Goal: Information Seeking & Learning: Learn about a topic

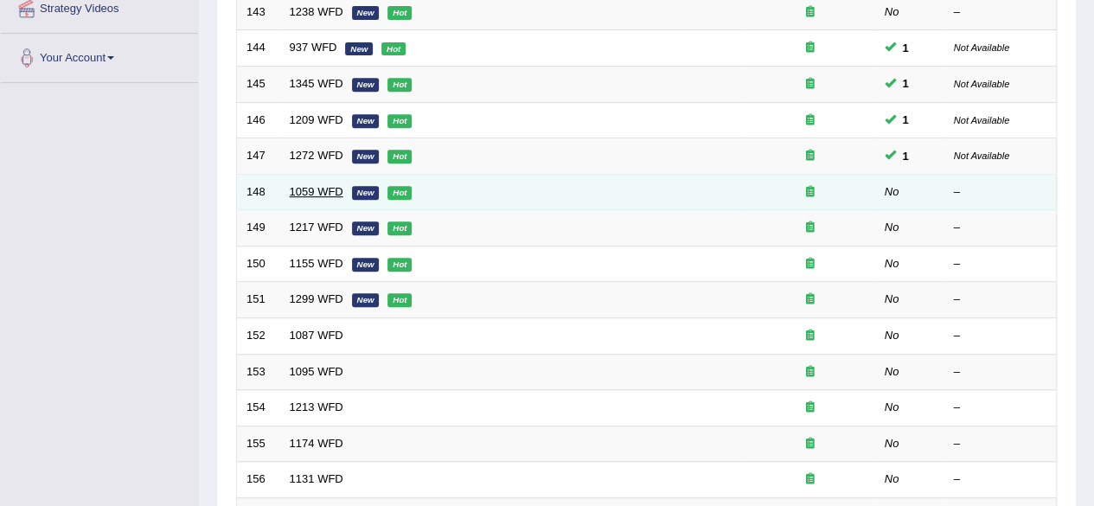
click at [329, 189] on link "1059 WFD" at bounding box center [317, 191] width 54 height 13
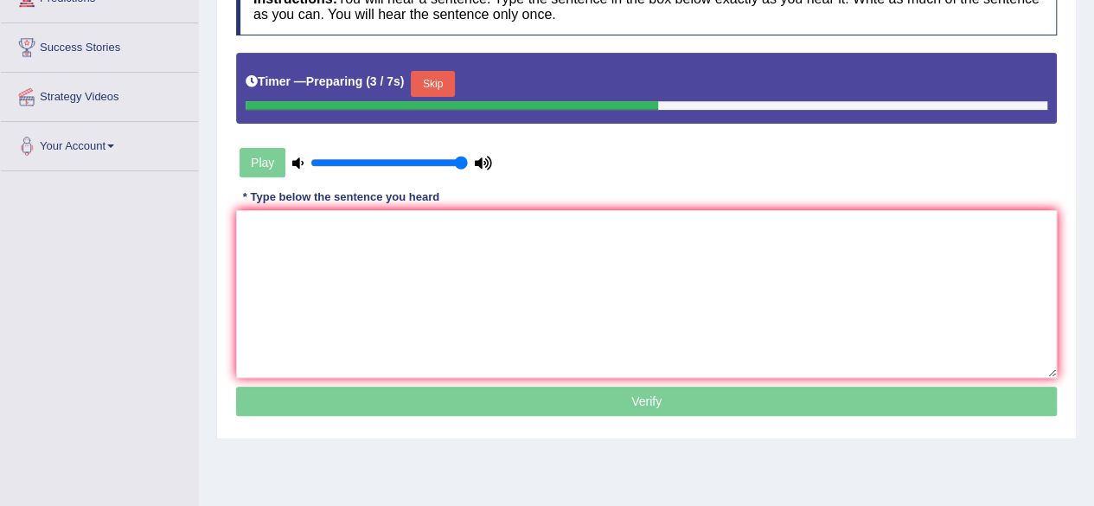
scroll to position [334, 0]
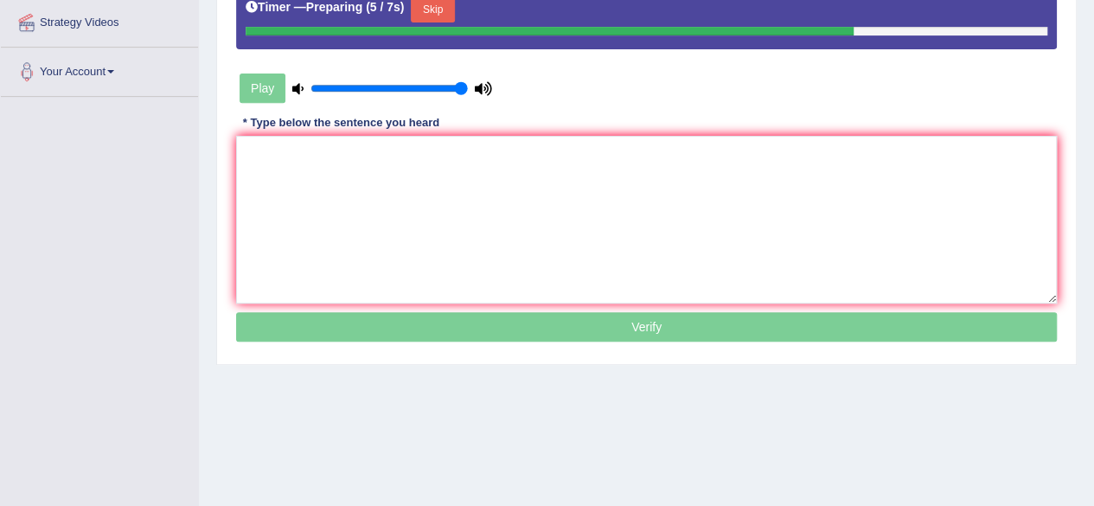
click at [442, 14] on button "Skip" at bounding box center [432, 10] width 43 height 26
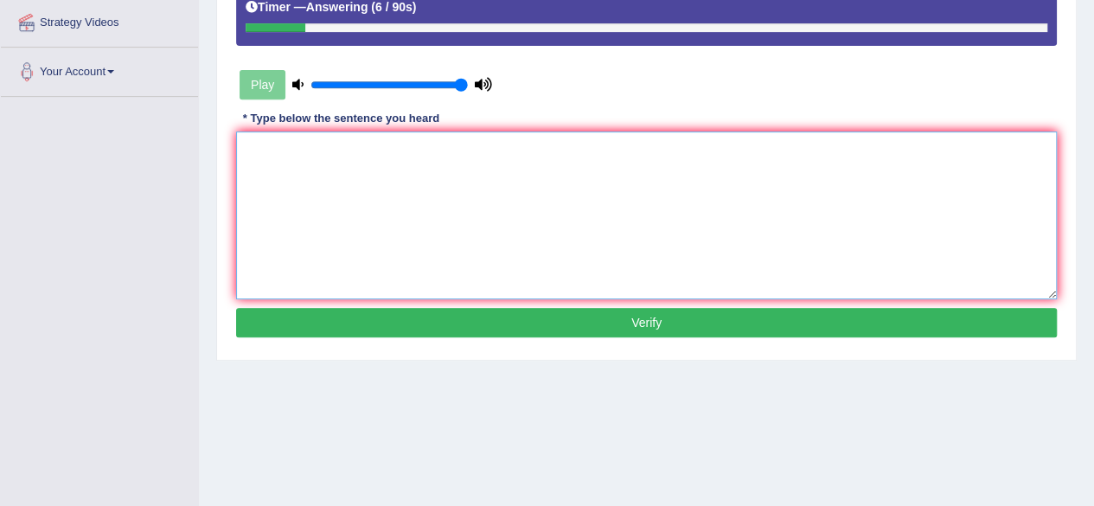
click at [514, 267] on textarea at bounding box center [646, 216] width 821 height 168
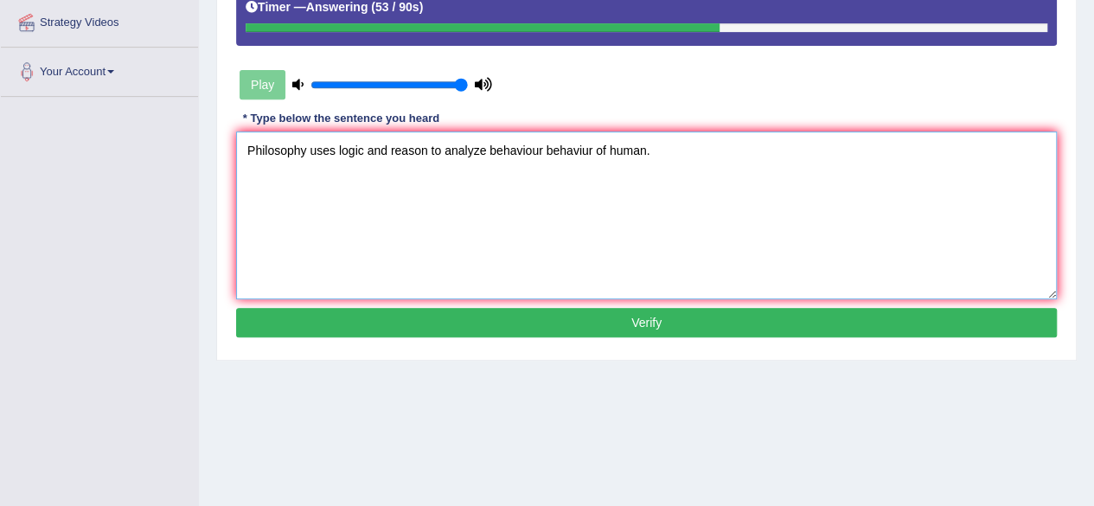
click at [306, 153] on textarea "Philosophy uses logic and reason to analyze behaviour behaviur of human." at bounding box center [646, 216] width 821 height 168
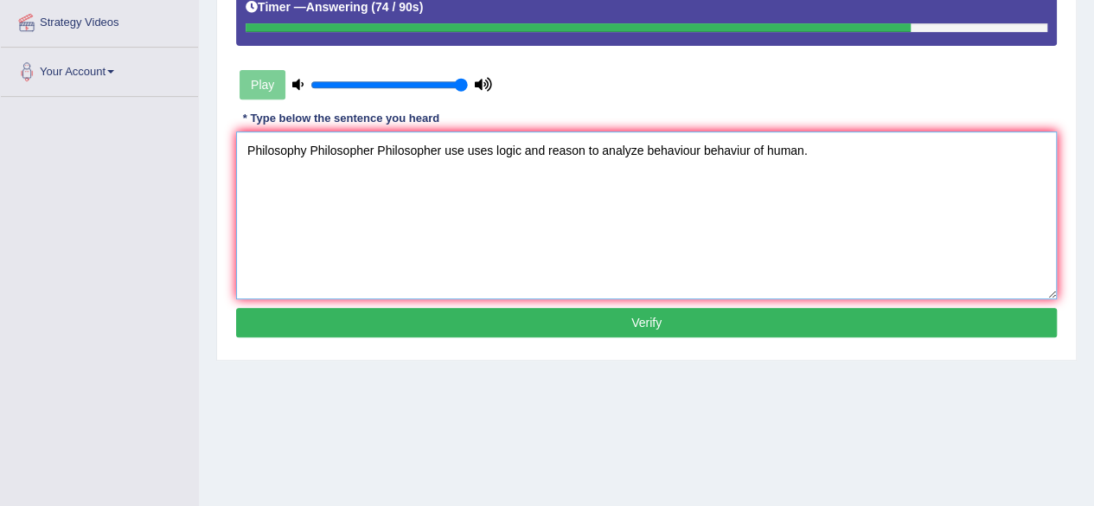
click at [525, 179] on textarea "Philosophy Philosopher Philosopher use uses logic and reason to analyze behavio…" at bounding box center [646, 216] width 821 height 168
click at [619, 149] on textarea "Philosophy Philosopher Philosopher use uses logic logics and reason to analyze …" at bounding box center [646, 216] width 821 height 168
click at [770, 205] on textarea "Philosophy Philosopher Philosopher use uses logic logics and reason reasons to …" at bounding box center [646, 216] width 821 height 168
click at [927, 215] on textarea "Philosophy Philosopher Philosopher use uses logic logics and reason reasons to …" at bounding box center [646, 216] width 821 height 168
type textarea "Philosophy Philosopher Philosopher use uses logic logics and reason reasons to …"
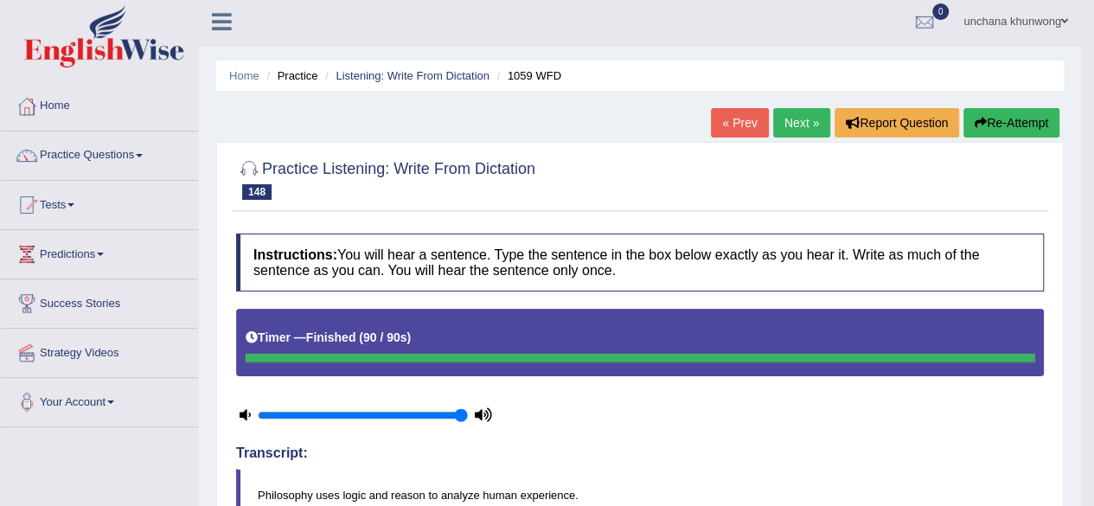
scroll to position [0, 0]
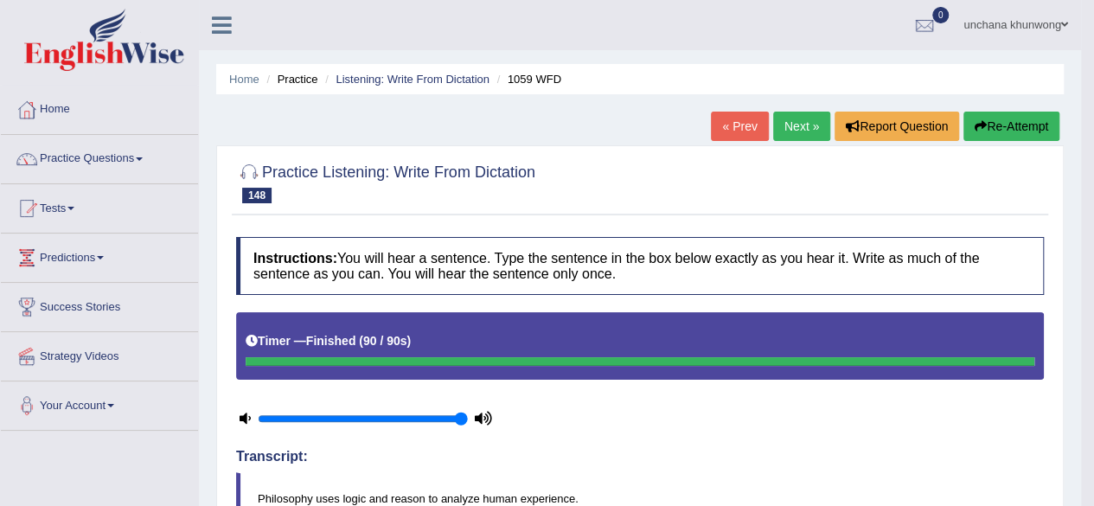
click at [811, 133] on link "Next »" at bounding box center [801, 126] width 57 height 29
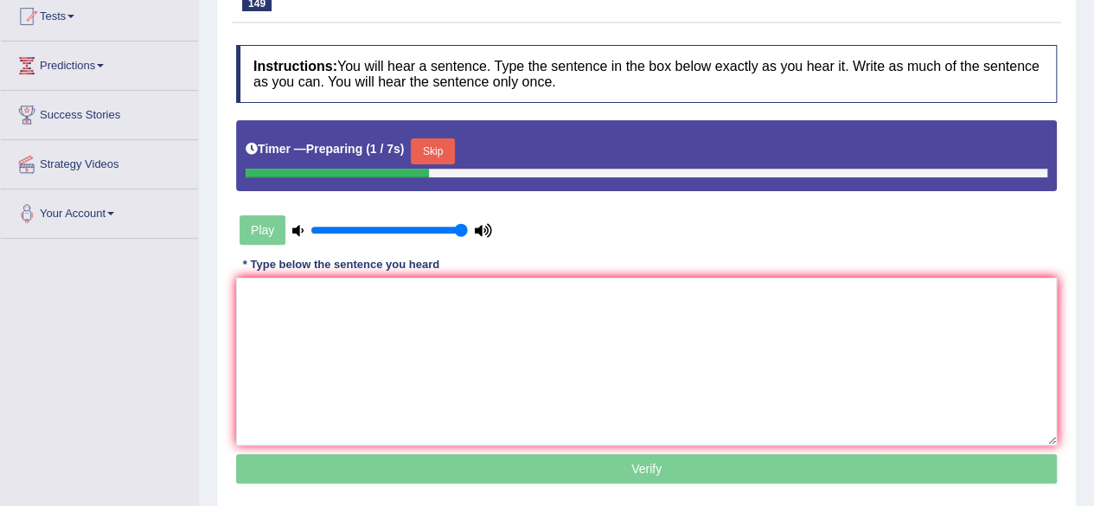
click at [446, 139] on button "Skip" at bounding box center [432, 151] width 43 height 26
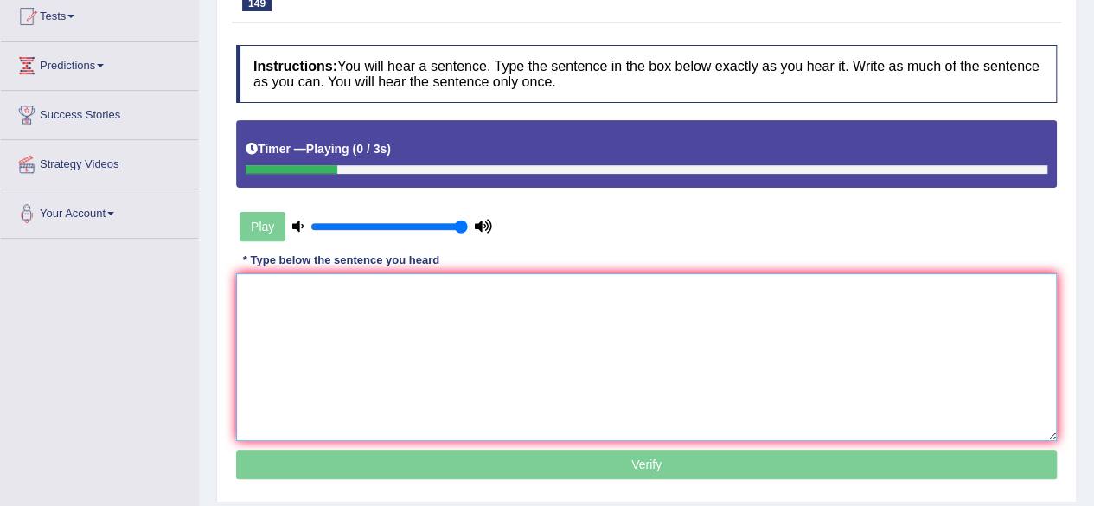
click at [400, 345] on textarea at bounding box center [646, 357] width 821 height 168
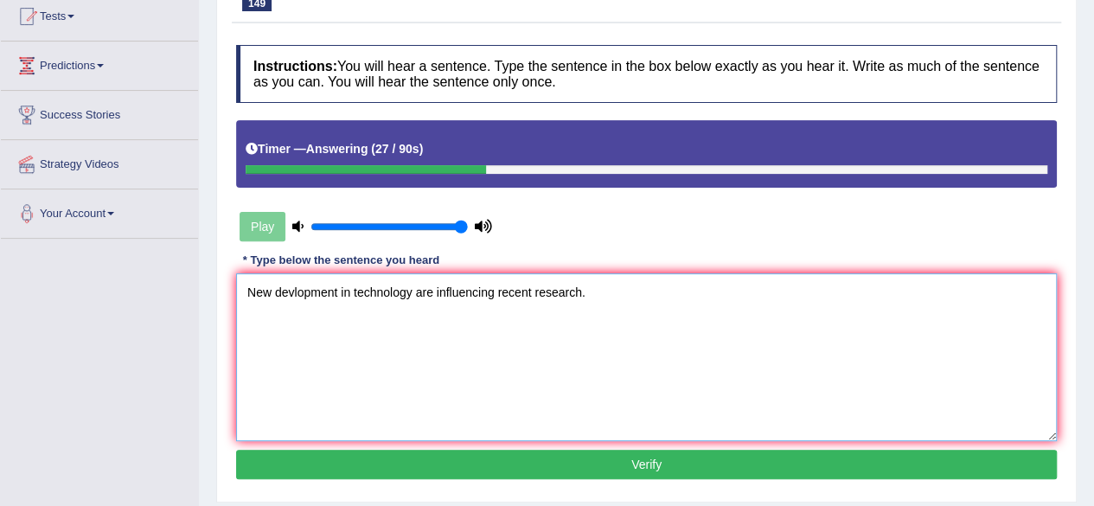
click at [645, 344] on textarea "New devlopment in technology are influencing recent research." at bounding box center [646, 357] width 821 height 168
click at [292, 295] on textarea "New devlopment in technology are influencing recent research." at bounding box center [646, 357] width 821 height 168
click at [343, 354] on textarea "New development in technology are influencing recent research." at bounding box center [646, 357] width 821 height 168
click at [438, 299] on textarea "New development developments in technology are influencing recent research." at bounding box center [646, 357] width 821 height 168
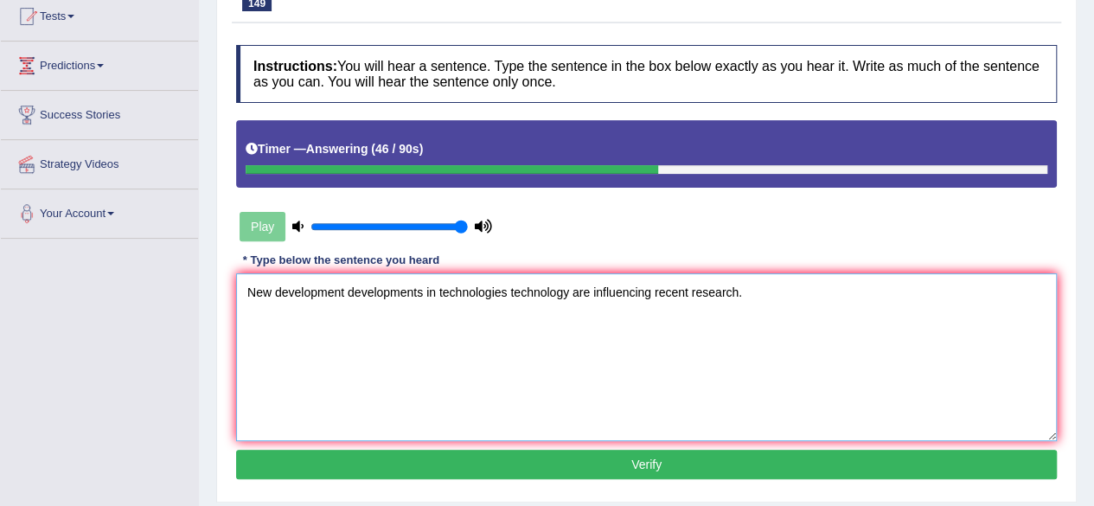
click at [777, 382] on textarea "New development developments in technologies technology are influencing recent …" at bounding box center [646, 357] width 821 height 168
type textarea "New development developments in technologies technology are influencing recent …"
click at [712, 474] on button "Verify" at bounding box center [646, 464] width 821 height 29
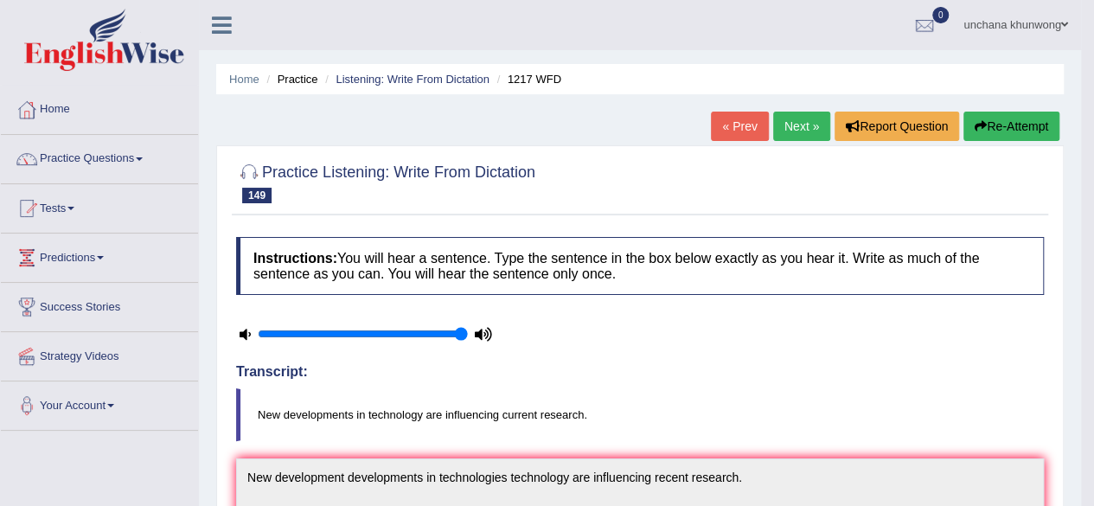
click at [796, 128] on link "Next »" at bounding box center [801, 126] width 57 height 29
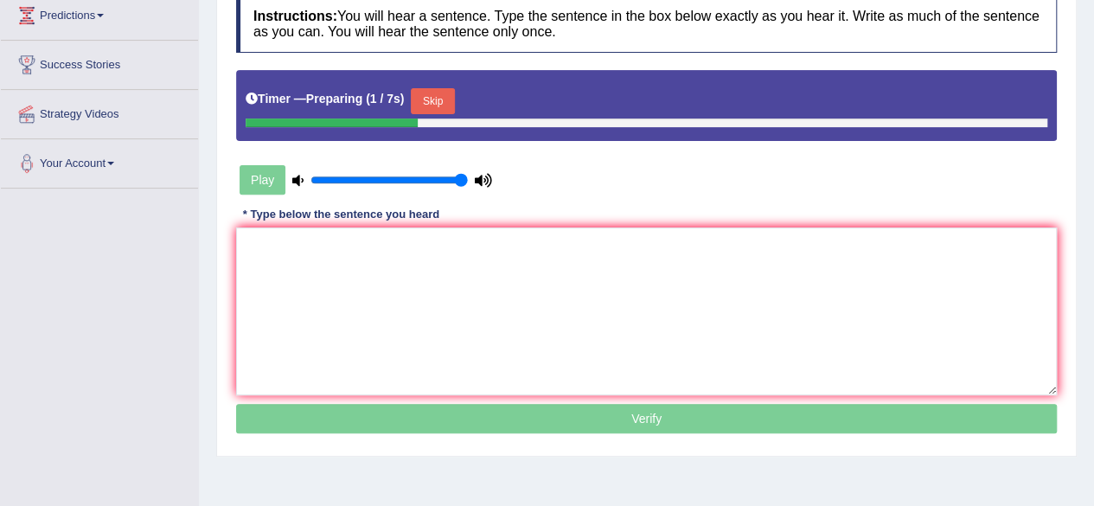
click at [431, 99] on button "Skip" at bounding box center [432, 101] width 43 height 26
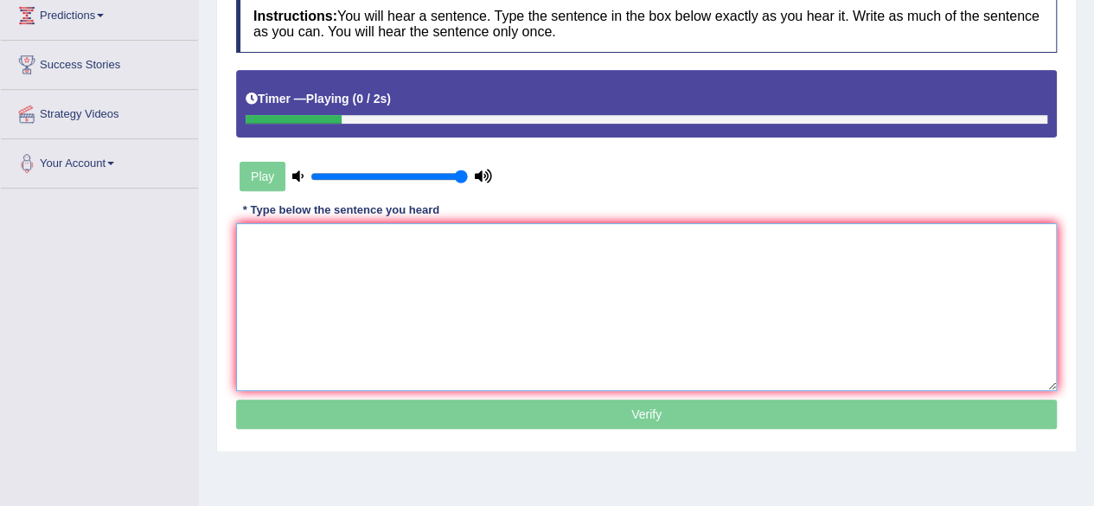
click at [378, 294] on textarea at bounding box center [646, 307] width 821 height 168
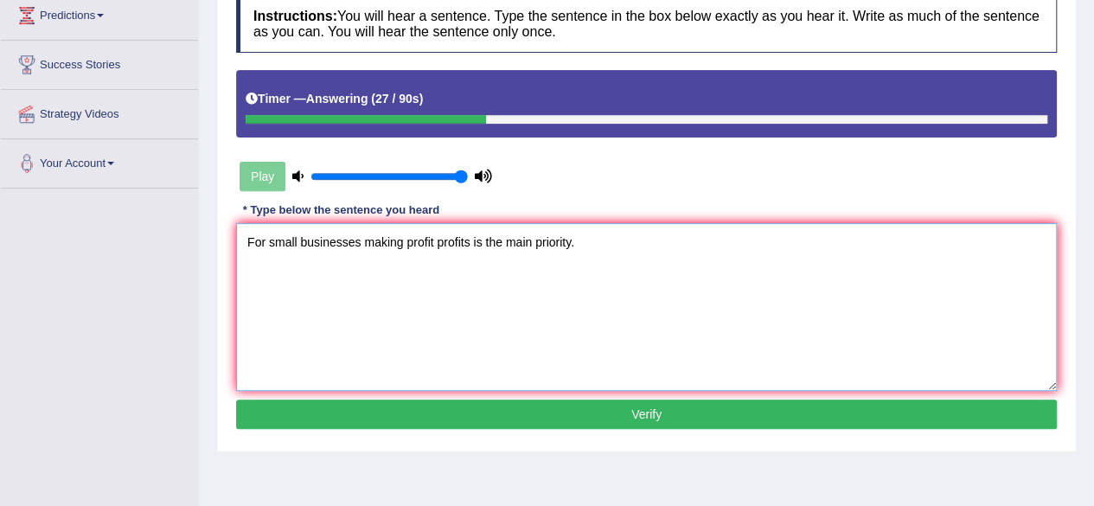
click at [378, 294] on textarea "For small businesses making profit profits is the main priority." at bounding box center [646, 307] width 821 height 168
click at [362, 247] on textarea "For small businesses making profit profits is the main priority." at bounding box center [646, 307] width 821 height 168
click at [511, 298] on textarea "For small businesses make making profit profits is the main priority." at bounding box center [646, 307] width 821 height 168
click at [395, 234] on textarea "For small businesses make making profit profits is the main priority." at bounding box center [646, 307] width 821 height 168
click at [407, 318] on textarea "For small businesses making profit profits is the main priority." at bounding box center [646, 307] width 821 height 168
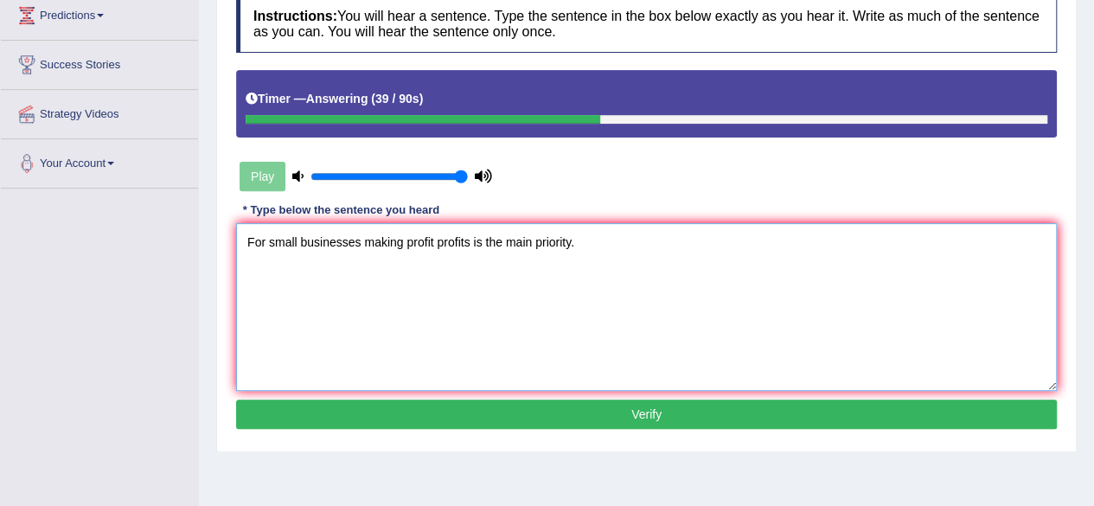
click at [425, 375] on textarea "For small businesses making profit profits is the main priority." at bounding box center [646, 307] width 821 height 168
type textarea "For small businesses making profit profits is the main priority."
click at [486, 418] on button "Verify" at bounding box center [646, 414] width 821 height 29
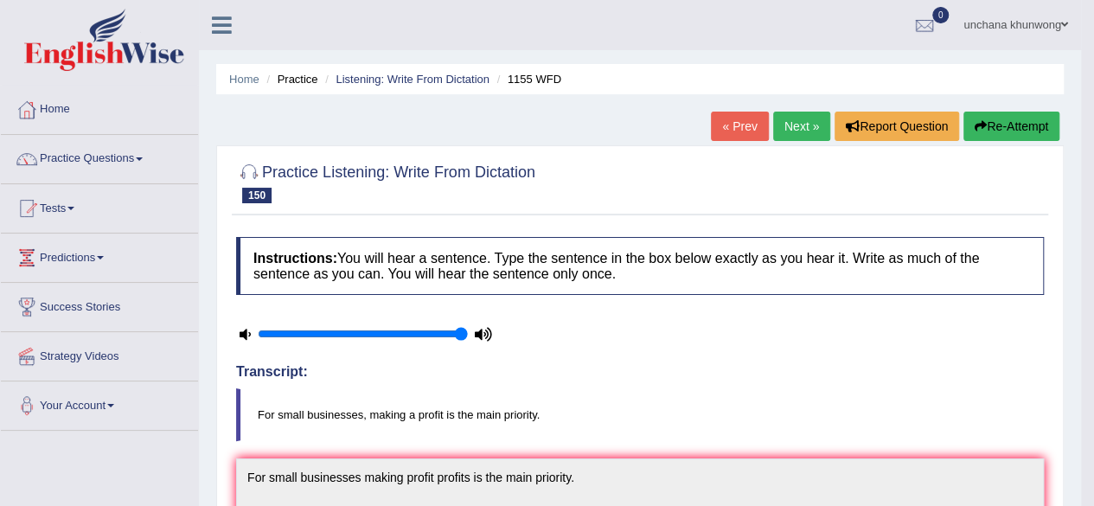
click at [808, 131] on link "Next »" at bounding box center [801, 126] width 57 height 29
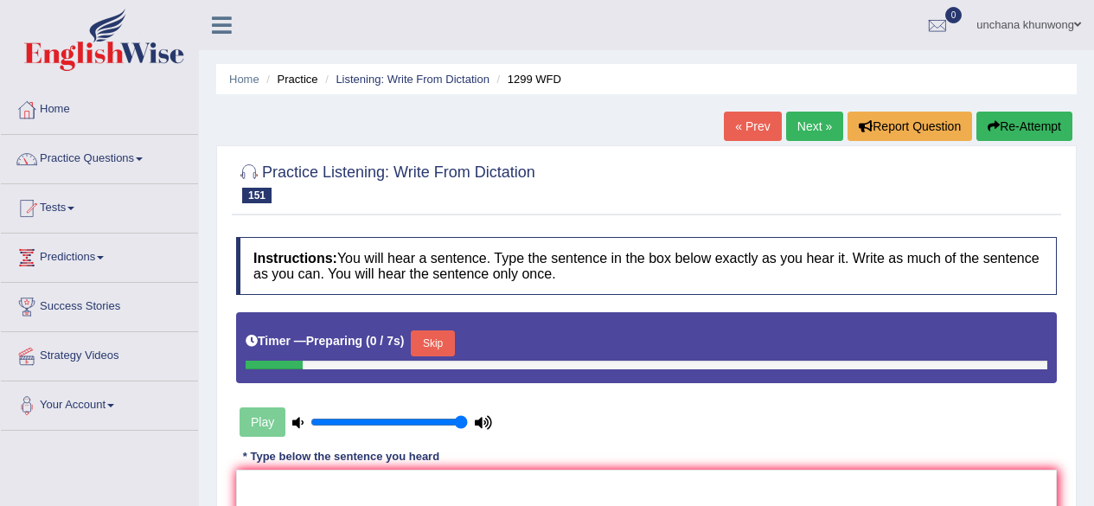
click at [1094, 124] on html "Toggle navigation Home Practice Questions Speaking Practice Read Aloud Repeat S…" at bounding box center [547, 253] width 1094 height 506
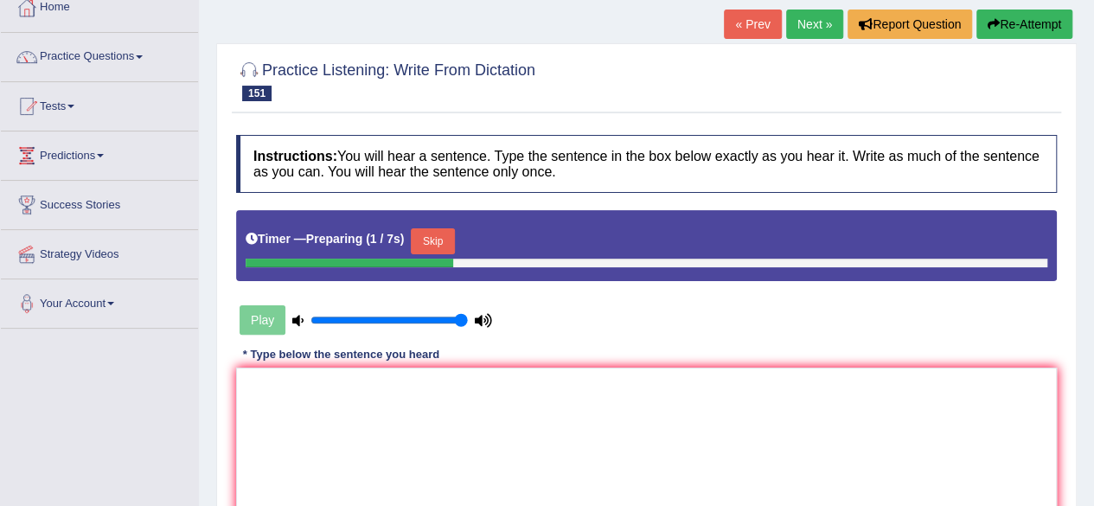
click at [450, 235] on button "Skip" at bounding box center [432, 241] width 43 height 26
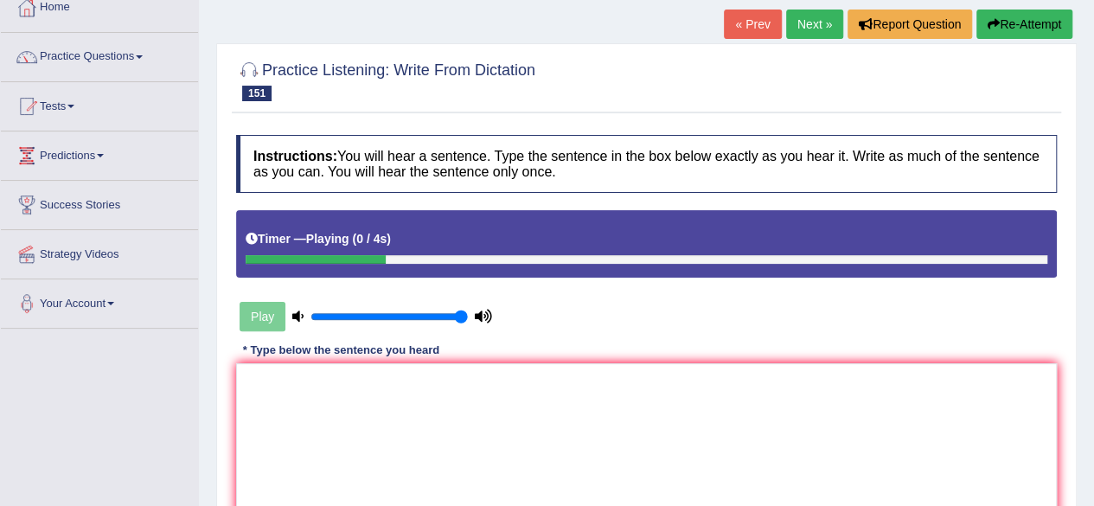
scroll to position [340, 0]
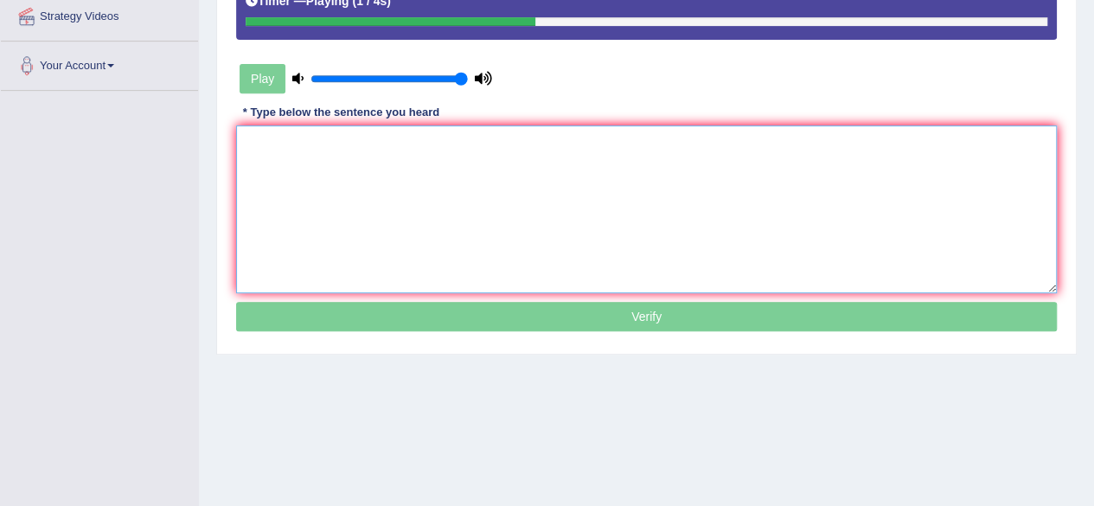
click at [770, 212] on textarea at bounding box center [646, 209] width 821 height 168
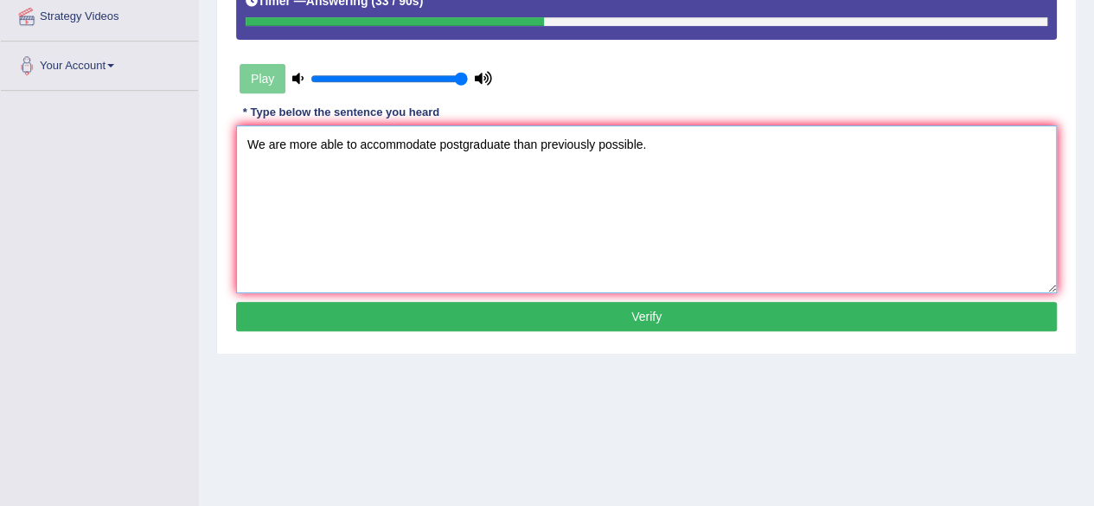
click at [706, 267] on textarea "We are more able to accommodate postgraduate than previously possible." at bounding box center [646, 209] width 821 height 168
click at [511, 157] on textarea "We are more able to accommodate postgraduate than previously possible." at bounding box center [646, 209] width 821 height 168
click at [636, 224] on textarea "We are more able to accommodate postgraduate postgraduates than previously poss…" at bounding box center [646, 209] width 821 height 168
type textarea "We are more able to accommodate postgraduate postgraduates than previously poss…"
click at [632, 318] on button "Verify" at bounding box center [646, 316] width 821 height 29
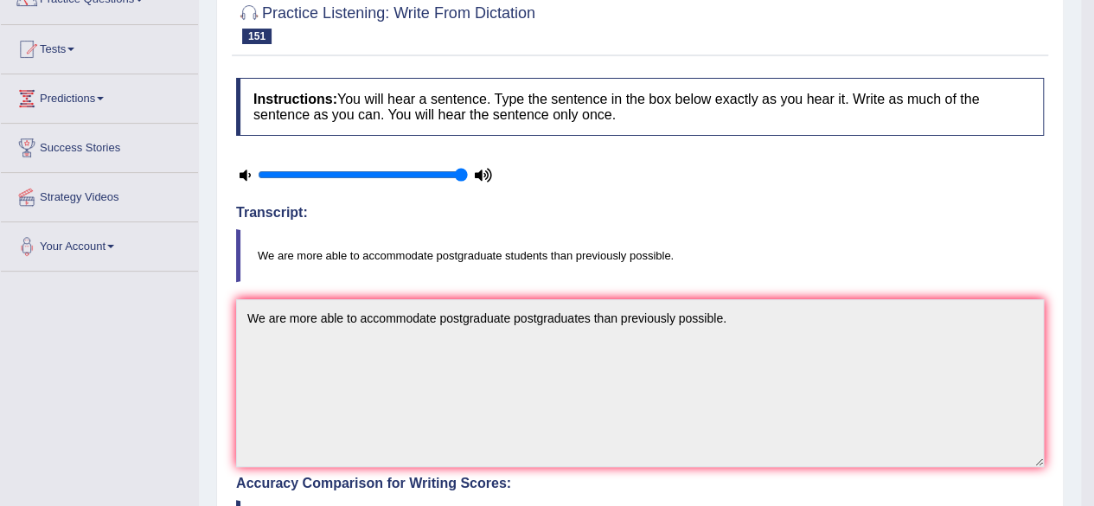
scroll to position [0, 0]
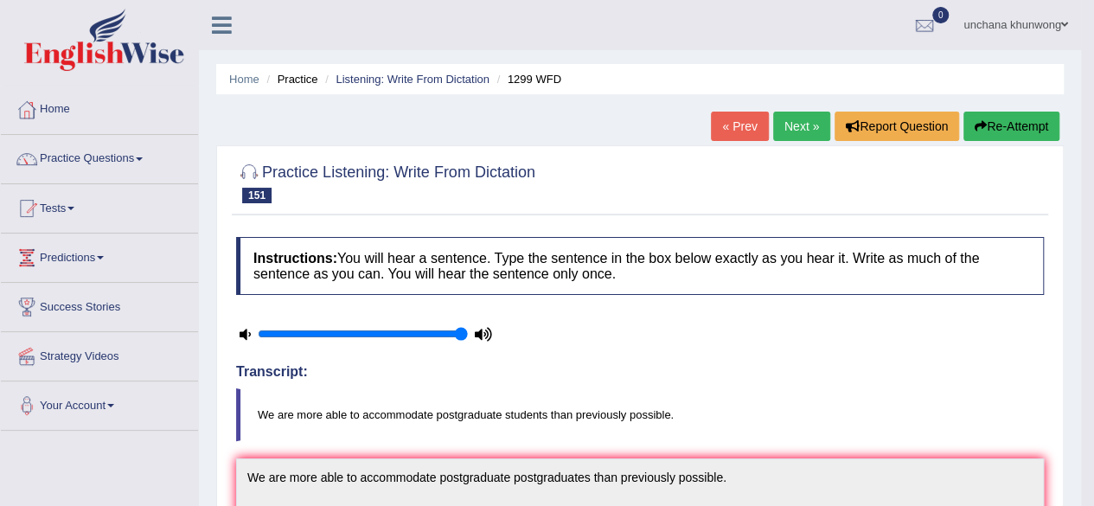
click at [809, 133] on link "Next »" at bounding box center [801, 126] width 57 height 29
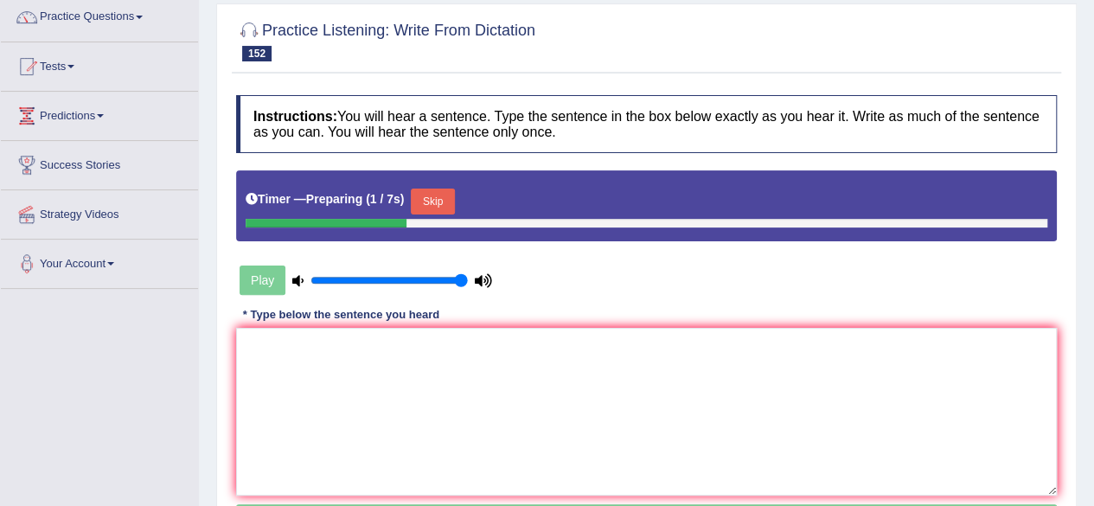
click at [427, 202] on button "Skip" at bounding box center [432, 202] width 43 height 26
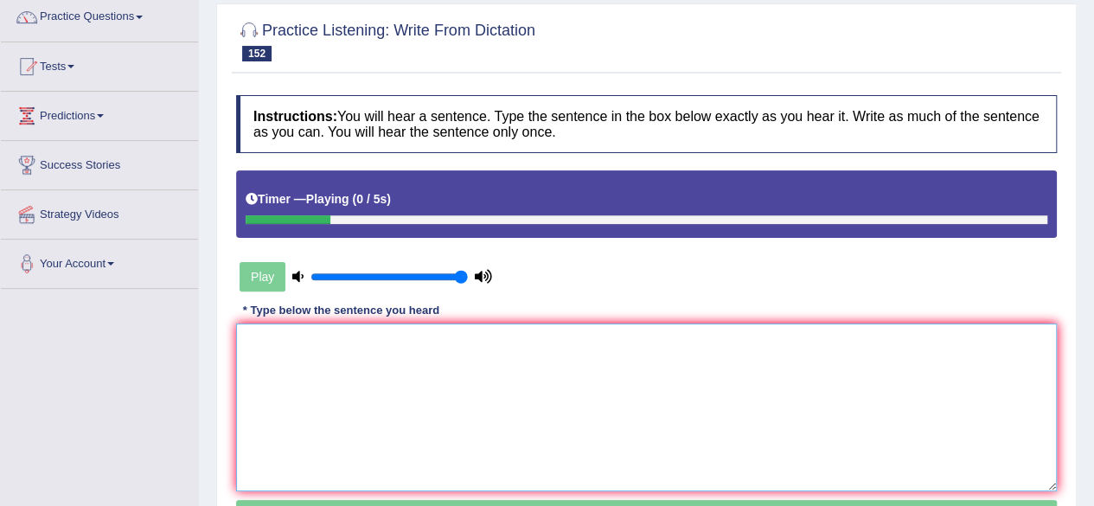
click at [452, 324] on textarea at bounding box center [646, 408] width 821 height 168
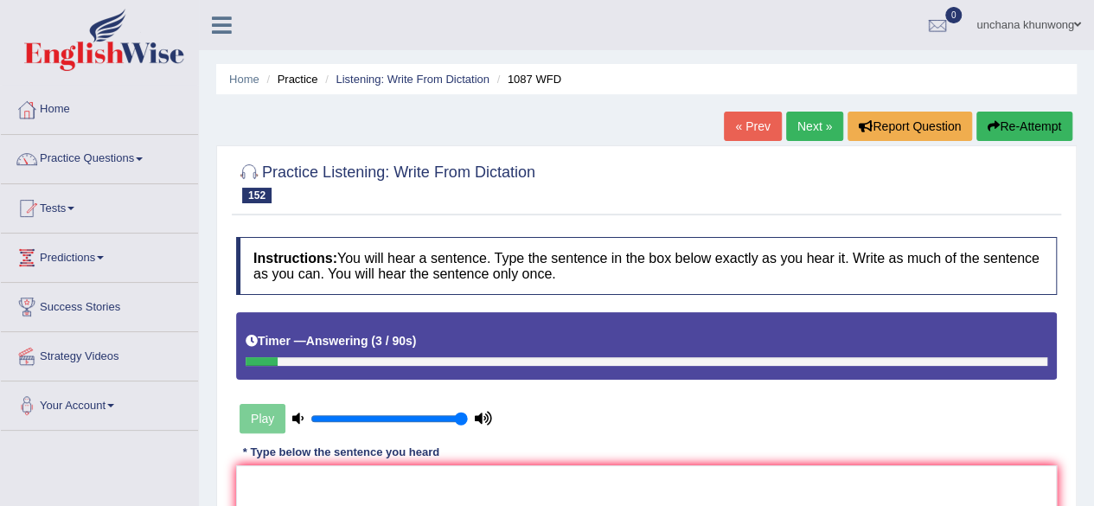
click at [1023, 143] on div "« Prev Next » Report Question Re-Attempt" at bounding box center [900, 129] width 353 height 34
click at [1035, 125] on button "Re-Attempt" at bounding box center [1025, 126] width 96 height 29
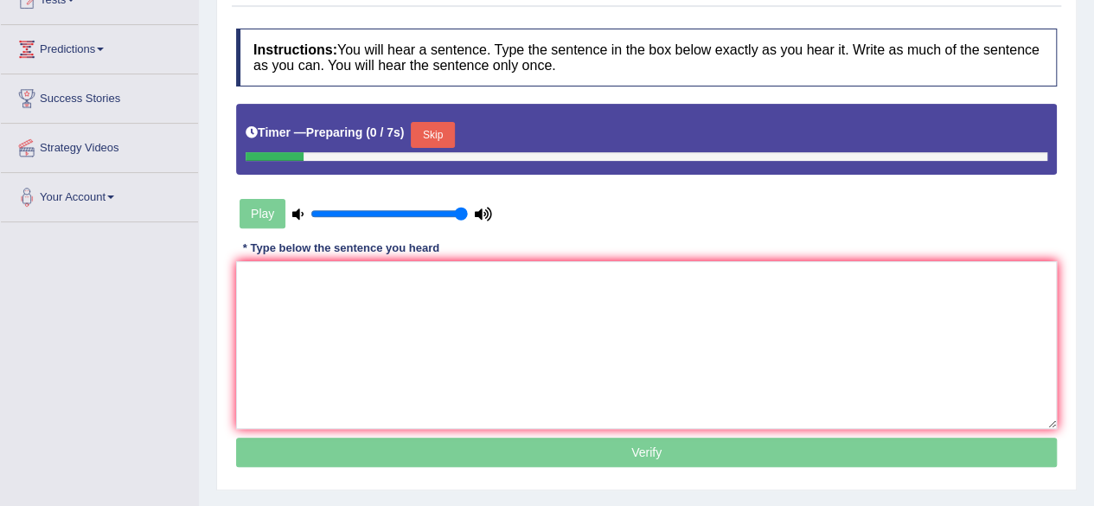
scroll to position [232, 0]
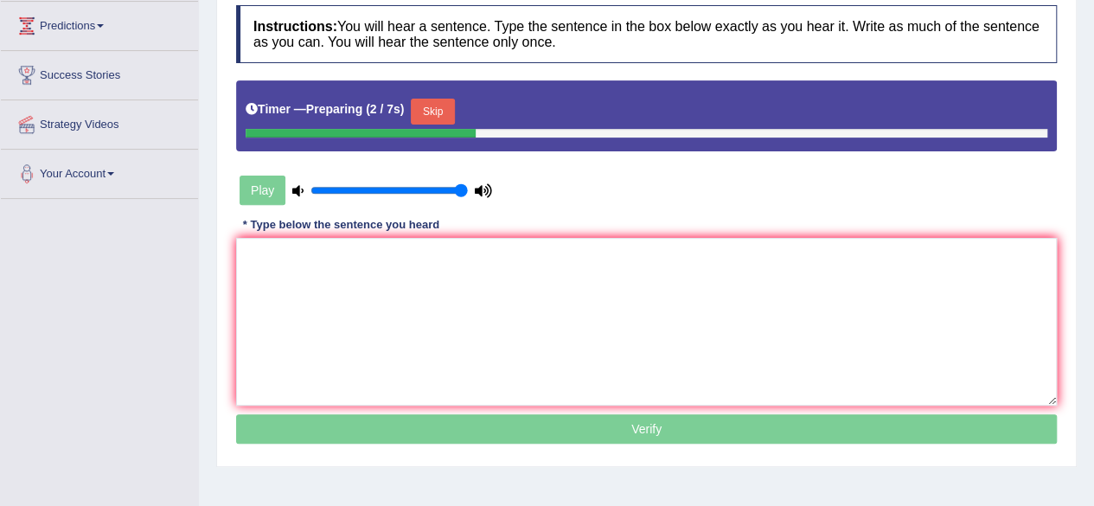
click at [433, 117] on button "Skip" at bounding box center [432, 112] width 43 height 26
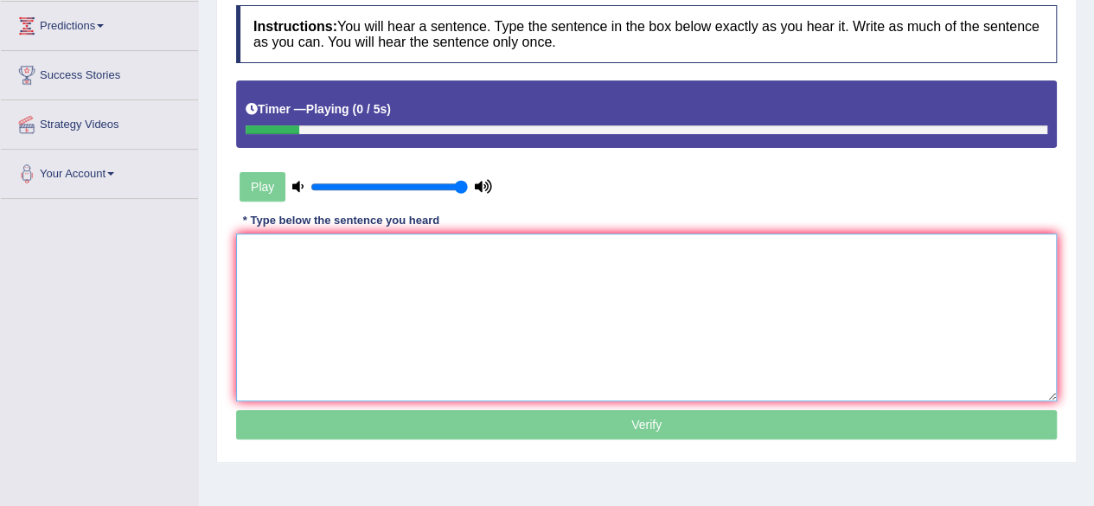
click at [446, 264] on textarea at bounding box center [646, 318] width 821 height 168
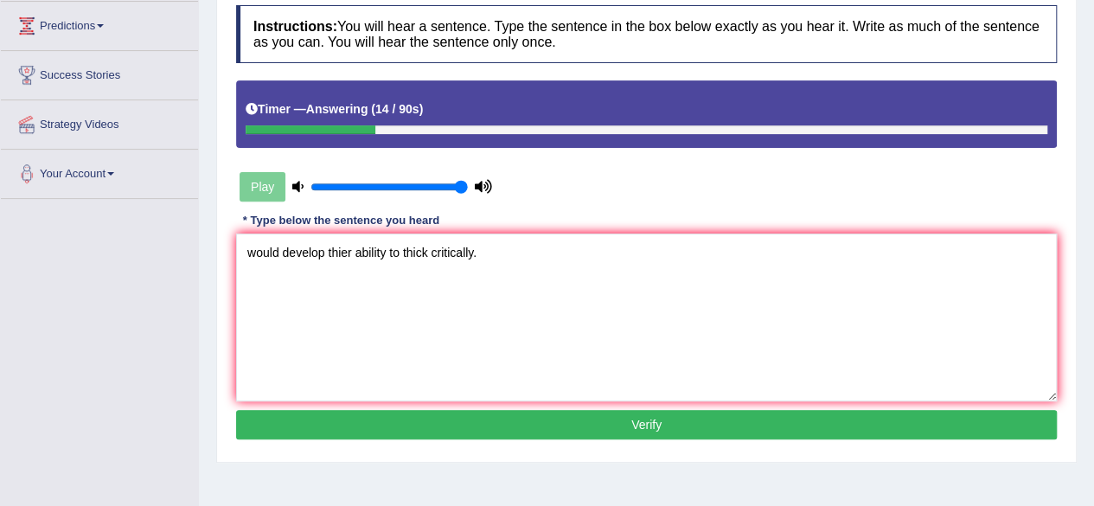
click at [228, 255] on div "Practice Listening: Write From Dictation 152 1087 WFD Instructions: You will he…" at bounding box center [646, 187] width 861 height 549
click at [243, 253] on textarea "would develop thier ability to thick critically." at bounding box center [646, 318] width 821 height 168
click at [416, 280] on textarea "Students would develop thier ability to thick critically." at bounding box center [646, 318] width 821 height 168
click at [380, 255] on textarea "Students would develop thier ability to thick critically." at bounding box center [646, 318] width 821 height 168
click at [449, 256] on textarea "Students would develop in thier ability to thick critically." at bounding box center [646, 318] width 821 height 168
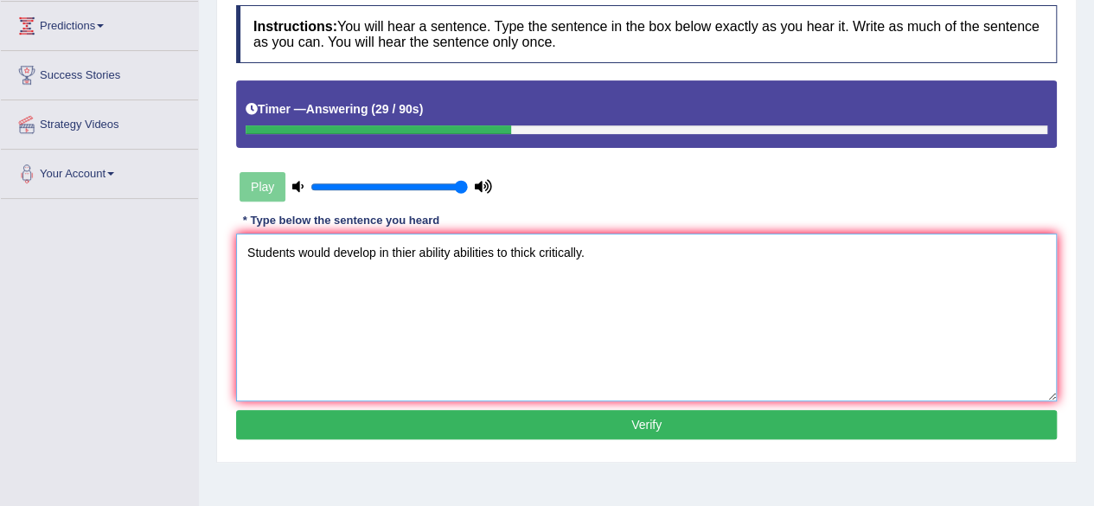
click at [528, 255] on textarea "Students would develop in thier ability abilities to thick critically." at bounding box center [646, 318] width 821 height 168
click at [703, 285] on textarea "Students would develop in thier ability abilities to think critically." at bounding box center [646, 318] width 821 height 168
type textarea "Students would develop in thier ability abilities to think critically."
click at [636, 427] on button "Verify" at bounding box center [646, 424] width 821 height 29
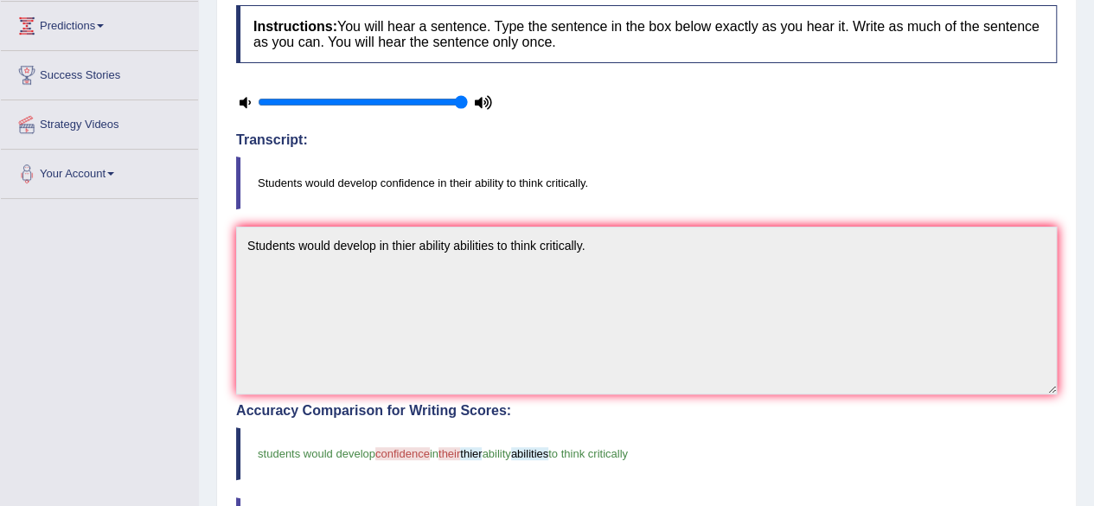
scroll to position [0, 0]
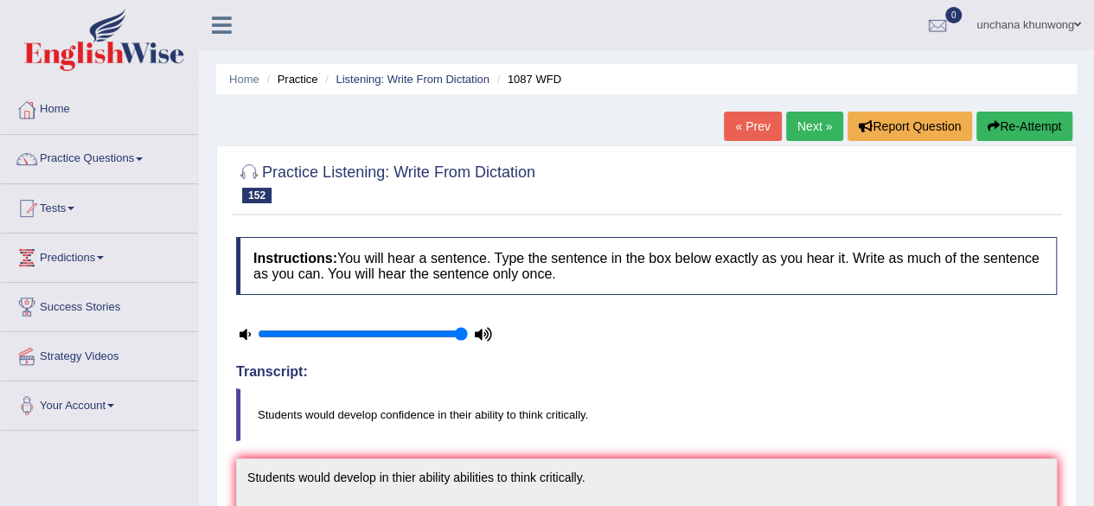
click at [1039, 134] on button "Re-Attempt" at bounding box center [1025, 126] width 96 height 29
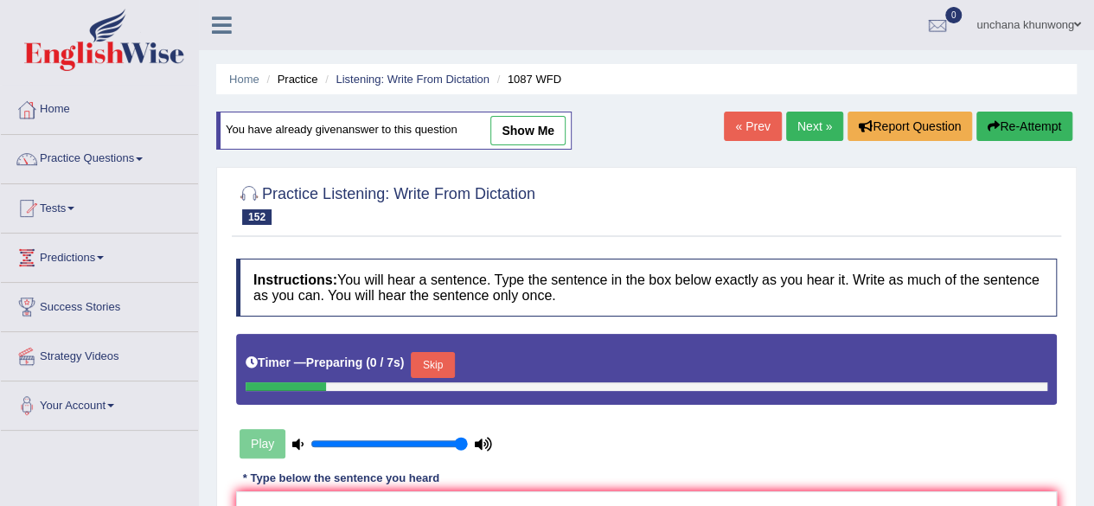
scroll to position [234, 0]
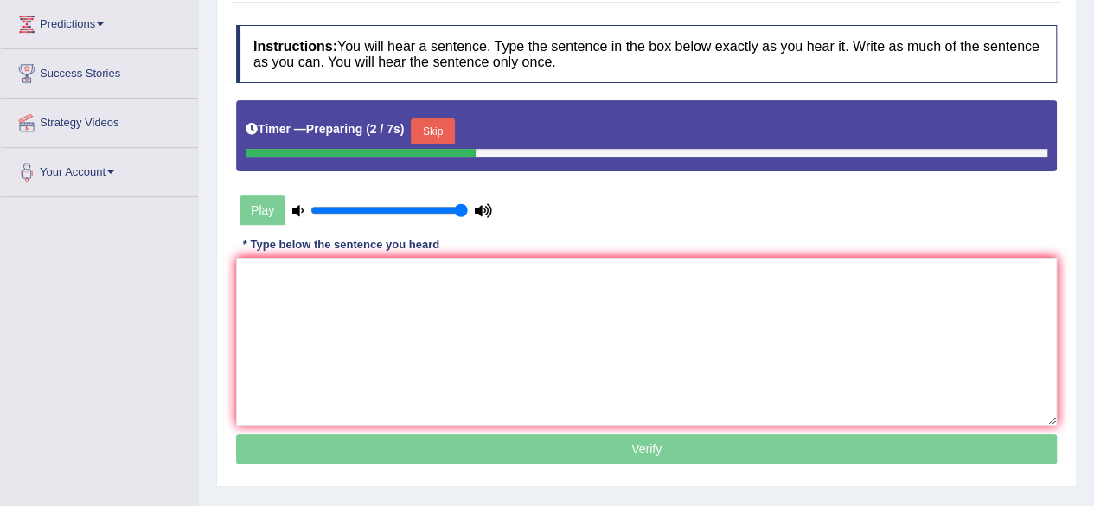
click at [435, 129] on button "Skip" at bounding box center [432, 132] width 43 height 26
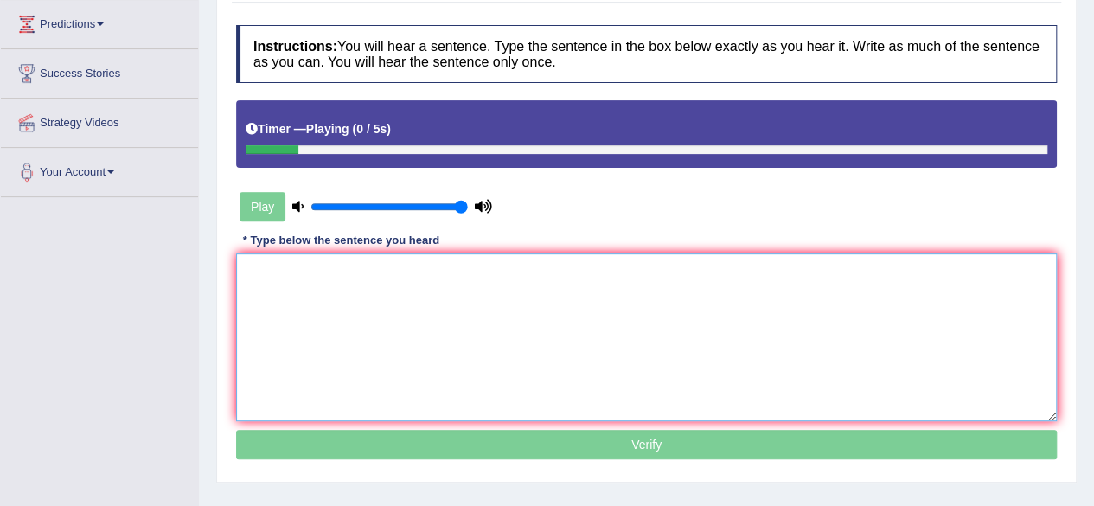
click at [503, 351] on textarea at bounding box center [646, 337] width 821 height 168
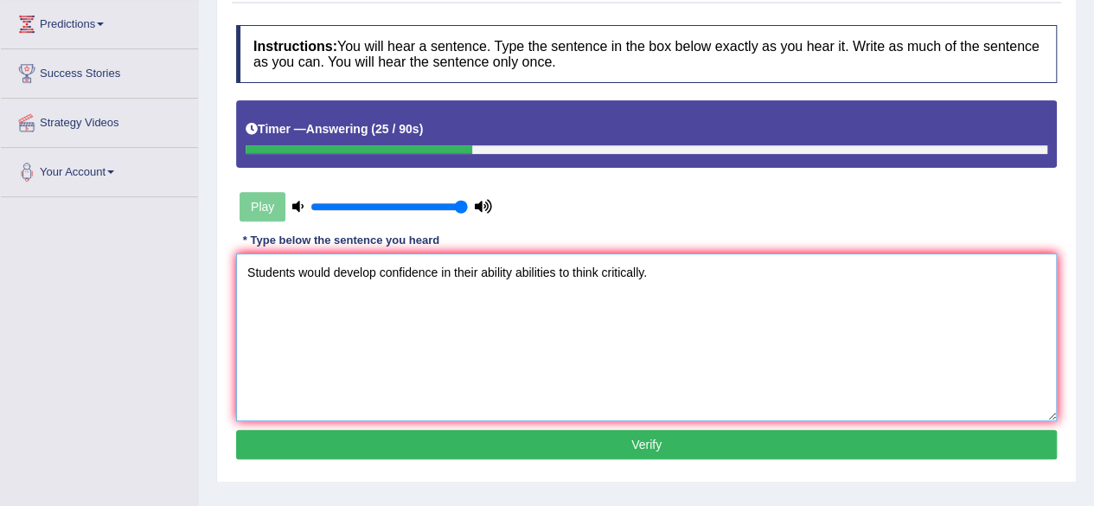
type textarea "Students would develop confidence in their ability abilities to think criticall…"
click at [656, 450] on button "Verify" at bounding box center [646, 444] width 821 height 29
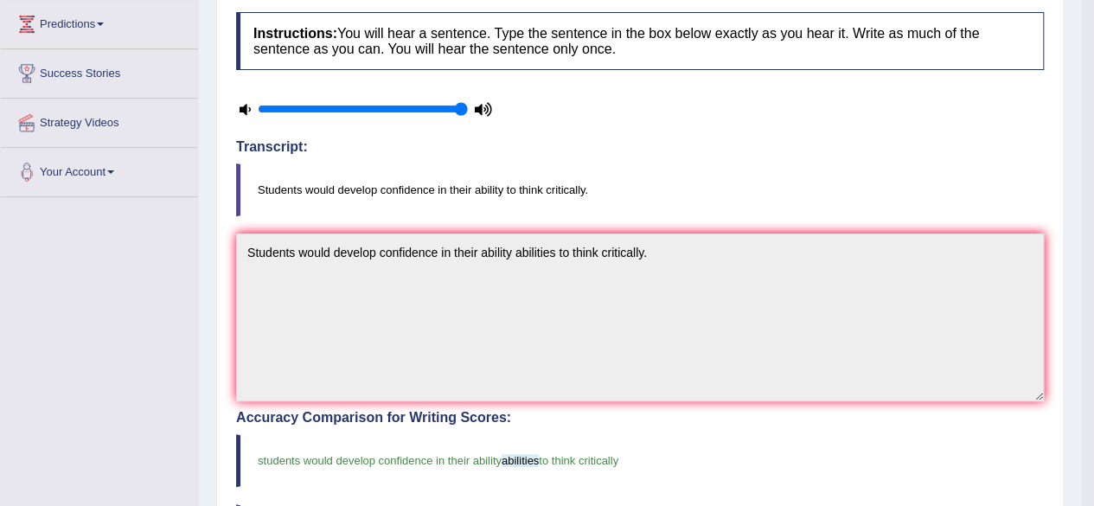
click at [97, 335] on div "Toggle navigation Home Practice Questions Speaking Practice Read Aloud Repeat S…" at bounding box center [540, 352] width 1081 height 1172
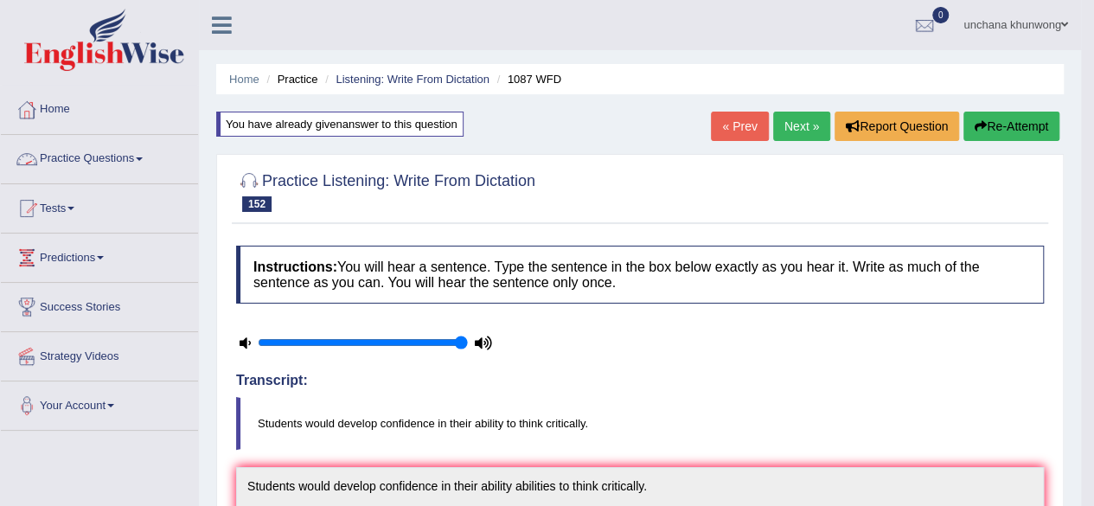
click at [80, 151] on link "Practice Questions" at bounding box center [99, 156] width 197 height 43
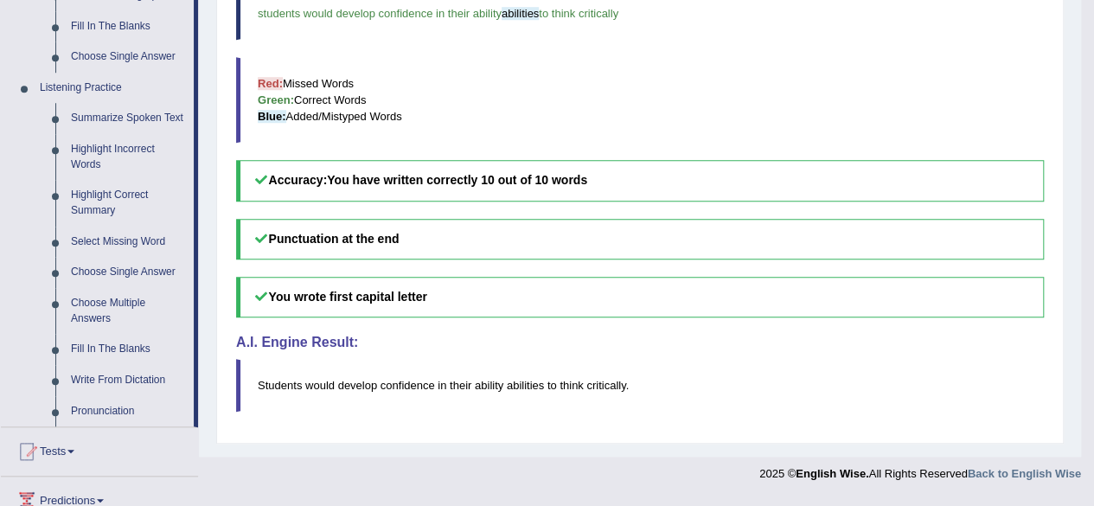
scroll to position [807, 0]
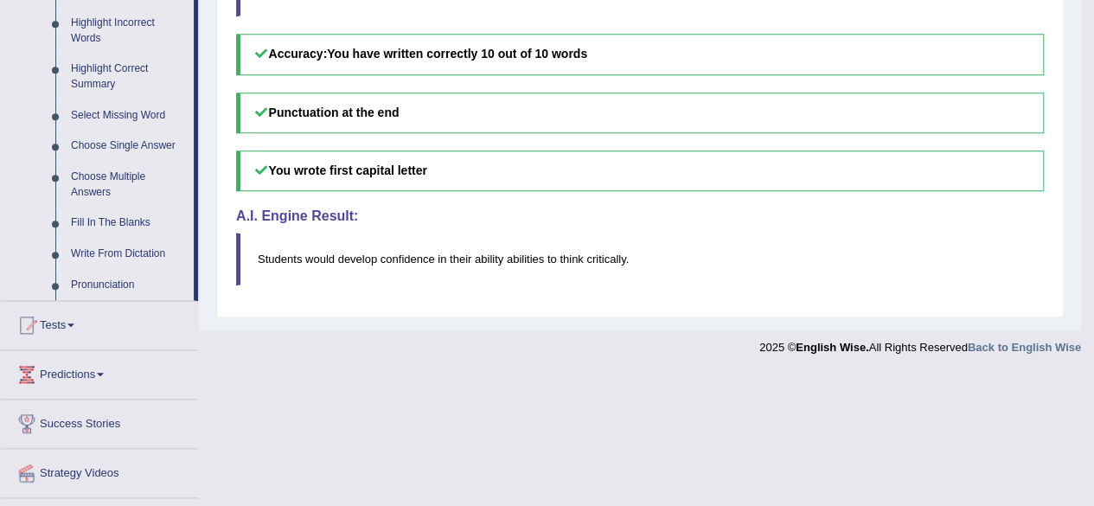
click at [114, 250] on link "Write From Dictation" at bounding box center [128, 254] width 131 height 31
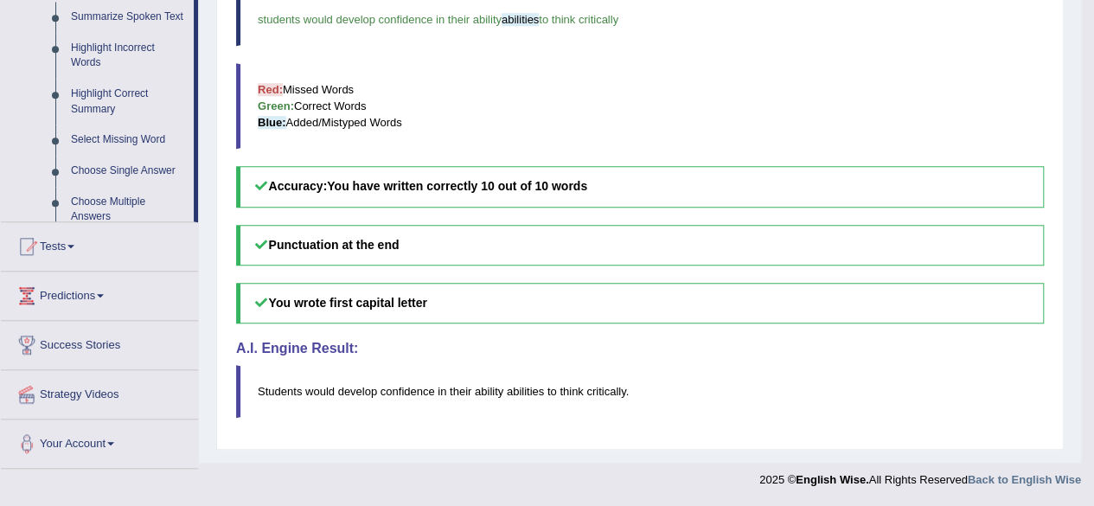
scroll to position [668, 0]
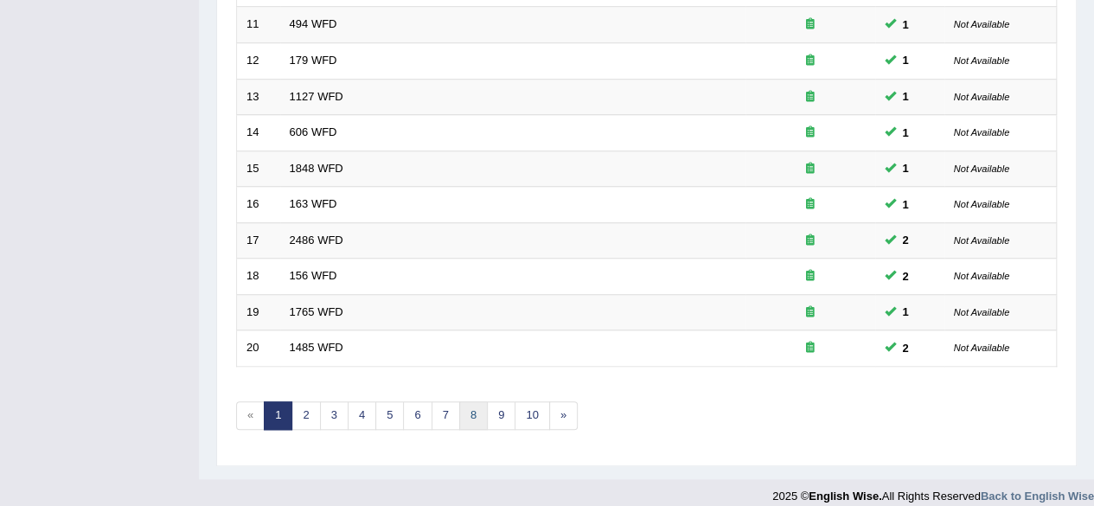
click at [464, 416] on link "8" at bounding box center [473, 415] width 29 height 29
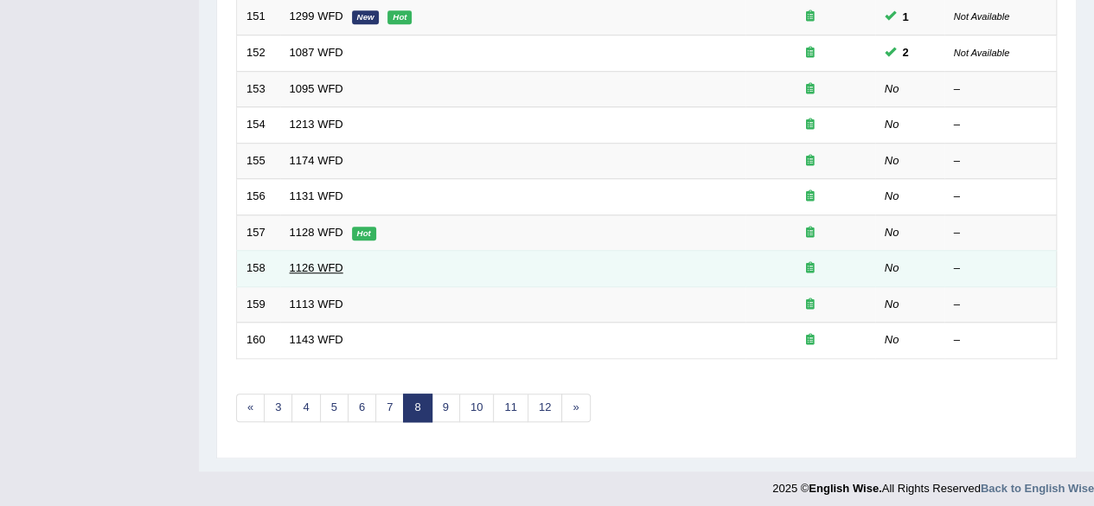
click at [317, 262] on link "1126 WFD" at bounding box center [317, 267] width 54 height 13
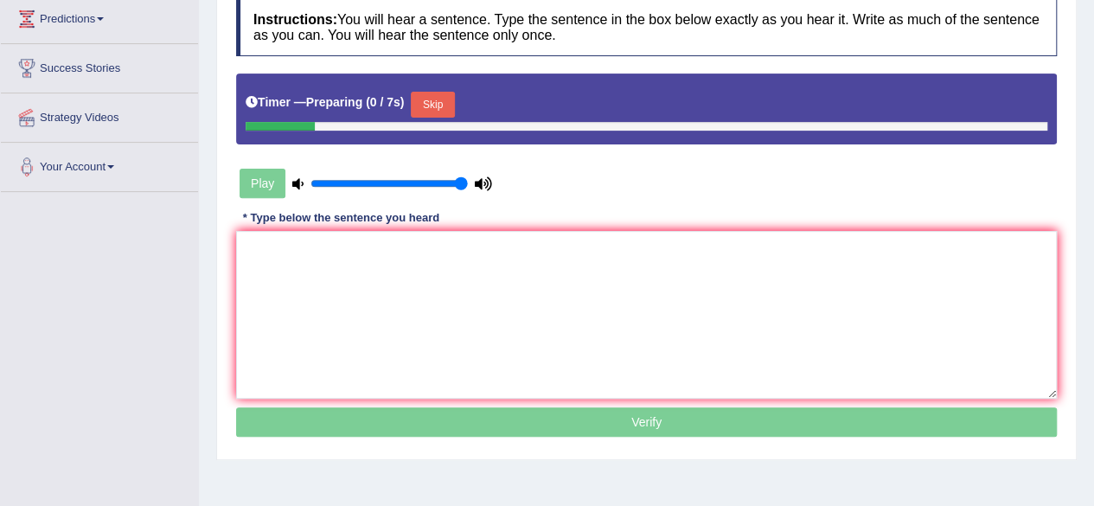
drag, startPoint x: 0, startPoint y: 0, endPoint x: 1107, endPoint y: 260, distance: 1136.5
click at [1094, 260] on html "Toggle navigation Home Practice Questions Speaking Practice Read Aloud Repeat S…" at bounding box center [547, 14] width 1094 height 506
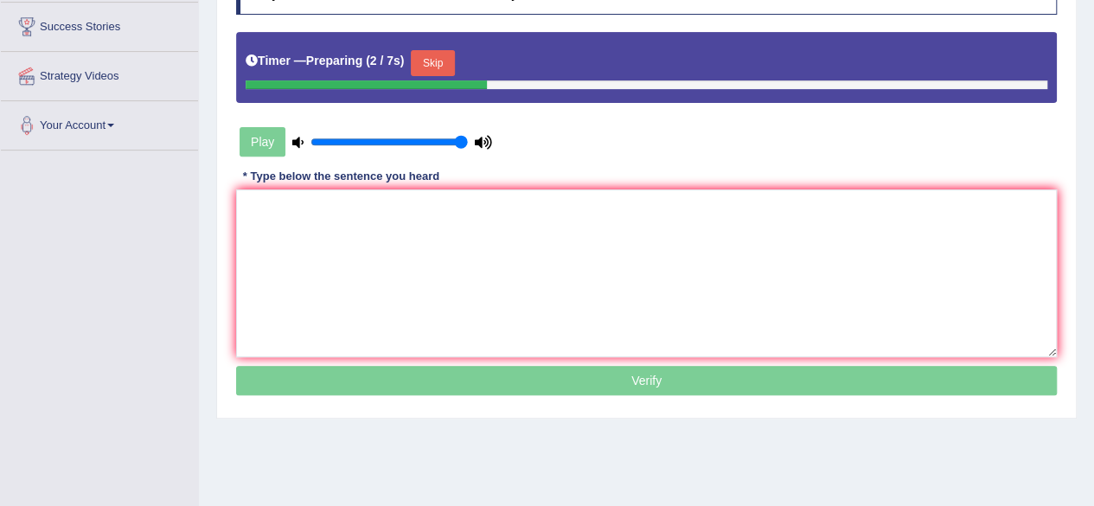
click at [439, 65] on button "Skip" at bounding box center [432, 63] width 43 height 26
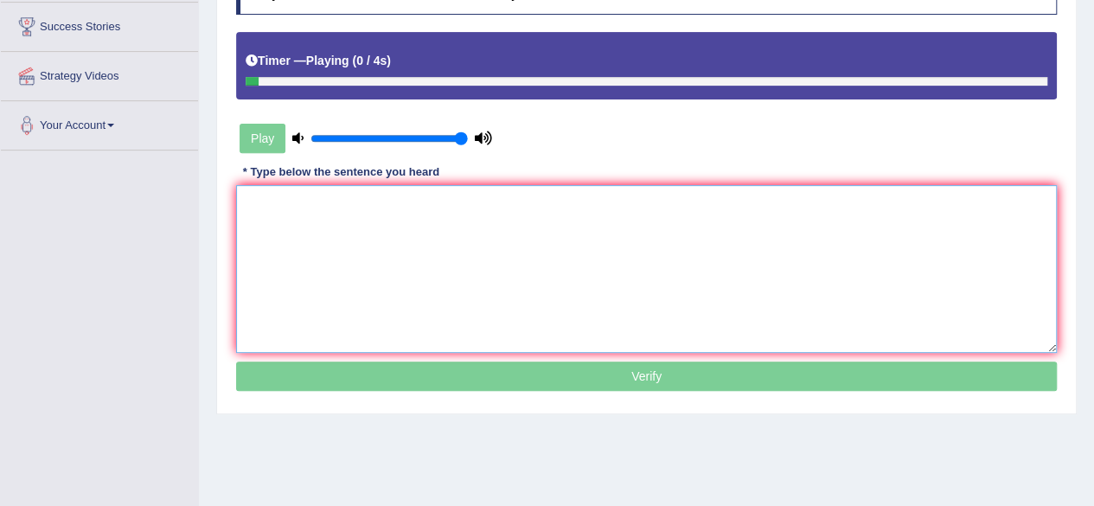
click at [415, 265] on textarea at bounding box center [646, 269] width 821 height 168
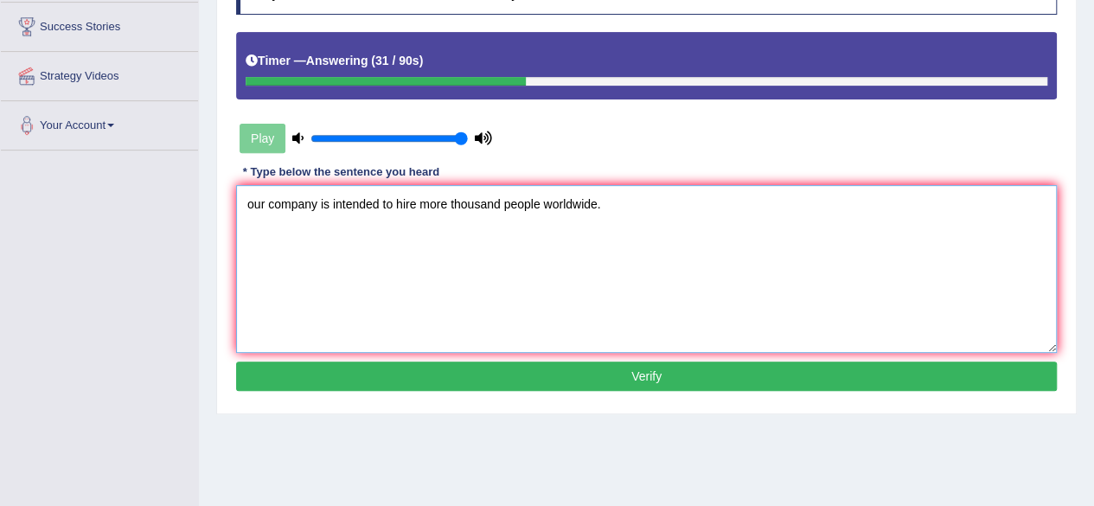
click at [249, 209] on textarea "our company is intended to hire more thousand people worldwide." at bounding box center [646, 269] width 821 height 168
click at [353, 247] on textarea "Our company is intended to hire more thousand people worldwide." at bounding box center [646, 269] width 821 height 168
click at [508, 237] on textarea "Our company is intended to hire more thousand people worldwide." at bounding box center [646, 269] width 821 height 168
click at [452, 204] on textarea "Our company is intended to hire more thousand people worldwide." at bounding box center [646, 269] width 821 height 168
type textarea "Our company is intended to hire more ten thousand people worldwide."
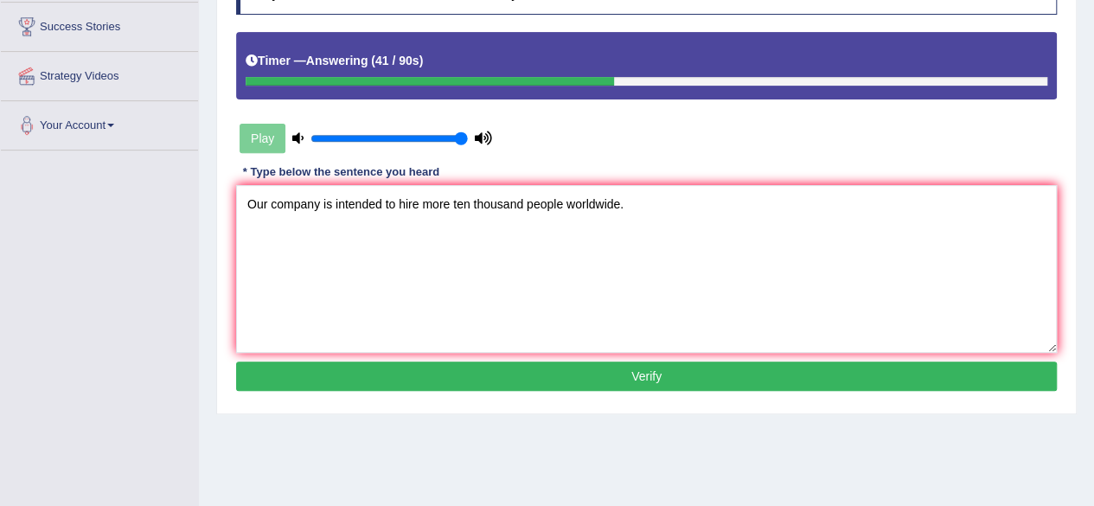
click at [694, 371] on button "Verify" at bounding box center [646, 376] width 821 height 29
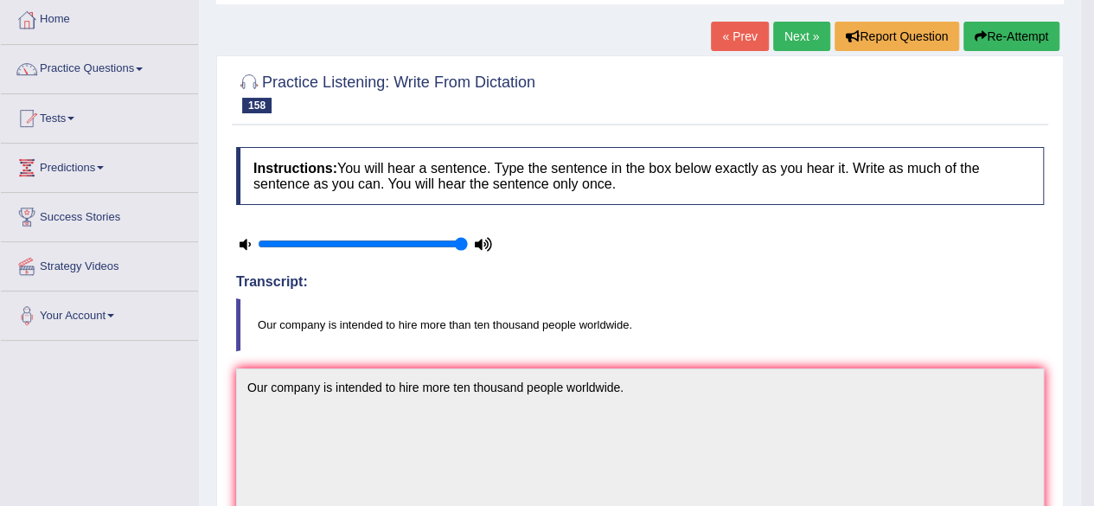
scroll to position [7, 0]
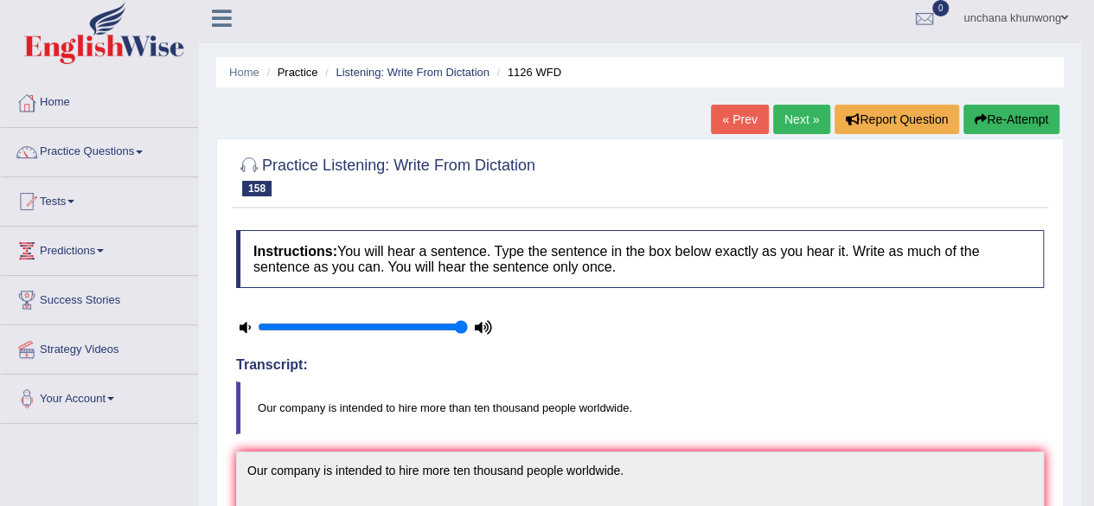
click at [803, 119] on link "Next »" at bounding box center [801, 119] width 57 height 29
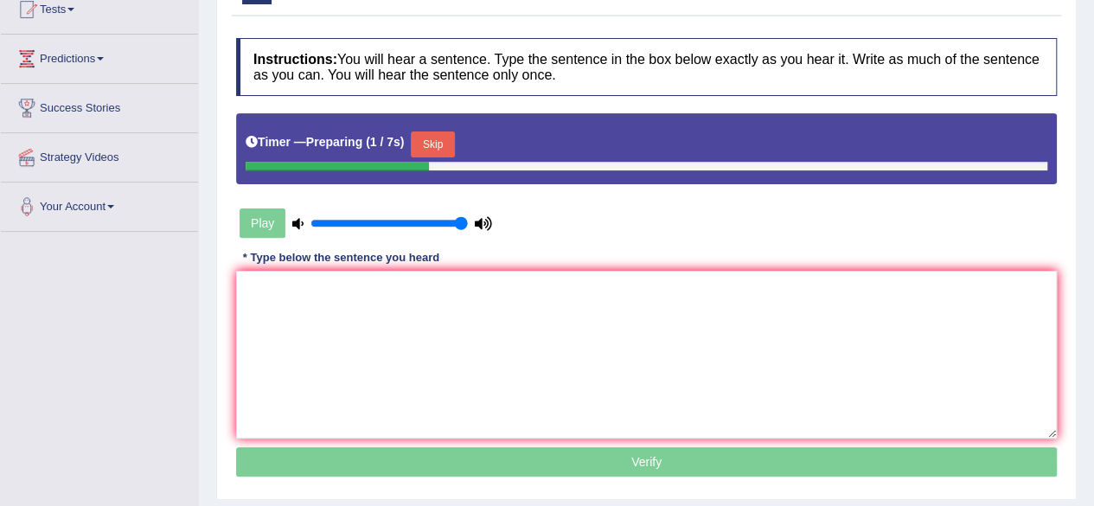
click at [438, 139] on button "Skip" at bounding box center [432, 145] width 43 height 26
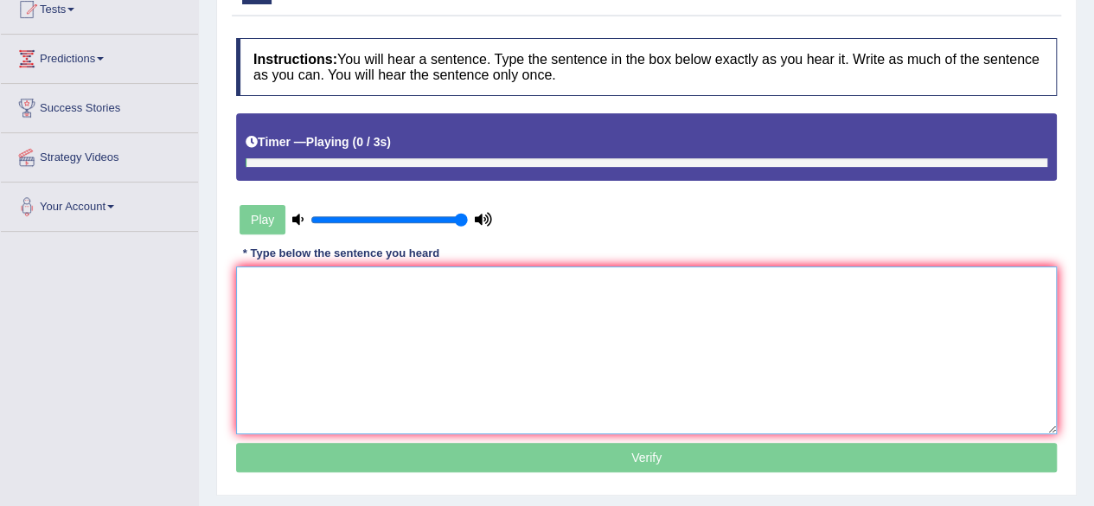
click at [384, 335] on textarea at bounding box center [646, 350] width 821 height 168
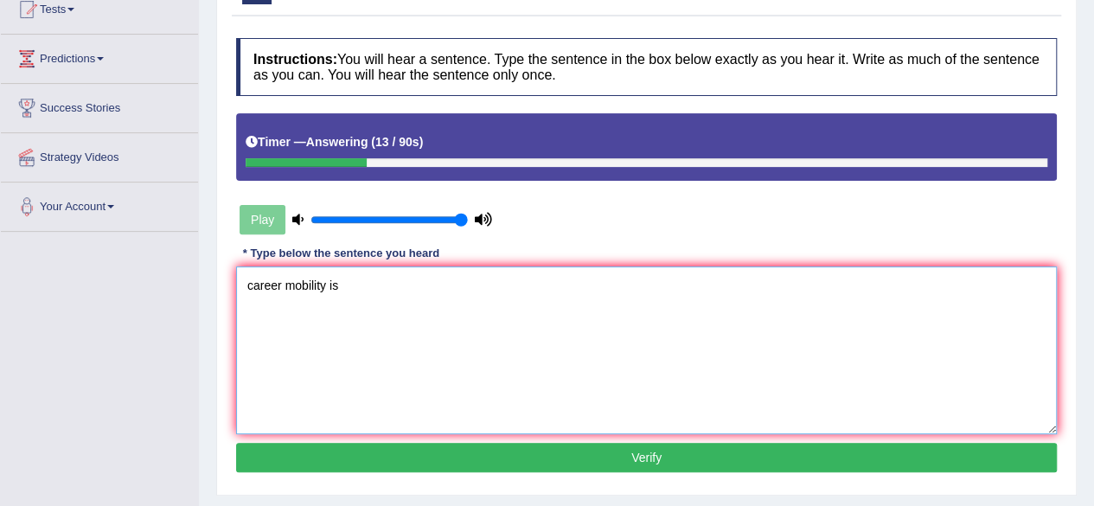
scroll to position [6, 0]
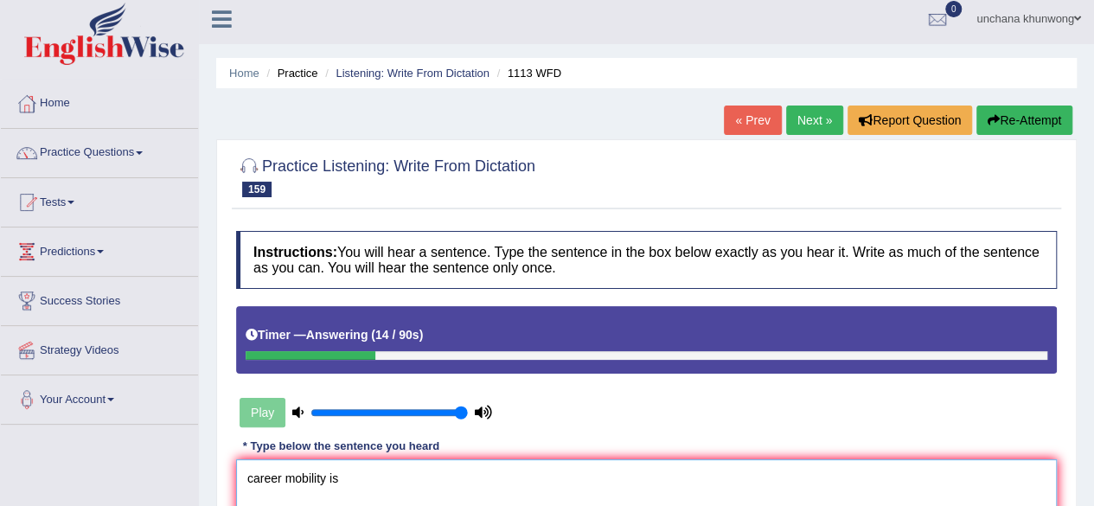
type textarea "career mobility is"
click at [1027, 122] on button "Re-Attempt" at bounding box center [1025, 120] width 96 height 29
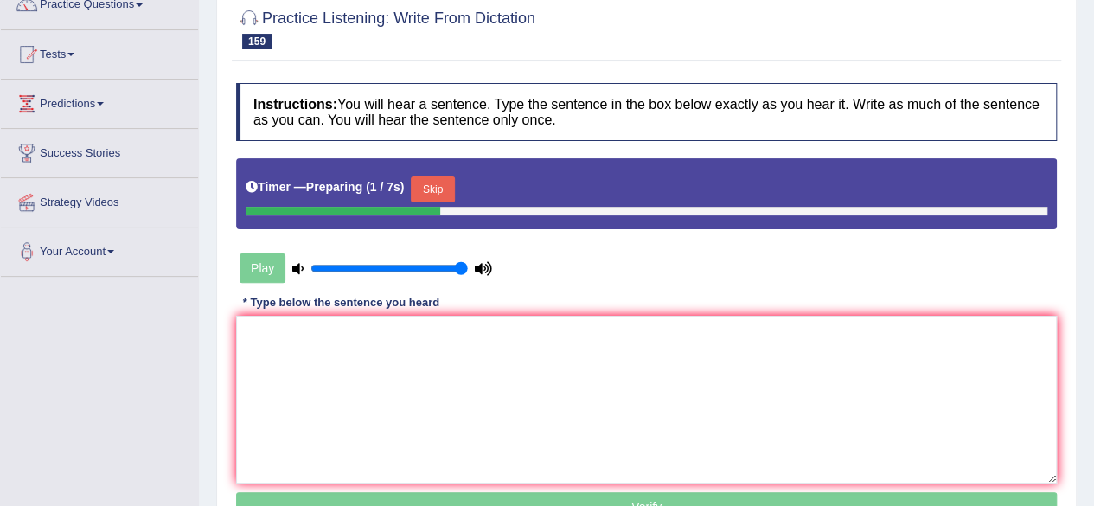
click at [446, 176] on button "Skip" at bounding box center [432, 189] width 43 height 26
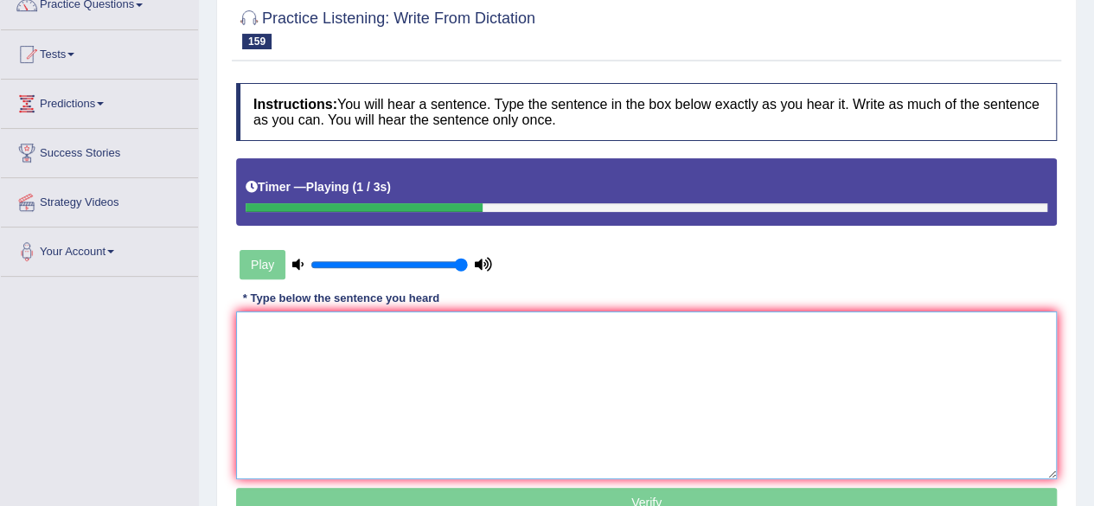
click at [497, 366] on textarea at bounding box center [646, 395] width 821 height 168
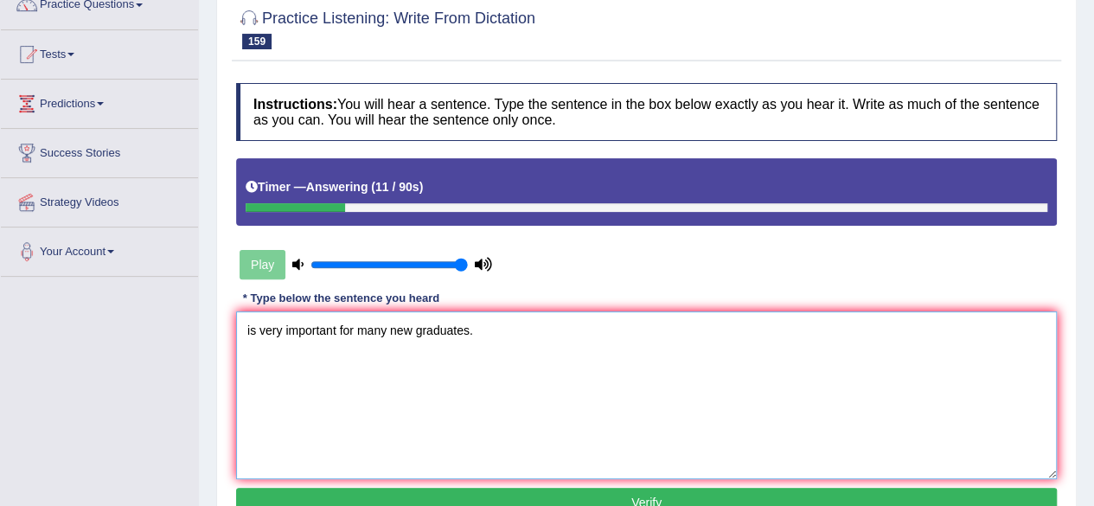
click at [240, 329] on textarea "is very important for many new graduates." at bounding box center [646, 395] width 821 height 168
click at [728, 385] on textarea "Career mobility is very important for many new graduates." at bounding box center [646, 395] width 821 height 168
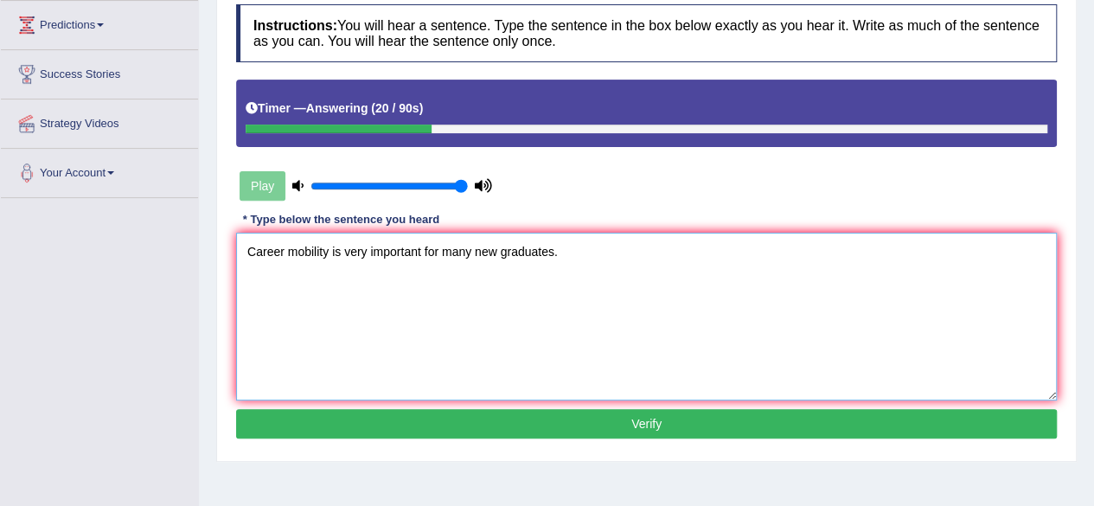
click at [557, 320] on textarea "Career mobility is very important for many new graduates." at bounding box center [646, 317] width 821 height 168
type textarea "Career mobility is very important for many new graduates."
click at [649, 428] on button "Verify" at bounding box center [646, 423] width 821 height 29
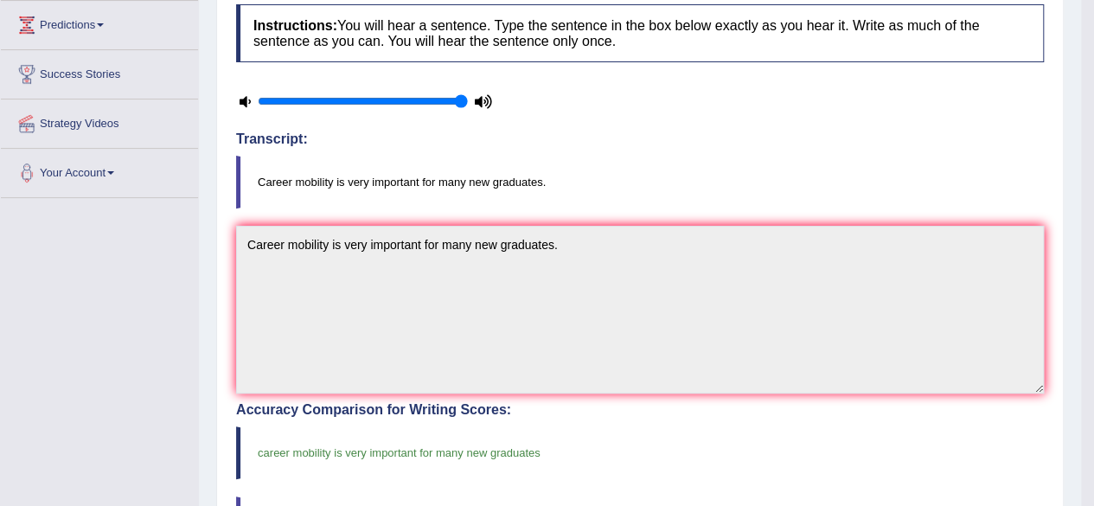
scroll to position [0, 0]
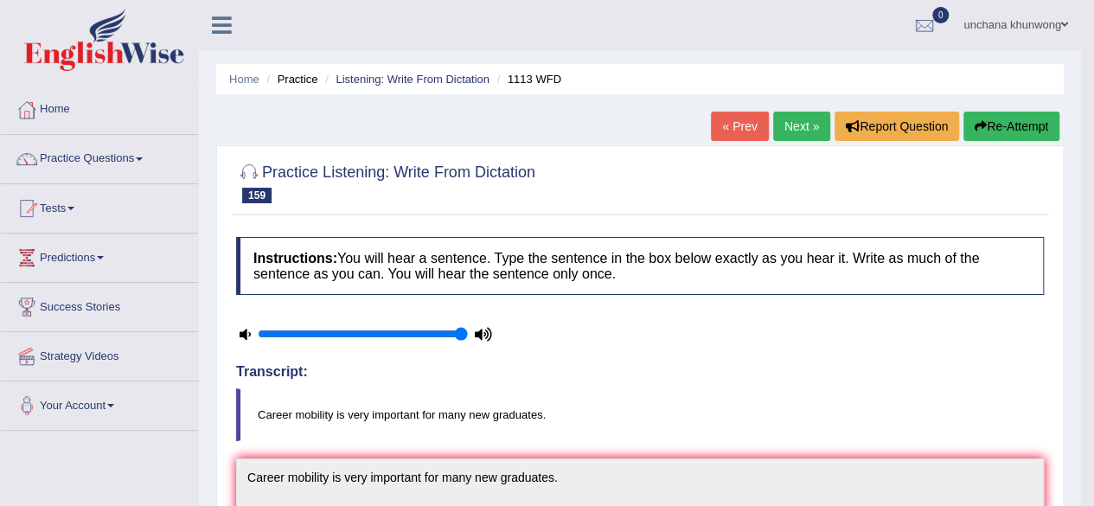
click at [782, 132] on link "Next »" at bounding box center [801, 126] width 57 height 29
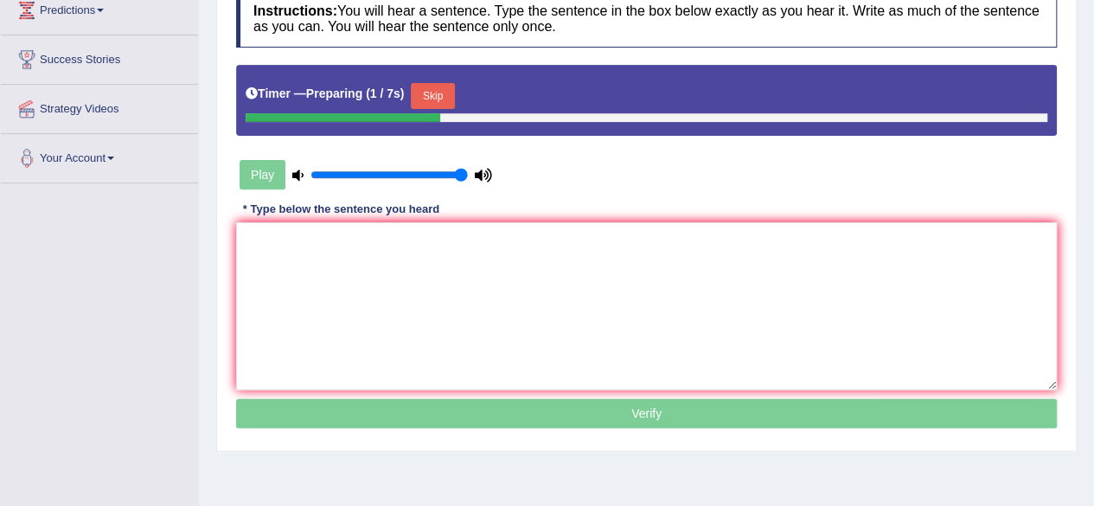
click at [443, 94] on button "Skip" at bounding box center [432, 96] width 43 height 26
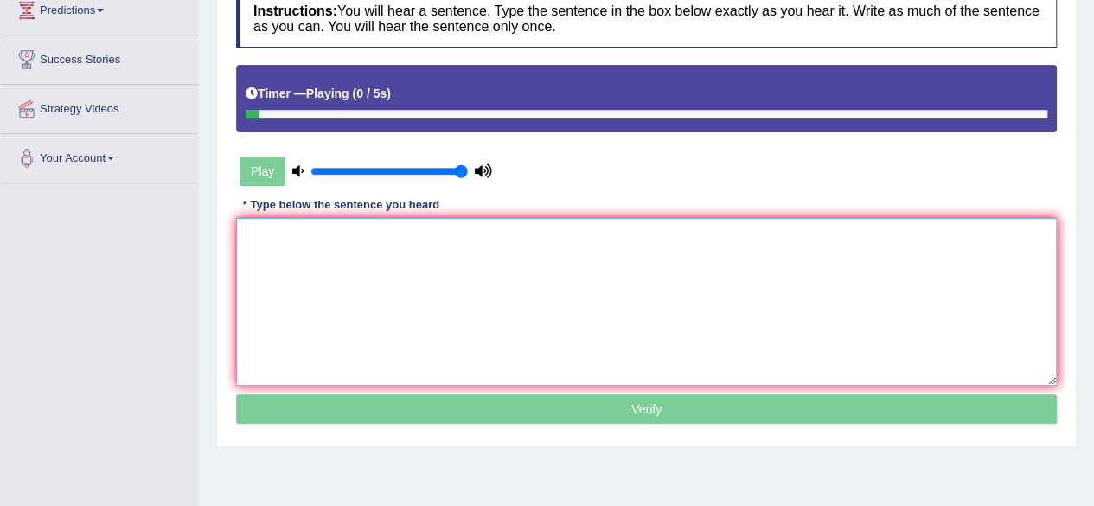
click at [401, 302] on textarea at bounding box center [646, 302] width 821 height 168
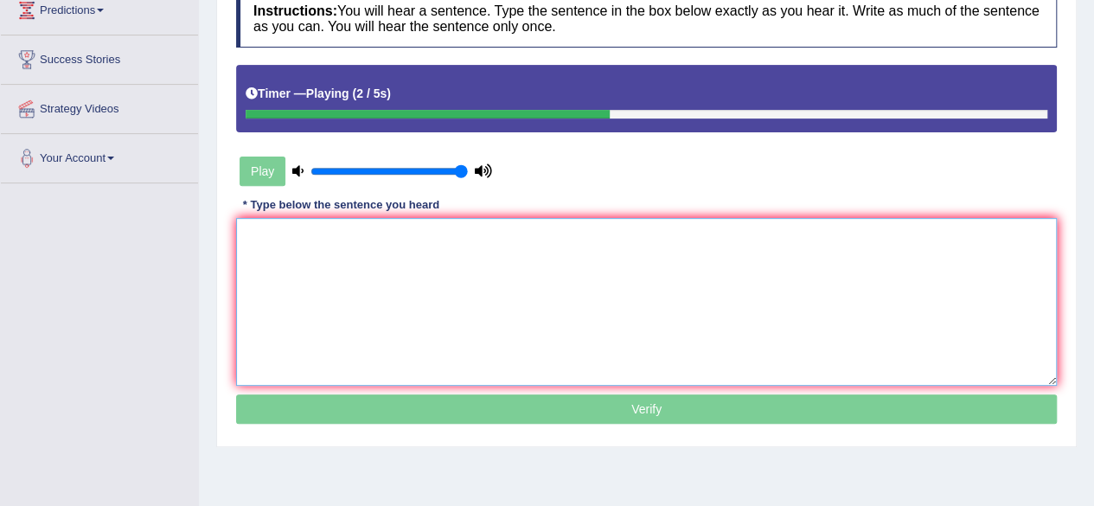
click at [401, 302] on textarea at bounding box center [646, 302] width 821 height 168
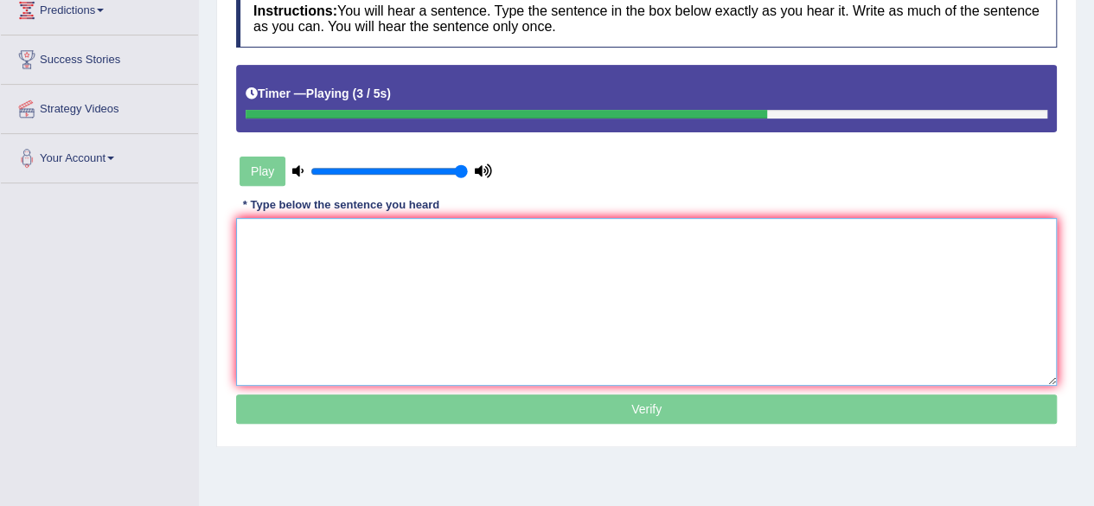
click at [401, 302] on textarea at bounding box center [646, 302] width 821 height 168
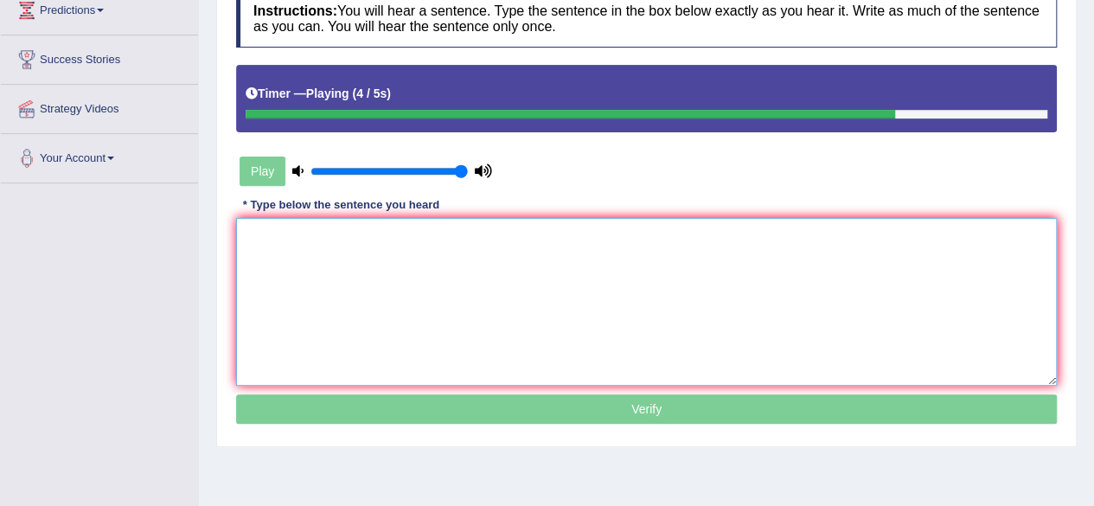
click at [401, 302] on textarea at bounding box center [646, 302] width 821 height 168
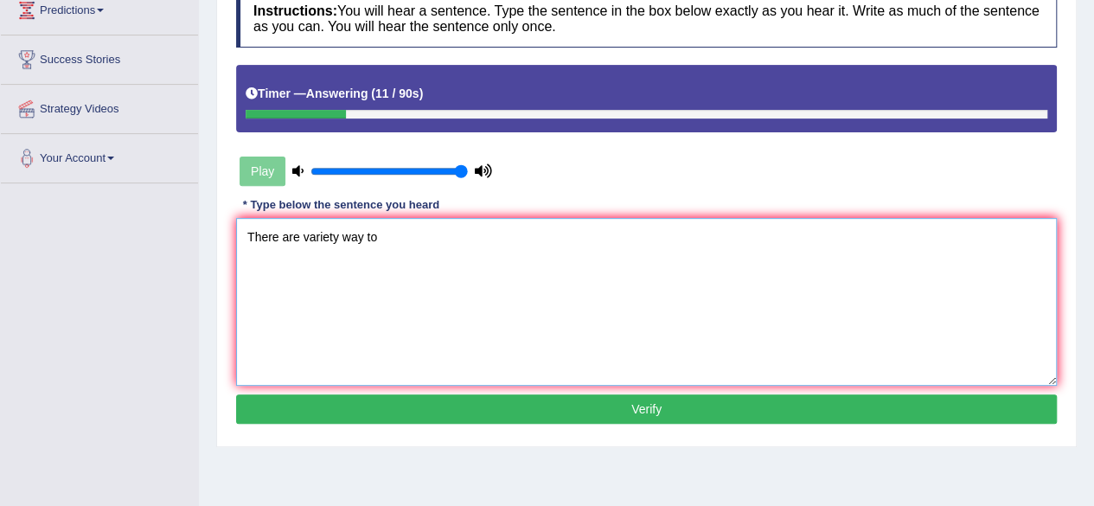
click at [881, 295] on textarea "There are variety way to" at bounding box center [646, 302] width 821 height 168
click at [747, 321] on textarea "There are variety way to present statistical information." at bounding box center [646, 302] width 821 height 168
click at [363, 245] on textarea "There are variety way to present statistical information." at bounding box center [646, 302] width 821 height 168
click at [411, 258] on textarea "There are variety ways to present statistical information." at bounding box center [646, 302] width 821 height 168
click at [439, 269] on textarea "There are variety ways to present statistical information." at bounding box center [646, 302] width 821 height 168
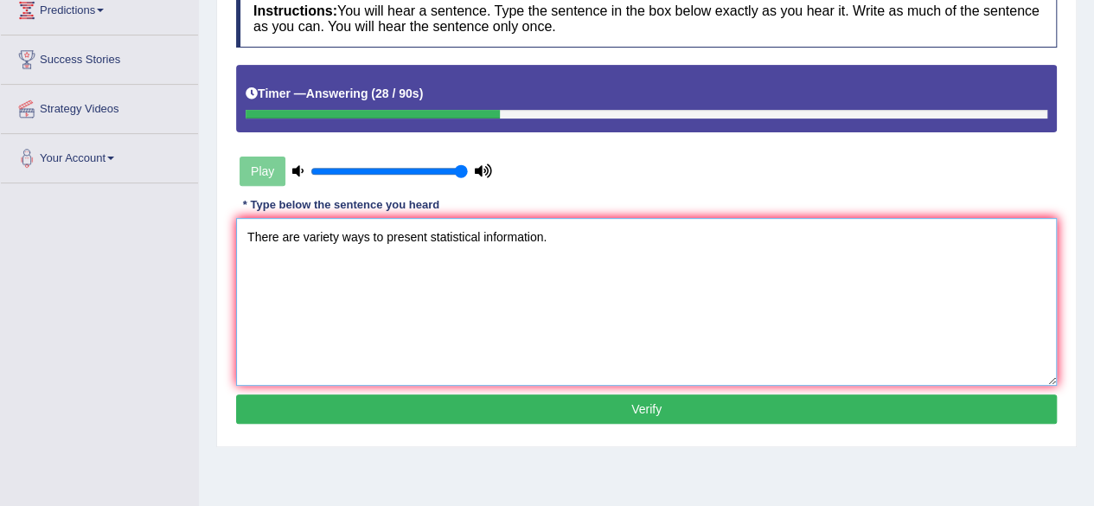
type textarea "There are variety ways to present statistical information."
click at [505, 406] on button "Verify" at bounding box center [646, 409] width 821 height 29
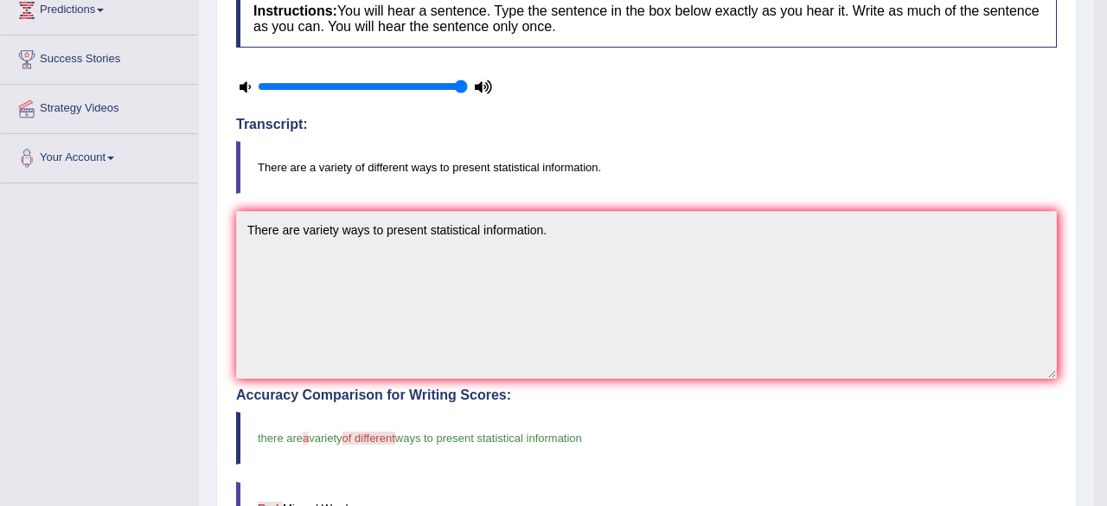
click at [905, 268] on div "Updating answer..." at bounding box center [553, 253] width 1107 height 506
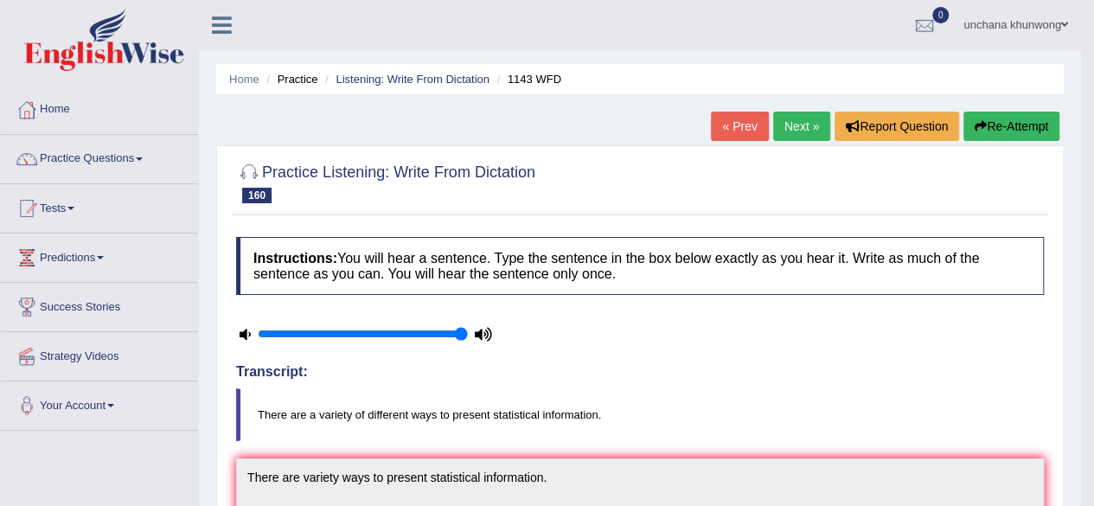
click at [799, 129] on link "Next »" at bounding box center [801, 126] width 57 height 29
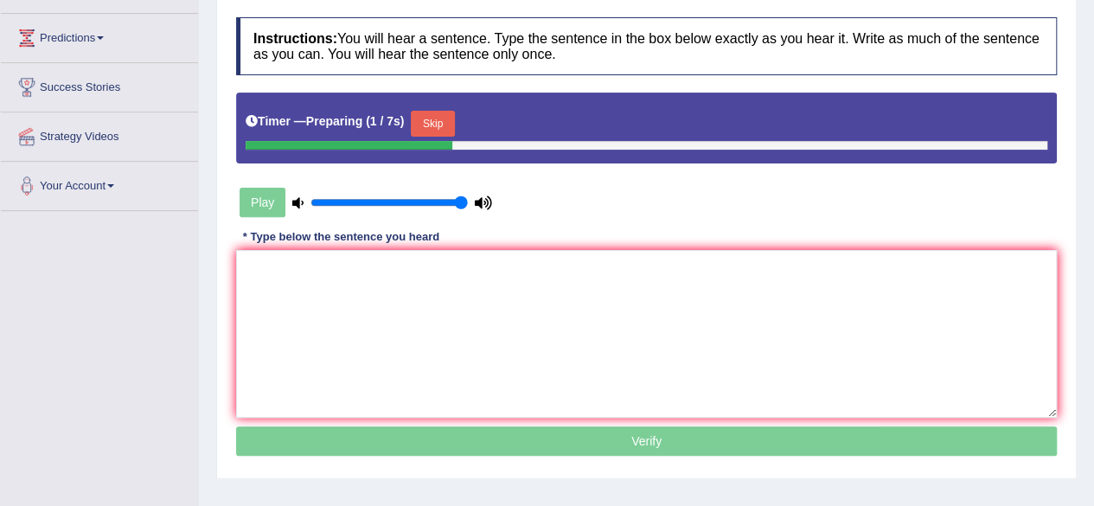
click at [431, 116] on button "Skip" at bounding box center [432, 124] width 43 height 26
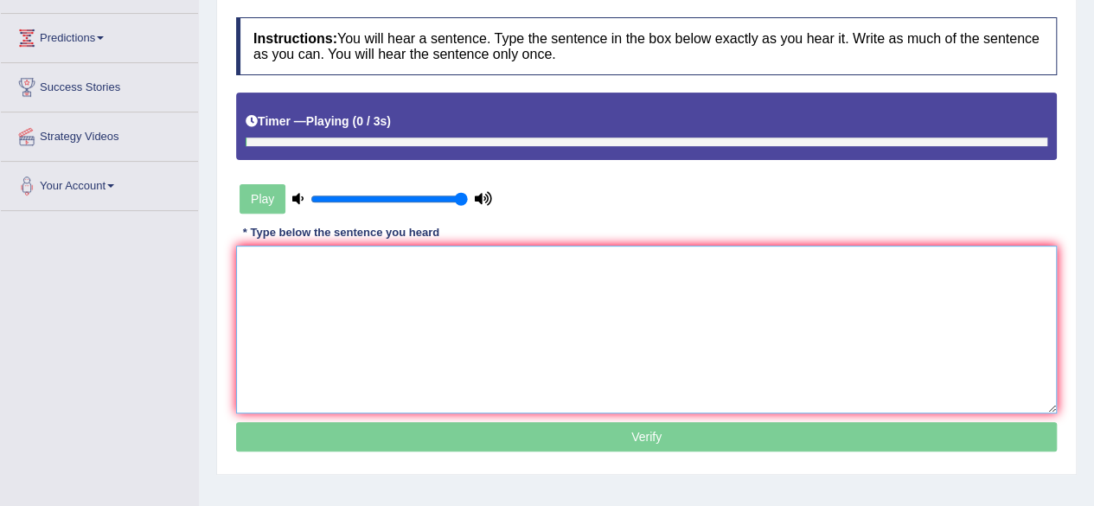
click at [373, 314] on textarea at bounding box center [646, 330] width 821 height 168
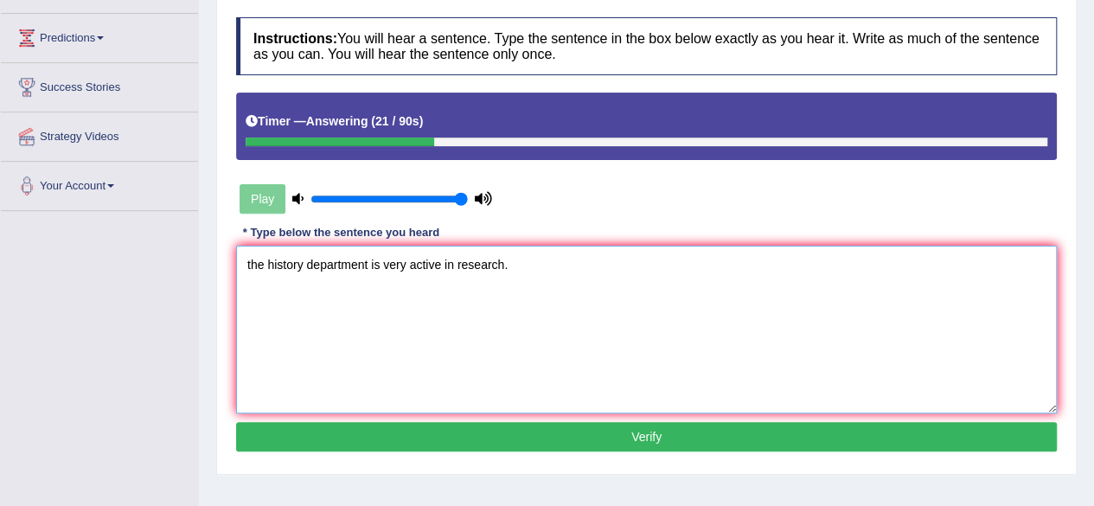
click at [244, 265] on textarea "the history department is very active in research." at bounding box center [646, 330] width 821 height 168
click at [699, 343] on textarea "The history department is very active in research." at bounding box center [646, 330] width 821 height 168
click at [504, 345] on textarea "The history department is very active in research." at bounding box center [646, 330] width 821 height 168
type textarea "The history department is very active in research."
click at [549, 432] on button "Verify" at bounding box center [646, 436] width 821 height 29
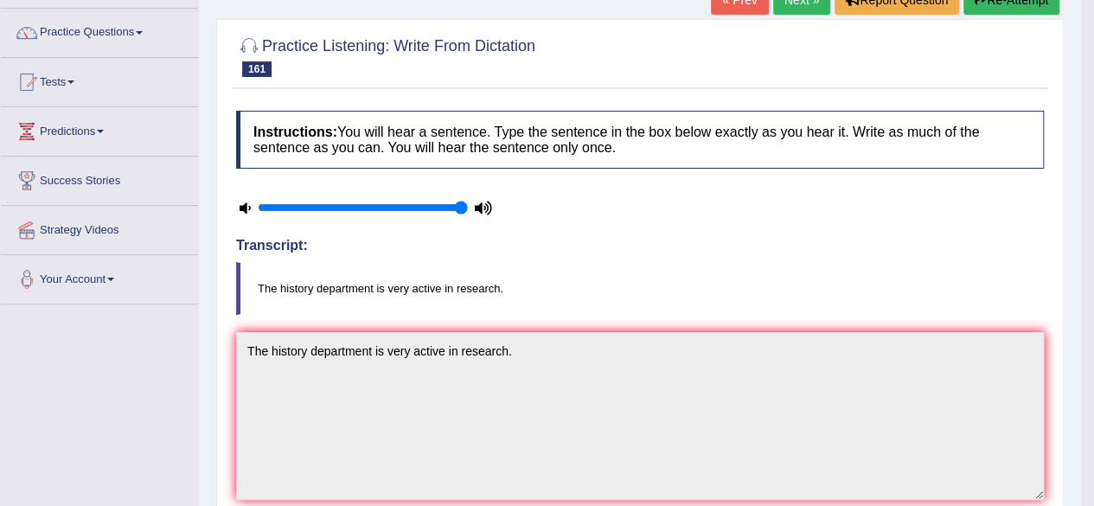
scroll to position [78, 0]
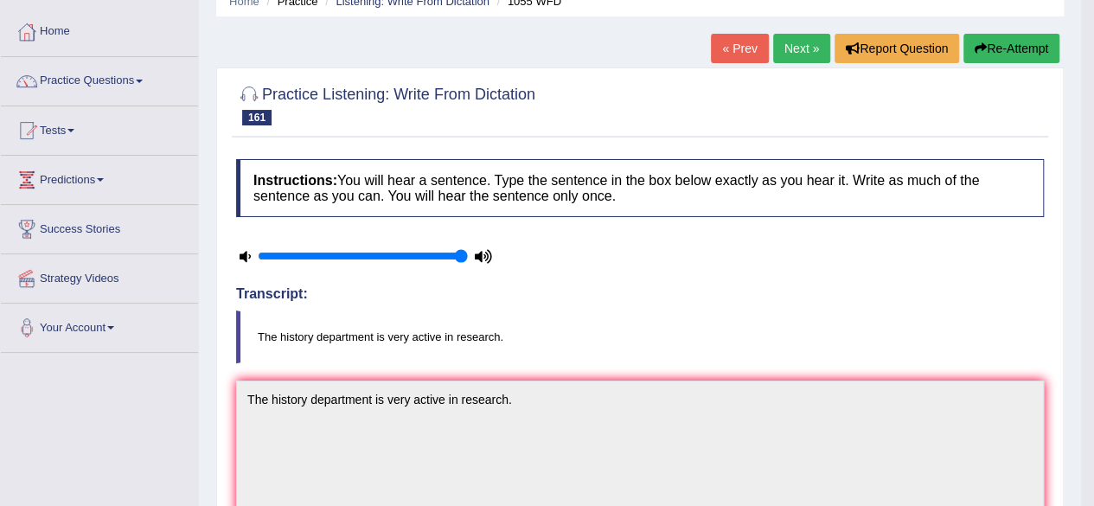
click at [798, 47] on link "Next »" at bounding box center [801, 48] width 57 height 29
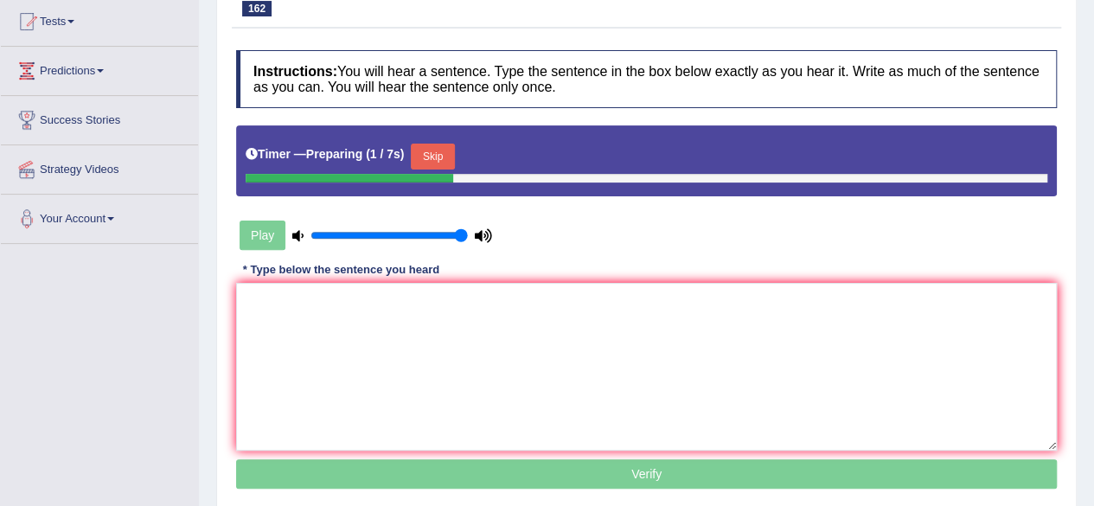
click at [452, 155] on button "Skip" at bounding box center [432, 157] width 43 height 26
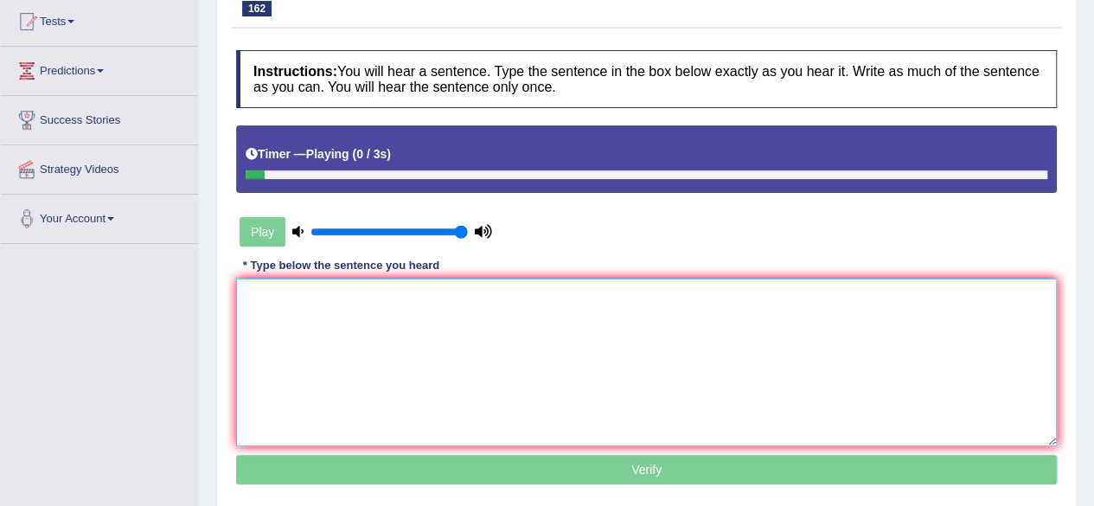
click at [451, 337] on textarea at bounding box center [646, 363] width 821 height 168
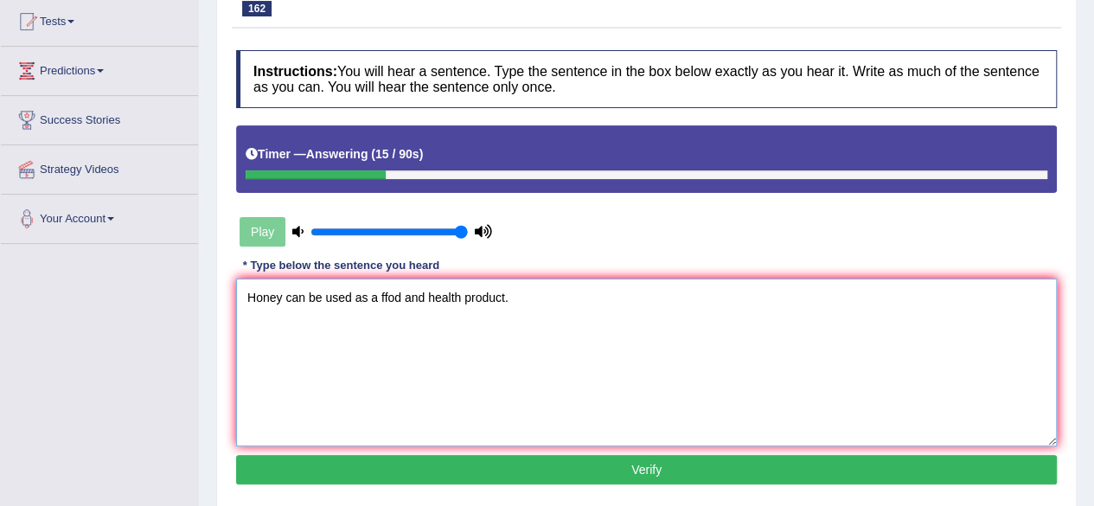
click at [574, 373] on textarea "Honey can be used as a ffod and health product." at bounding box center [646, 363] width 821 height 168
click at [392, 307] on textarea "Honey can be used as a ffod and health product." at bounding box center [646, 363] width 821 height 168
click at [388, 300] on textarea "Honey can be used as a ffod and health product." at bounding box center [646, 363] width 821 height 168
click at [519, 362] on textarea "Honey can be used as a food and health product." at bounding box center [646, 363] width 821 height 168
type textarea "Honey can be used as a food and health product."
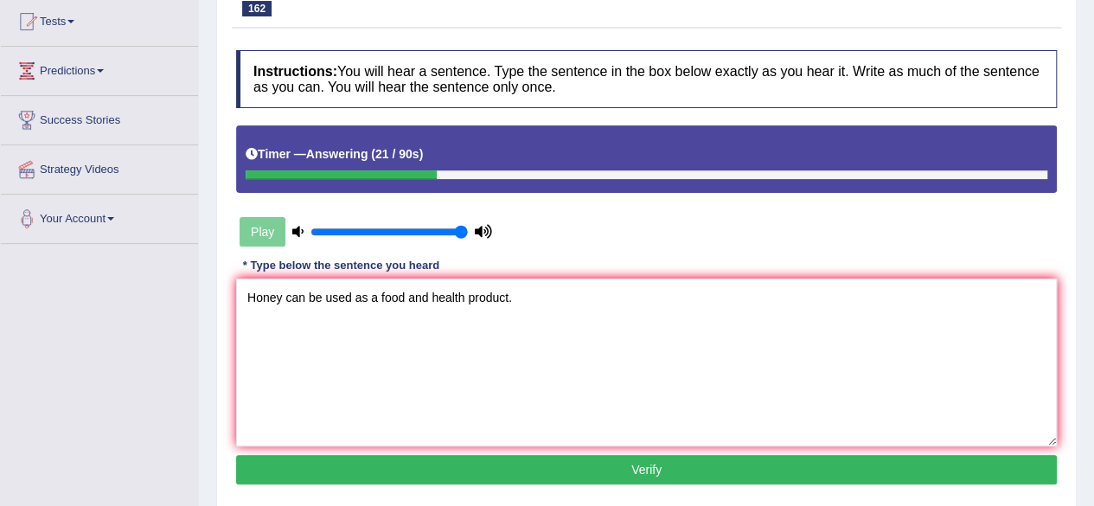
click at [574, 475] on button "Verify" at bounding box center [646, 469] width 821 height 29
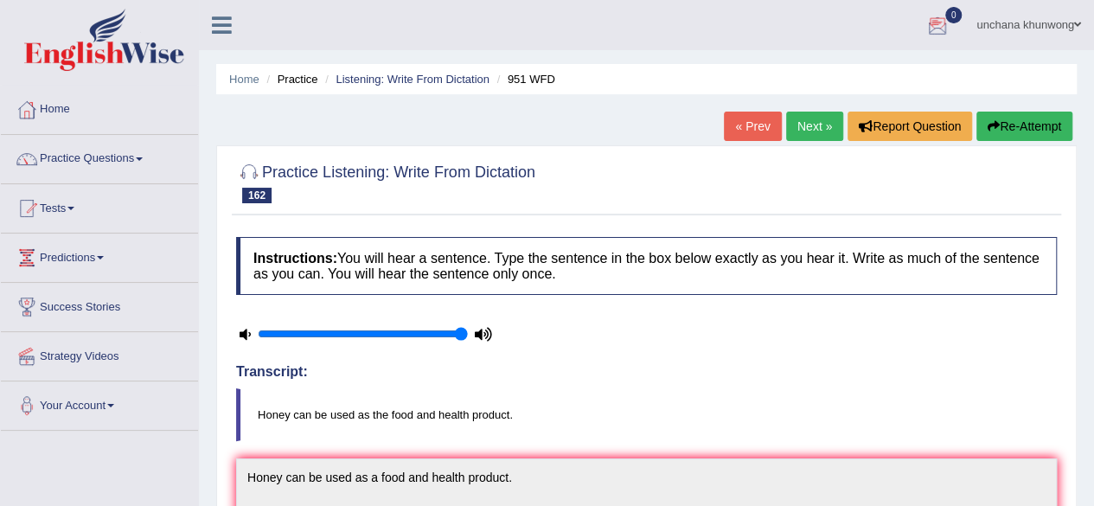
click at [818, 124] on link "Next »" at bounding box center [814, 126] width 57 height 29
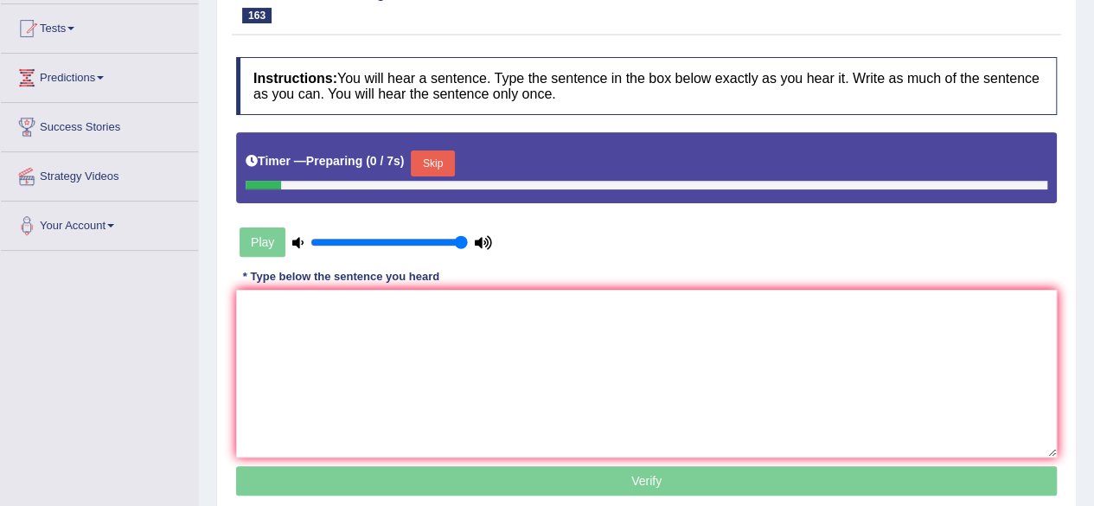
click at [1094, 193] on html "Toggle navigation Home Practice Questions Speaking Practice Read Aloud Repeat S…" at bounding box center [547, 73] width 1094 height 506
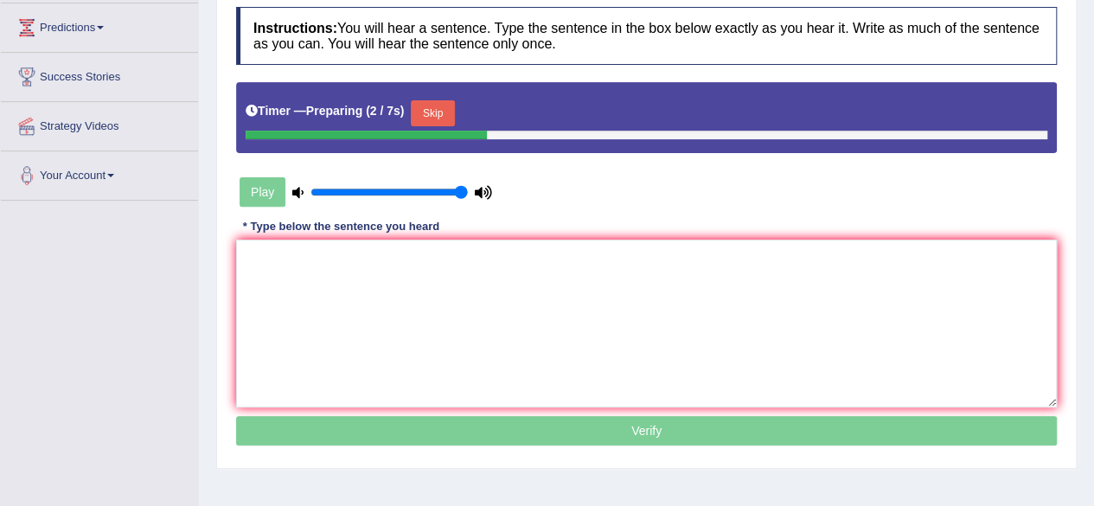
click at [444, 115] on button "Skip" at bounding box center [432, 113] width 43 height 26
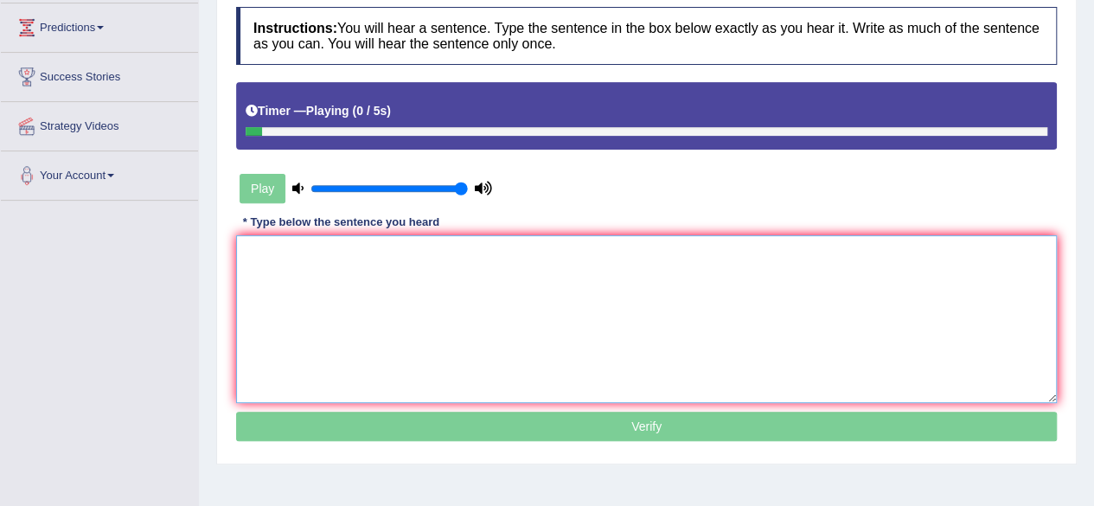
click at [432, 283] on textarea at bounding box center [646, 319] width 821 height 168
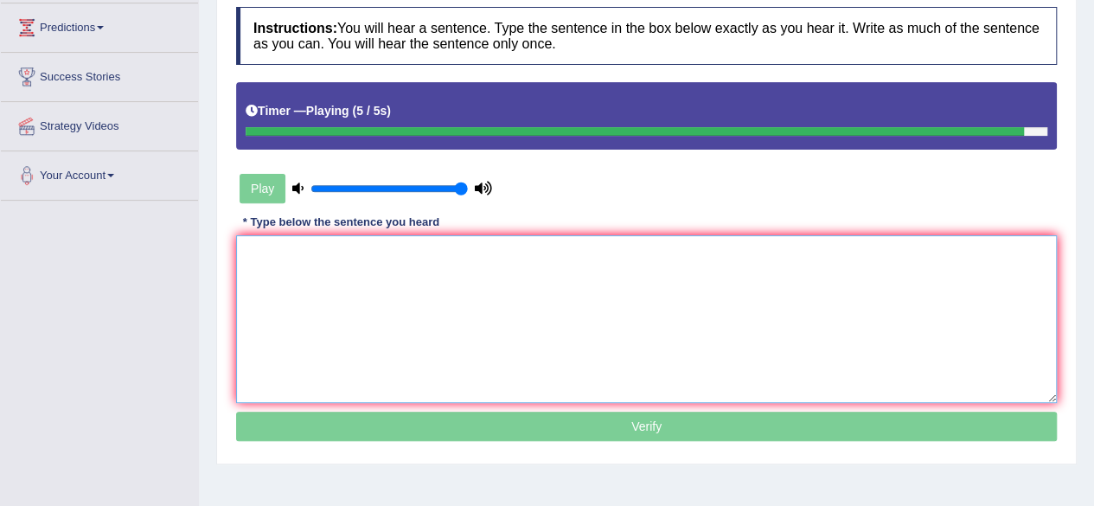
click at [863, 307] on textarea at bounding box center [646, 319] width 821 height 168
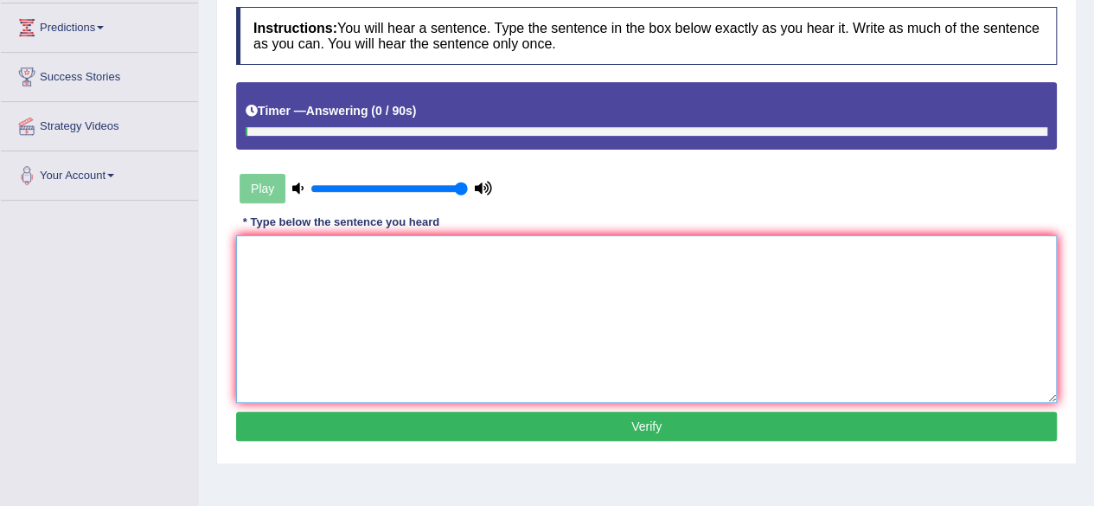
click at [863, 307] on textarea at bounding box center [646, 319] width 821 height 168
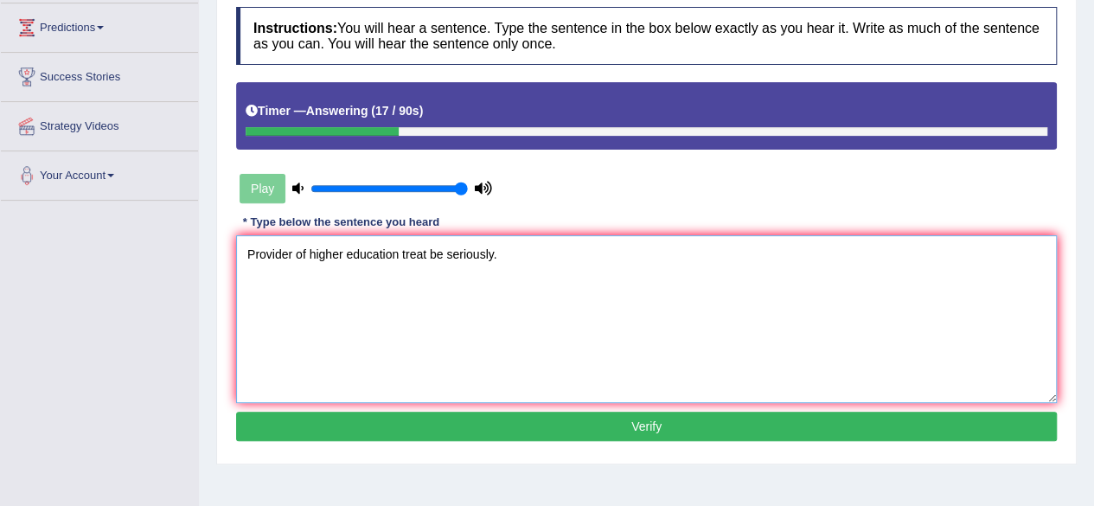
click at [298, 257] on textarea "Provider of higher education treat be seriously." at bounding box center [646, 319] width 821 height 168
click at [401, 293] on textarea "Provider Providers of higher education treat be seriously." at bounding box center [646, 319] width 821 height 168
click at [441, 344] on textarea "Provider Providers of higher education treat be seriously." at bounding box center [646, 319] width 821 height 168
click at [497, 258] on textarea "Provider Providers of higher education treat be seriously." at bounding box center [646, 319] width 821 height 168
click at [678, 340] on textarea "Provider Providers of higher education treat pre extremely seriously." at bounding box center [646, 319] width 821 height 168
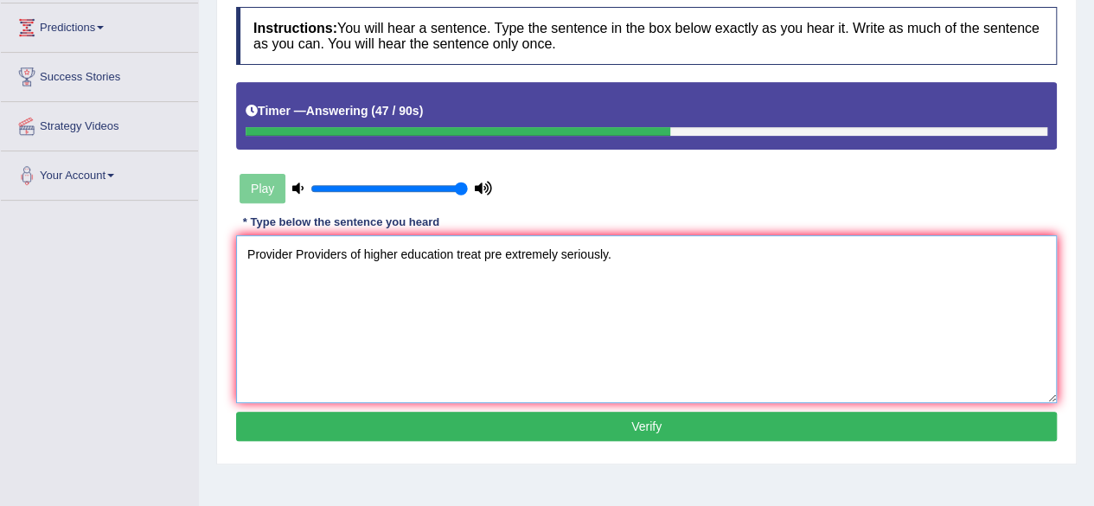
type textarea "Provider Providers of higher education treat pre extremely seriously."
click at [677, 428] on button "Verify" at bounding box center [646, 426] width 821 height 29
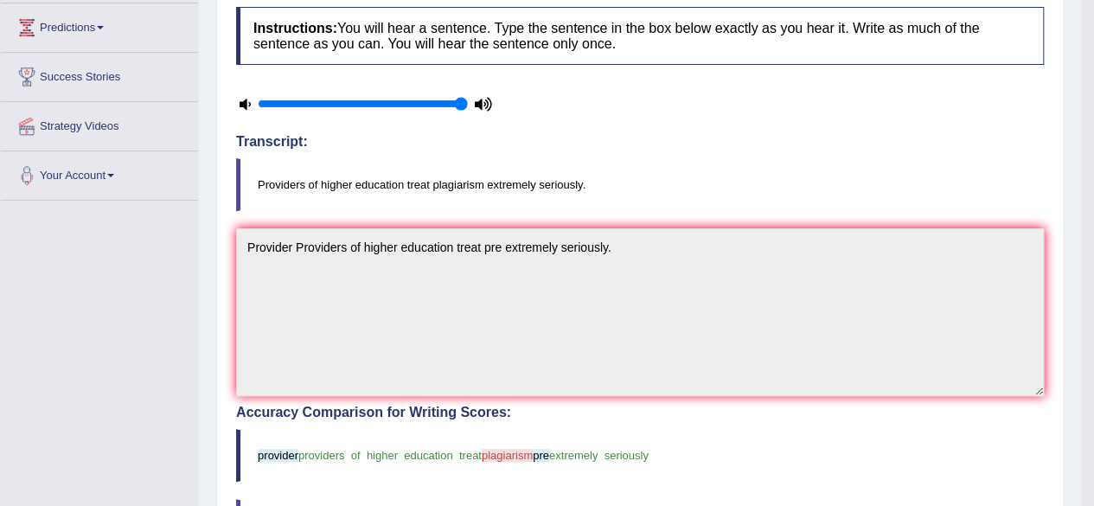
scroll to position [0, 0]
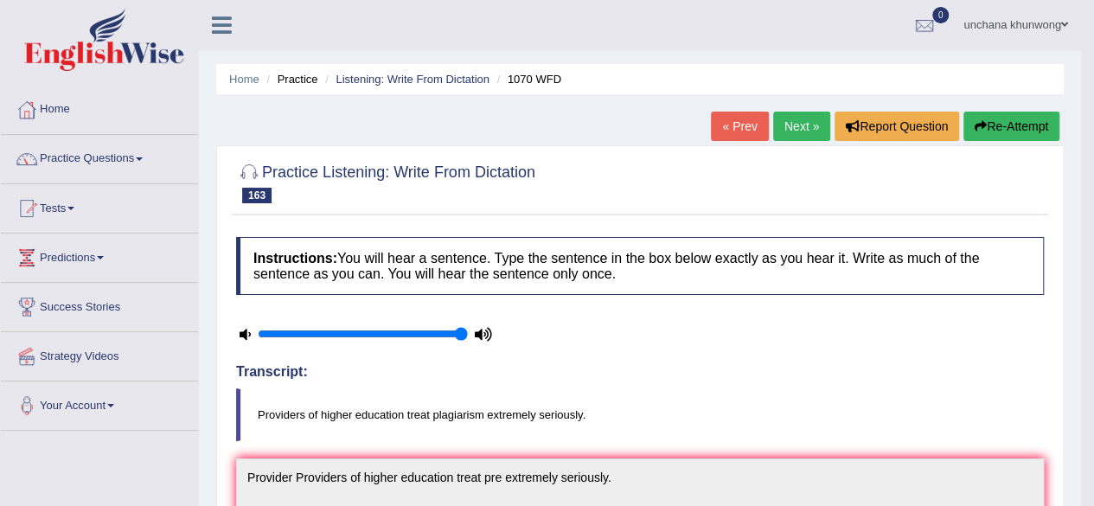
click at [778, 129] on link "Next »" at bounding box center [801, 126] width 57 height 29
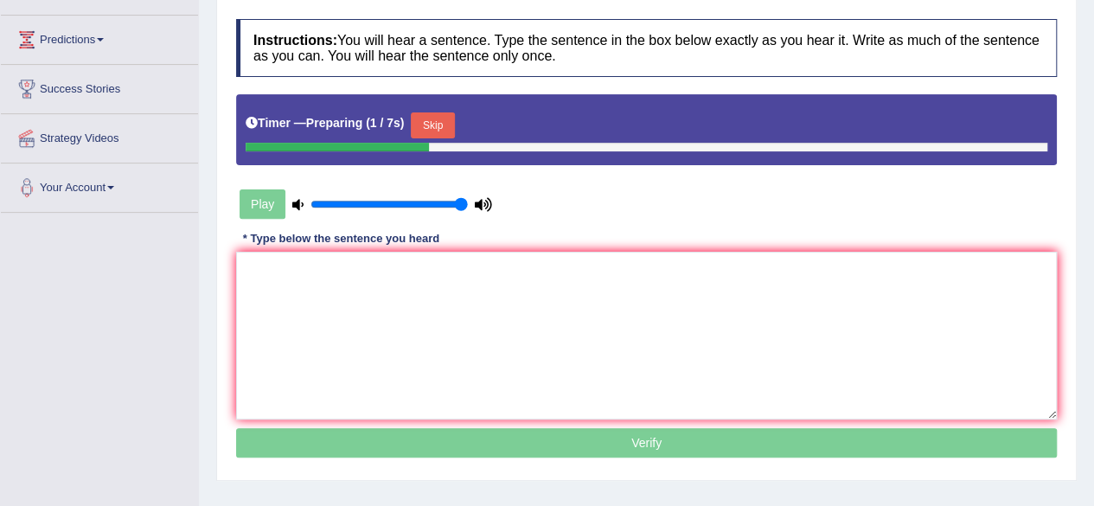
click at [450, 126] on button "Skip" at bounding box center [432, 125] width 43 height 26
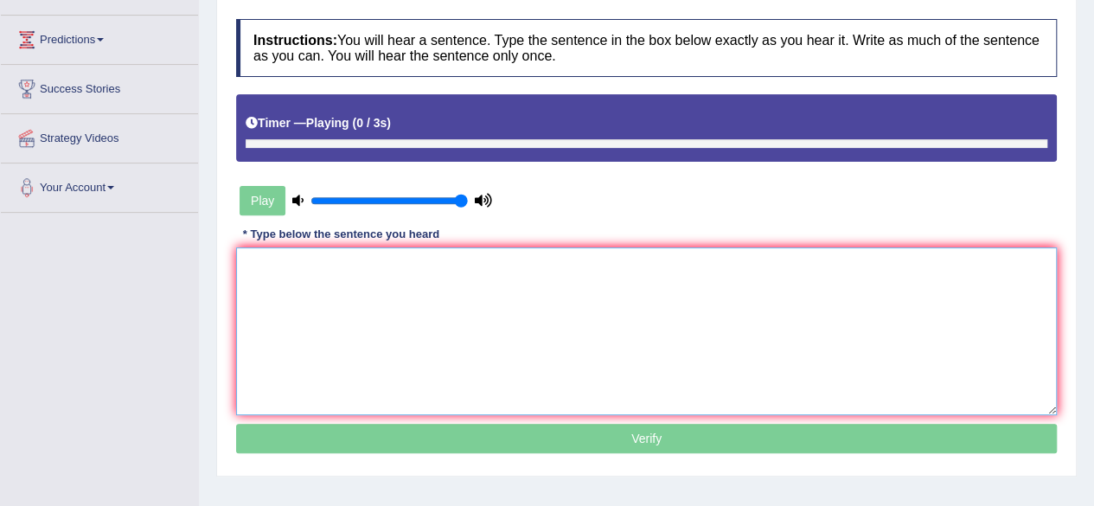
click at [393, 318] on textarea at bounding box center [646, 331] width 821 height 168
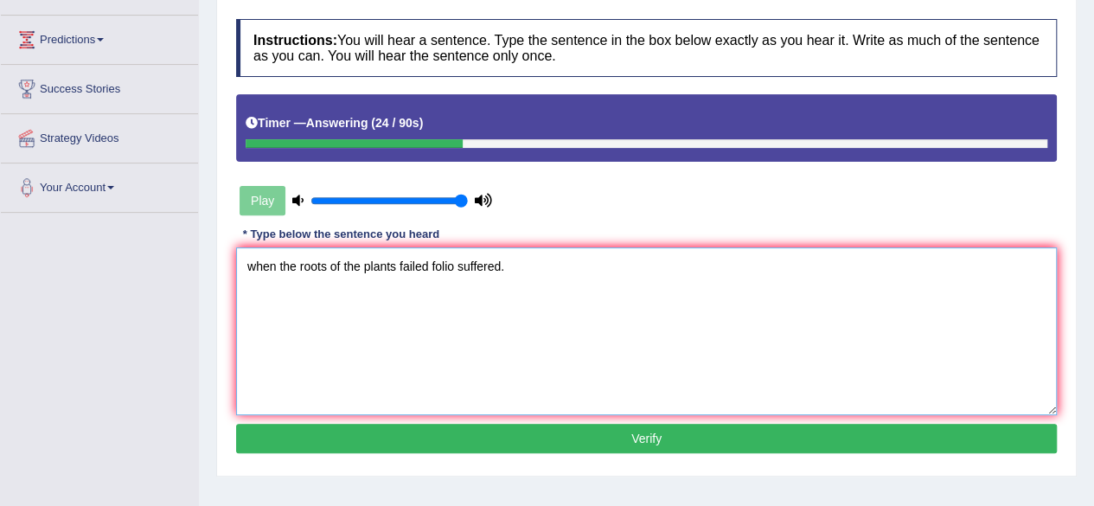
click at [246, 273] on textarea "when the roots of the plants failed folio suffered." at bounding box center [646, 331] width 821 height 168
click at [542, 324] on textarea "When the roots of the plants failed folio suffered." at bounding box center [646, 331] width 821 height 168
click at [561, 371] on textarea "When the roots of the plants failed folio suffered." at bounding box center [646, 331] width 821 height 168
click at [362, 276] on textarea "When the roots of the plants failed folio suffered." at bounding box center [646, 331] width 821 height 168
type textarea "When the roots of the plant plants failed folio suffered."
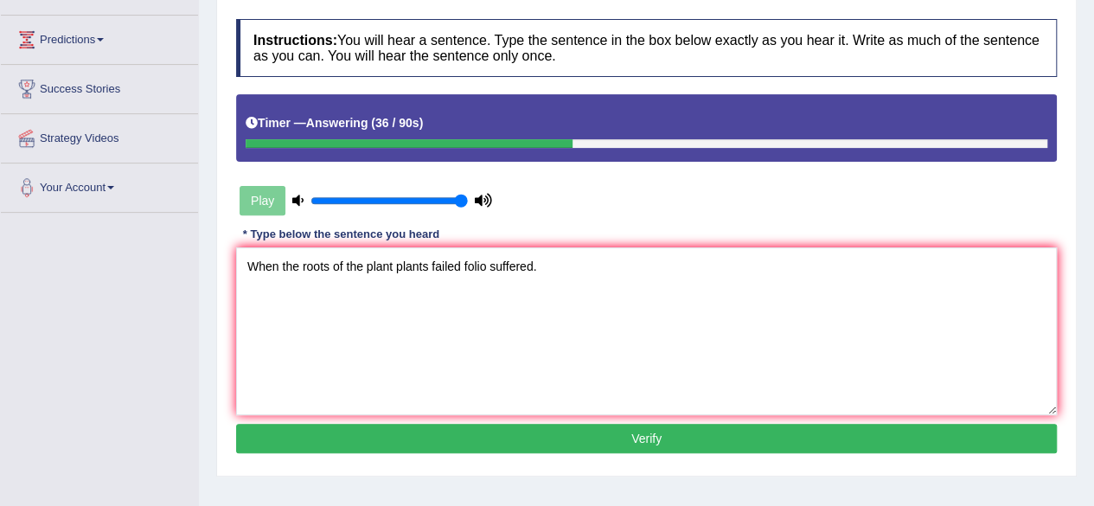
click at [580, 437] on button "Verify" at bounding box center [646, 438] width 821 height 29
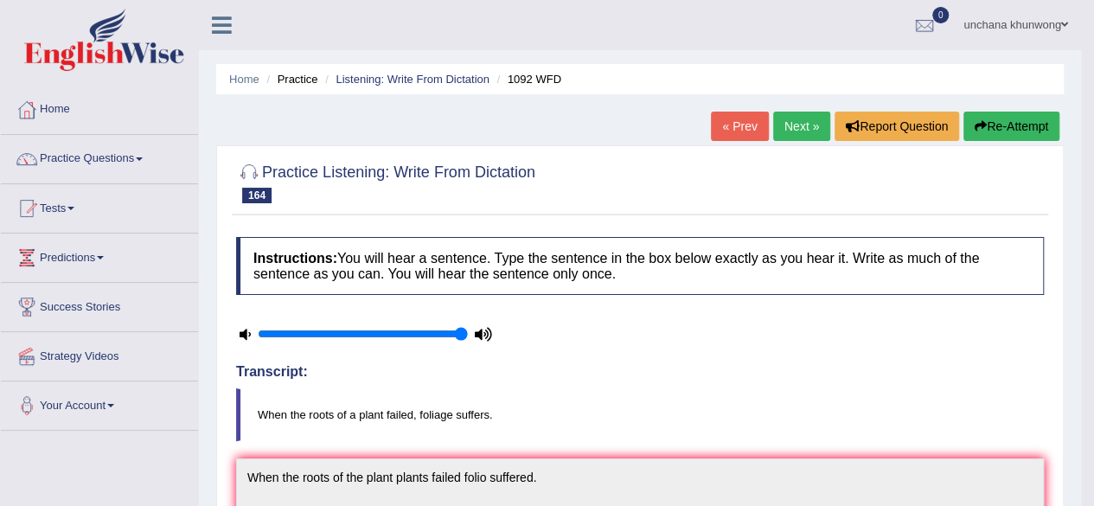
click at [1010, 125] on button "Re-Attempt" at bounding box center [1012, 126] width 96 height 29
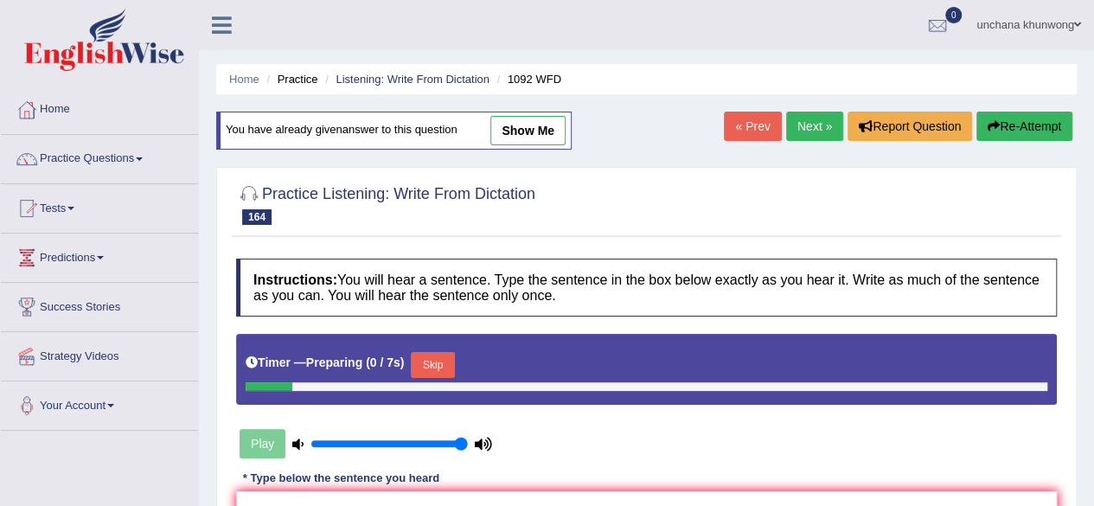
scroll to position [257, 0]
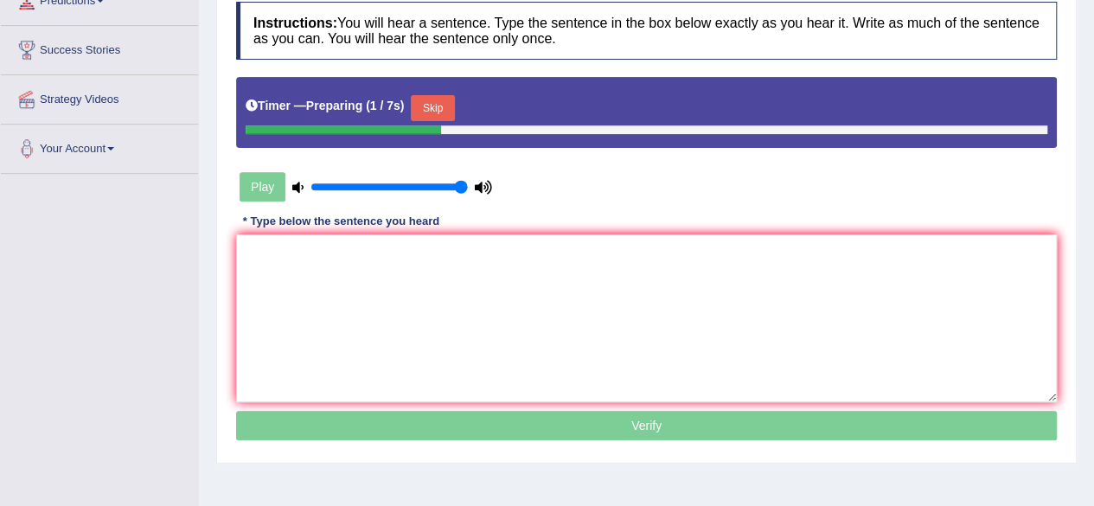
click at [434, 102] on button "Skip" at bounding box center [432, 108] width 43 height 26
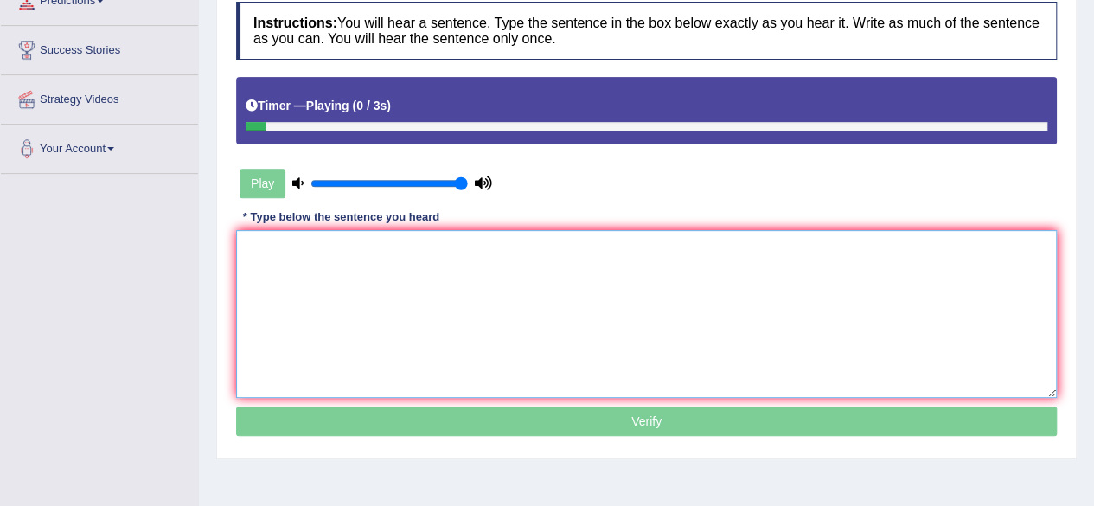
click at [415, 323] on textarea at bounding box center [646, 314] width 821 height 168
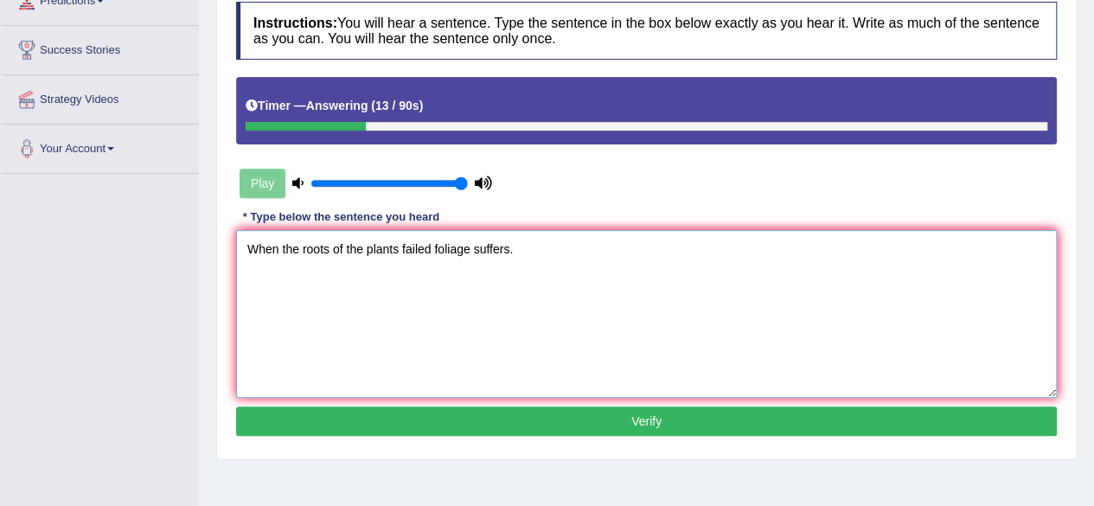
click at [521, 322] on textarea "When the roots of the plants failed foliage suffers." at bounding box center [646, 314] width 821 height 168
click at [556, 369] on textarea "When the roots of the plants failed foliage suffers." at bounding box center [646, 314] width 821 height 168
type textarea "When the roots of the plants failed foliage suffers."
click at [568, 424] on button "Verify" at bounding box center [646, 421] width 821 height 29
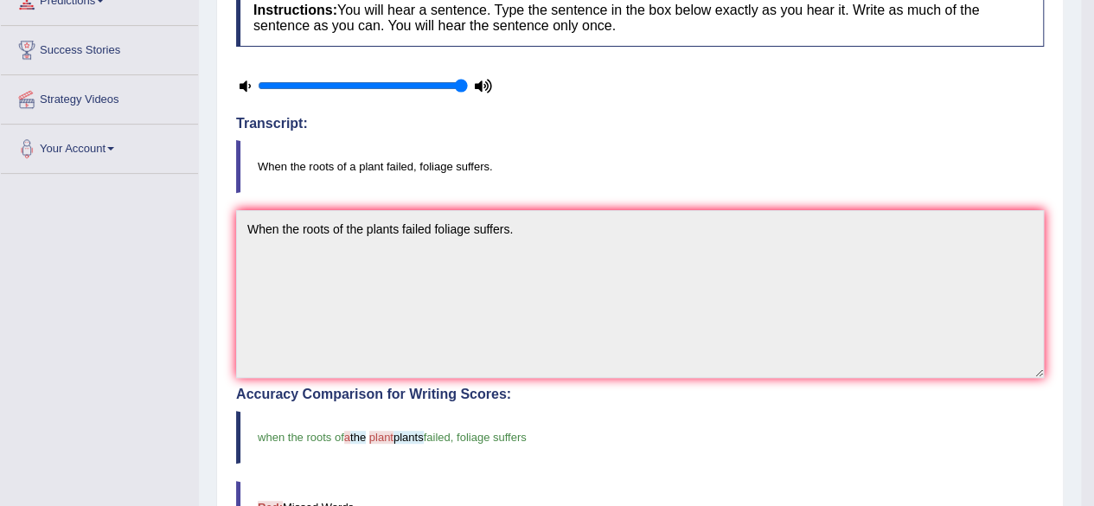
scroll to position [0, 0]
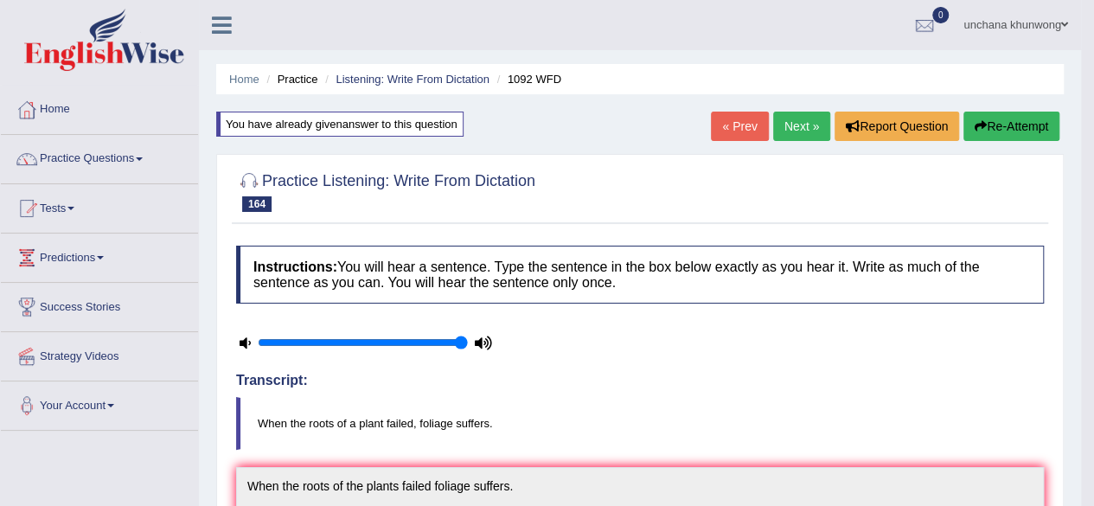
click at [812, 141] on div "« Prev Next » Report Question Re-Attempt" at bounding box center [887, 129] width 353 height 34
click at [805, 132] on link "Next »" at bounding box center [801, 126] width 57 height 29
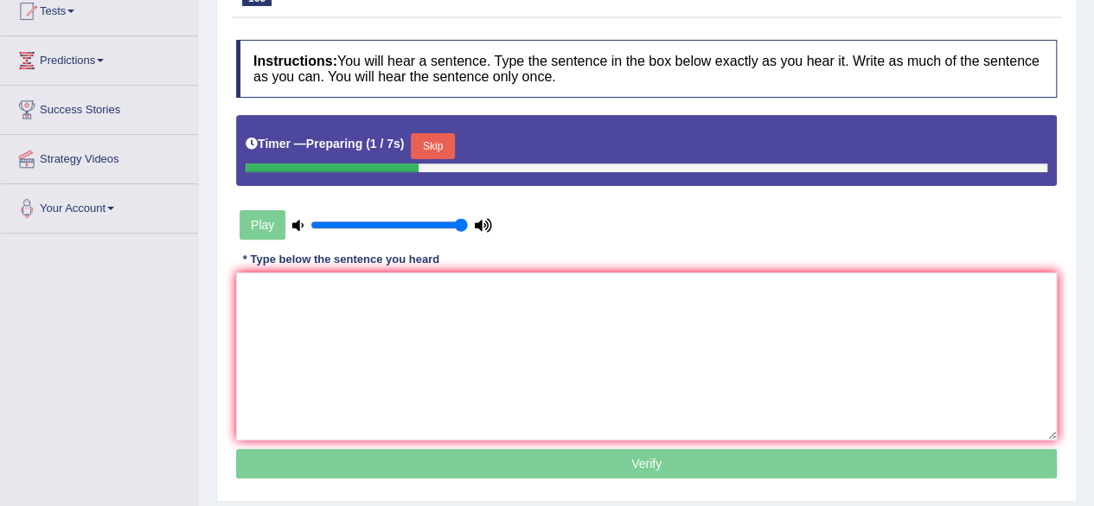
click at [422, 151] on button "Skip" at bounding box center [432, 146] width 43 height 26
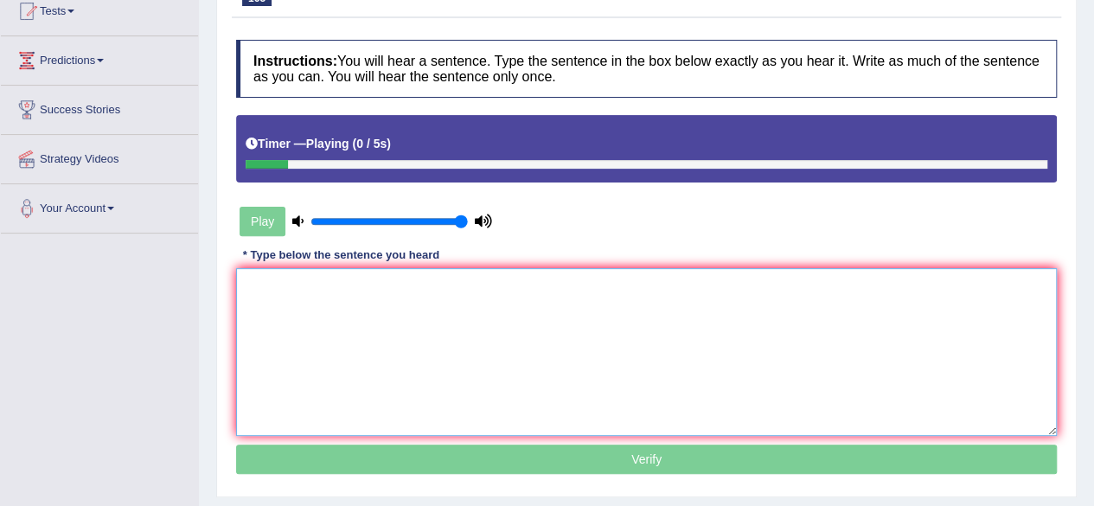
click at [445, 345] on textarea at bounding box center [646, 352] width 821 height 168
type textarea "W"
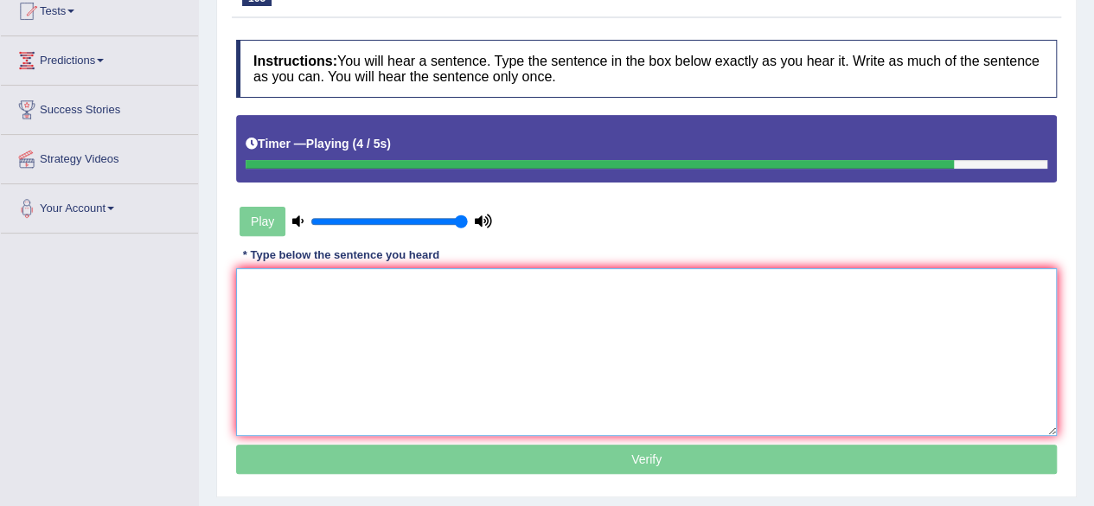
click at [391, 329] on textarea at bounding box center [646, 352] width 821 height 168
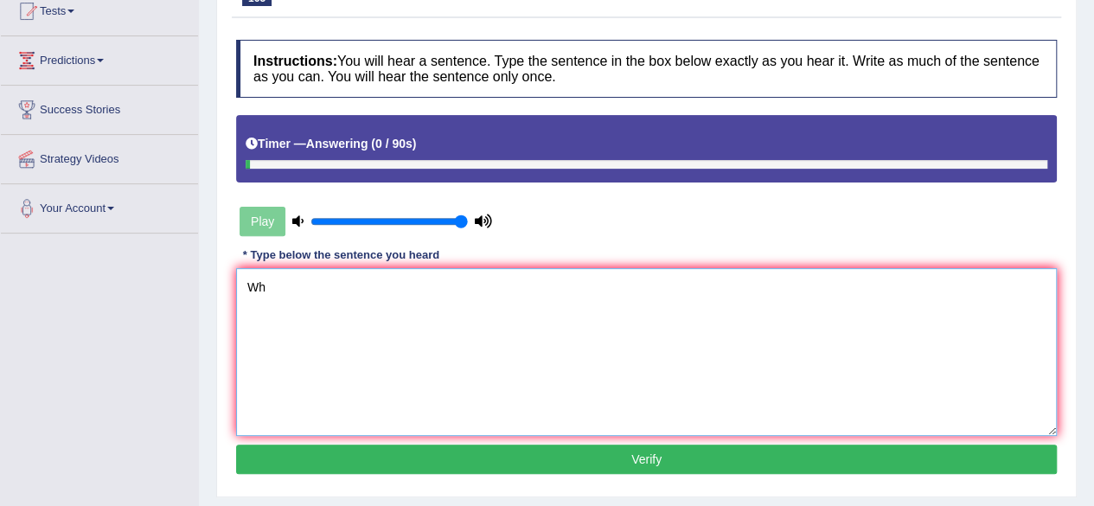
type textarea "W"
type textarea "w"
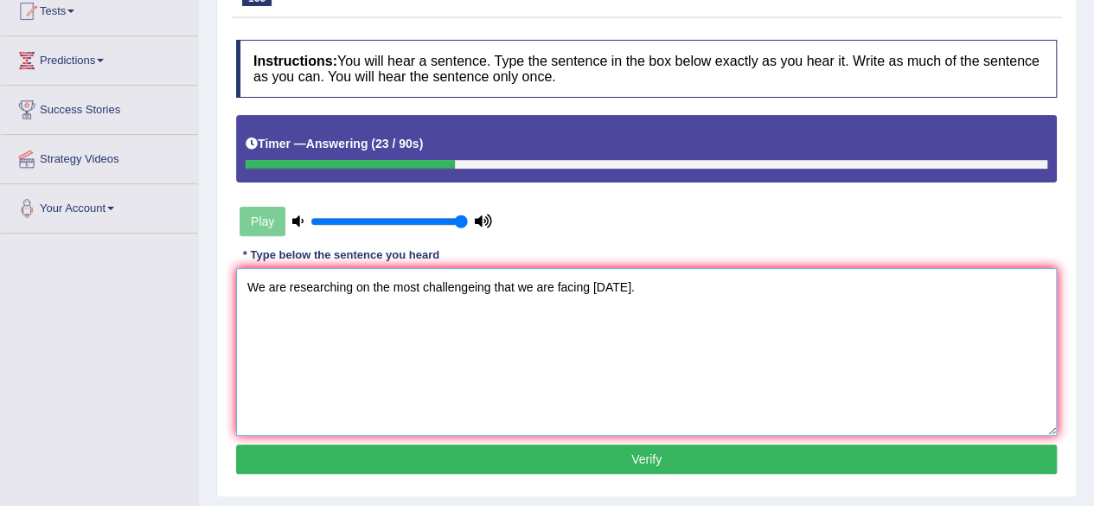
click at [336, 324] on textarea "We are researching on the most challengeing that we are facing today." at bounding box center [646, 352] width 821 height 168
click at [486, 366] on textarea "We are researching on the most challengeing that we are facing today." at bounding box center [646, 352] width 821 height 168
click at [469, 280] on textarea "We are researching on the most challengeing that we are facing today." at bounding box center [646, 352] width 821 height 168
click at [570, 371] on textarea "We are researching on the most challenging that we are facing today." at bounding box center [646, 352] width 821 height 168
click at [664, 391] on textarea "We are researching on the most challenging that we are facing today." at bounding box center [646, 352] width 821 height 168
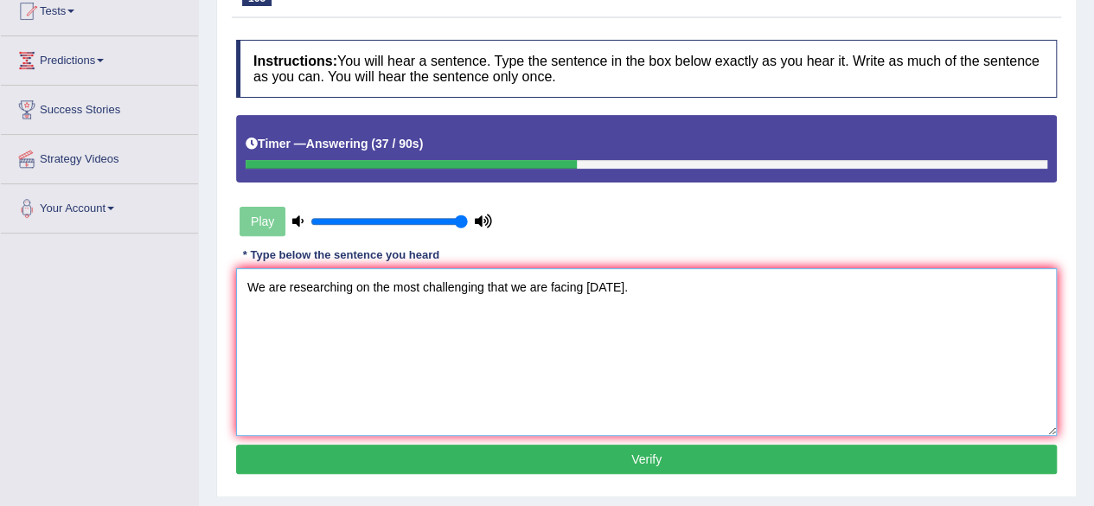
type textarea "We are researching on the most challenging that we are facing today."
click at [671, 460] on button "Verify" at bounding box center [646, 459] width 821 height 29
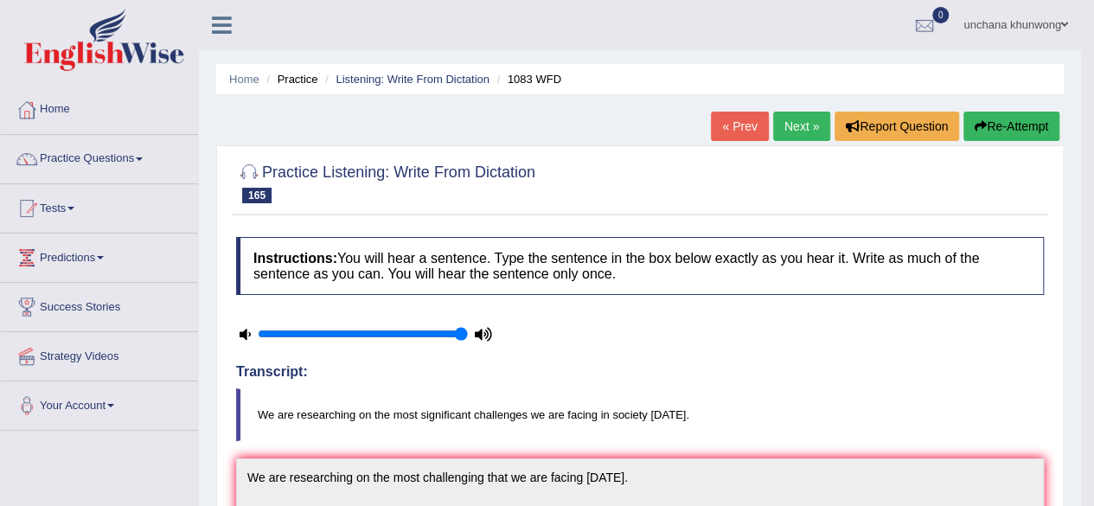
click at [1023, 122] on button "Re-Attempt" at bounding box center [1012, 126] width 96 height 29
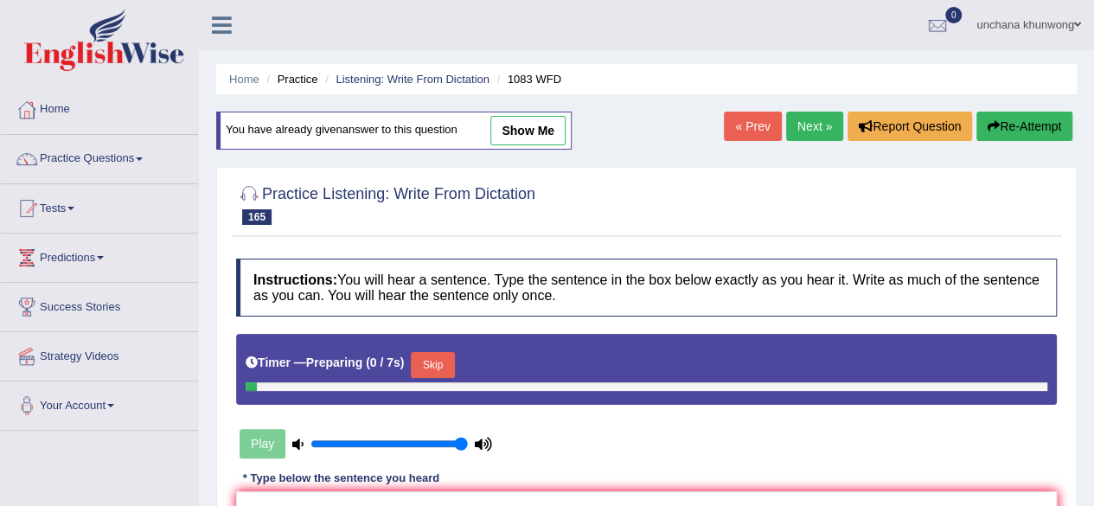
scroll to position [242, 0]
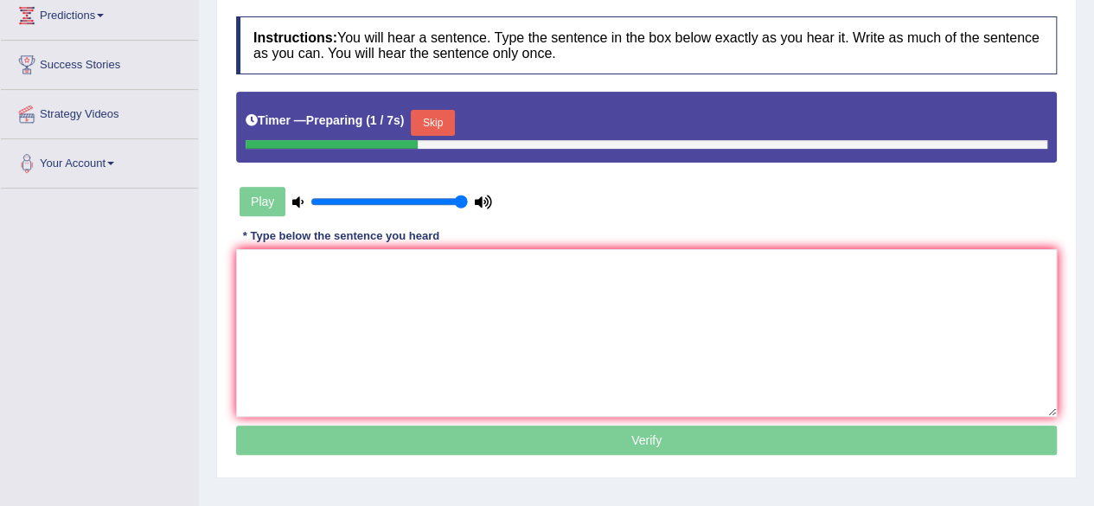
click at [446, 122] on button "Skip" at bounding box center [432, 123] width 43 height 26
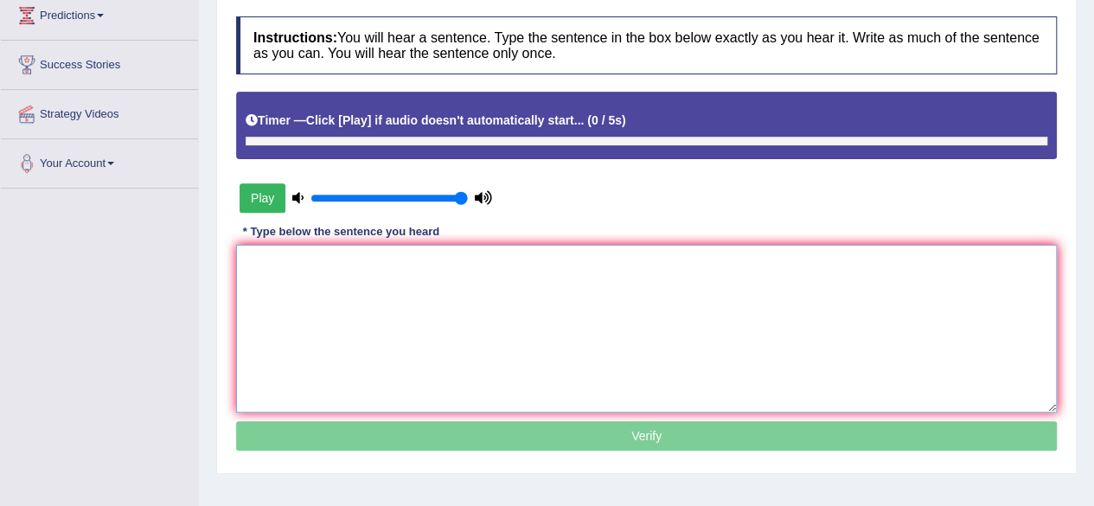
click at [385, 319] on textarea at bounding box center [646, 329] width 821 height 168
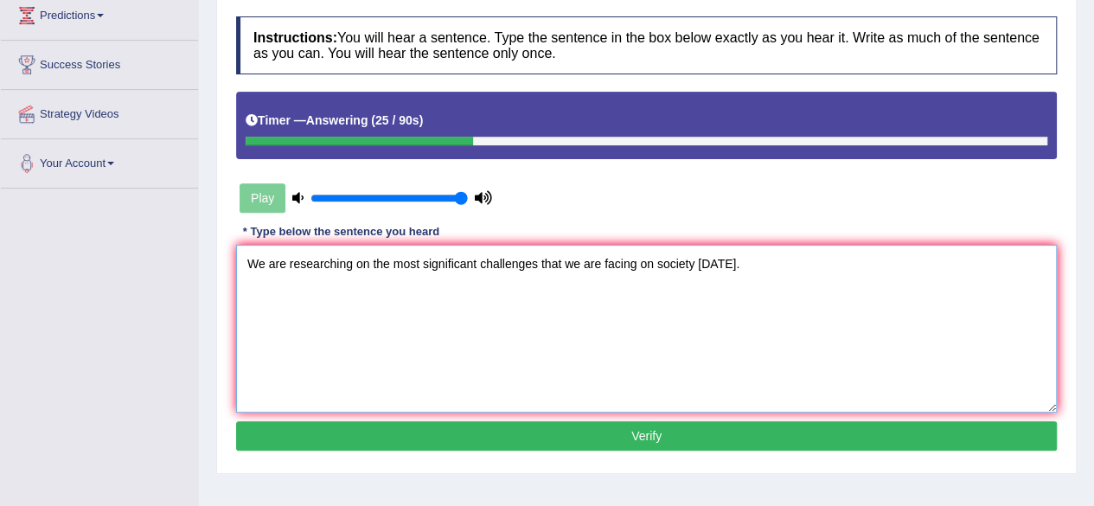
click at [494, 342] on textarea "We are researching on the most significant challenges that we are facing on soc…" at bounding box center [646, 329] width 821 height 168
type textarea "We are researching on the most significant challenges that we are facing on soc…"
click at [661, 439] on button "Verify" at bounding box center [646, 435] width 821 height 29
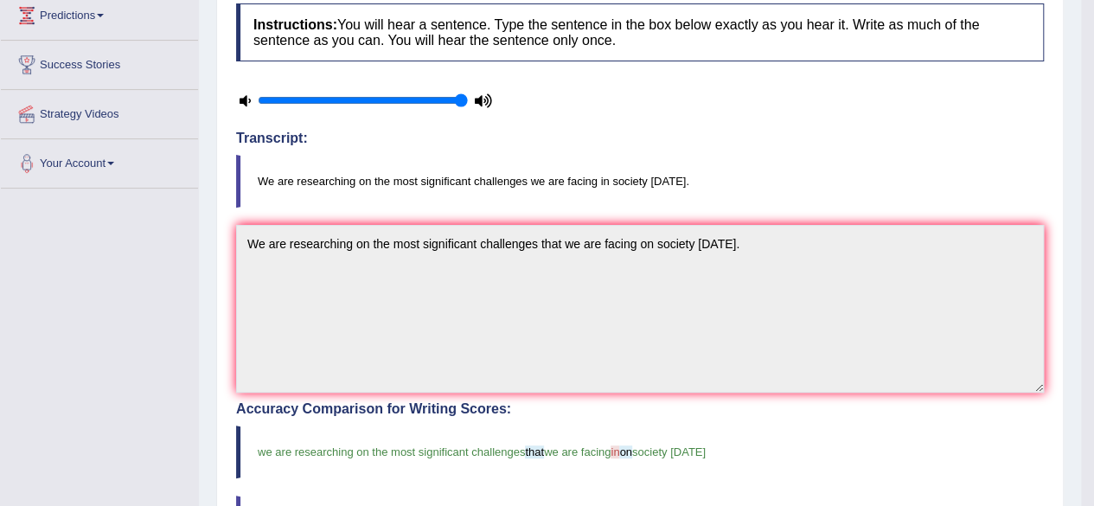
scroll to position [0, 0]
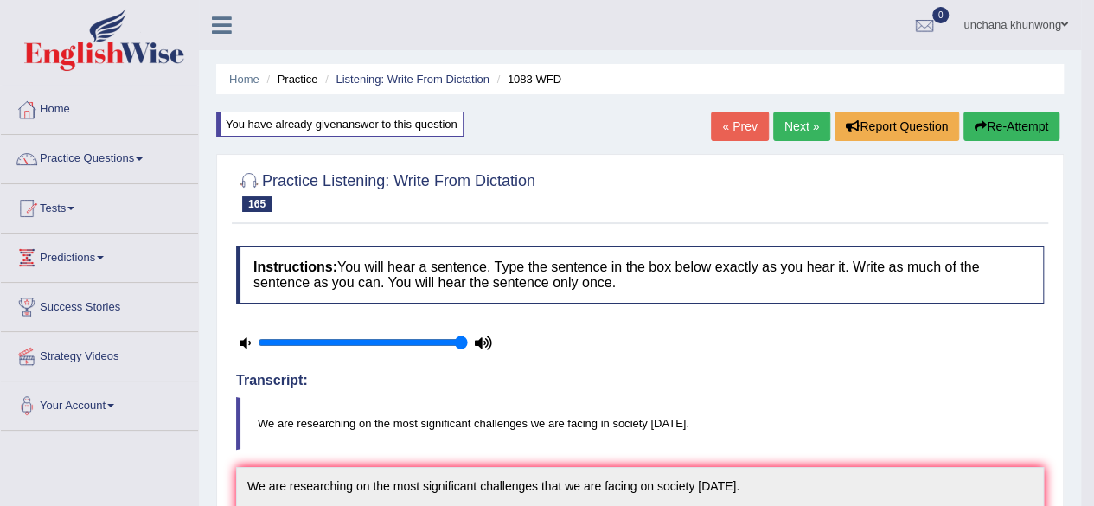
click at [796, 117] on link "Next »" at bounding box center [801, 126] width 57 height 29
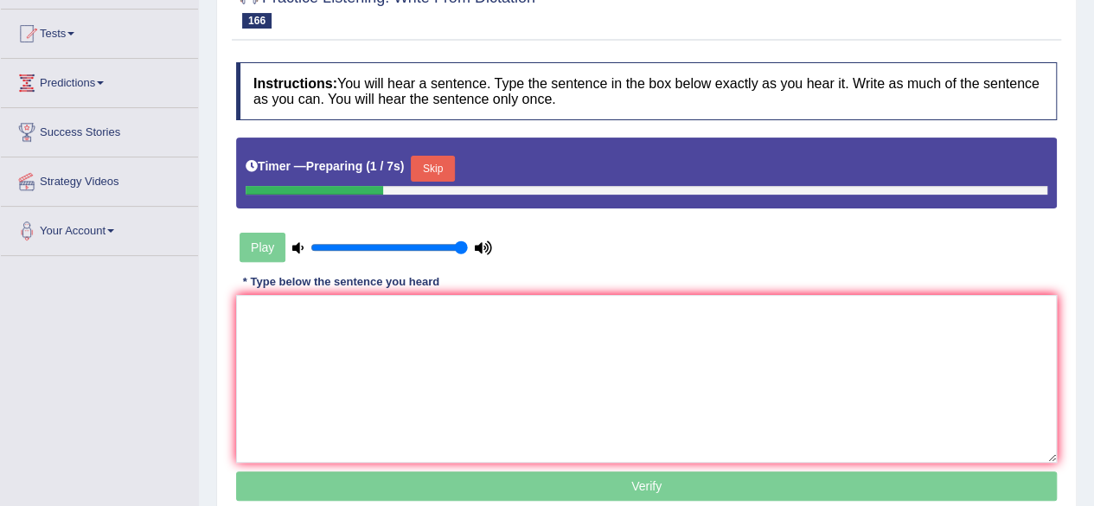
click at [443, 158] on button "Skip" at bounding box center [432, 169] width 43 height 26
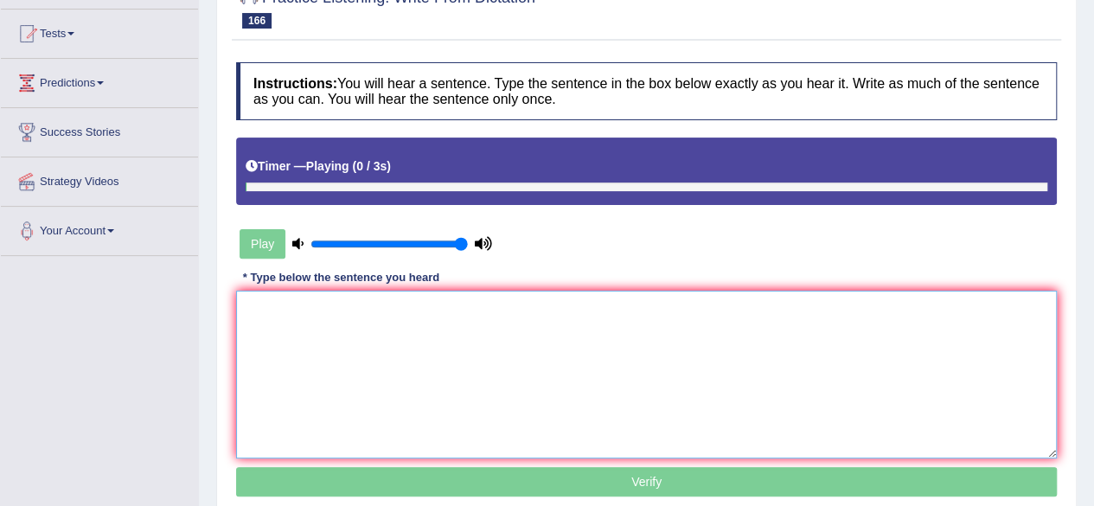
click at [446, 304] on textarea at bounding box center [646, 375] width 821 height 168
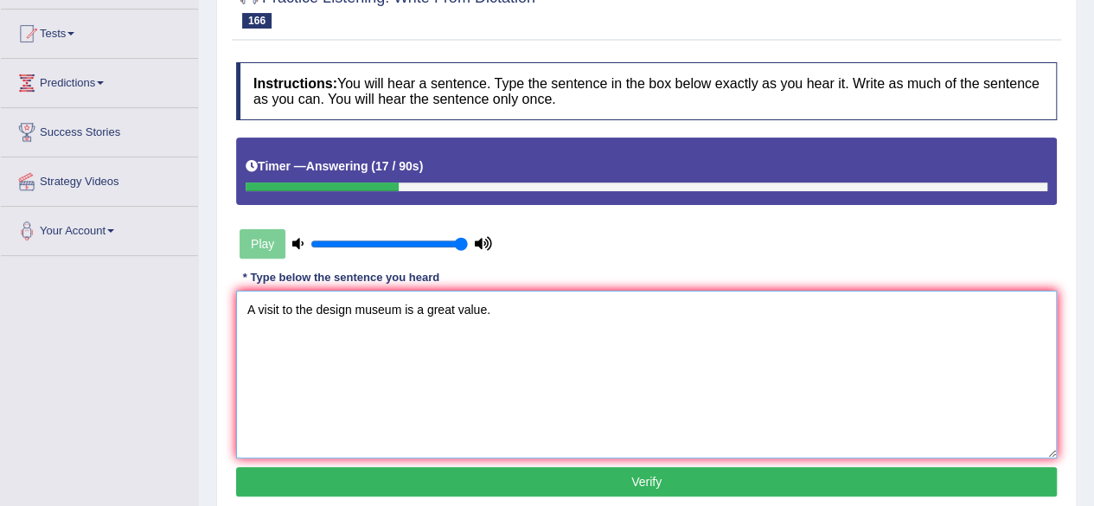
click at [351, 311] on textarea "A visit to the design museum is a great value." at bounding box center [646, 375] width 821 height 168
click at [705, 404] on textarea "A visit to the design designed museum is a great value." at bounding box center [646, 375] width 821 height 168
type textarea "A visit to the design designed museum is a great value."
click at [680, 488] on button "Verify" at bounding box center [646, 481] width 821 height 29
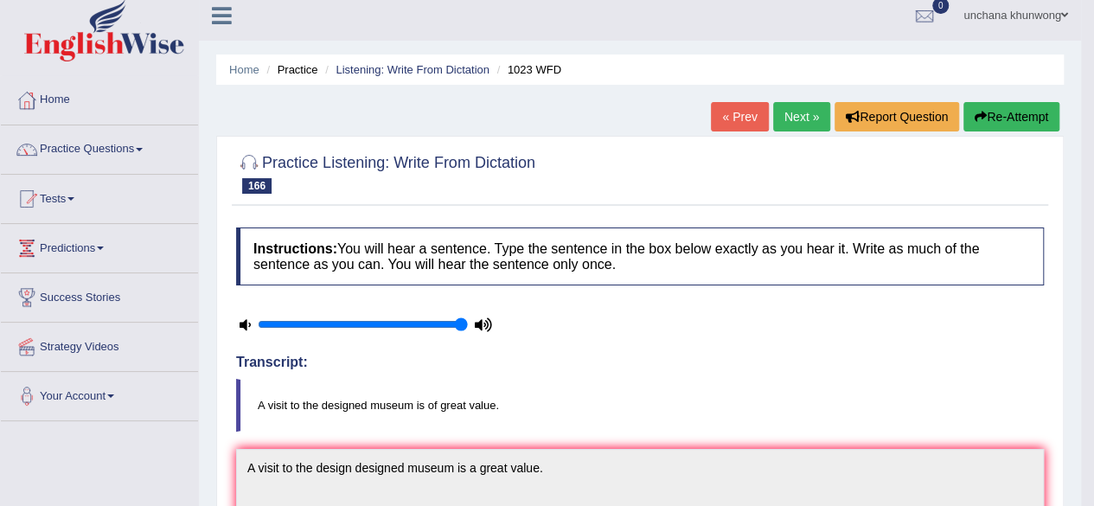
scroll to position [7, 0]
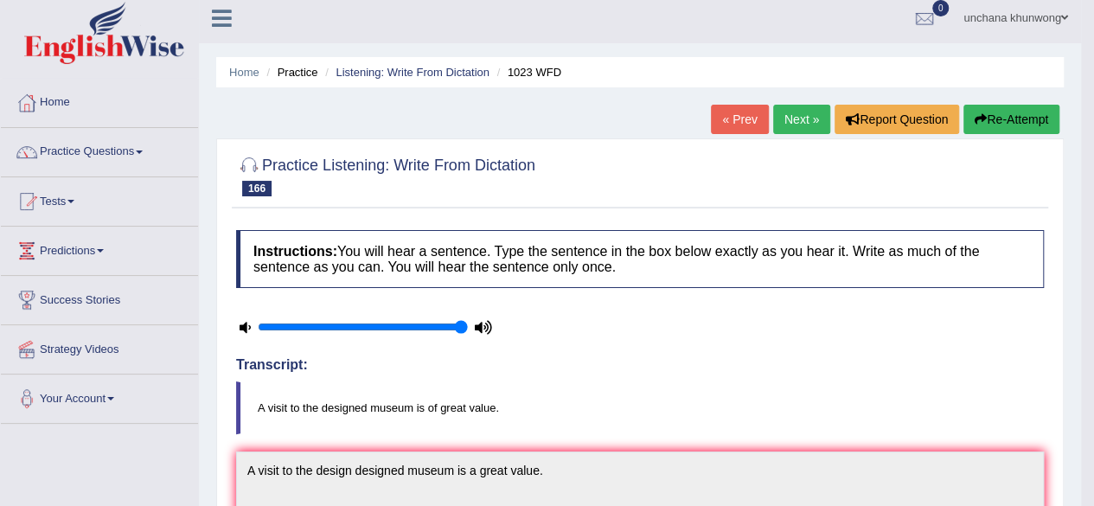
click at [805, 127] on link "Next »" at bounding box center [801, 119] width 57 height 29
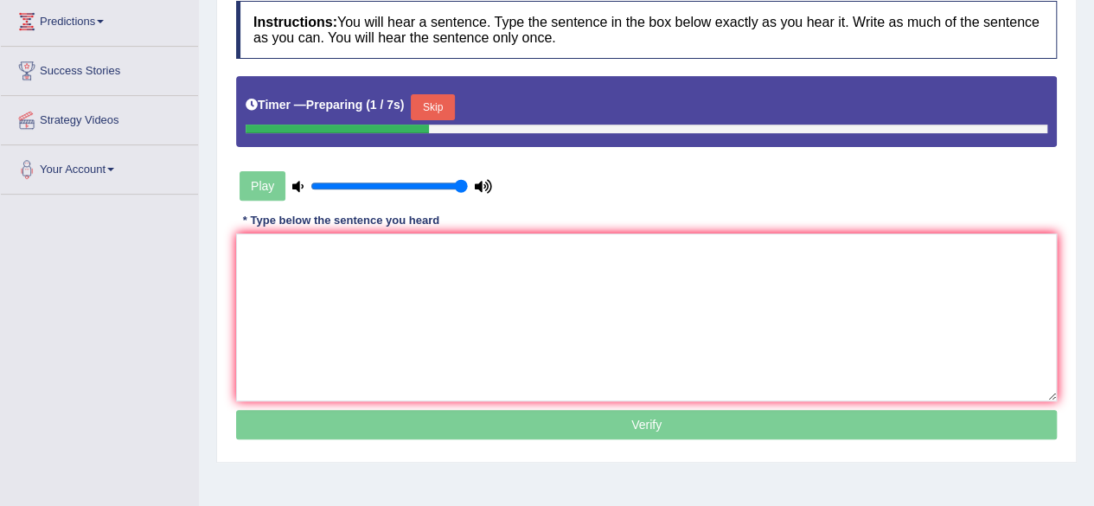
click at [439, 105] on button "Skip" at bounding box center [432, 107] width 43 height 26
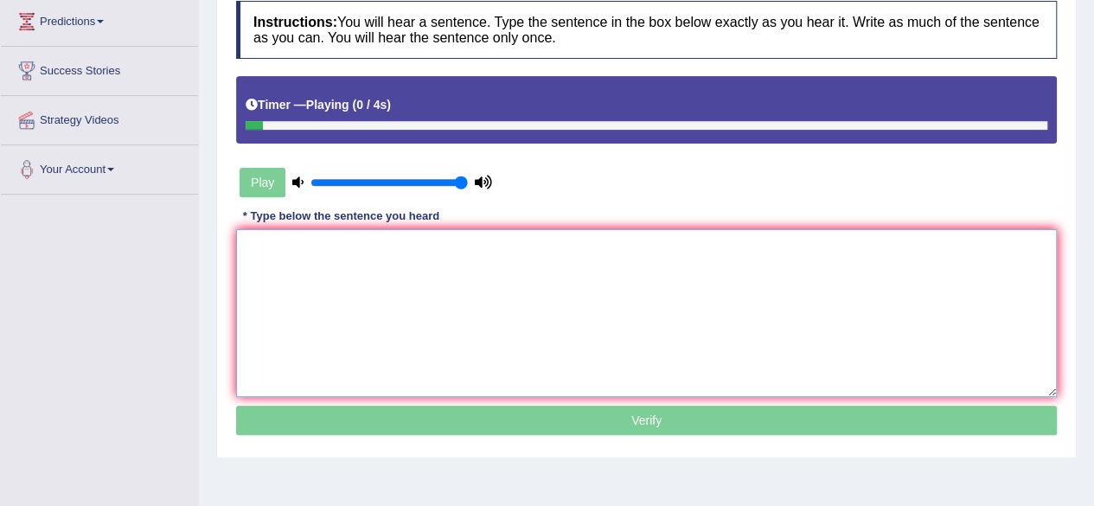
click at [410, 290] on textarea at bounding box center [646, 313] width 821 height 168
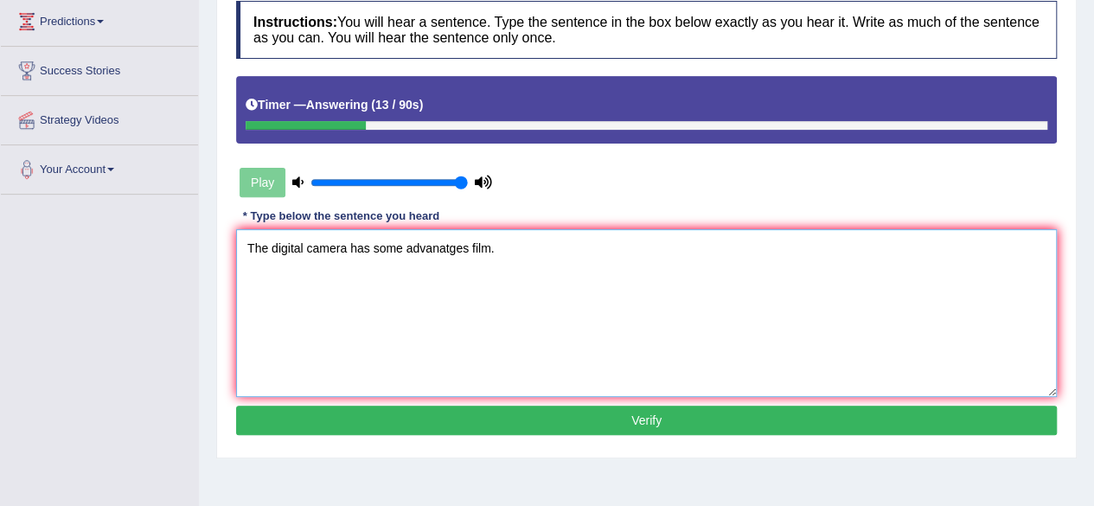
click at [422, 273] on textarea "The digital camera has some advanatges film." at bounding box center [646, 313] width 821 height 168
click at [506, 306] on textarea "The digital camera has some advanatges film." at bounding box center [646, 313] width 821 height 168
click at [370, 253] on textarea "The digital camera has some advanatges film." at bounding box center [646, 313] width 821 height 168
click at [476, 336] on textarea "The digital camera has had some advanatges film." at bounding box center [646, 313] width 821 height 168
click at [625, 350] on textarea "The digital camera has had some advanatges film." at bounding box center [646, 313] width 821 height 168
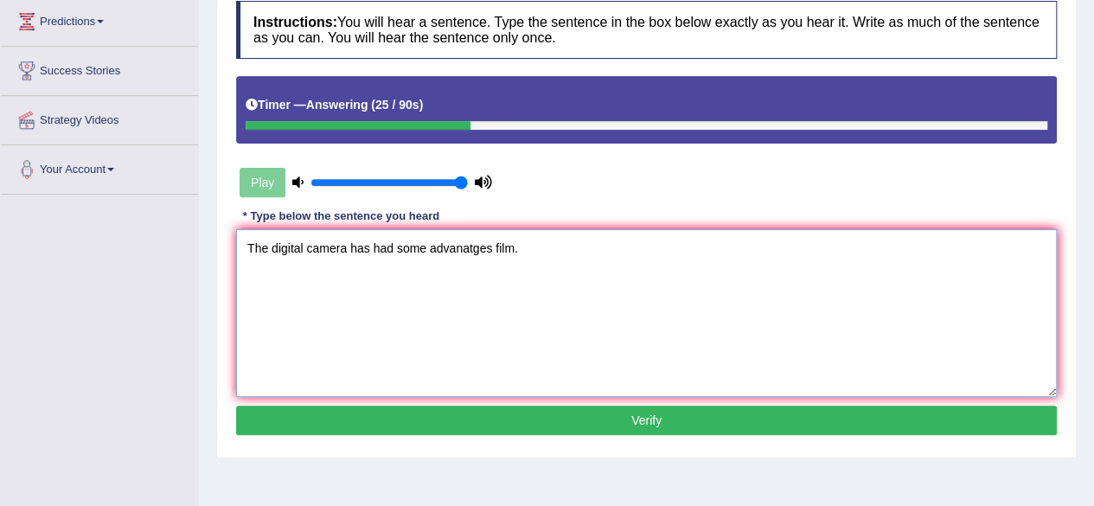
click at [467, 249] on textarea "The digital camera has had some advanatges film." at bounding box center [646, 313] width 821 height 168
click at [690, 321] on textarea "The digital camera has had some advantages film." at bounding box center [646, 313] width 821 height 168
type textarea "The digital camera has had some advantages film."
click at [686, 420] on button "Verify" at bounding box center [646, 420] width 821 height 29
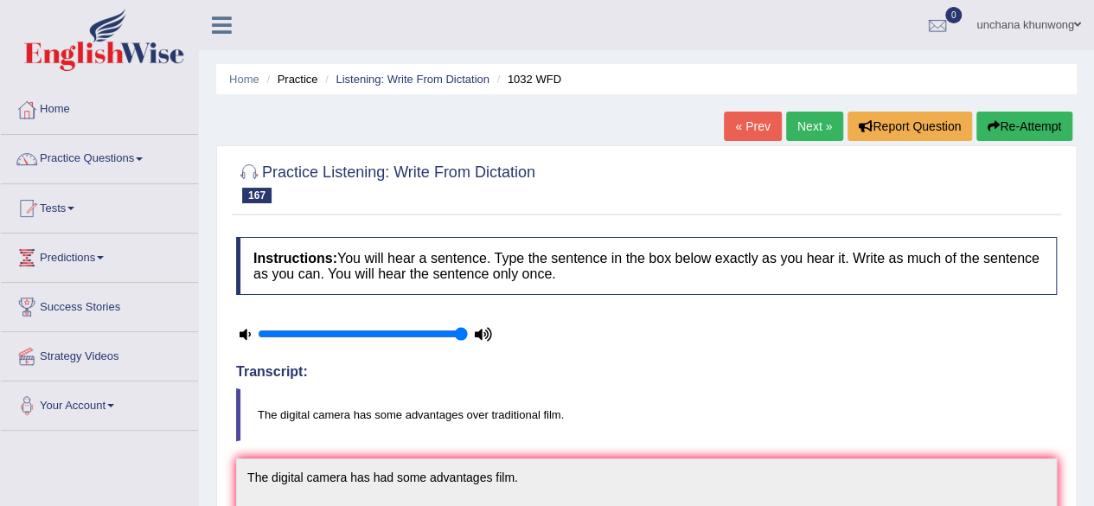
click at [809, 132] on link "Next »" at bounding box center [814, 126] width 57 height 29
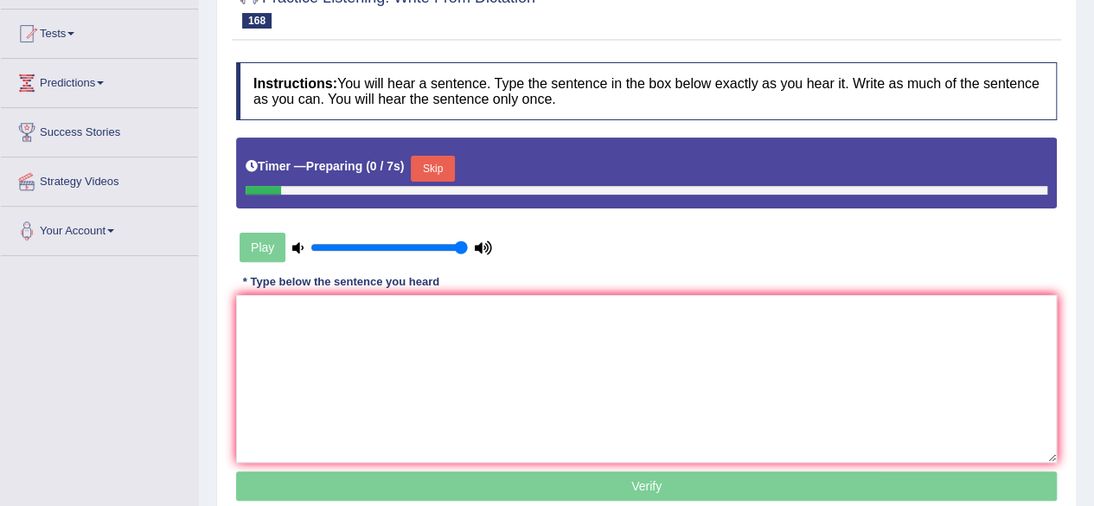
scroll to position [175, 0]
click at [439, 160] on button "Skip" at bounding box center [432, 169] width 43 height 26
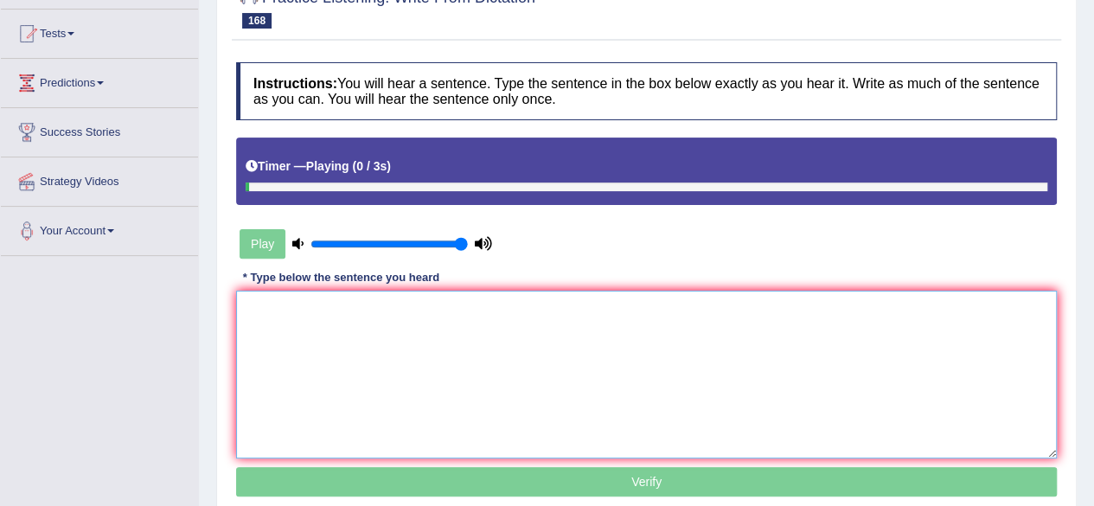
click at [455, 338] on textarea at bounding box center [646, 375] width 821 height 168
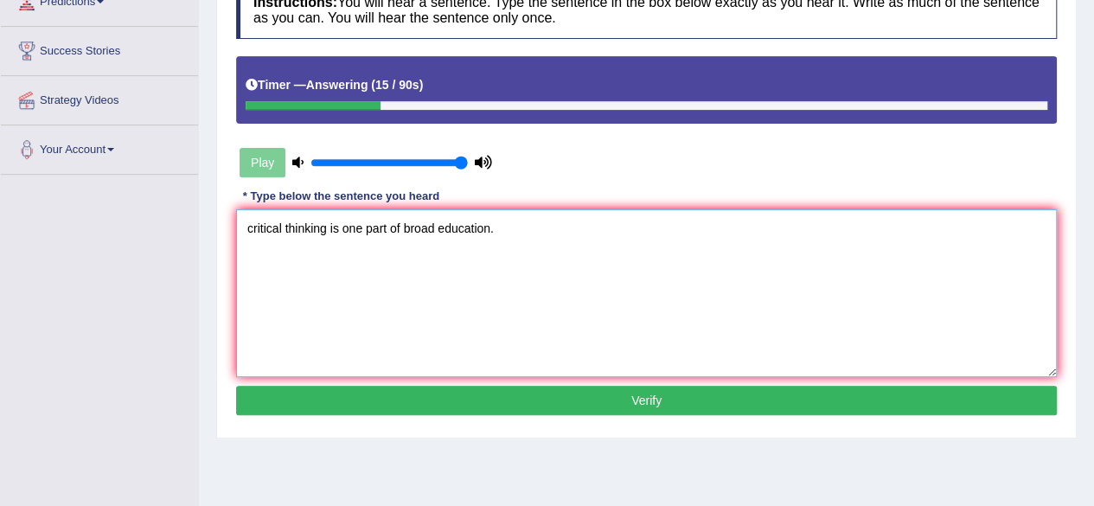
scroll to position [270, 0]
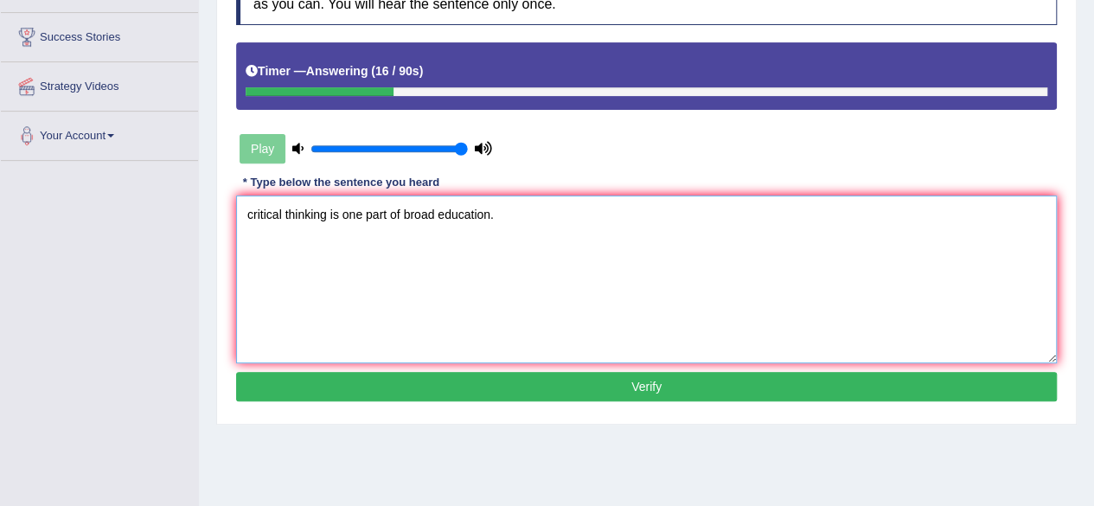
click at [254, 222] on textarea "critical thinking is one part of broad education." at bounding box center [646, 280] width 821 height 168
click at [427, 285] on textarea "Critical thinking is one part of broad education." at bounding box center [646, 280] width 821 height 168
click at [467, 342] on textarea "Critical thinking is one part of broad education." at bounding box center [646, 280] width 821 height 168
click at [407, 221] on textarea "Critical thinking is one part of broad education." at bounding box center [646, 280] width 821 height 168
type textarea "Critical thinking is one part of a broad education."
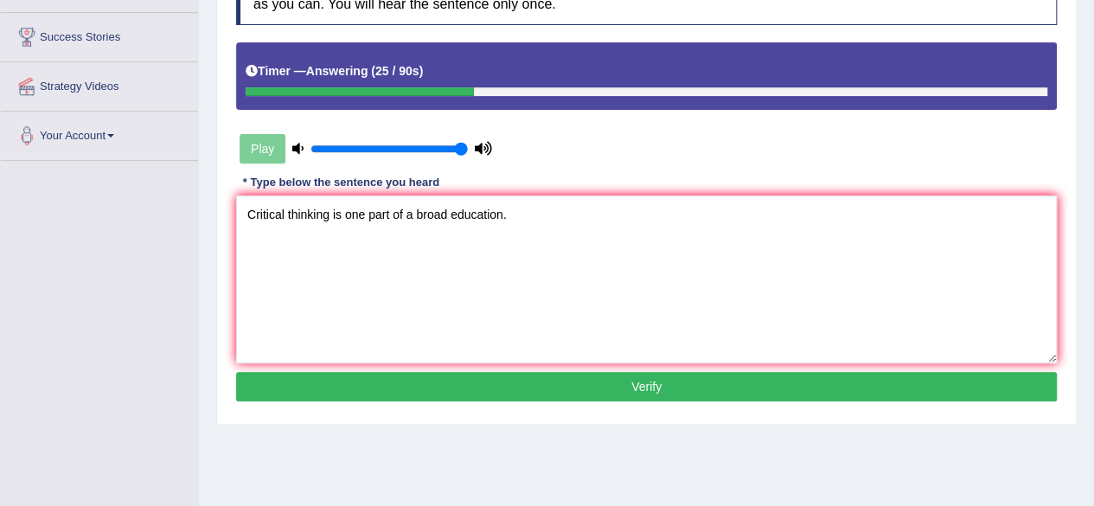
click at [555, 393] on button "Verify" at bounding box center [646, 386] width 821 height 29
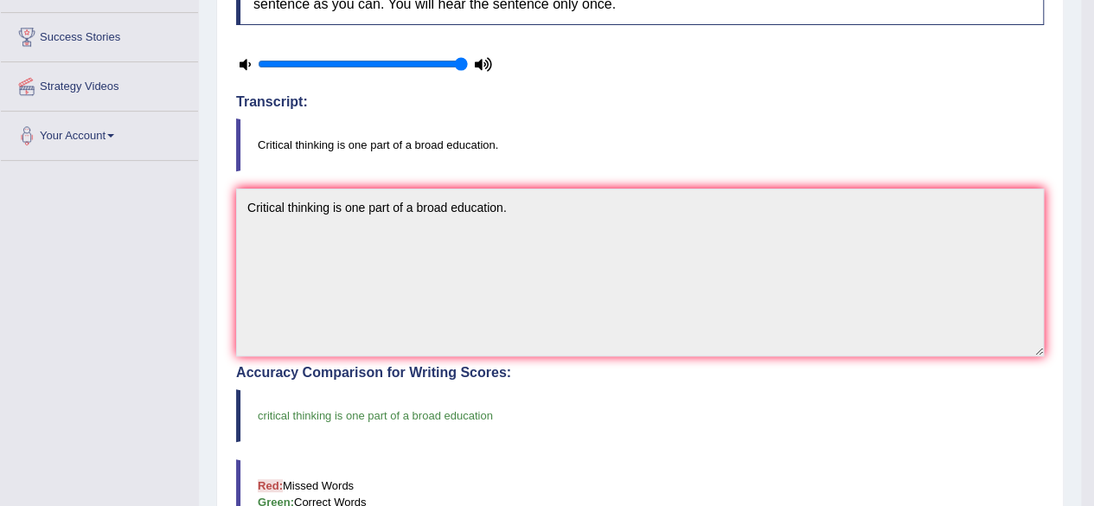
scroll to position [0, 0]
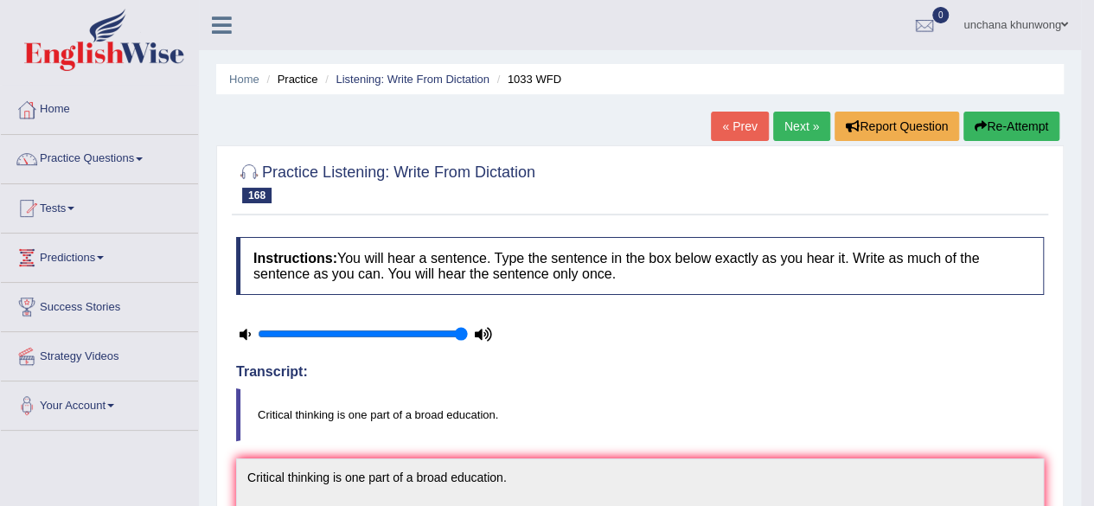
click at [798, 136] on link "Next »" at bounding box center [801, 126] width 57 height 29
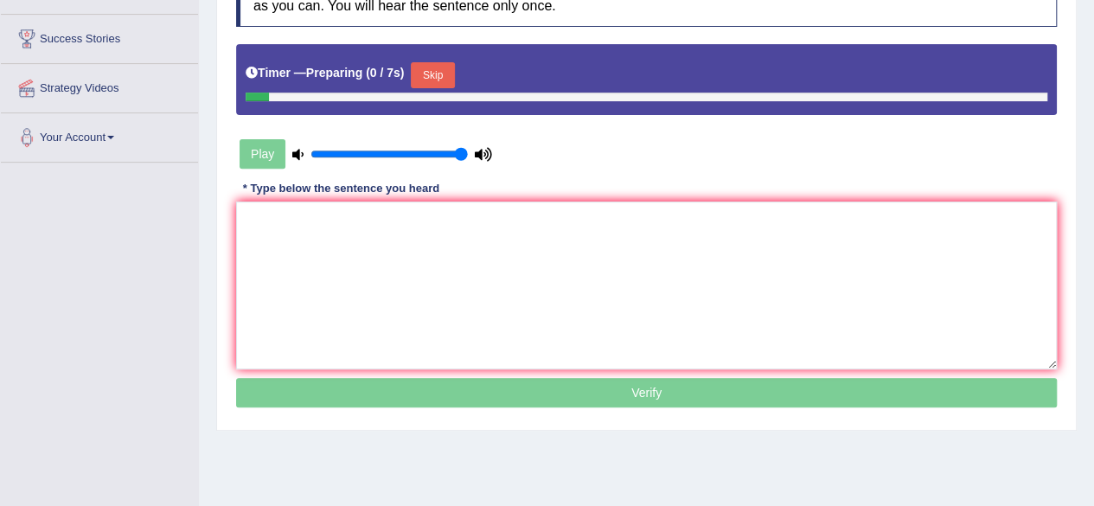
scroll to position [268, 0]
click at [450, 67] on button "Skip" at bounding box center [432, 75] width 43 height 26
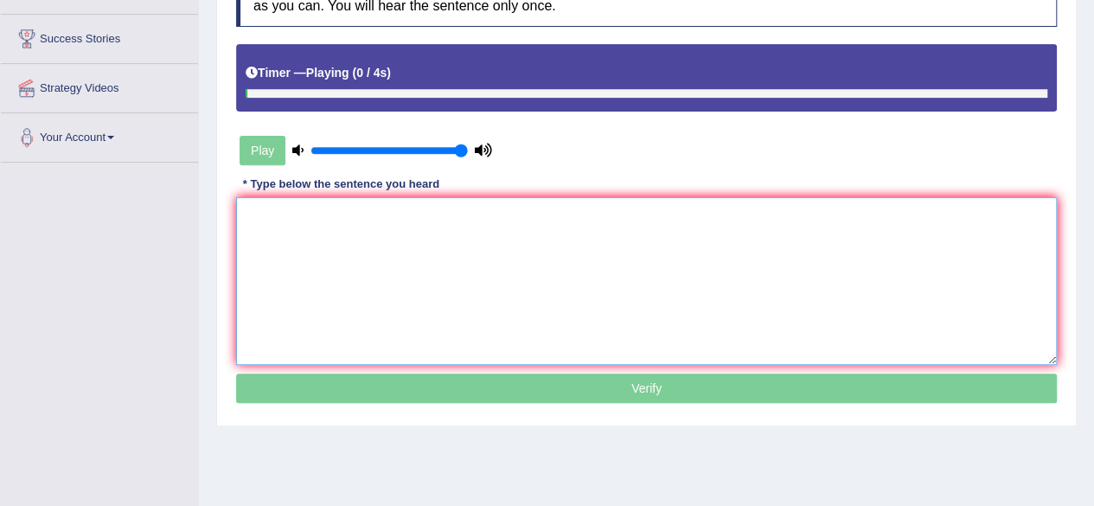
click at [436, 231] on textarea at bounding box center [646, 281] width 821 height 168
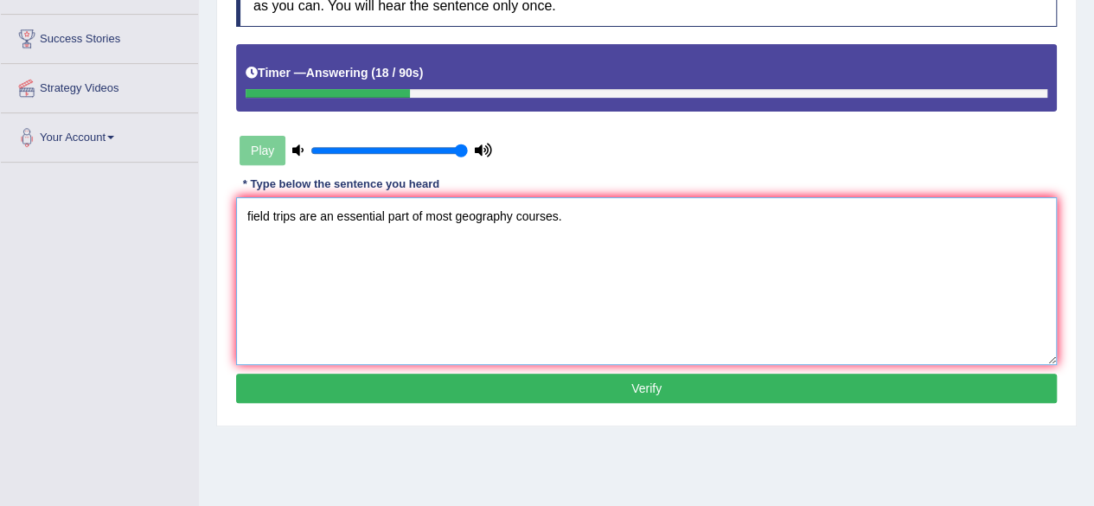
click at [476, 284] on textarea "field trips are an essential part of most geography courses." at bounding box center [646, 281] width 821 height 168
click at [613, 310] on textarea "field trips are an essential part of most geography courses." at bounding box center [646, 281] width 821 height 168
type textarea "field trips are an essential part of most geography courses."
click at [679, 386] on button "Verify" at bounding box center [646, 388] width 821 height 29
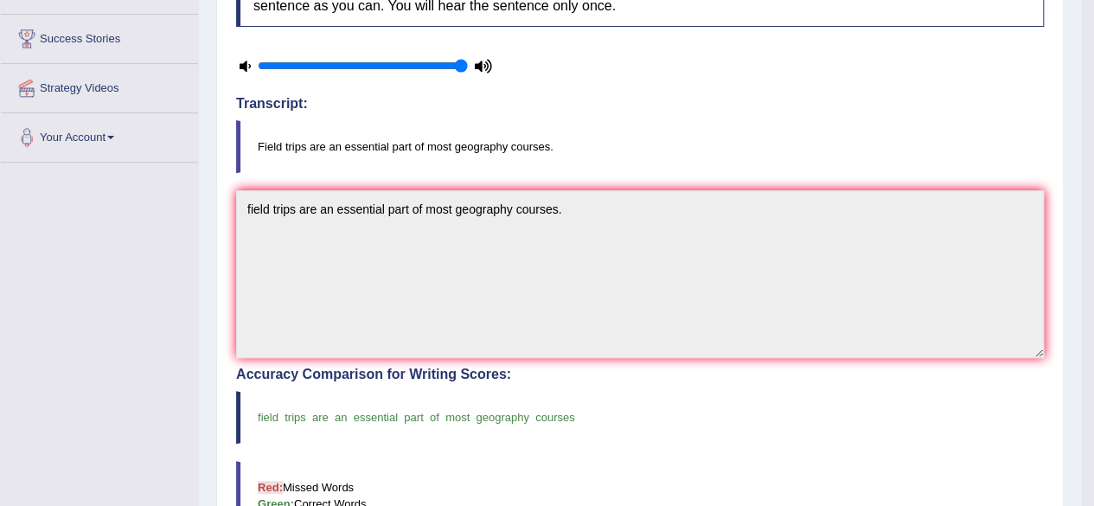
scroll to position [0, 0]
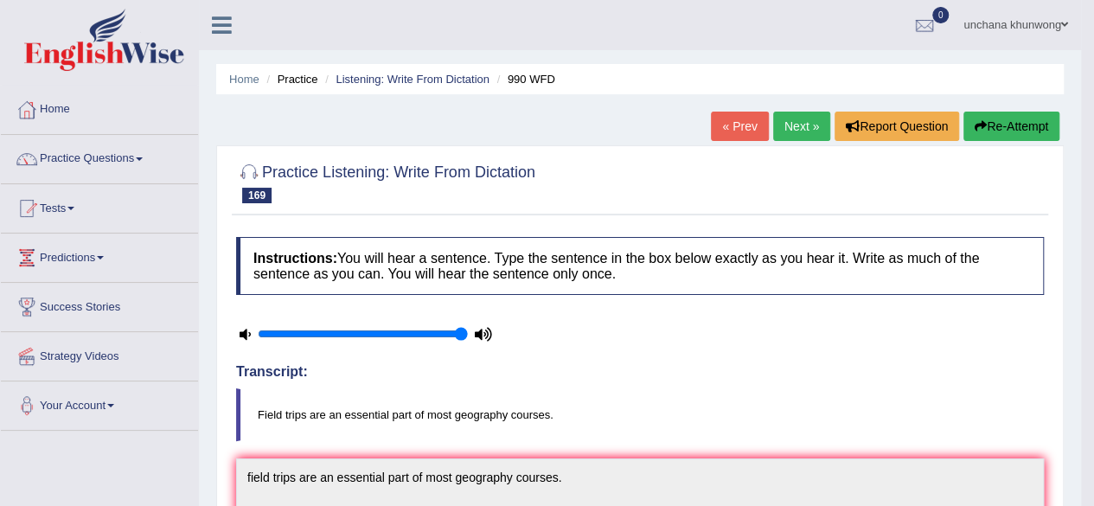
click at [793, 135] on link "Next »" at bounding box center [801, 126] width 57 height 29
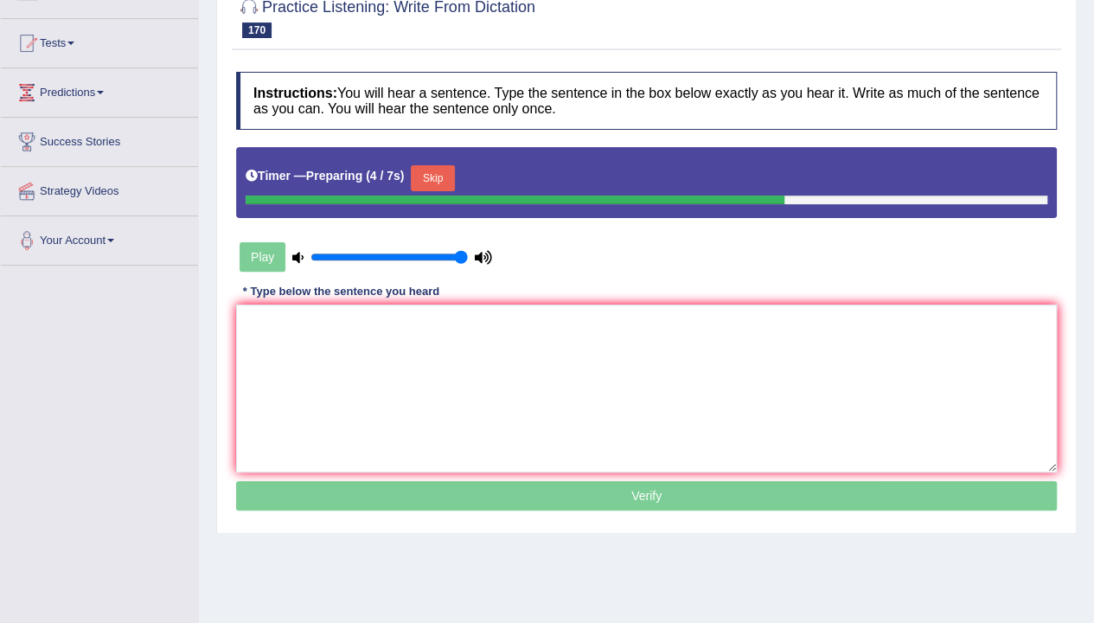
scroll to position [162, 0]
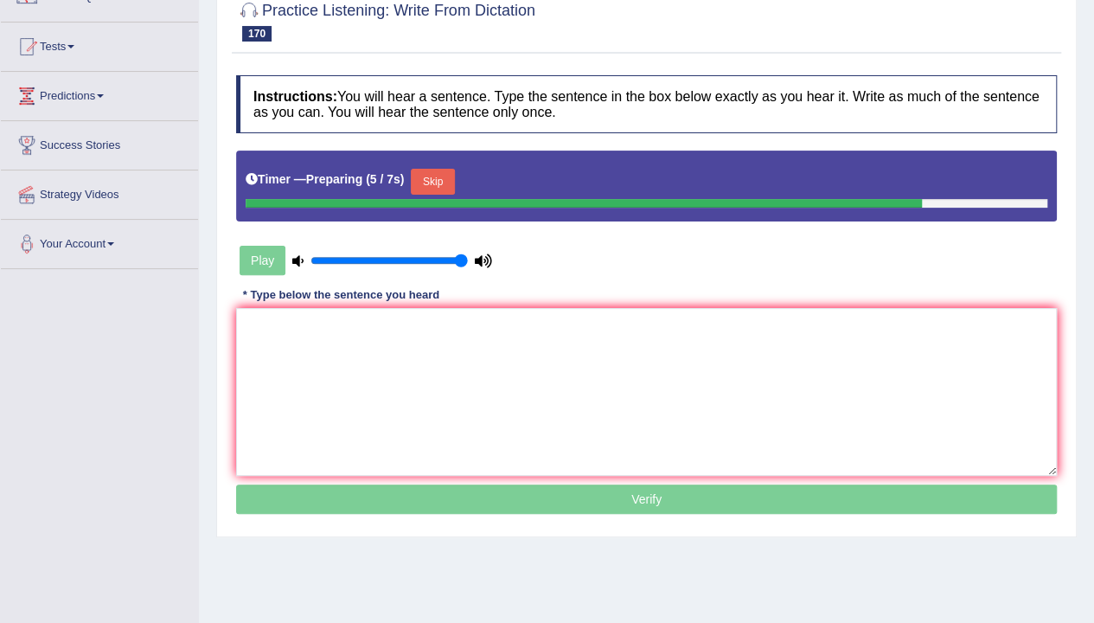
click at [433, 179] on button "Skip" at bounding box center [432, 182] width 43 height 26
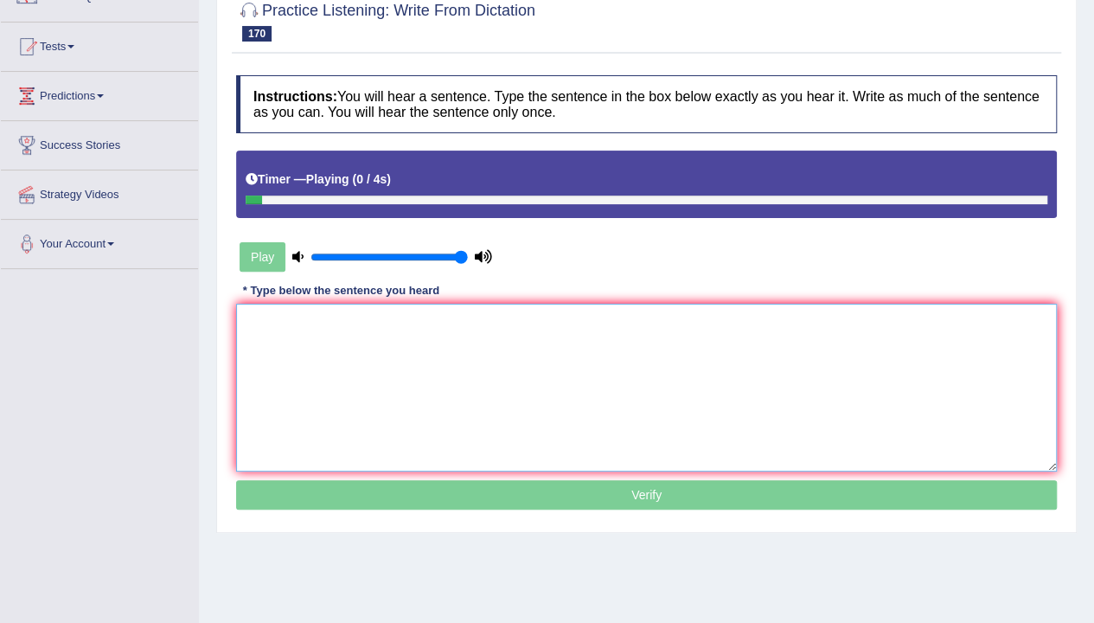
click at [450, 390] on textarea at bounding box center [646, 388] width 821 height 168
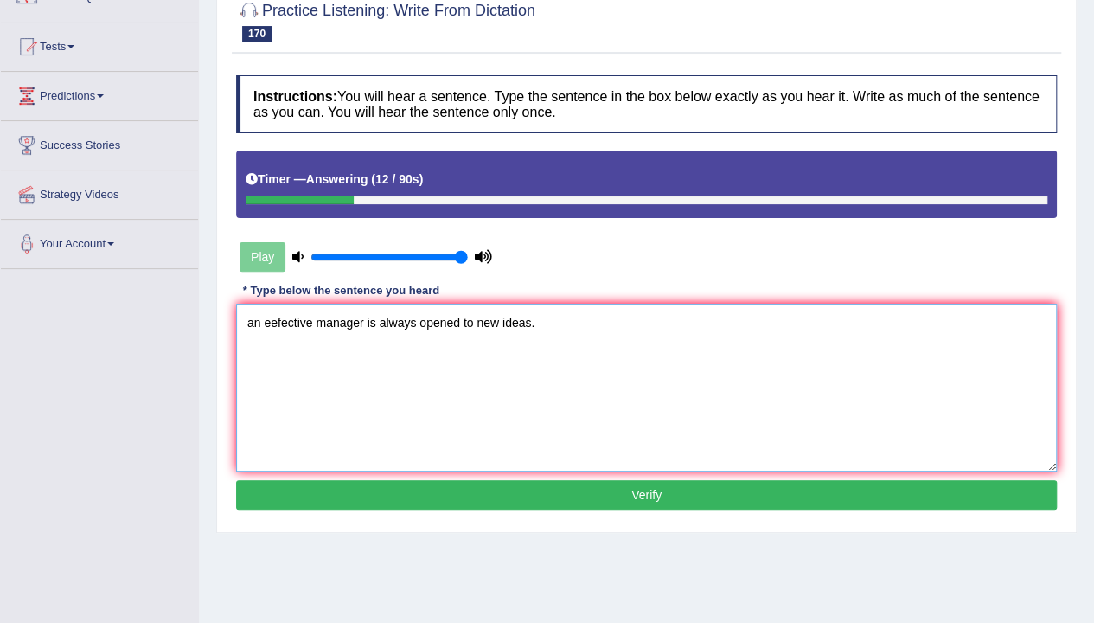
click at [262, 323] on textarea "an eefective manager is always opened to new ideas." at bounding box center [646, 388] width 821 height 168
click at [268, 323] on textarea "an eefective manager is always opened to new ideas." at bounding box center [646, 388] width 821 height 168
click at [249, 320] on textarea "an efective manager is always opened to new ideas." at bounding box center [646, 388] width 821 height 168
click at [414, 362] on textarea "An efective manager is always opened to new ideas." at bounding box center [646, 388] width 821 height 168
click at [279, 324] on textarea "An efective manager is always opened to new ideas." at bounding box center [646, 388] width 821 height 168
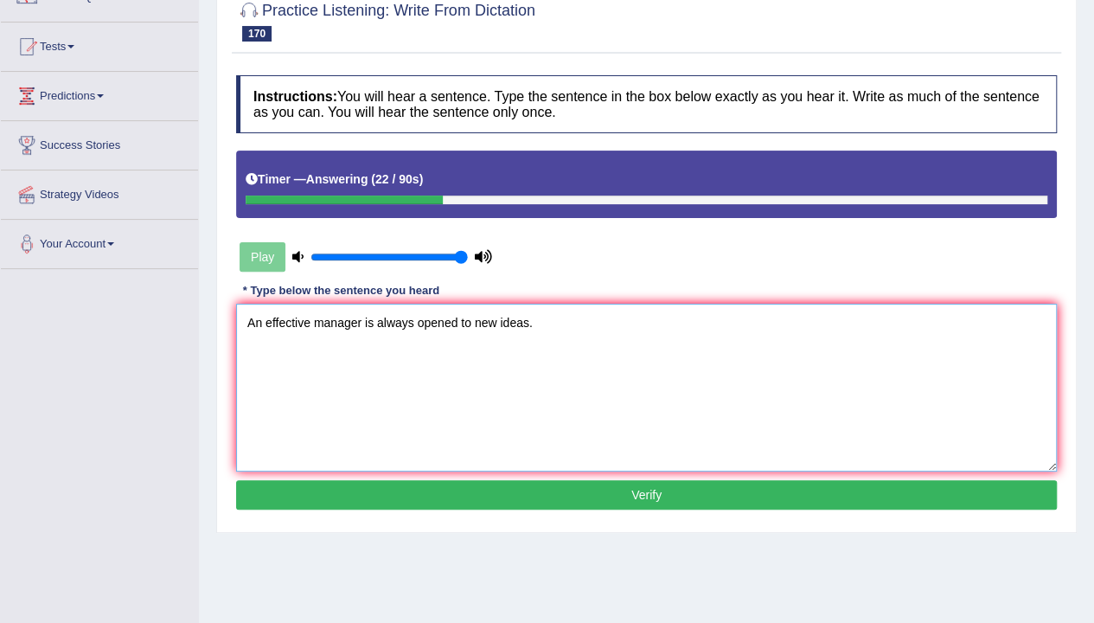
click at [387, 378] on textarea "An effective manager is always opened to new ideas." at bounding box center [646, 388] width 821 height 168
click at [574, 370] on textarea "An effective manager is always opened to new ideas." at bounding box center [646, 388] width 821 height 168
click at [459, 326] on textarea "An effective manager is always opened to new ideas." at bounding box center [646, 388] width 821 height 168
click at [664, 426] on textarea "An effective manager is always opened open to new ideas." at bounding box center [646, 388] width 821 height 168
type textarea "An effective manager is always opened open to new ideas."
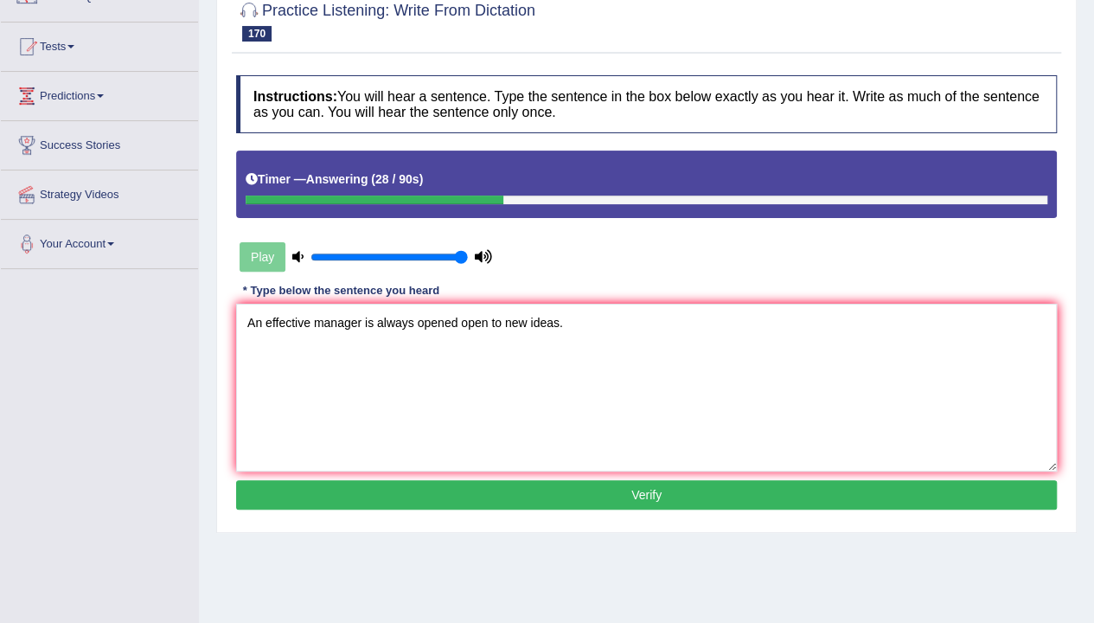
click at [643, 491] on button "Verify" at bounding box center [646, 494] width 821 height 29
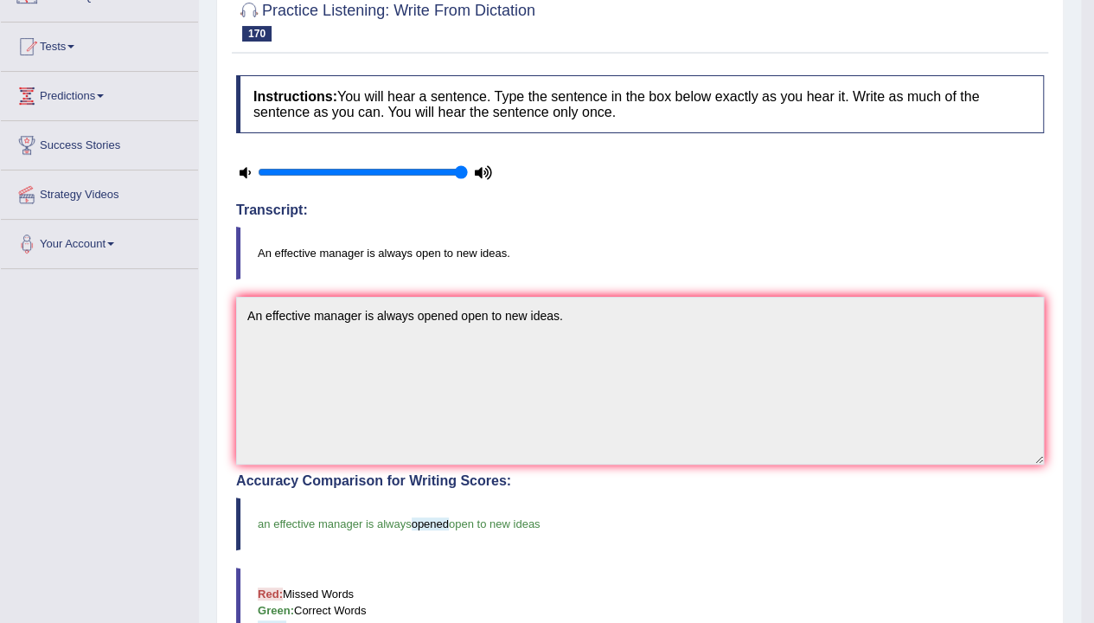
scroll to position [0, 0]
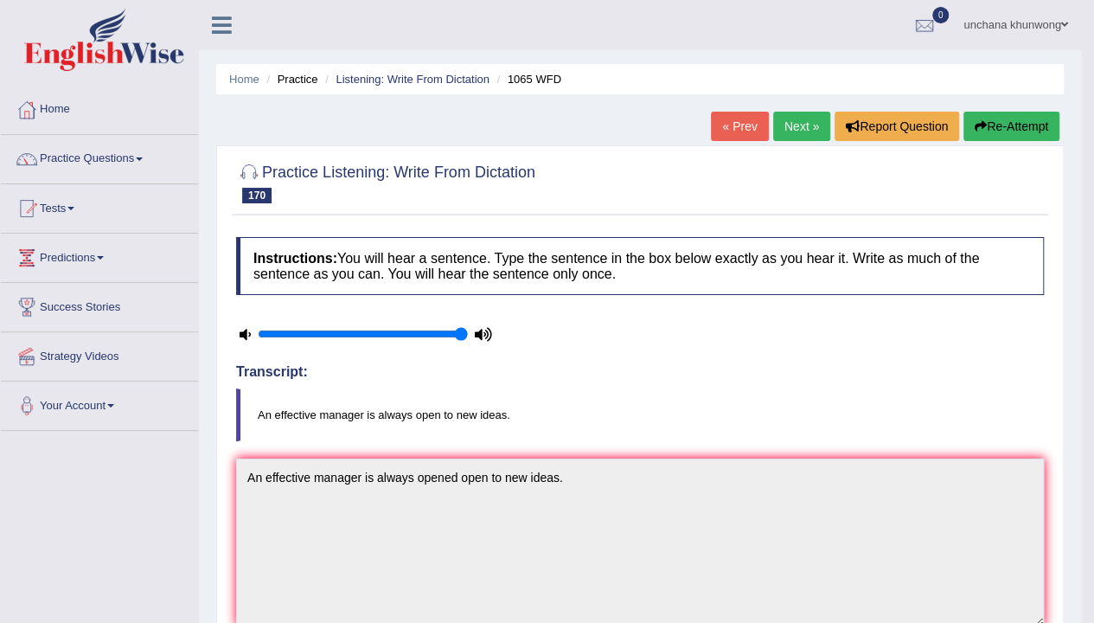
click at [811, 126] on link "Next »" at bounding box center [801, 126] width 57 height 29
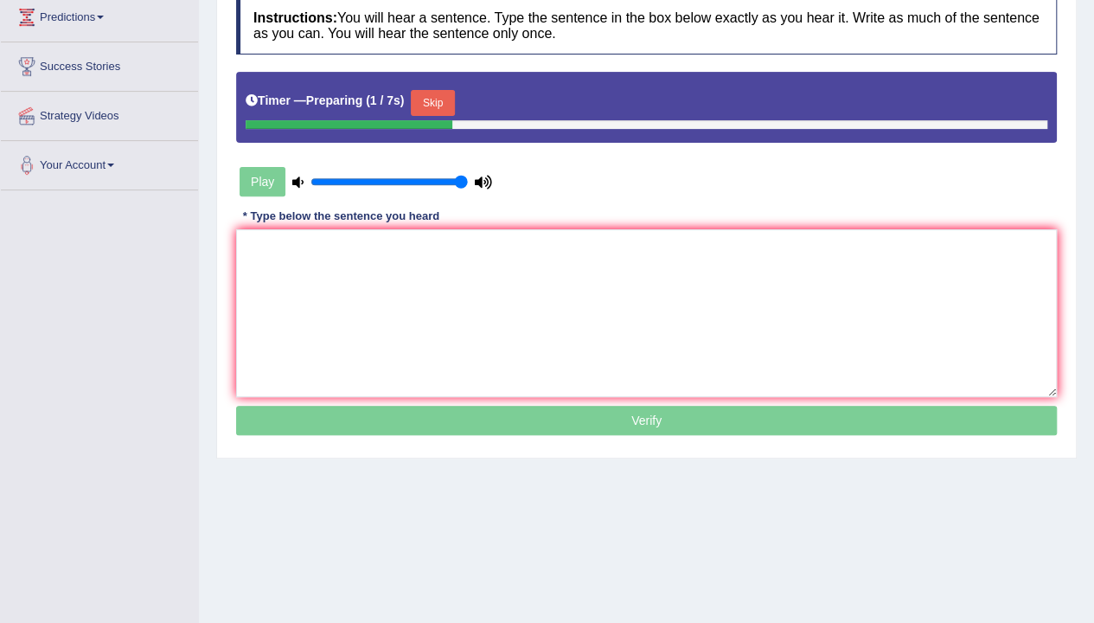
click at [438, 104] on button "Skip" at bounding box center [432, 103] width 43 height 26
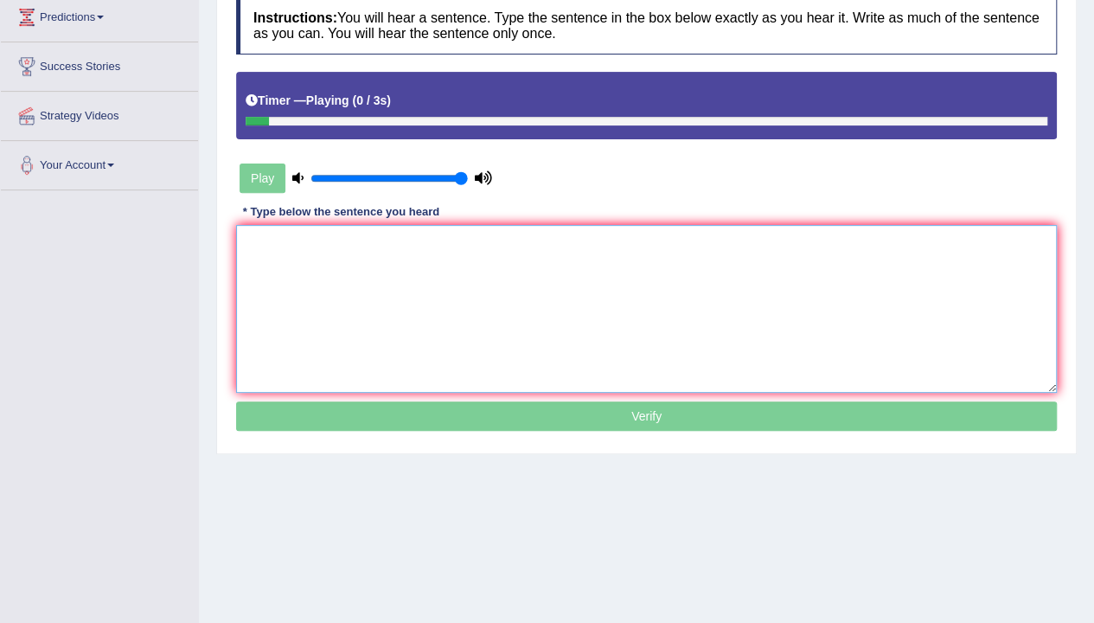
click at [464, 327] on textarea at bounding box center [646, 309] width 821 height 168
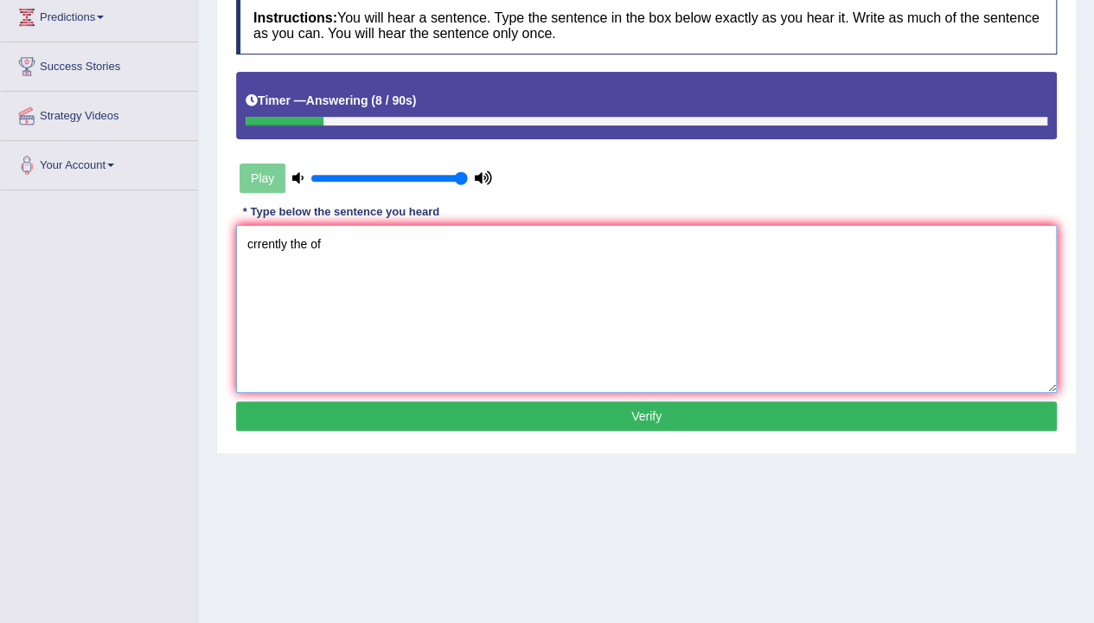
scroll to position [3, 0]
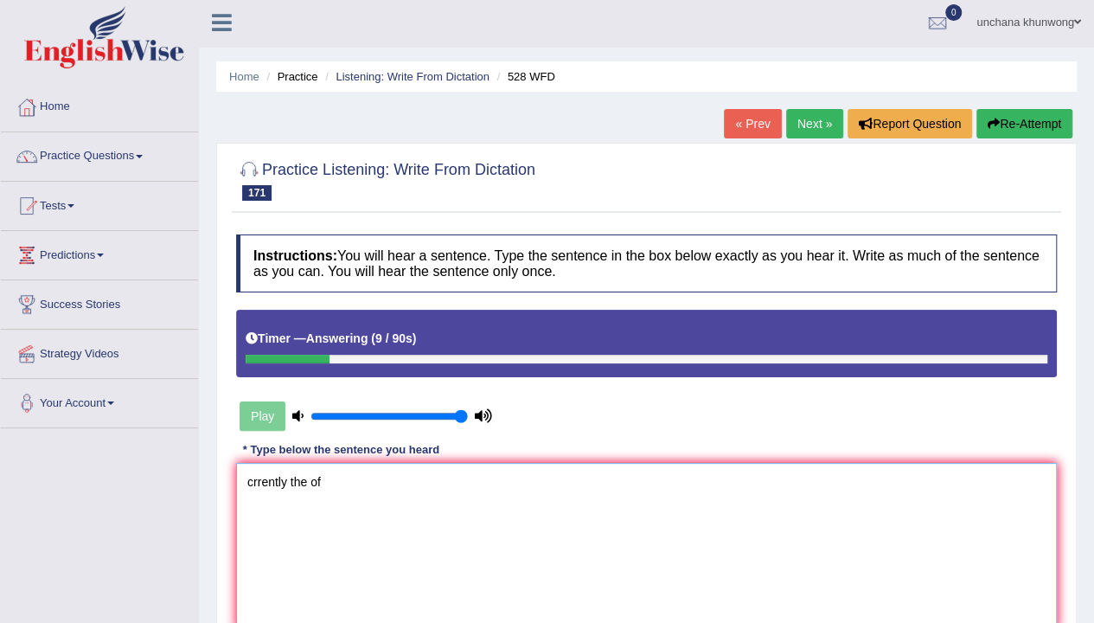
type textarea "crrently the of"
click at [1041, 133] on button "Re-Attempt" at bounding box center [1025, 123] width 96 height 29
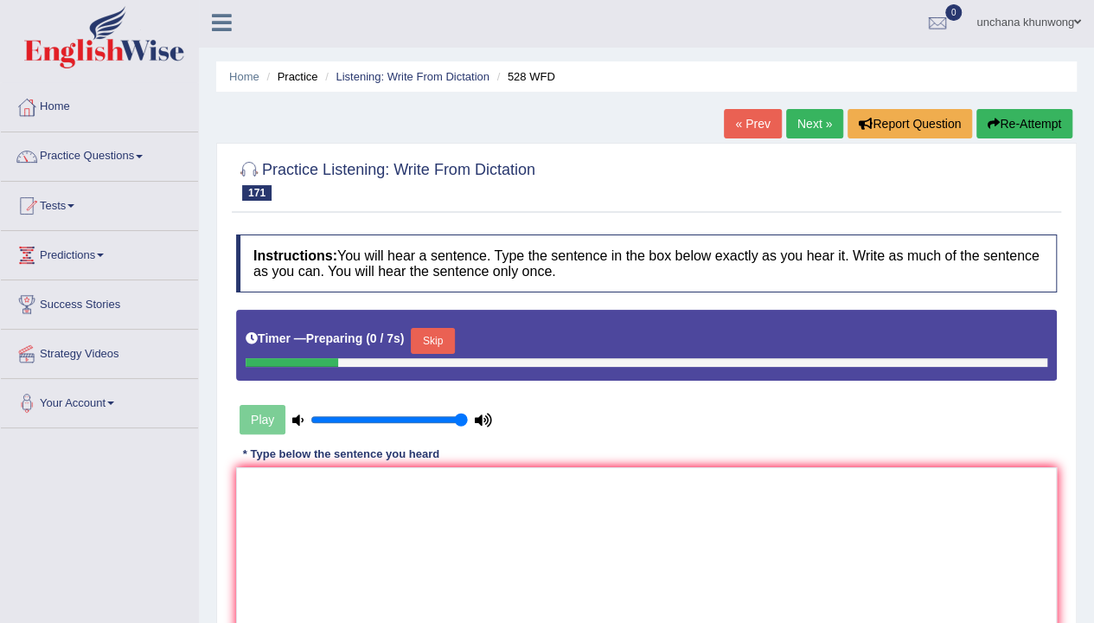
click at [446, 349] on button "Skip" at bounding box center [432, 341] width 43 height 26
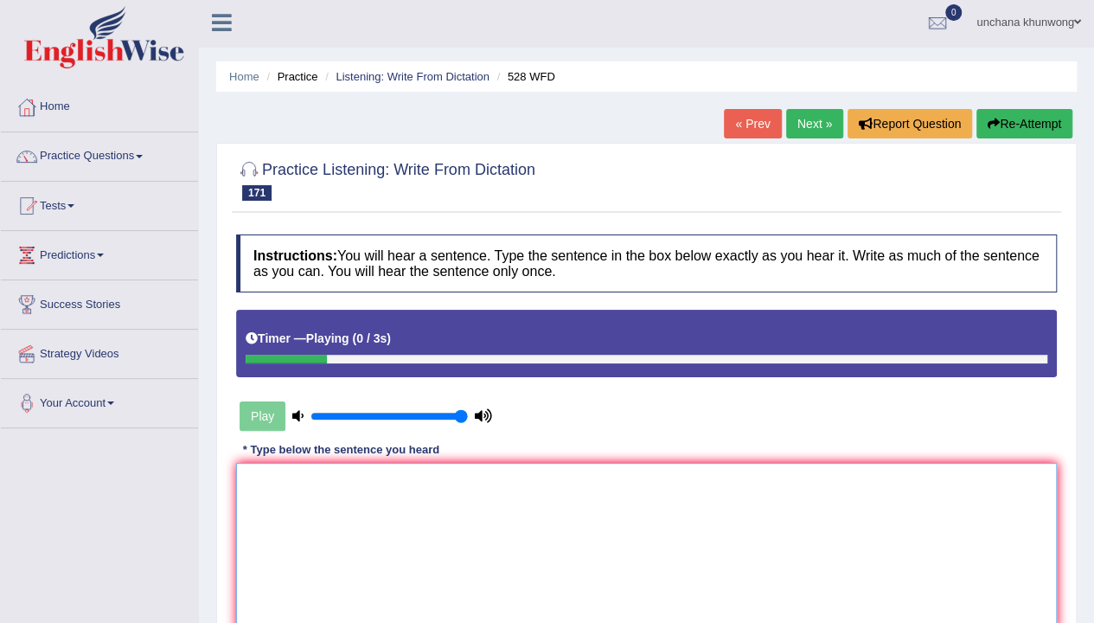
click at [505, 501] on textarea at bounding box center [646, 547] width 821 height 168
click at [244, 485] on textarea "the growth of the economy is unpredictable." at bounding box center [646, 547] width 821 height 168
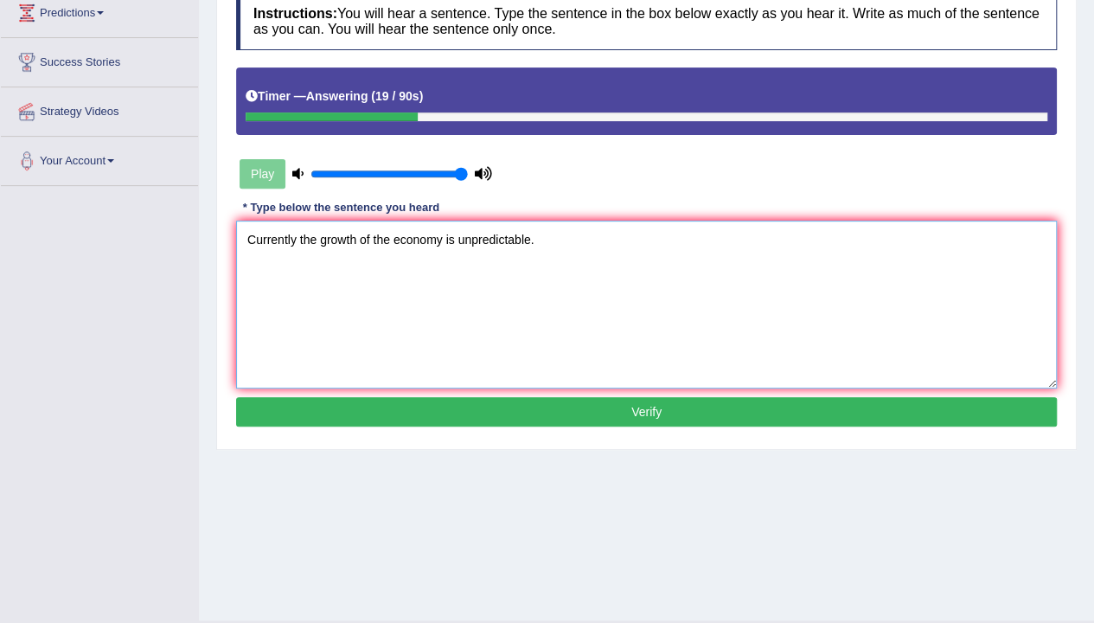
scroll to position [250, 0]
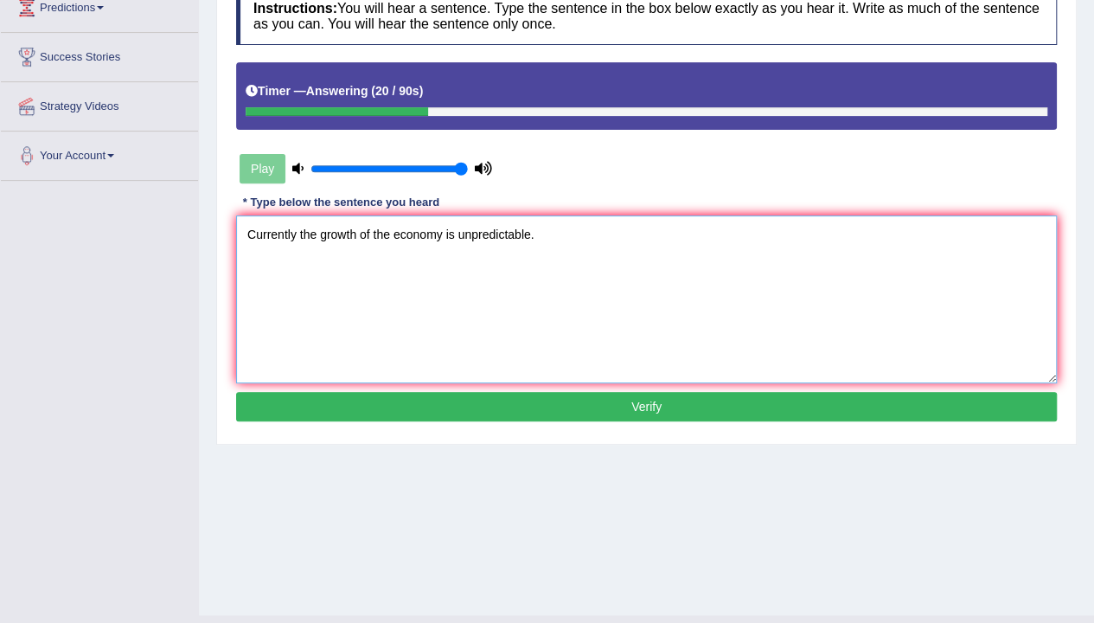
click at [493, 322] on textarea "Currently the growth of the economy is unpredictable." at bounding box center [646, 299] width 821 height 168
click at [737, 247] on textarea "Currently the growth of the economy is unpredictable." at bounding box center [646, 299] width 821 height 168
type textarea "Currently the growth of the economy is unpredictable."
click at [672, 410] on button "Verify" at bounding box center [646, 406] width 821 height 29
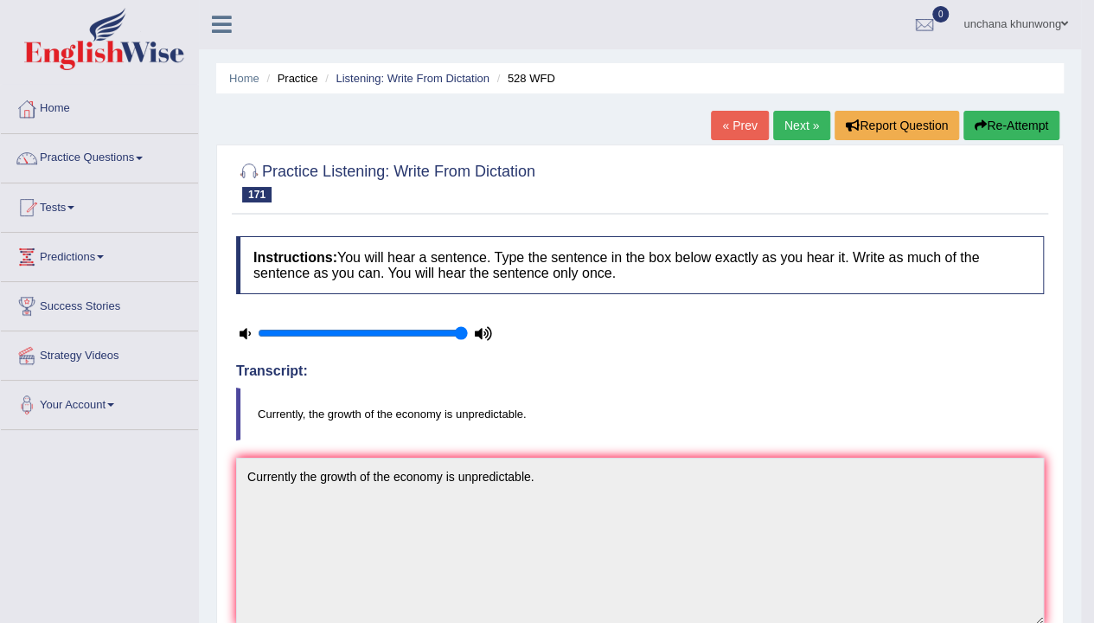
scroll to position [0, 0]
click at [786, 135] on link "Next »" at bounding box center [801, 126] width 57 height 29
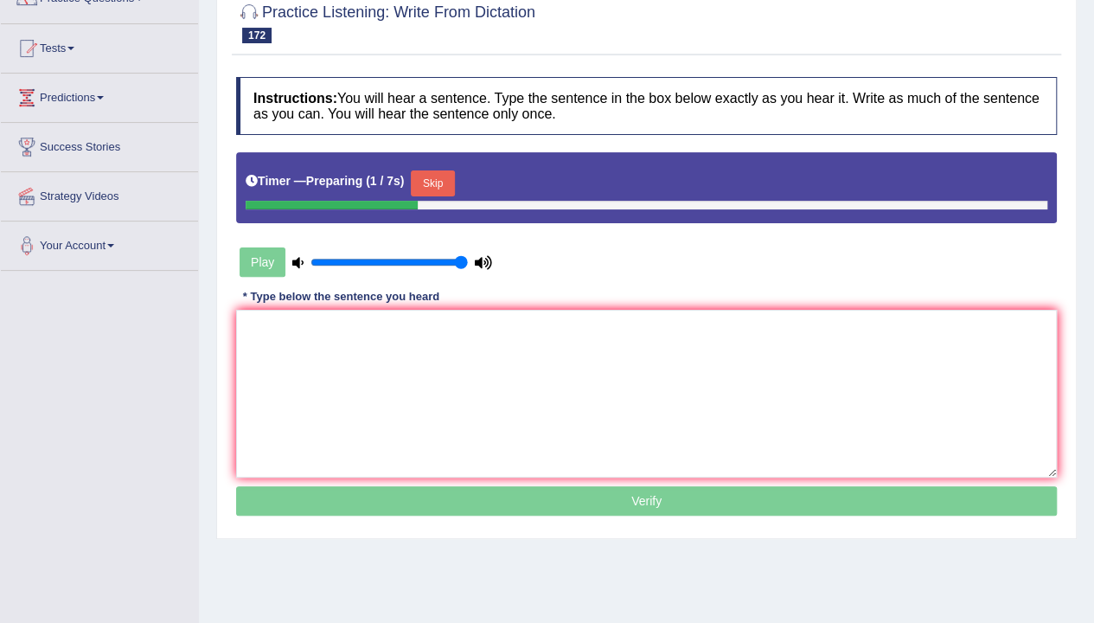
click at [438, 180] on button "Skip" at bounding box center [432, 183] width 43 height 26
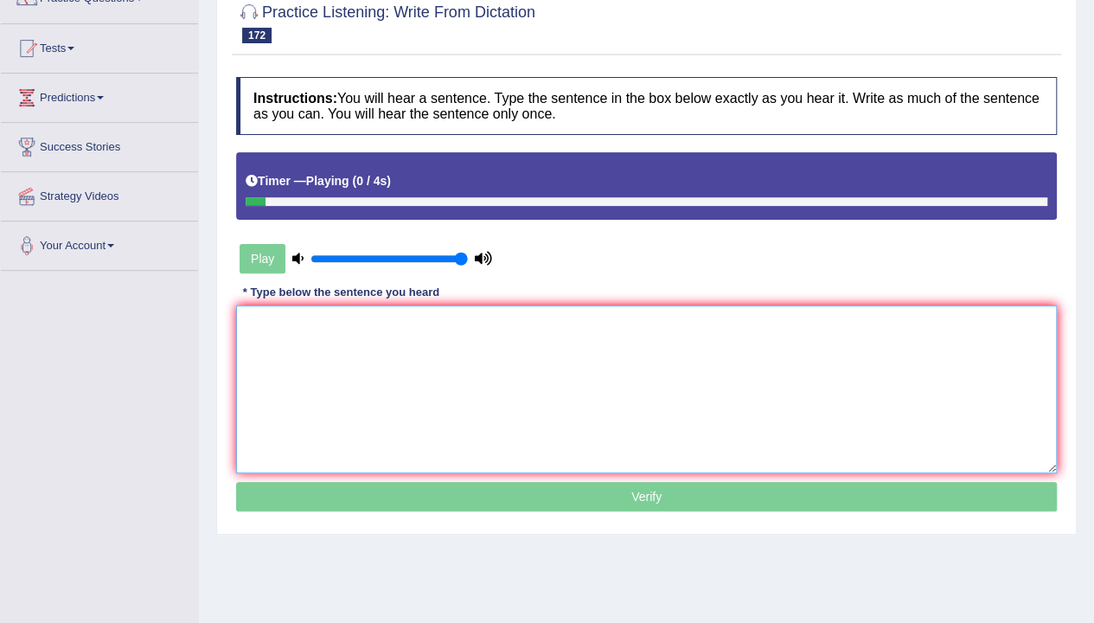
click at [462, 335] on textarea at bounding box center [646, 389] width 821 height 168
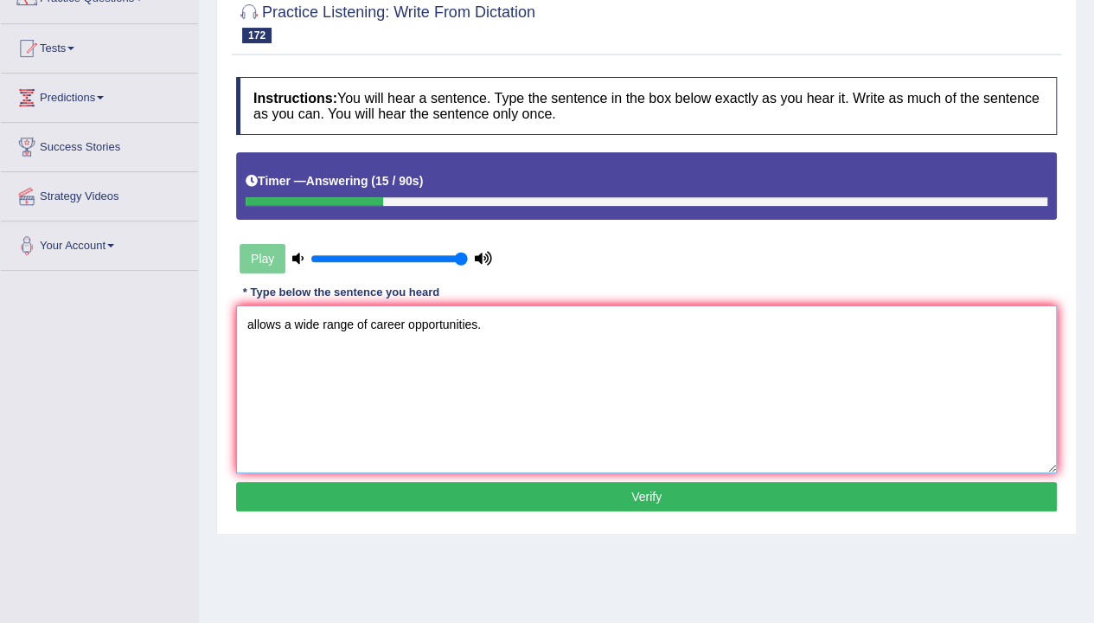
click at [239, 327] on textarea "allows a wide range of career opportunities." at bounding box center [646, 389] width 821 height 168
click at [651, 375] on textarea "Studying medicaine allows a wide range of career opportunities." at bounding box center [646, 389] width 821 height 168
click at [341, 328] on textarea "Studying medicaine allows a wide range of career opportunities." at bounding box center [646, 389] width 821 height 168
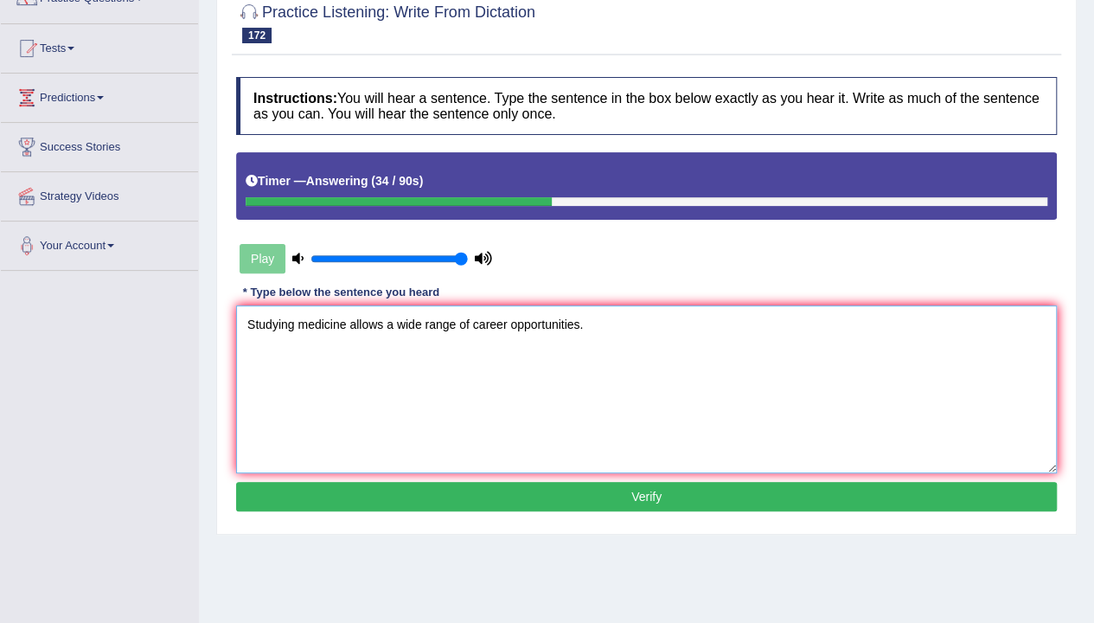
click at [548, 387] on textarea "Studying medicine allows a wide range of career opportunities." at bounding box center [646, 389] width 821 height 168
click at [644, 438] on textarea "Studying medicine allows a wide range of career opportunities." at bounding box center [646, 389] width 821 height 168
type textarea "Studying medicine allows a wide range of career opportunities."
click at [648, 490] on button "Verify" at bounding box center [646, 496] width 821 height 29
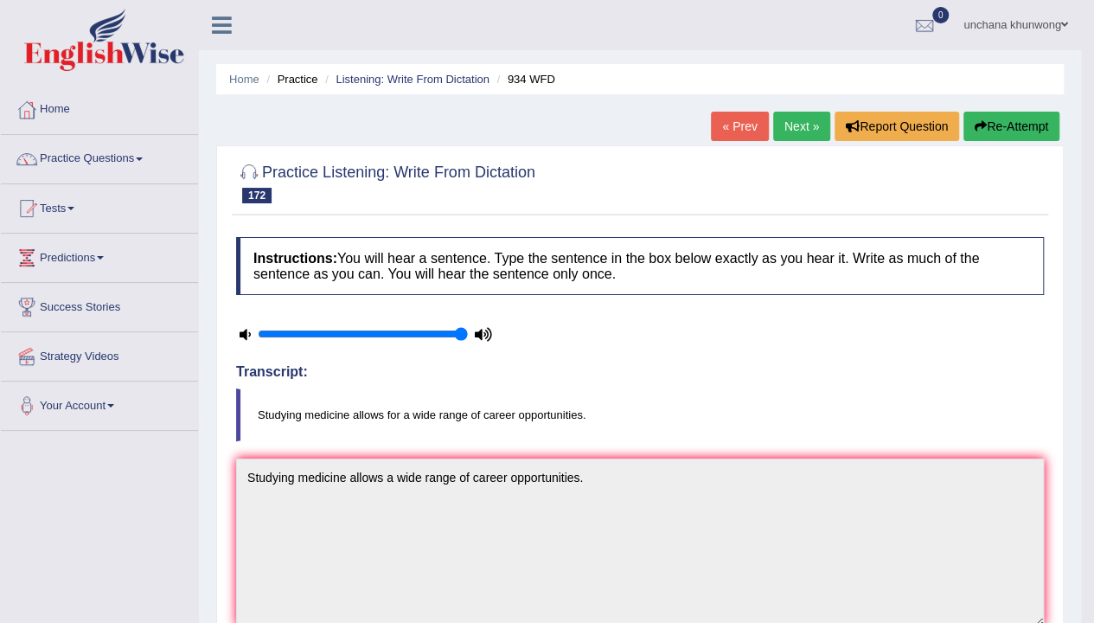
click at [805, 106] on div "Home Practice Listening: Write From Dictation 934 WFD « Prev Next » Report Ques…" at bounding box center [640, 564] width 882 height 1129
click at [803, 121] on link "Next »" at bounding box center [801, 126] width 57 height 29
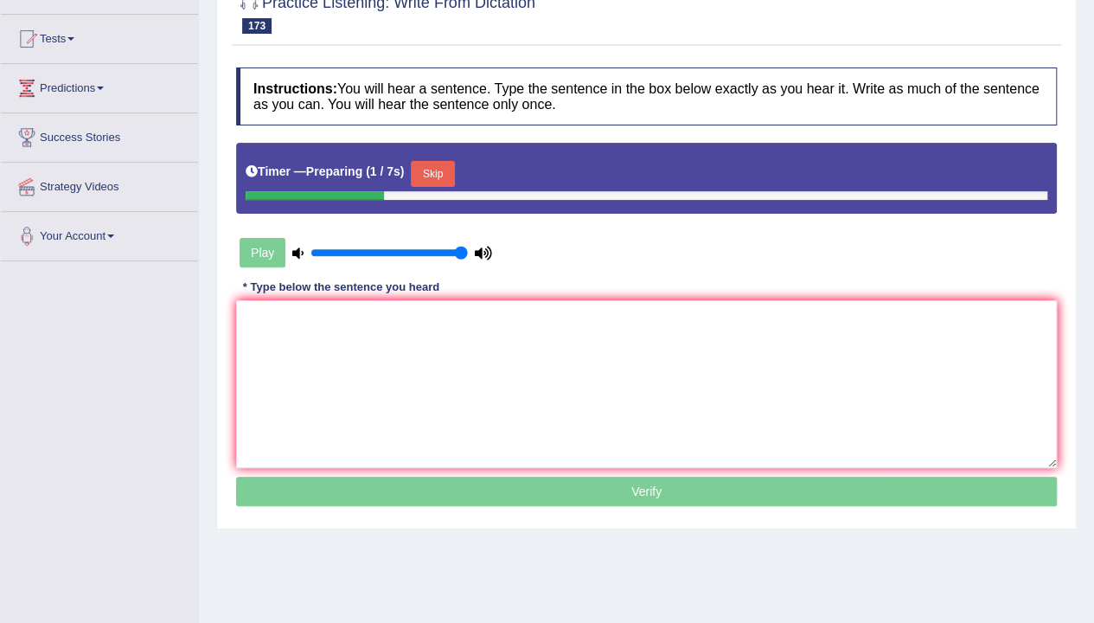
click at [434, 170] on button "Skip" at bounding box center [432, 174] width 43 height 26
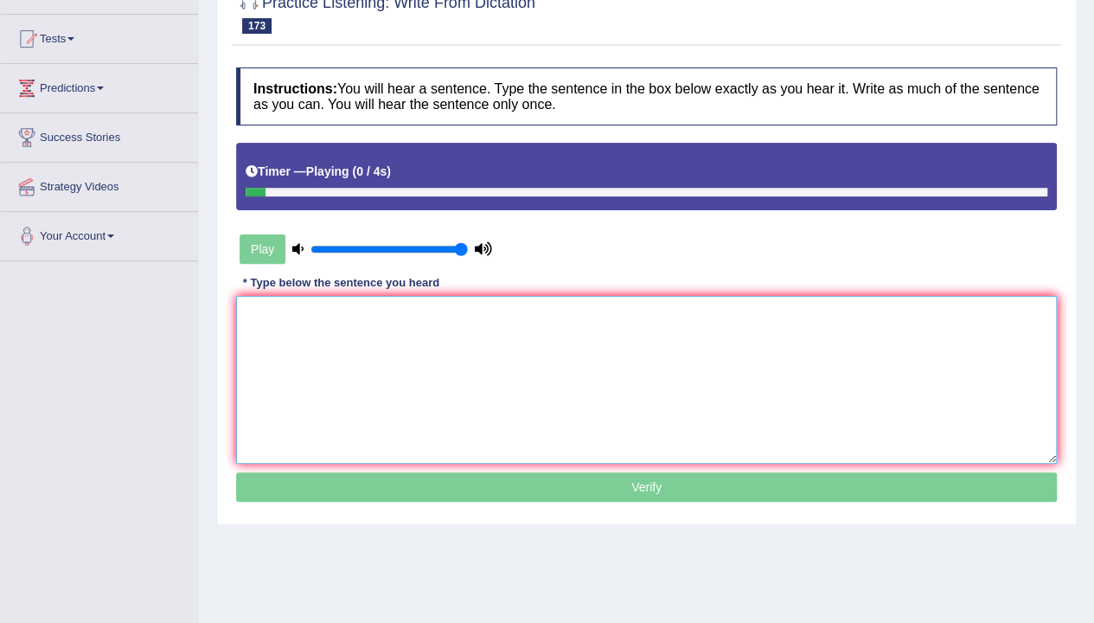
click at [431, 343] on textarea at bounding box center [646, 380] width 821 height 168
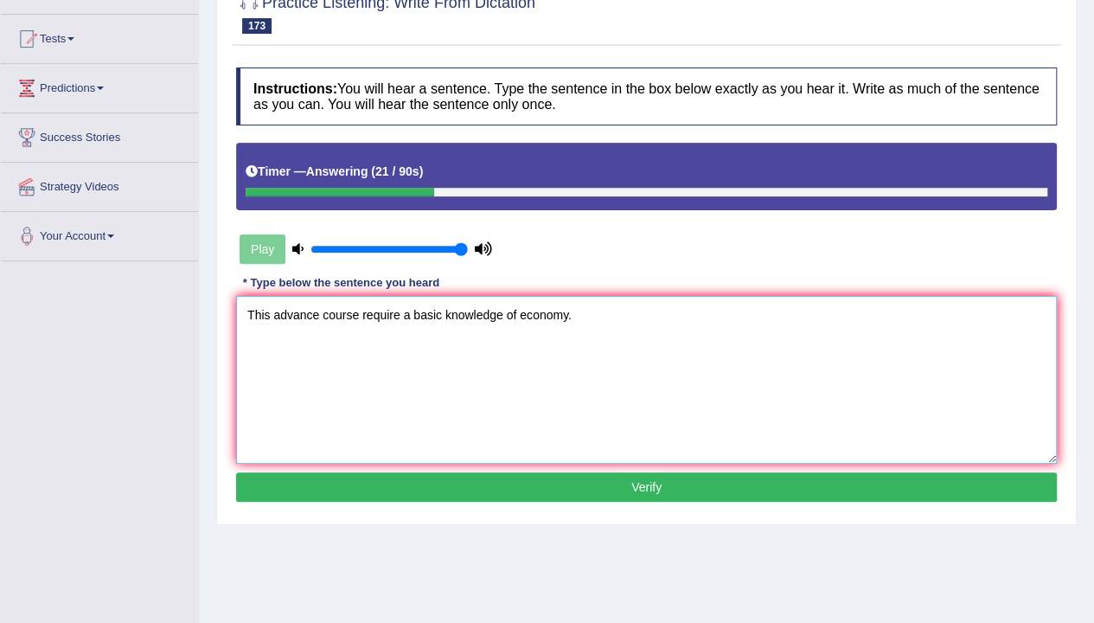
drag, startPoint x: 431, startPoint y: 343, endPoint x: 319, endPoint y: 325, distance: 112.9
click at [319, 325] on textarea "This advance course require a basic knowledge of economy." at bounding box center [646, 380] width 821 height 168
click at [319, 325] on body "Toggle navigation Home Practice Questions Speaking Practice Read Aloud Repeat S…" at bounding box center [547, 141] width 1094 height 623
click at [319, 325] on textarea "This advance course require a basic knowledge of economy." at bounding box center [646, 380] width 821 height 168
click at [465, 362] on textarea "This advance advanced course require a basic knowledge of economy." at bounding box center [646, 380] width 821 height 168
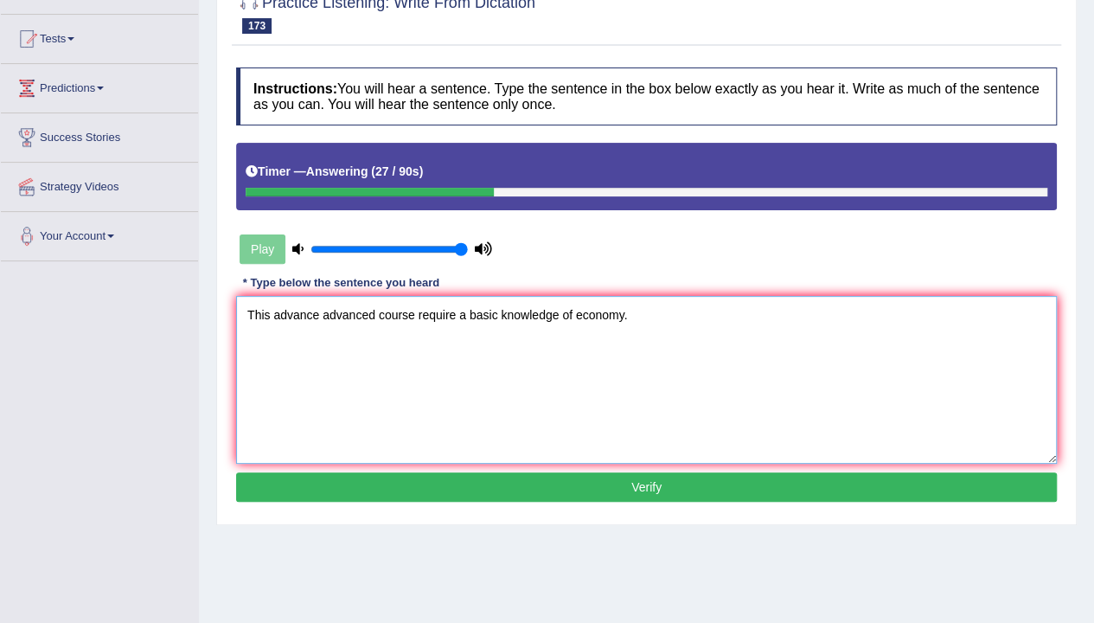
click at [454, 316] on textarea "This advance advanced course require a basic knowledge of economy." at bounding box center [646, 380] width 821 height 168
click at [796, 362] on textarea "This advance advanced course require required a basic knowledge of economy." at bounding box center [646, 380] width 821 height 168
type textarea "This advance advanced course require required a basic knowledge of economy."
click at [664, 474] on button "Verify" at bounding box center [646, 486] width 821 height 29
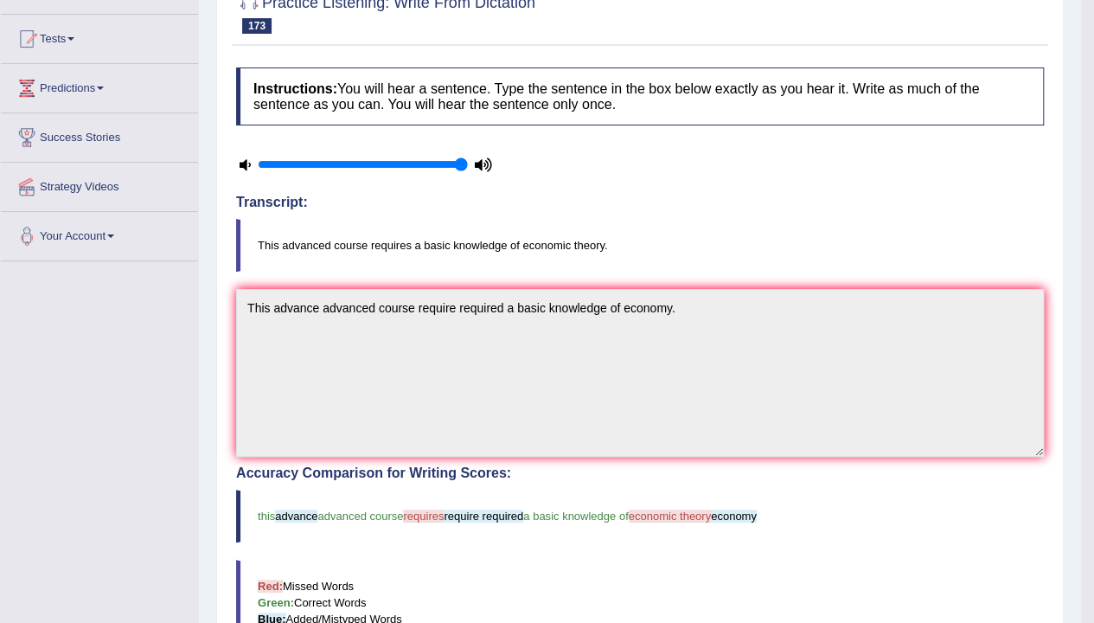
scroll to position [61, 0]
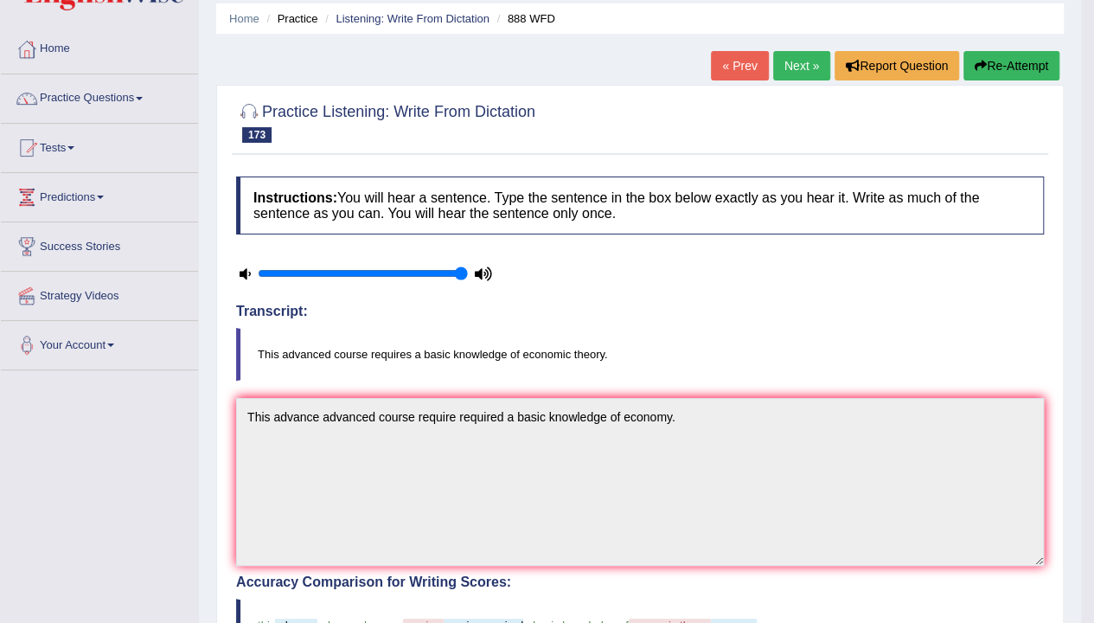
click at [800, 69] on link "Next »" at bounding box center [801, 65] width 57 height 29
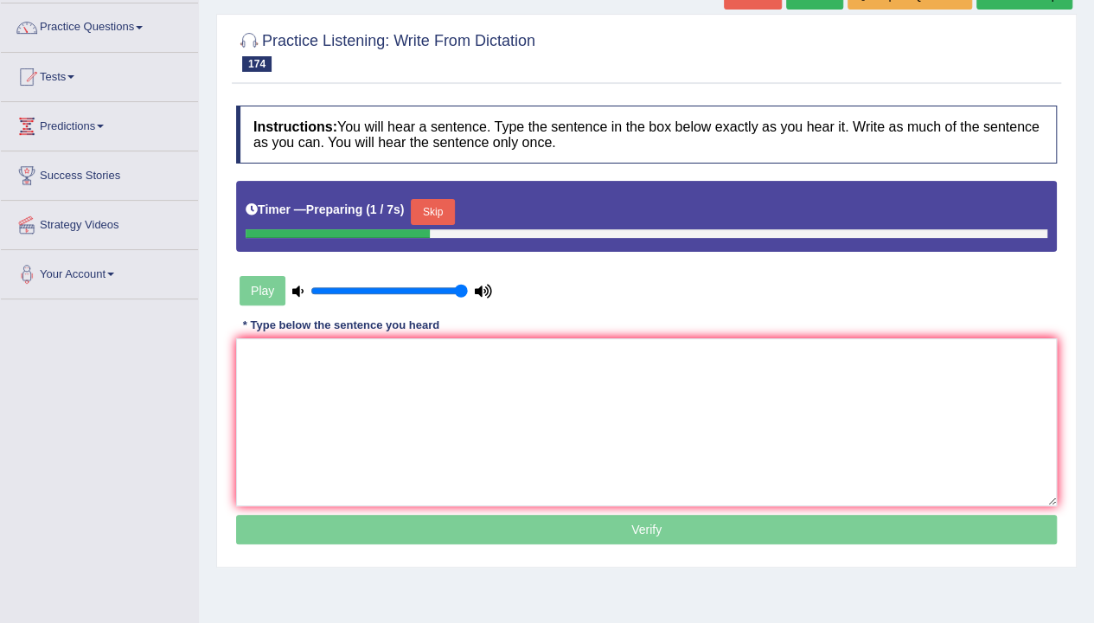
click at [436, 216] on button "Skip" at bounding box center [432, 212] width 43 height 26
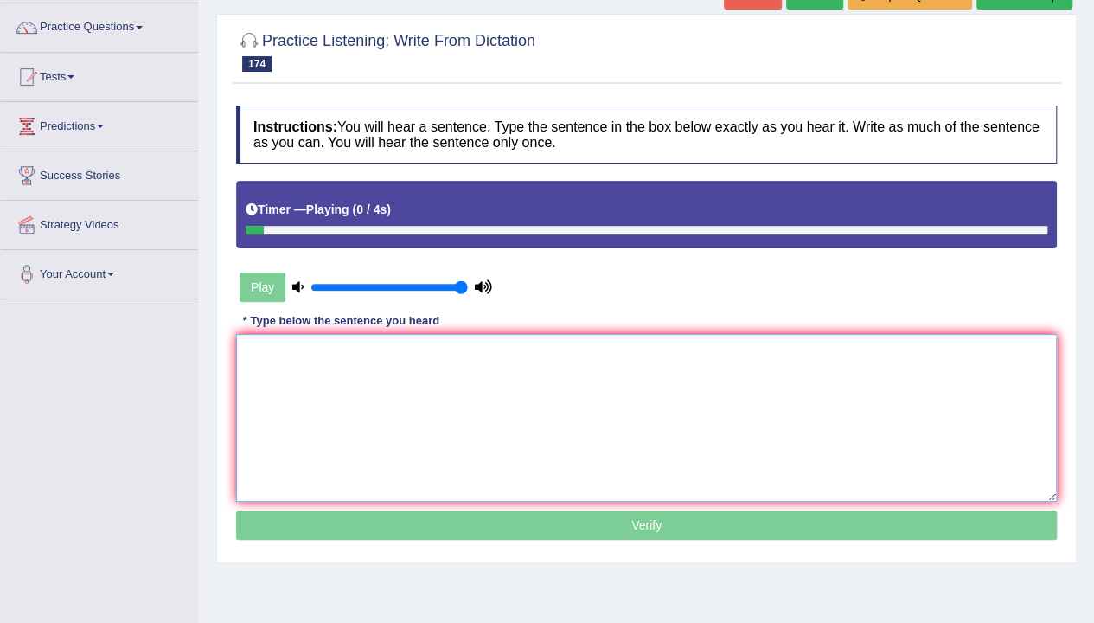
click at [481, 379] on textarea at bounding box center [646, 418] width 821 height 168
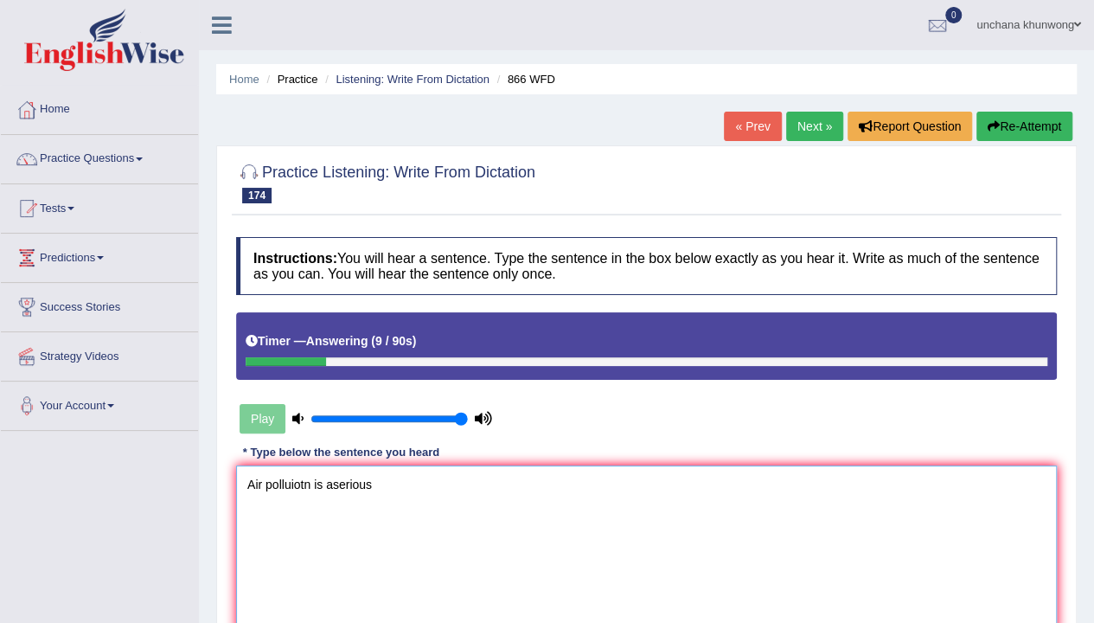
type textarea "Air polluiotn is aserious"
click at [1049, 126] on button "Re-Attempt" at bounding box center [1025, 126] width 96 height 29
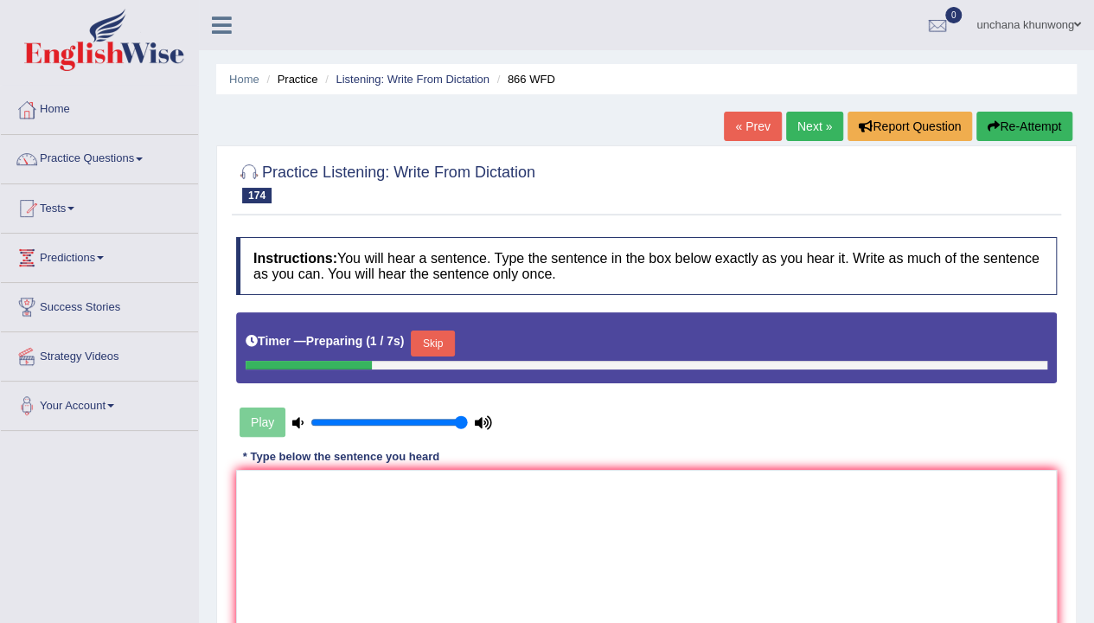
click at [440, 343] on button "Skip" at bounding box center [432, 343] width 43 height 26
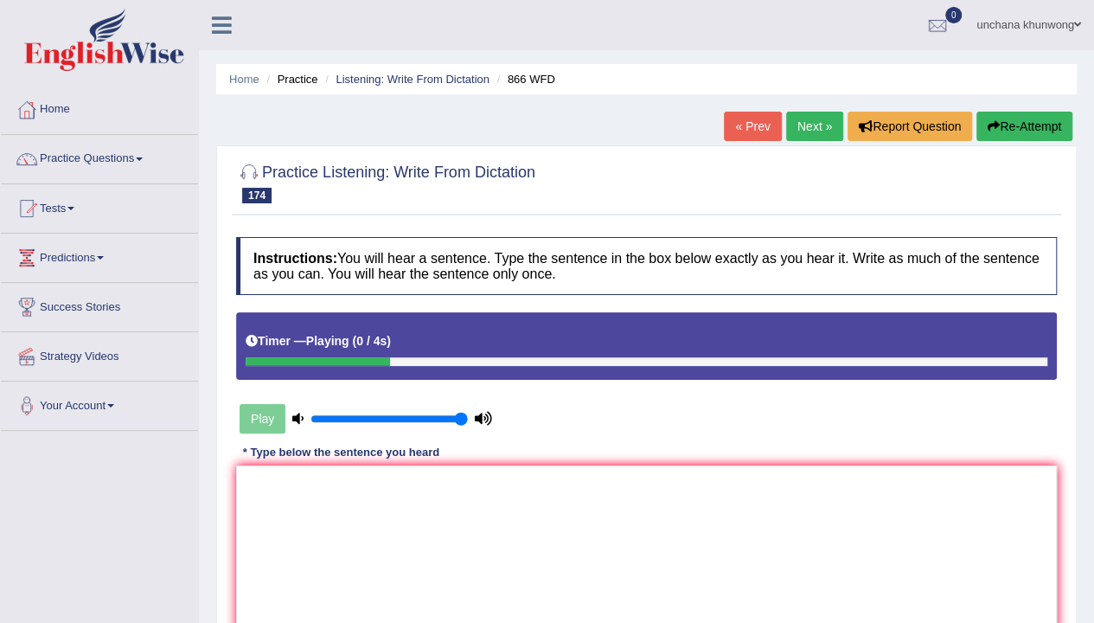
scroll to position [89, 0]
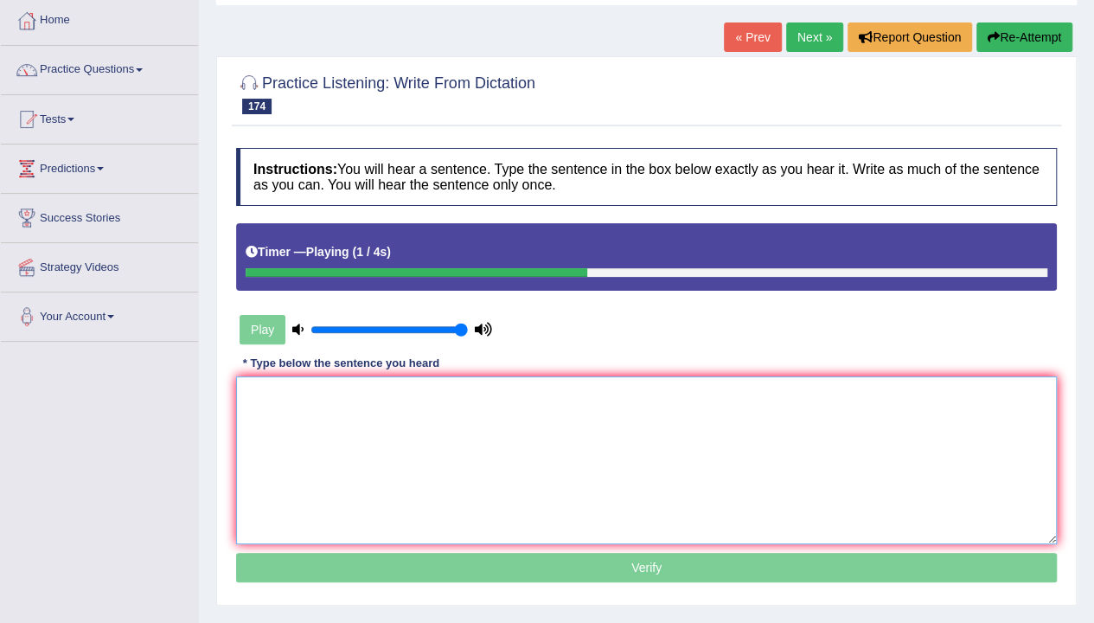
click at [443, 438] on textarea at bounding box center [646, 460] width 821 height 168
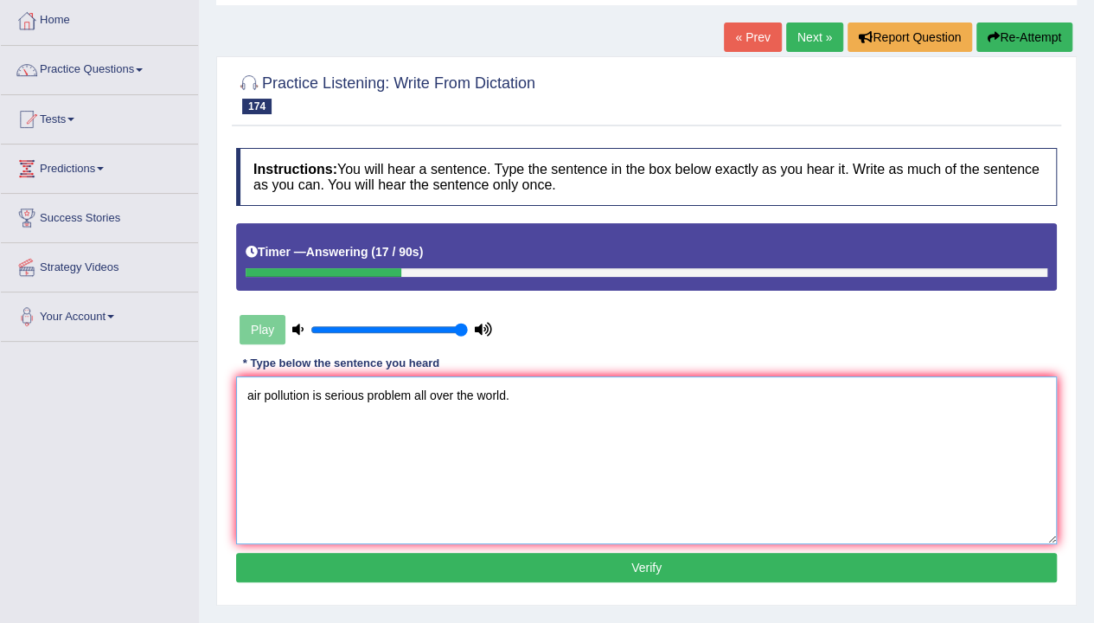
click at [251, 391] on textarea "air pollution is serious problem all over the world." at bounding box center [646, 460] width 821 height 168
click at [789, 518] on textarea "Air pollution is serious problem all over the world." at bounding box center [646, 460] width 821 height 168
click at [642, 450] on textarea "Air pollution is serious problem all over the world." at bounding box center [646, 460] width 821 height 168
click at [640, 489] on textarea "Air pollution is serious problem all over the world." at bounding box center [646, 460] width 821 height 168
type textarea "Air pollution is serious problem all over the world."
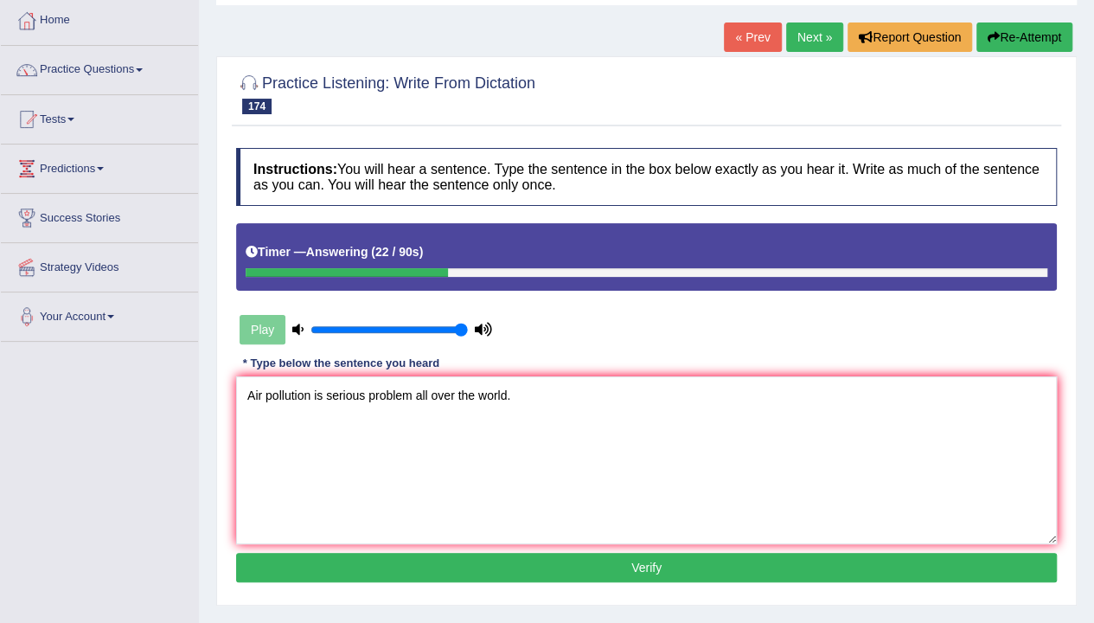
click at [643, 567] on button "Verify" at bounding box center [646, 567] width 821 height 29
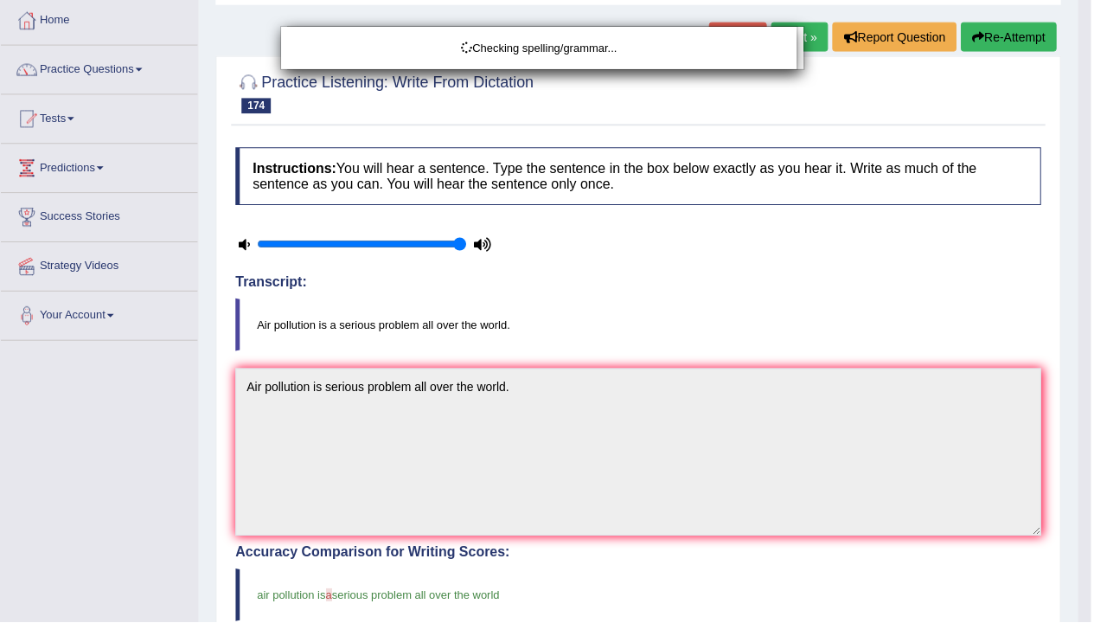
click at [1094, 176] on body "Toggle navigation Home Practice Questions Speaking Practice Read Aloud Repeat S…" at bounding box center [547, 222] width 1094 height 623
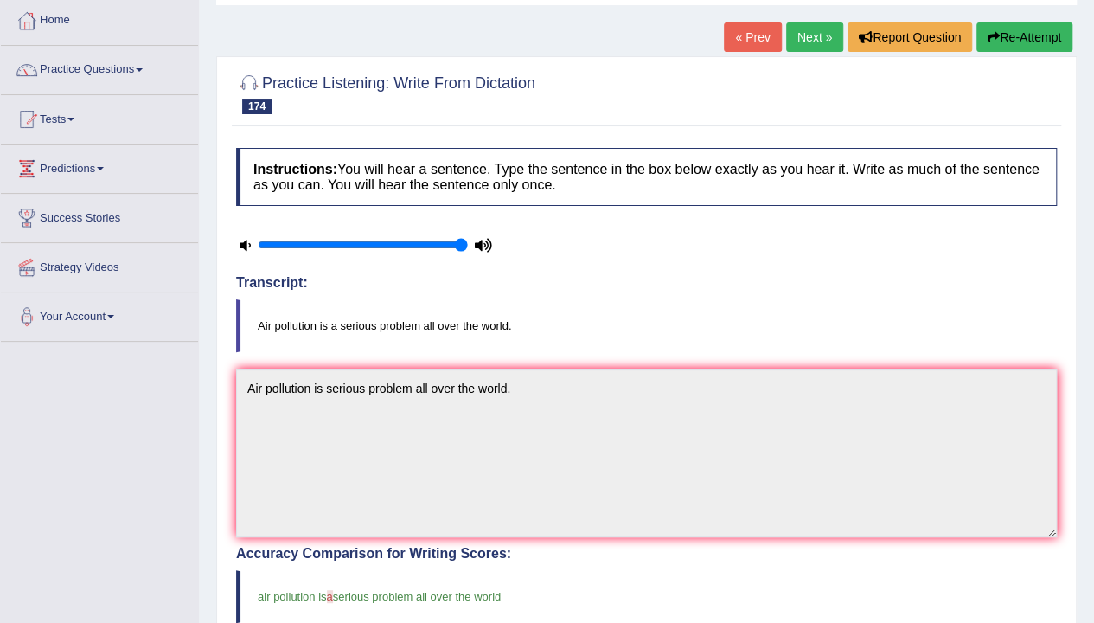
drag, startPoint x: 1107, startPoint y: 176, endPoint x: 1107, endPoint y: 289, distance: 112.5
click at [1094, 289] on html "Toggle navigation Home Practice Questions Speaking Practice Read Aloud Repeat S…" at bounding box center [547, 222] width 1094 height 623
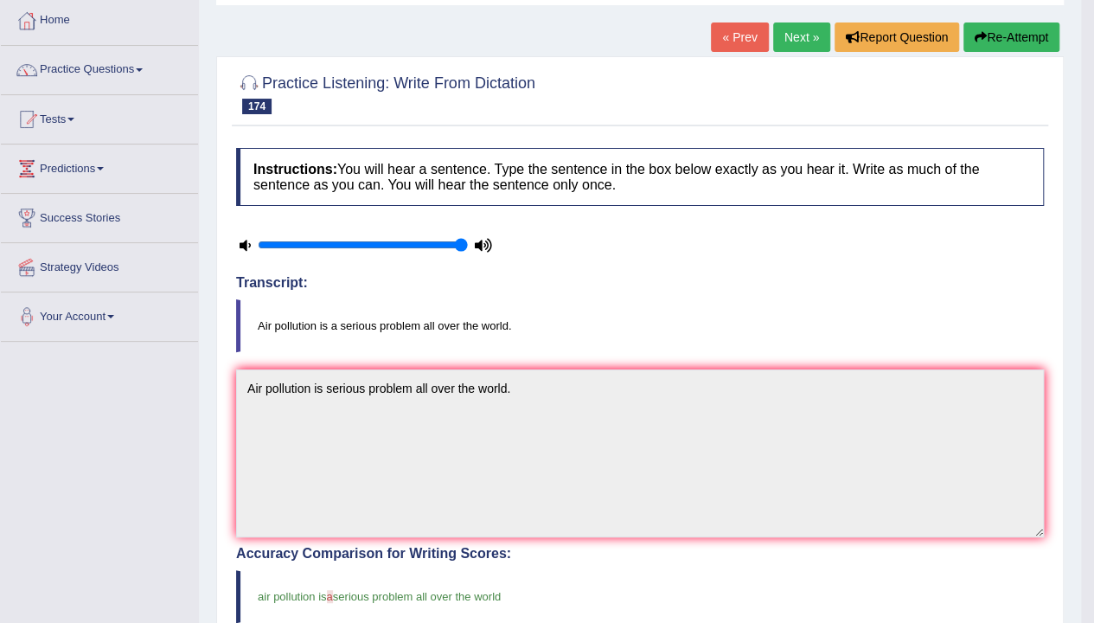
click at [792, 35] on link "Next »" at bounding box center [801, 36] width 57 height 29
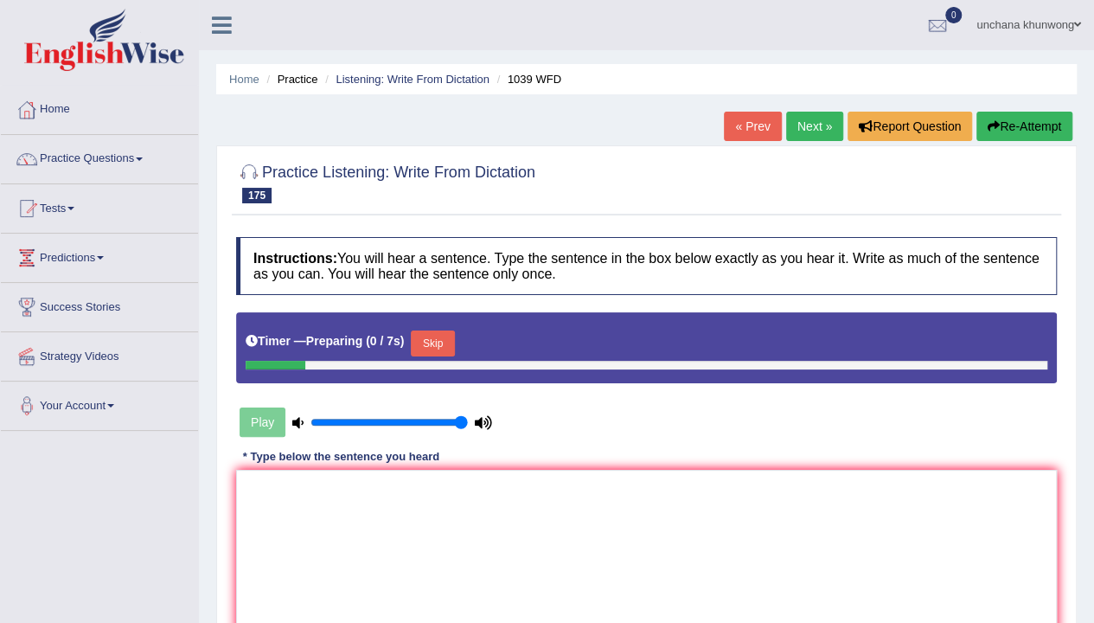
drag, startPoint x: 0, startPoint y: 0, endPoint x: 1107, endPoint y: 289, distance: 1143.6
click at [1094, 289] on html "Toggle navigation Home Practice Questions Speaking Practice Read Aloud Repeat S…" at bounding box center [547, 311] width 1094 height 623
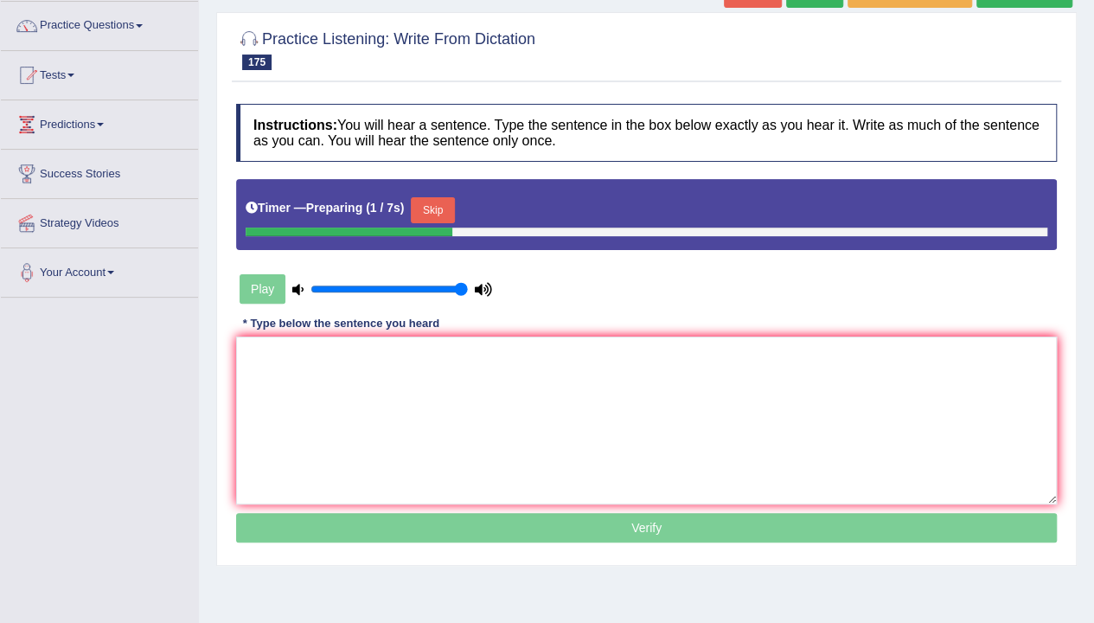
click at [433, 203] on button "Skip" at bounding box center [432, 210] width 43 height 26
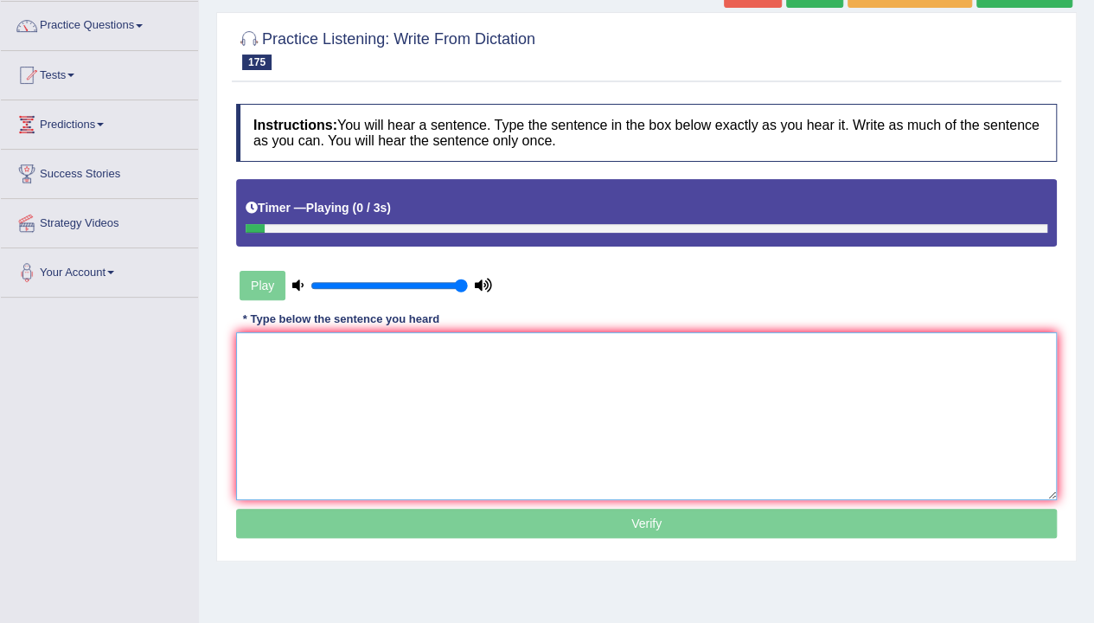
drag, startPoint x: 429, startPoint y: 486, endPoint x: 474, endPoint y: 427, distance: 74.1
click at [474, 427] on textarea at bounding box center [646, 416] width 821 height 168
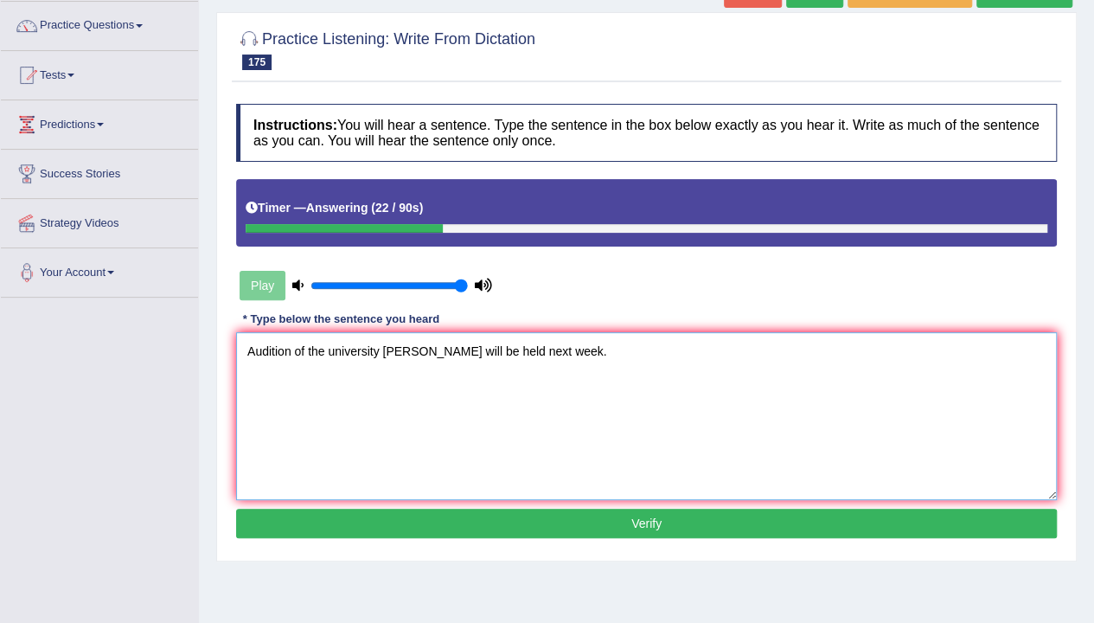
click at [479, 426] on textarea "Audition of the university [PERSON_NAME] will be held next week." at bounding box center [646, 416] width 821 height 168
type textarea "Audition of the university [PERSON_NAME] will be held next week."
click at [562, 511] on button "Verify" at bounding box center [646, 523] width 821 height 29
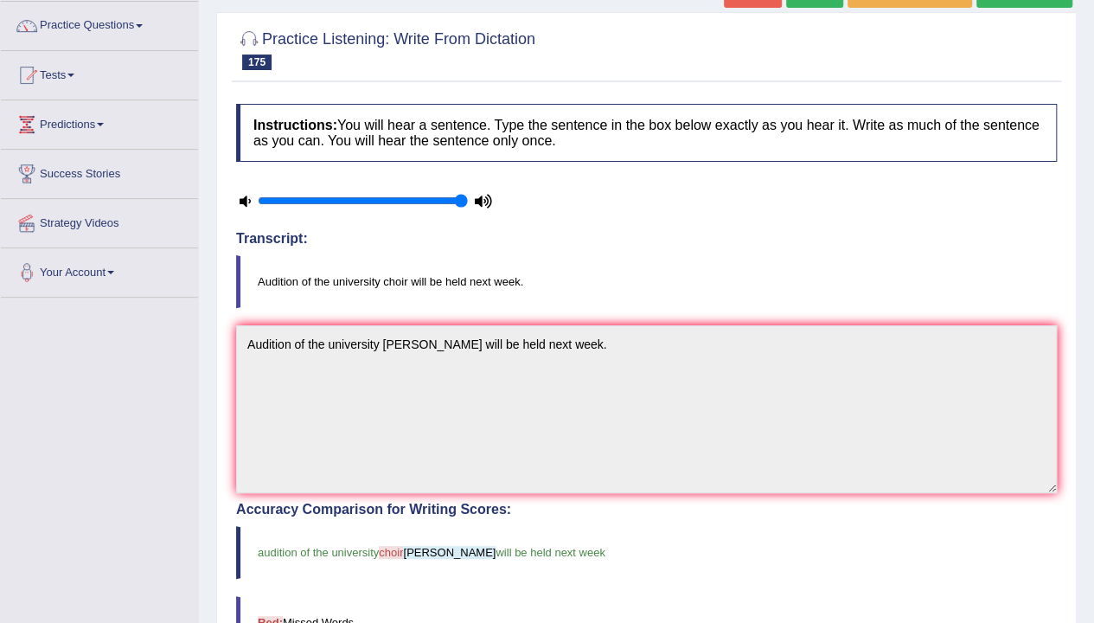
scroll to position [0, 0]
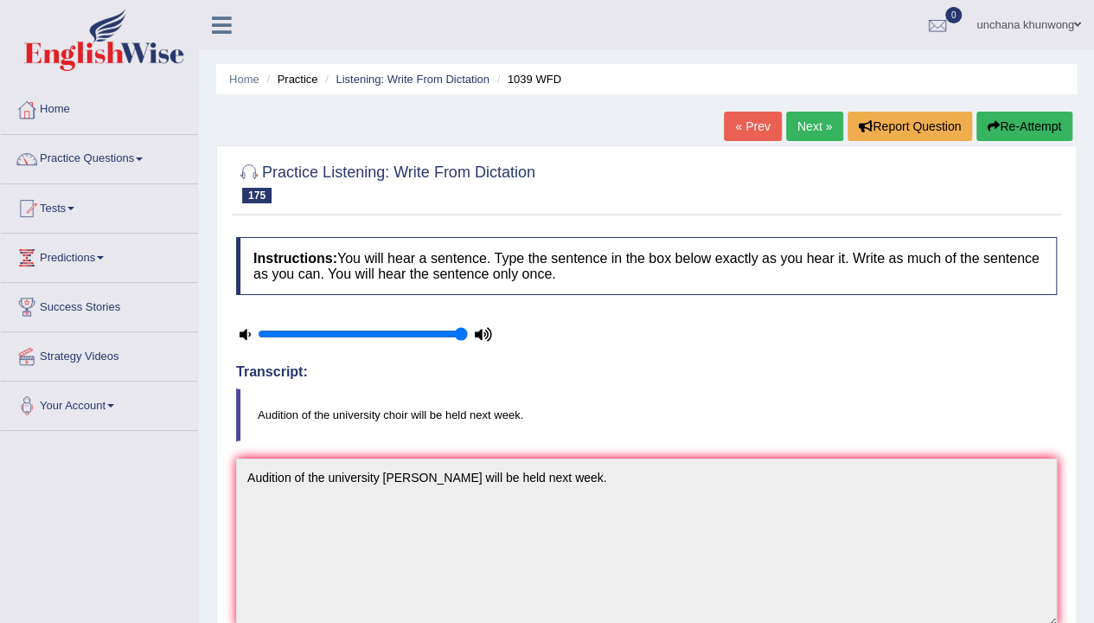
click at [810, 128] on link "Next »" at bounding box center [814, 126] width 57 height 29
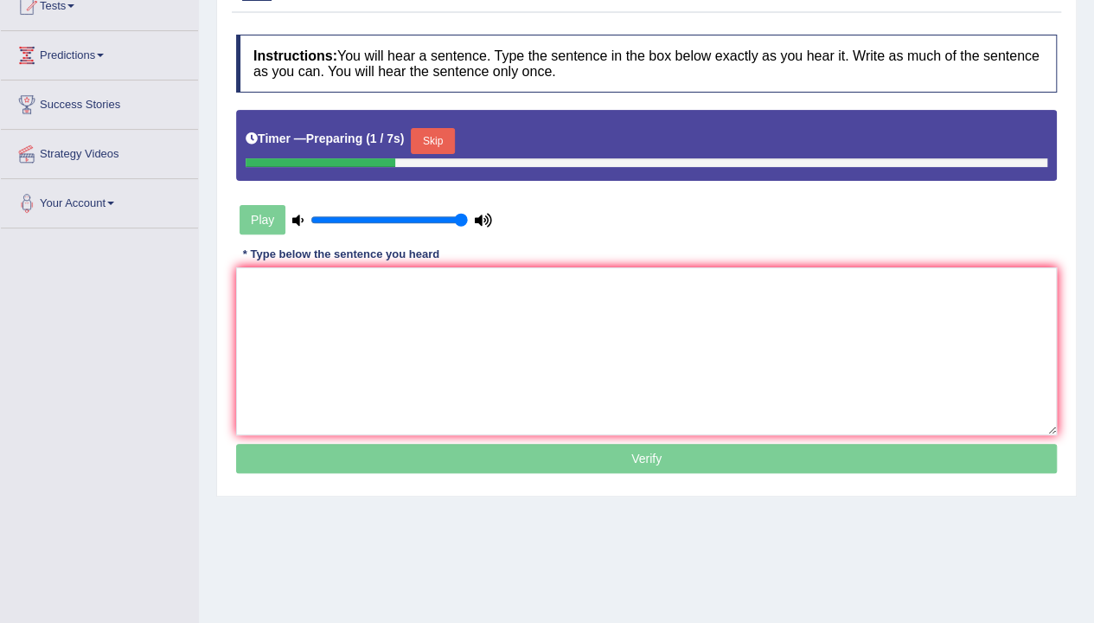
click at [436, 141] on button "Skip" at bounding box center [432, 141] width 43 height 26
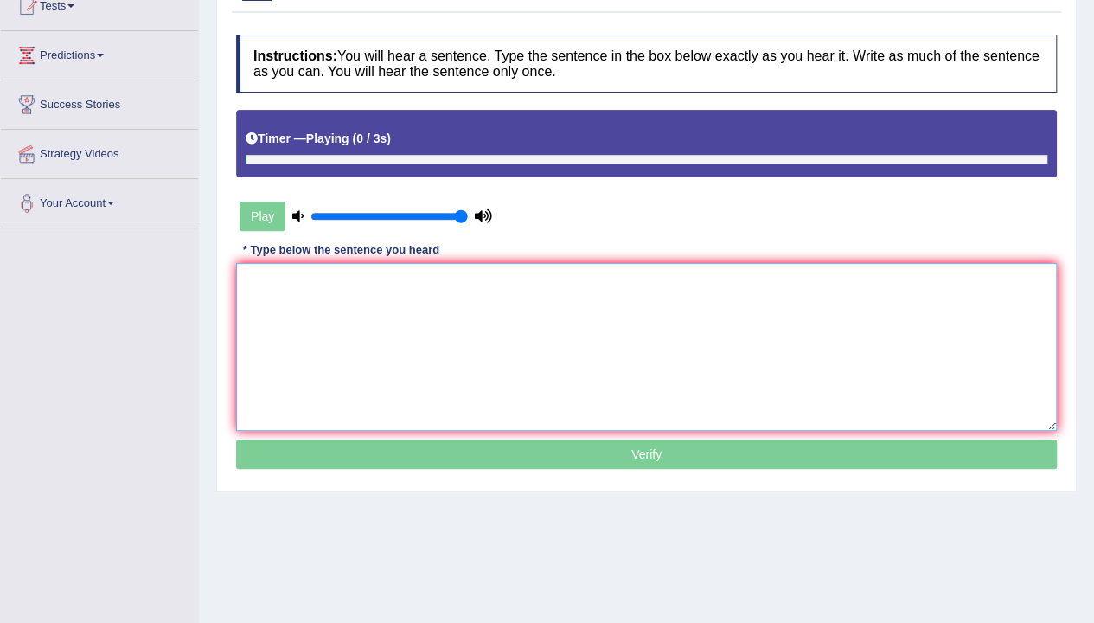
click at [471, 329] on textarea at bounding box center [646, 347] width 821 height 168
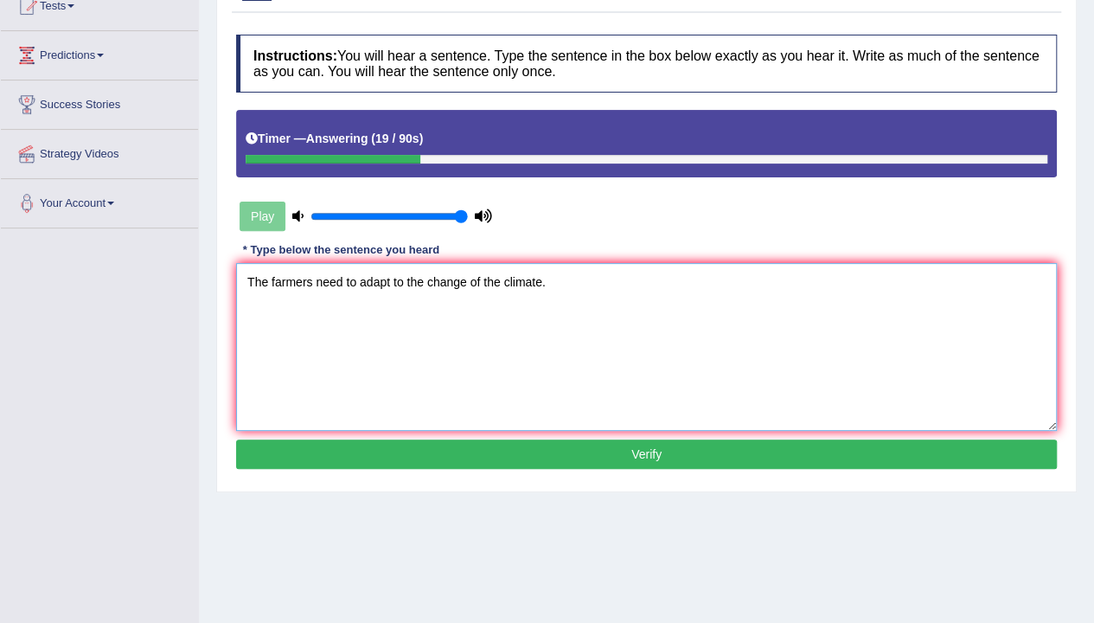
click at [647, 401] on textarea "The farmers need to adapt to the change of the climate." at bounding box center [646, 347] width 821 height 168
type textarea "The farmers need to adapt to the change of the climate."
click at [687, 453] on button "Verify" at bounding box center [646, 453] width 821 height 29
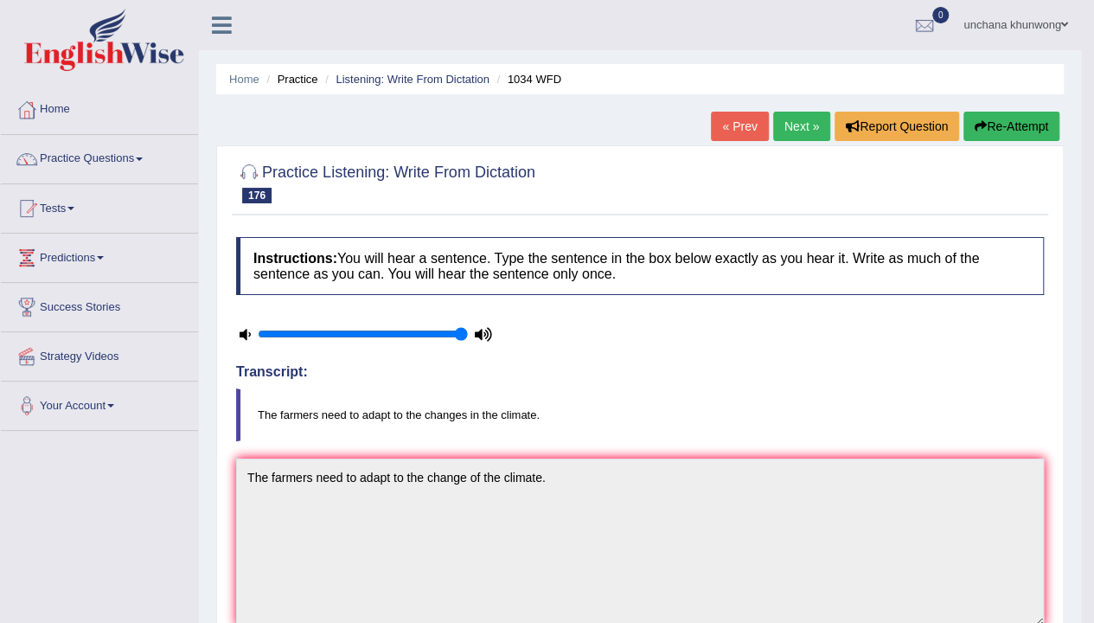
click at [1023, 115] on button "Re-Attempt" at bounding box center [1012, 126] width 96 height 29
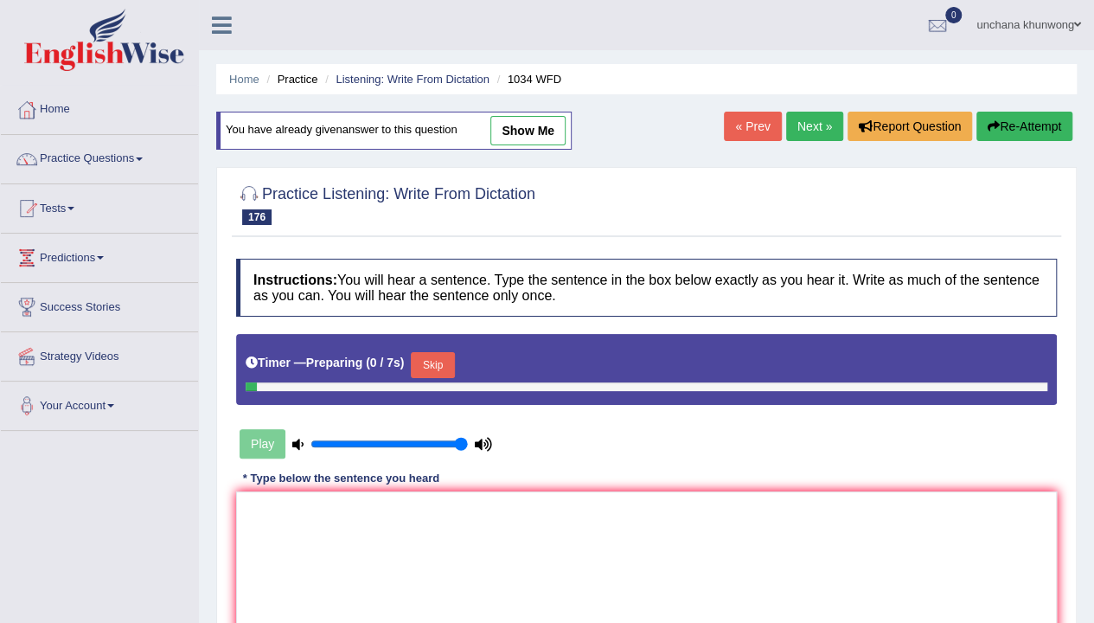
scroll to position [107, 0]
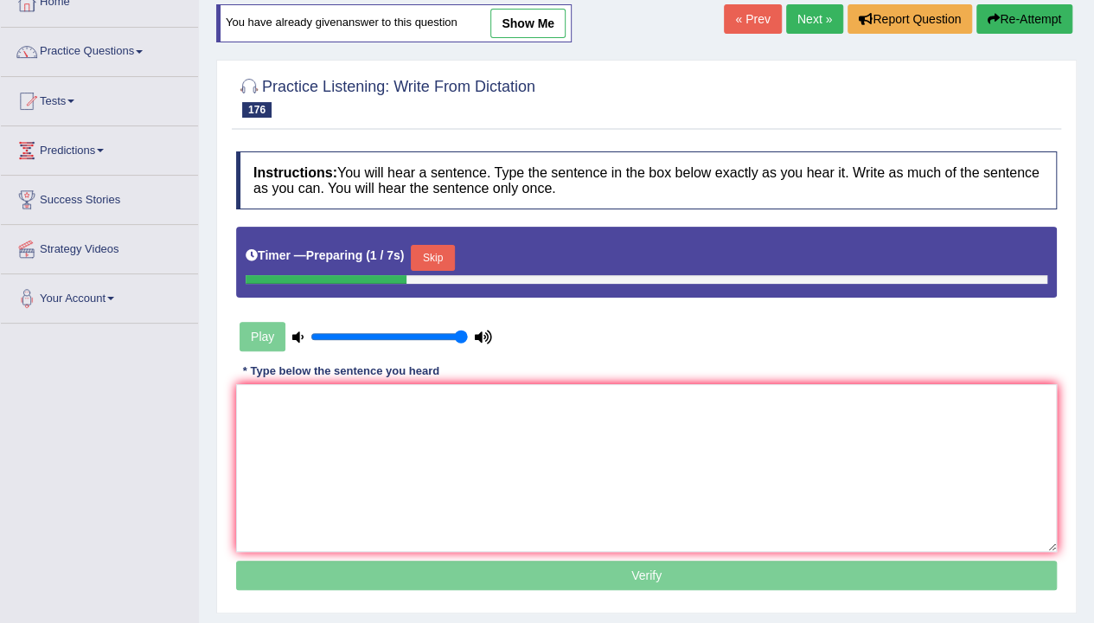
click at [434, 247] on button "Skip" at bounding box center [432, 258] width 43 height 26
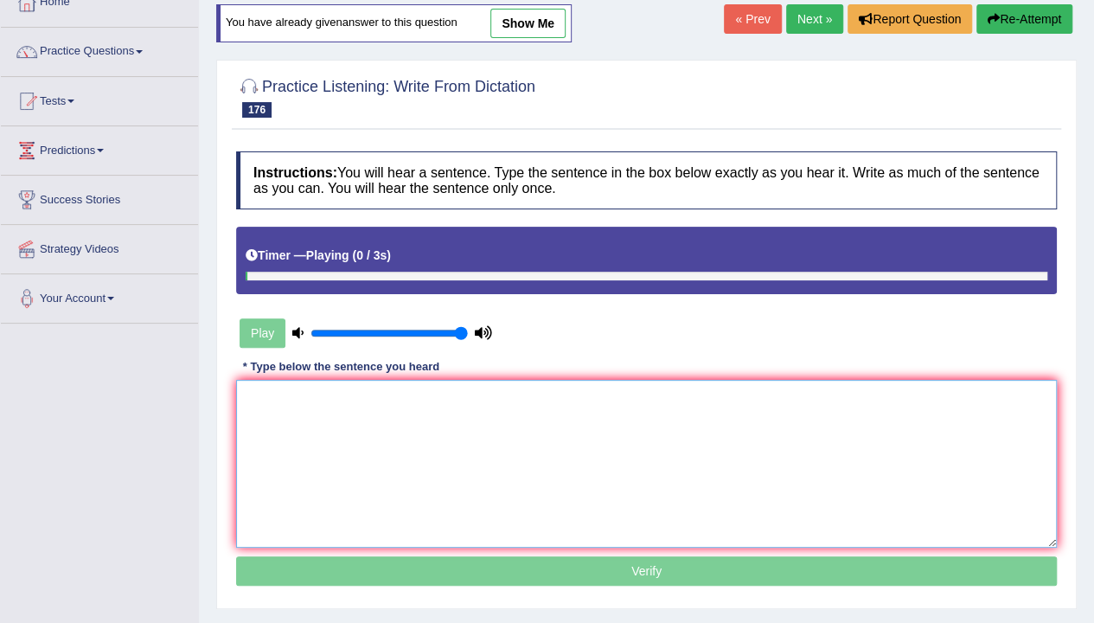
click at [475, 405] on textarea at bounding box center [646, 464] width 821 height 168
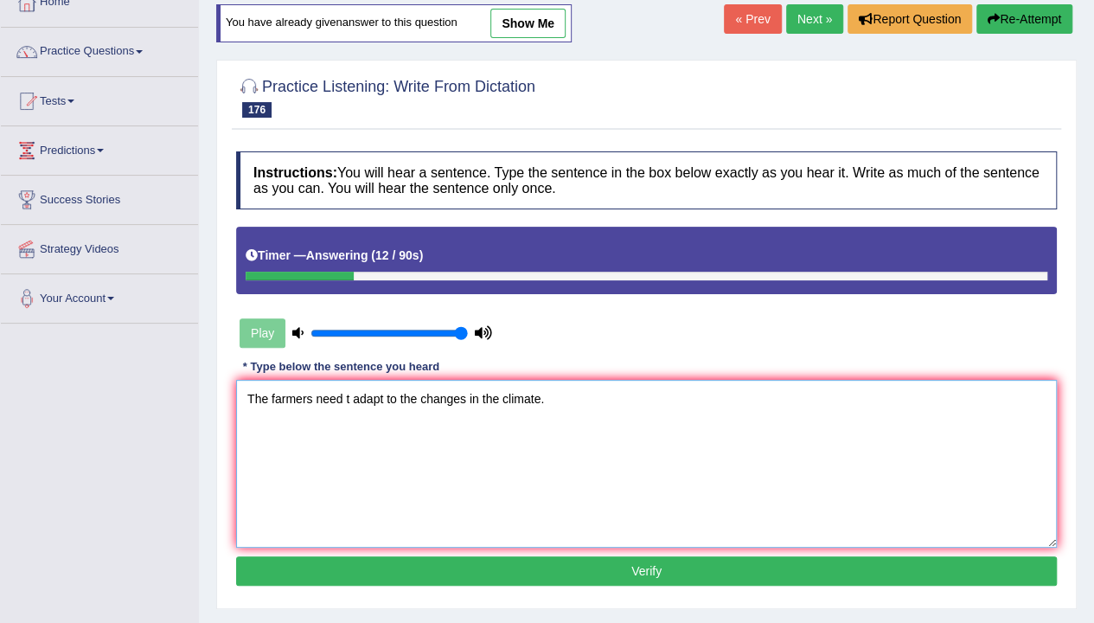
click at [610, 448] on textarea "The farmers need t adapt to the changes in the climate." at bounding box center [646, 464] width 821 height 168
click at [351, 395] on textarea "The farmers need t adapt to the changes in the climate." at bounding box center [646, 464] width 821 height 168
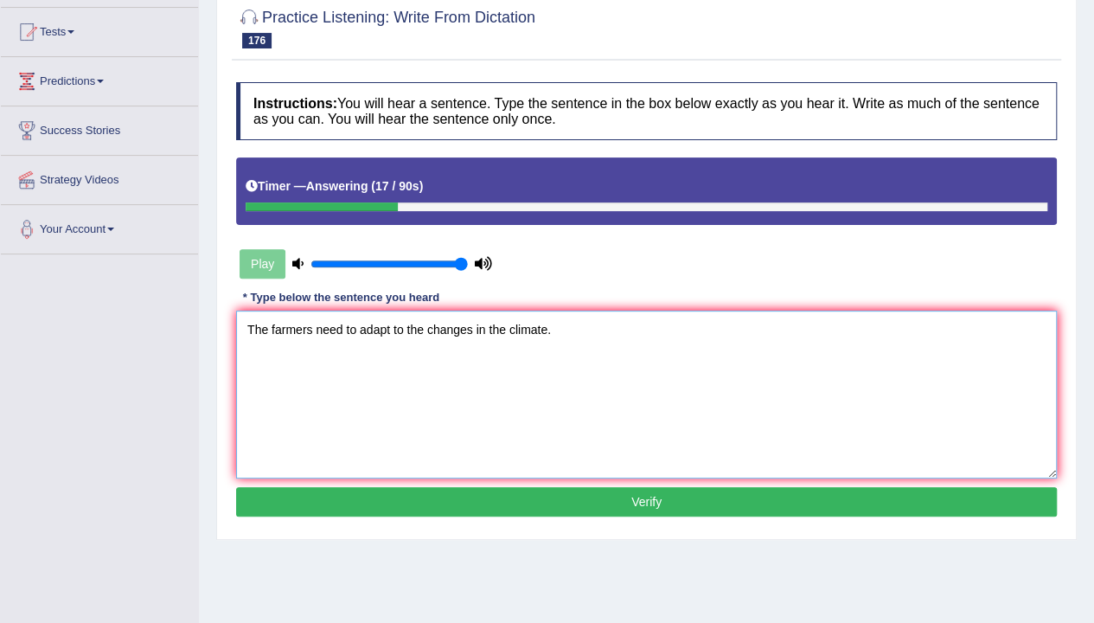
scroll to position [213, 0]
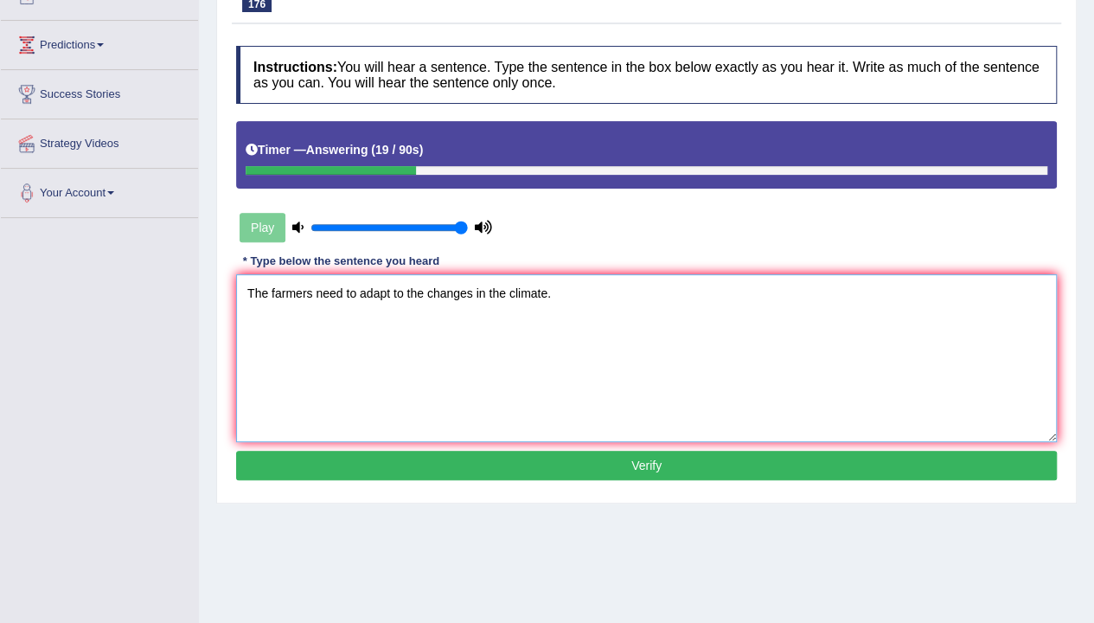
click at [616, 382] on textarea "The farmers need to adapt to the changes in the climate." at bounding box center [646, 358] width 821 height 168
type textarea "The farmers need to adapt to the changes in the climate."
click at [663, 474] on button "Verify" at bounding box center [646, 465] width 821 height 29
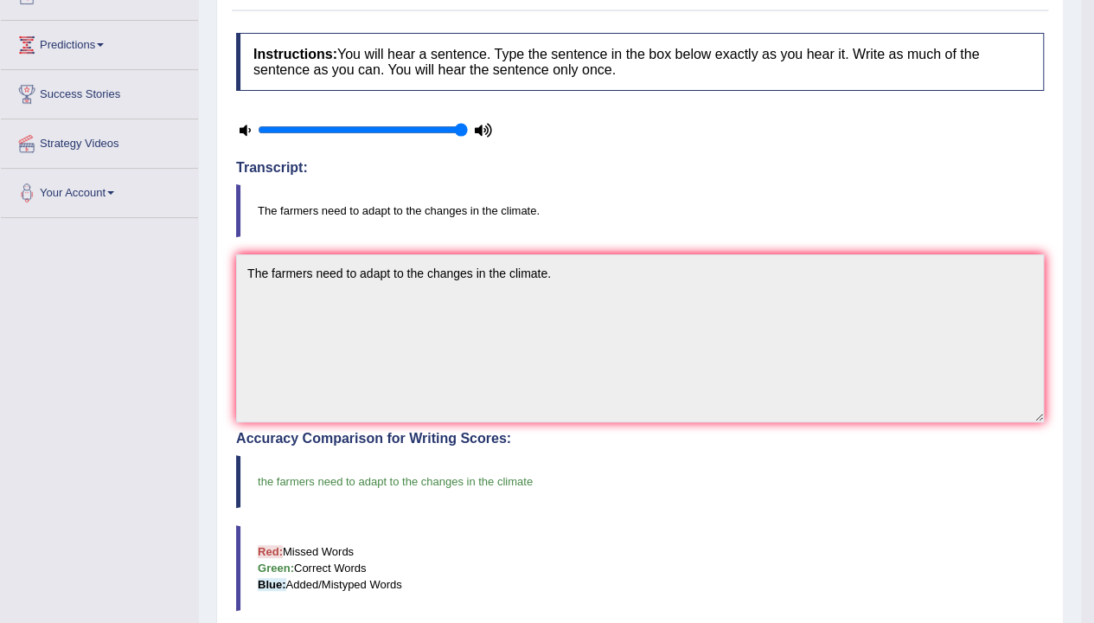
scroll to position [0, 0]
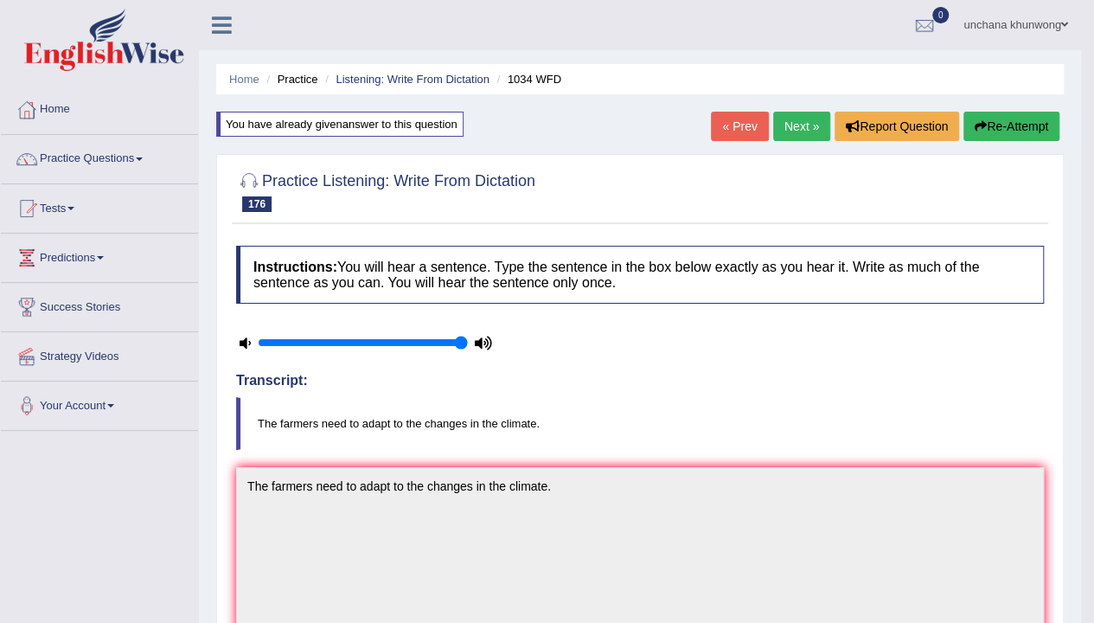
click at [805, 126] on link "Next »" at bounding box center [801, 126] width 57 height 29
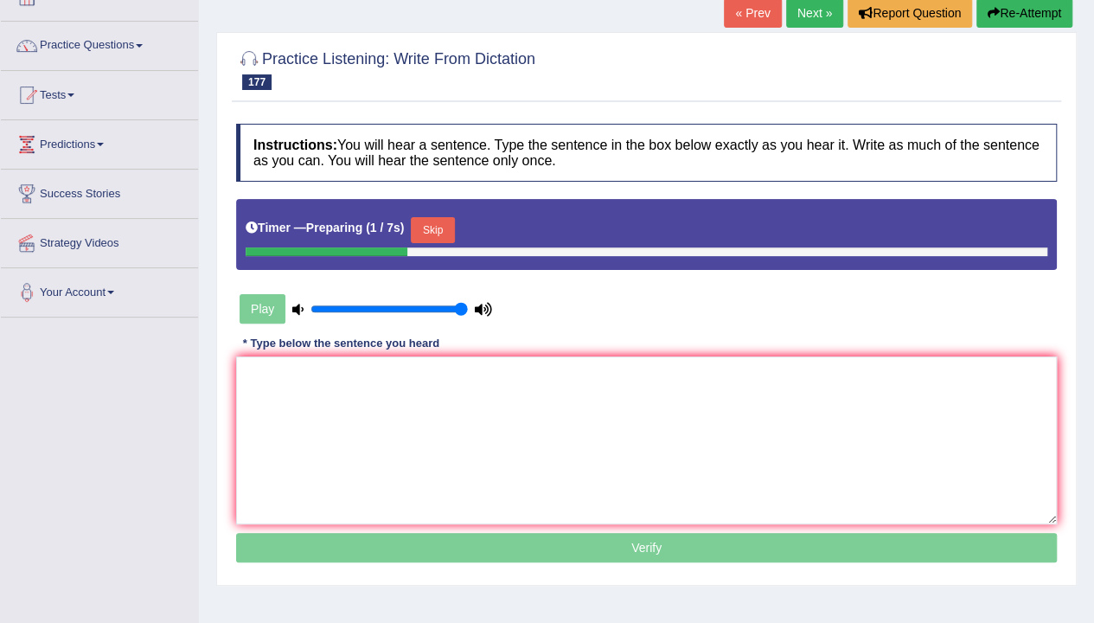
click at [431, 227] on button "Skip" at bounding box center [432, 230] width 43 height 26
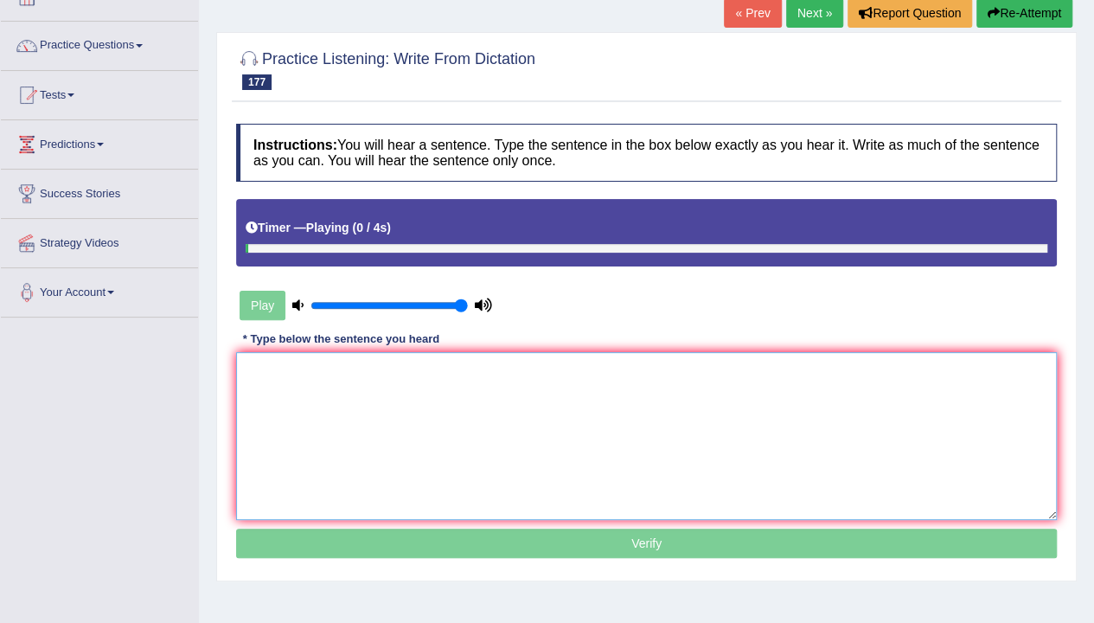
click at [446, 512] on textarea at bounding box center [646, 436] width 821 height 168
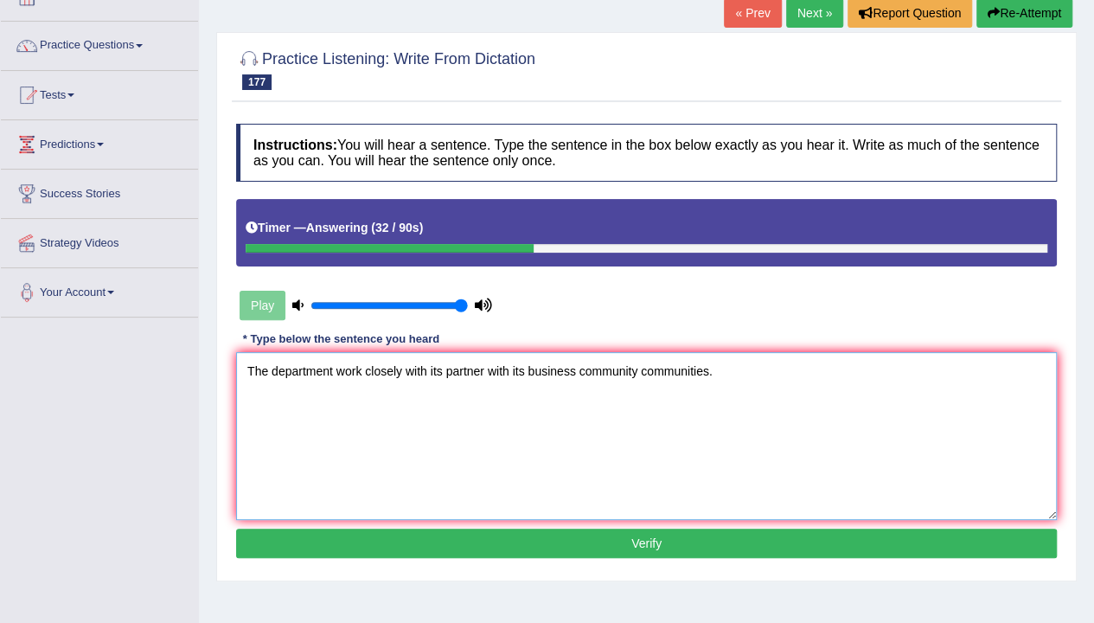
click at [398, 446] on textarea "The department work closely with its partner with its business community commun…" at bounding box center [646, 436] width 821 height 168
click at [364, 370] on textarea "The department work closely with its partner with its business community commun…" at bounding box center [646, 436] width 821 height 168
click at [496, 418] on textarea "The department work works closely with its partner with its business community …" at bounding box center [646, 436] width 821 height 168
click at [520, 374] on textarea "The department work works closely with its partner with its business community …" at bounding box center [646, 436] width 821 height 168
click at [690, 377] on textarea "The department work works closely with its partner partners with its business c…" at bounding box center [646, 436] width 821 height 168
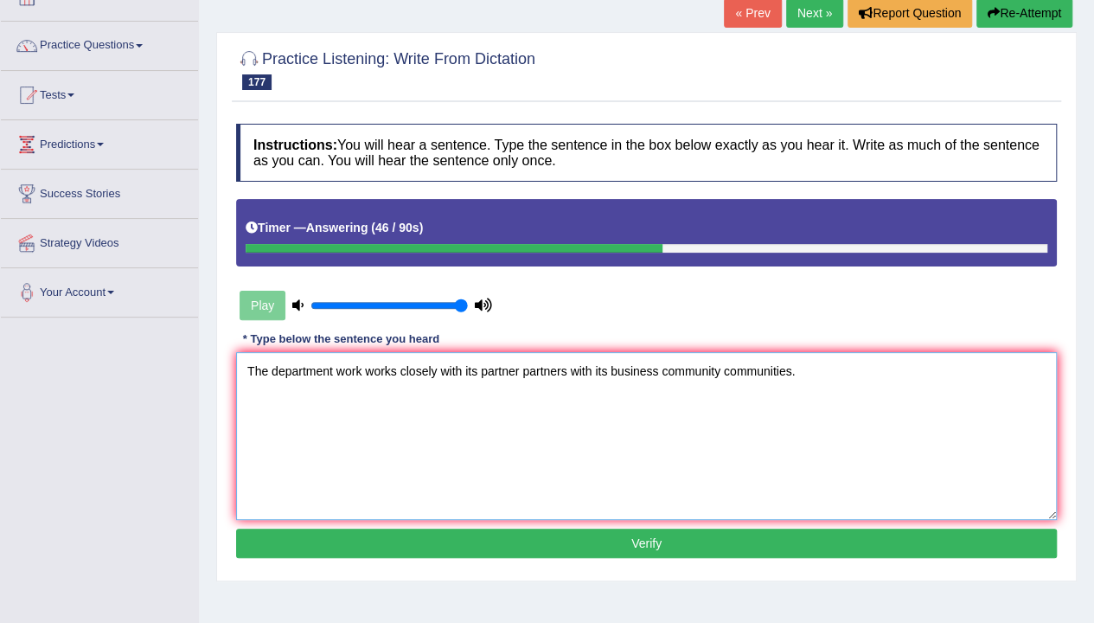
click at [689, 403] on textarea "The department work works closely with its partner partners with its business c…" at bounding box center [646, 436] width 821 height 168
type textarea "The department work works closely with its partner partners with its business c…"
click at [704, 539] on button "Verify" at bounding box center [646, 543] width 821 height 29
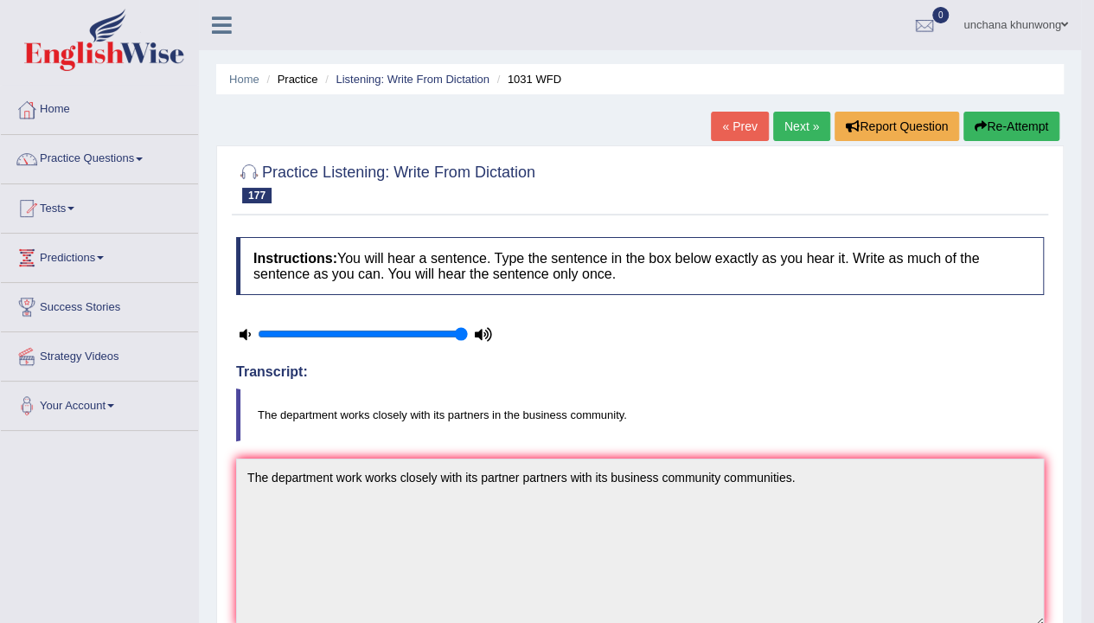
click at [795, 112] on link "Next »" at bounding box center [801, 126] width 57 height 29
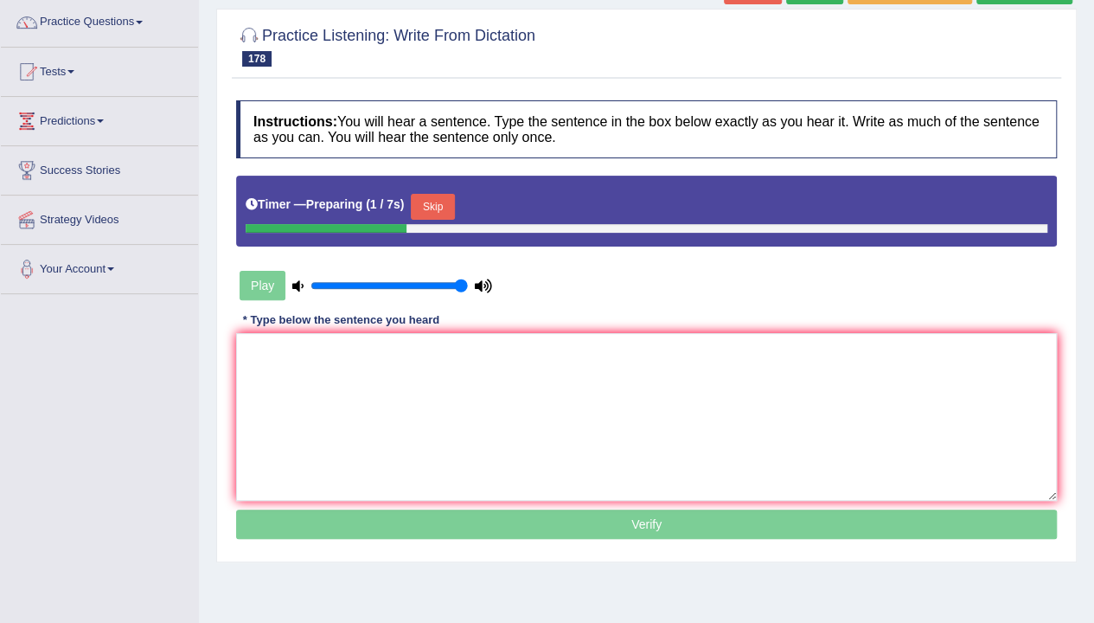
click at [425, 201] on button "Skip" at bounding box center [432, 207] width 43 height 26
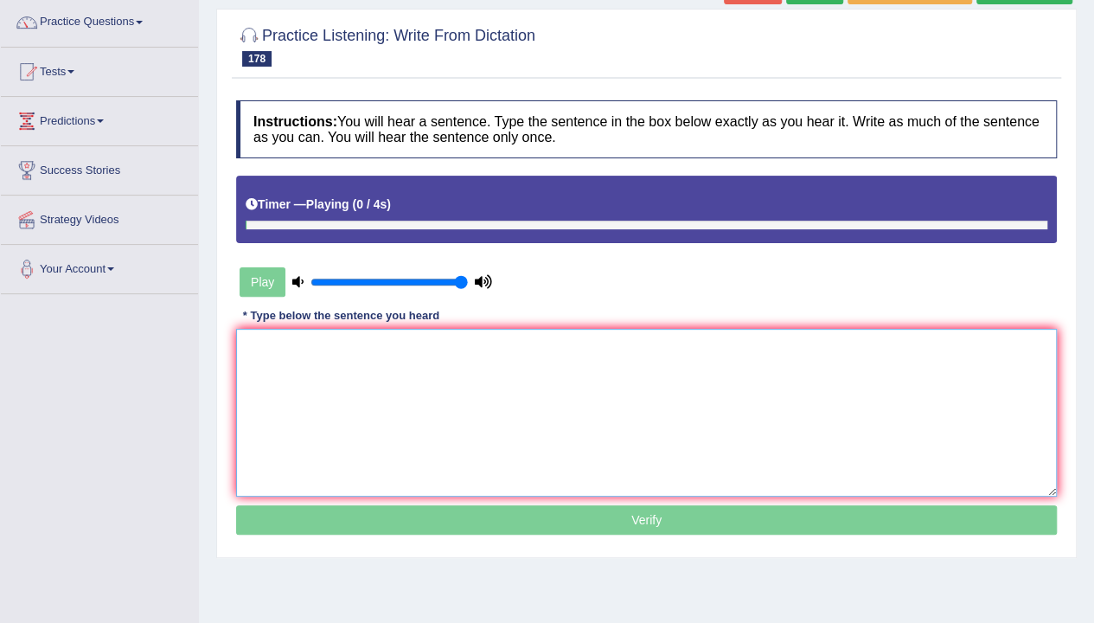
click at [438, 413] on textarea at bounding box center [646, 413] width 821 height 168
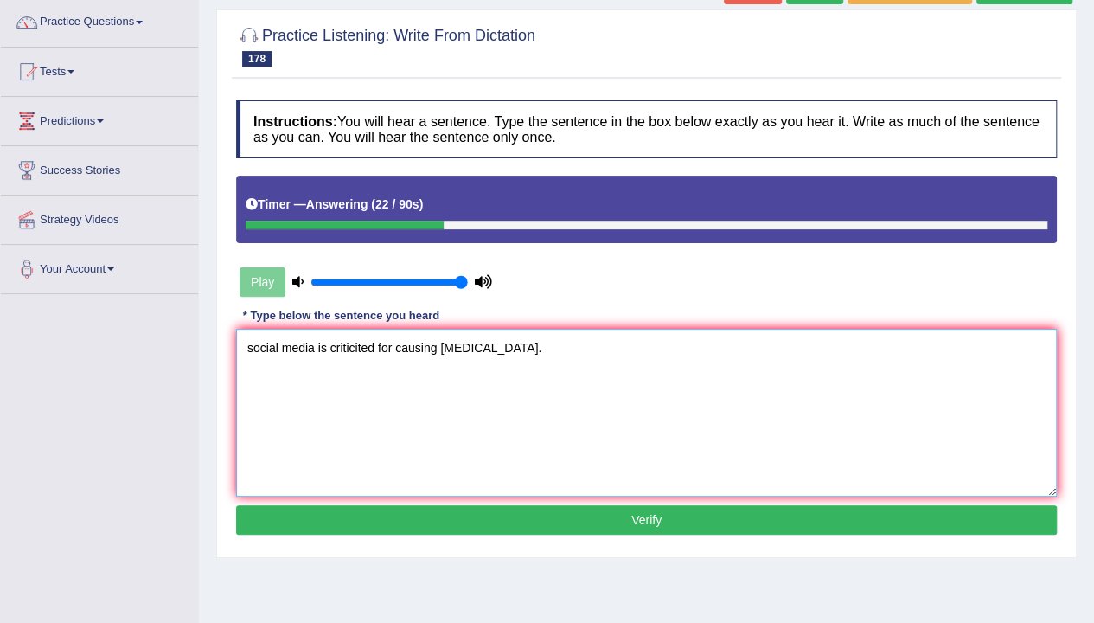
click at [247, 350] on textarea "social media is criticited for causing [MEDICAL_DATA]." at bounding box center [646, 413] width 821 height 168
click at [629, 429] on textarea "Social media is criticited for causing [MEDICAL_DATA]." at bounding box center [646, 413] width 821 height 168
click at [613, 444] on textarea "Social media is criticited for causing [MEDICAL_DATA]." at bounding box center [646, 413] width 821 height 168
type textarea "Social media is criticited for causing [MEDICAL_DATA]."
click at [638, 519] on button "Verify" at bounding box center [646, 519] width 821 height 29
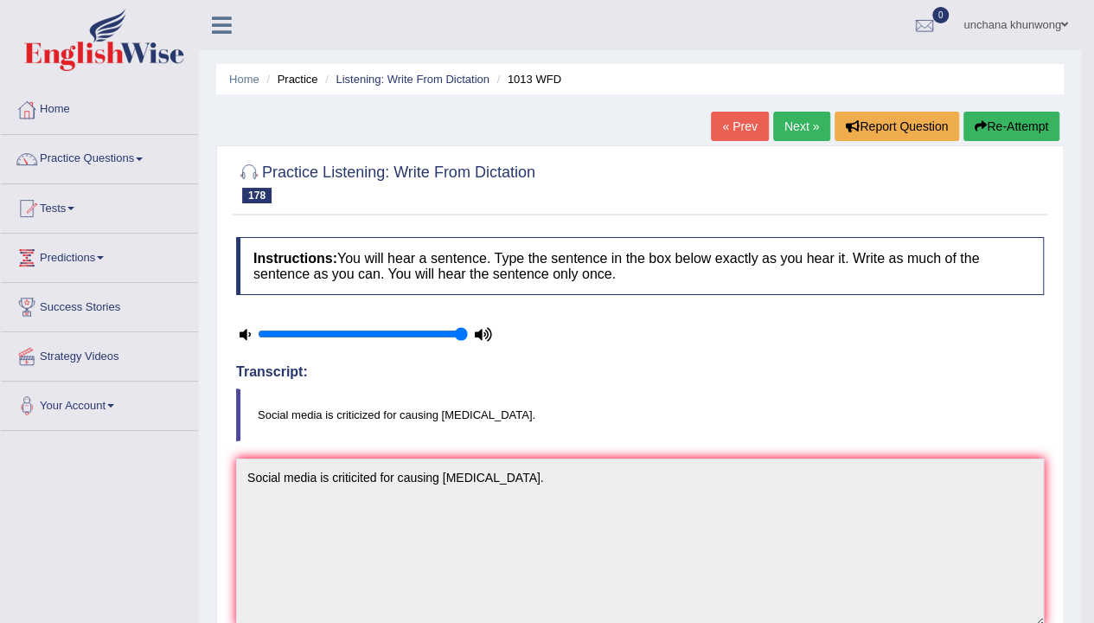
click at [790, 124] on link "Next »" at bounding box center [801, 126] width 57 height 29
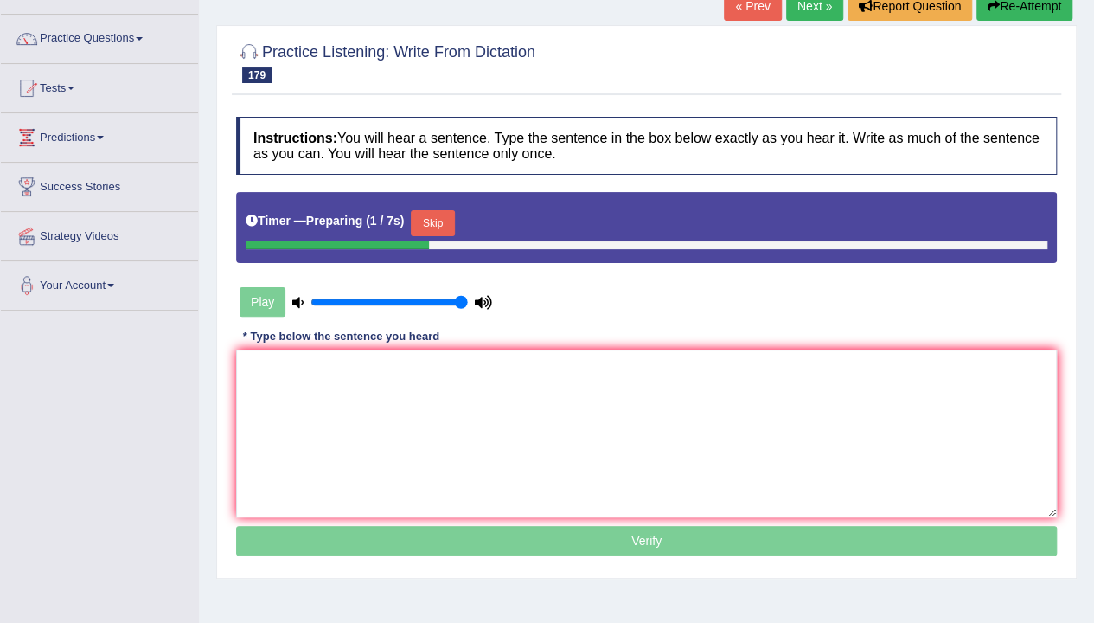
click at [440, 216] on button "Skip" at bounding box center [432, 223] width 43 height 26
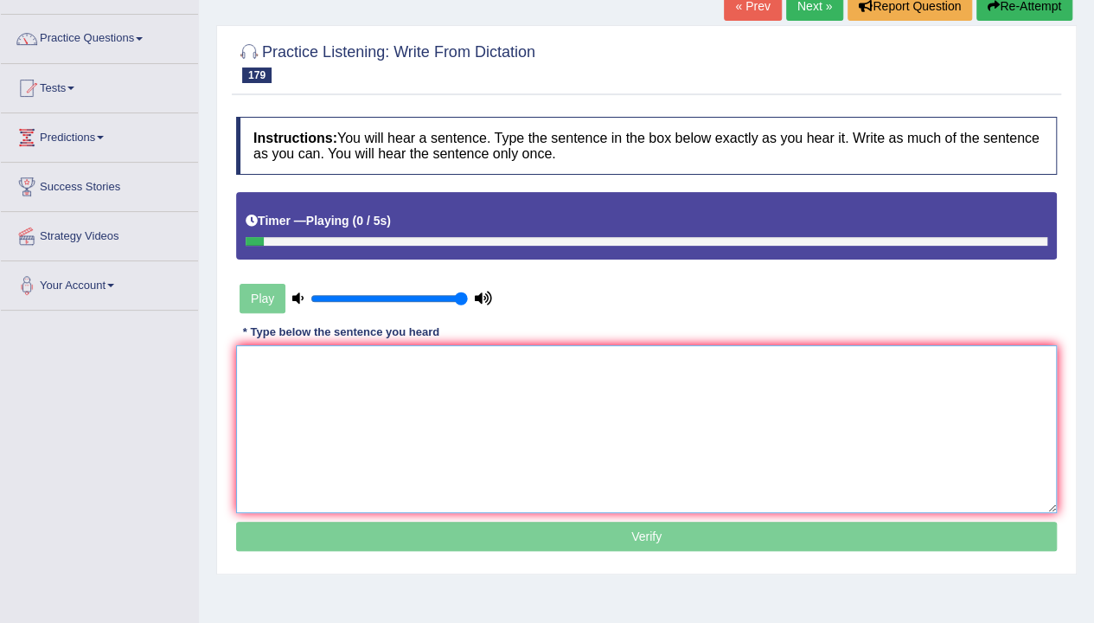
click at [445, 396] on textarea at bounding box center [646, 429] width 821 height 168
type textarea "I"
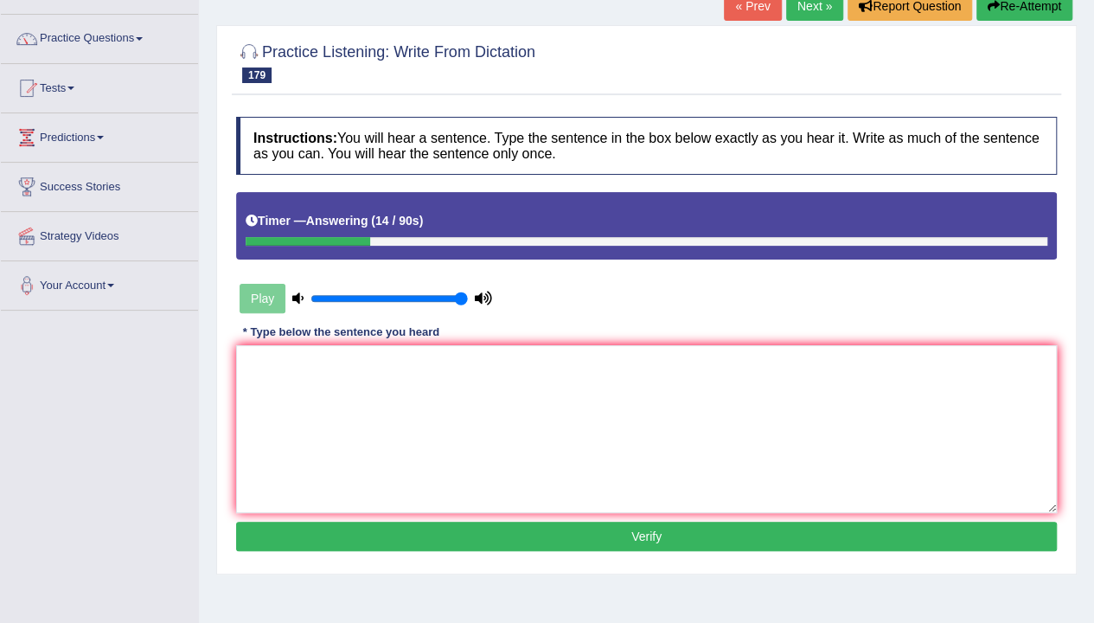
click at [1050, 7] on button "Re-Attempt" at bounding box center [1025, 5] width 96 height 29
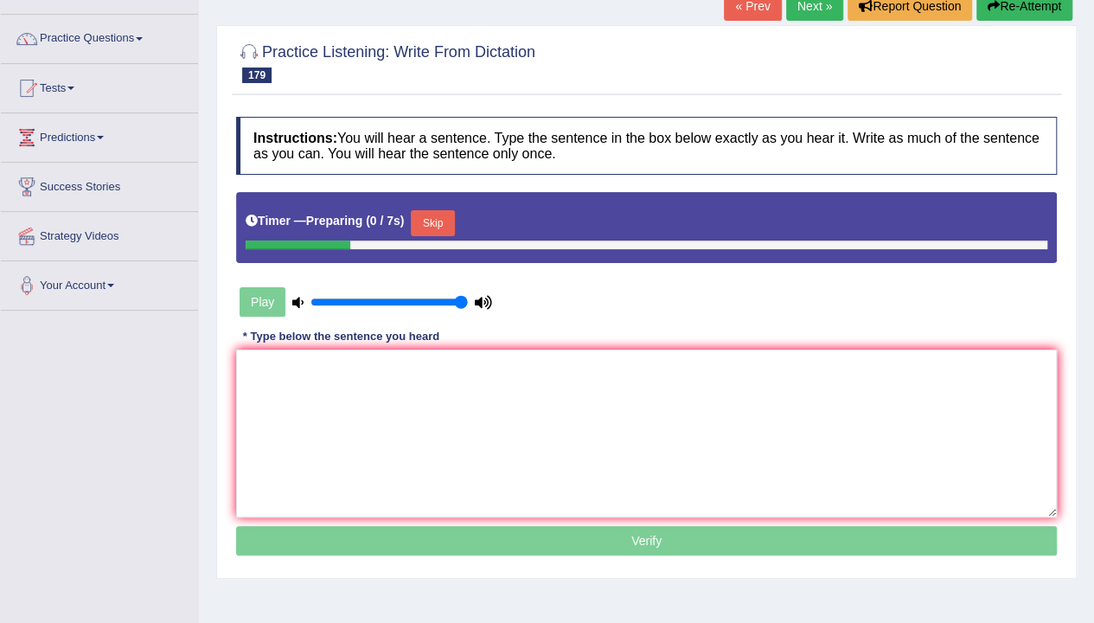
click at [423, 221] on button "Skip" at bounding box center [432, 223] width 43 height 26
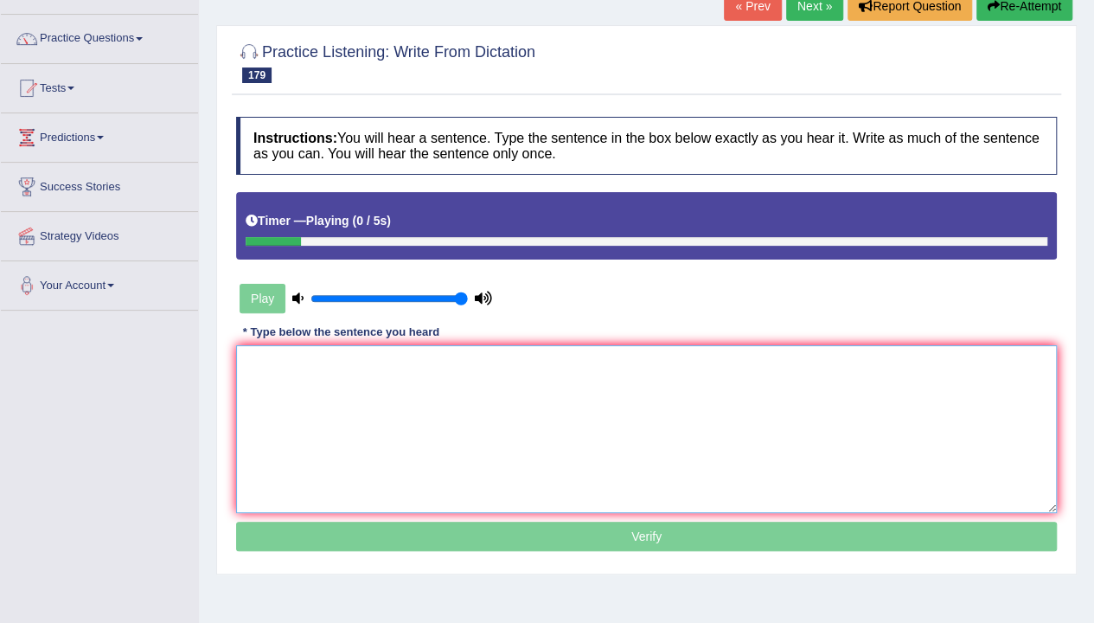
click at [474, 385] on textarea at bounding box center [646, 429] width 821 height 168
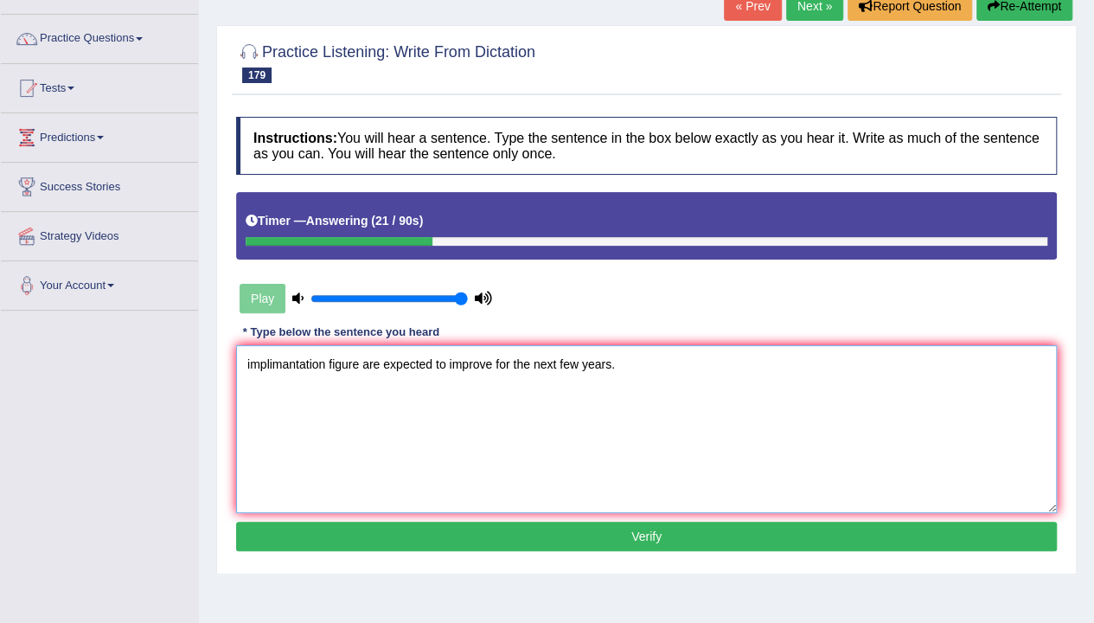
click at [241, 356] on textarea "implimantation figure are expected to improve for the next few years." at bounding box center [646, 429] width 821 height 168
click at [400, 382] on textarea "Implimantation figure are expected to improve for the next few years." at bounding box center [646, 429] width 821 height 168
click at [288, 368] on textarea "Implimantation figure are expected to improve for the next few years." at bounding box center [646, 429] width 821 height 168
click at [347, 465] on textarea "Implimentation figure are expected to improve for the next few years." at bounding box center [646, 429] width 821 height 168
click at [358, 367] on textarea "Implimentation figure are expected to improve for the next few years." at bounding box center [646, 429] width 821 height 168
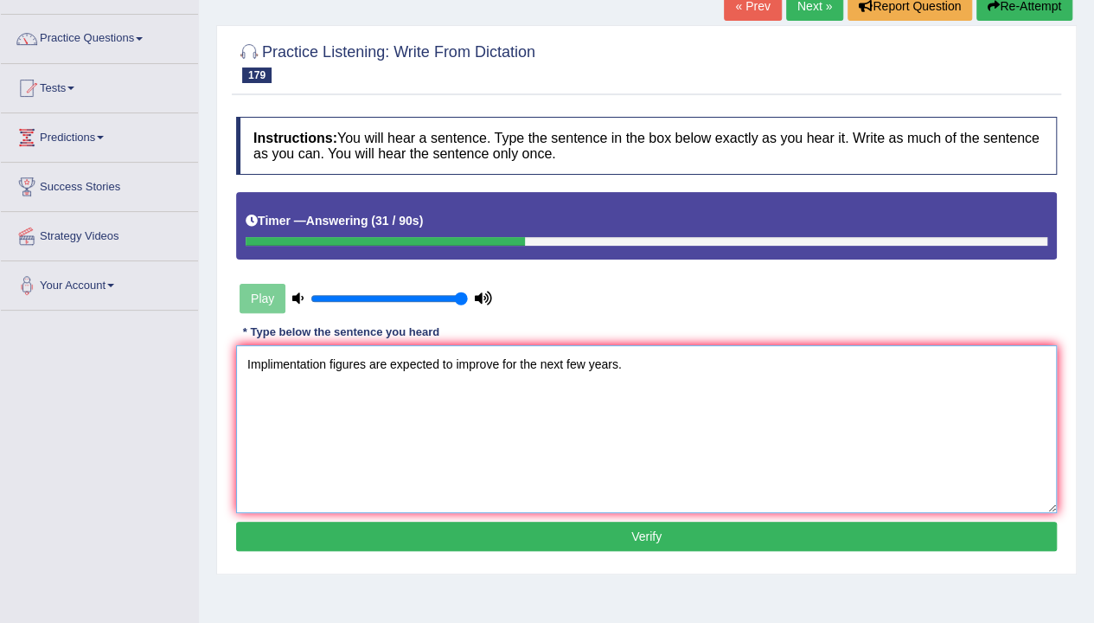
click at [359, 479] on textarea "Implimentation figures are expected to improve for the next few years." at bounding box center [646, 429] width 821 height 168
type textarea "Implimentation figures are expected to improve for the next few years."
click at [645, 531] on button "Verify" at bounding box center [646, 536] width 821 height 29
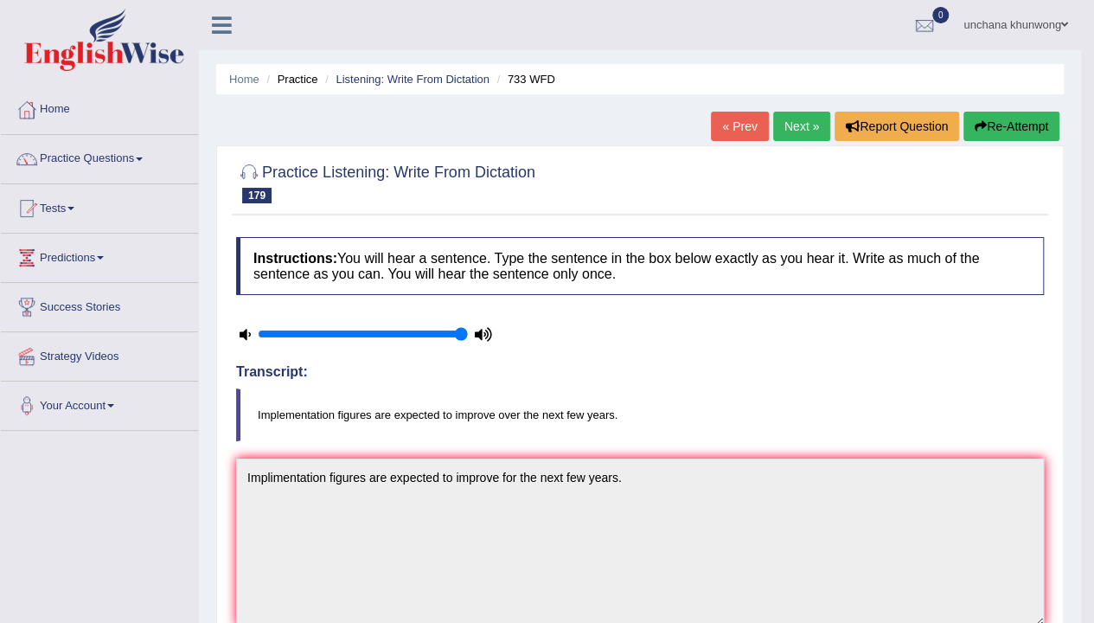
click at [1020, 138] on button "Re-Attempt" at bounding box center [1012, 126] width 96 height 29
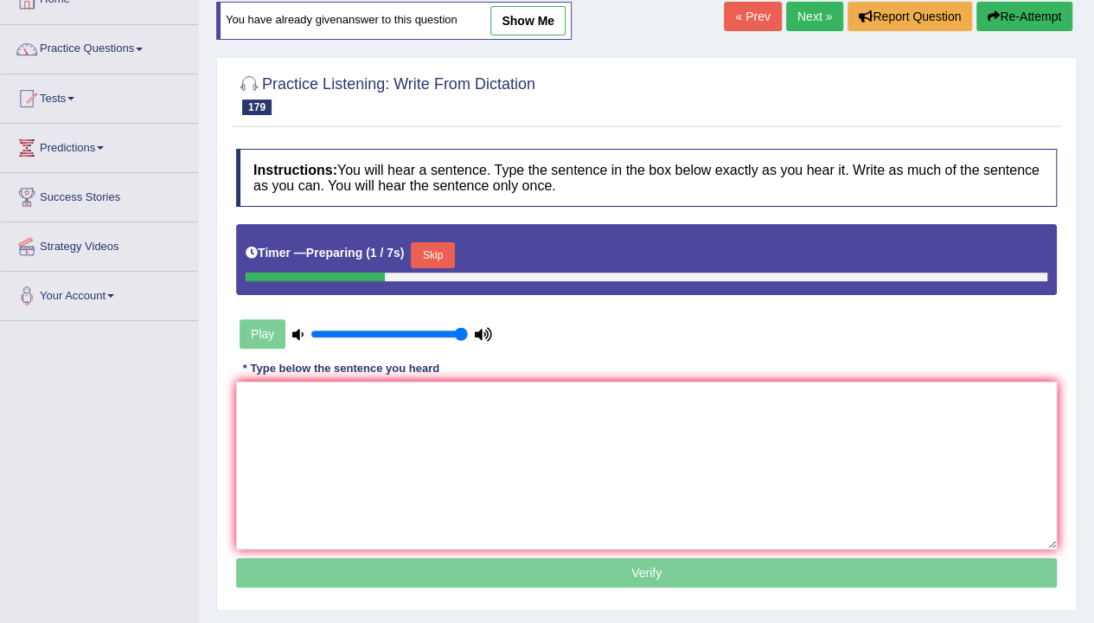
click at [443, 253] on button "Skip" at bounding box center [432, 255] width 43 height 26
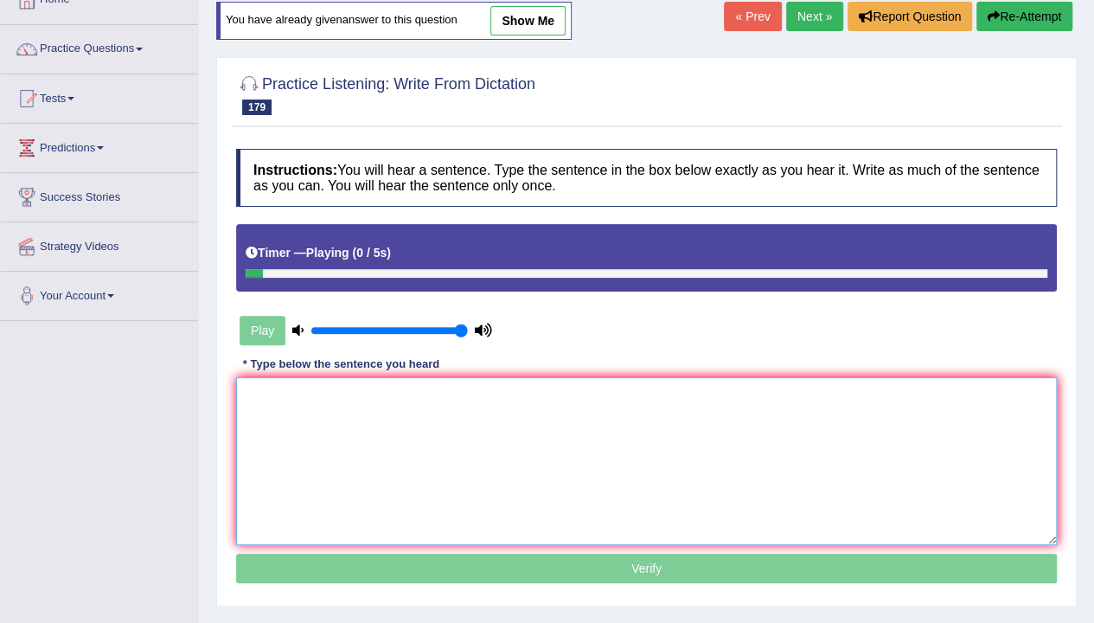
click at [478, 377] on textarea at bounding box center [646, 461] width 821 height 168
type textarea "O"
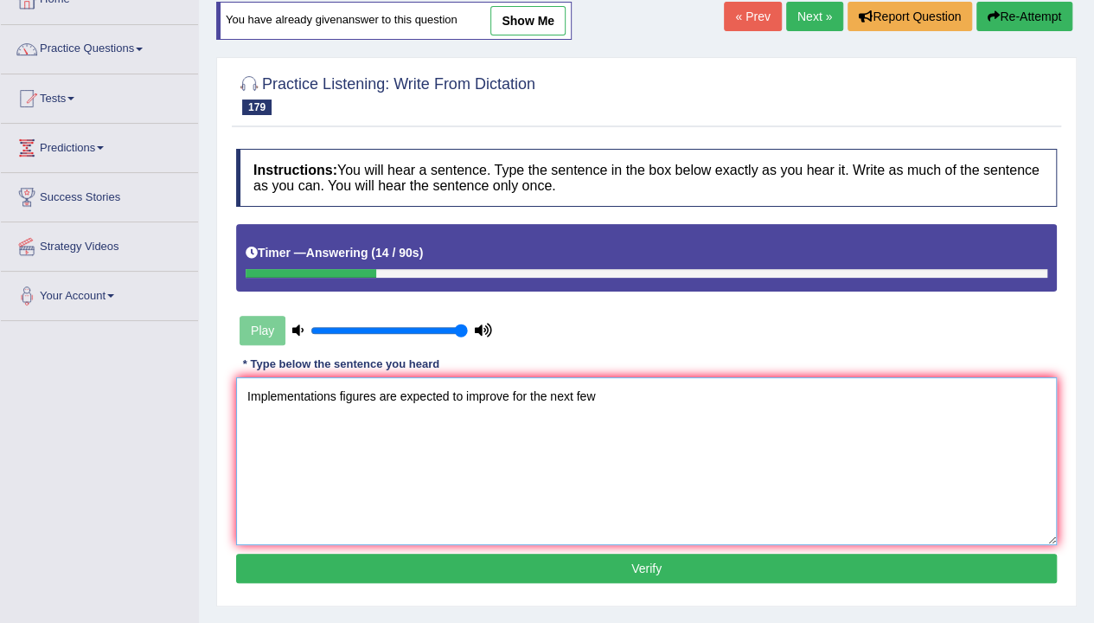
click at [522, 398] on textarea "Implementations figures are expected to improve for the next few" at bounding box center [646, 461] width 821 height 168
click at [528, 399] on textarea "Implementations figures are expected to improve for the next few" at bounding box center [646, 461] width 821 height 168
click at [717, 400] on textarea "Implementations figures are expected to improve for over the next few" at bounding box center [646, 461] width 821 height 168
type textarea "Implementations figures are expected to improve for over the next few years."
click at [542, 570] on button "Verify" at bounding box center [646, 568] width 821 height 29
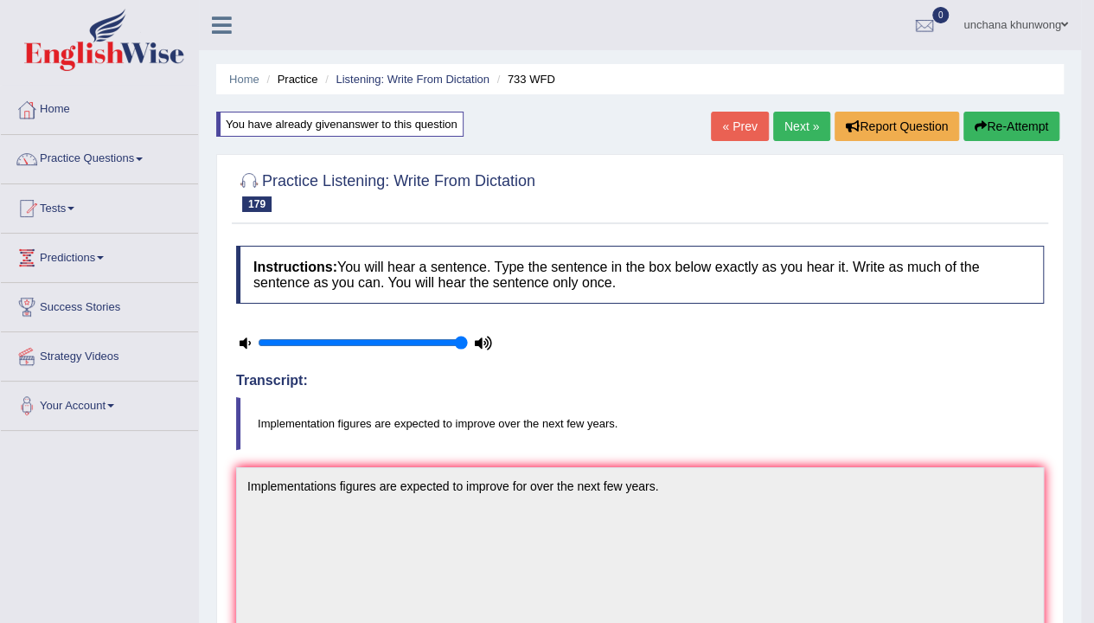
click at [791, 119] on link "Next »" at bounding box center [801, 126] width 57 height 29
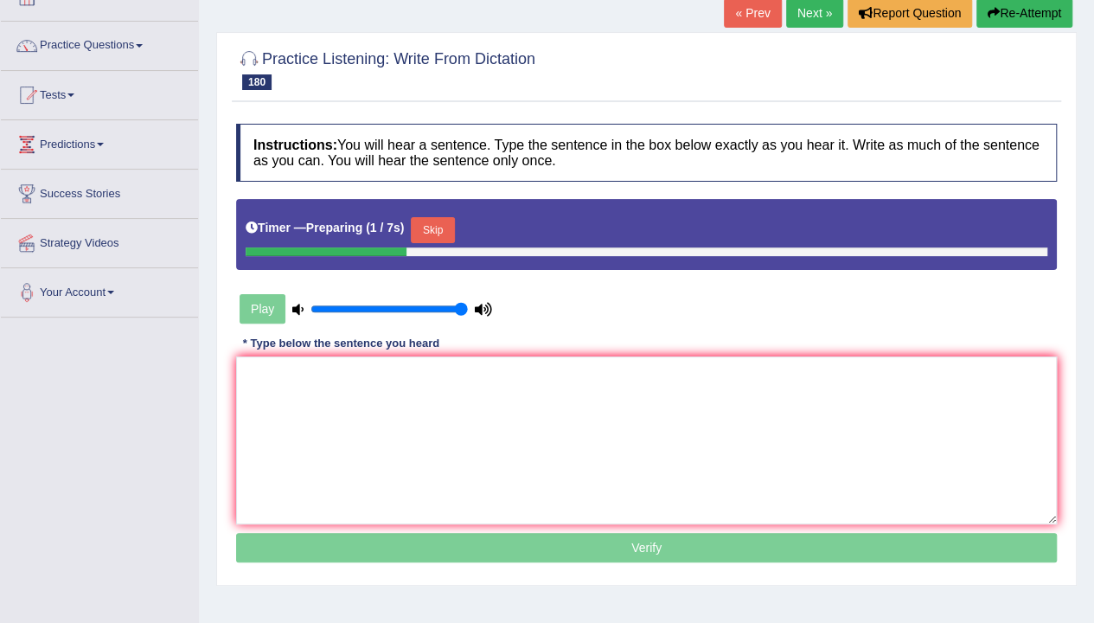
click at [431, 222] on button "Skip" at bounding box center [432, 230] width 43 height 26
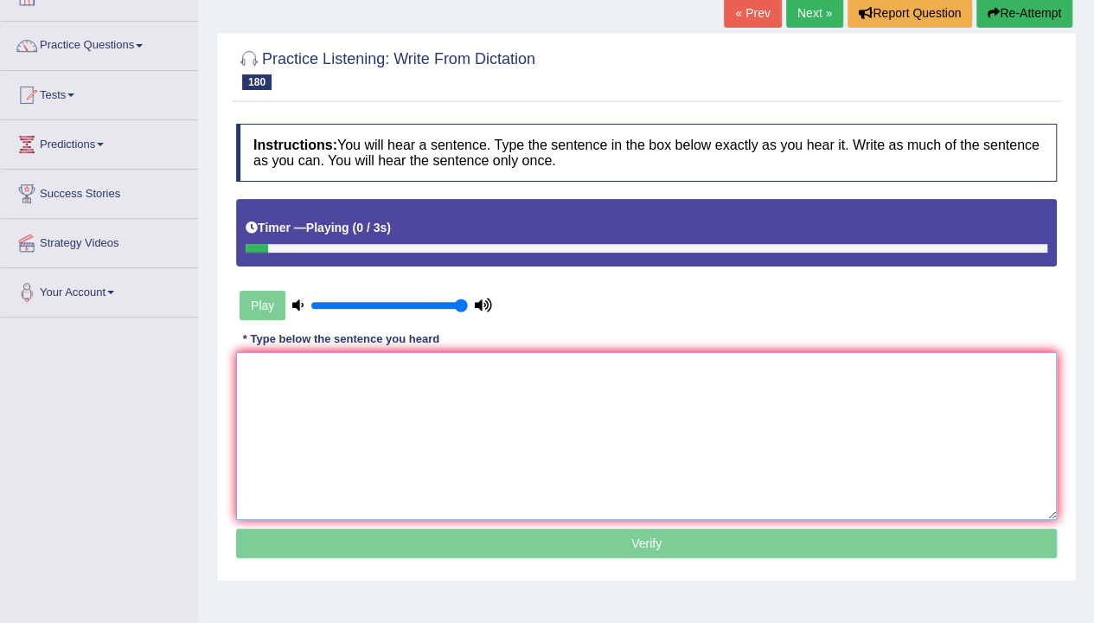
click at [431, 464] on textarea at bounding box center [646, 436] width 821 height 168
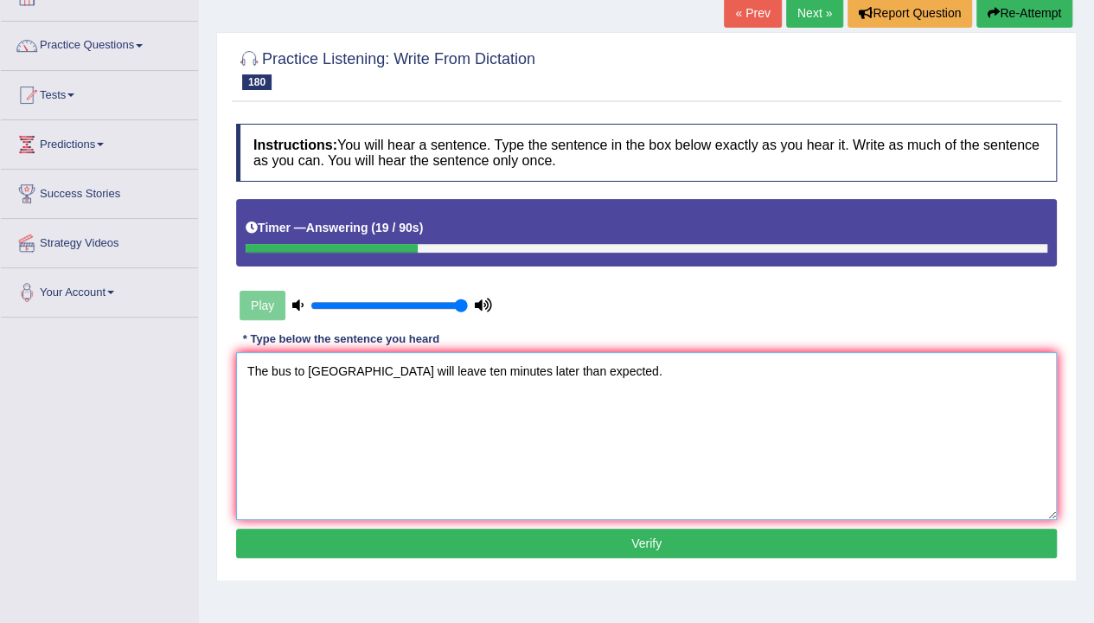
click at [348, 459] on textarea "The bus to [GEOGRAPHIC_DATA] will leave ten minutes later than expected." at bounding box center [646, 436] width 821 height 168
click at [469, 422] on textarea "The bus to [GEOGRAPHIC_DATA] will leave ten minutes later than expected." at bounding box center [646, 436] width 821 height 168
type textarea "The bus to [GEOGRAPHIC_DATA] will leave ten minutes later than expected."
click at [549, 538] on button "Verify" at bounding box center [646, 543] width 821 height 29
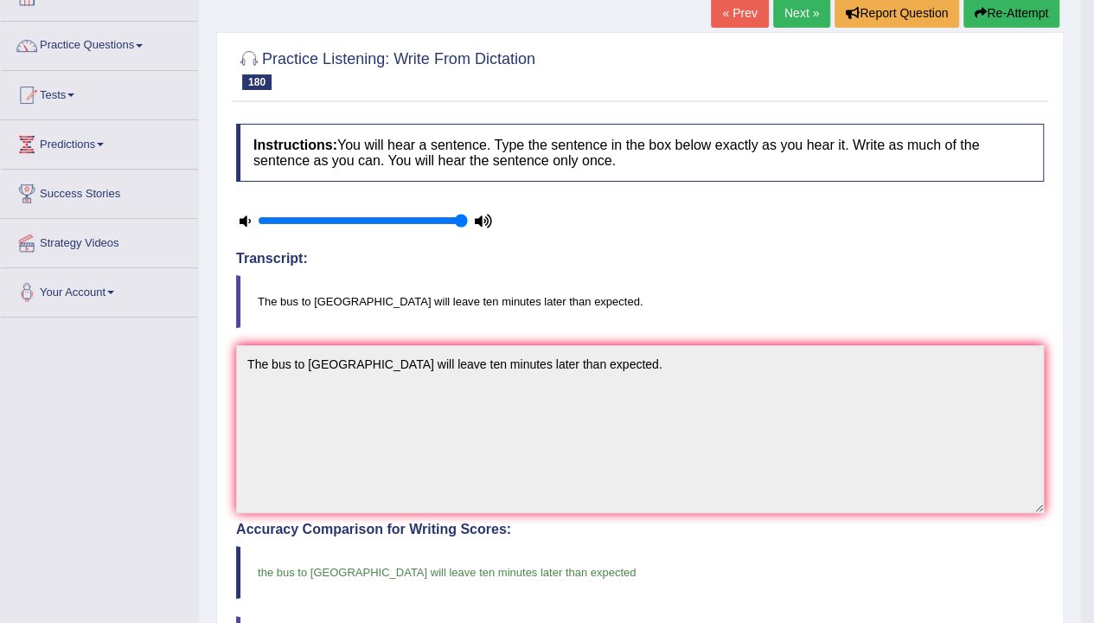
click at [797, 14] on link "Next »" at bounding box center [801, 12] width 57 height 29
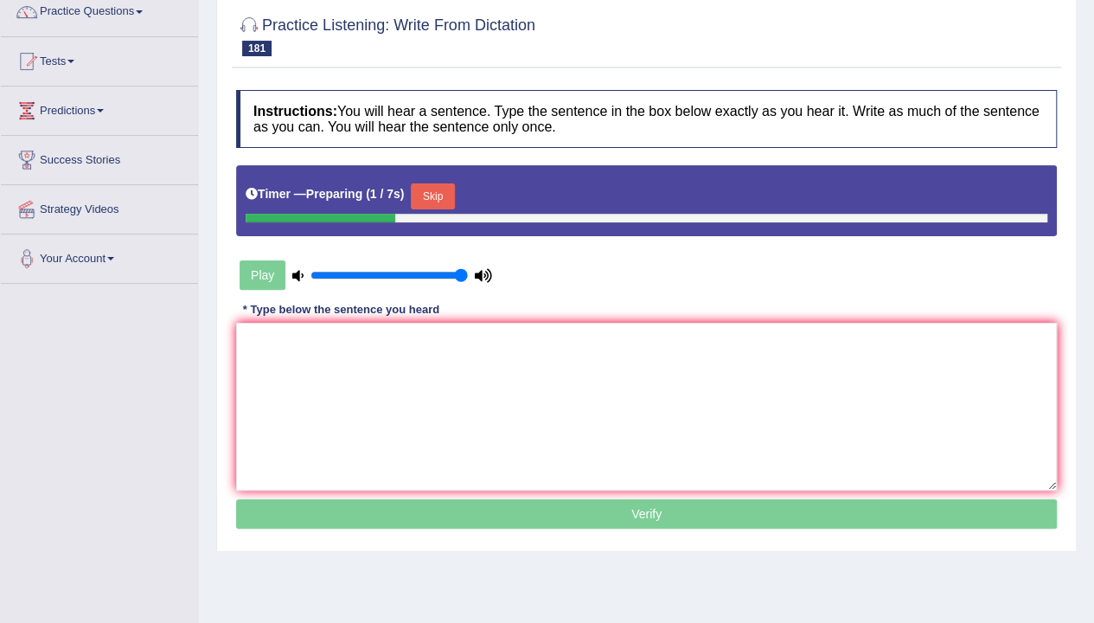
click at [439, 202] on button "Skip" at bounding box center [432, 196] width 43 height 26
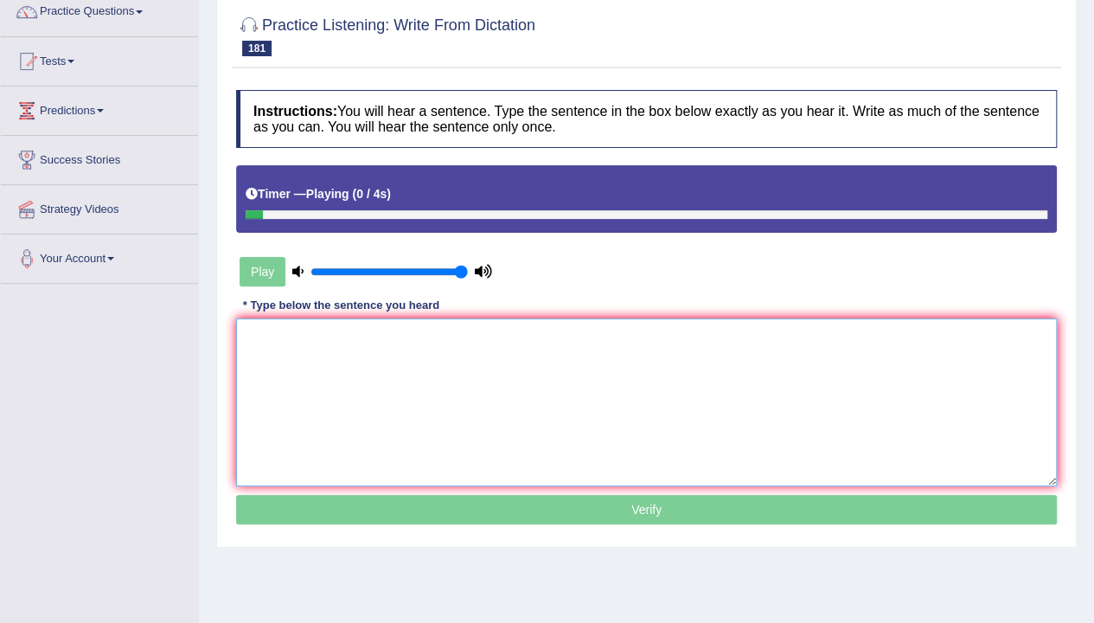
click at [445, 359] on textarea at bounding box center [646, 402] width 821 height 168
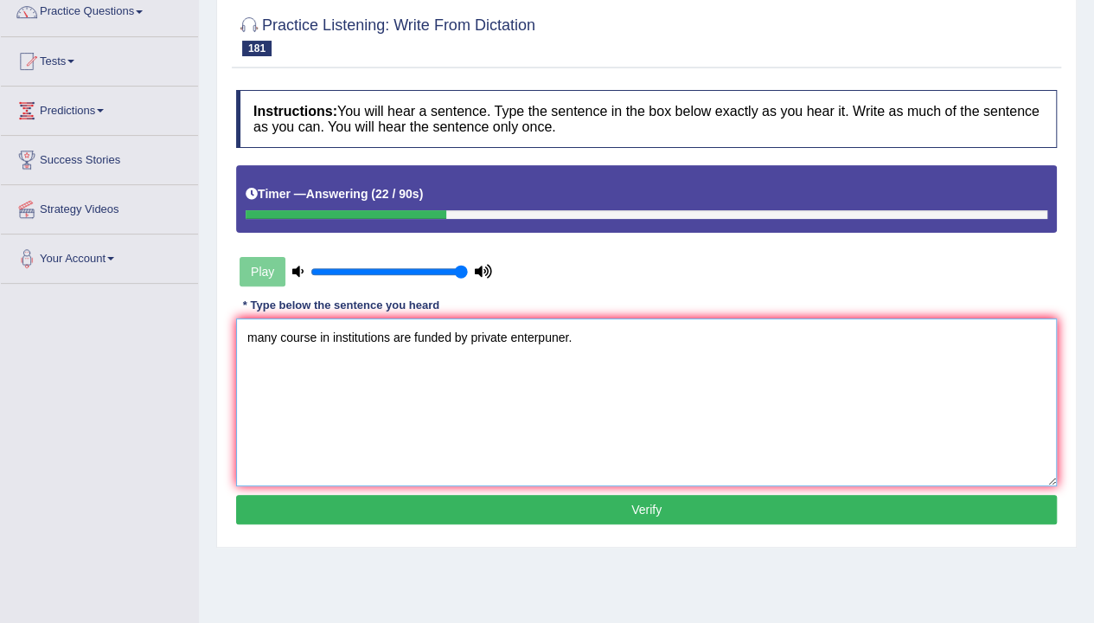
click at [258, 338] on textarea "many course in institutions are funded by private enterpuner." at bounding box center [646, 402] width 821 height 168
click at [316, 342] on textarea "Many course in institutions are funded by private enterpuner." at bounding box center [646, 402] width 821 height 168
click at [341, 343] on textarea "Many courses in institutions are funded by private enterpuner." at bounding box center [646, 402] width 821 height 168
click at [484, 416] on textarea "Many courses in institution institutions are funded by private enterpuner." at bounding box center [646, 402] width 821 height 168
type textarea "Many courses in institution institutions are funded by private enterpuner."
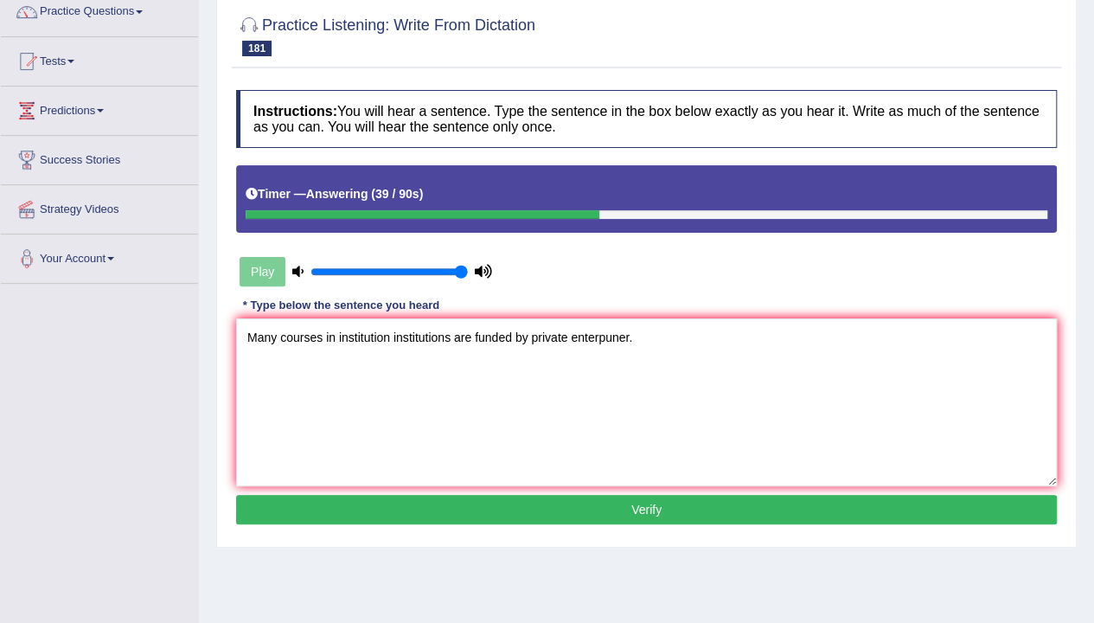
click at [521, 498] on button "Verify" at bounding box center [646, 509] width 821 height 29
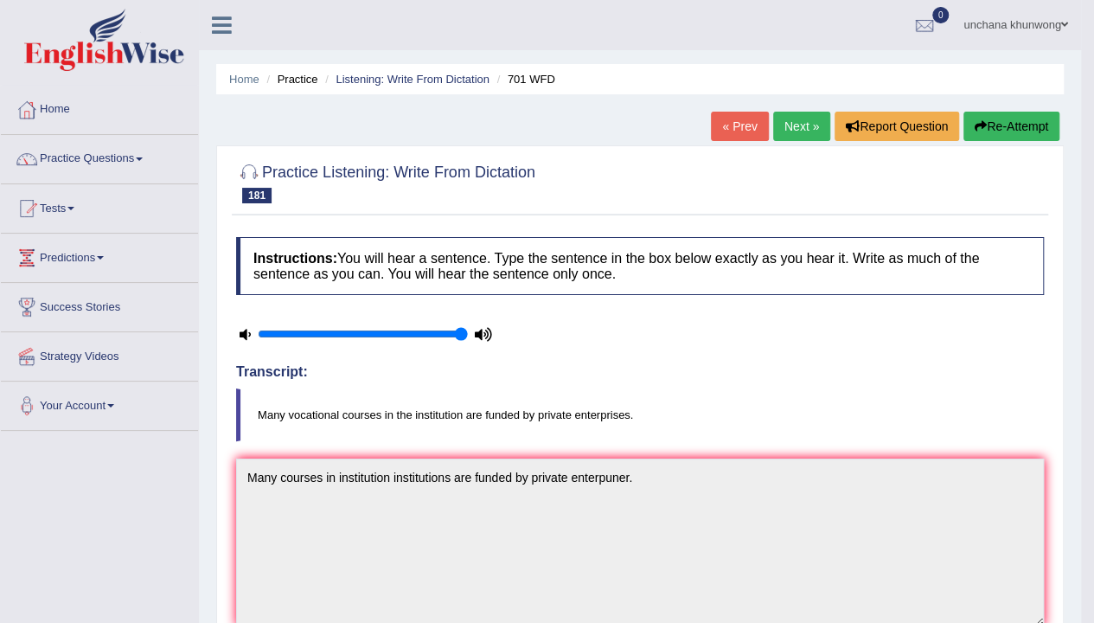
click at [795, 130] on link "Next »" at bounding box center [801, 126] width 57 height 29
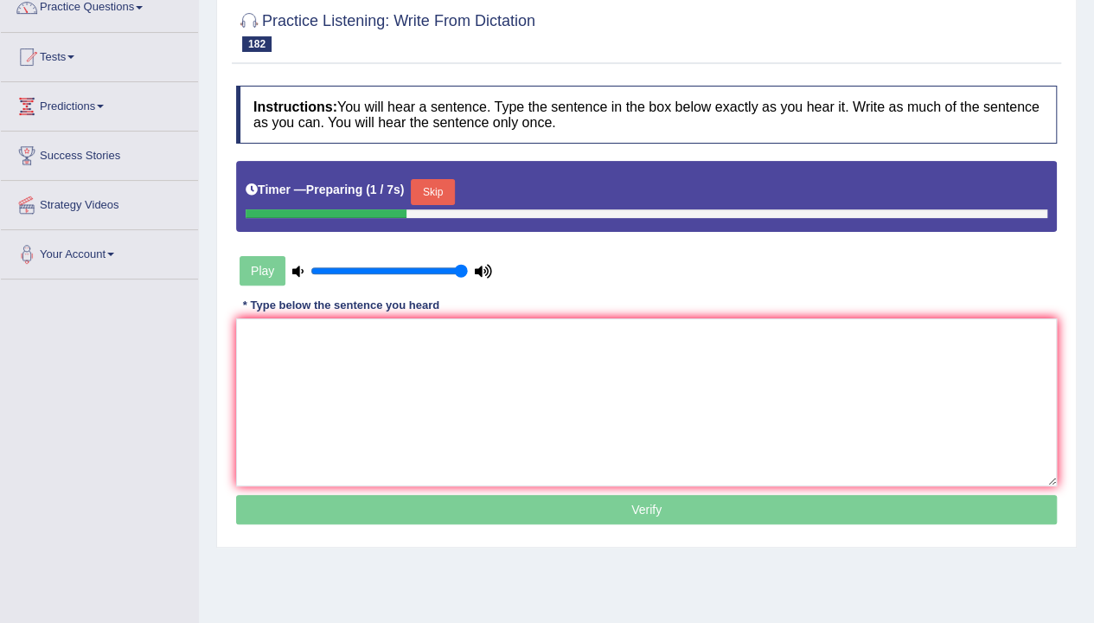
click at [433, 194] on button "Skip" at bounding box center [432, 192] width 43 height 26
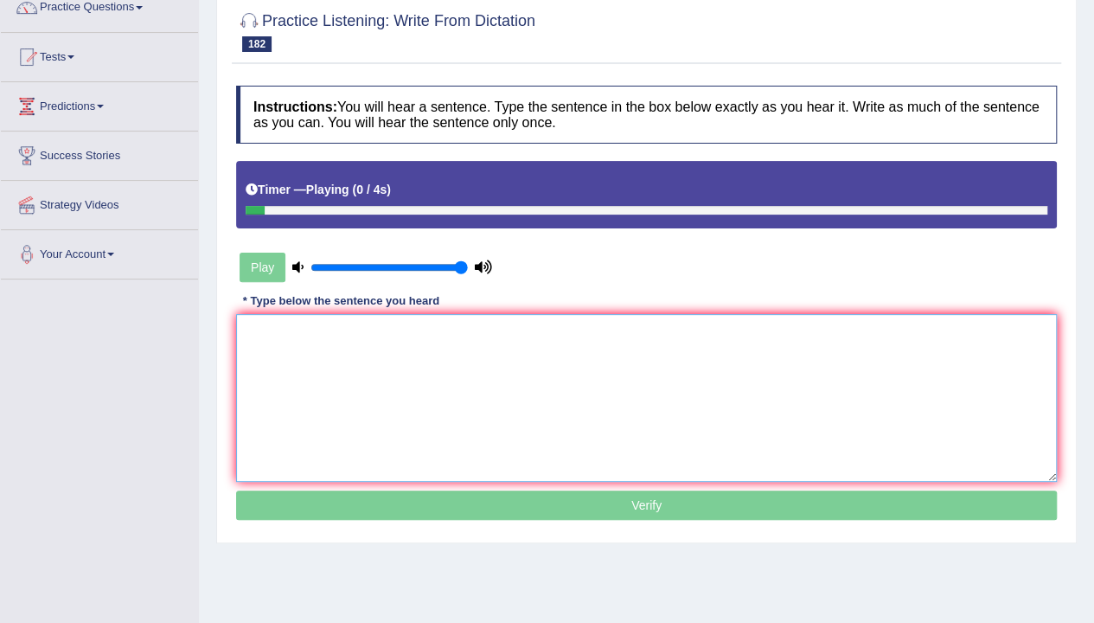
click at [377, 446] on textarea at bounding box center [646, 398] width 821 height 168
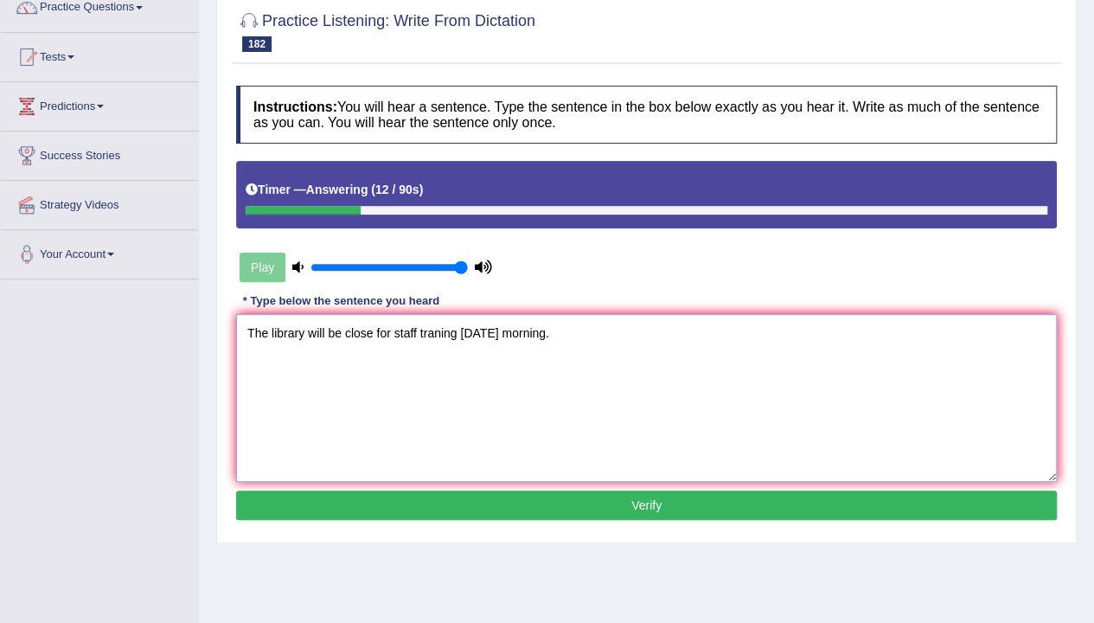
click at [360, 416] on textarea "The library will be close for staff traning tomorrow morning." at bounding box center [646, 398] width 821 height 168
click at [374, 341] on textarea "The library will be close for staff traning tomorrow morning." at bounding box center [646, 398] width 821 height 168
click at [519, 377] on textarea "The library will be close closed for staff traning tomorrow morning." at bounding box center [646, 398] width 821 height 168
click at [562, 398] on textarea "The library will be close closed for staff traning tomorrow morning." at bounding box center [646, 398] width 821 height 168
click at [471, 334] on textarea "The library will be close closed for staff traning tomorrow morning." at bounding box center [646, 398] width 821 height 168
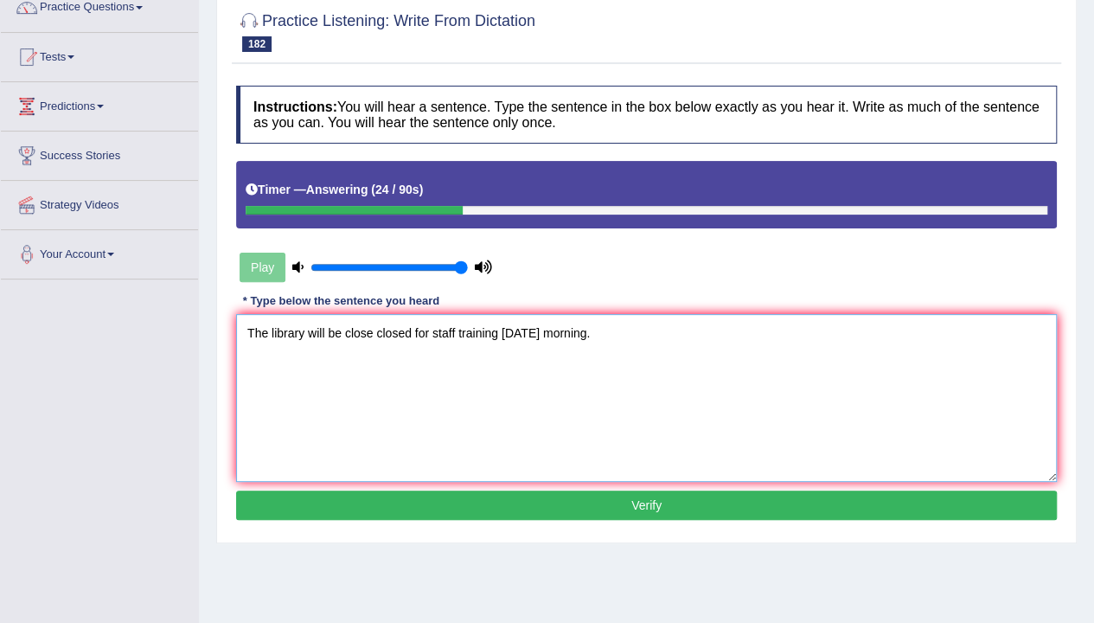
click at [792, 447] on textarea "The library will be close closed for staff training tomorrow morning." at bounding box center [646, 398] width 821 height 168
type textarea "The library will be close closed for staff training tomorrow morning."
click at [659, 502] on button "Verify" at bounding box center [646, 505] width 821 height 29
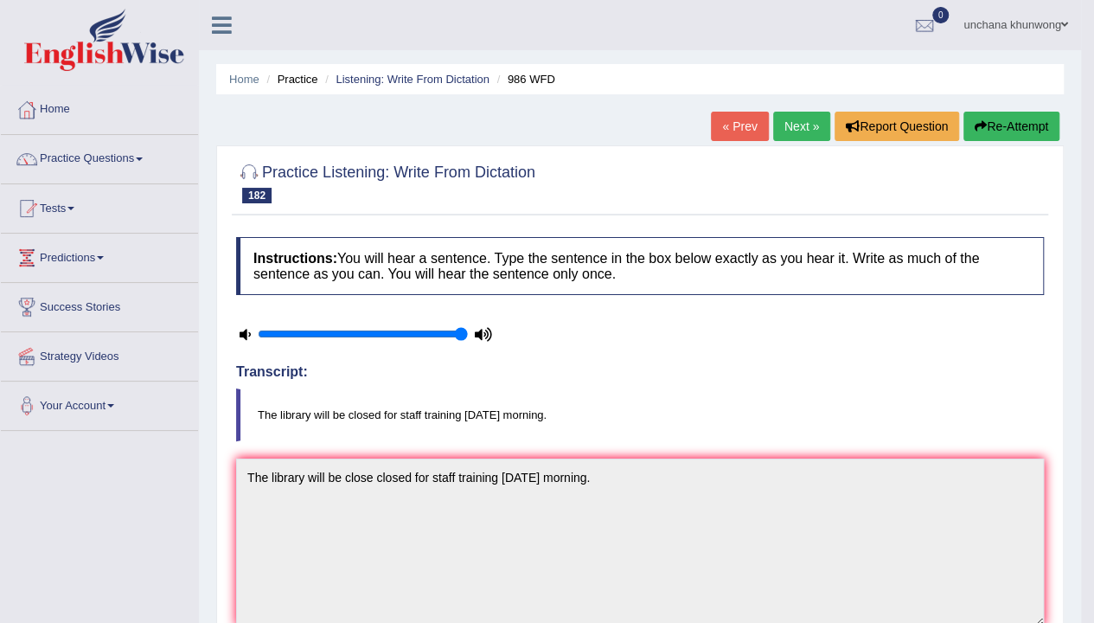
click at [795, 120] on link "Next »" at bounding box center [801, 126] width 57 height 29
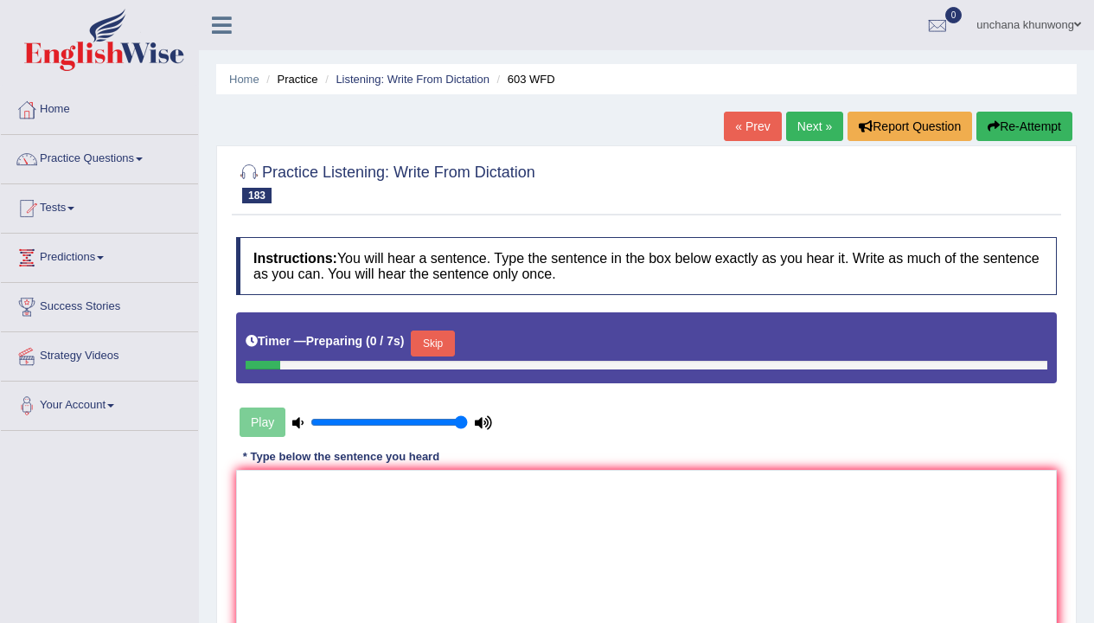
scroll to position [78, 0]
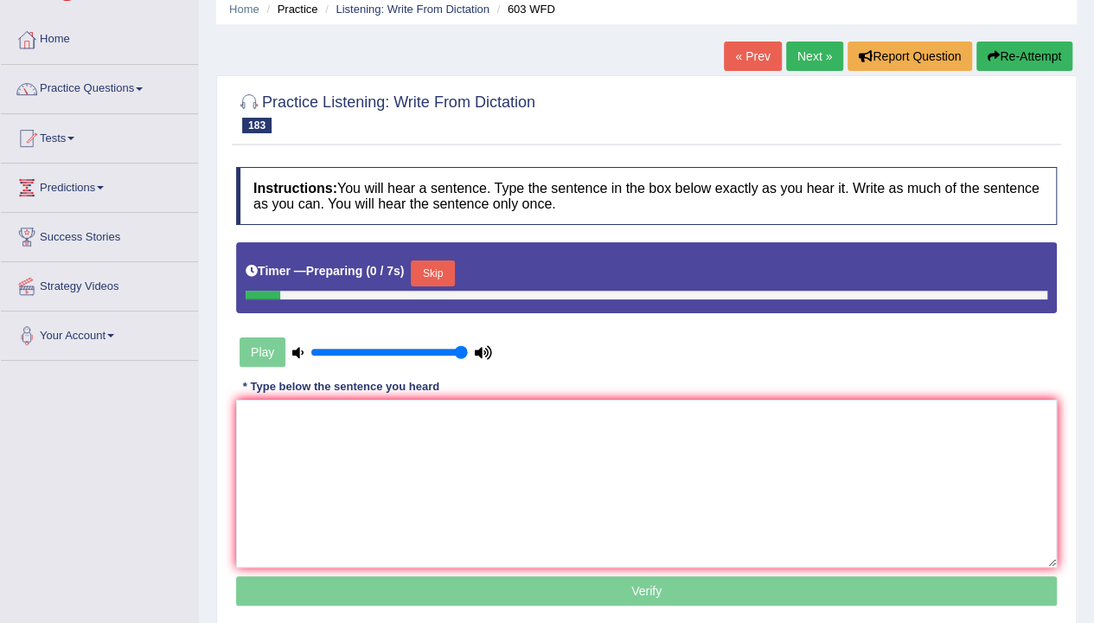
click at [1094, 93] on html "Toggle navigation Home Practice Questions Speaking Practice Read Aloud Repeat S…" at bounding box center [547, 241] width 1094 height 623
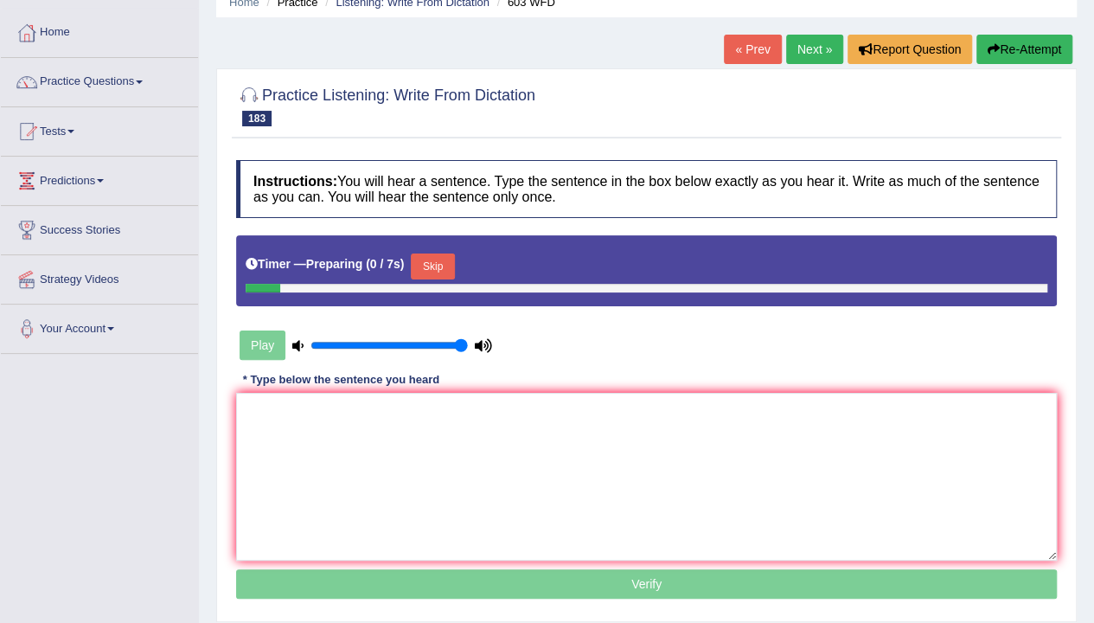
scroll to position [0, 0]
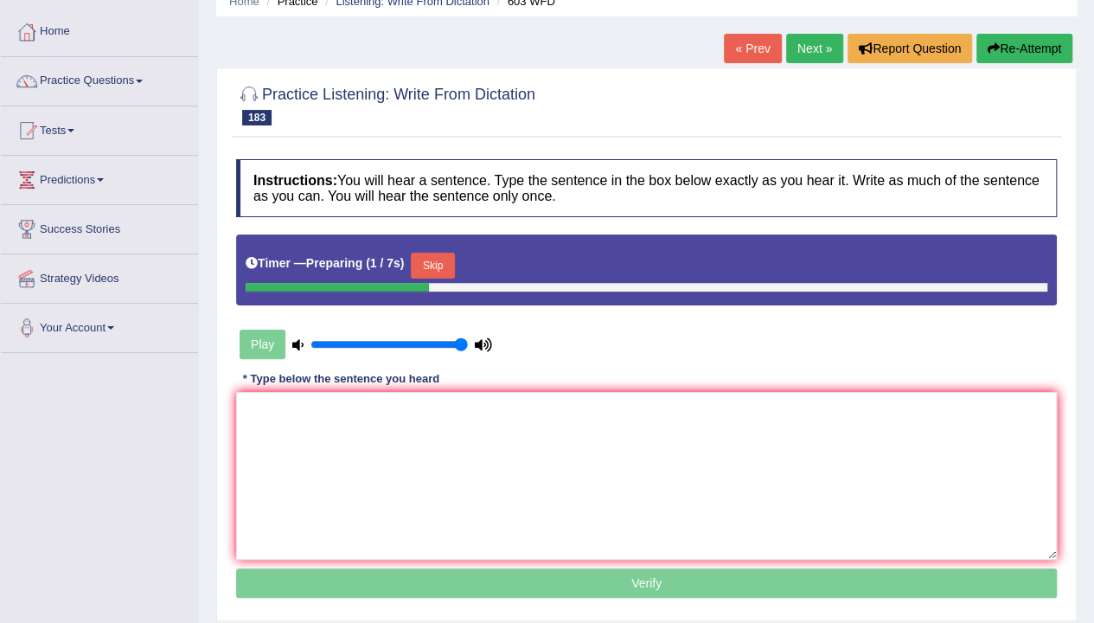
click at [446, 260] on button "Skip" at bounding box center [432, 266] width 43 height 26
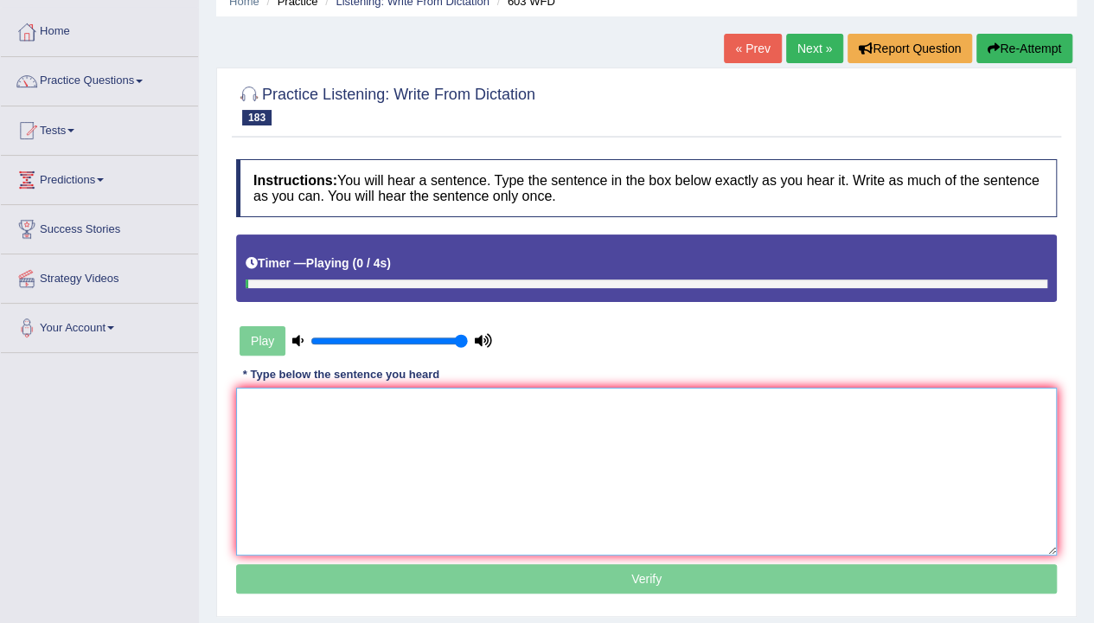
click at [471, 490] on textarea at bounding box center [646, 472] width 821 height 168
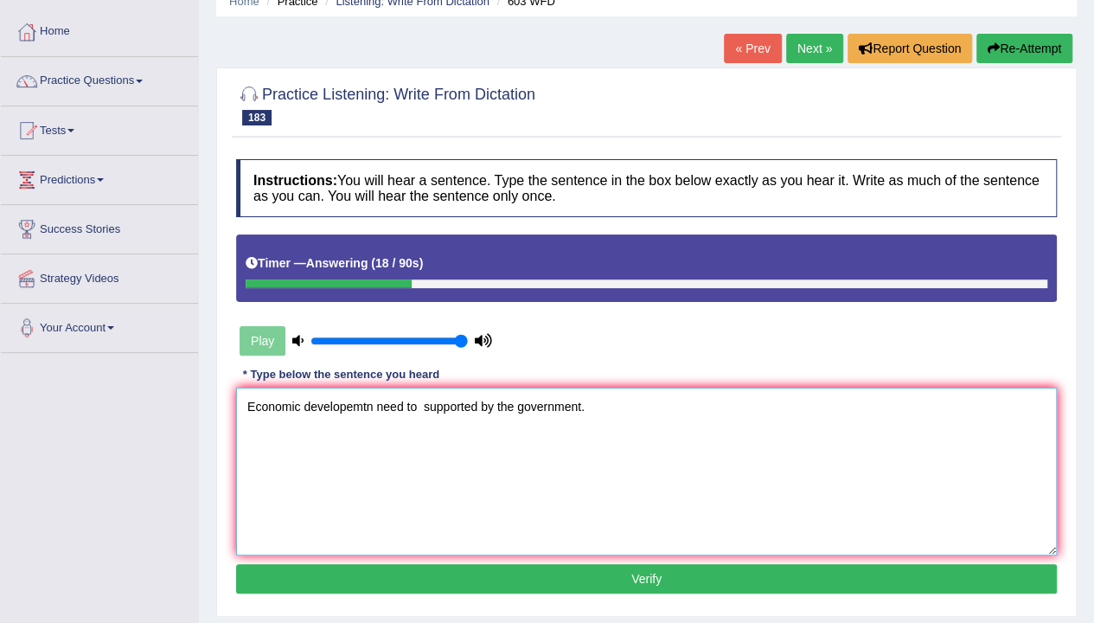
click at [451, 486] on textarea "Economic developemtn need to supported by the government." at bounding box center [646, 472] width 821 height 168
click at [371, 413] on textarea "Economic developemtn need to supported by the government." at bounding box center [646, 472] width 821 height 168
click at [401, 407] on textarea "Economic development need to supported by the government." at bounding box center [646, 472] width 821 height 168
click at [428, 407] on textarea "Economic development needs to supported by the government." at bounding box center [646, 472] width 821 height 168
click at [792, 466] on textarea "Economic development needs to suupport supported by the government." at bounding box center [646, 472] width 821 height 168
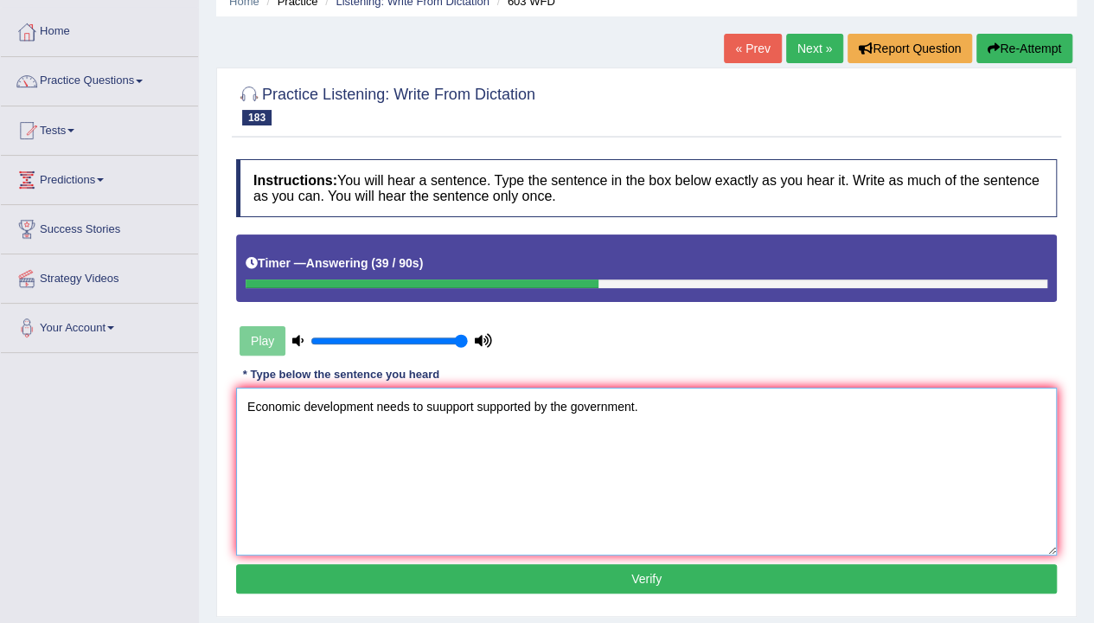
click at [375, 407] on textarea "Economic development needs to suupport supported by the government." at bounding box center [646, 472] width 821 height 168
click at [600, 481] on textarea "Economic development developments need needs to suupport supported by the gover…" at bounding box center [646, 472] width 821 height 168
click at [552, 410] on textarea "Economic development developments need needs to suupport supported by the gover…" at bounding box center [646, 472] width 821 height 168
click at [609, 455] on textarea "Economic development developments need needs to support supported by the govern…" at bounding box center [646, 472] width 821 height 168
type textarea "Economic development developments need needs to support supported by the govern…"
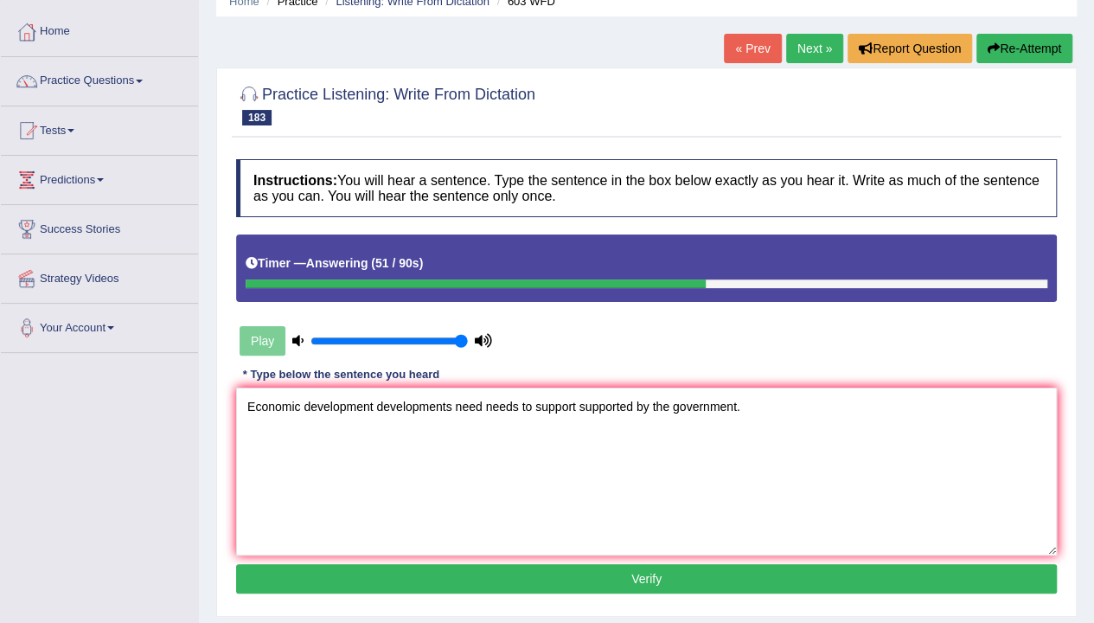
click at [585, 587] on button "Verify" at bounding box center [646, 578] width 821 height 29
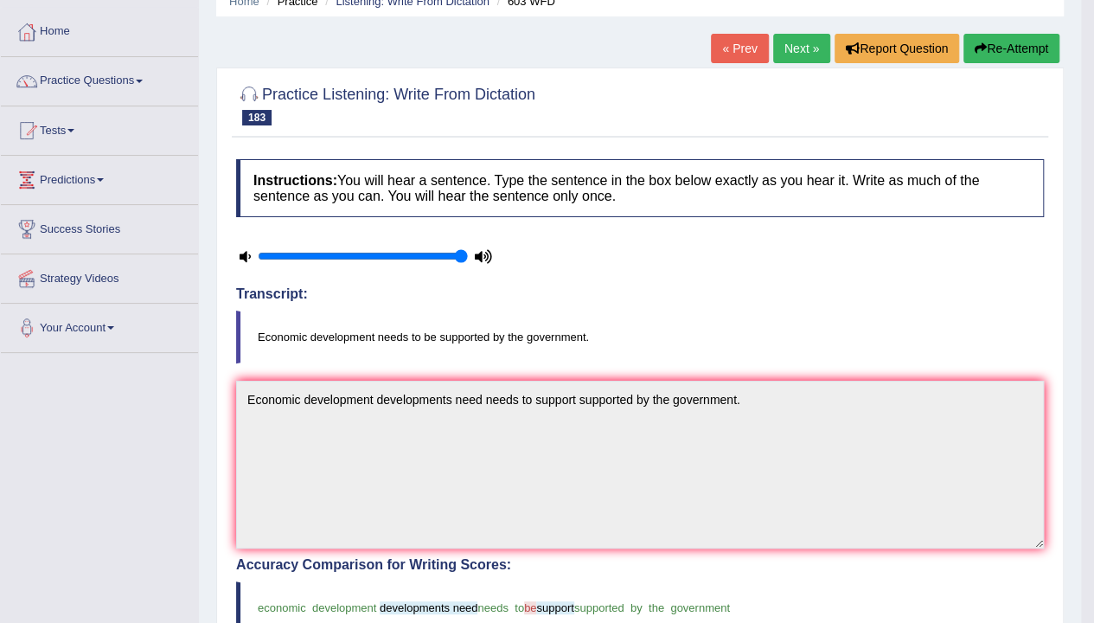
click at [787, 46] on link "Next »" at bounding box center [801, 48] width 57 height 29
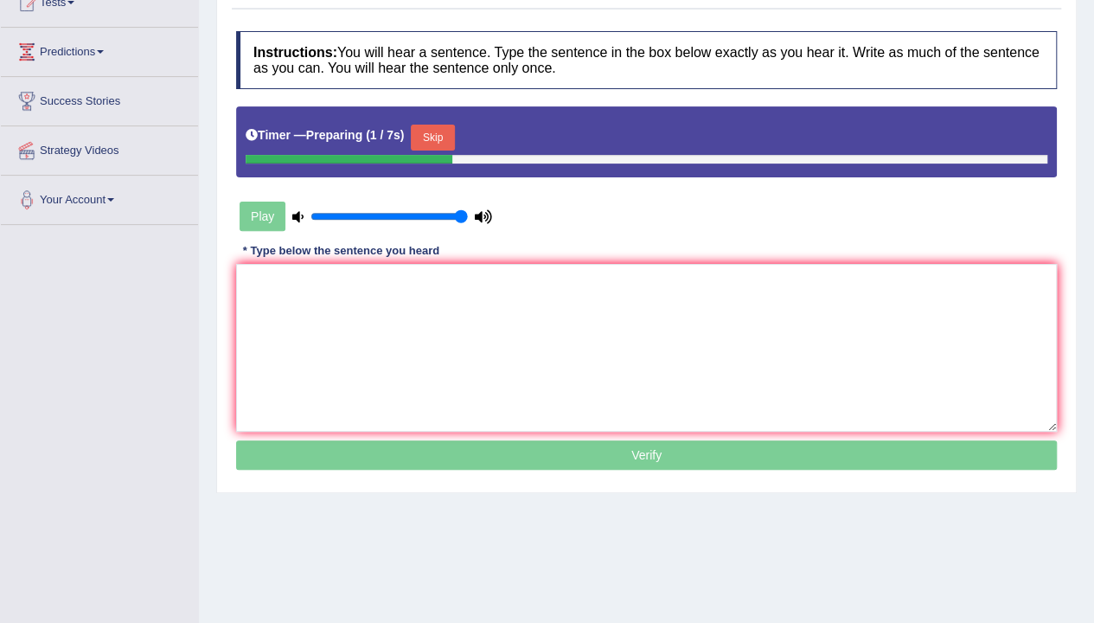
click at [447, 143] on button "Skip" at bounding box center [432, 138] width 43 height 26
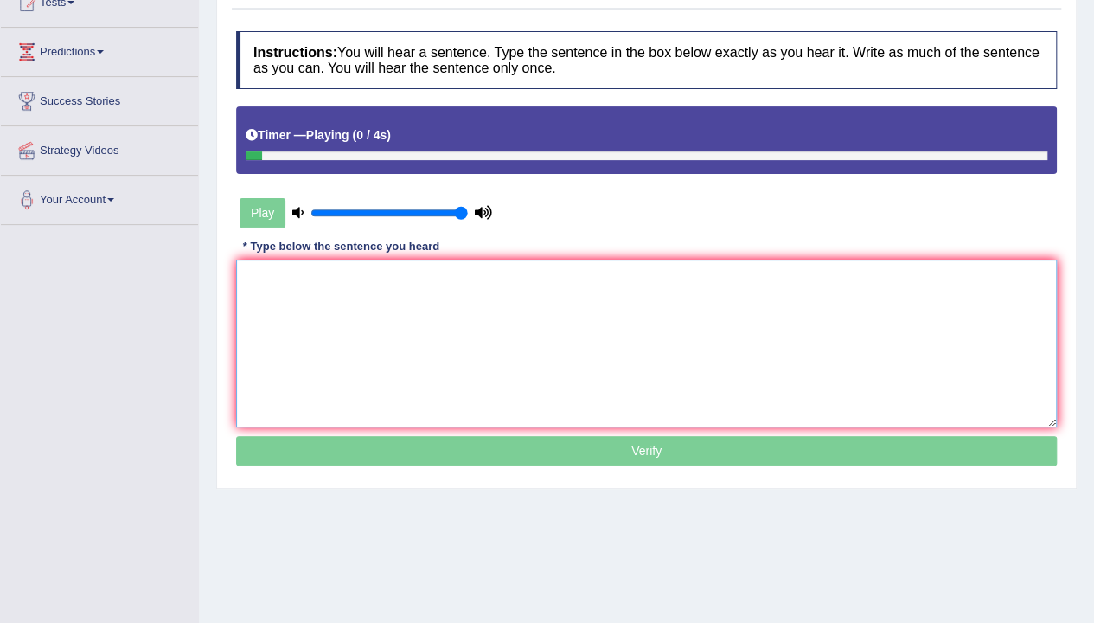
click at [443, 348] on textarea at bounding box center [646, 344] width 821 height 168
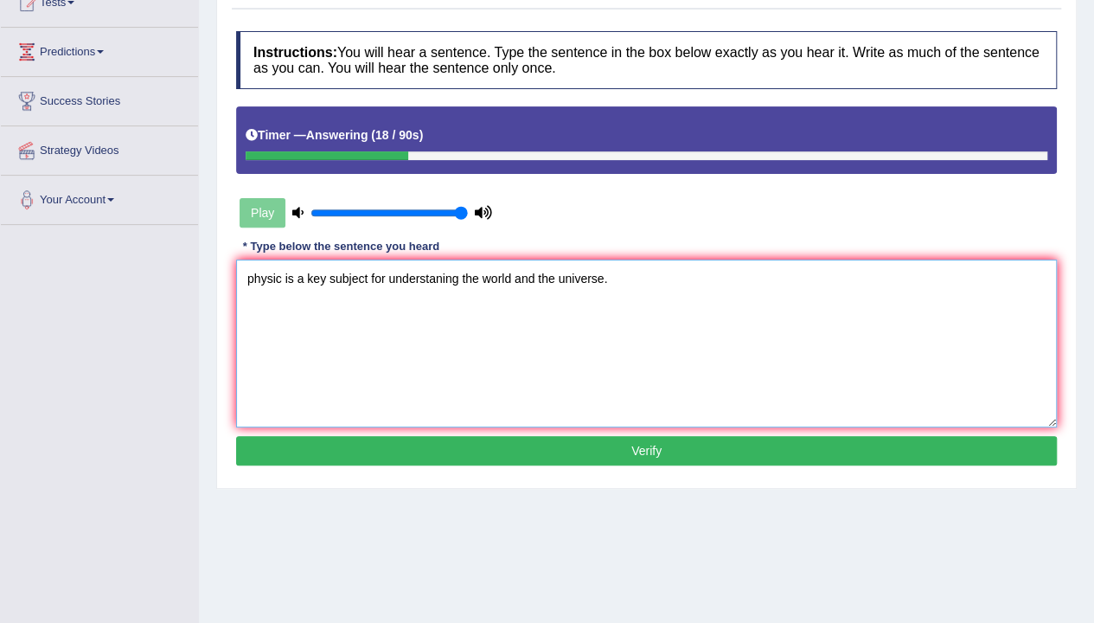
click at [251, 279] on textarea "physic is a key subject for understaning the world and the universe." at bounding box center [646, 344] width 821 height 168
click at [282, 278] on textarea "Physic is a key subject for understaning the world and the universe." at bounding box center [646, 344] width 821 height 168
click at [435, 276] on textarea "Physic Physics are is a key subject for understaning the world and the universe." at bounding box center [646, 344] width 821 height 168
click at [568, 349] on textarea "Physic Physics are is a key subject subjects for understaning the world and the…" at bounding box center [646, 344] width 821 height 168
click at [555, 282] on textarea "Physic Physics are is a key subject subjects for understaning the world and the…" at bounding box center [646, 344] width 821 height 168
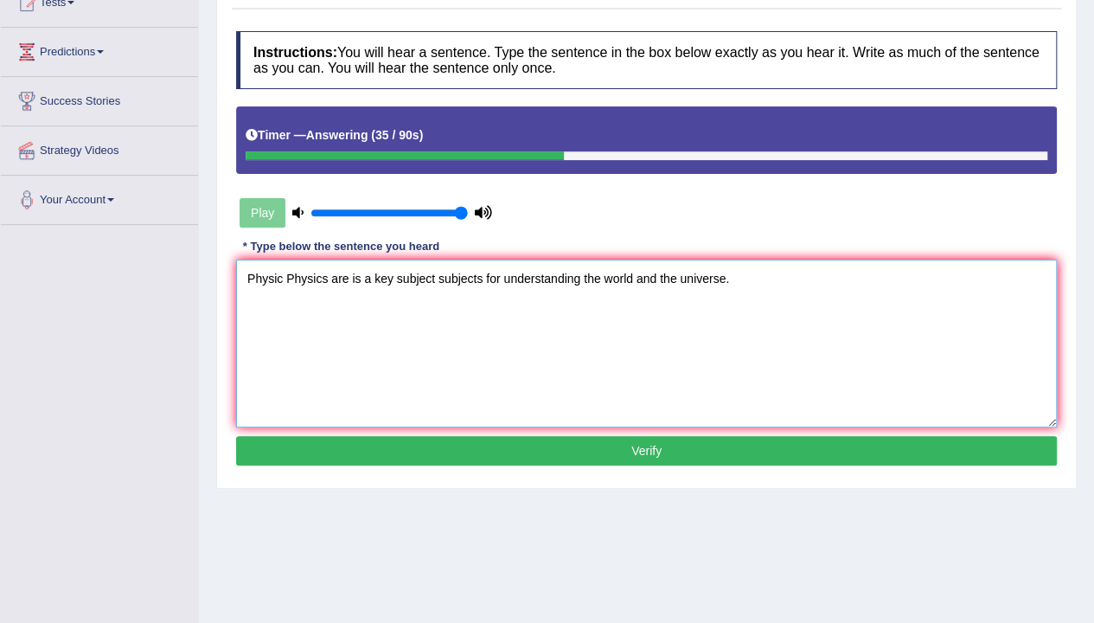
click at [554, 350] on textarea "Physic Physics are is a key subject subjects for understanding the world and th…" at bounding box center [646, 344] width 821 height 168
click at [660, 382] on textarea "Physic Physics are is a key subject subjects for understanding the world and th…" at bounding box center [646, 344] width 821 height 168
type textarea "Physic Physics are is a key subject subjects for understanding the world and th…"
click at [656, 446] on button "Verify" at bounding box center [646, 450] width 821 height 29
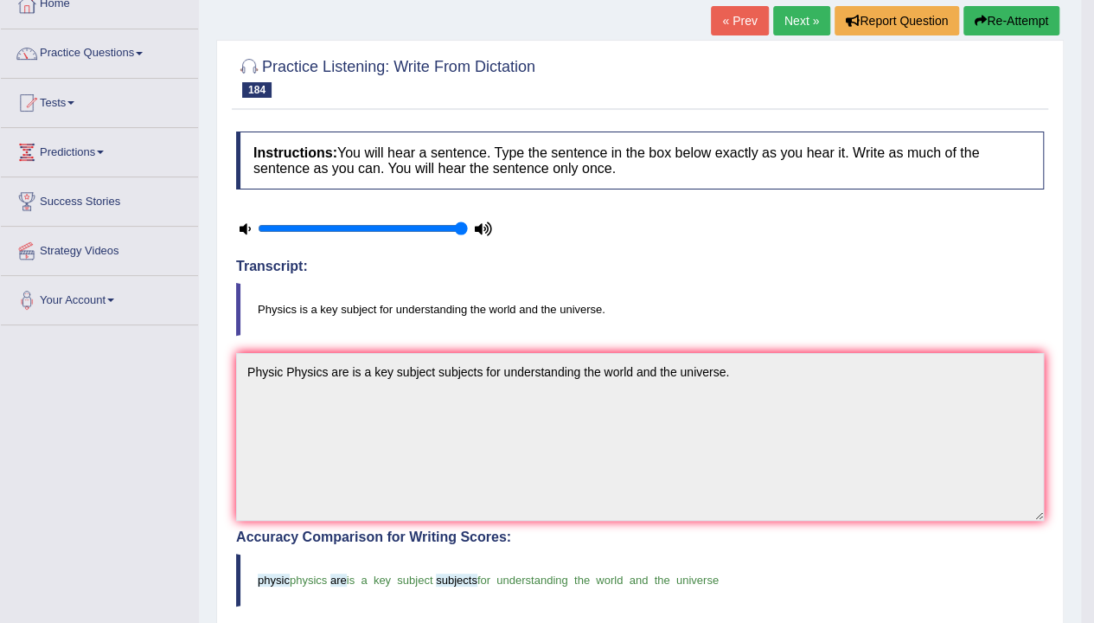
scroll to position [63, 0]
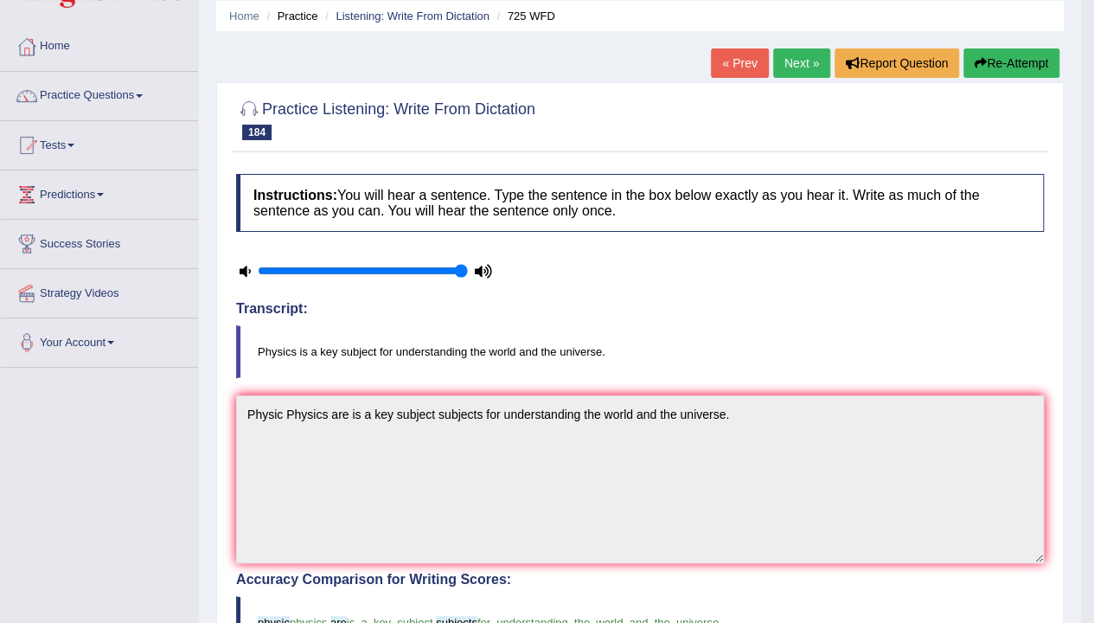
click at [799, 66] on link "Next »" at bounding box center [801, 62] width 57 height 29
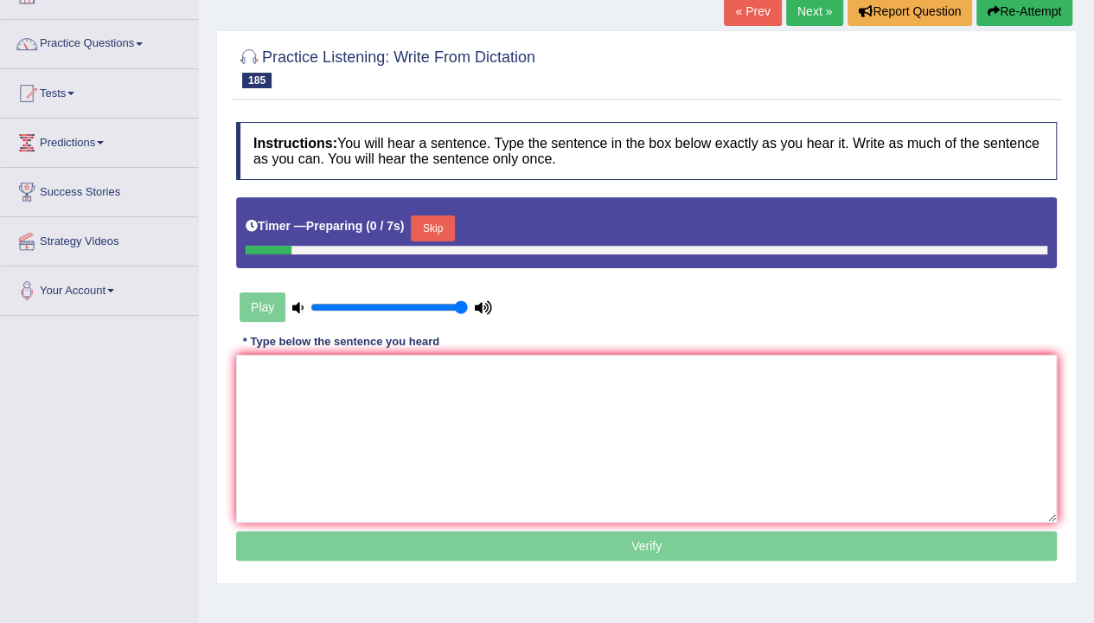
scroll to position [115, 0]
click at [438, 221] on button "Skip" at bounding box center [432, 228] width 43 height 26
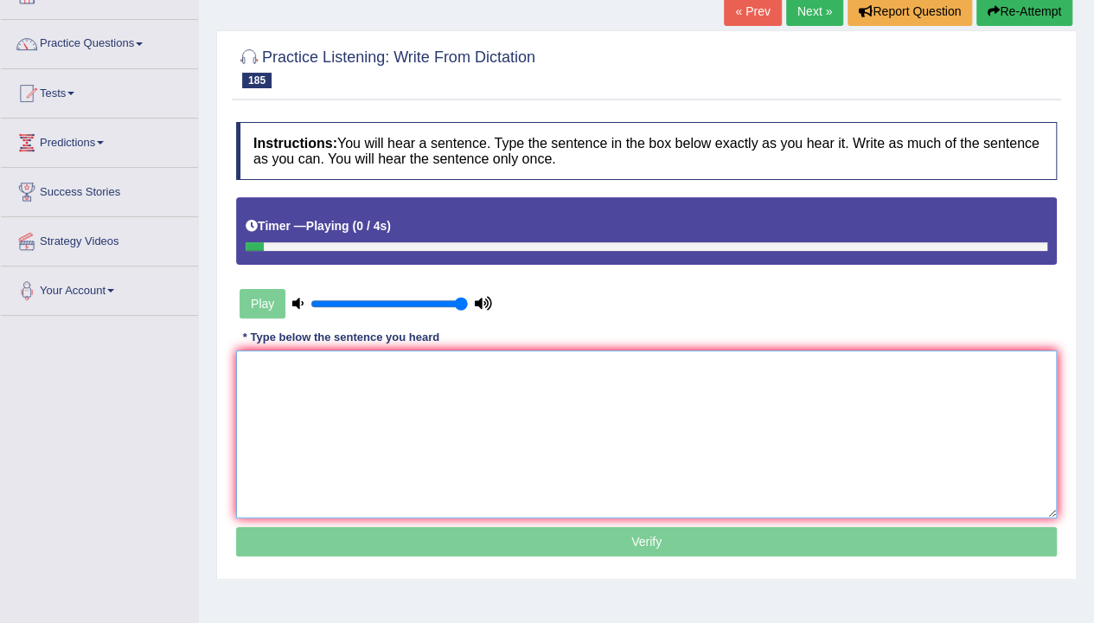
click at [469, 356] on textarea at bounding box center [646, 434] width 821 height 168
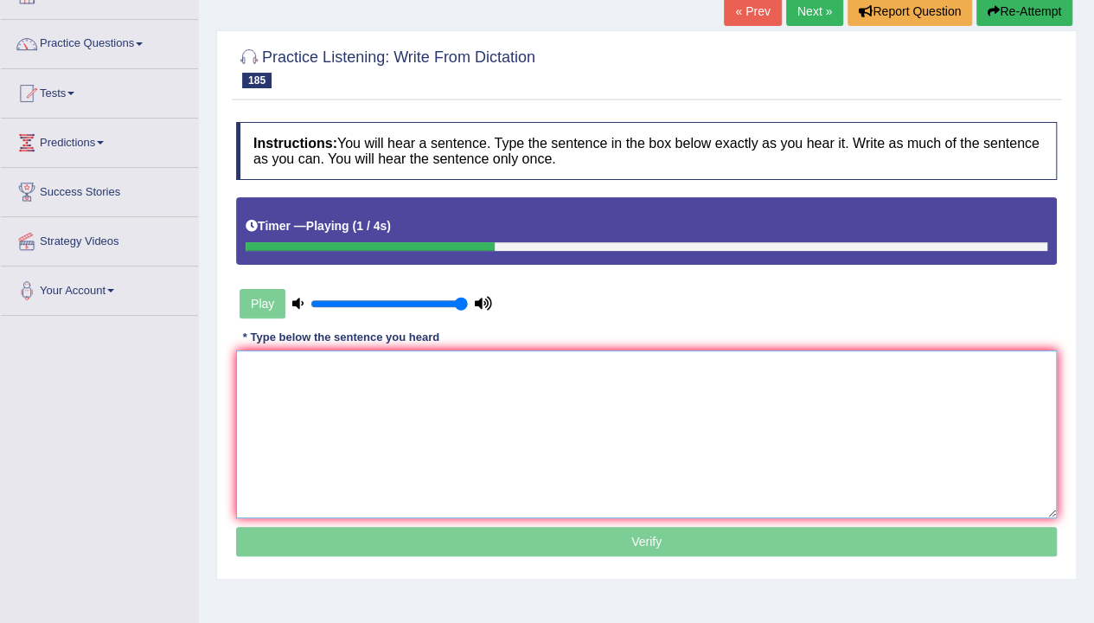
click at [481, 393] on textarea at bounding box center [646, 434] width 821 height 168
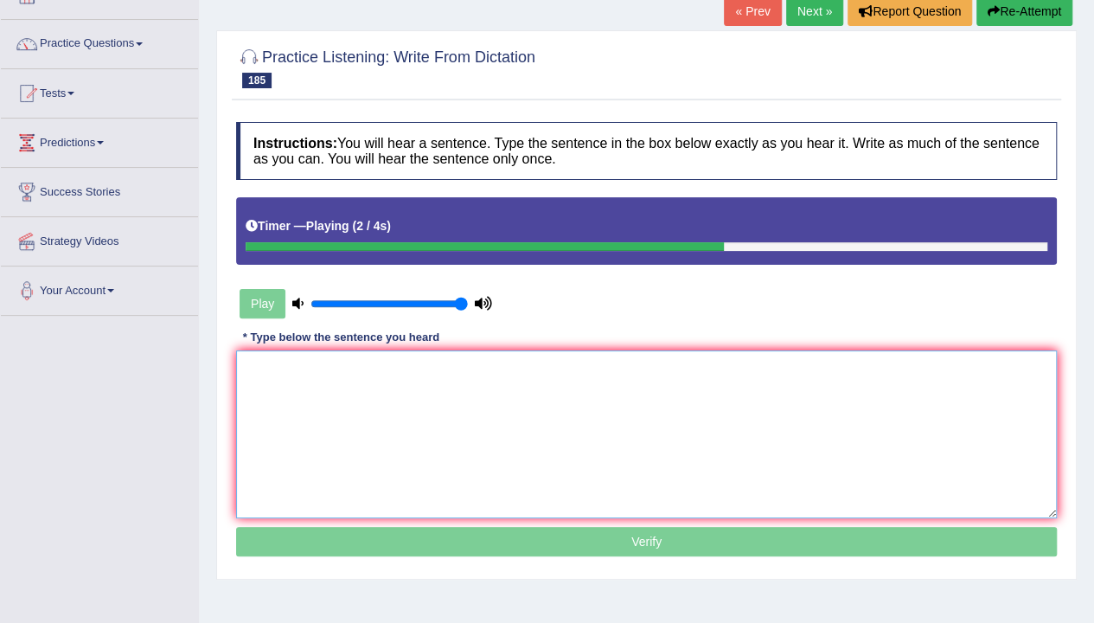
click at [481, 393] on textarea at bounding box center [646, 434] width 821 height 168
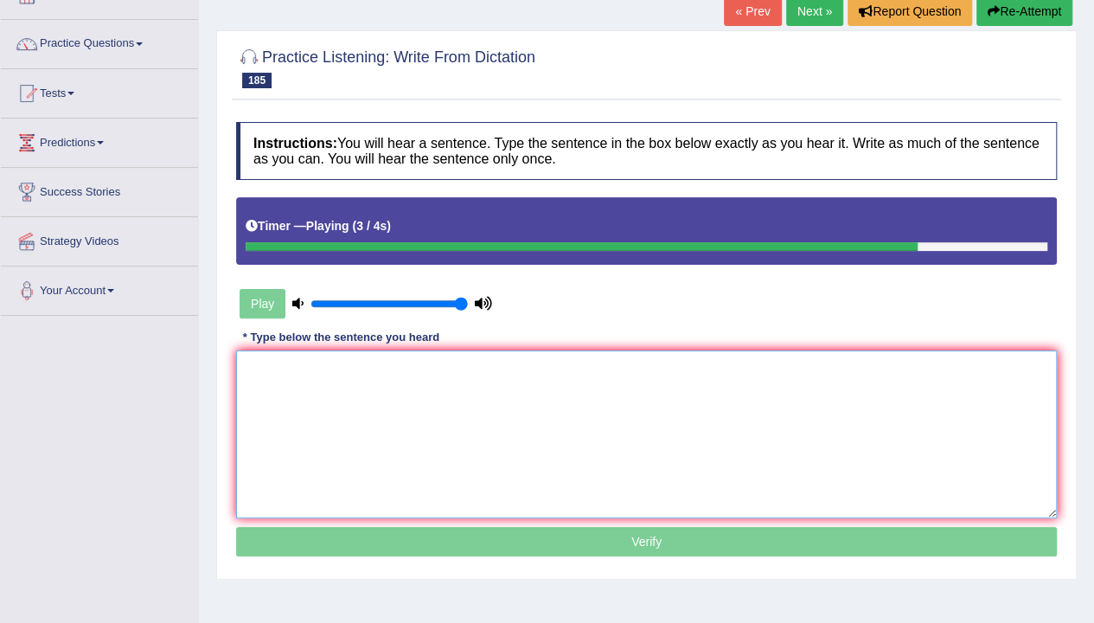
click at [481, 393] on textarea at bounding box center [646, 434] width 821 height 168
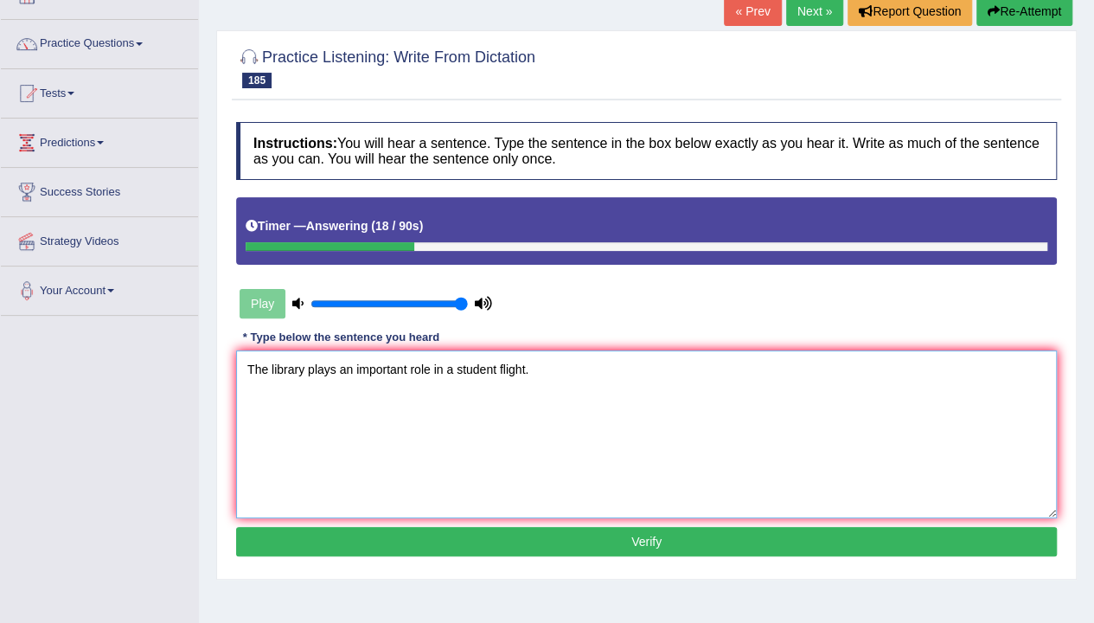
click at [303, 374] on textarea "The library plays an important role in a student flight." at bounding box center [646, 434] width 821 height 168
click at [467, 420] on textarea "The library libraries play plays an important role in a student flight." at bounding box center [646, 434] width 821 height 168
click at [564, 445] on textarea "The library libraries play plays an important role in a student flight." at bounding box center [646, 434] width 821 height 168
type textarea "The library libraries play plays an important role in a student flight."
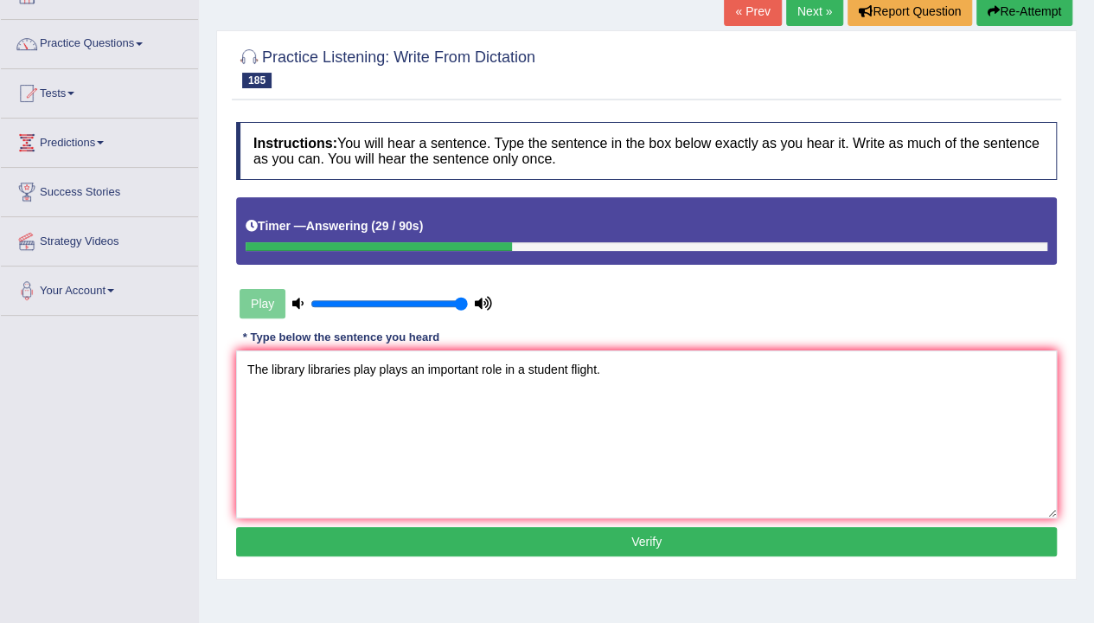
click at [593, 536] on button "Verify" at bounding box center [646, 541] width 821 height 29
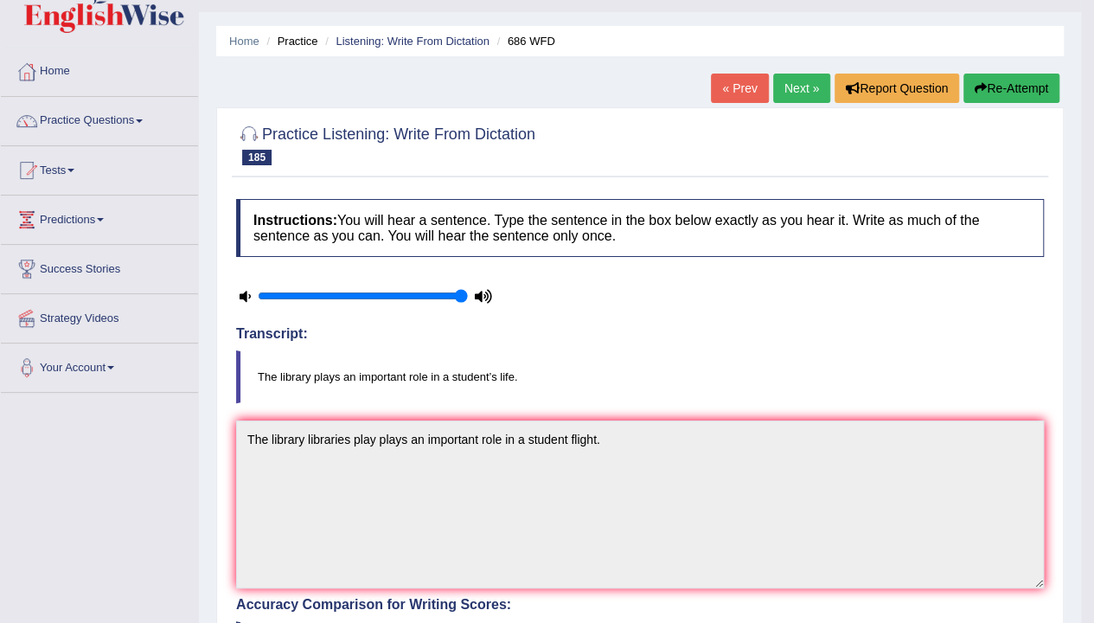
scroll to position [0, 0]
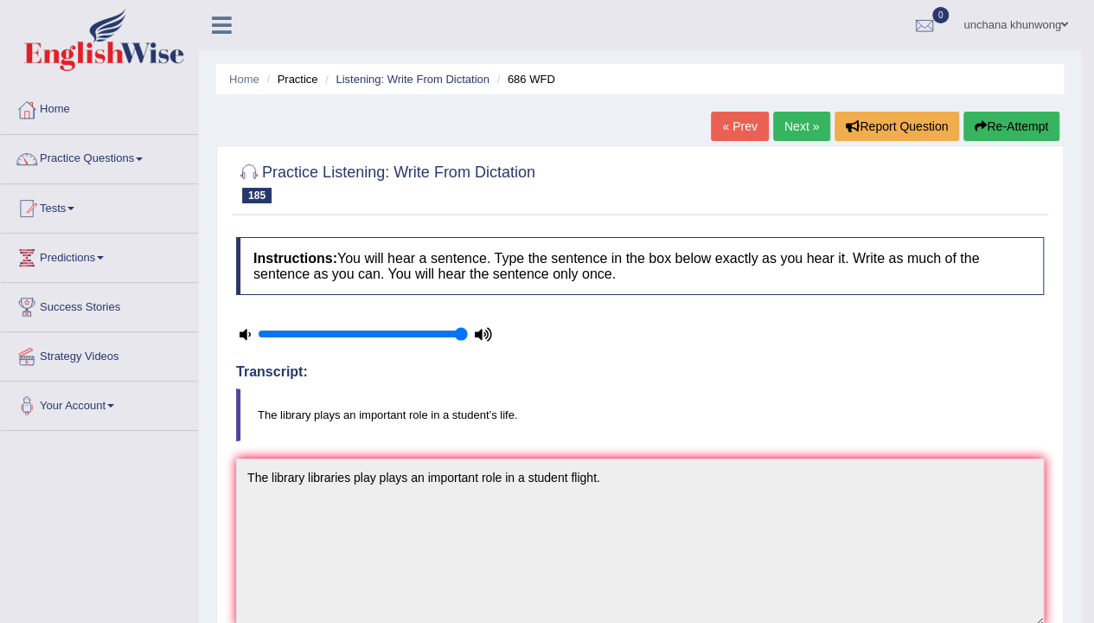
click at [806, 135] on link "Next »" at bounding box center [801, 126] width 57 height 29
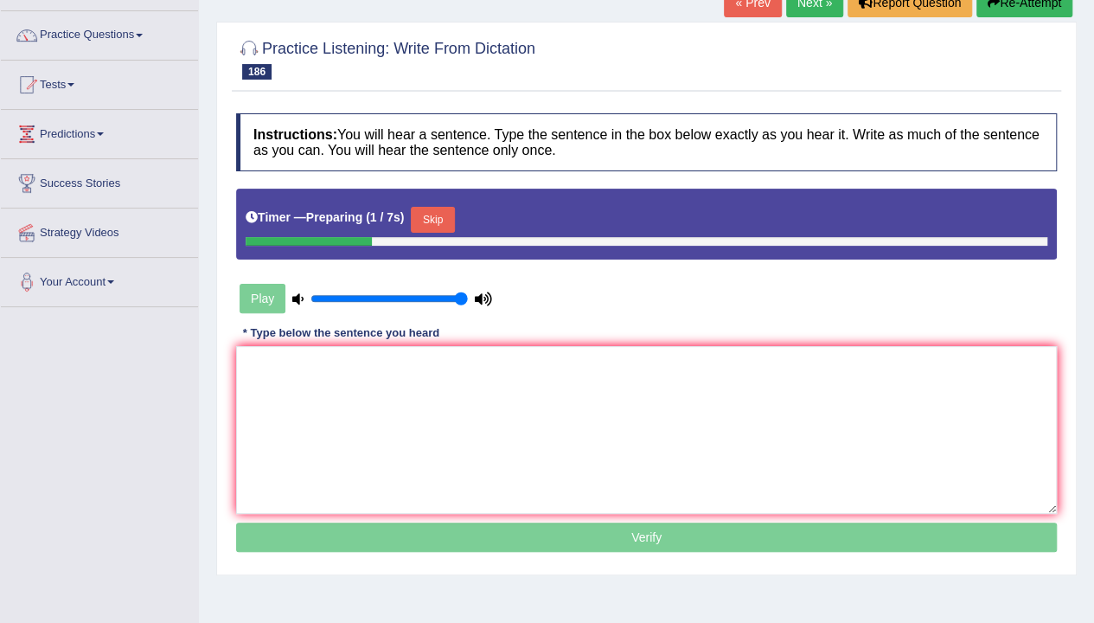
click at [434, 220] on button "Skip" at bounding box center [432, 220] width 43 height 26
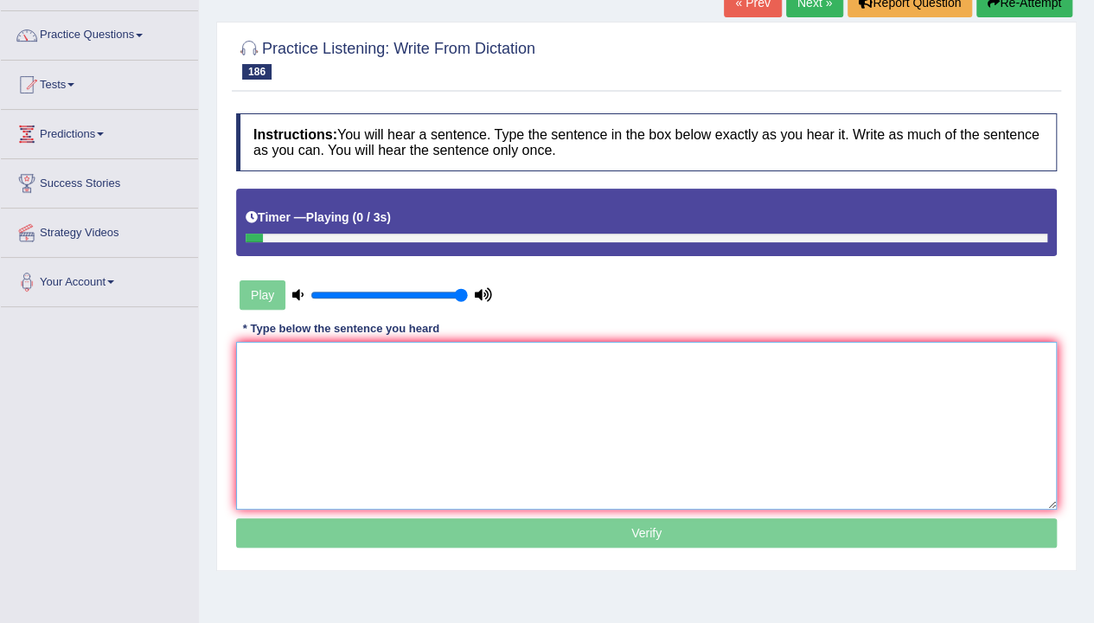
click at [454, 446] on textarea at bounding box center [646, 426] width 821 height 168
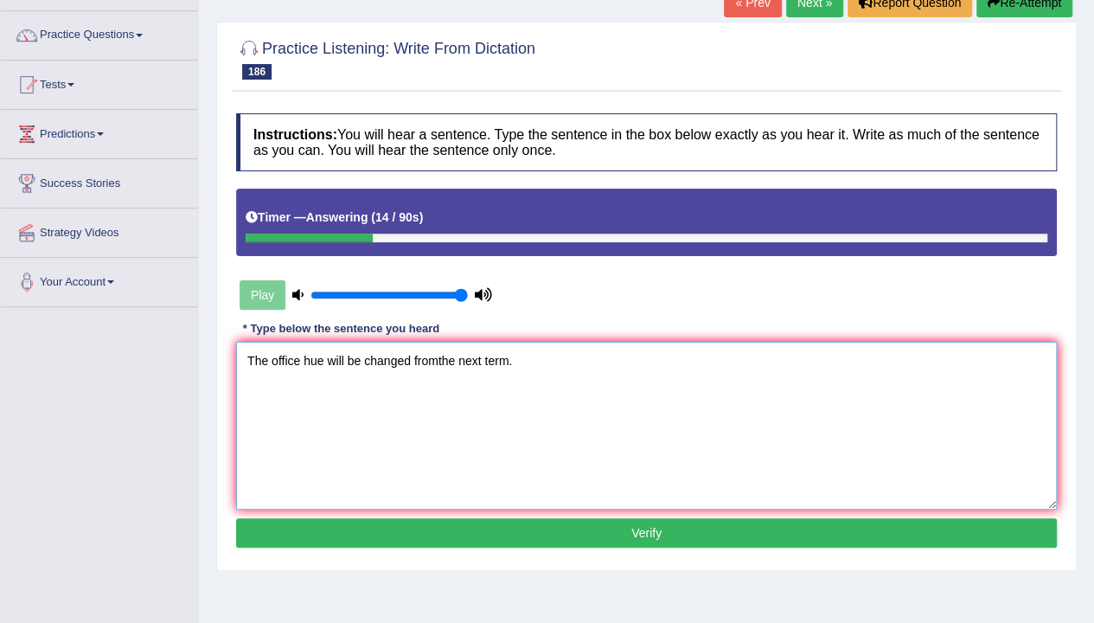
click at [319, 360] on textarea "The office hue will be changed fromthe next term." at bounding box center [646, 426] width 821 height 168
click at [477, 396] on textarea "The office hour hours will be changed fromthe next term." at bounding box center [646, 426] width 821 height 168
click at [494, 463] on textarea "The office hour hours will be changed from the next term." at bounding box center [646, 426] width 821 height 168
click at [349, 459] on textarea "The office hour hours will be changed from the next term." at bounding box center [646, 426] width 821 height 168
type textarea "The office hour hours will be changed from the next term."
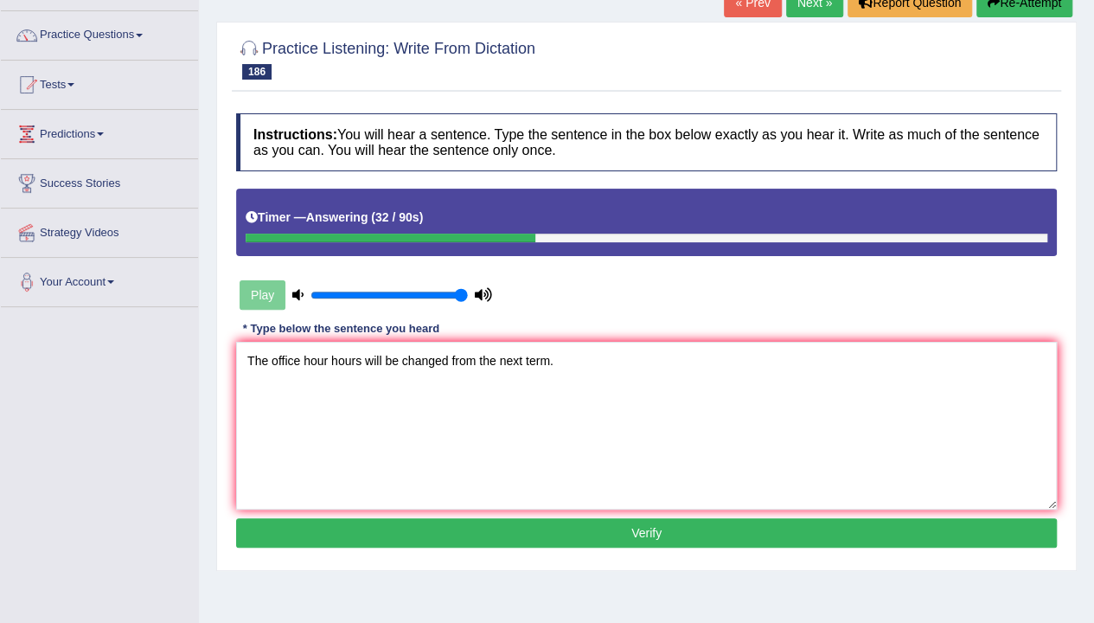
click at [439, 532] on button "Verify" at bounding box center [646, 532] width 821 height 29
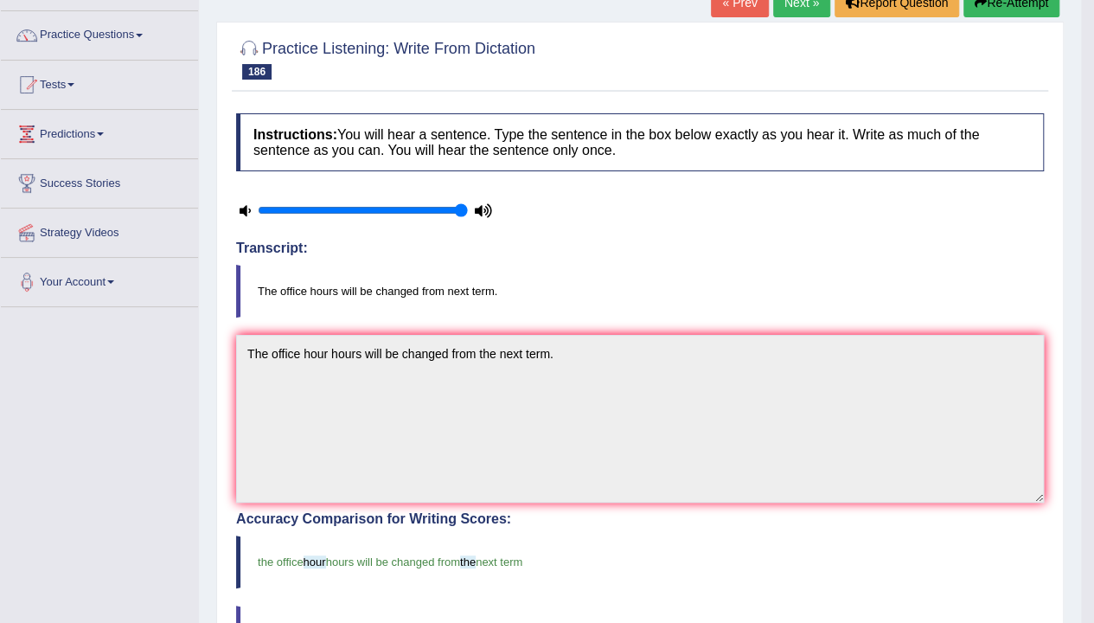
click at [795, 6] on link "Next »" at bounding box center [801, 2] width 57 height 29
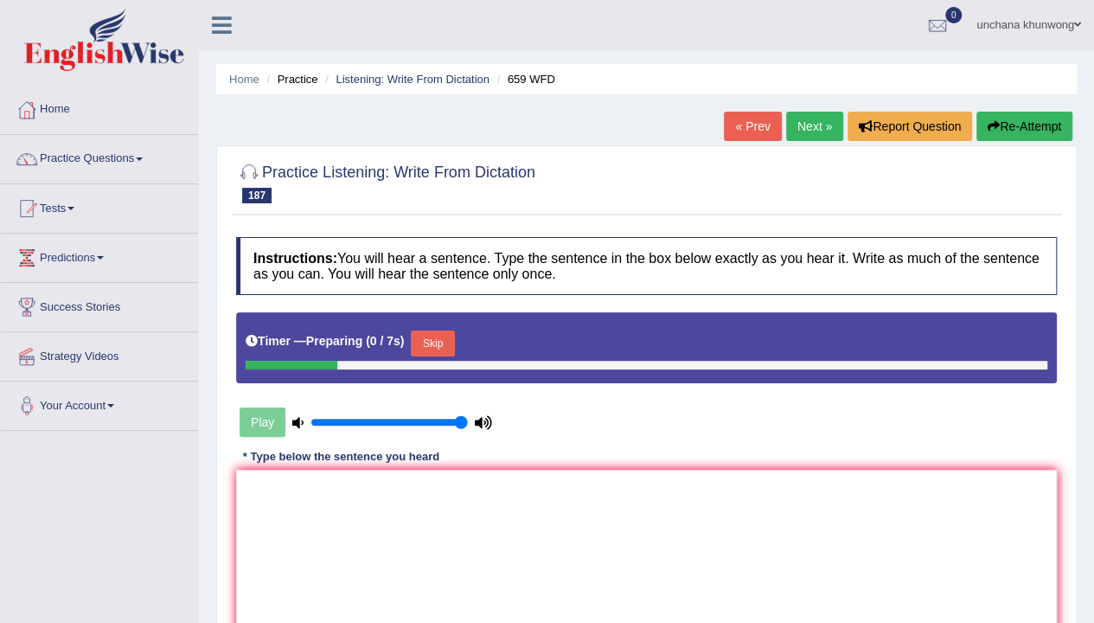
click at [437, 339] on button "Skip" at bounding box center [432, 343] width 43 height 26
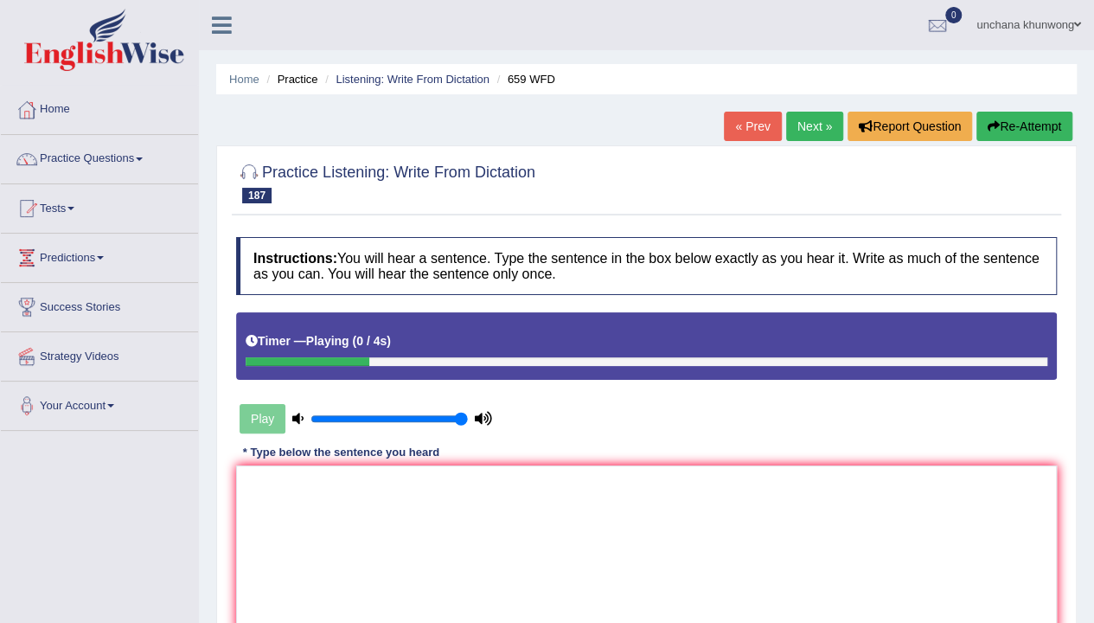
scroll to position [189, 0]
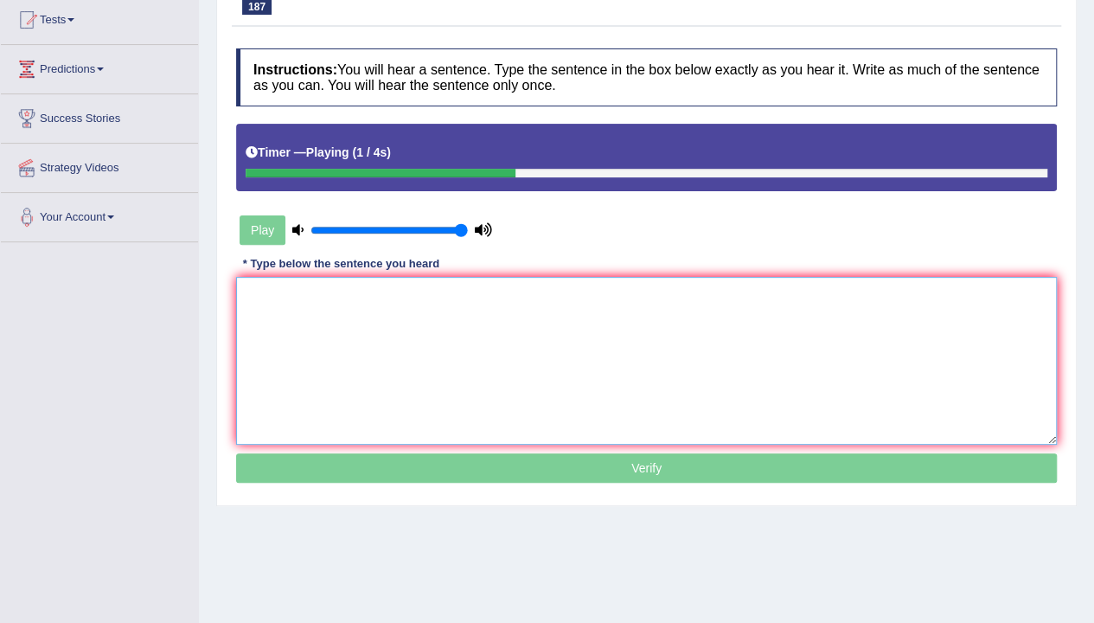
click at [741, 341] on textarea at bounding box center [646, 361] width 821 height 168
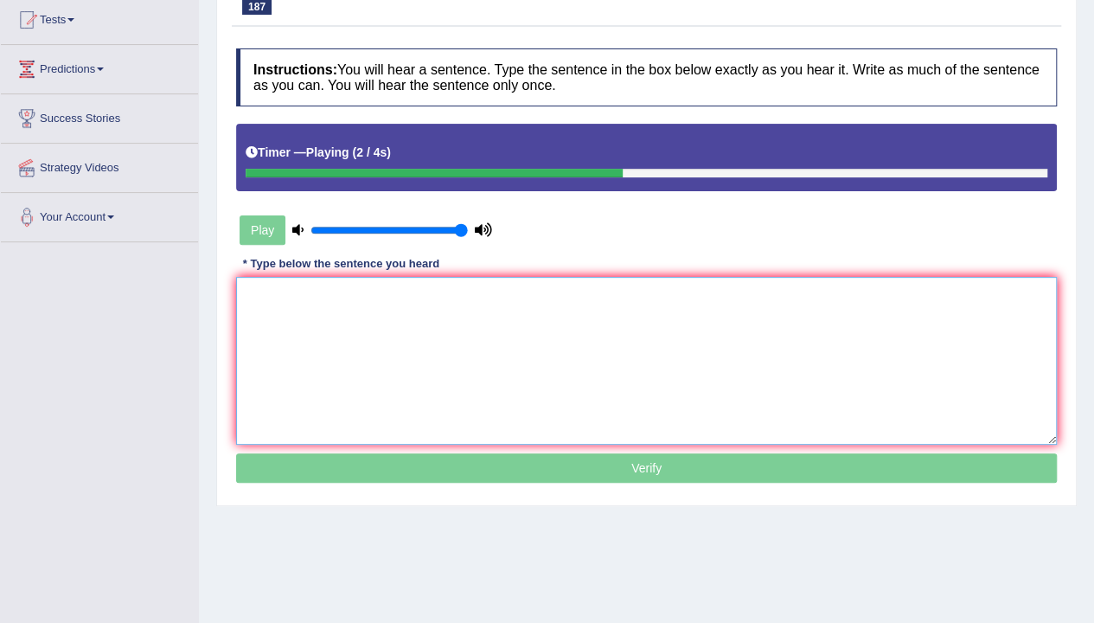
click at [741, 341] on textarea at bounding box center [646, 361] width 821 height 168
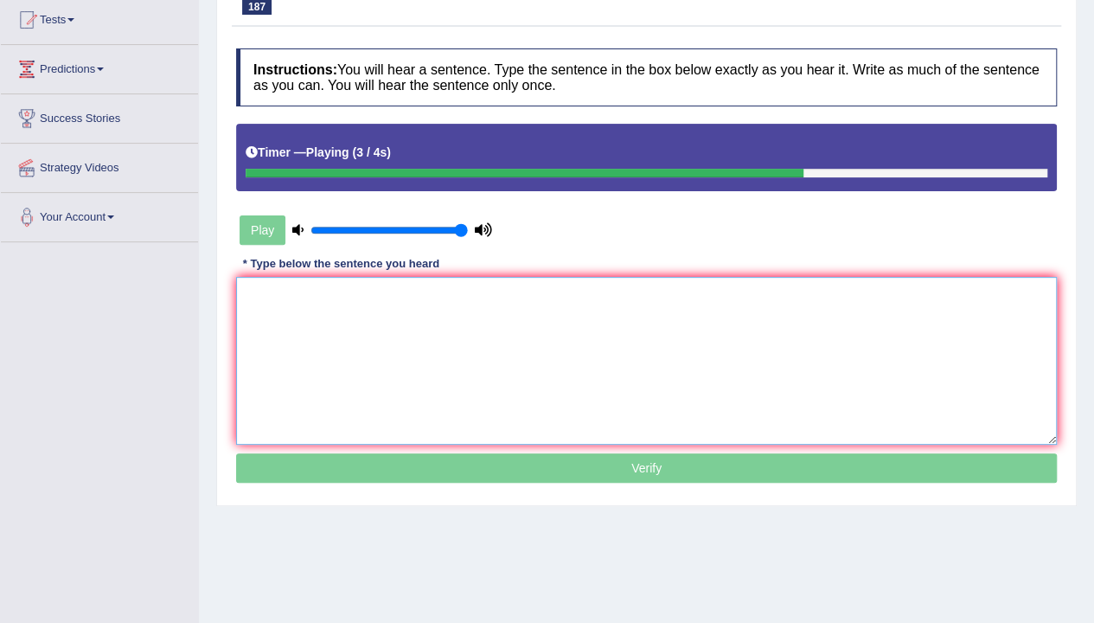
click at [741, 341] on textarea at bounding box center [646, 361] width 821 height 168
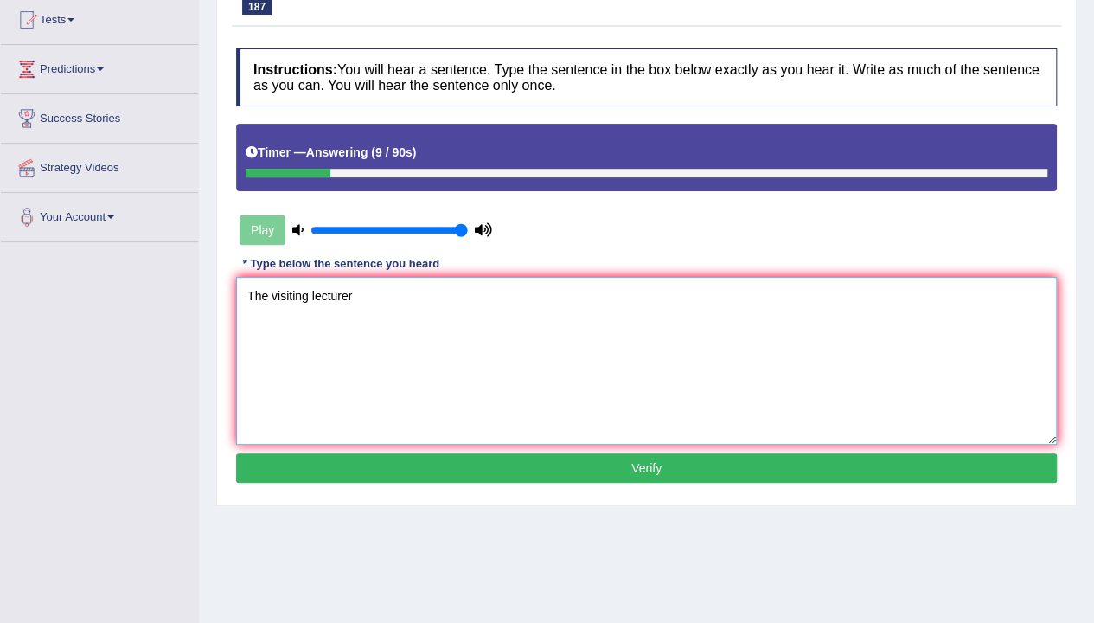
scroll to position [0, 0]
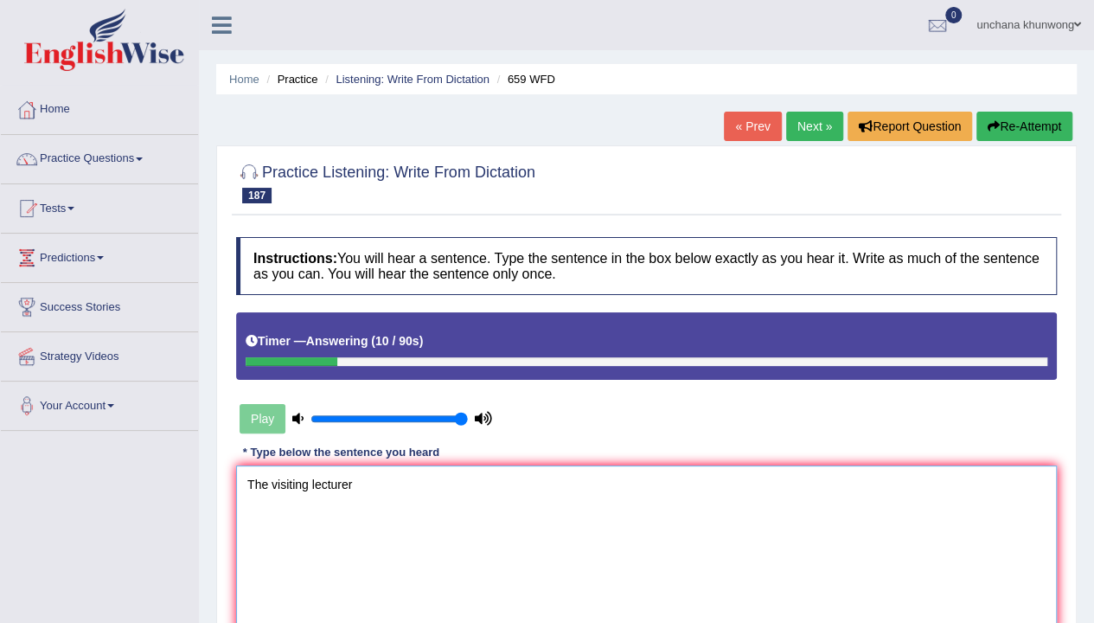
type textarea "The visiting lecturer"
click at [1032, 122] on button "Re-Attempt" at bounding box center [1025, 126] width 96 height 29
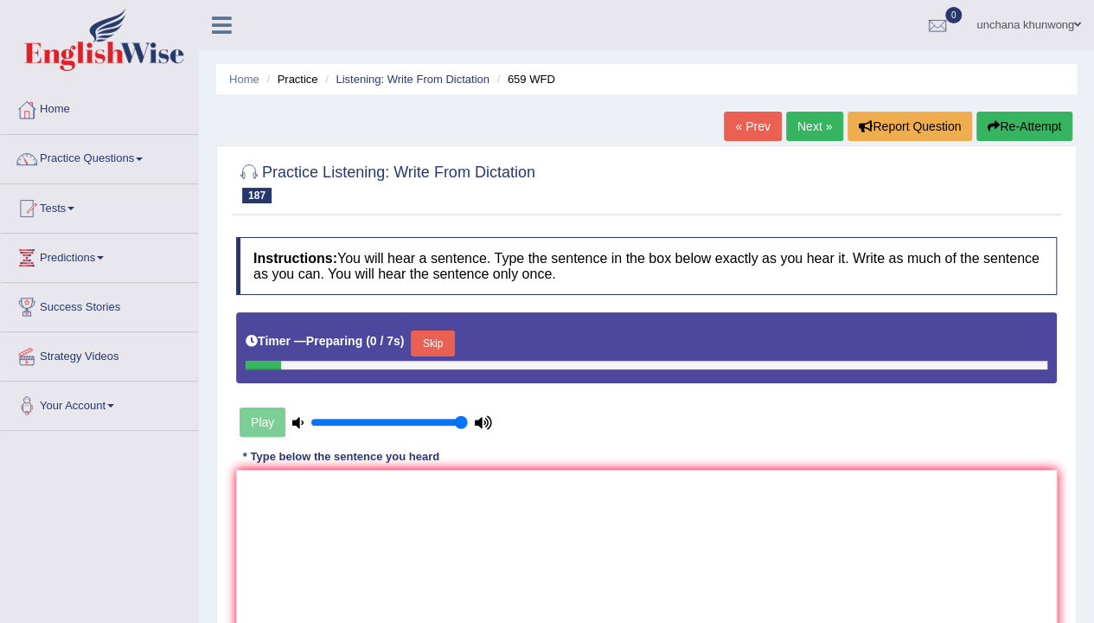
scroll to position [119, 0]
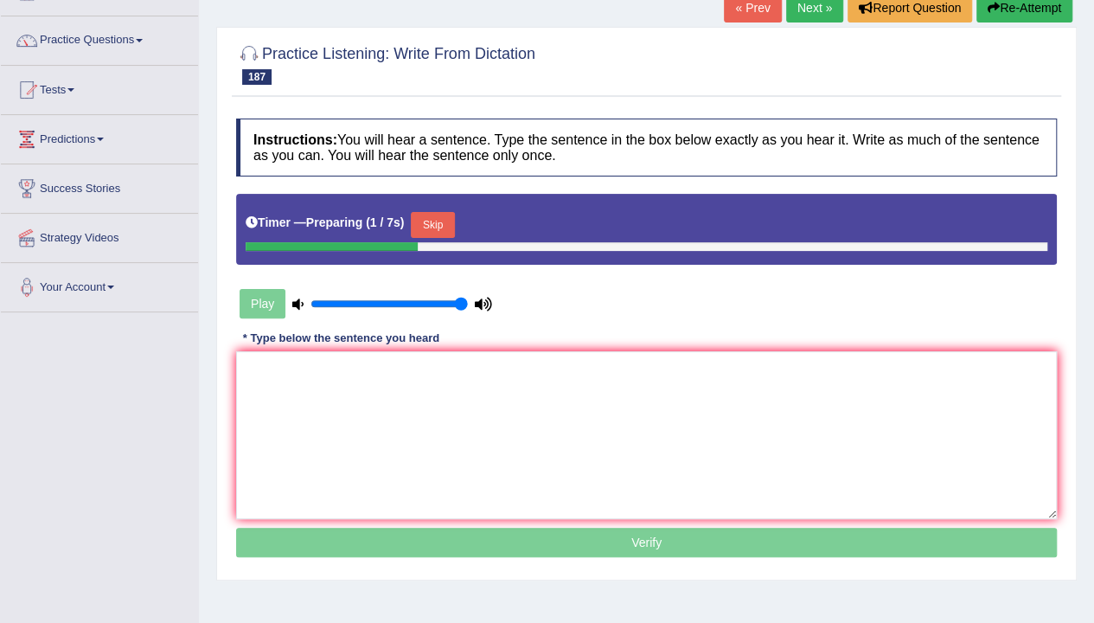
click at [439, 217] on button "Skip" at bounding box center [432, 225] width 43 height 26
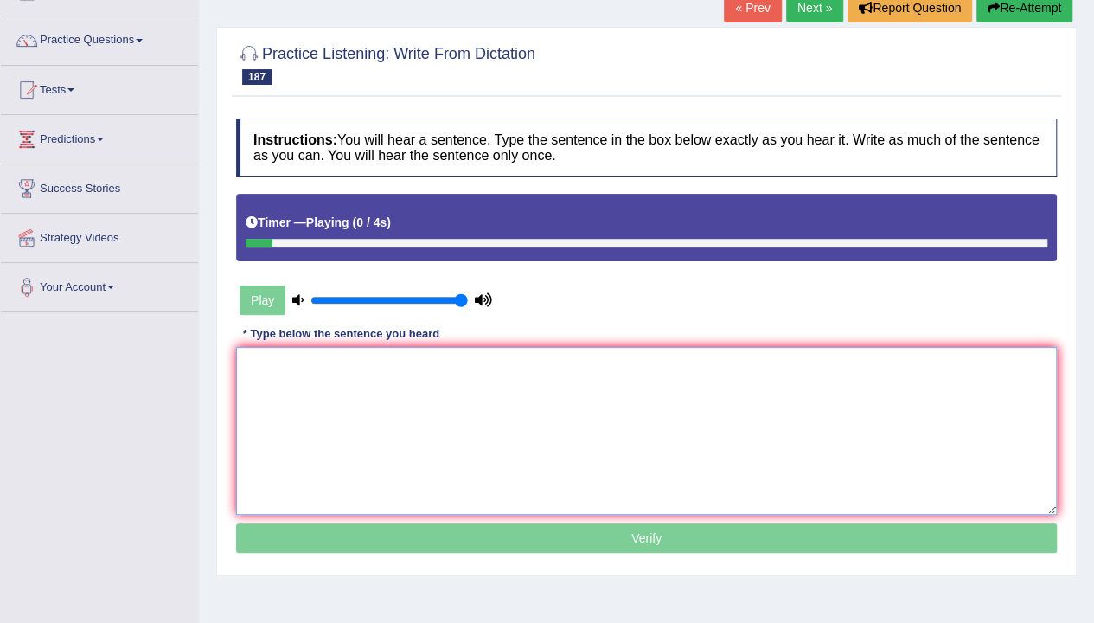
click at [465, 415] on textarea at bounding box center [646, 431] width 821 height 168
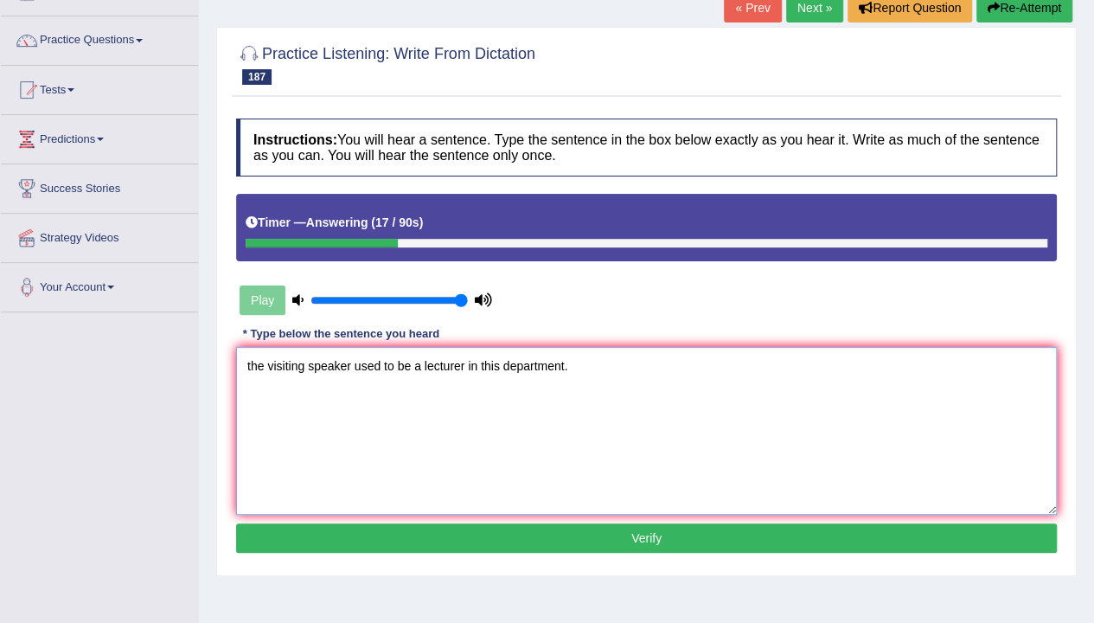
click at [247, 368] on textarea "the visiting speaker used to be a lecturer in this department." at bounding box center [646, 431] width 821 height 168
click at [391, 446] on textarea "The visiting speaker used to be a lecturer in this department." at bounding box center [646, 431] width 821 height 168
type textarea "The visiting speaker used to be a lecturer in this department."
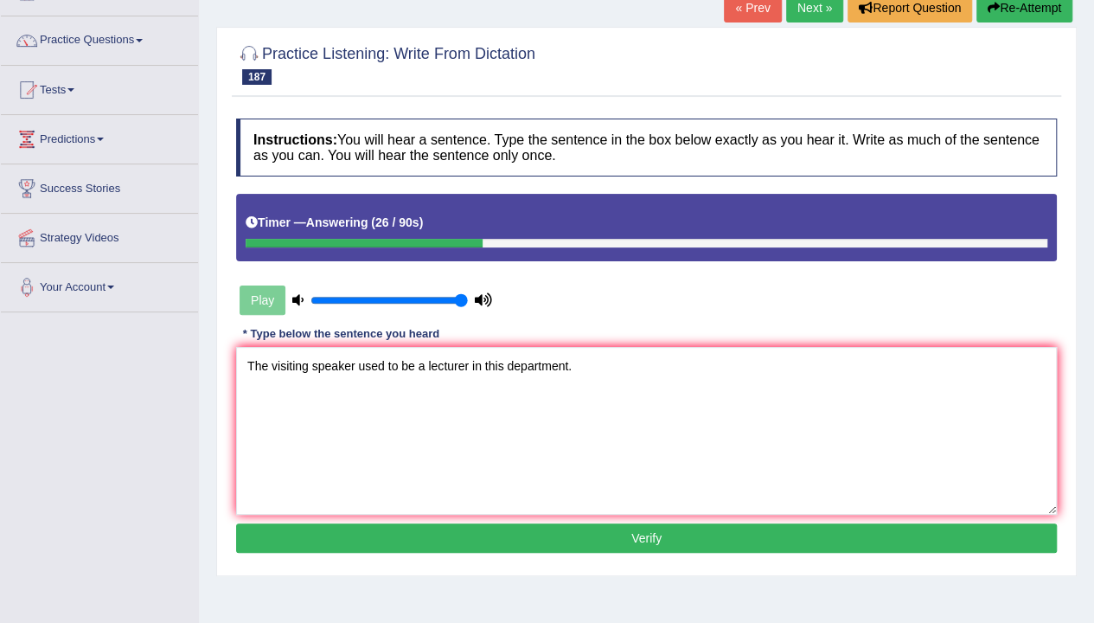
click at [611, 540] on button "Verify" at bounding box center [646, 537] width 821 height 29
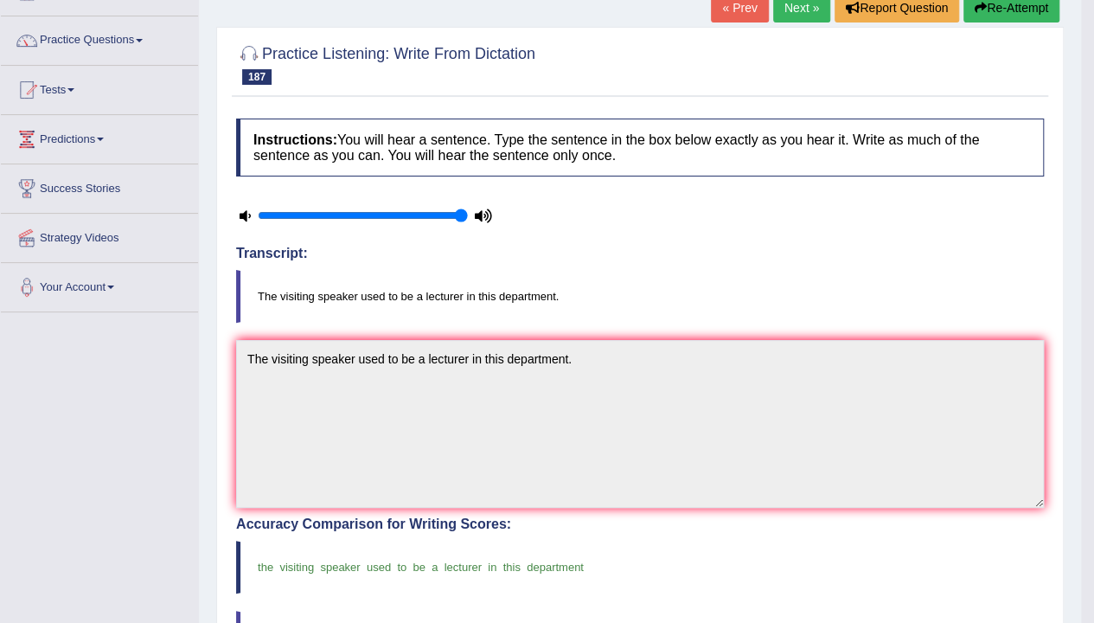
click at [796, 16] on link "Next »" at bounding box center [801, 7] width 57 height 29
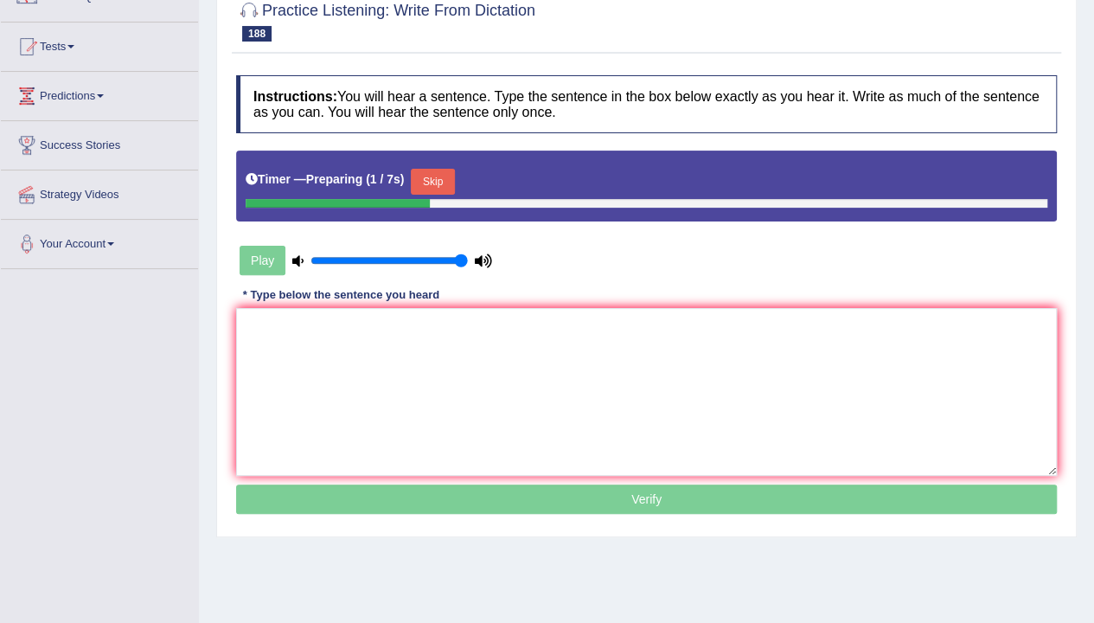
click at [426, 176] on button "Skip" at bounding box center [432, 182] width 43 height 26
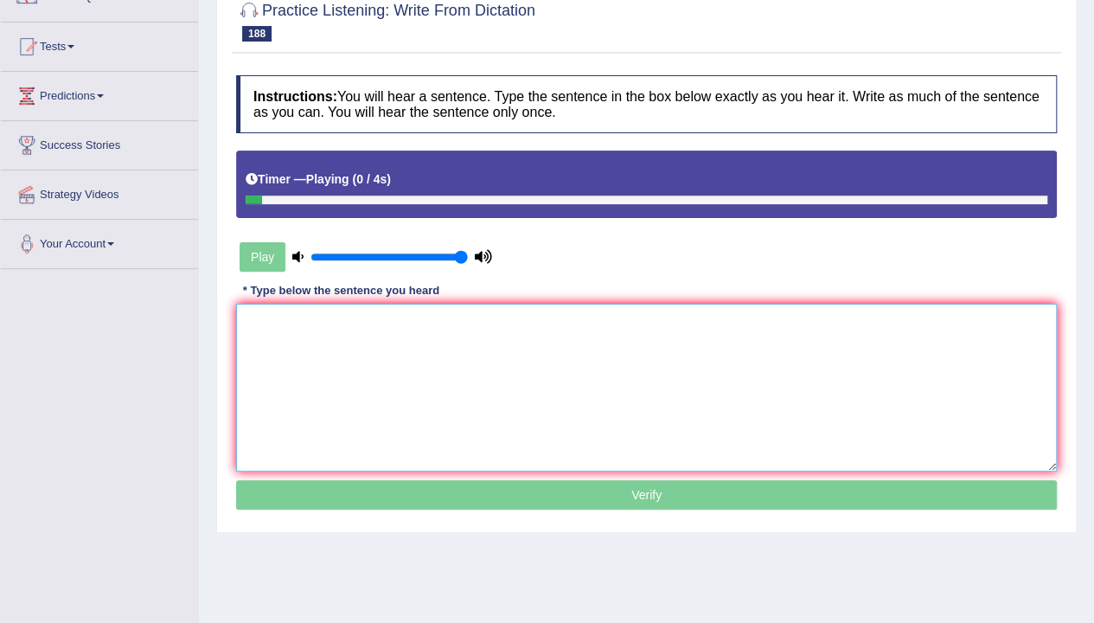
click at [484, 330] on textarea at bounding box center [646, 388] width 821 height 168
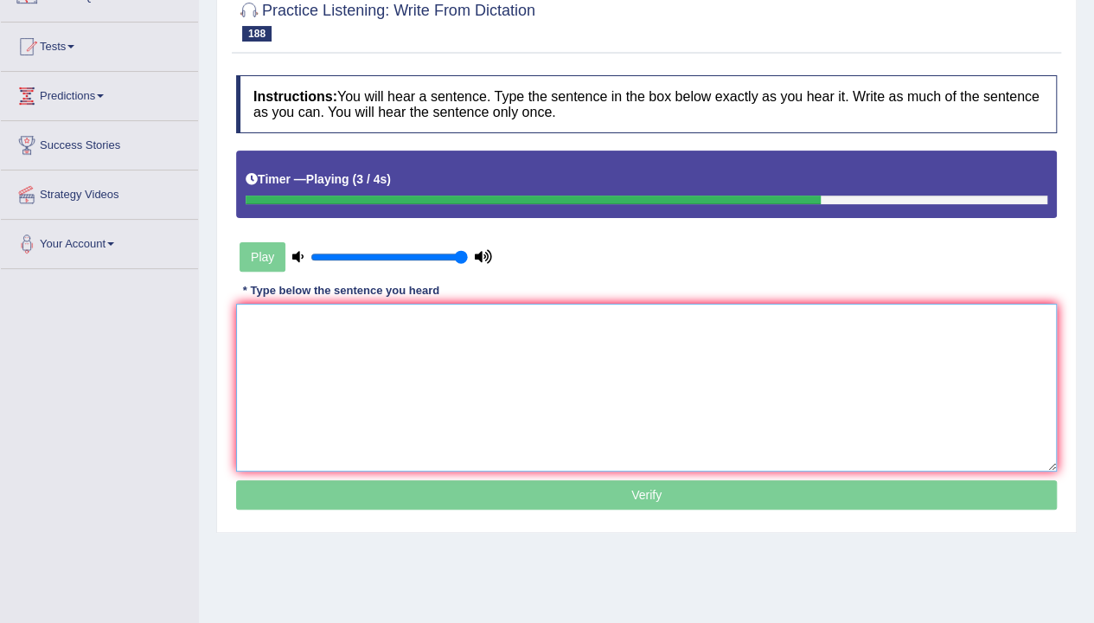
click at [484, 330] on textarea at bounding box center [646, 388] width 821 height 168
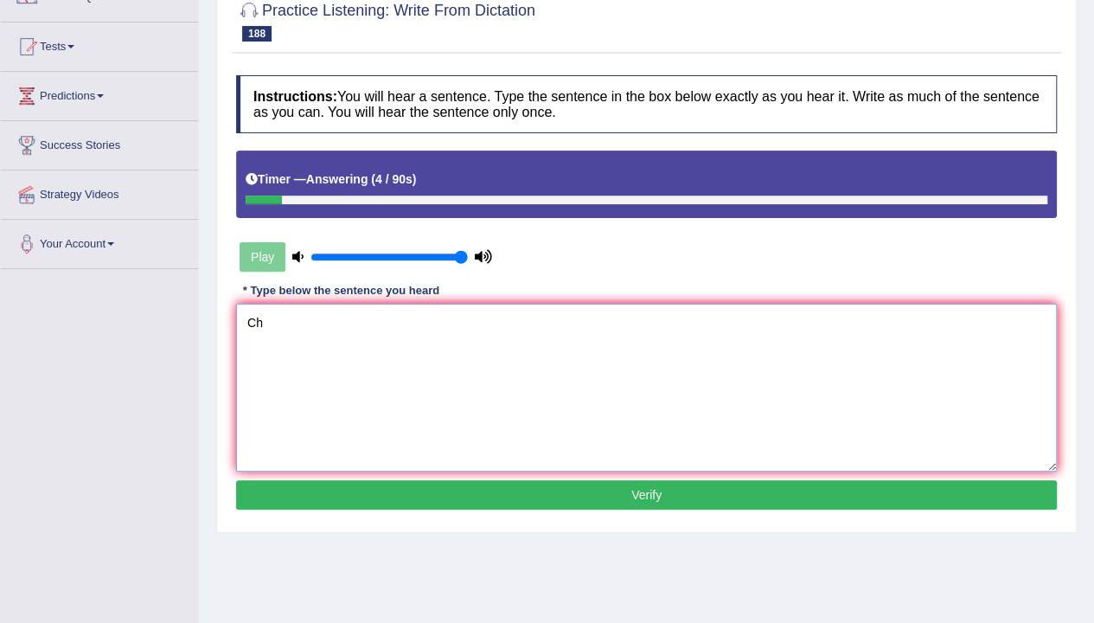
type textarea "C"
click at [481, 391] on textarea "Children start producing word before they are able to walk." at bounding box center [646, 388] width 821 height 168
click at [407, 330] on textarea "Children start producing word before they are able to walk." at bounding box center [646, 388] width 821 height 168
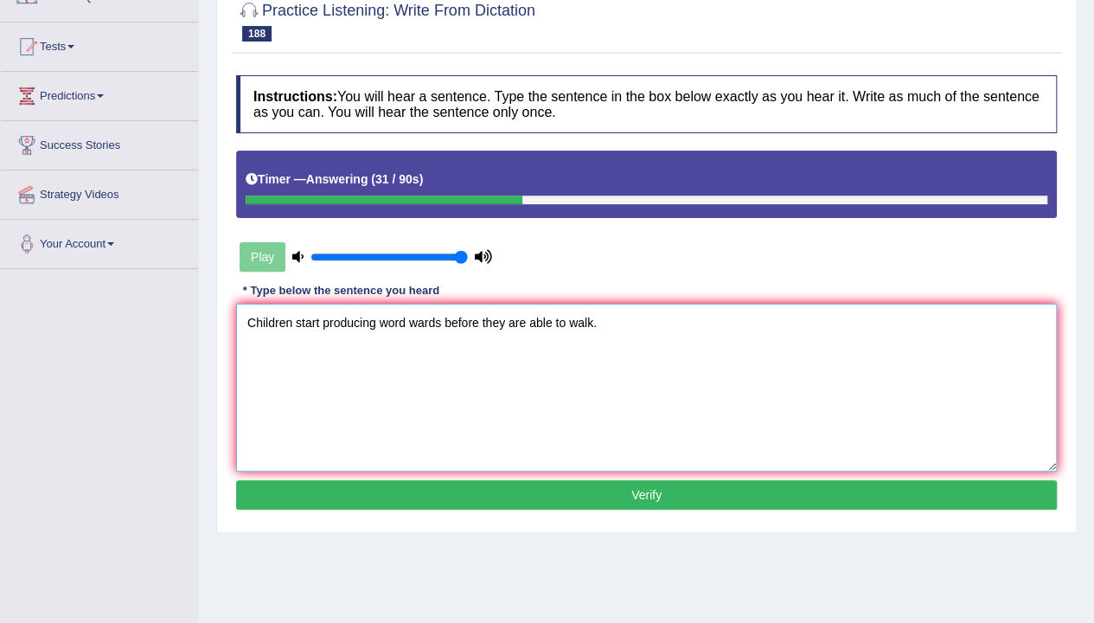
click at [695, 436] on textarea "Children start producing word wards before they are able to walk." at bounding box center [646, 388] width 821 height 168
type textarea "Children start producing word wards before they are able to walk."
click at [665, 491] on button "Verify" at bounding box center [646, 494] width 821 height 29
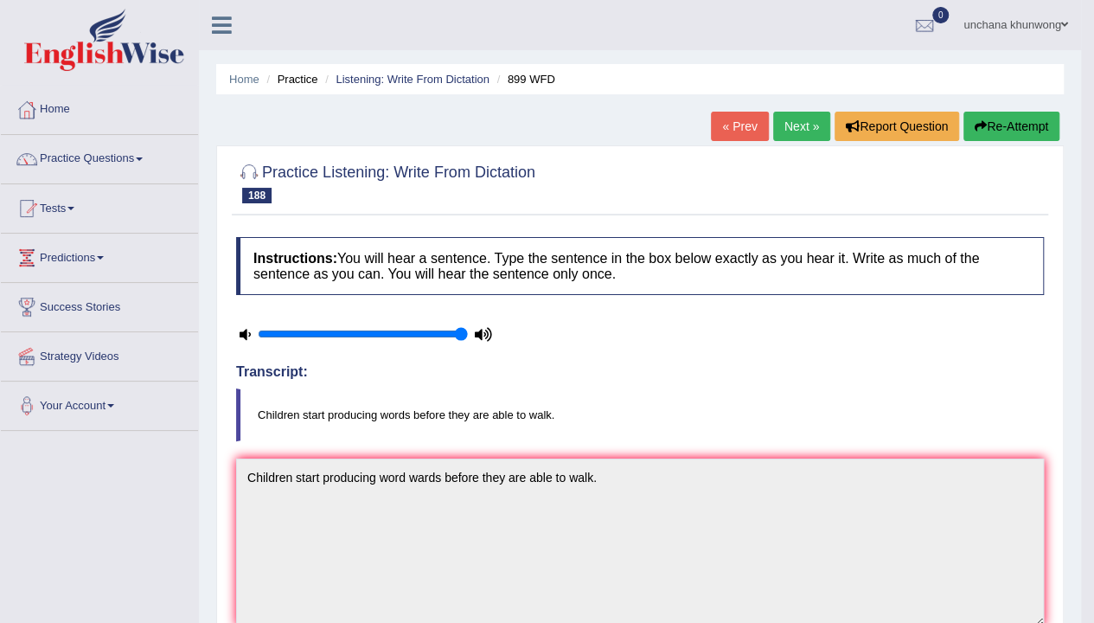
click at [793, 119] on link "Next »" at bounding box center [801, 126] width 57 height 29
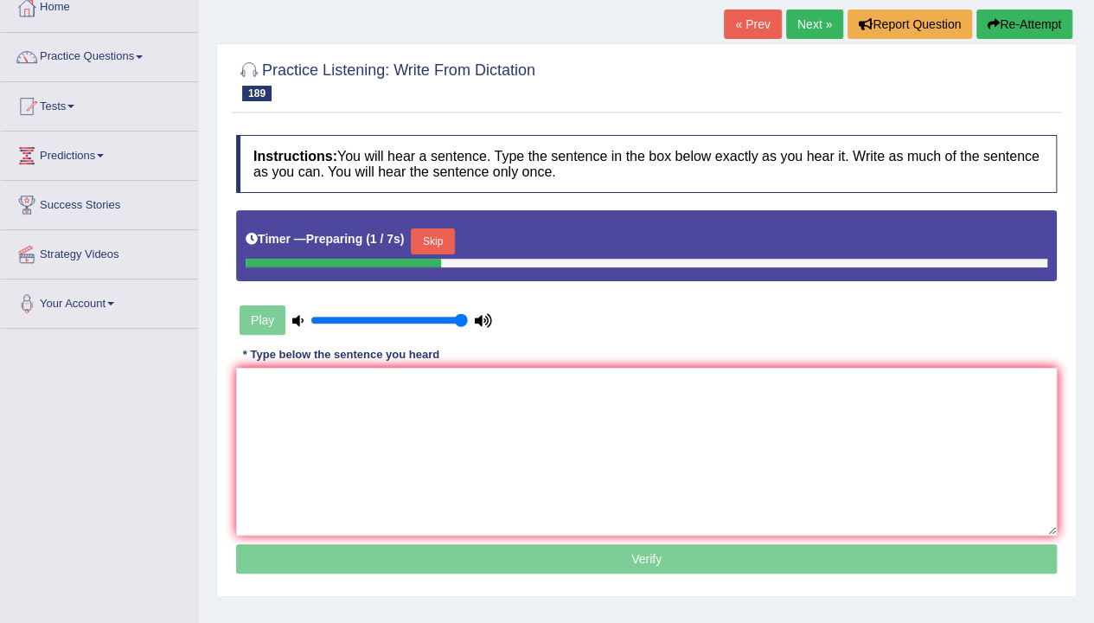
click at [441, 245] on button "Skip" at bounding box center [432, 241] width 43 height 26
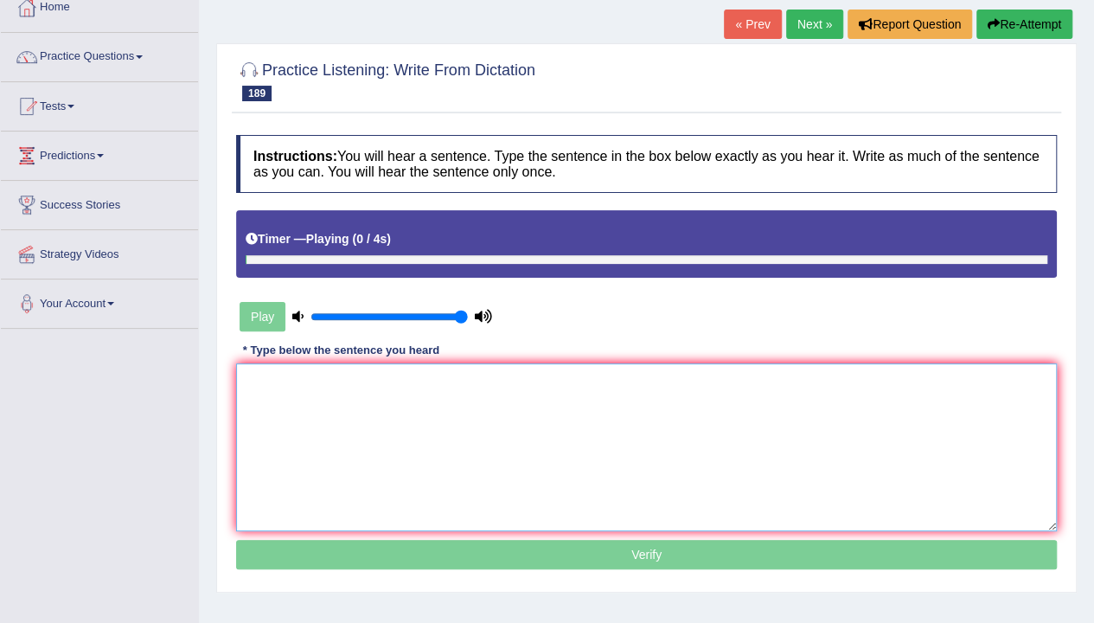
click at [463, 468] on textarea at bounding box center [646, 447] width 821 height 168
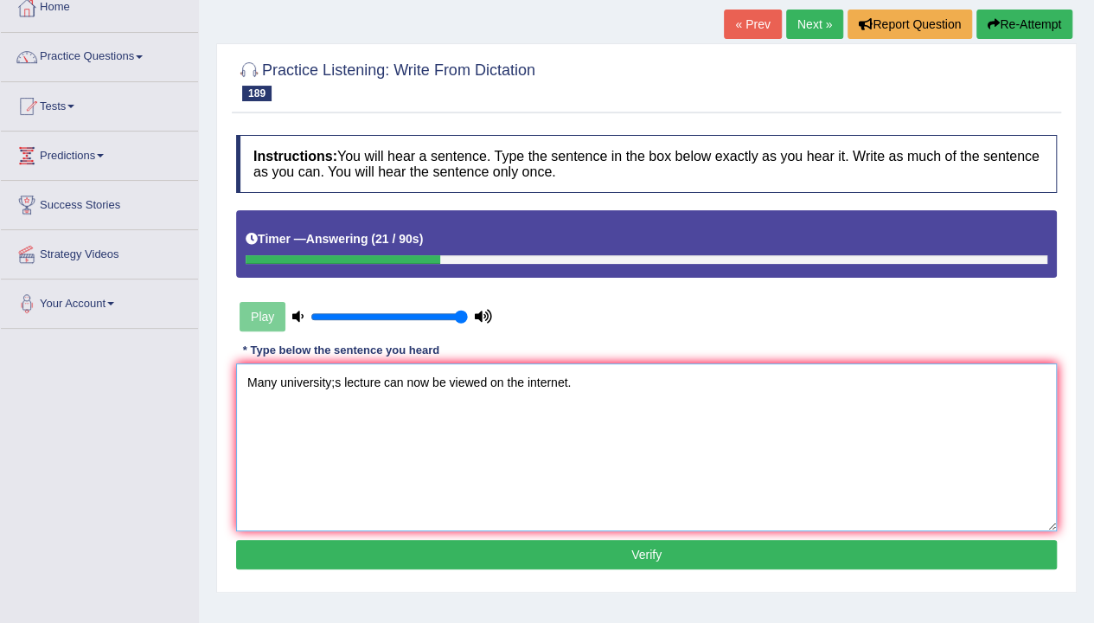
click at [329, 384] on textarea "Many university;s lecture can now be viewed on the internet." at bounding box center [646, 447] width 821 height 168
click at [378, 384] on textarea "Many university's lectures can now be viewed on the internet." at bounding box center [646, 447] width 821 height 168
click at [582, 477] on textarea "Many university's lectures can now be viewed on the internet." at bounding box center [646, 447] width 821 height 168
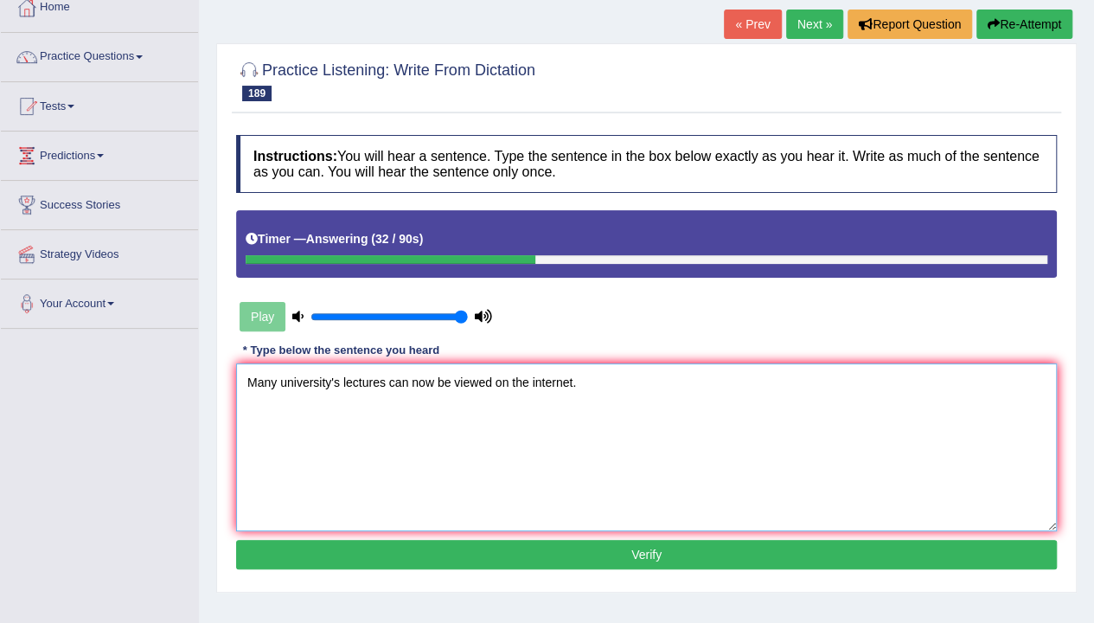
type textarea "Many university's lectures can now be viewed on the internet."
click at [658, 559] on button "Verify" at bounding box center [646, 554] width 821 height 29
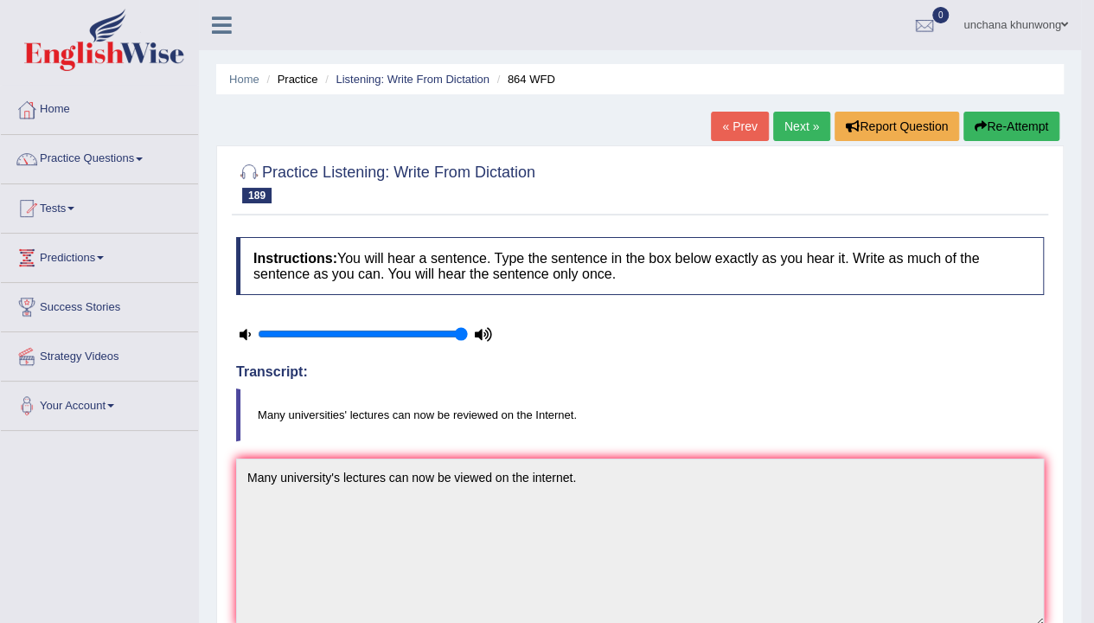
click at [796, 114] on link "Next »" at bounding box center [801, 126] width 57 height 29
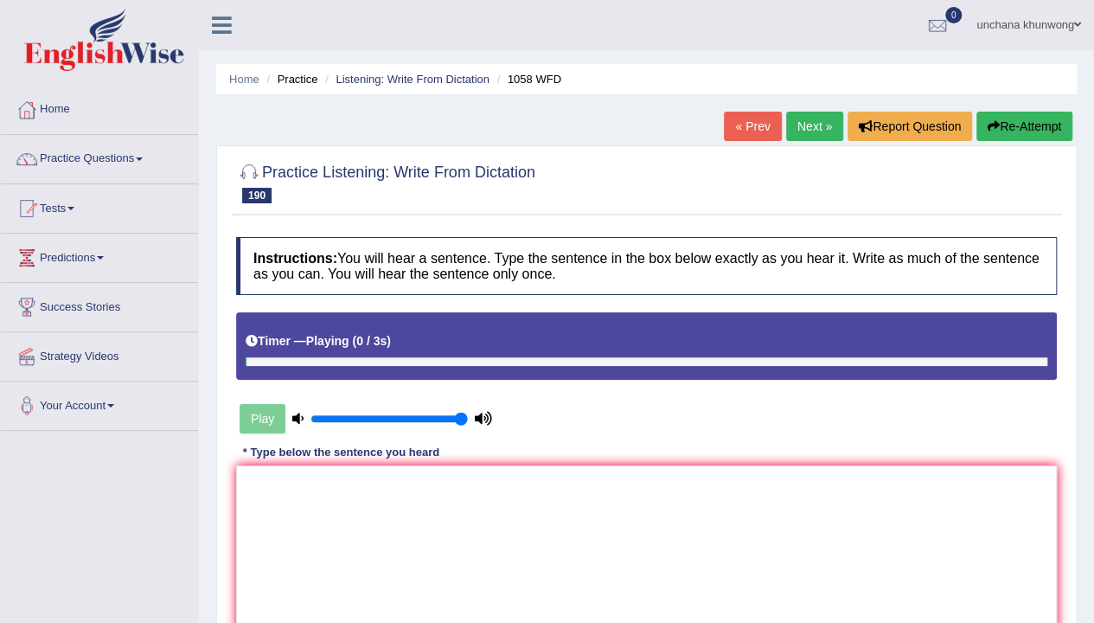
click at [434, 334] on div "Timer — Playing ( 0 / 3s )" at bounding box center [647, 341] width 802 height 30
click at [552, 555] on textarea at bounding box center [646, 549] width 821 height 168
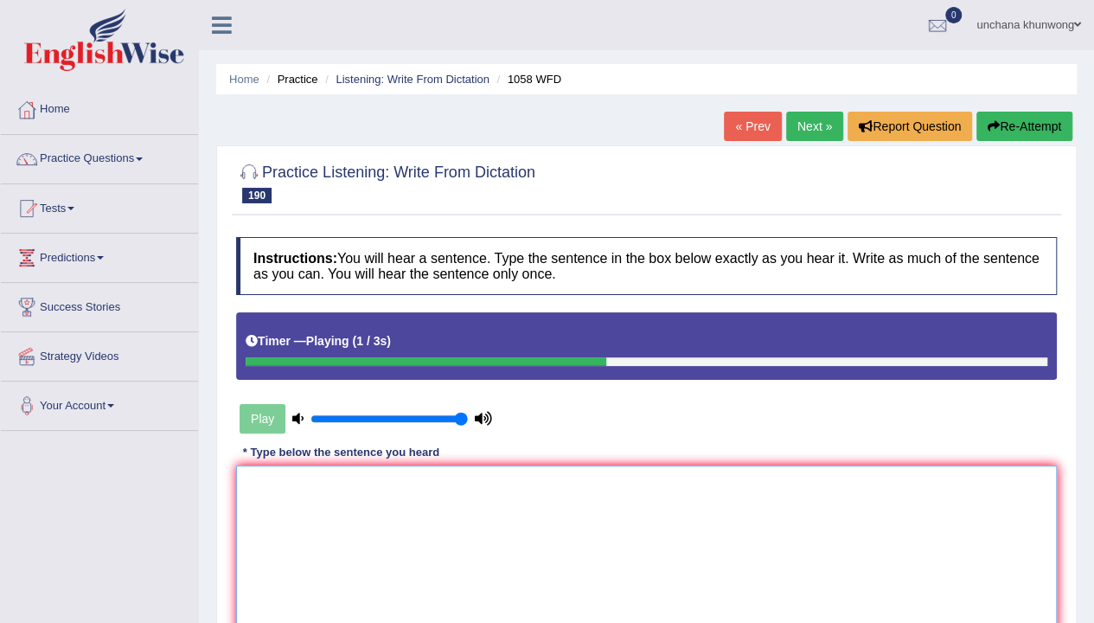
click at [552, 555] on textarea at bounding box center [646, 549] width 821 height 168
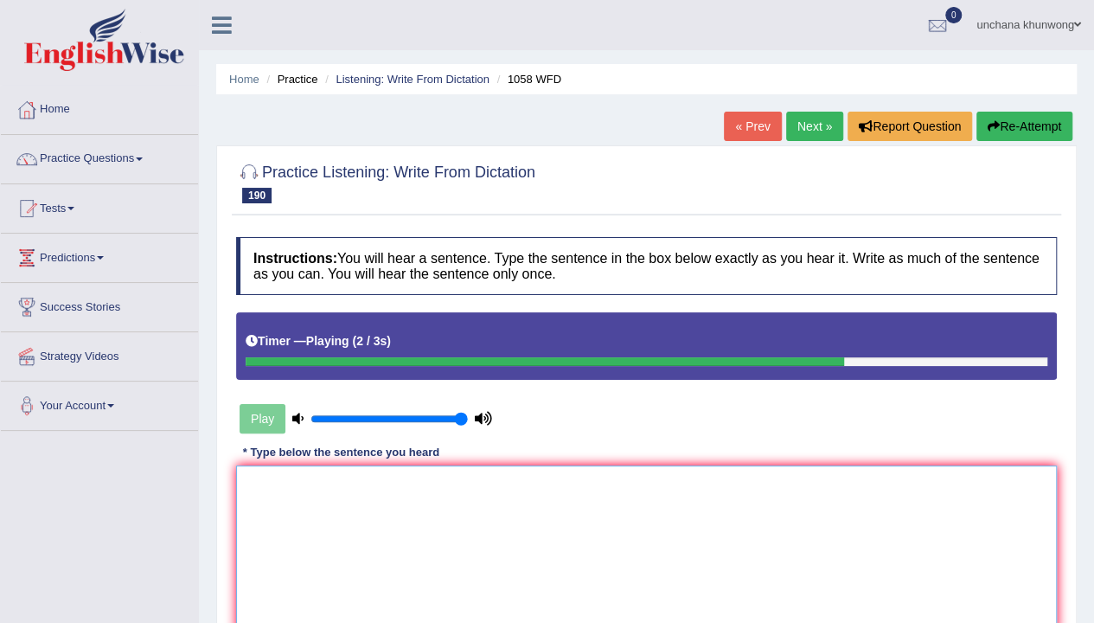
click at [552, 555] on textarea at bounding box center [646, 549] width 821 height 168
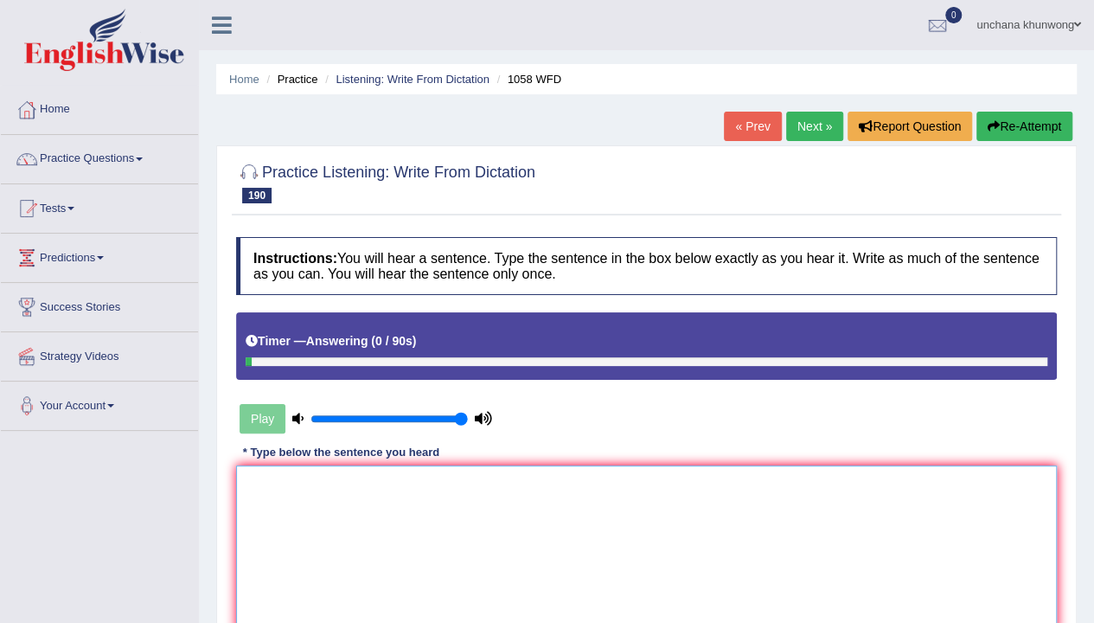
click at [472, 536] on textarea at bounding box center [646, 549] width 821 height 168
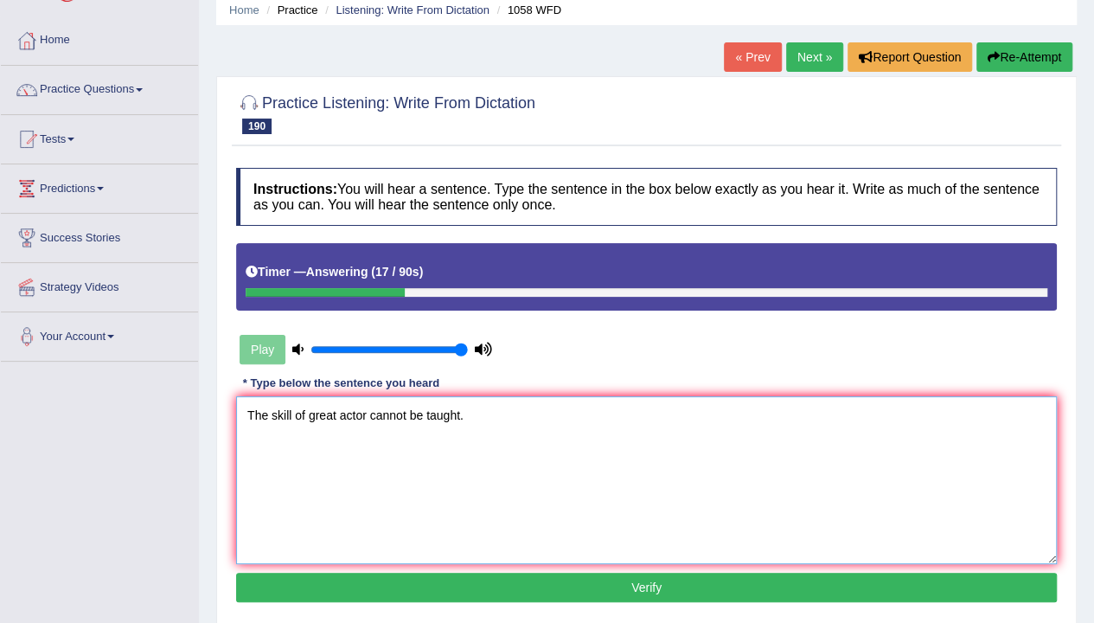
scroll to position [107, 0]
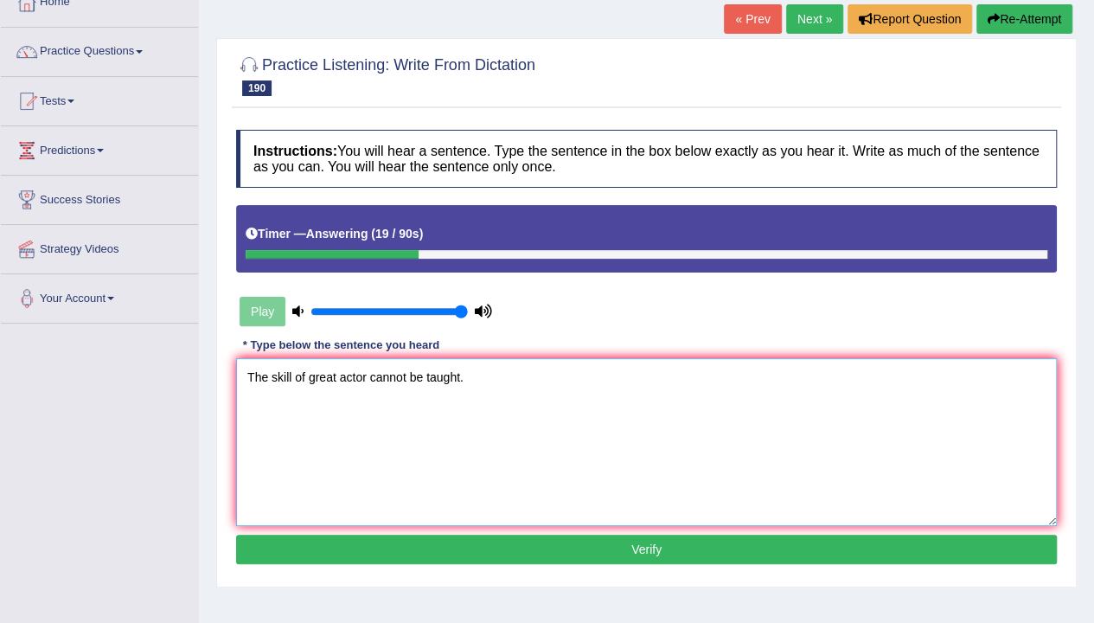
click at [294, 371] on textarea "The skill of great actor cannot be taught." at bounding box center [646, 442] width 821 height 168
click at [529, 419] on textarea "The skills of great actor cannot be taught." at bounding box center [646, 442] width 821 height 168
click at [378, 374] on textarea "The skills of great actor cannot be taught." at bounding box center [646, 442] width 821 height 168
click at [875, 465] on textarea "The skills of great actor actors cannot be taught." at bounding box center [646, 442] width 821 height 168
click at [794, 462] on textarea "The skills of great actor actors cannot be taught." at bounding box center [646, 442] width 821 height 168
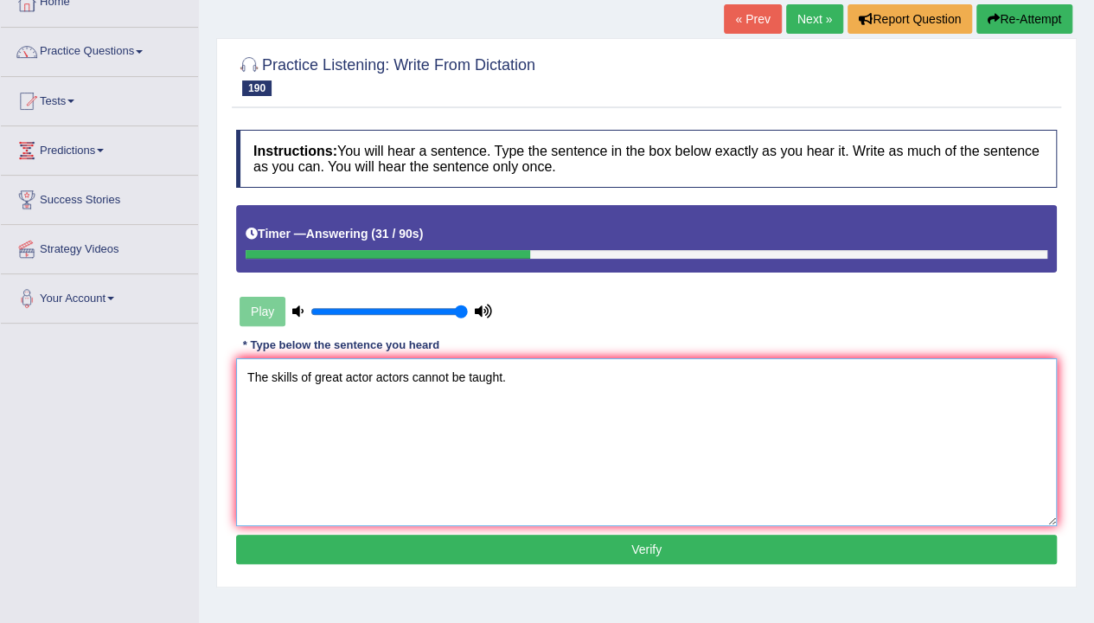
type textarea "The skills of great actor actors cannot be taught."
click at [601, 546] on button "Verify" at bounding box center [646, 549] width 821 height 29
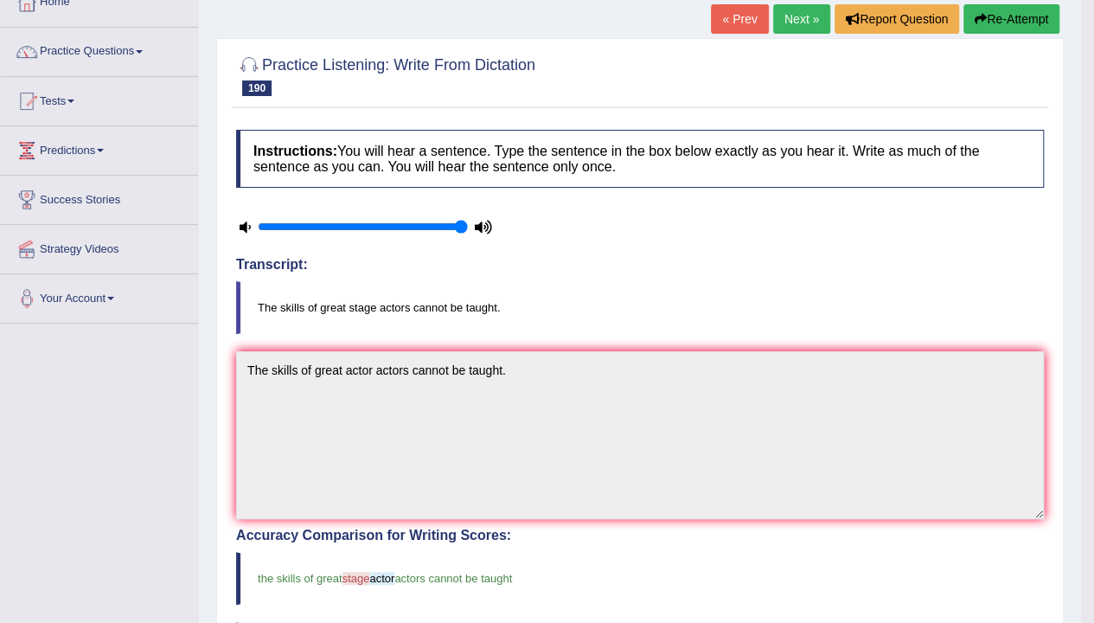
click at [782, 10] on link "Next »" at bounding box center [801, 18] width 57 height 29
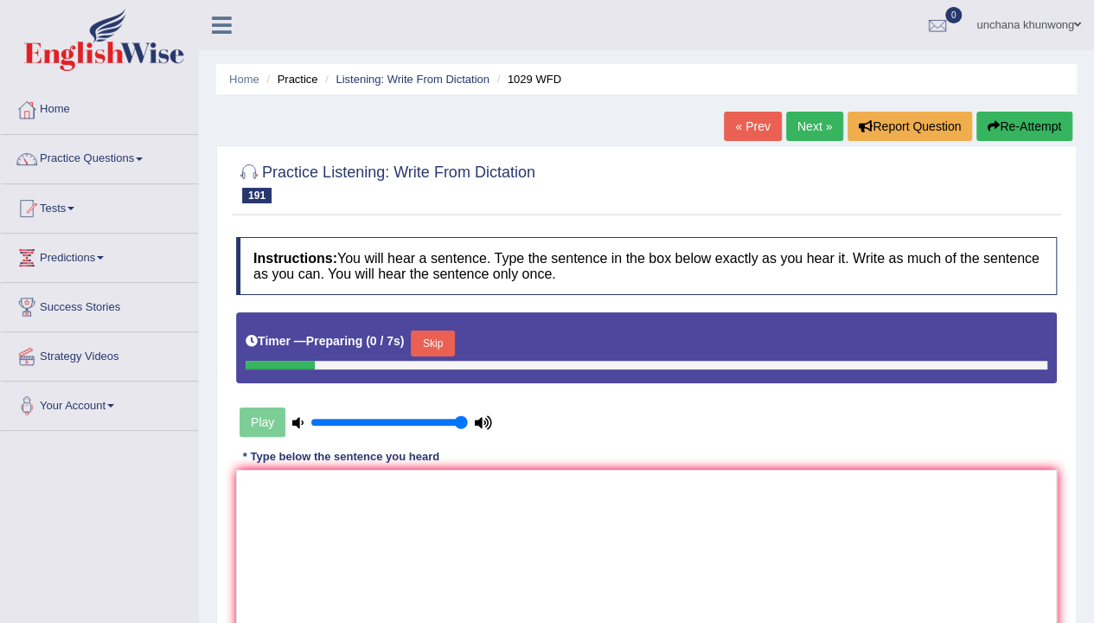
scroll to position [84, 0]
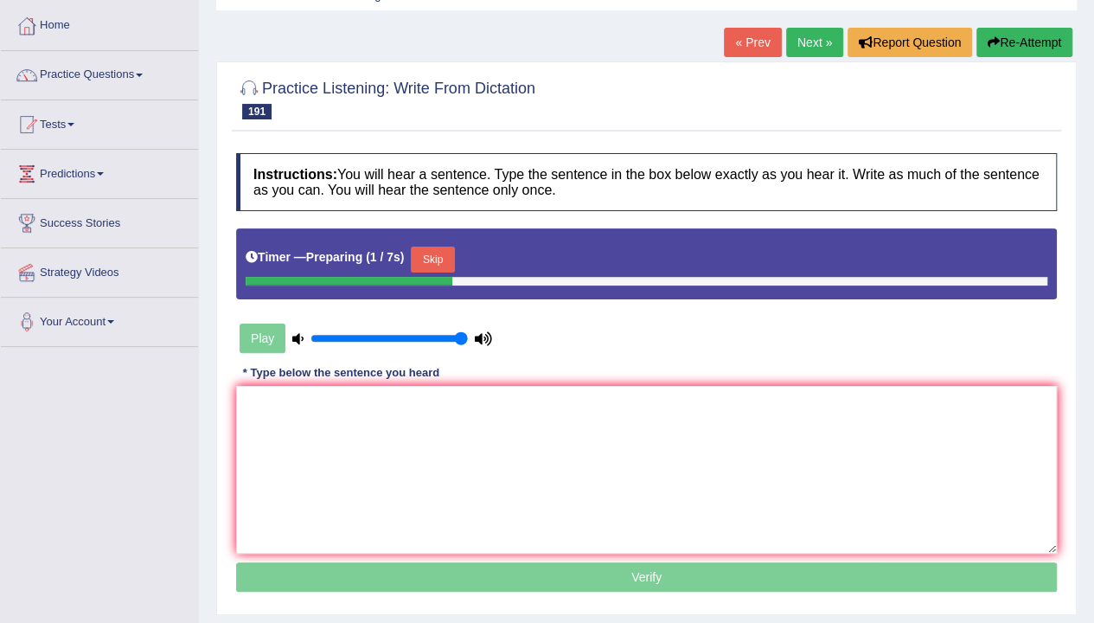
click at [429, 263] on button "Skip" at bounding box center [432, 260] width 43 height 26
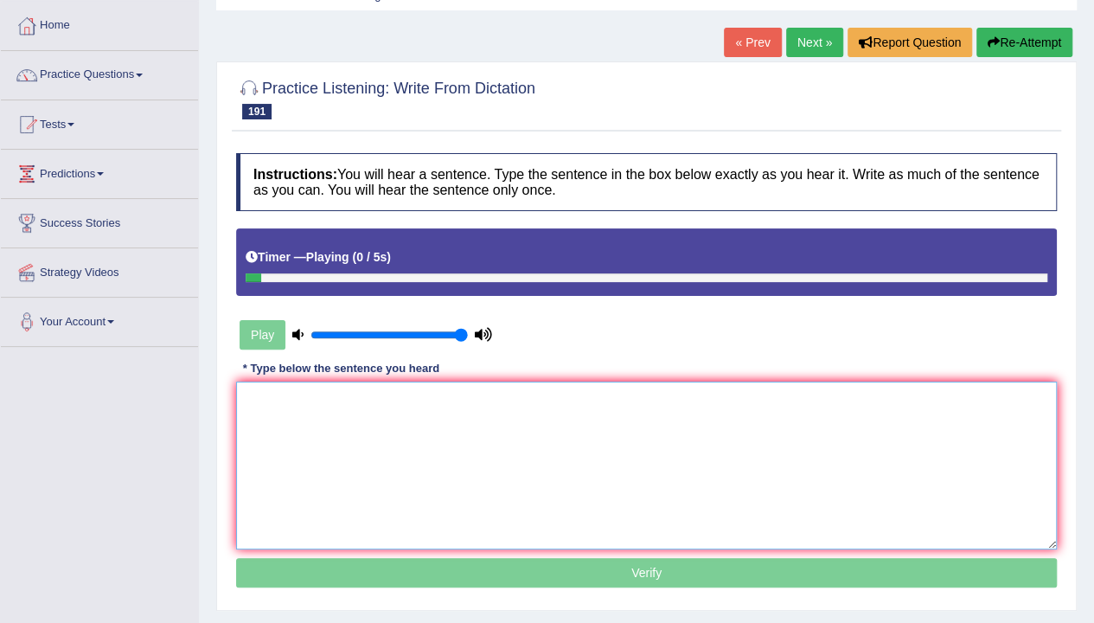
click at [464, 420] on textarea at bounding box center [646, 466] width 821 height 168
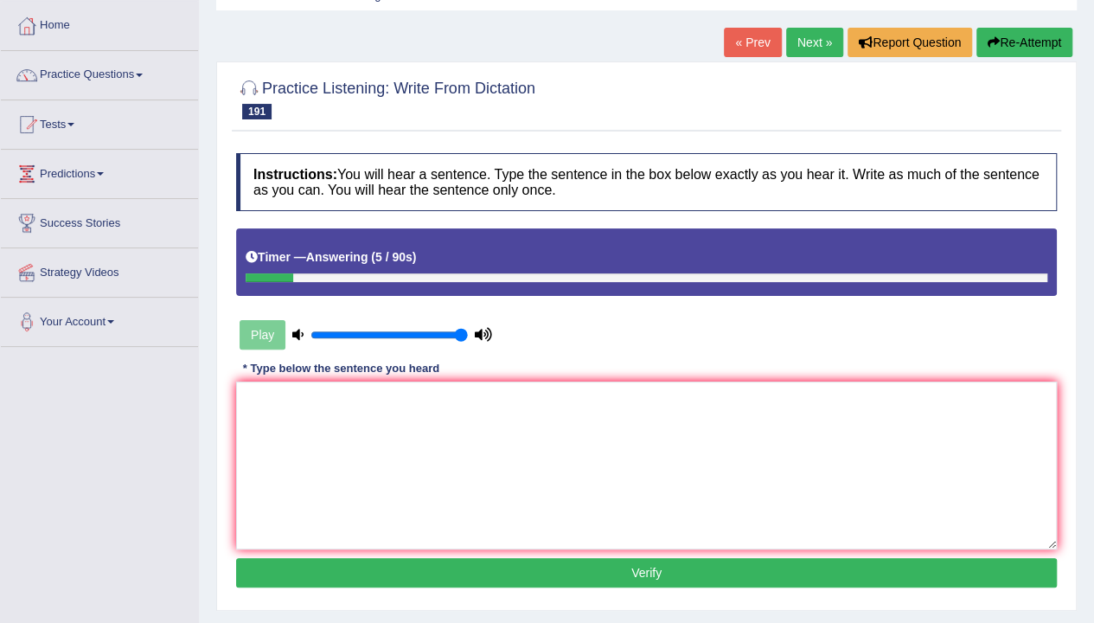
click at [1012, 53] on button "Re-Attempt" at bounding box center [1025, 42] width 96 height 29
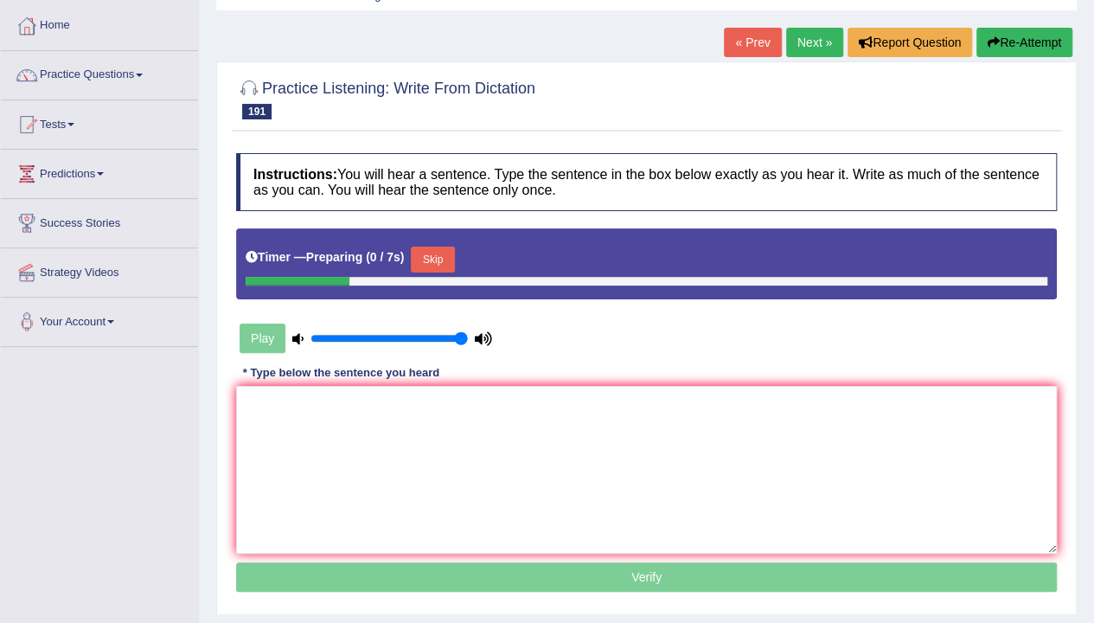
click at [450, 254] on button "Skip" at bounding box center [432, 260] width 43 height 26
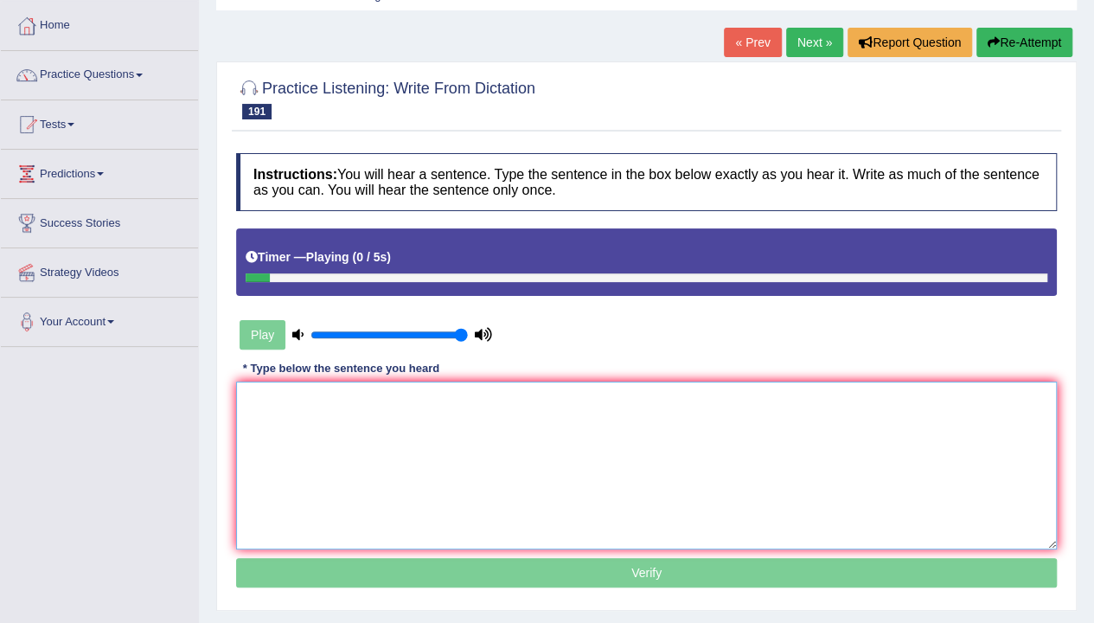
click at [436, 516] on textarea at bounding box center [646, 466] width 821 height 168
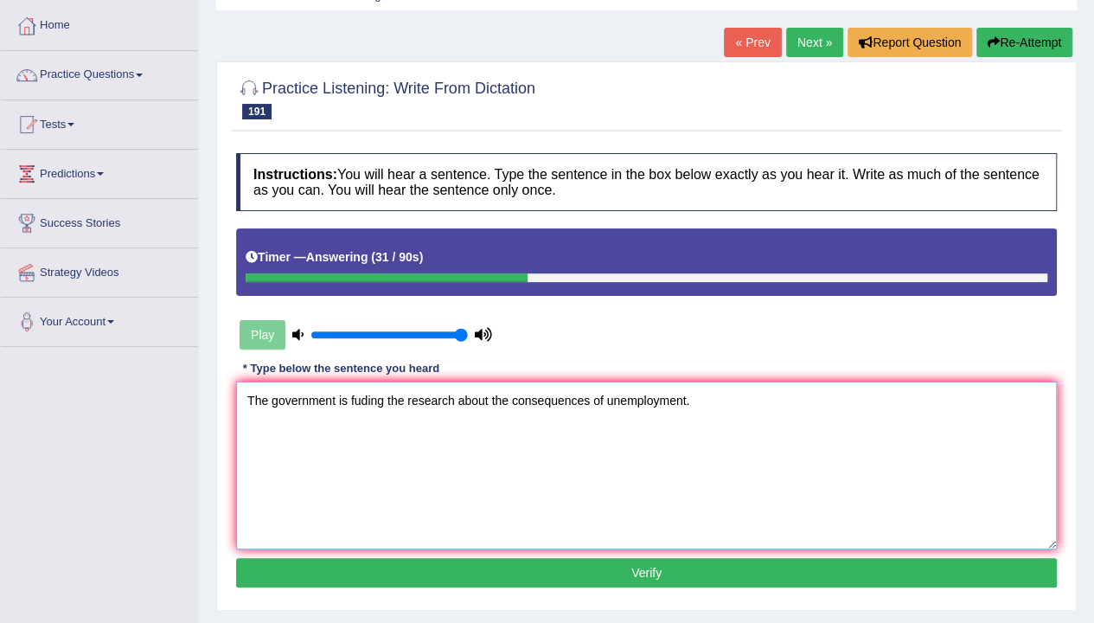
click at [436, 516] on textarea "The government is fuding the research about the consequences of unemployment." at bounding box center [646, 466] width 821 height 168
type textarea "The government is fuding the research about the consequences of unemployment."
click at [651, 580] on button "Verify" at bounding box center [646, 572] width 821 height 29
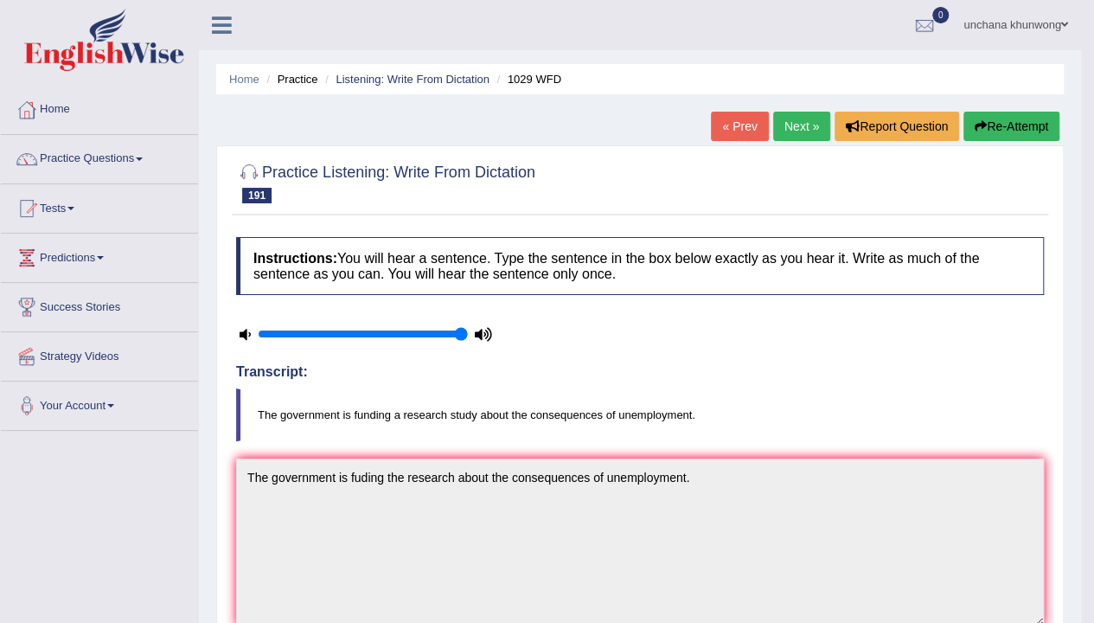
click at [808, 140] on link "Next »" at bounding box center [801, 126] width 57 height 29
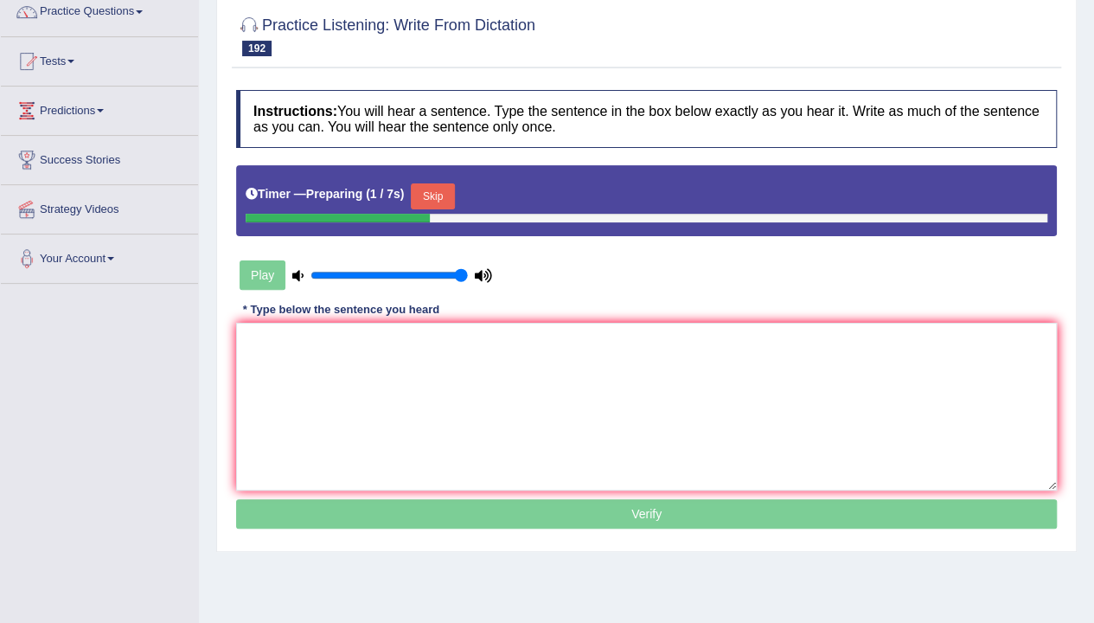
click at [452, 194] on button "Skip" at bounding box center [432, 196] width 43 height 26
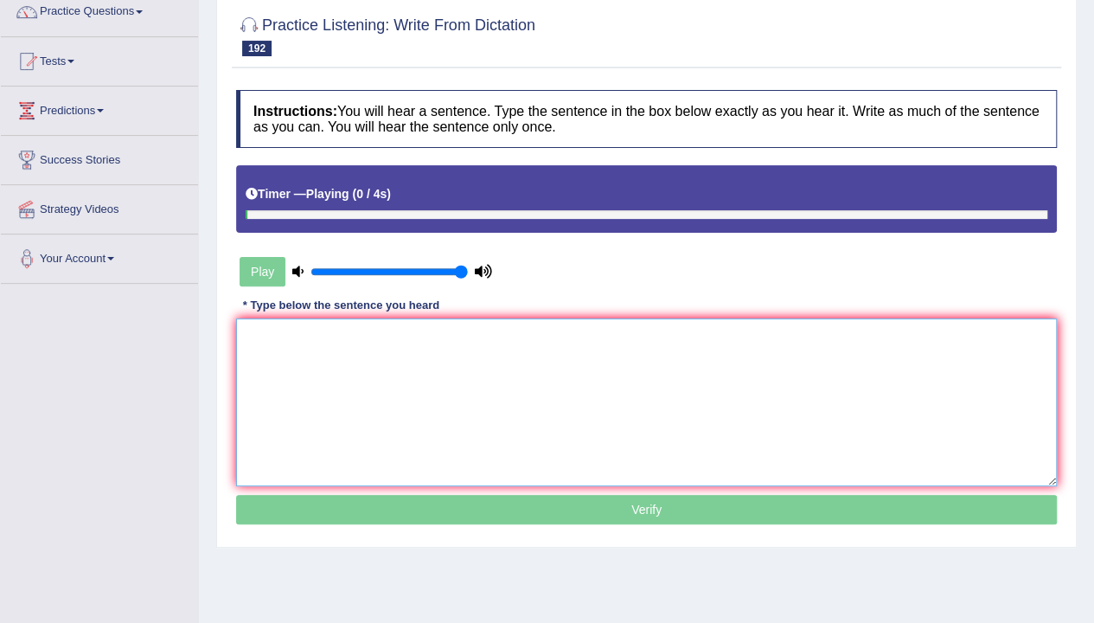
click at [471, 410] on textarea at bounding box center [646, 402] width 821 height 168
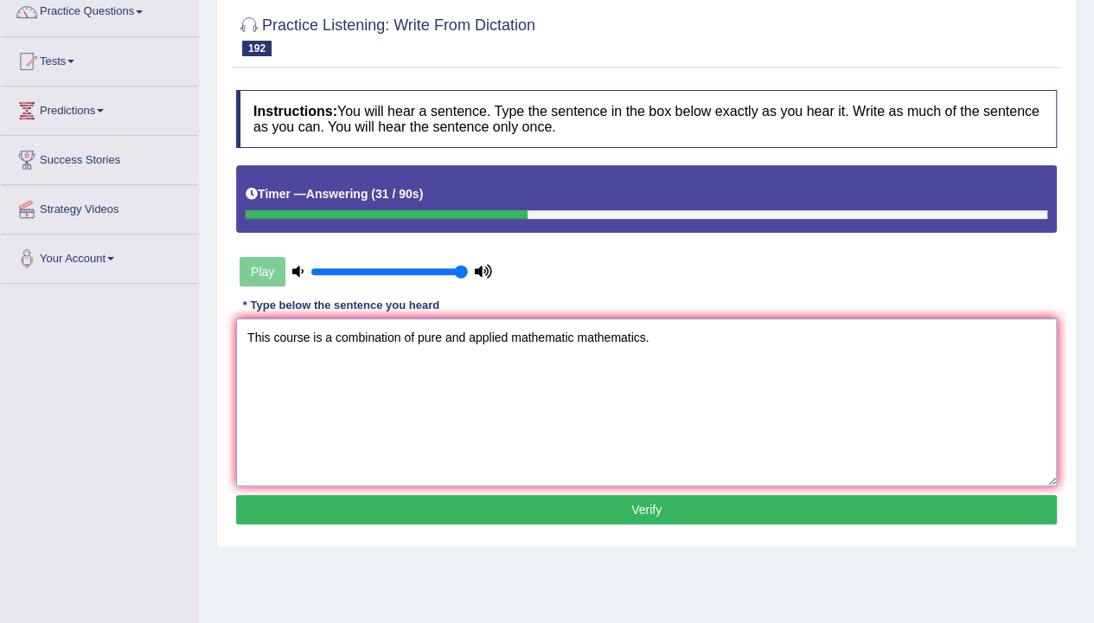
click at [471, 410] on textarea "This course is a combination of pure and applied mathematic mathematics." at bounding box center [646, 402] width 821 height 168
click at [603, 412] on textarea "This course is a combination of pure and applied mathematic mathematics." at bounding box center [646, 402] width 821 height 168
type textarea "This course is a combination of pure and applied mathematic mathematics."
click at [637, 515] on button "Verify" at bounding box center [646, 509] width 821 height 29
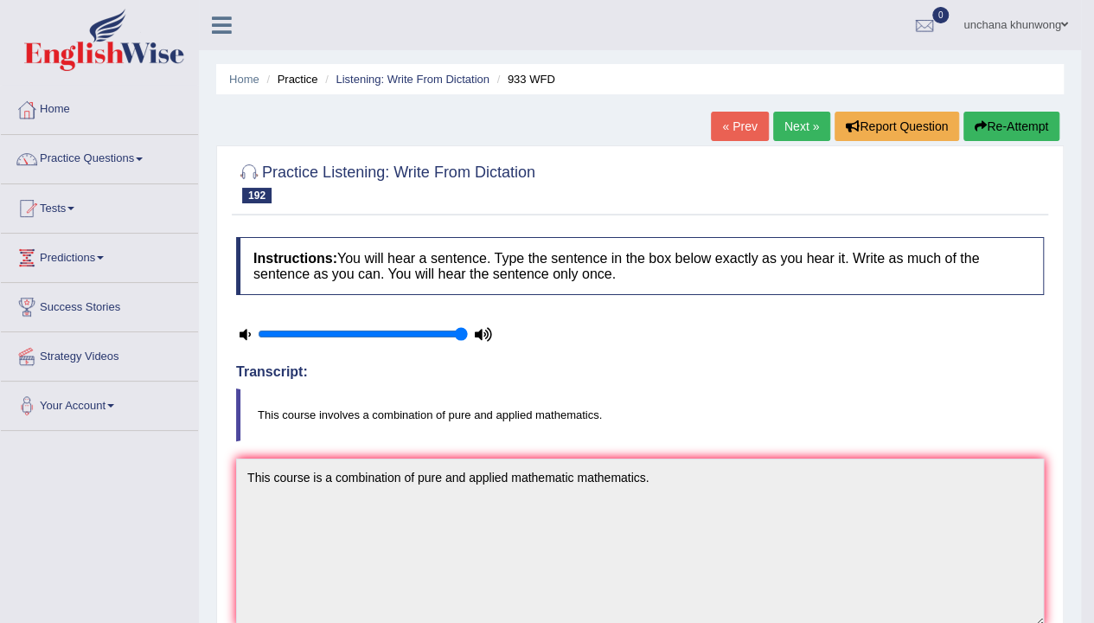
click at [812, 139] on link "Next »" at bounding box center [801, 126] width 57 height 29
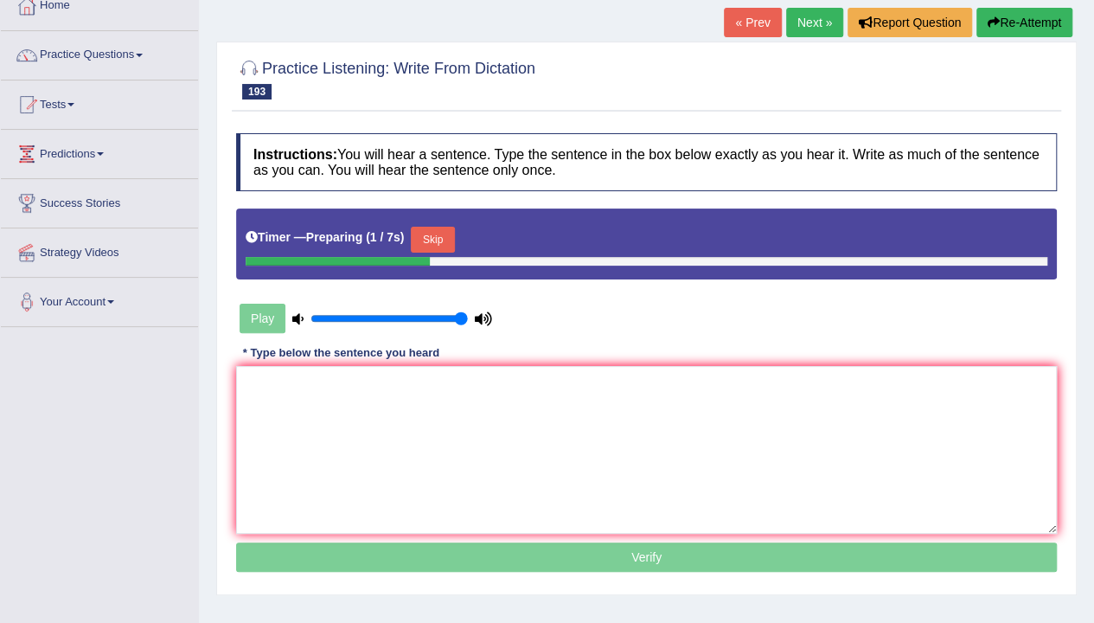
click at [445, 247] on button "Skip" at bounding box center [432, 240] width 43 height 26
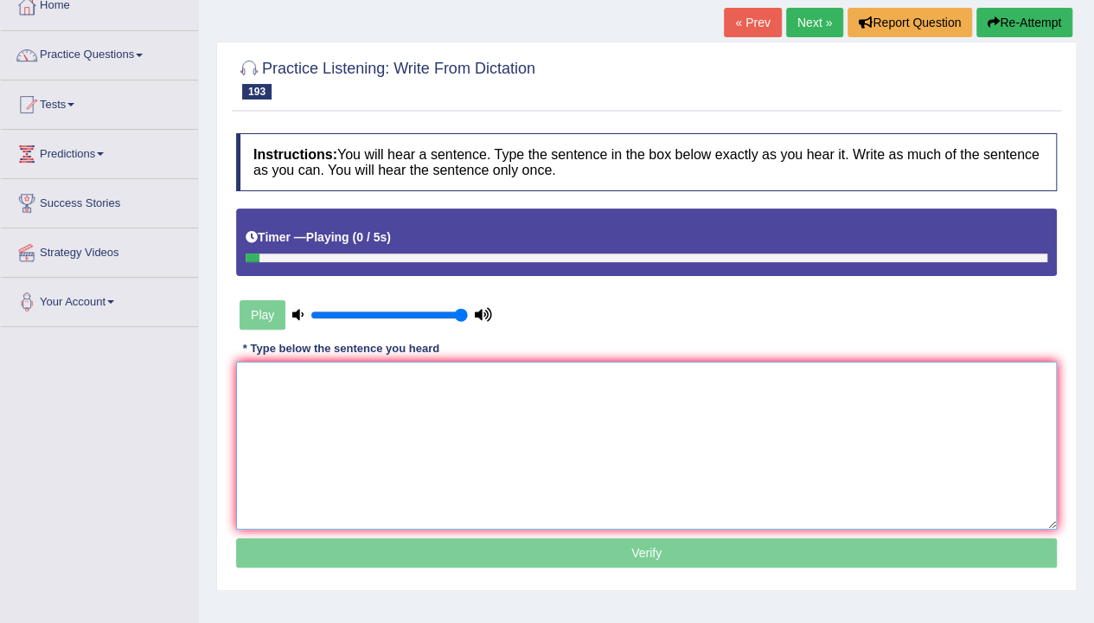
click at [420, 440] on textarea at bounding box center [646, 446] width 821 height 168
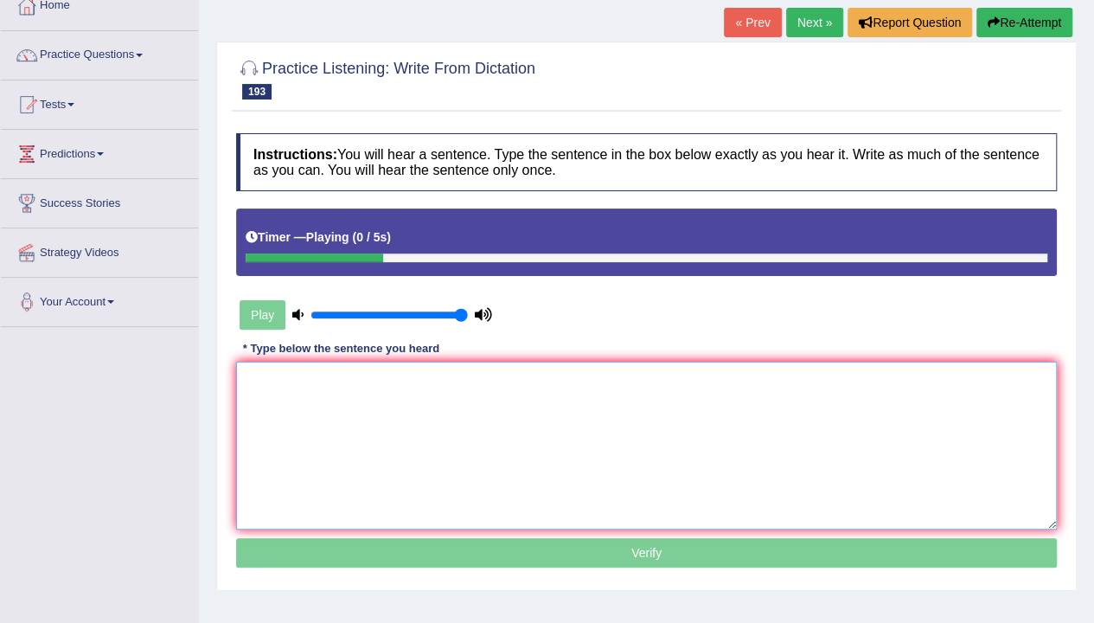
click at [420, 440] on textarea at bounding box center [646, 446] width 821 height 168
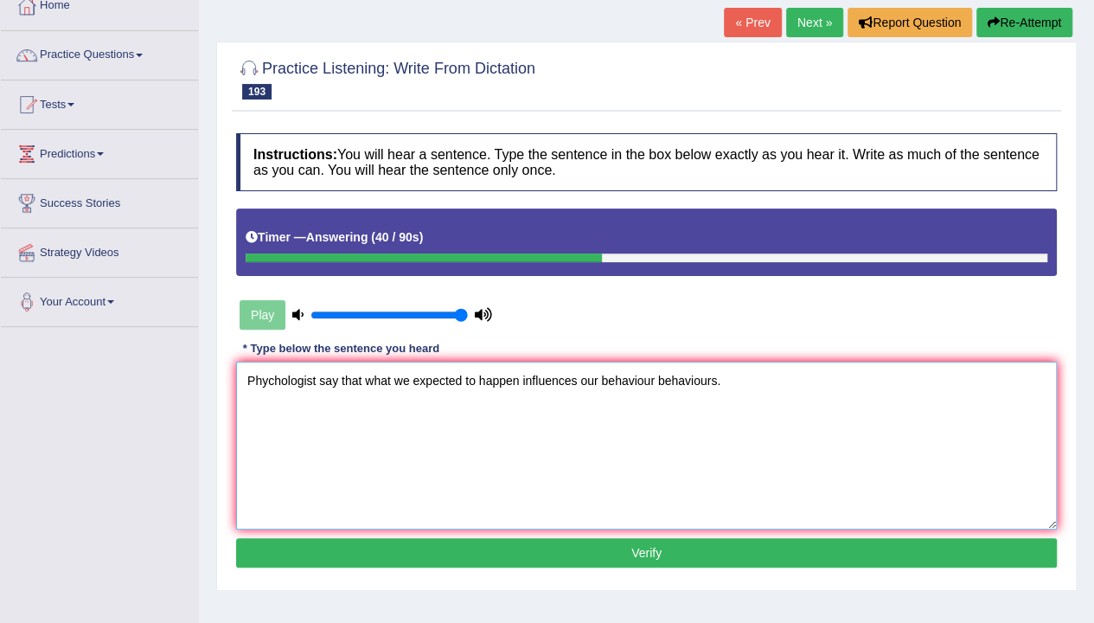
click at [318, 382] on textarea "Phychologist say that what we expected to happen influences our behaviour behav…" at bounding box center [646, 446] width 821 height 168
click at [265, 382] on textarea "Phychologist Physay that what we expected to happen influences our behaviour be…" at bounding box center [646, 446] width 821 height 168
click at [336, 381] on textarea "[MEDICAL_DATA] Physay that what we expected to happen influences our behaviour …" at bounding box center [646, 446] width 821 height 168
click at [338, 381] on textarea "Psychologist Psysay that what we expected to happen influences our behaviour be…" at bounding box center [646, 446] width 821 height 168
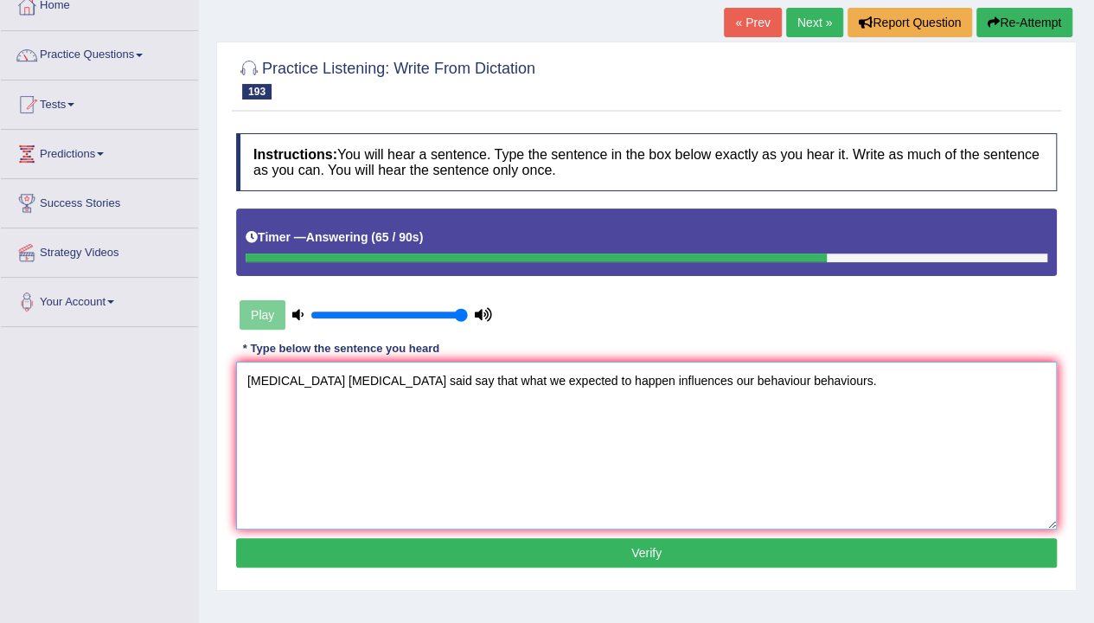
click at [387, 378] on textarea "Psychologist Psychologist said say that what we expected to happen influences o…" at bounding box center [646, 446] width 821 height 168
click at [477, 428] on textarea "Psychologist Psychologists said say that what we expected to happen influences …" at bounding box center [646, 446] width 821 height 168
click at [622, 380] on textarea "Psychologist Psychologists said say that what we expected to happen influences …" at bounding box center [646, 446] width 821 height 168
click at [710, 431] on textarea "Psychologist Psychologists said say that what we expected to happen is influenc…" at bounding box center [646, 446] width 821 height 168
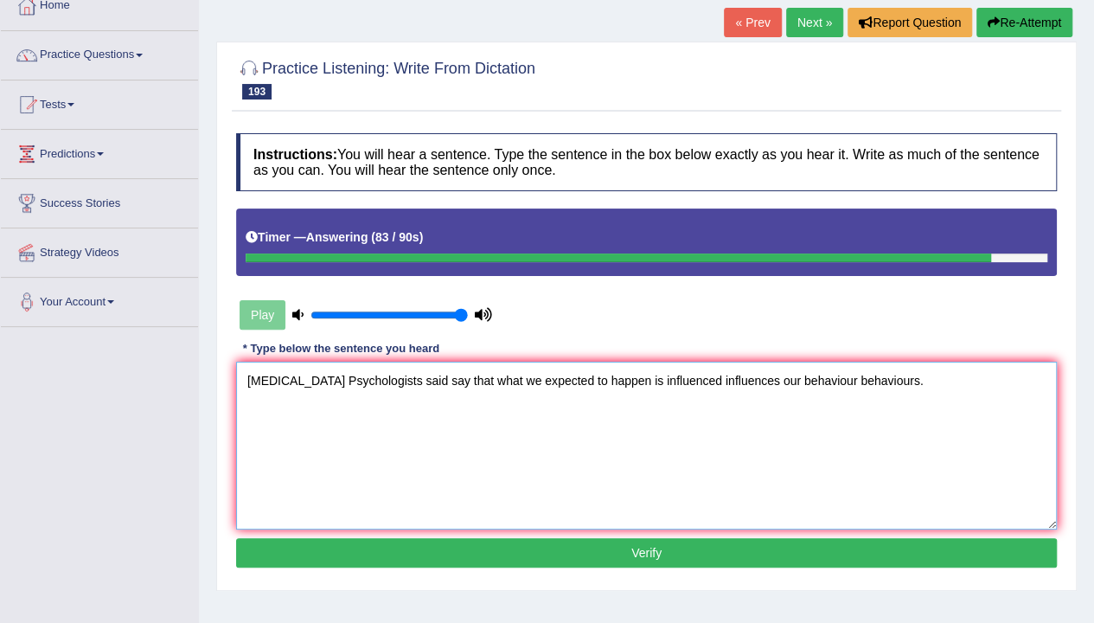
click at [842, 446] on textarea "Psychologist Psychologists said say that what we expected to happen is influenc…" at bounding box center [646, 446] width 821 height 168
type textarea "Psychologist Psychologists said say that what we expected to happen is influenc…"
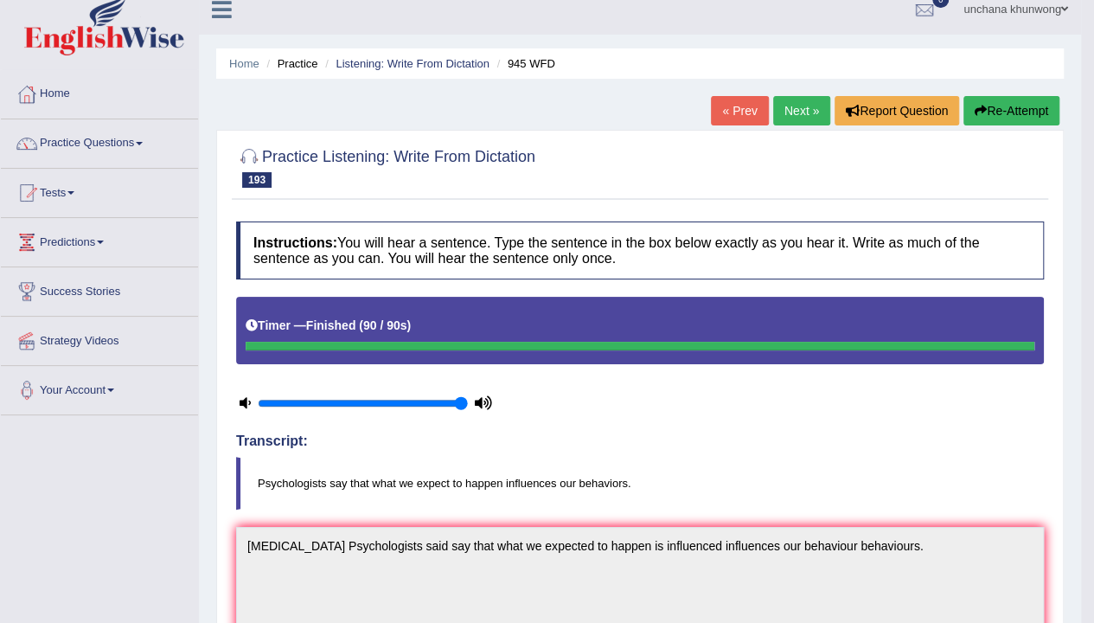
scroll to position [6, 0]
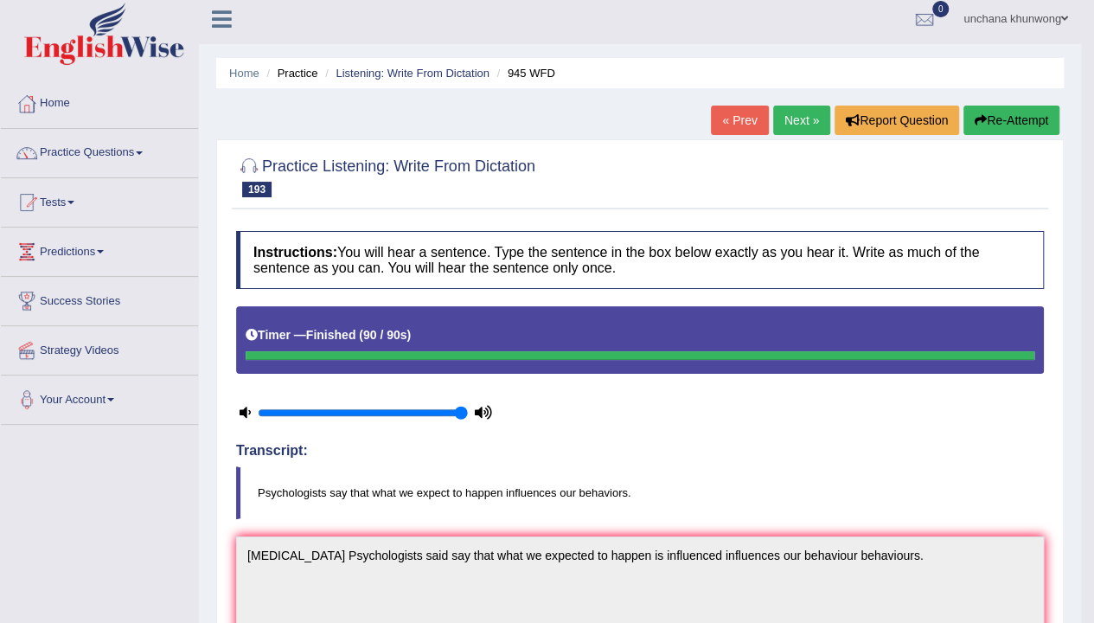
click at [805, 125] on link "Next »" at bounding box center [801, 120] width 57 height 29
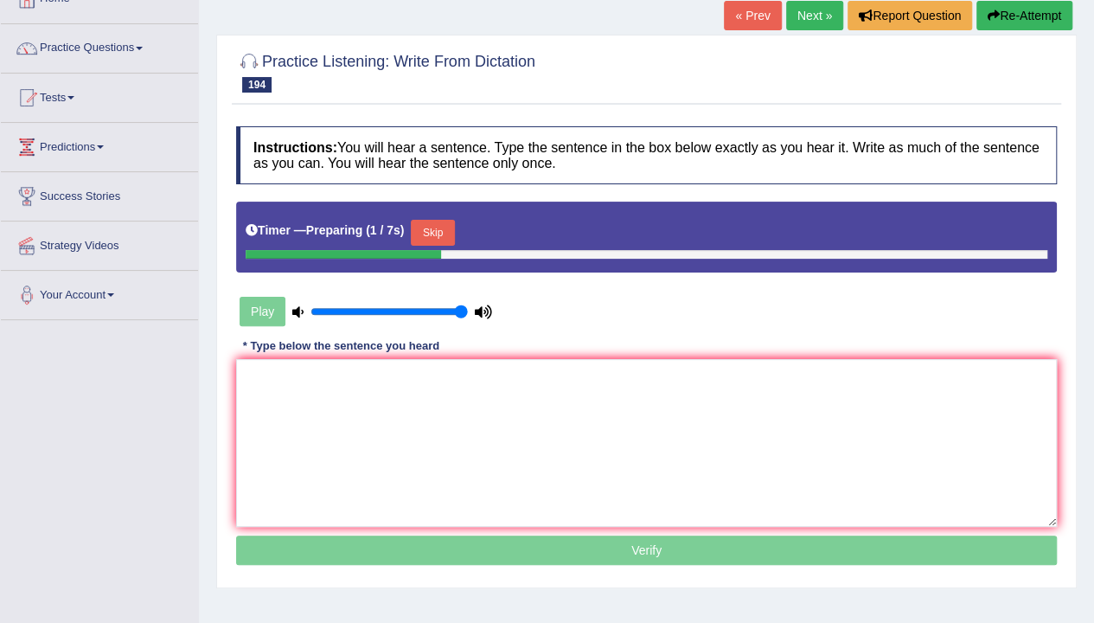
click at [429, 242] on button "Skip" at bounding box center [432, 233] width 43 height 26
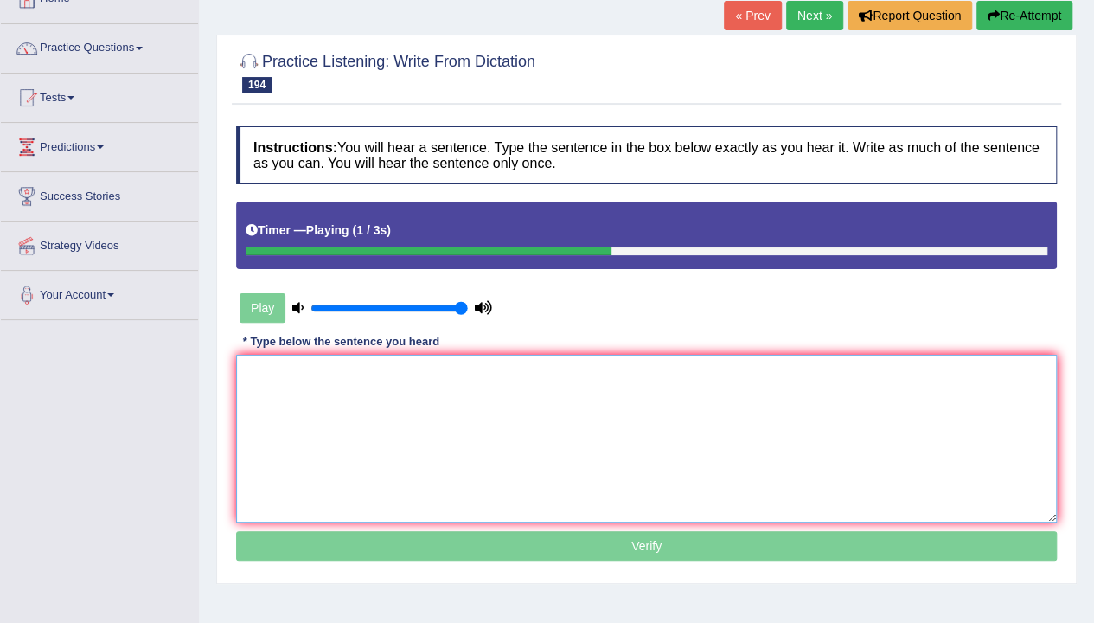
click at [507, 493] on textarea at bounding box center [646, 439] width 821 height 168
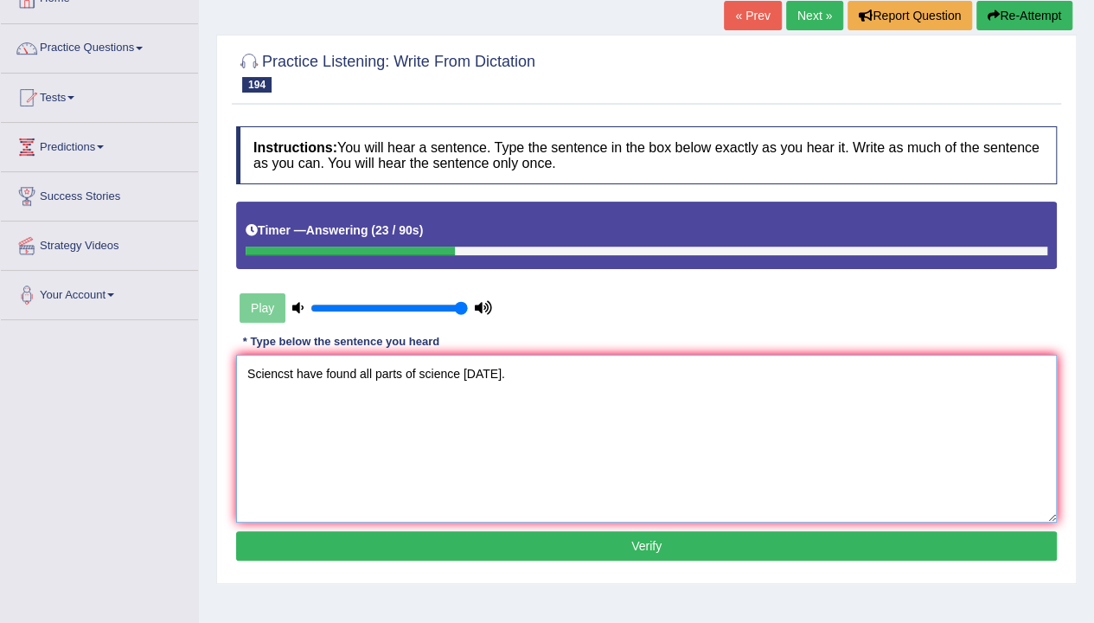
click at [282, 374] on textarea "Sciencst have found all parts of science today." at bounding box center [646, 439] width 821 height 168
click at [295, 376] on textarea "Scientist have found all parts of science today." at bounding box center [646, 439] width 821 height 168
click at [370, 457] on textarea "Scientist Scientists have found all parts of science today." at bounding box center [646, 439] width 821 height 168
click at [498, 450] on textarea "Scientist Scientists have found all parts of science today." at bounding box center [646, 439] width 821 height 168
type textarea "Scientist Scientists have found all parts of science today."
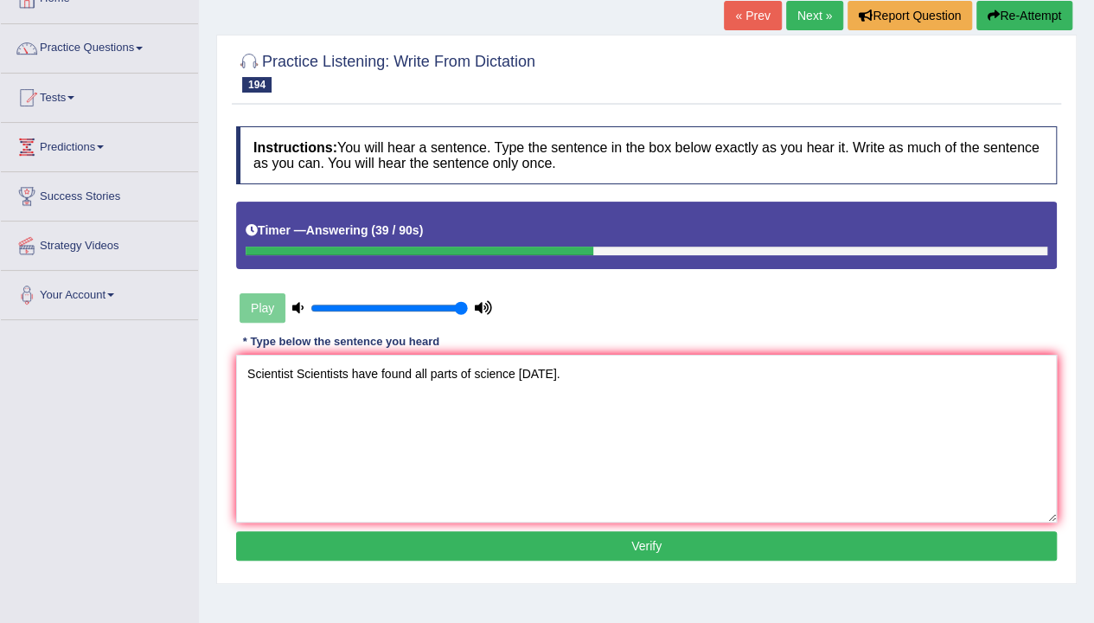
click at [559, 547] on button "Verify" at bounding box center [646, 545] width 821 height 29
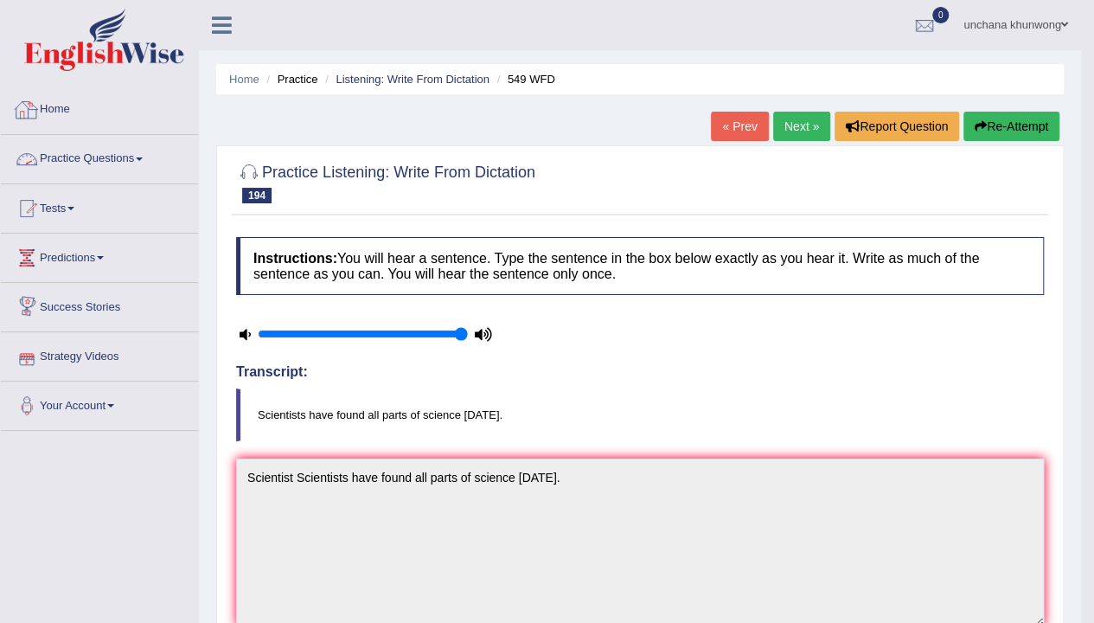
click at [62, 119] on link "Home" at bounding box center [99, 107] width 197 height 43
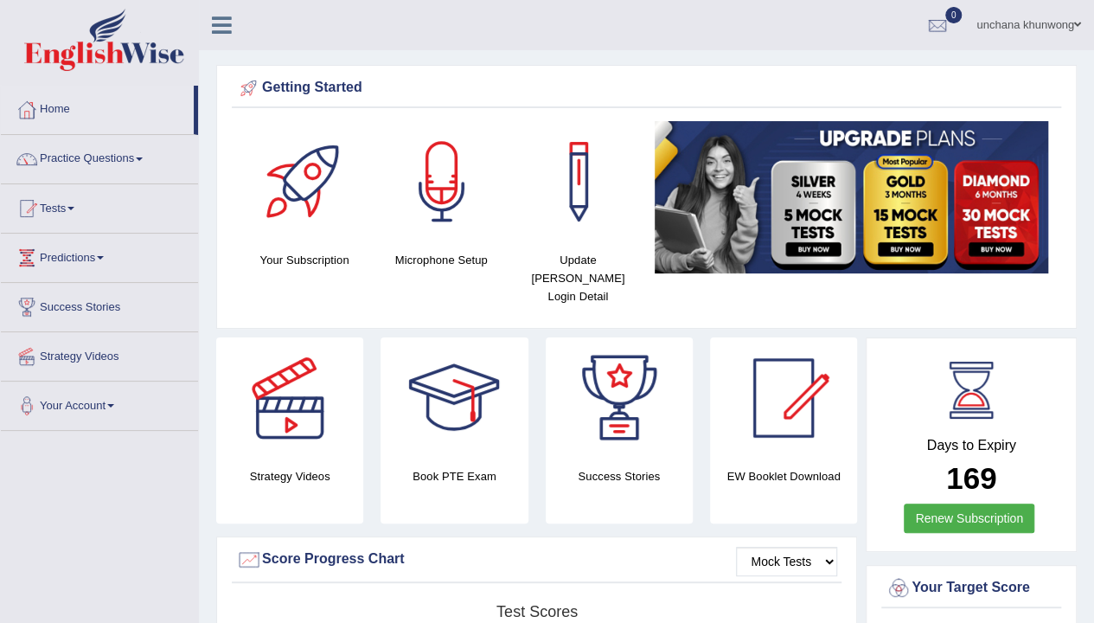
click at [93, 161] on link "Practice Questions" at bounding box center [99, 156] width 197 height 43
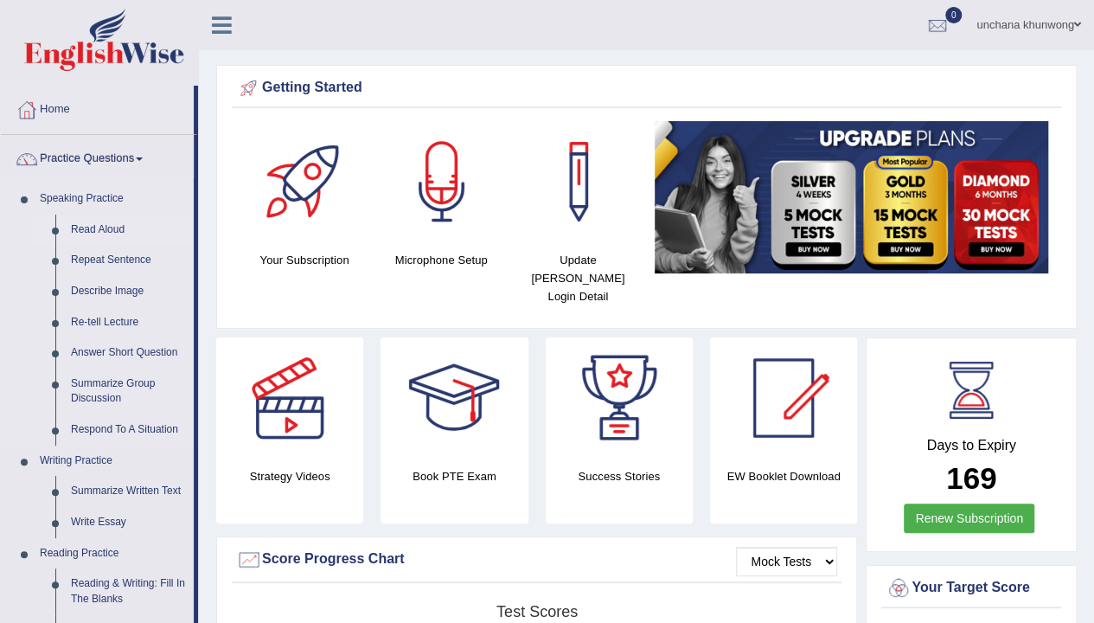
click at [118, 228] on link "Read Aloud" at bounding box center [128, 230] width 131 height 31
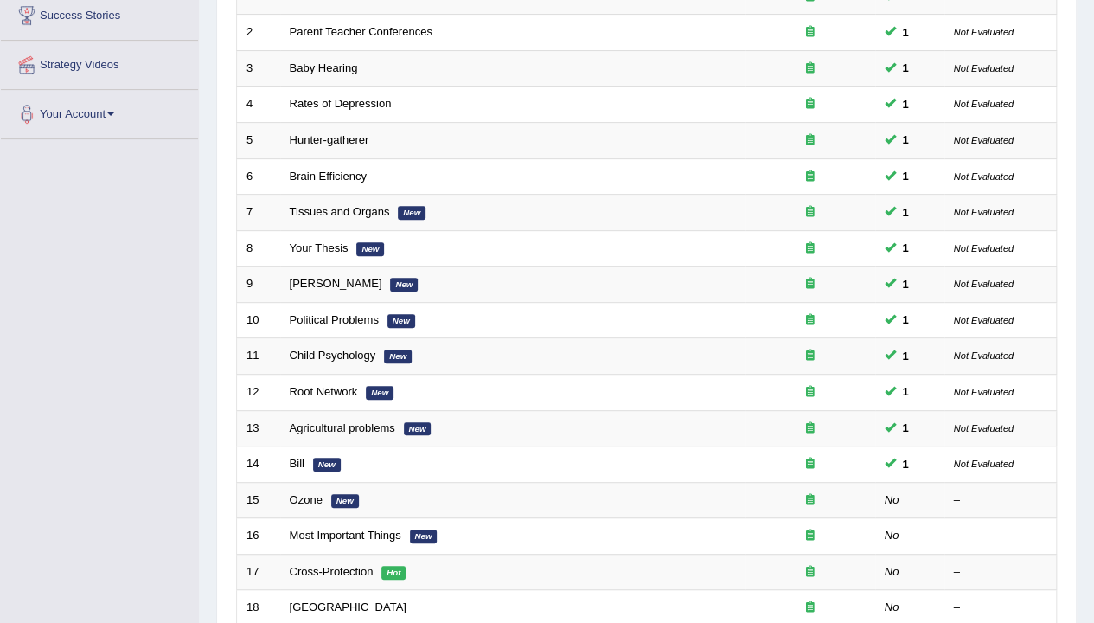
scroll to position [500, 0]
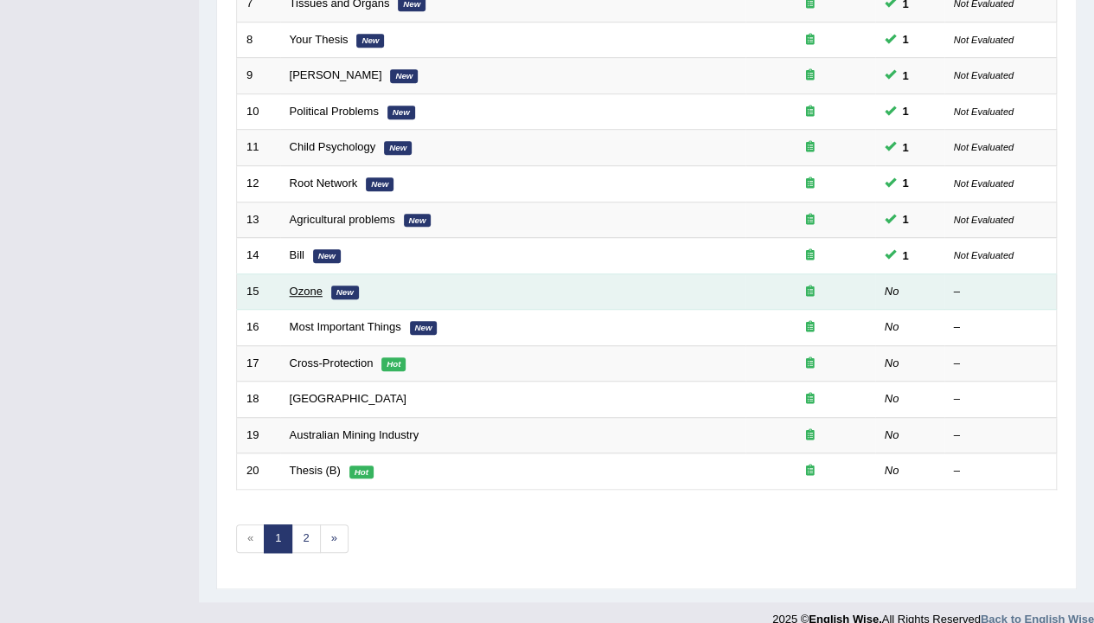
click at [304, 289] on link "Ozone" at bounding box center [306, 291] width 33 height 13
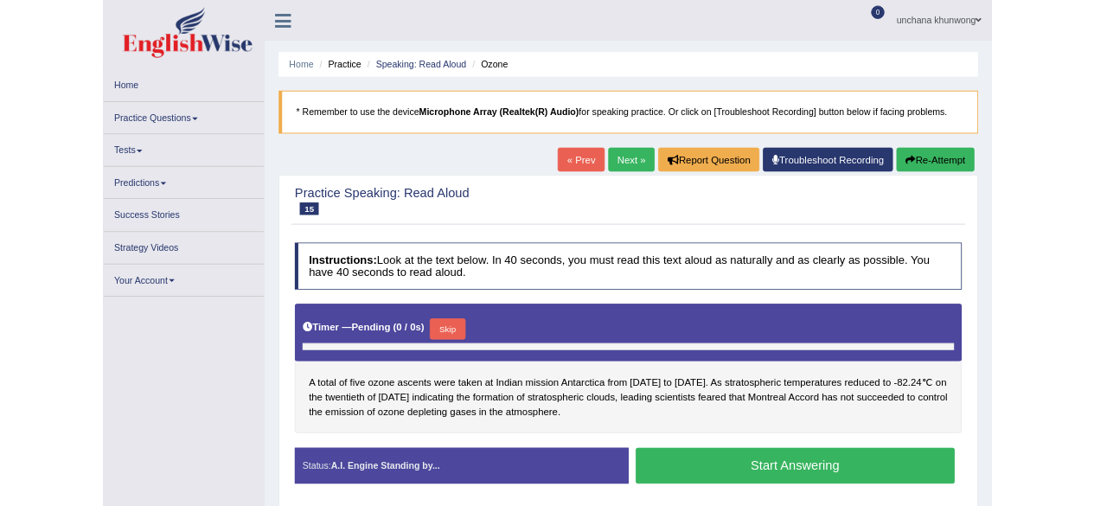
scroll to position [82, 0]
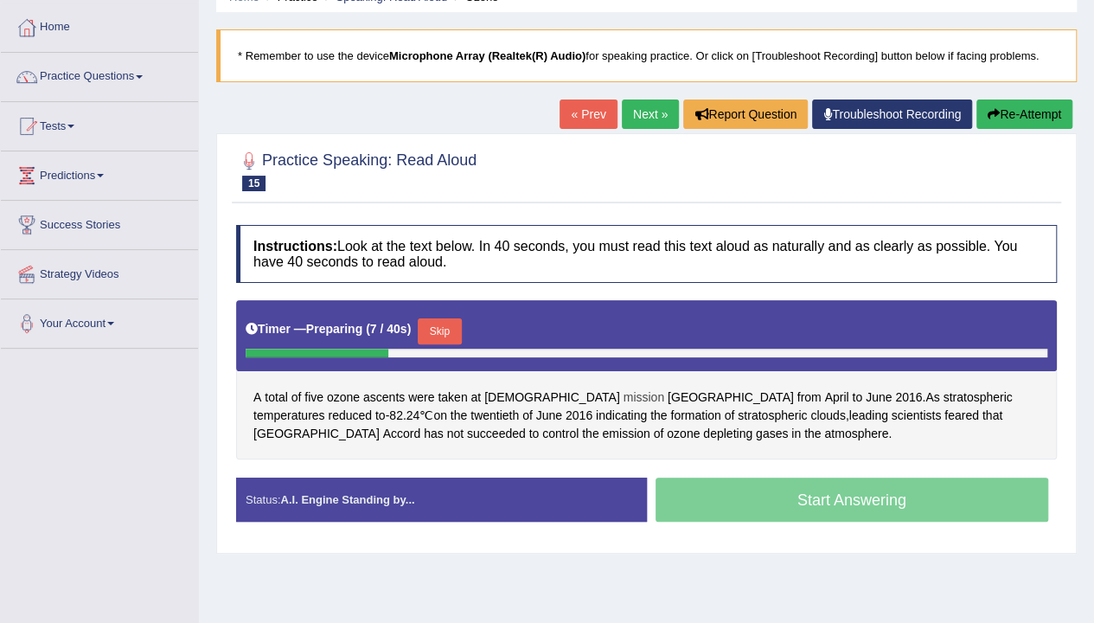
click at [624, 395] on span "mission" at bounding box center [644, 397] width 41 height 18
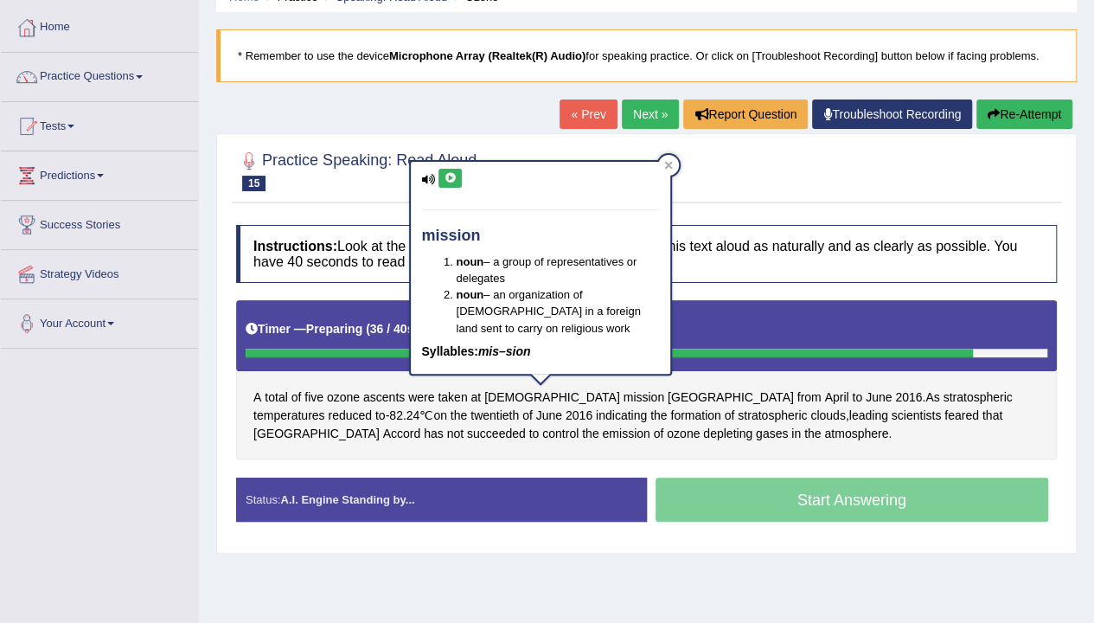
click at [831, 428] on div "A total of five ozone ascents were taken at Indian mission Antarctica from Apri…" at bounding box center [646, 379] width 821 height 159
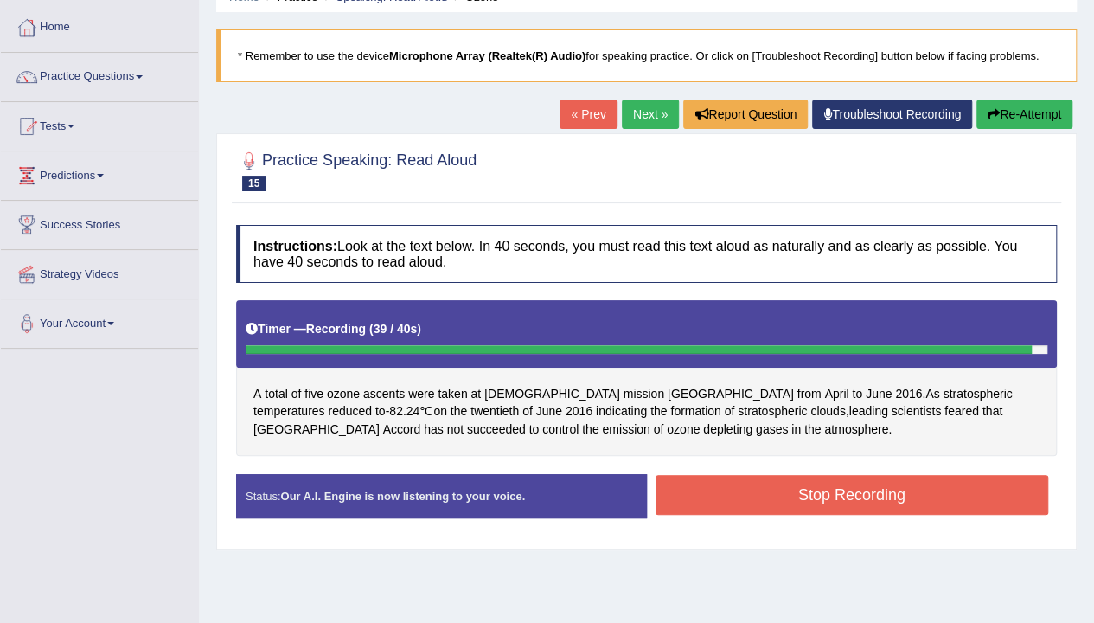
click at [780, 484] on button "Stop Recording" at bounding box center [853, 495] width 394 height 40
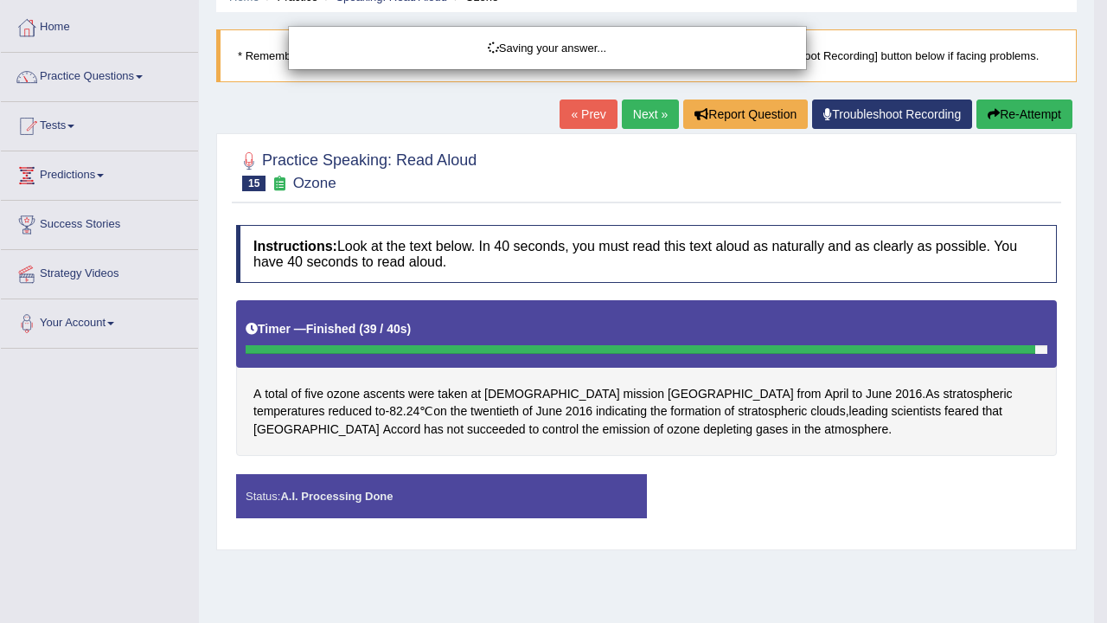
click at [1094, 279] on div "Saving your answer..." at bounding box center [553, 311] width 1107 height 623
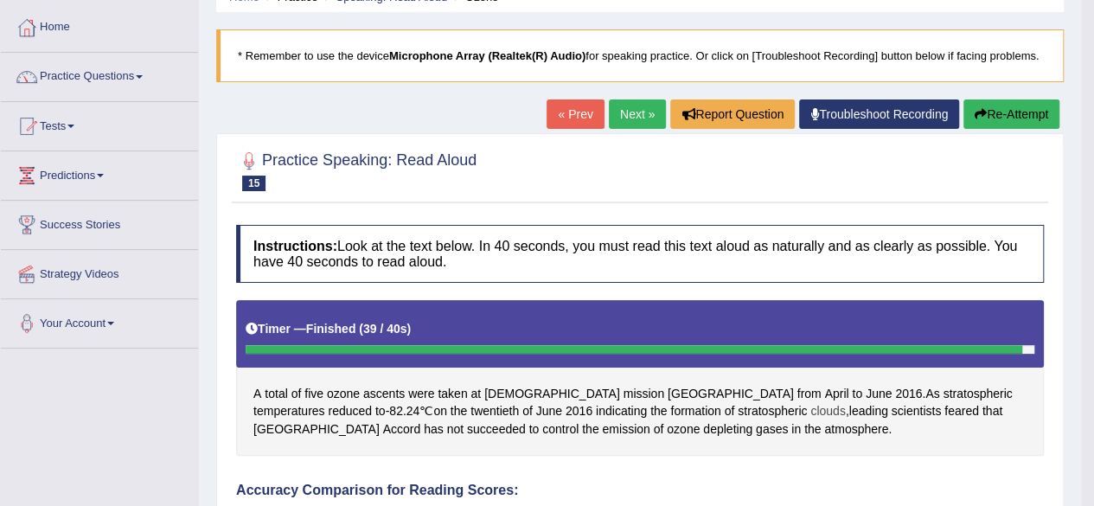
click at [811, 407] on span "clouds" at bounding box center [828, 411] width 35 height 18
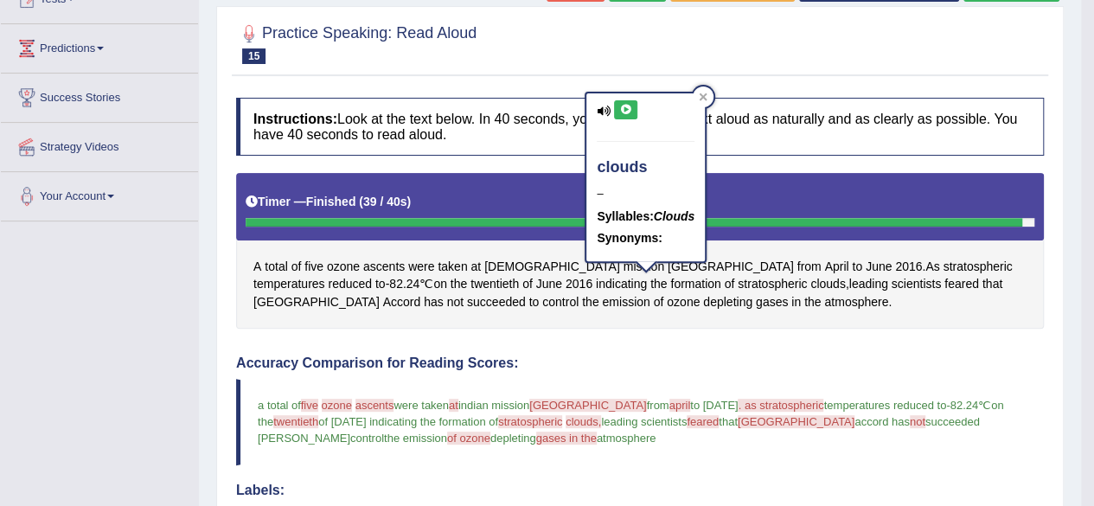
scroll to position [96, 0]
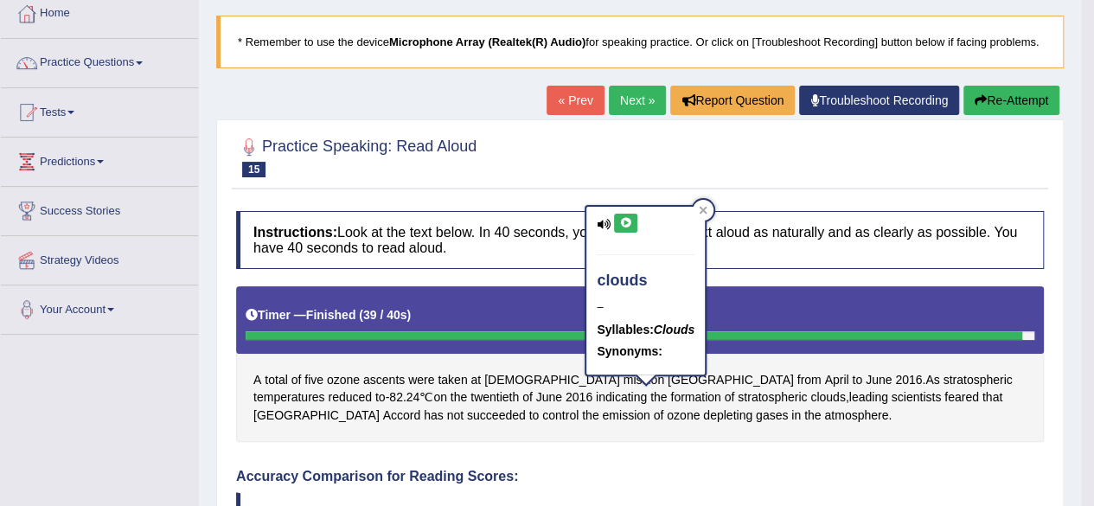
click at [651, 103] on link "Next »" at bounding box center [637, 100] width 57 height 29
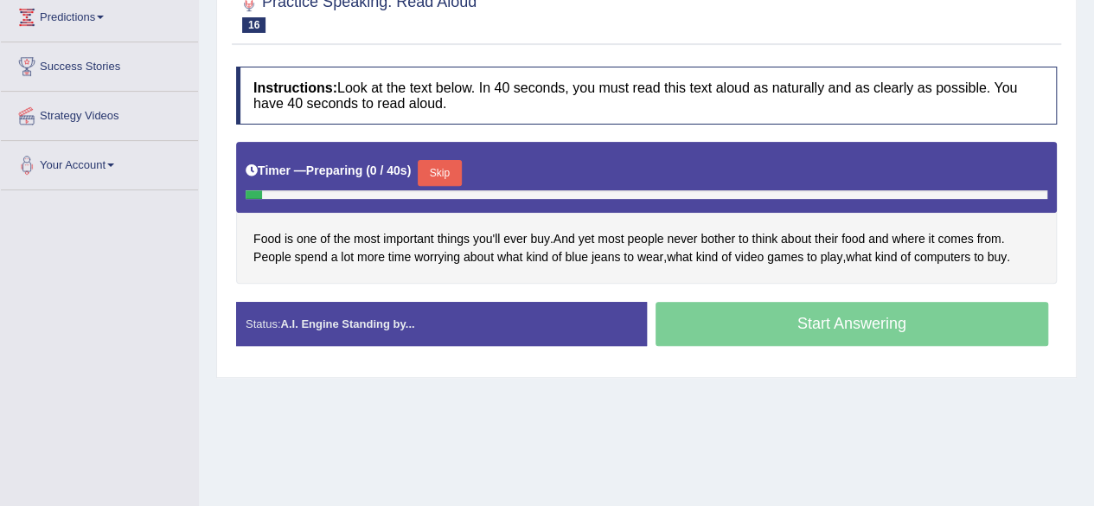
scroll to position [270, 0]
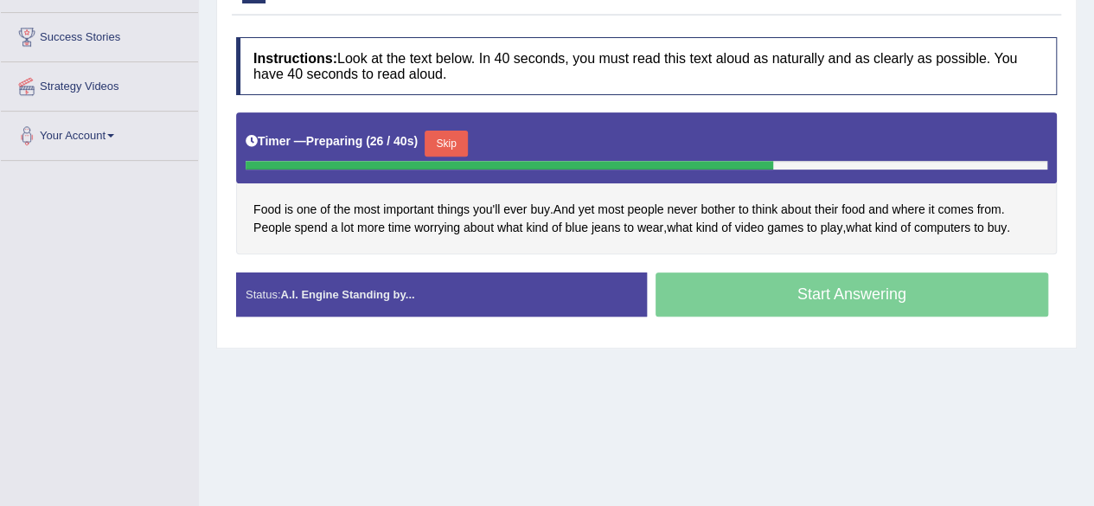
click at [446, 135] on button "Skip" at bounding box center [446, 144] width 43 height 26
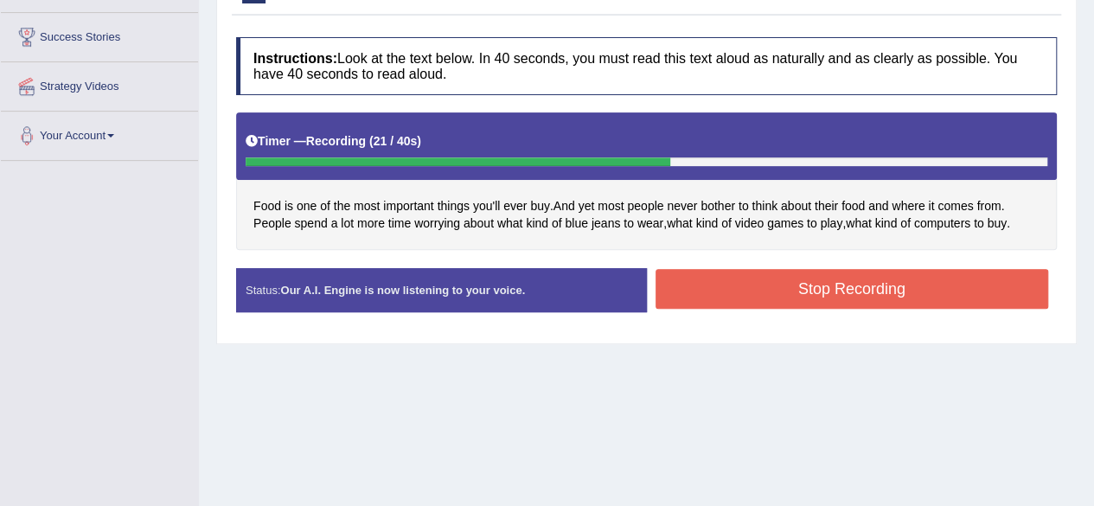
click at [850, 299] on button "Stop Recording" at bounding box center [853, 289] width 394 height 40
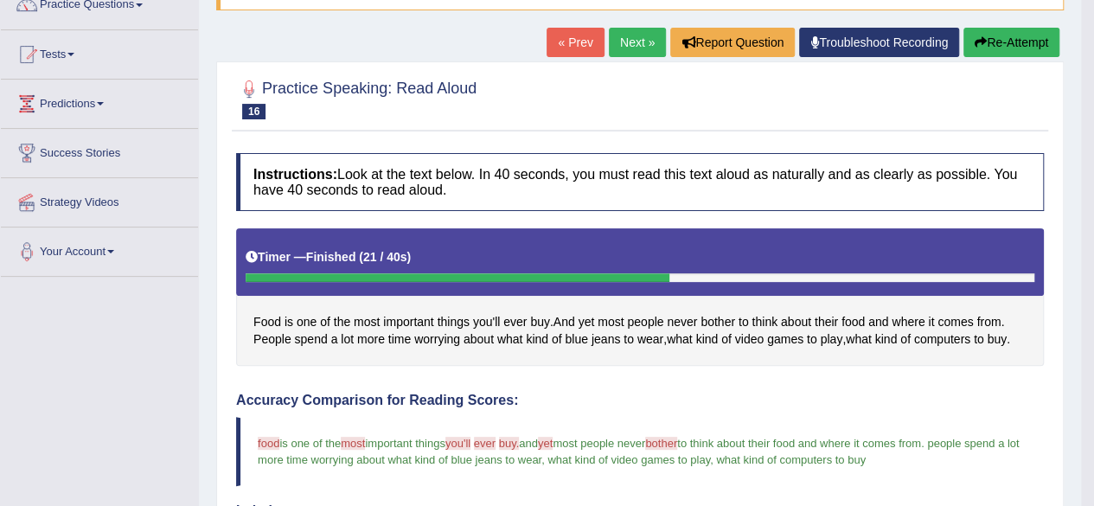
scroll to position [142, 0]
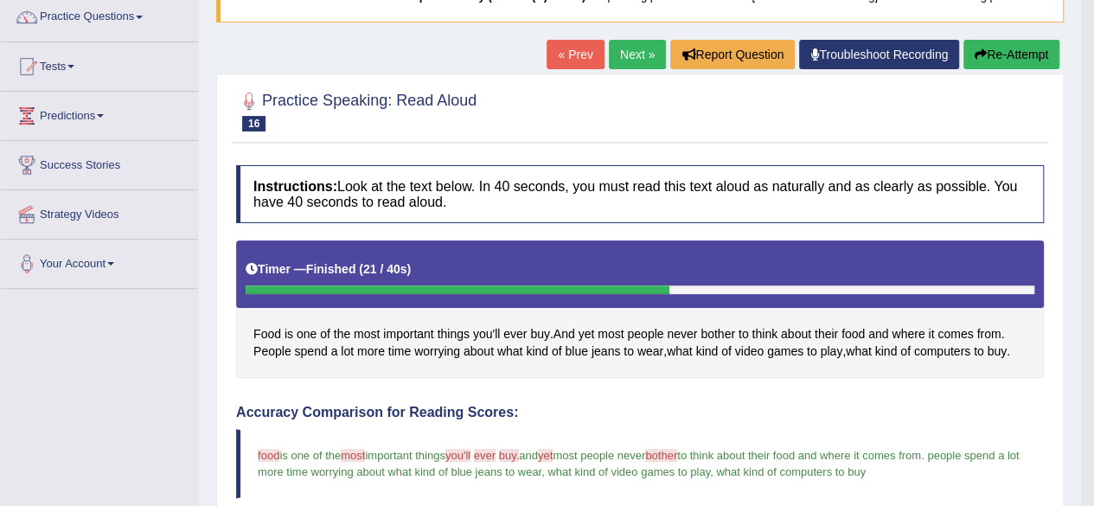
click at [630, 42] on link "Next »" at bounding box center [637, 54] width 57 height 29
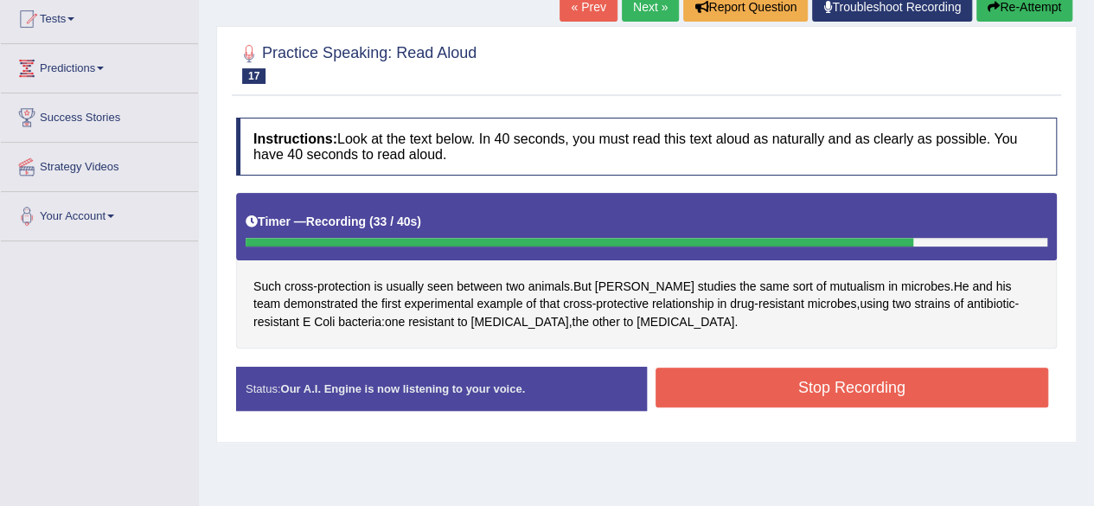
click at [735, 371] on button "Stop Recording" at bounding box center [853, 388] width 394 height 40
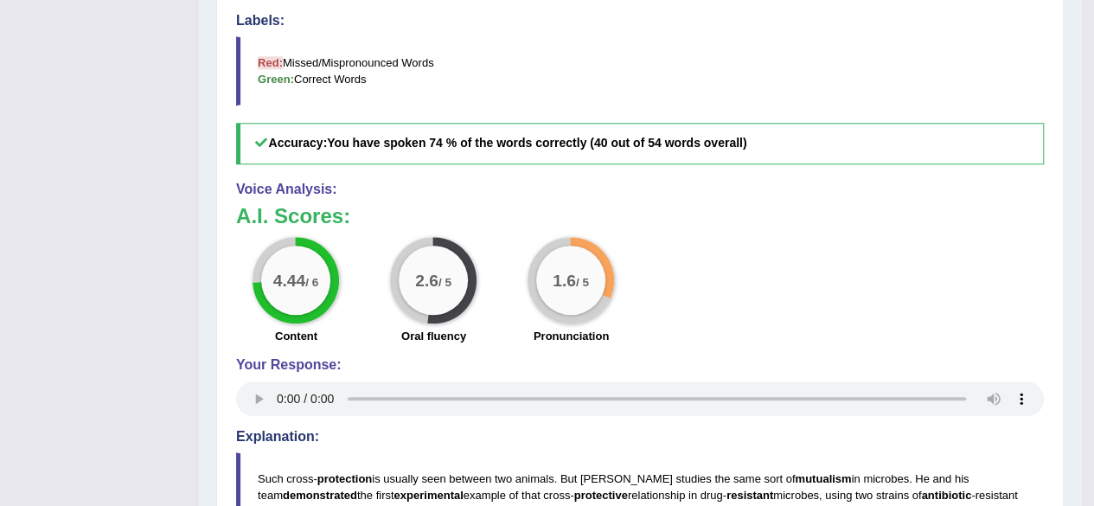
scroll to position [133, 0]
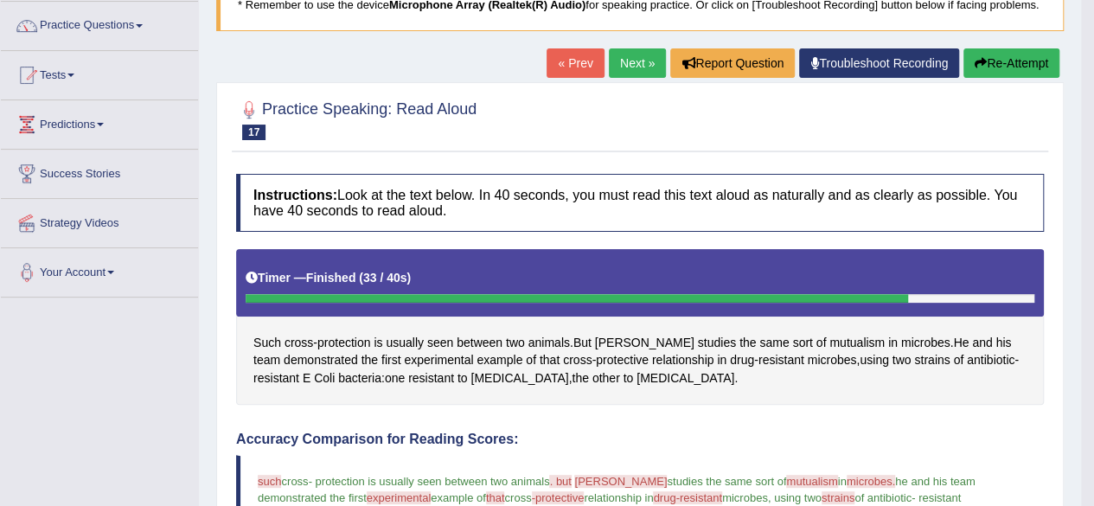
click at [626, 63] on link "Next »" at bounding box center [637, 62] width 57 height 29
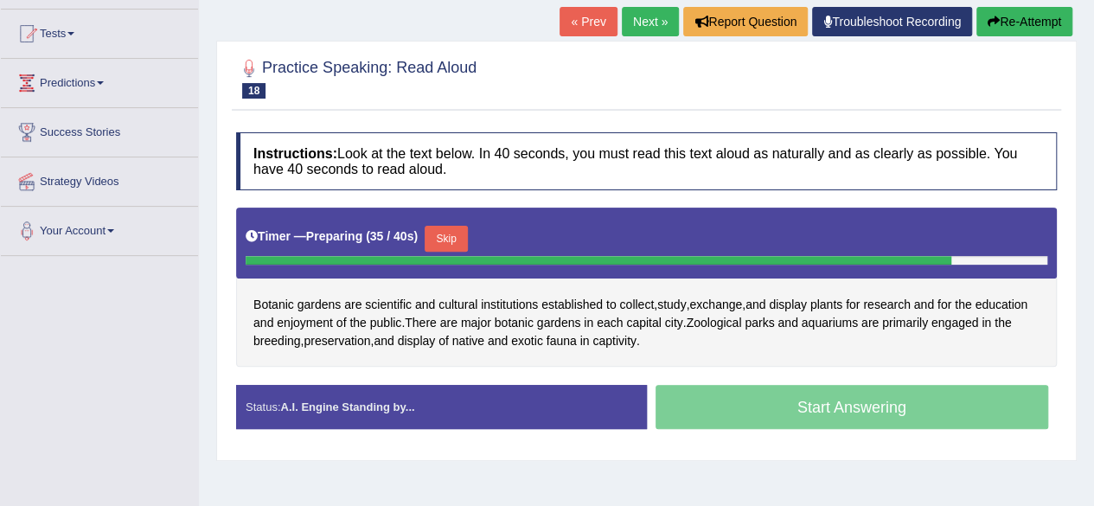
click at [452, 229] on button "Skip" at bounding box center [446, 239] width 43 height 26
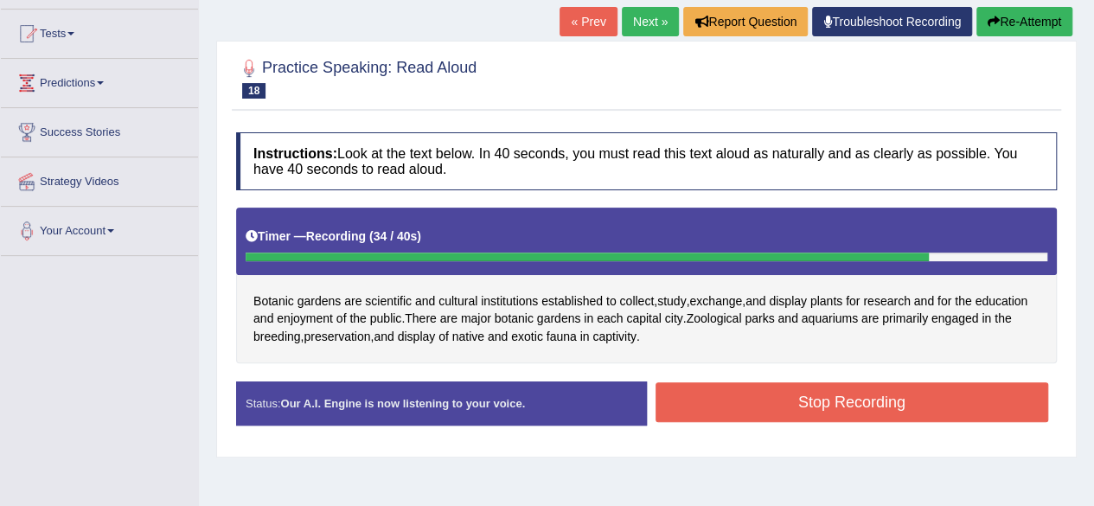
click at [767, 399] on button "Stop Recording" at bounding box center [853, 402] width 394 height 40
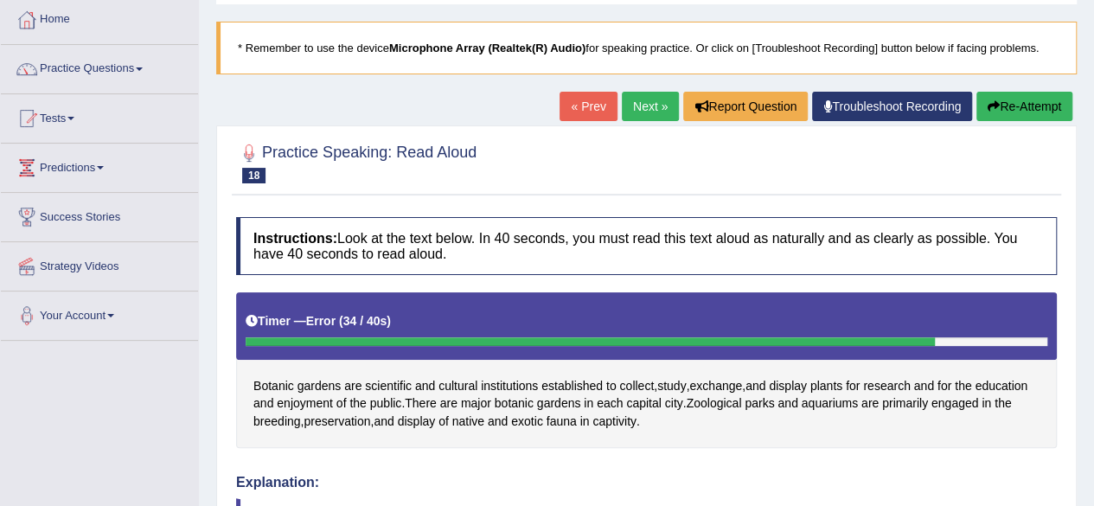
scroll to position [6, 0]
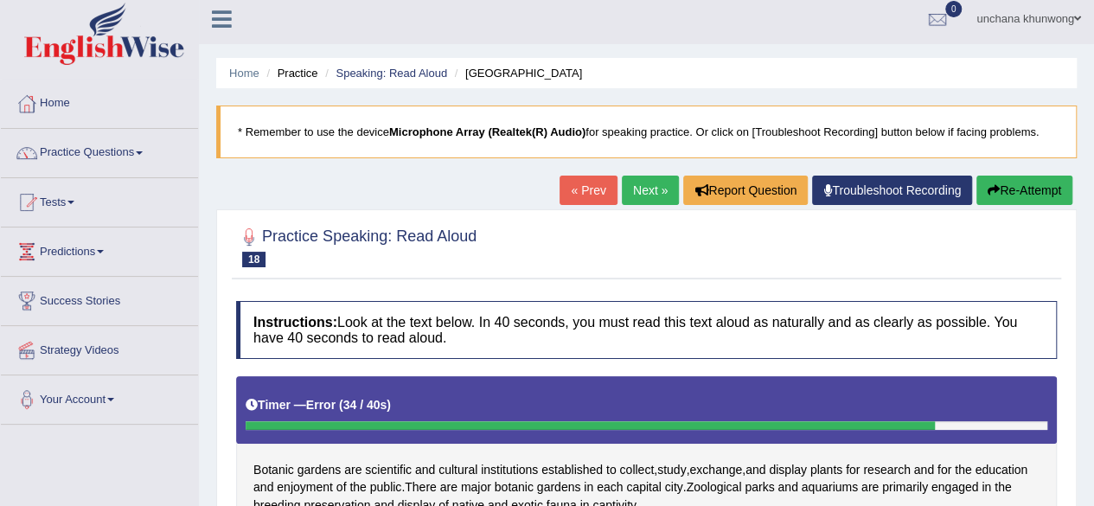
click at [647, 172] on div "Home Practice Speaking: Read Aloud Botanic Gardens * Remember to use the device…" at bounding box center [646, 426] width 895 height 865
click at [647, 205] on div "« Prev Next » Report Question Troubleshoot Recording Re-Attempt" at bounding box center [818, 193] width 517 height 34
click at [635, 188] on link "Next »" at bounding box center [650, 190] width 57 height 29
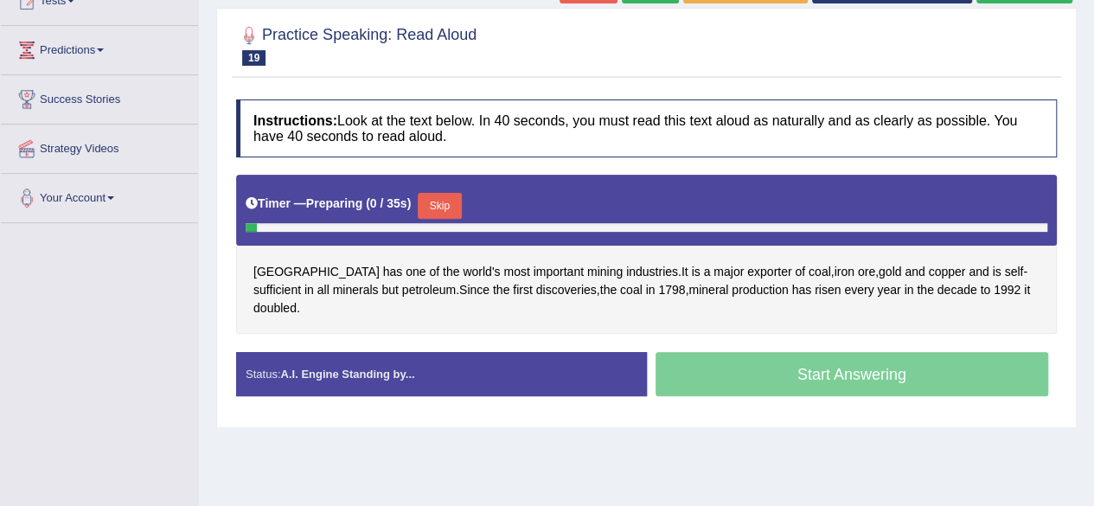
scroll to position [208, 0]
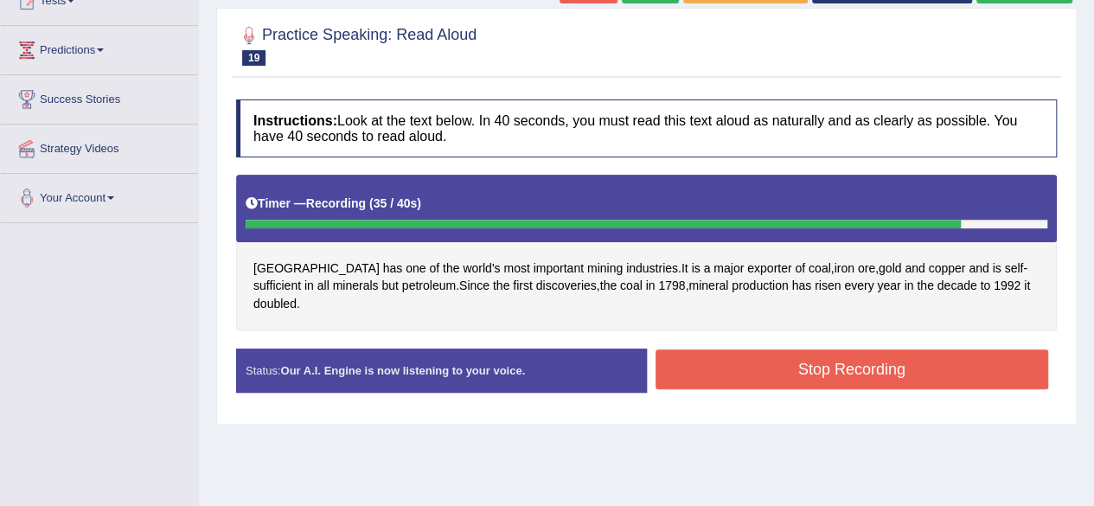
click at [895, 352] on button "Stop Recording" at bounding box center [853, 370] width 394 height 40
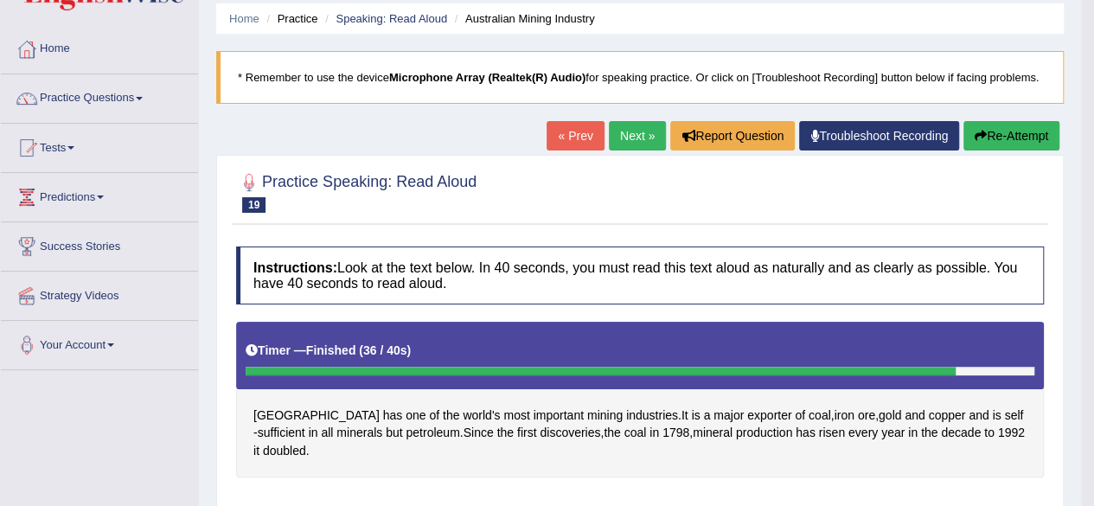
scroll to position [49, 0]
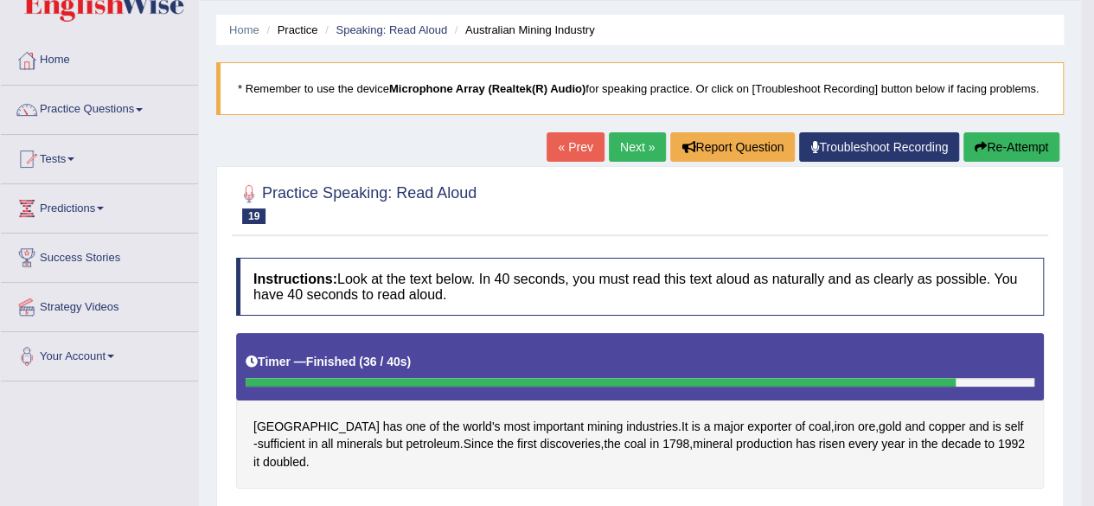
click at [630, 144] on link "Next »" at bounding box center [637, 146] width 57 height 29
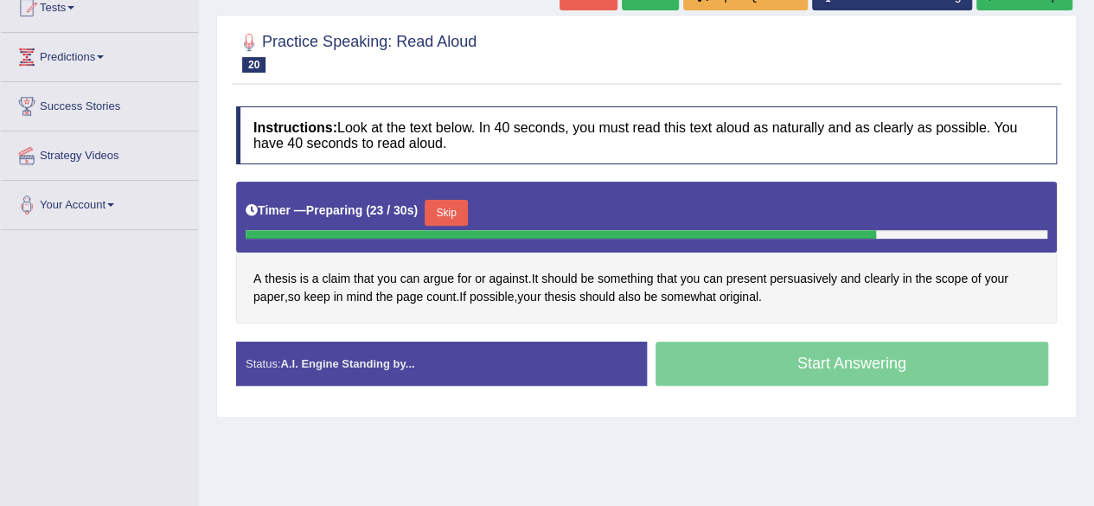
click at [447, 197] on div "Timer — Preparing ( 23 / 30s ) Skip" at bounding box center [647, 213] width 802 height 35
click at [450, 213] on button "Skip" at bounding box center [446, 213] width 43 height 26
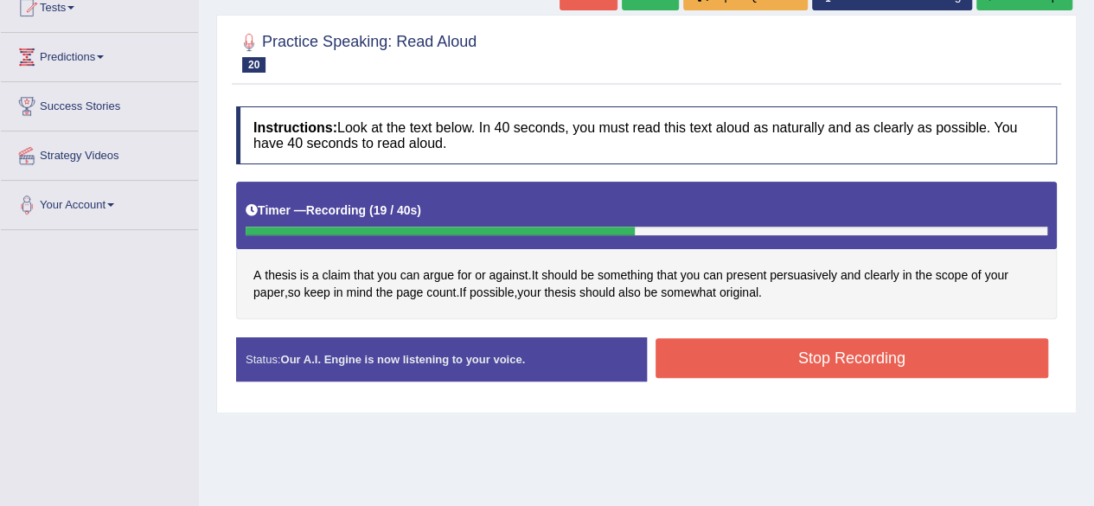
click at [835, 353] on button "Stop Recording" at bounding box center [853, 358] width 394 height 40
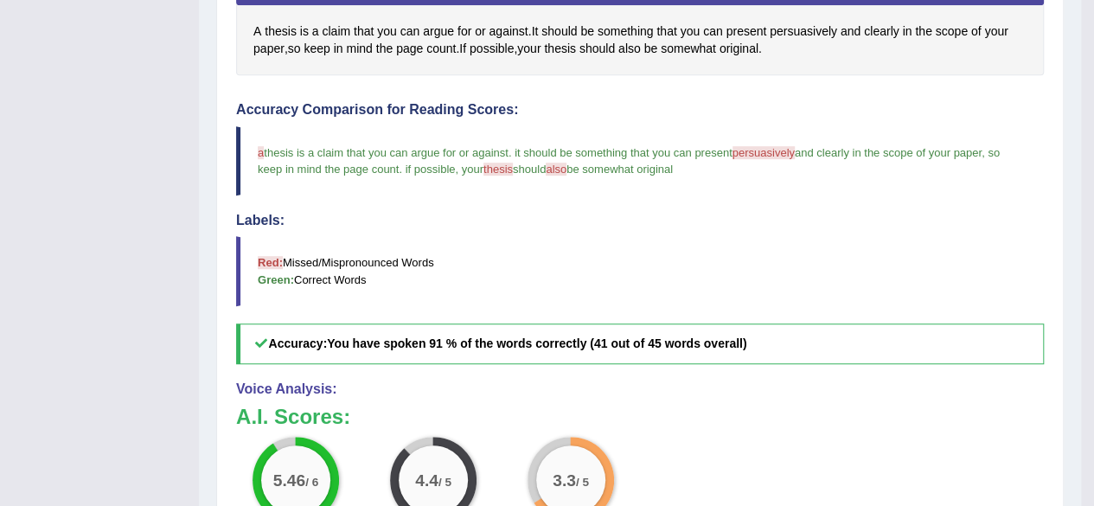
scroll to position [31, 0]
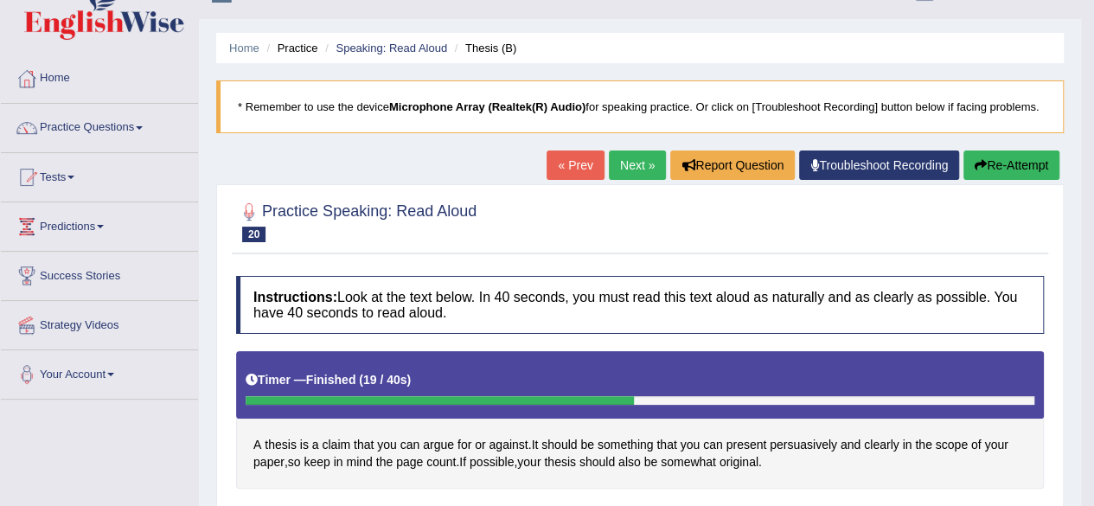
click at [628, 177] on link "Next »" at bounding box center [637, 165] width 57 height 29
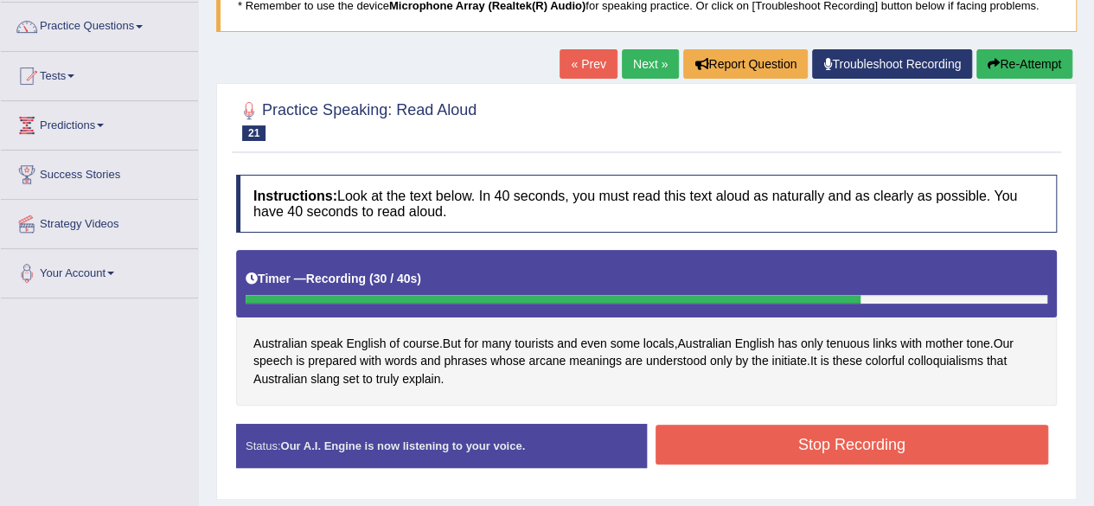
click at [783, 440] on button "Stop Recording" at bounding box center [853, 445] width 394 height 40
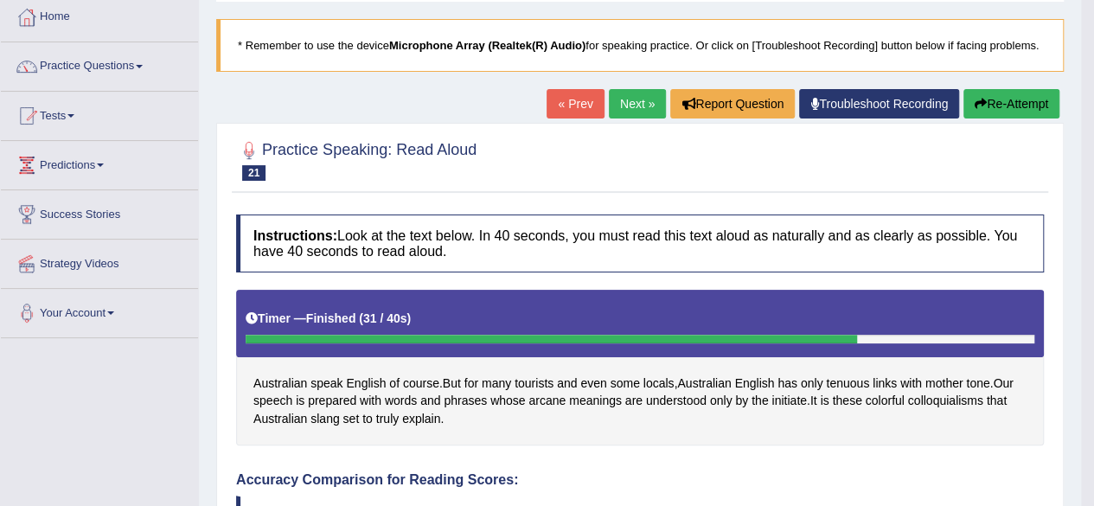
scroll to position [91, 0]
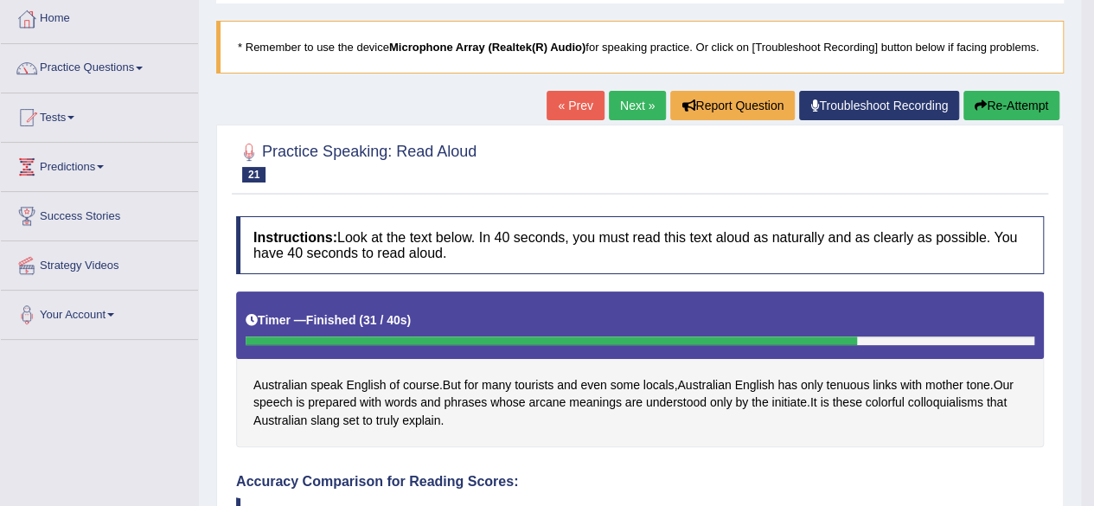
click at [631, 96] on link "Next »" at bounding box center [637, 105] width 57 height 29
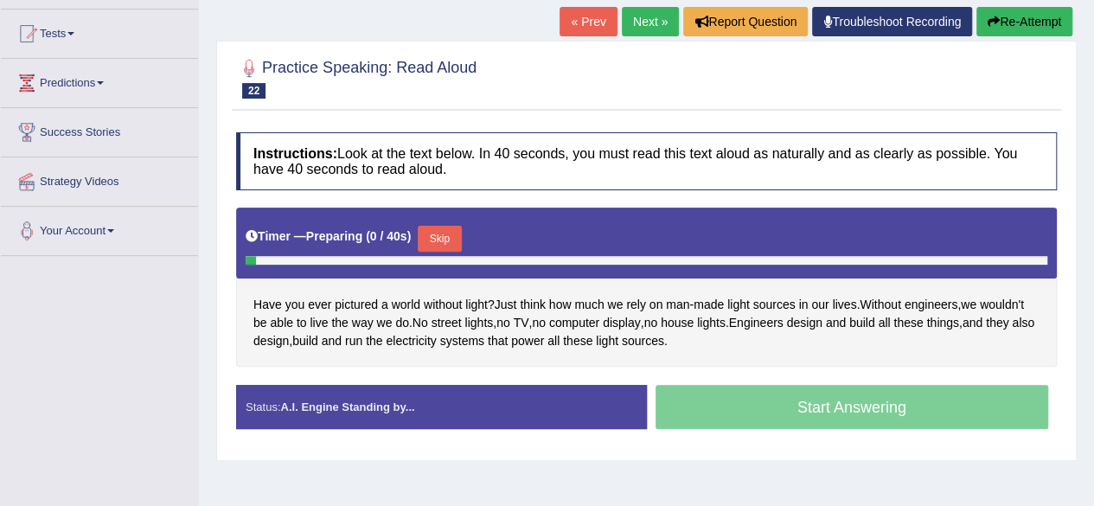
scroll to position [175, 0]
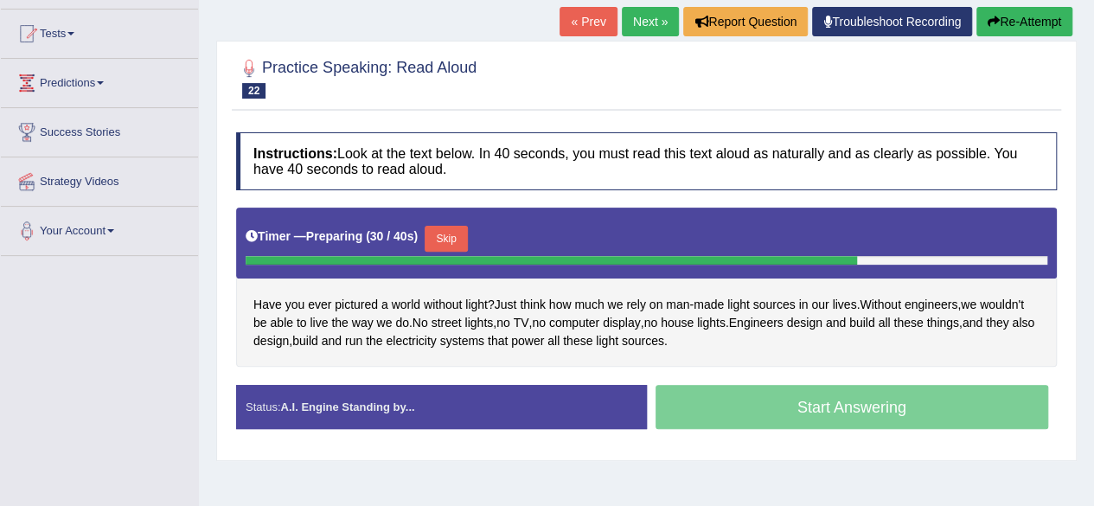
click at [464, 239] on button "Skip" at bounding box center [446, 239] width 43 height 26
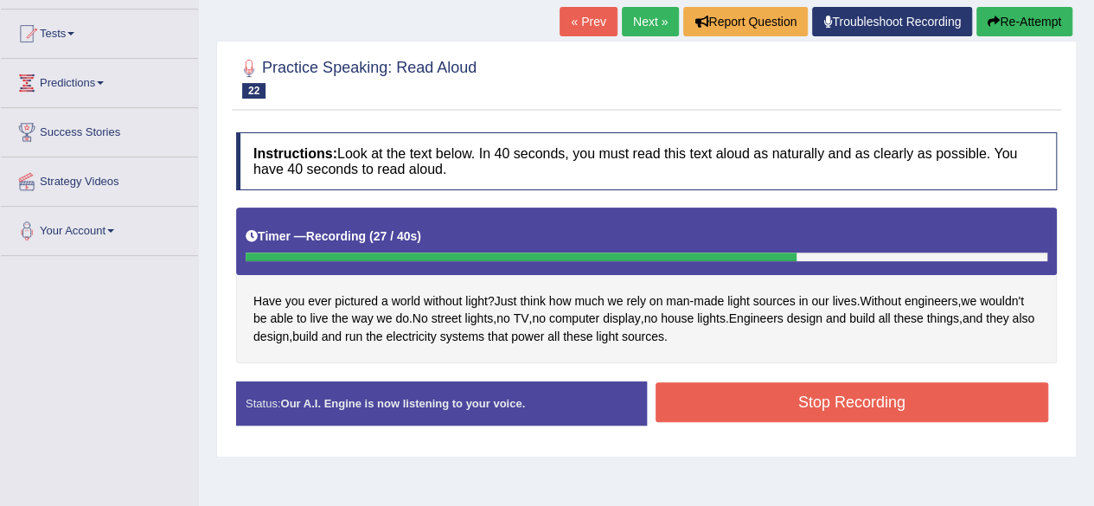
click at [750, 394] on button "Stop Recording" at bounding box center [853, 402] width 394 height 40
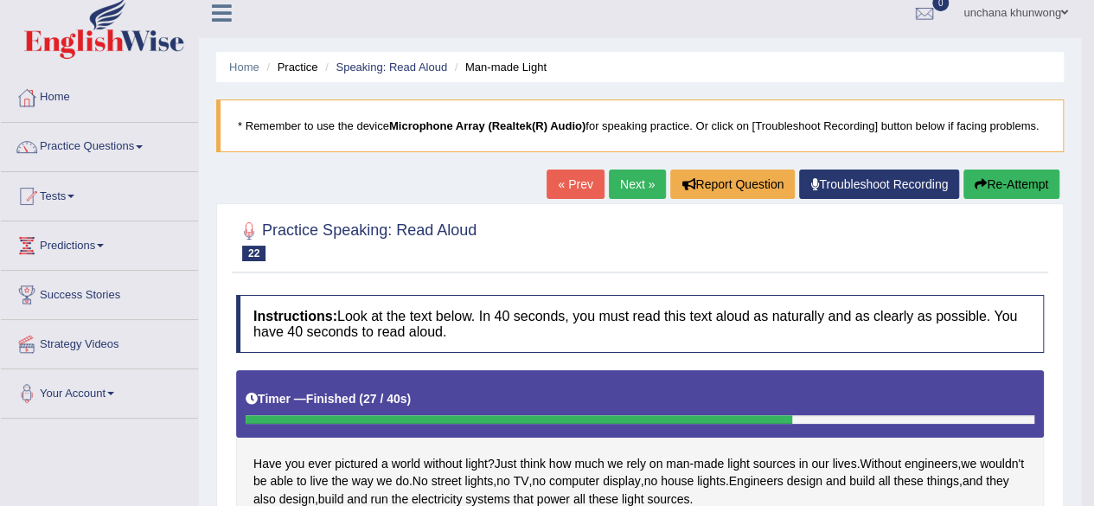
scroll to position [7, 0]
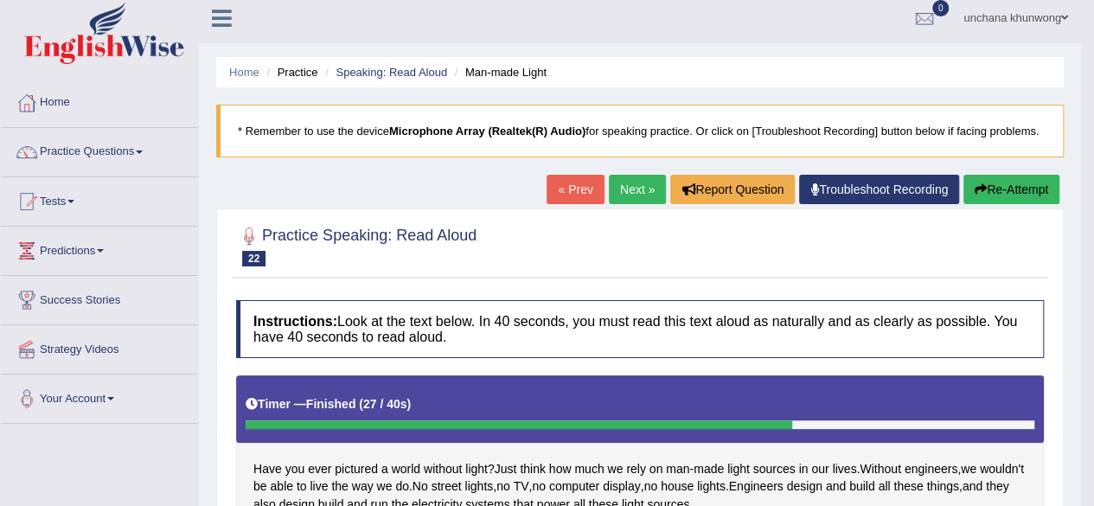
click at [647, 182] on link "Next »" at bounding box center [637, 189] width 57 height 29
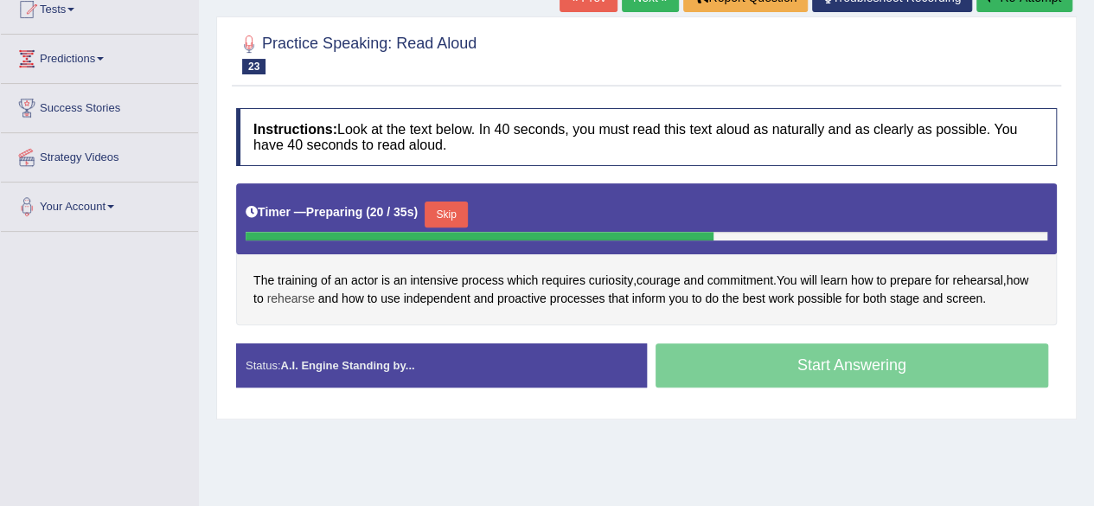
click at [296, 297] on span "rehearse" at bounding box center [291, 299] width 48 height 18
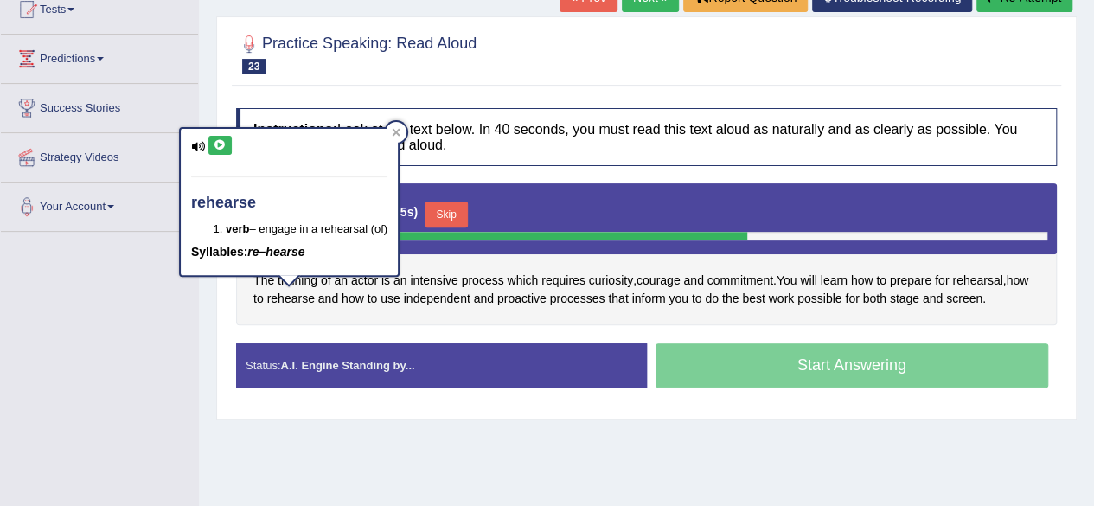
click at [225, 145] on icon at bounding box center [220, 145] width 13 height 10
click at [397, 133] on icon at bounding box center [397, 133] width 8 height 8
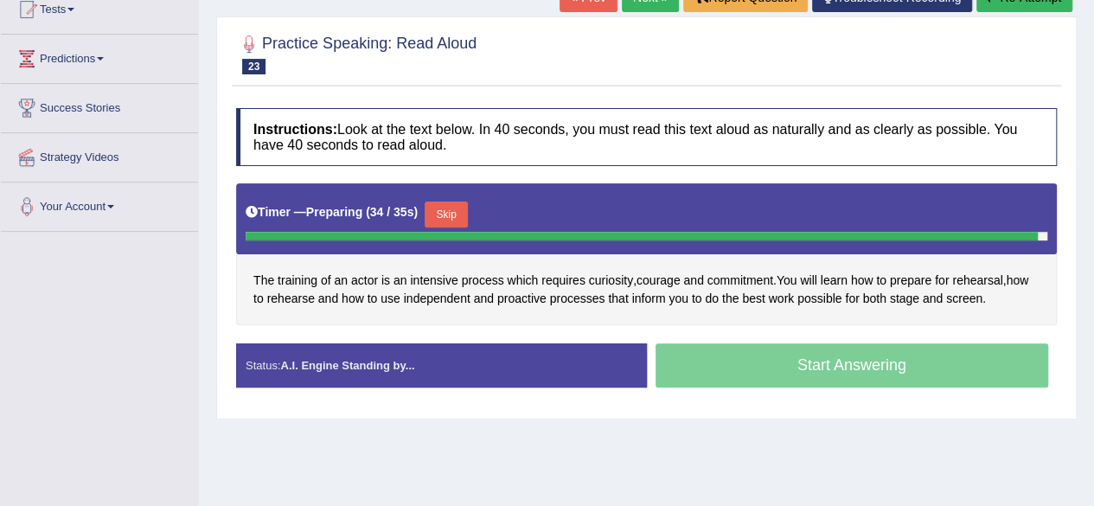
click at [446, 214] on button "Skip" at bounding box center [446, 215] width 43 height 26
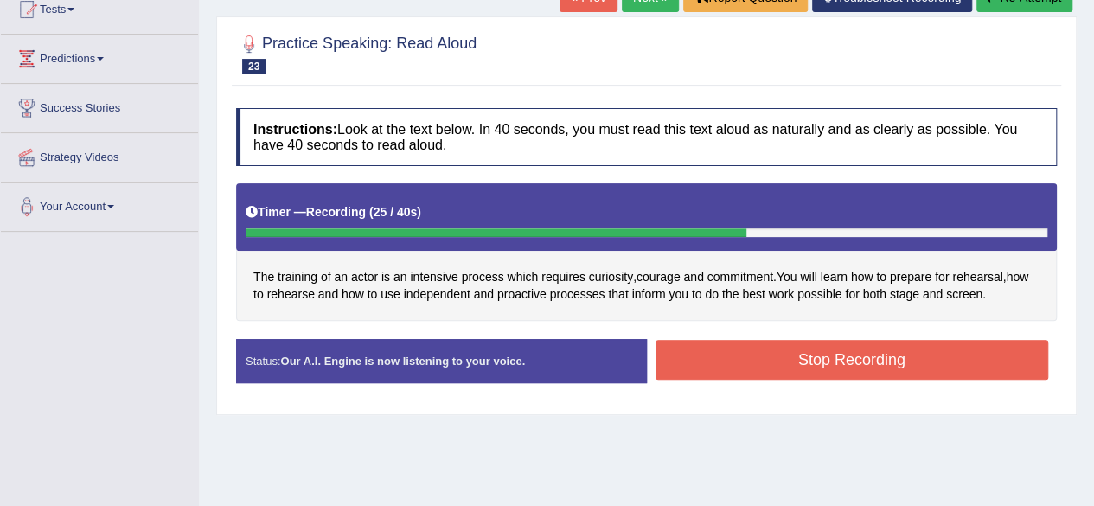
click at [867, 359] on button "Stop Recording" at bounding box center [853, 360] width 394 height 40
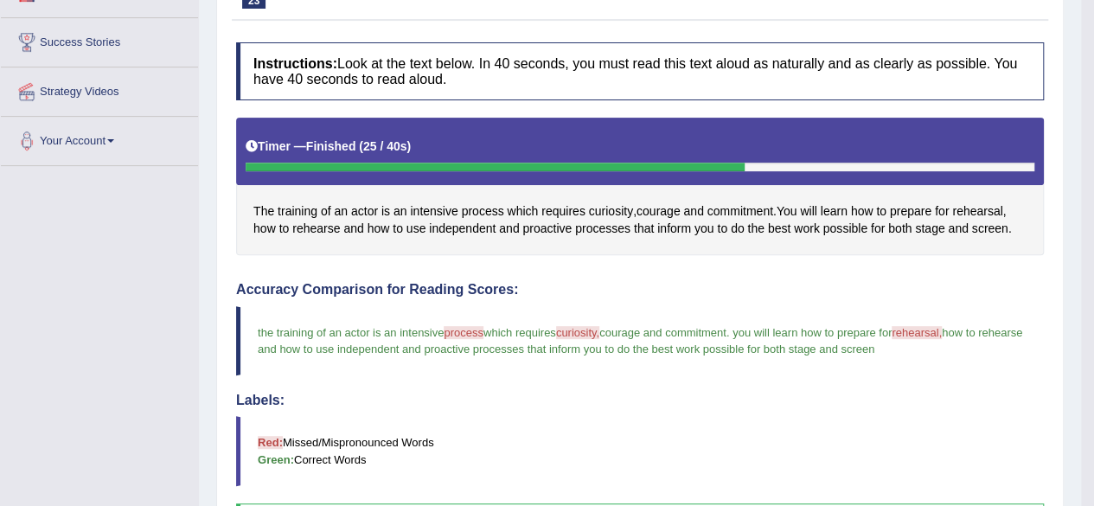
scroll to position [109, 0]
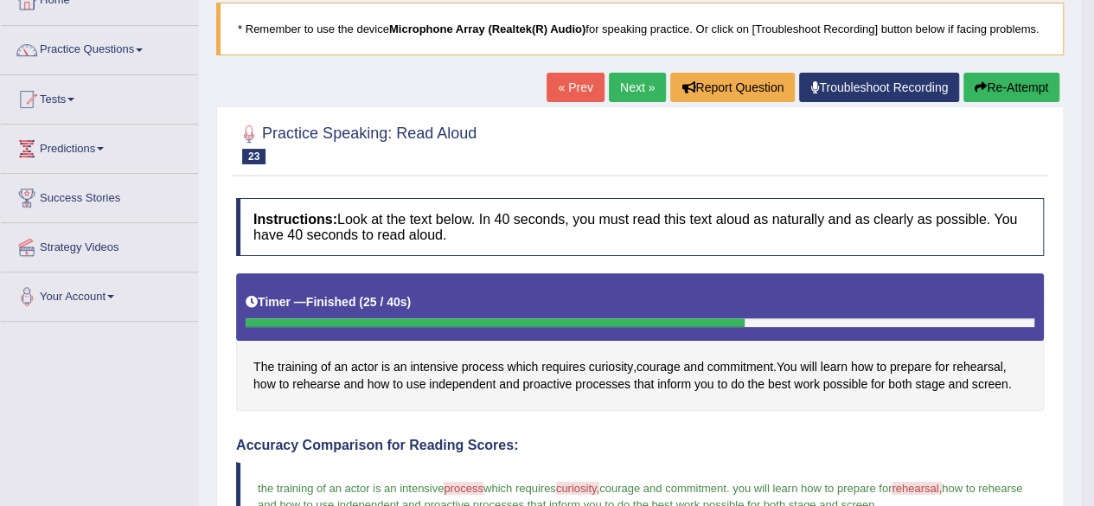
click at [637, 84] on link "Next »" at bounding box center [637, 87] width 57 height 29
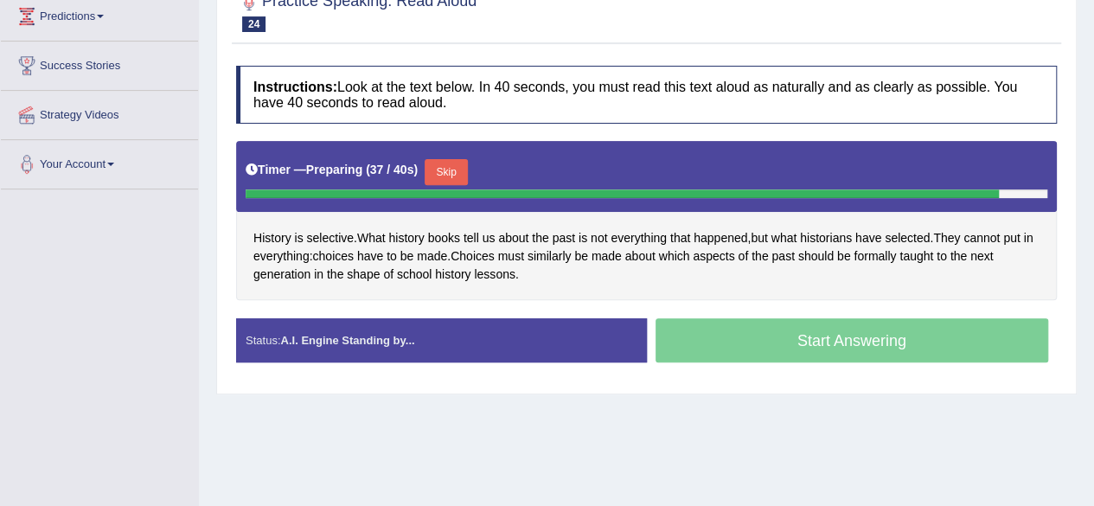
click at [468, 177] on button "Skip" at bounding box center [446, 172] width 43 height 26
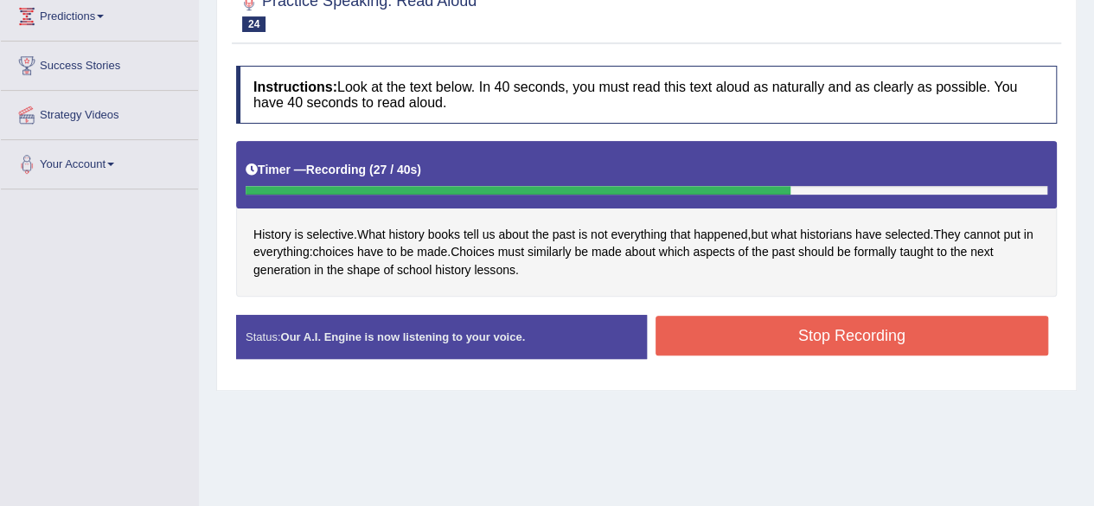
click at [803, 330] on button "Stop Recording" at bounding box center [853, 336] width 394 height 40
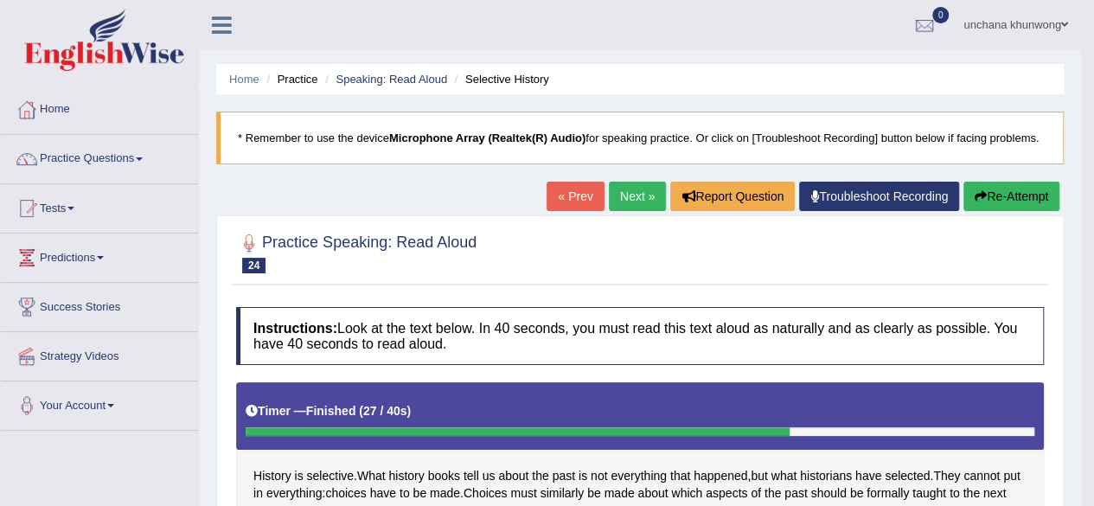
click at [637, 207] on link "Next »" at bounding box center [637, 196] width 57 height 29
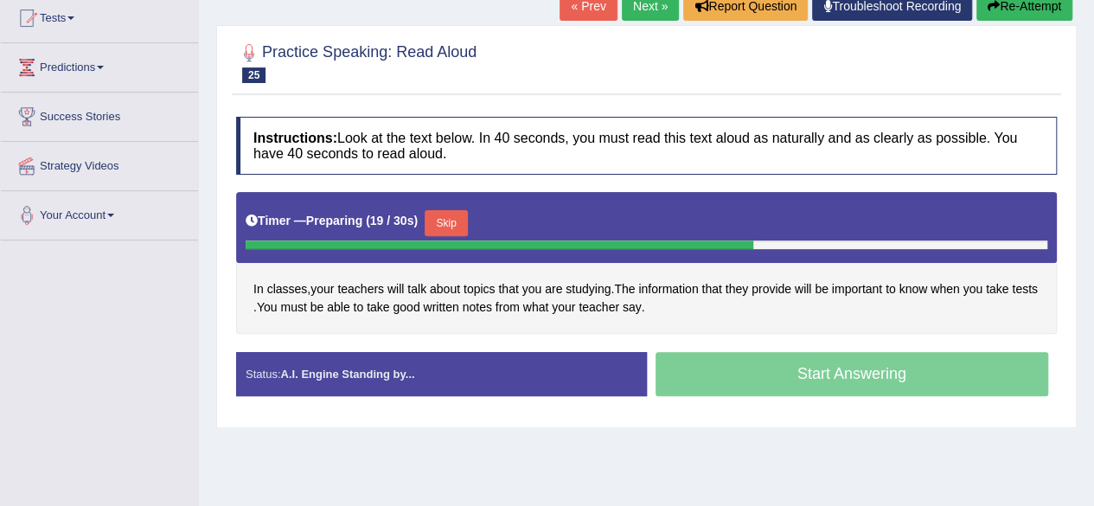
click at [452, 217] on button "Skip" at bounding box center [446, 223] width 43 height 26
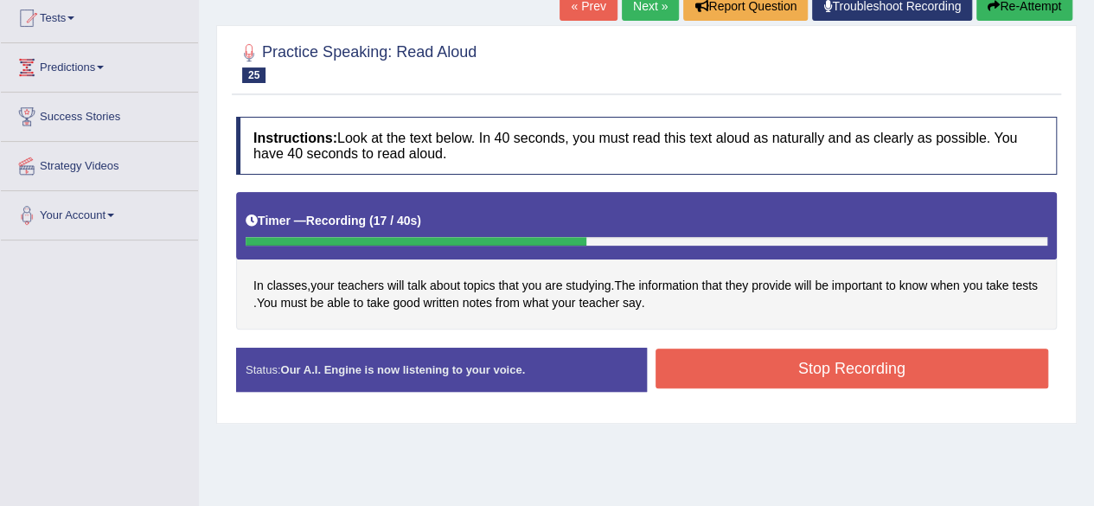
click at [767, 376] on button "Stop Recording" at bounding box center [853, 369] width 394 height 40
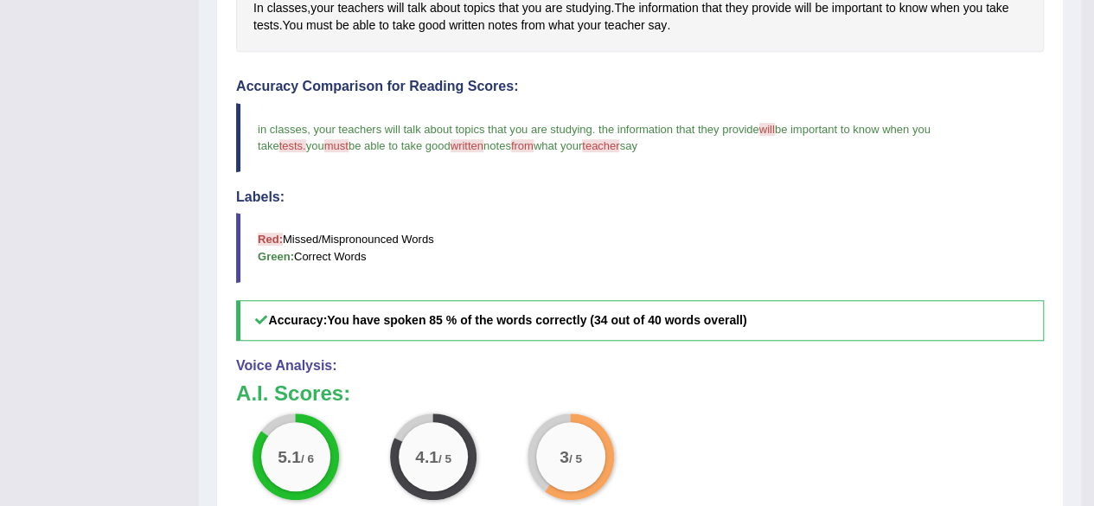
scroll to position [196, 0]
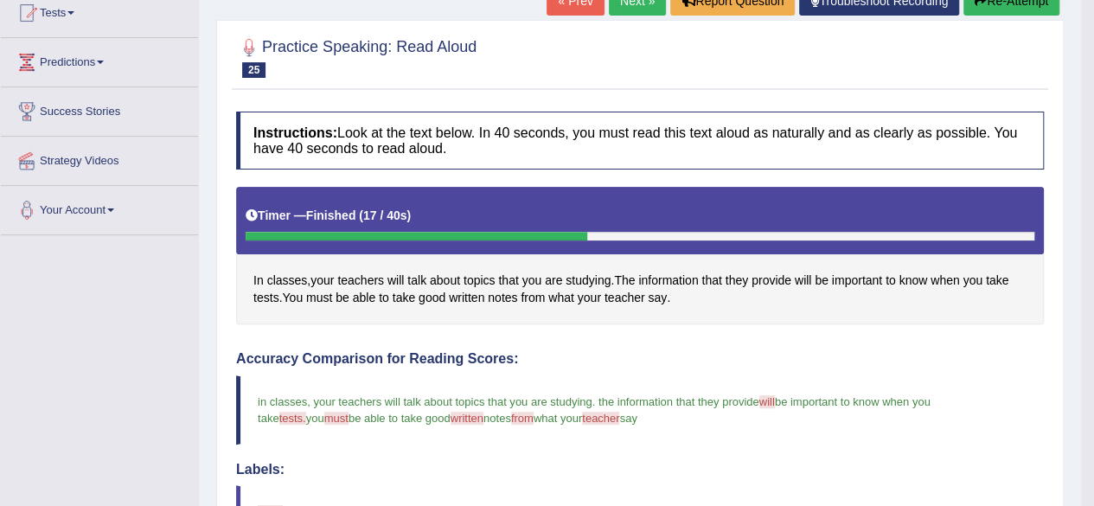
click at [620, 9] on link "Next »" at bounding box center [637, 0] width 57 height 29
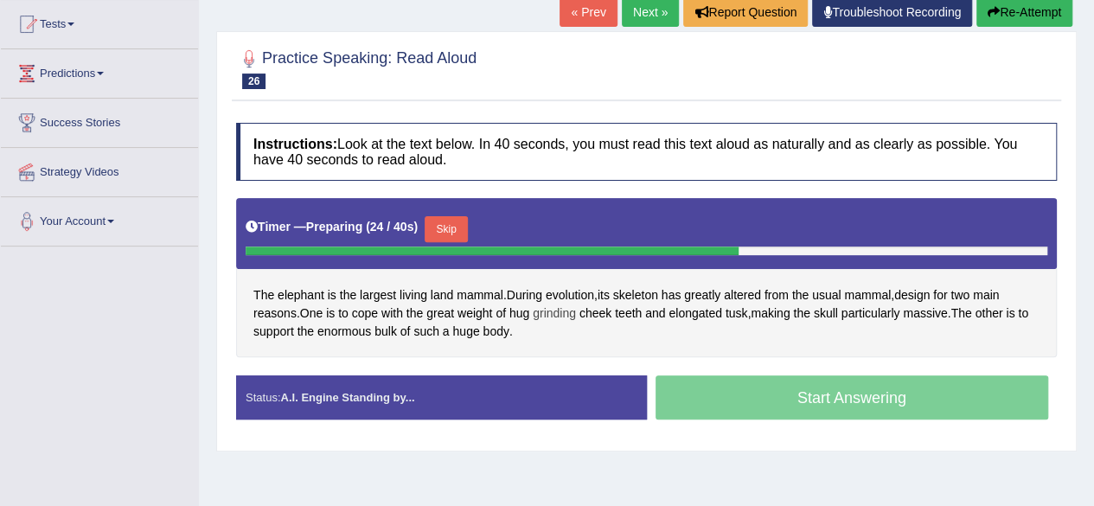
click at [557, 311] on span "grinding" at bounding box center [554, 314] width 43 height 18
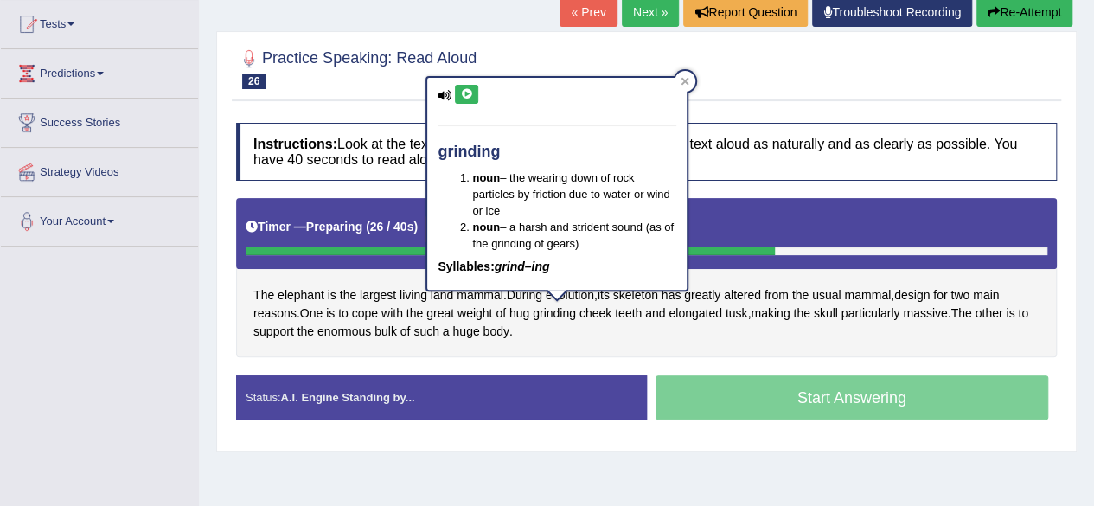
click at [470, 93] on icon at bounding box center [466, 94] width 13 height 10
click at [689, 84] on div "grinding noun – the wearing down of rock particles by friction due to water or …" at bounding box center [557, 189] width 263 height 227
click at [692, 86] on div at bounding box center [685, 81] width 21 height 21
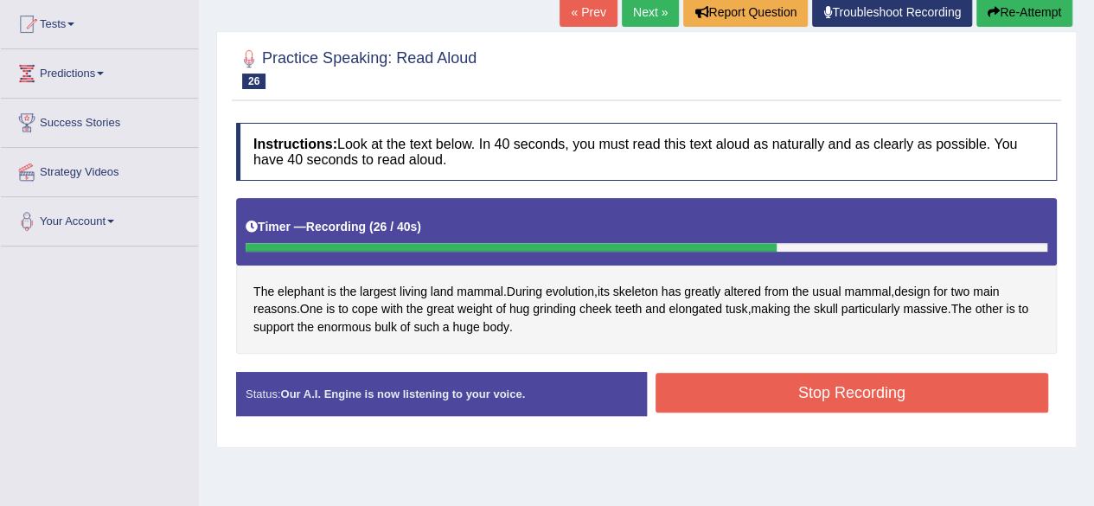
click at [786, 380] on button "Stop Recording" at bounding box center [853, 393] width 394 height 40
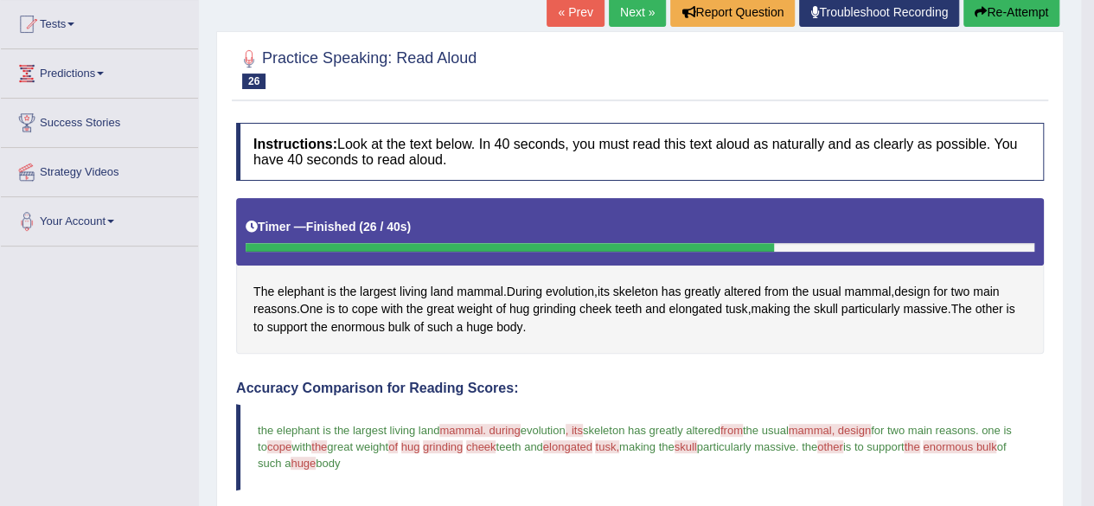
click at [636, 16] on link "Next »" at bounding box center [637, 11] width 57 height 29
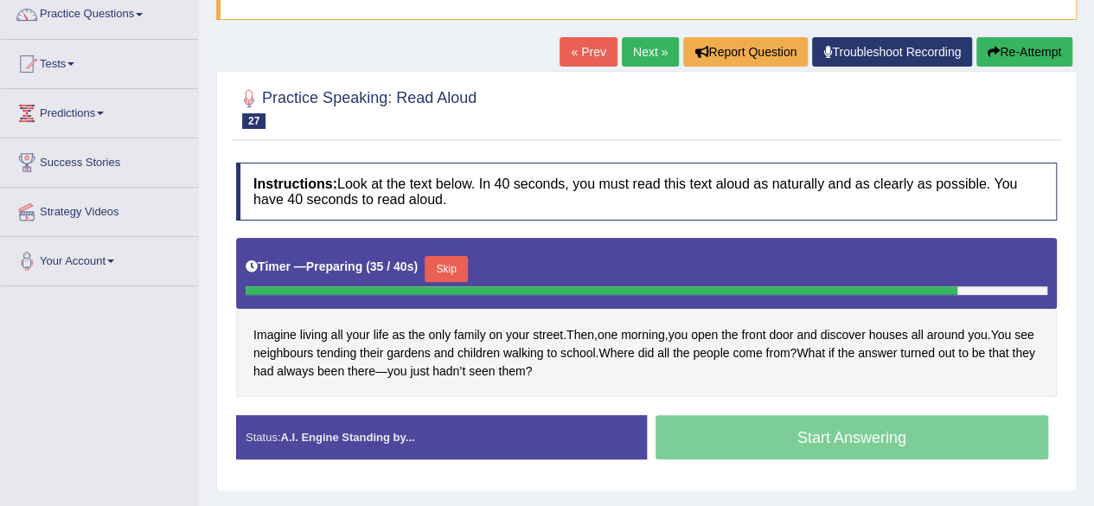
click at [449, 268] on button "Skip" at bounding box center [446, 269] width 43 height 26
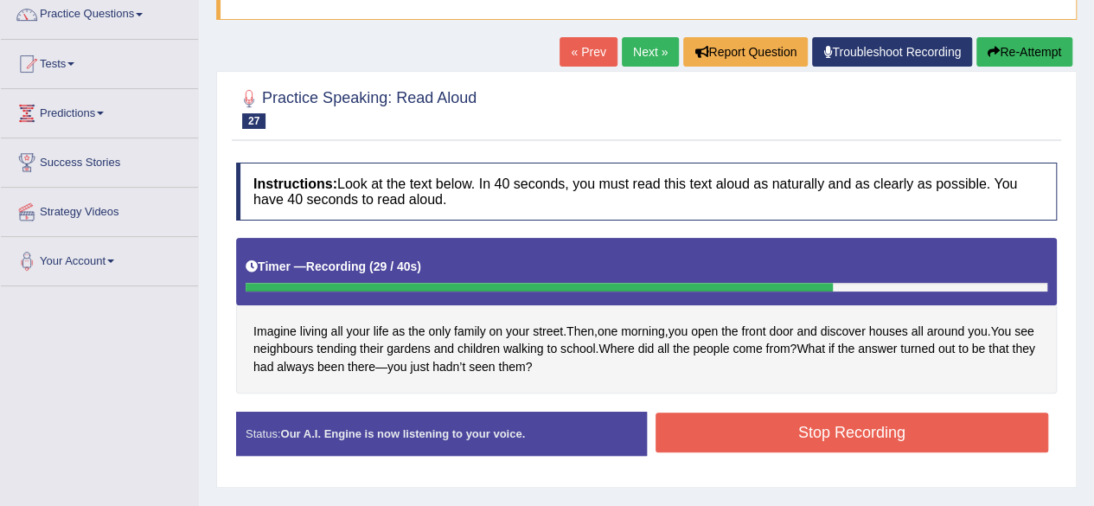
click at [787, 421] on button "Stop Recording" at bounding box center [853, 433] width 394 height 40
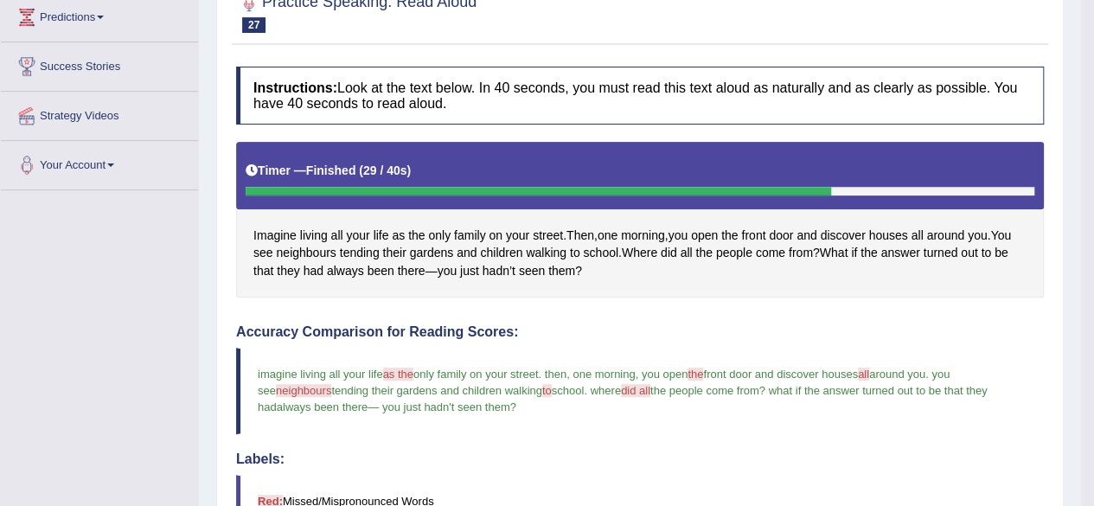
scroll to position [16, 0]
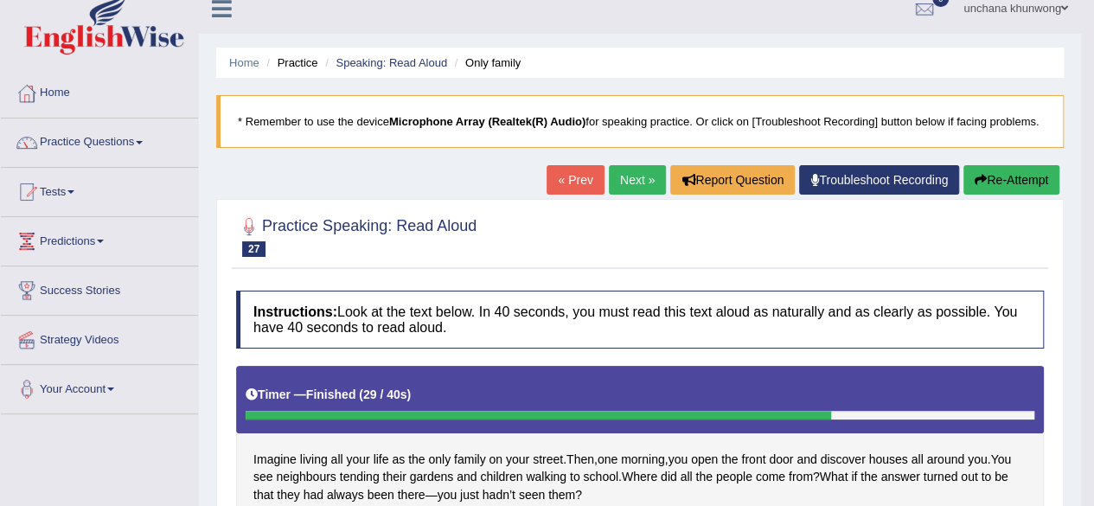
click at [1038, 169] on button "Re-Attempt" at bounding box center [1012, 179] width 96 height 29
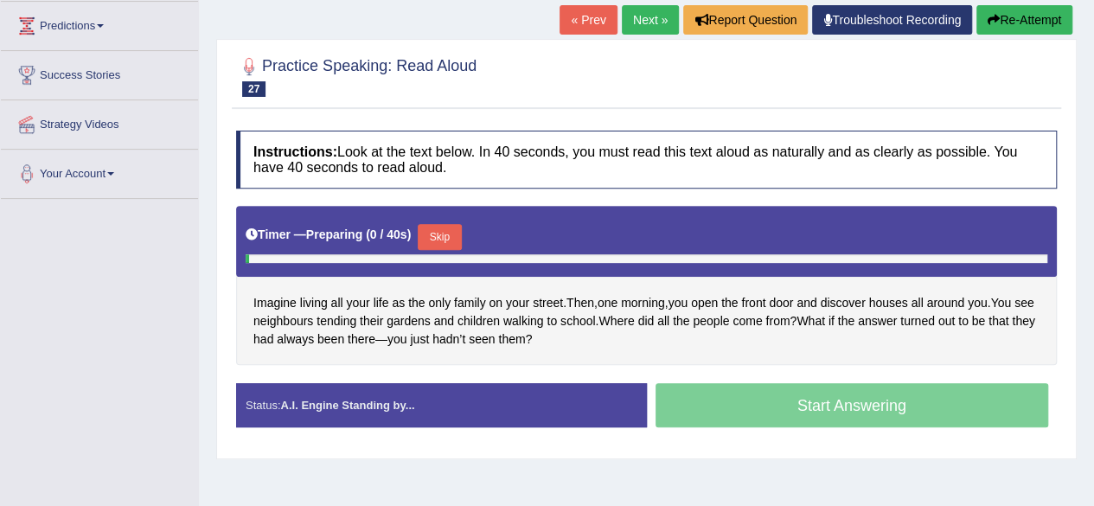
scroll to position [236, 0]
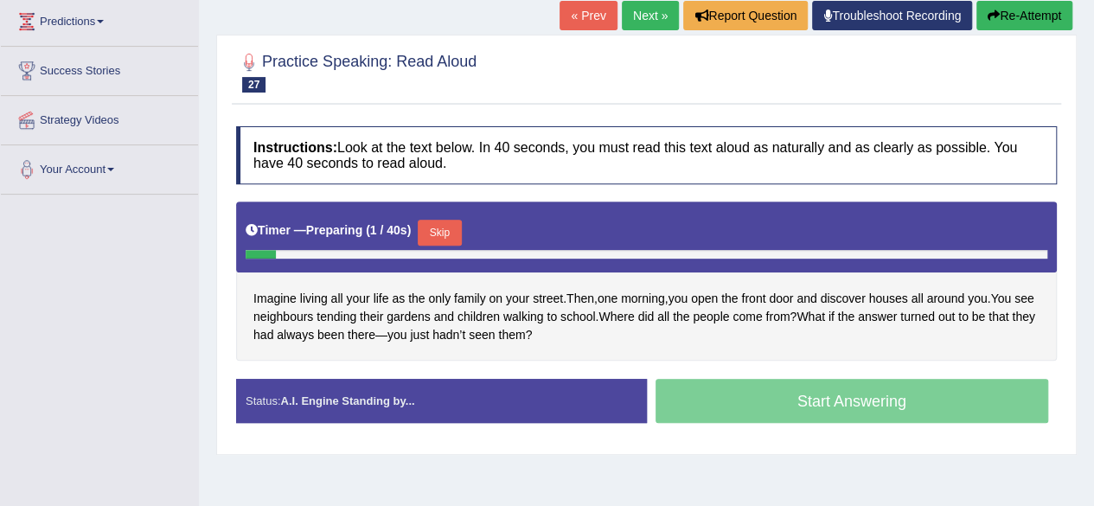
click at [441, 235] on button "Skip" at bounding box center [439, 233] width 43 height 26
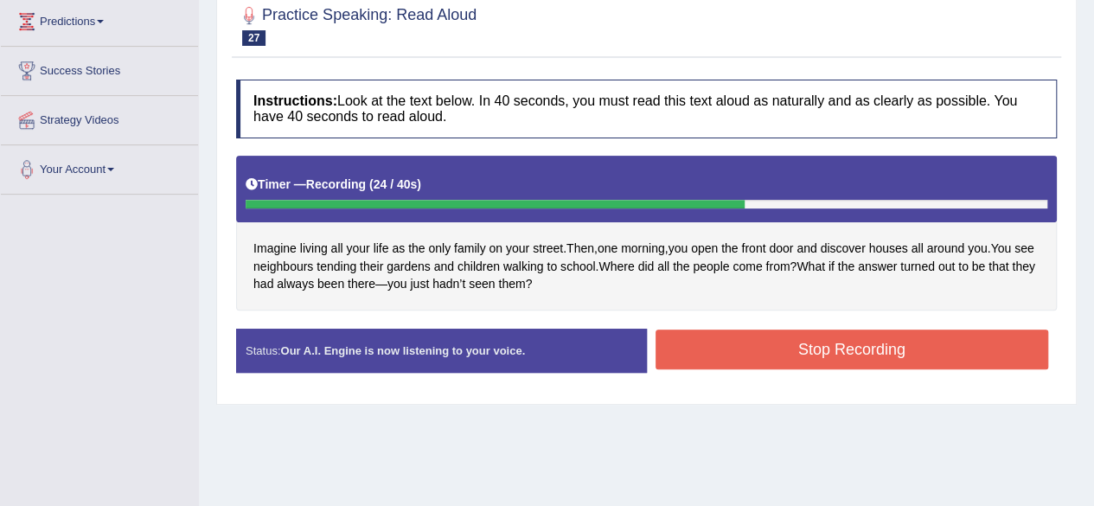
click at [799, 342] on button "Stop Recording" at bounding box center [853, 350] width 394 height 40
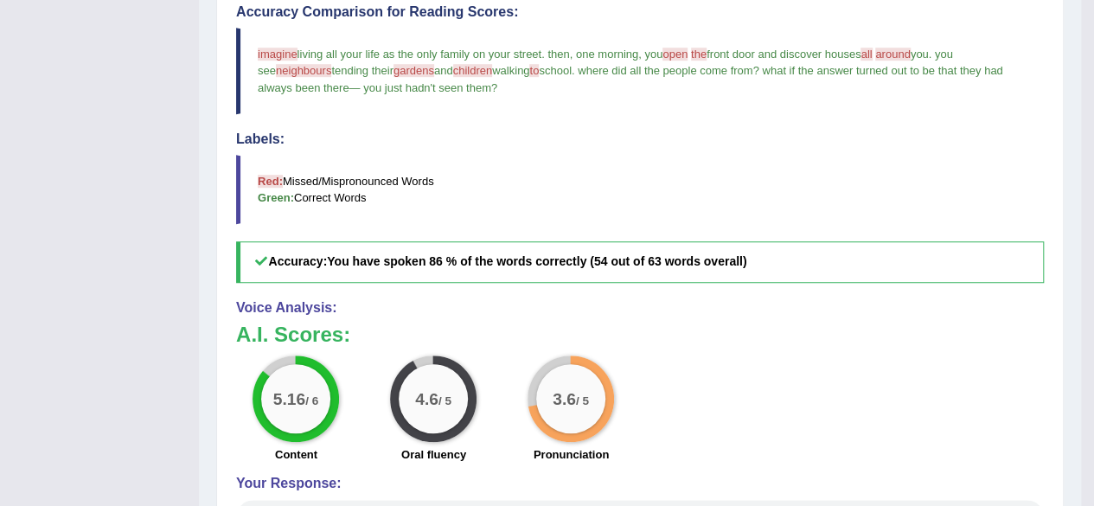
scroll to position [0, 0]
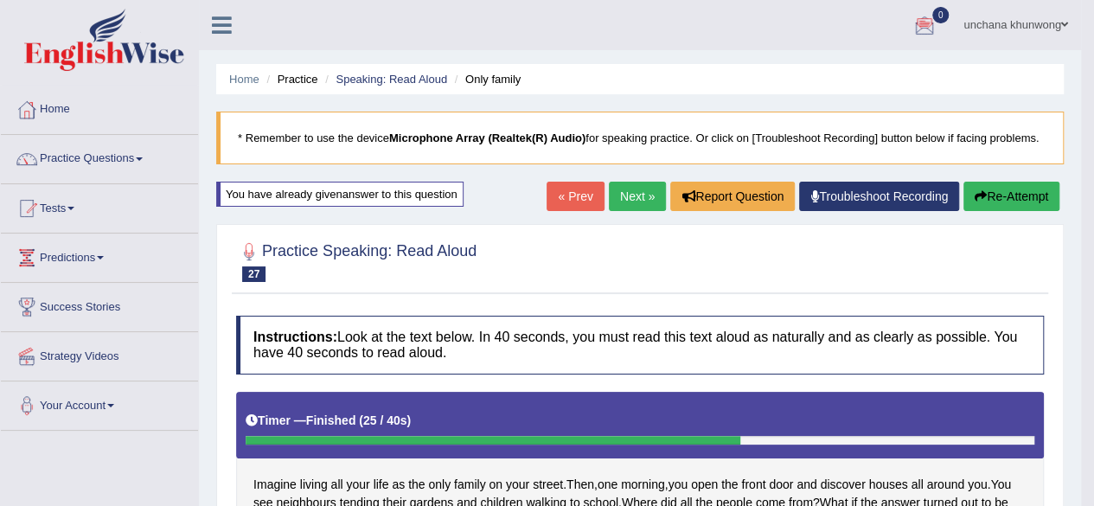
click at [642, 192] on link "Next »" at bounding box center [637, 196] width 57 height 29
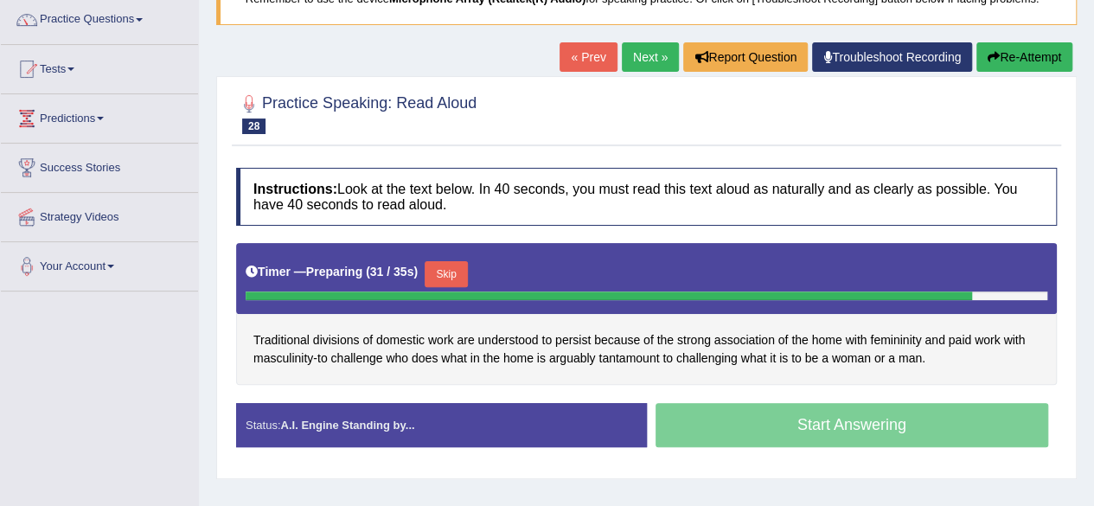
click at [454, 276] on button "Skip" at bounding box center [446, 274] width 43 height 26
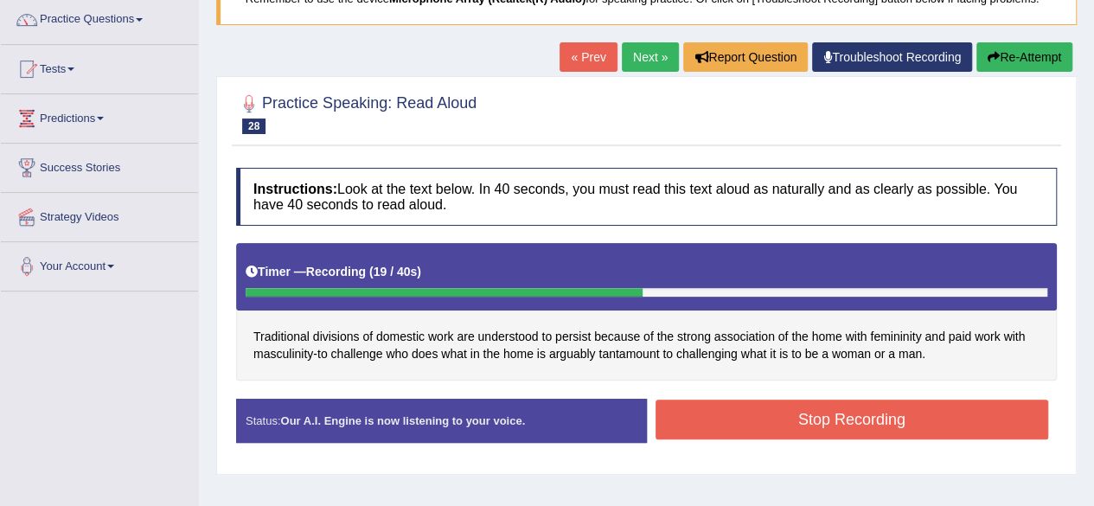
click at [899, 409] on button "Stop Recording" at bounding box center [853, 420] width 394 height 40
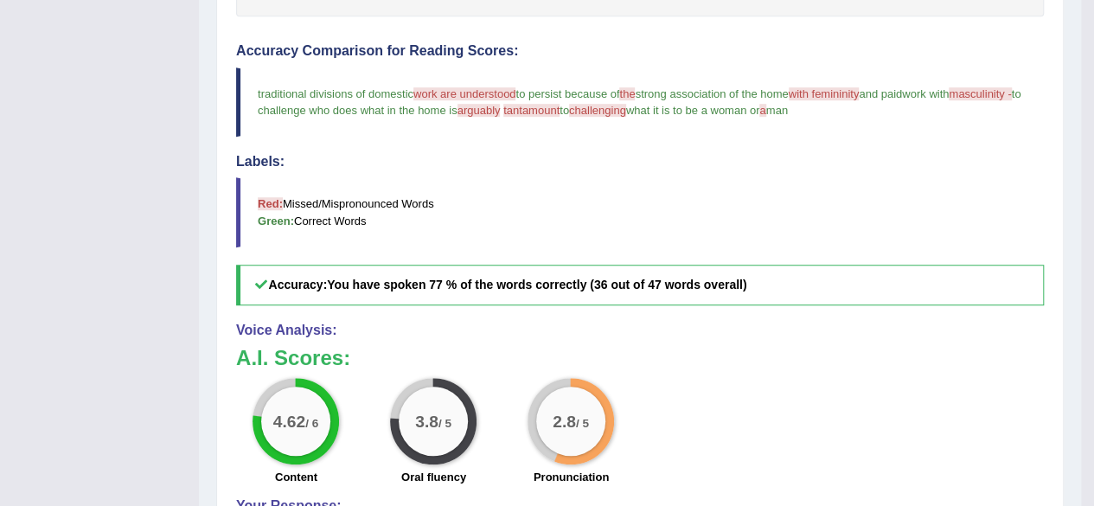
scroll to position [3, 0]
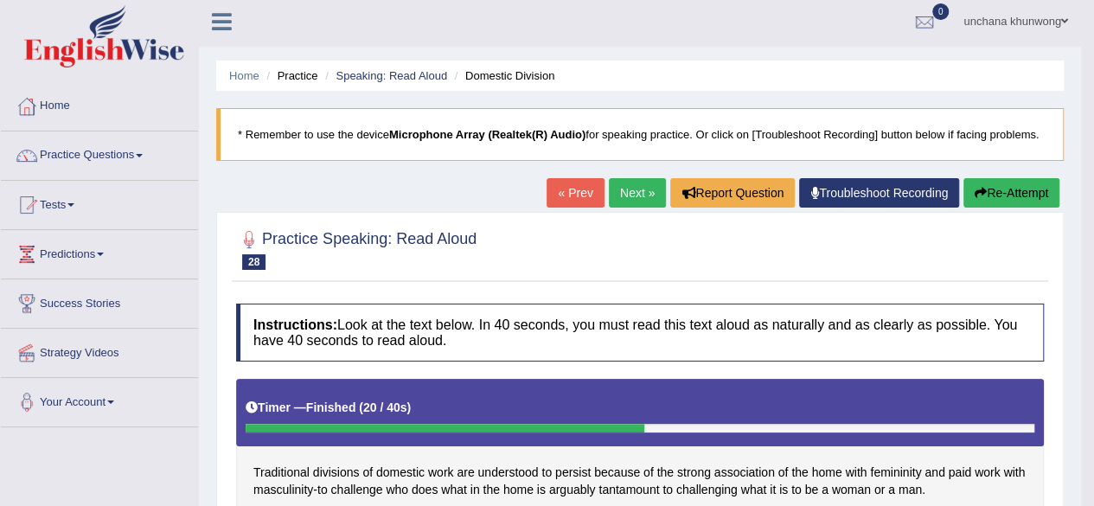
click at [631, 189] on link "Next »" at bounding box center [637, 192] width 57 height 29
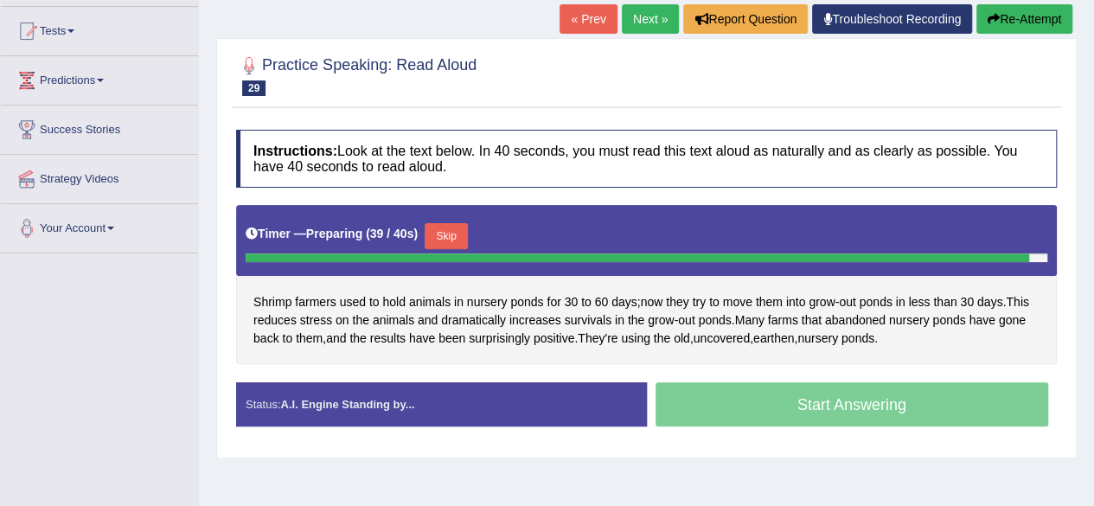
click at [462, 224] on button "Skip" at bounding box center [446, 236] width 43 height 26
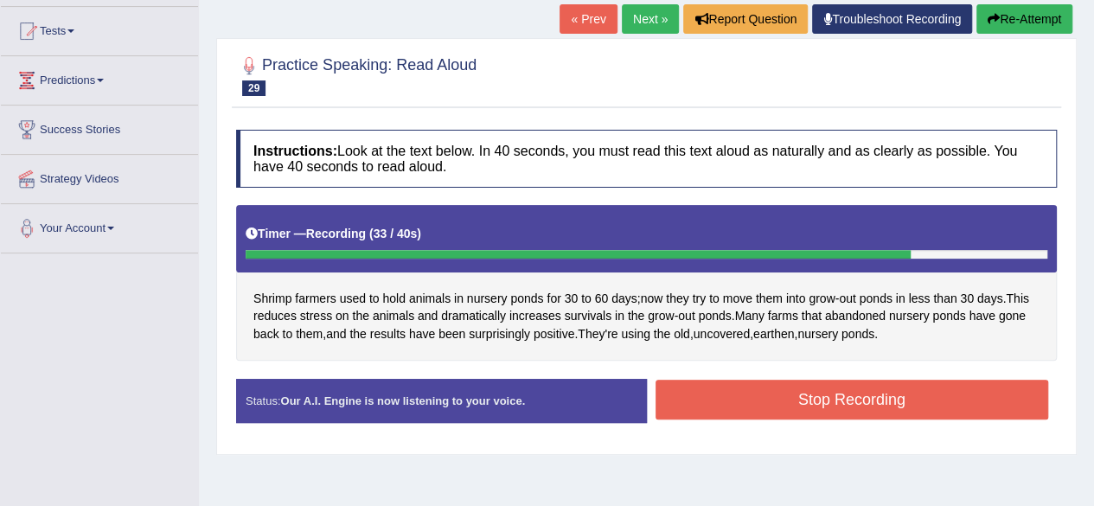
click at [876, 384] on button "Stop Recording" at bounding box center [853, 400] width 394 height 40
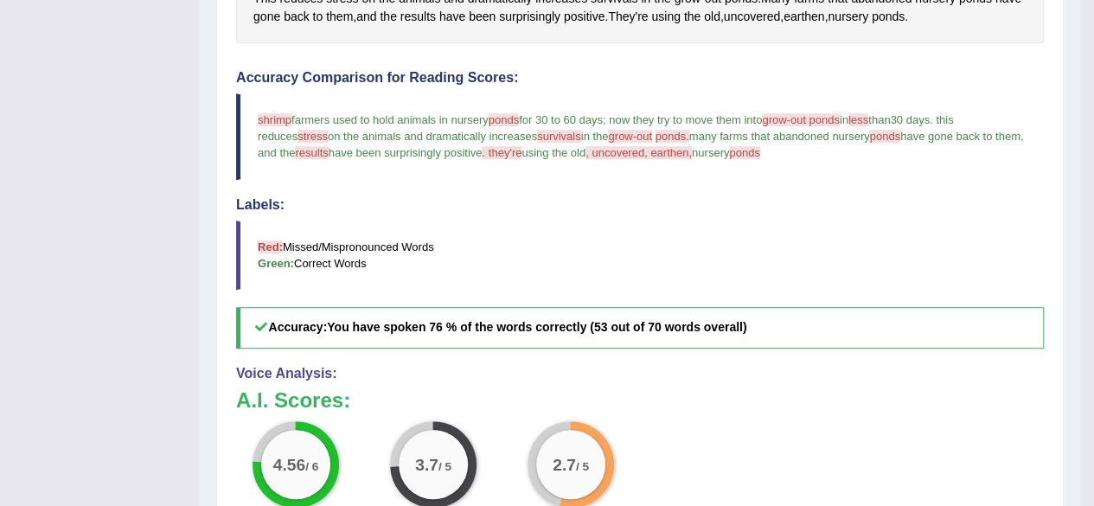
scroll to position [2, 0]
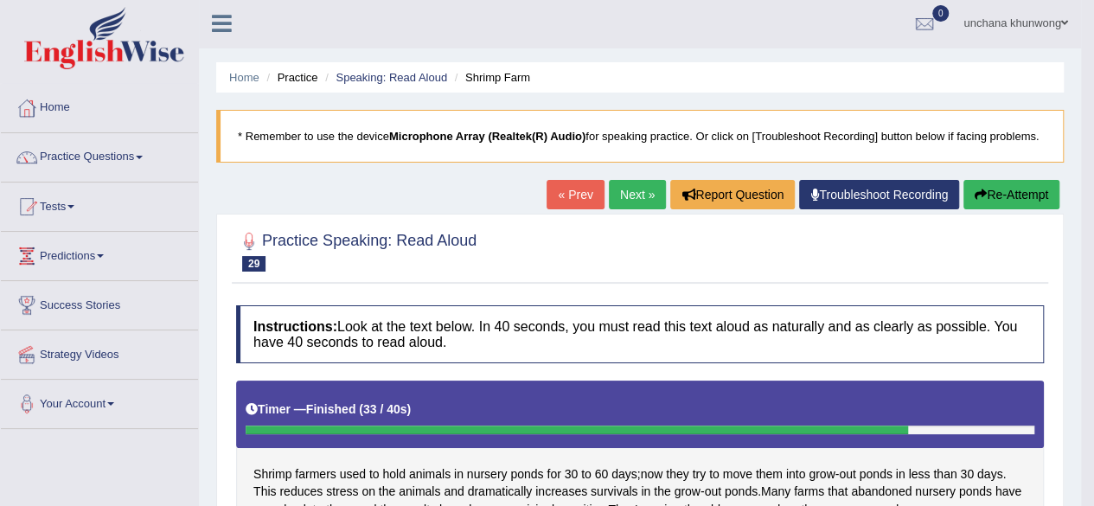
click at [630, 182] on link "Next »" at bounding box center [637, 194] width 57 height 29
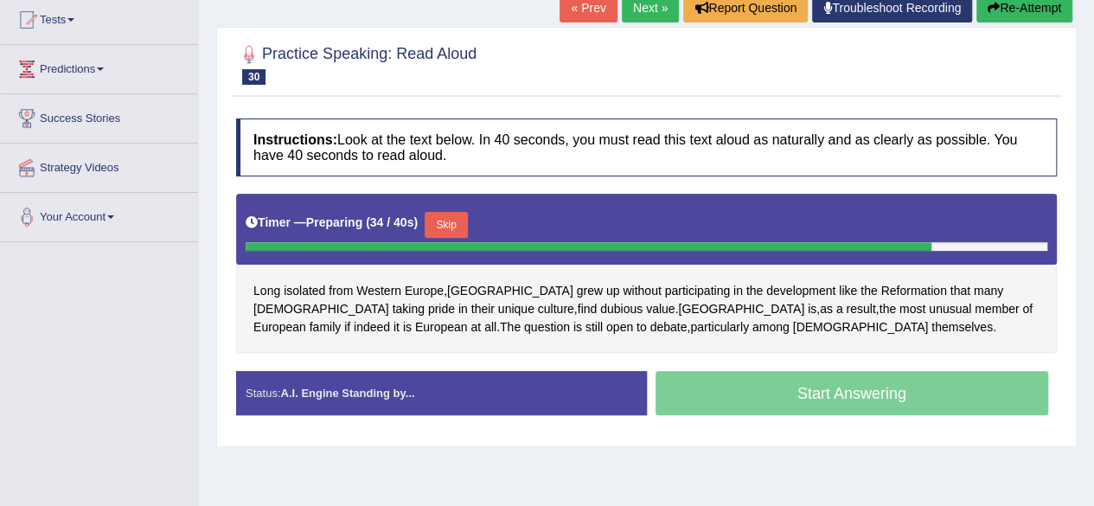
click at [457, 228] on button "Skip" at bounding box center [446, 225] width 43 height 26
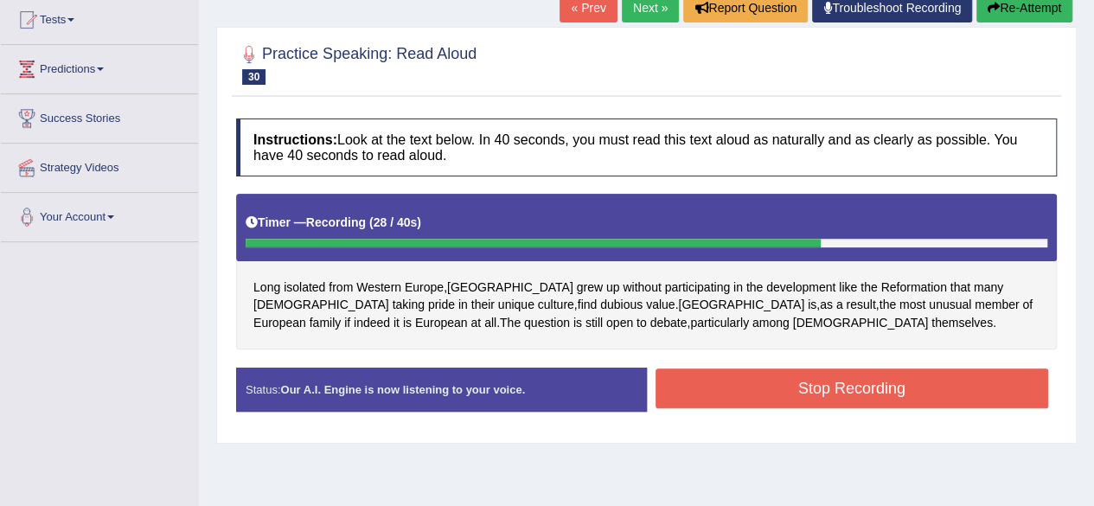
click at [835, 375] on button "Stop Recording" at bounding box center [853, 389] width 394 height 40
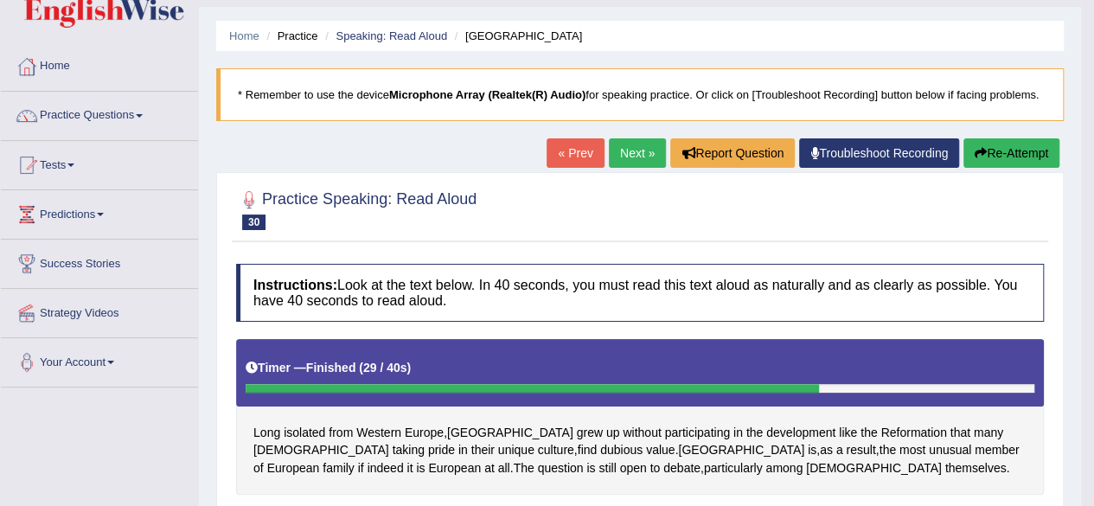
scroll to position [14, 0]
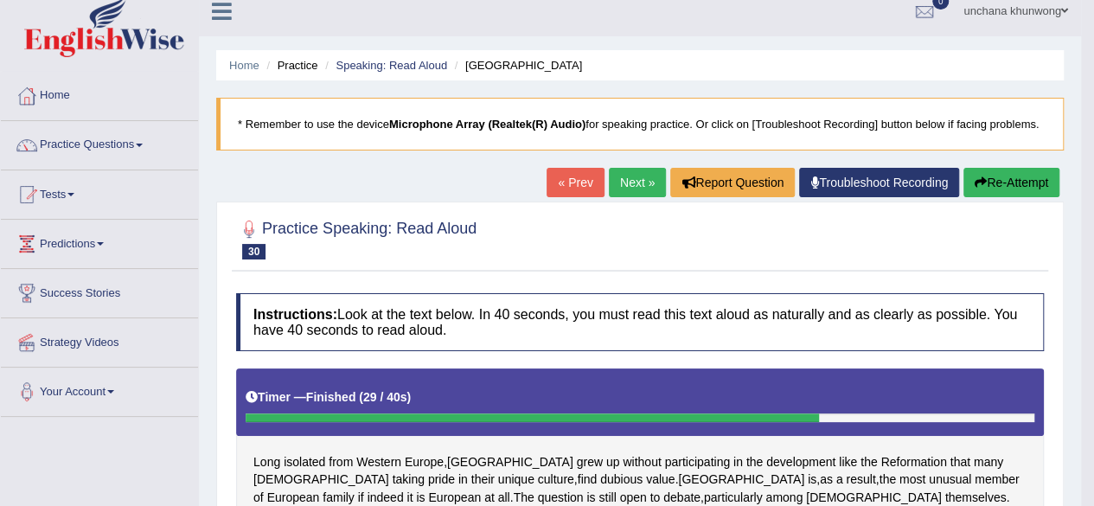
click at [632, 189] on link "Next »" at bounding box center [637, 182] width 57 height 29
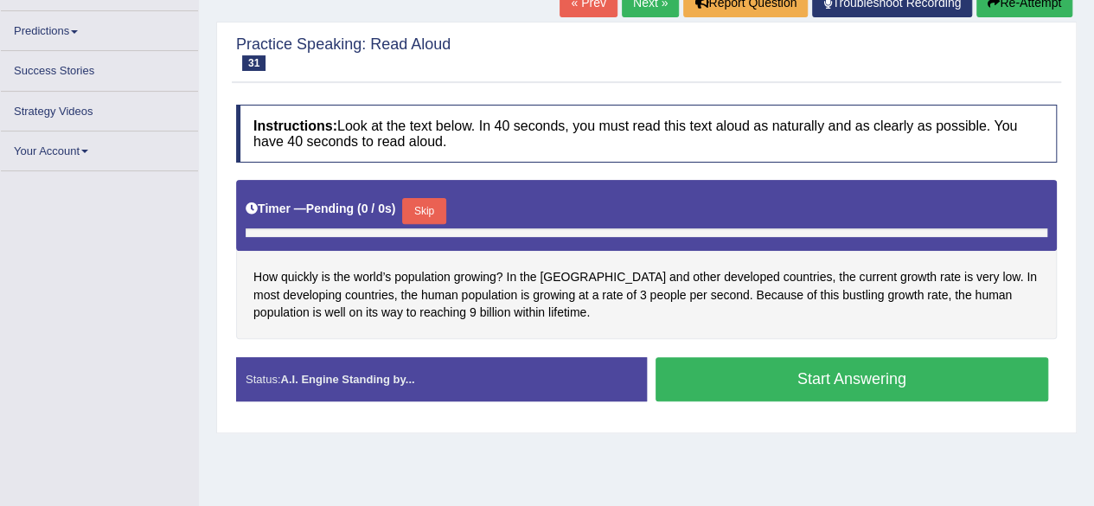
scroll to position [213, 0]
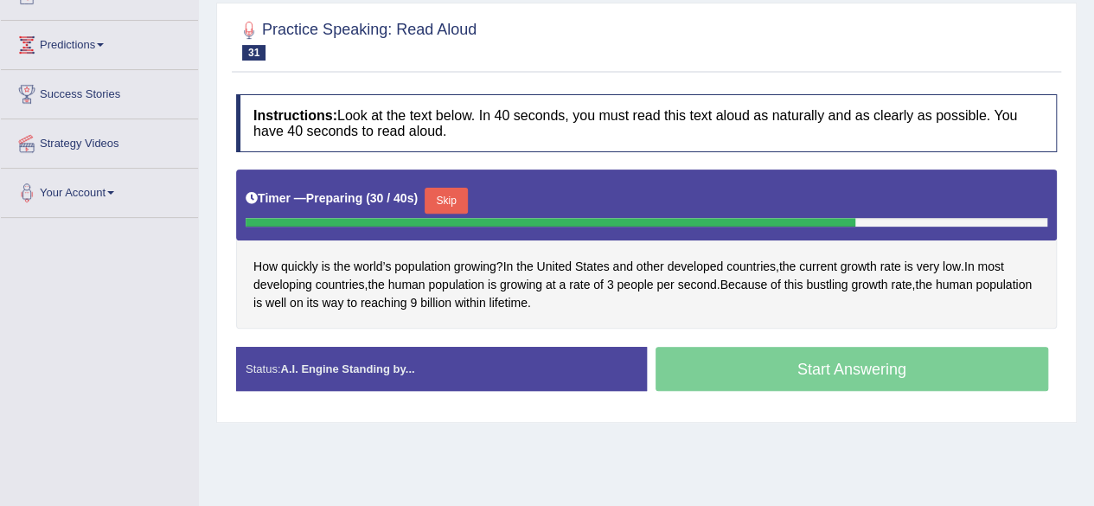
click at [455, 199] on button "Skip" at bounding box center [446, 201] width 43 height 26
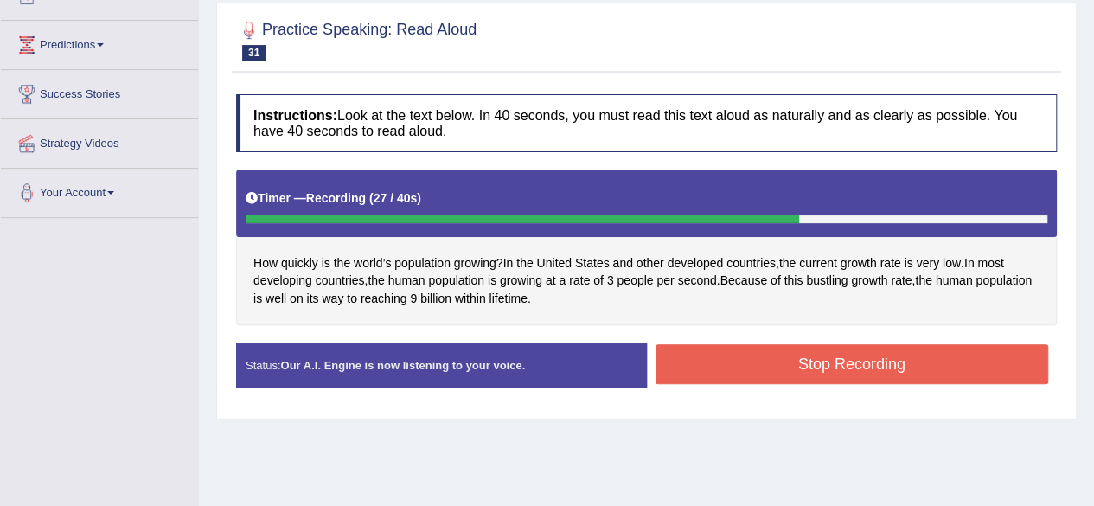
click at [767, 354] on button "Stop Recording" at bounding box center [853, 364] width 394 height 40
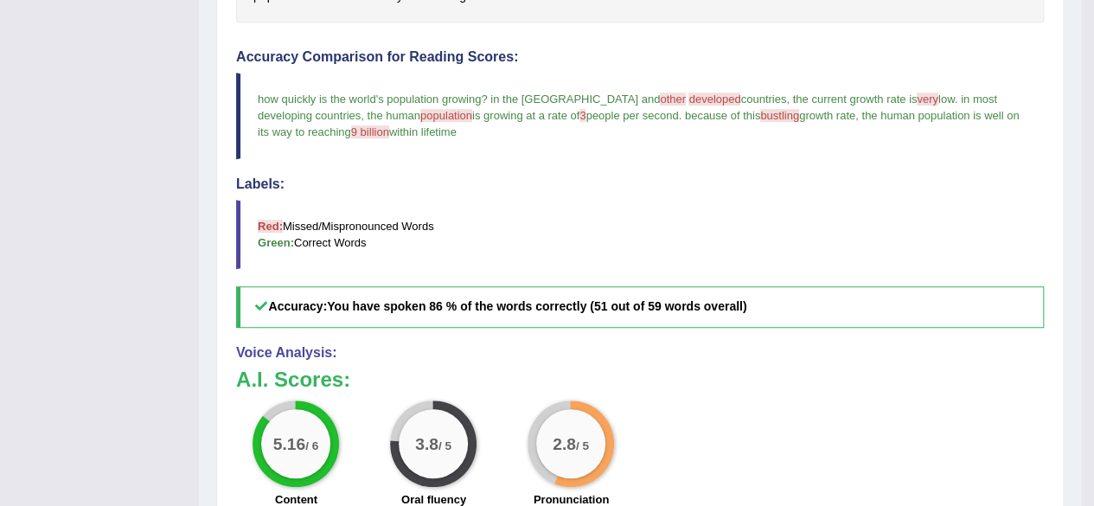
scroll to position [0, 0]
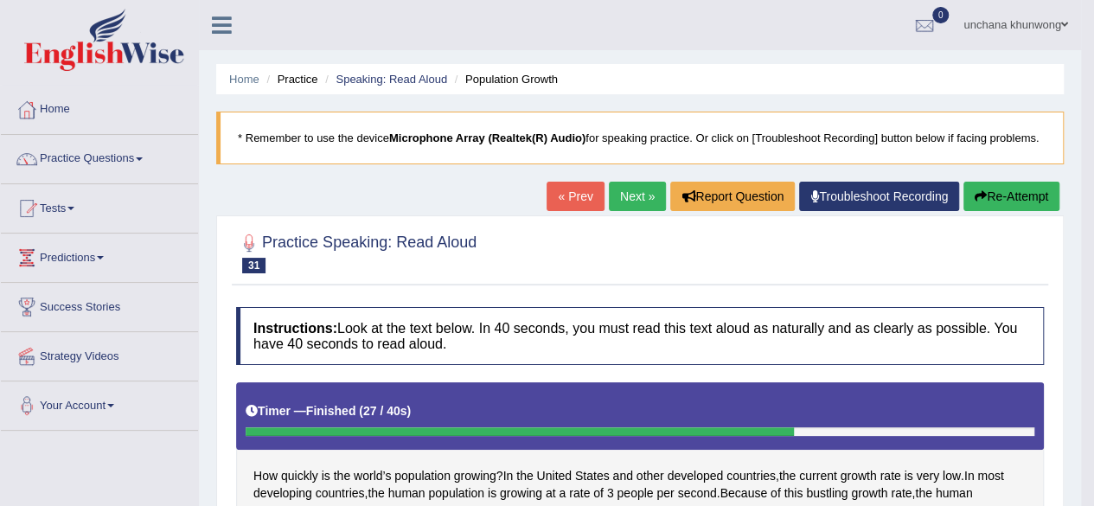
click at [635, 182] on link "Next »" at bounding box center [637, 196] width 57 height 29
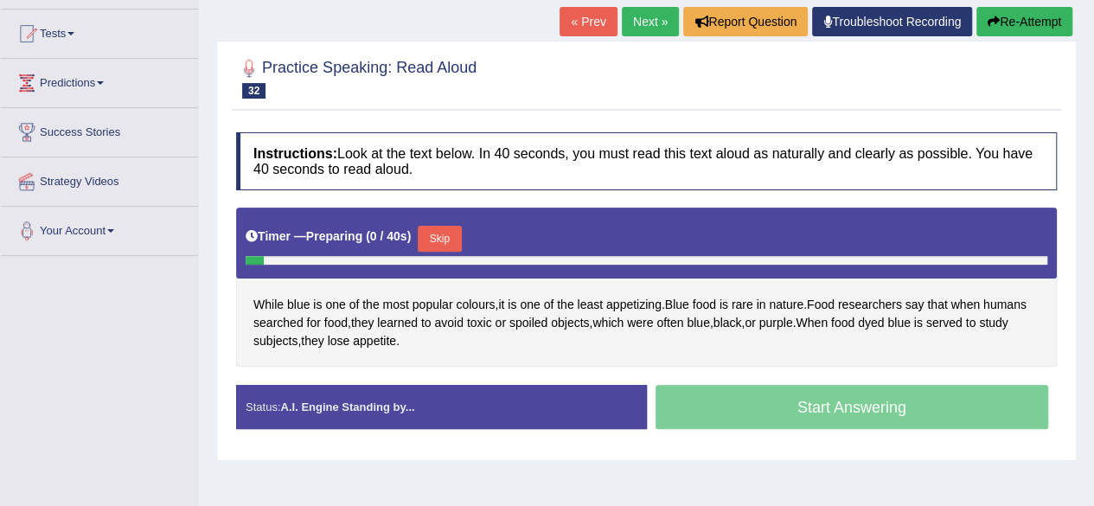
scroll to position [175, 0]
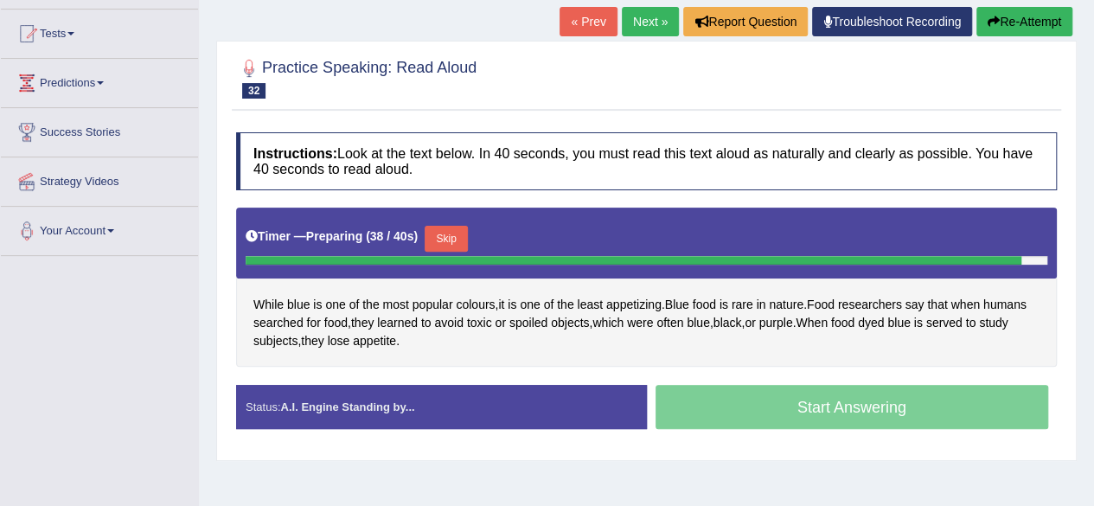
click at [457, 249] on button "Skip" at bounding box center [446, 239] width 43 height 26
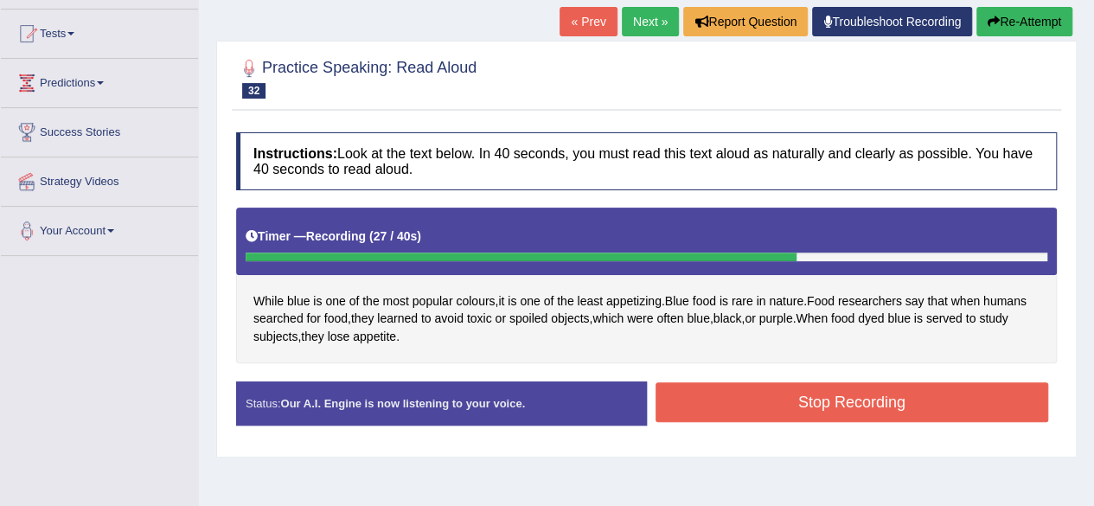
click at [754, 397] on button "Stop Recording" at bounding box center [853, 402] width 394 height 40
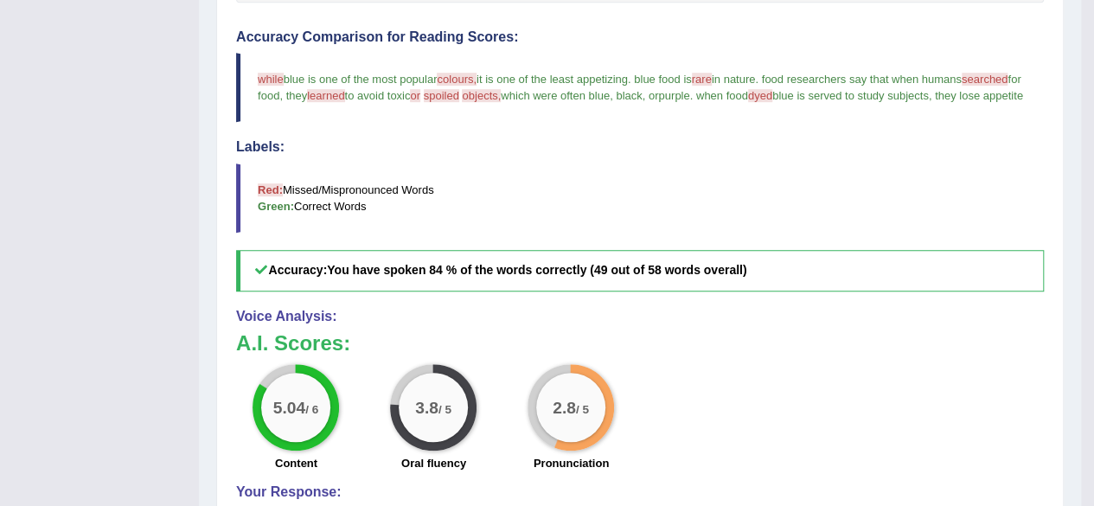
scroll to position [59, 0]
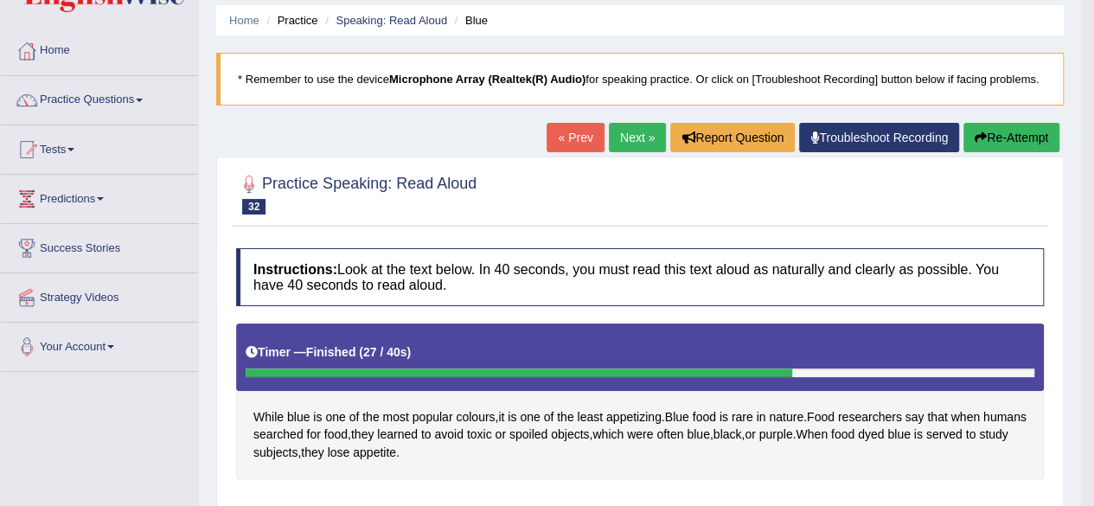
click at [642, 141] on link "Next »" at bounding box center [637, 137] width 57 height 29
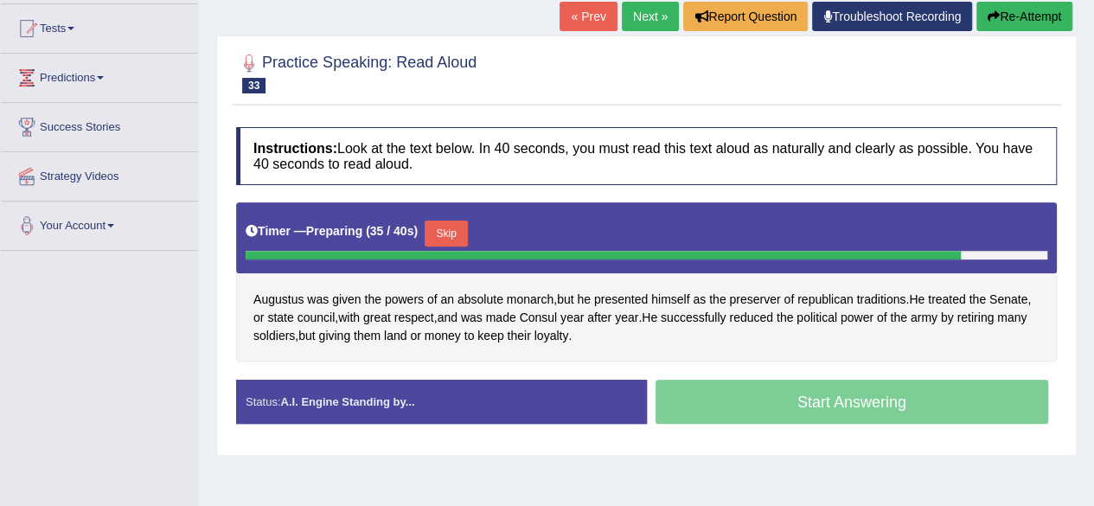
click at [454, 226] on button "Skip" at bounding box center [446, 234] width 43 height 26
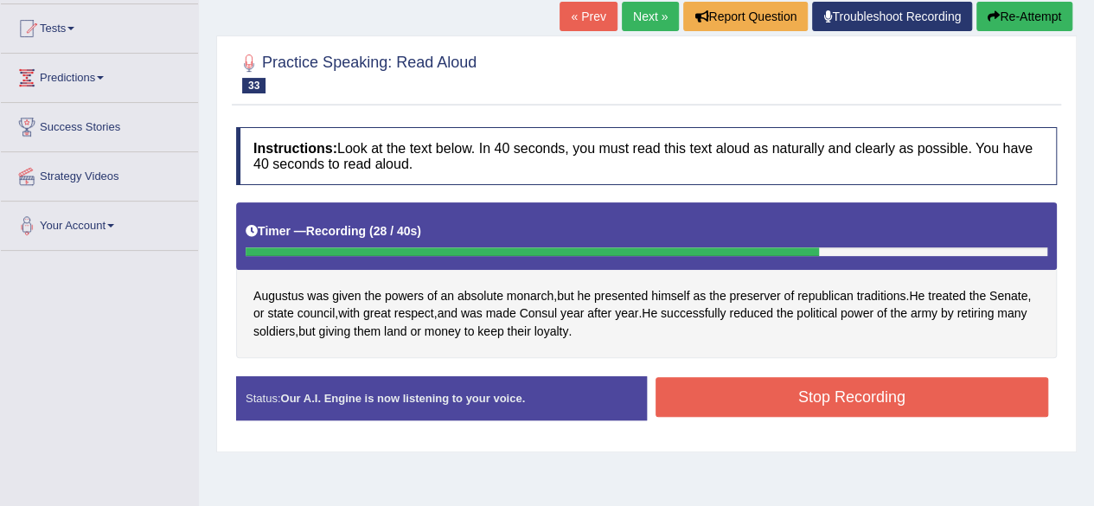
click at [820, 384] on button "Stop Recording" at bounding box center [853, 397] width 394 height 40
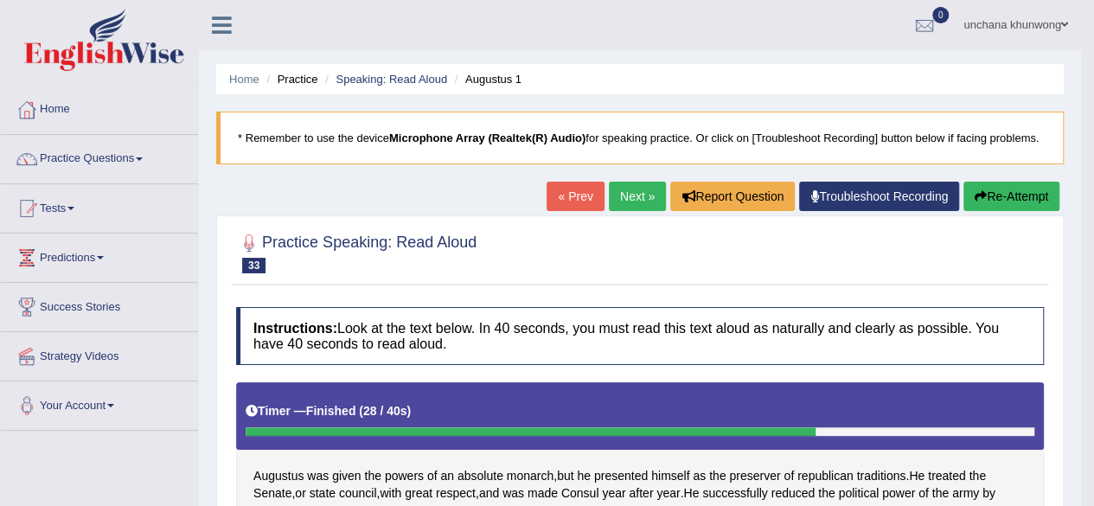
click at [623, 212] on div "« Prev Next » Report Question Troubleshoot Recording Re-Attempt" at bounding box center [805, 199] width 517 height 34
click at [635, 195] on link "Next »" at bounding box center [637, 196] width 57 height 29
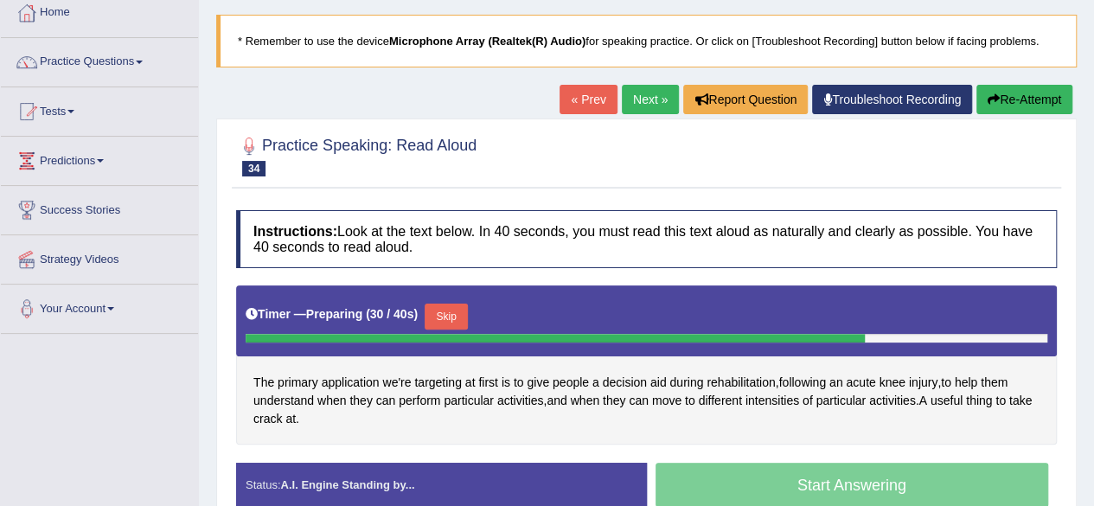
click at [452, 323] on button "Skip" at bounding box center [446, 317] width 43 height 26
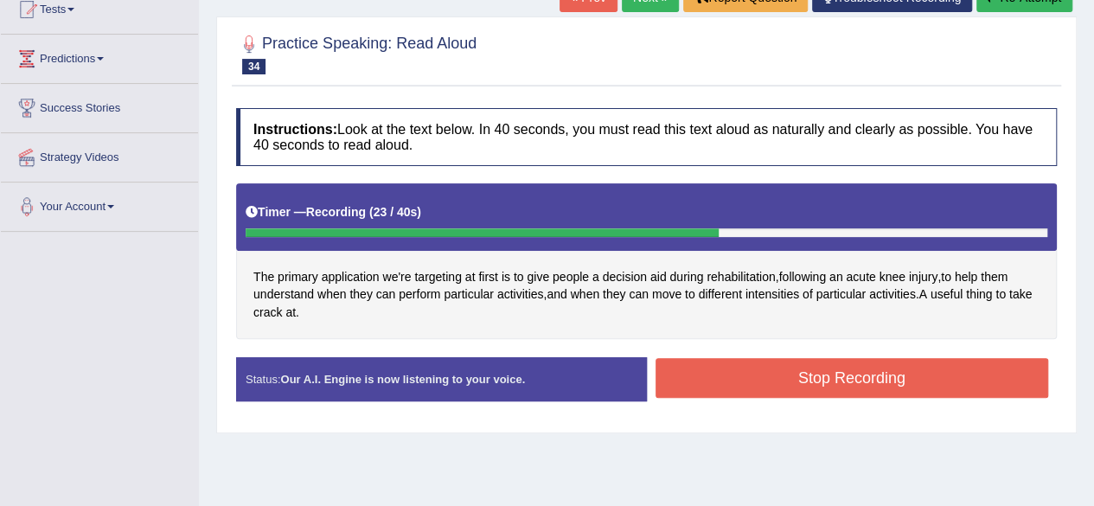
scroll to position [234, 0]
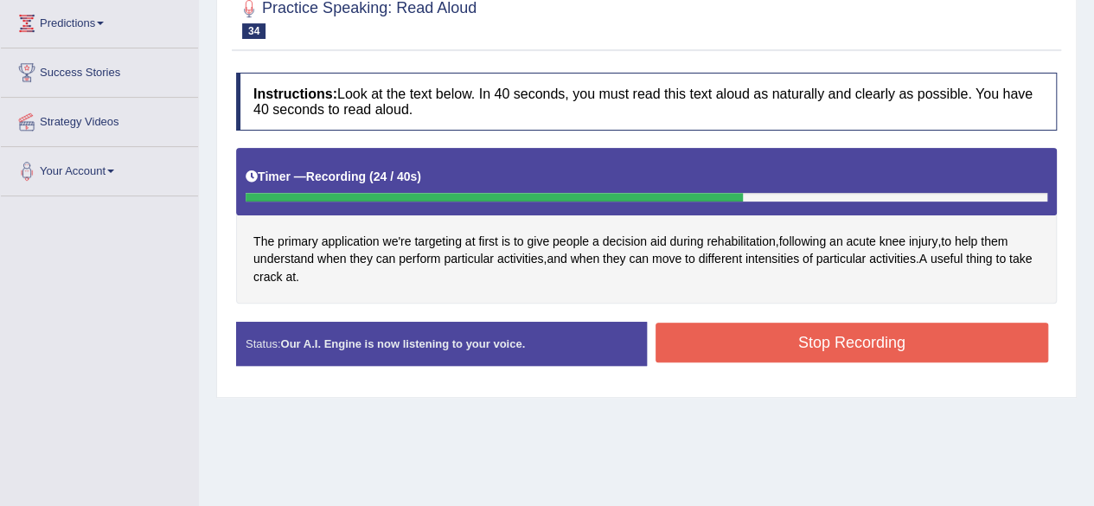
click at [808, 345] on button "Stop Recording" at bounding box center [853, 343] width 394 height 40
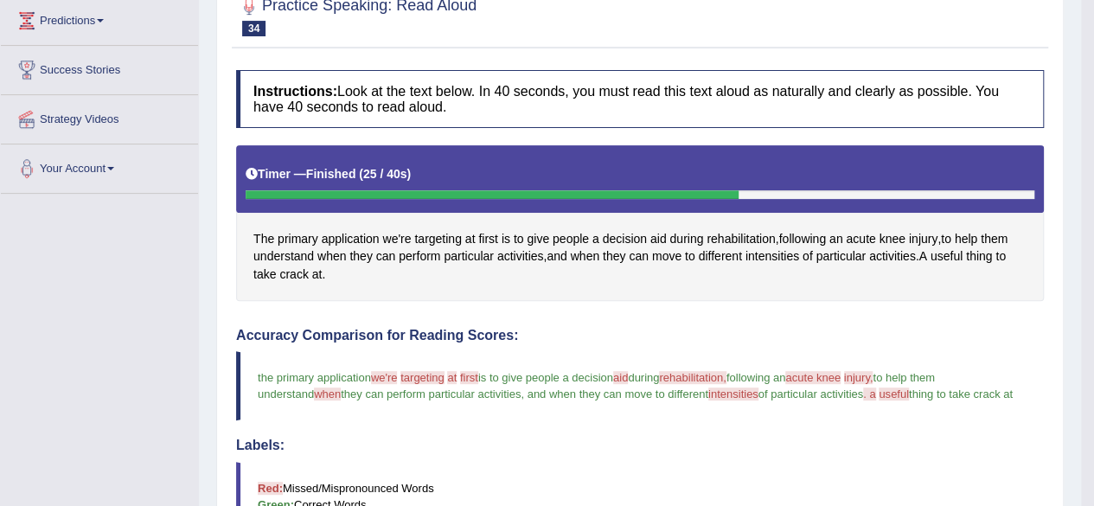
scroll to position [0, 0]
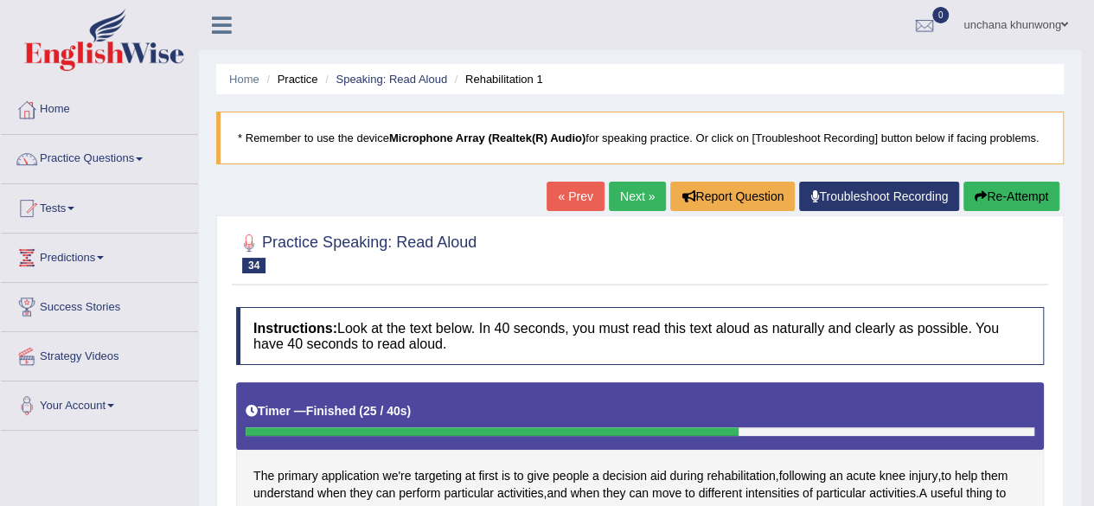
click at [1010, 202] on button "Re-Attempt" at bounding box center [1012, 196] width 96 height 29
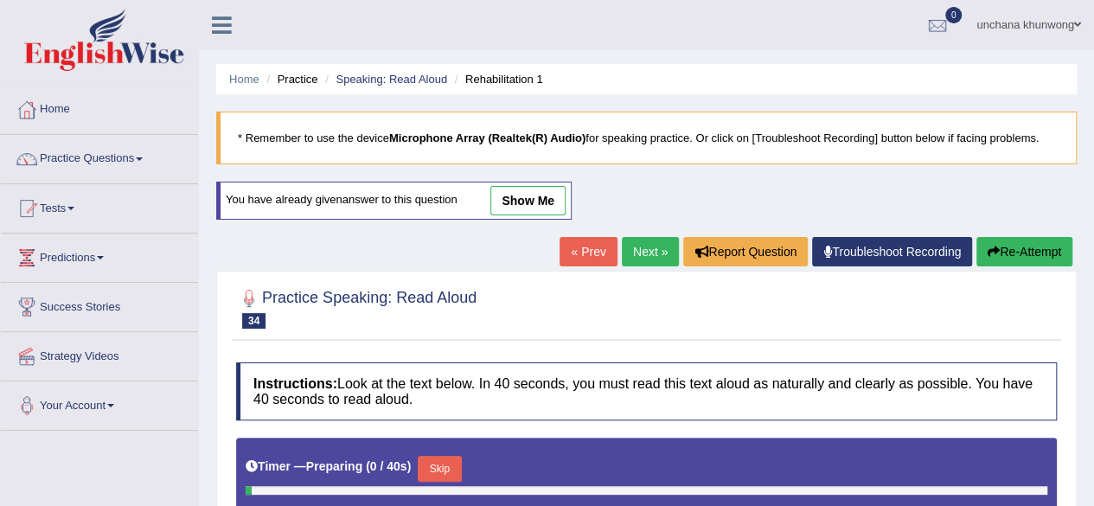
click at [1094, 52] on html "Toggle navigation Home Practice Questions Speaking Practice Read Aloud Repeat S…" at bounding box center [547, 253] width 1094 height 506
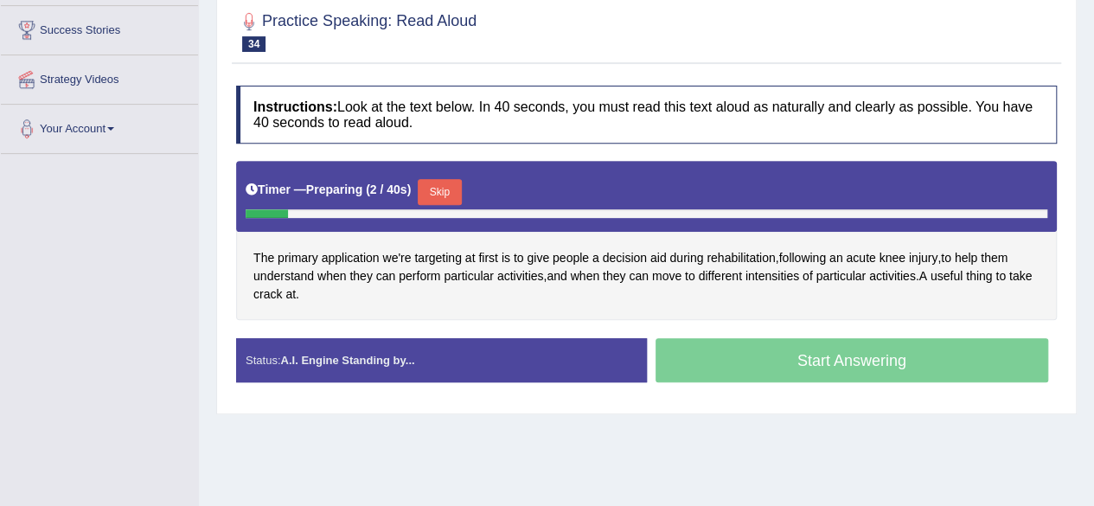
click at [446, 187] on button "Skip" at bounding box center [439, 192] width 43 height 26
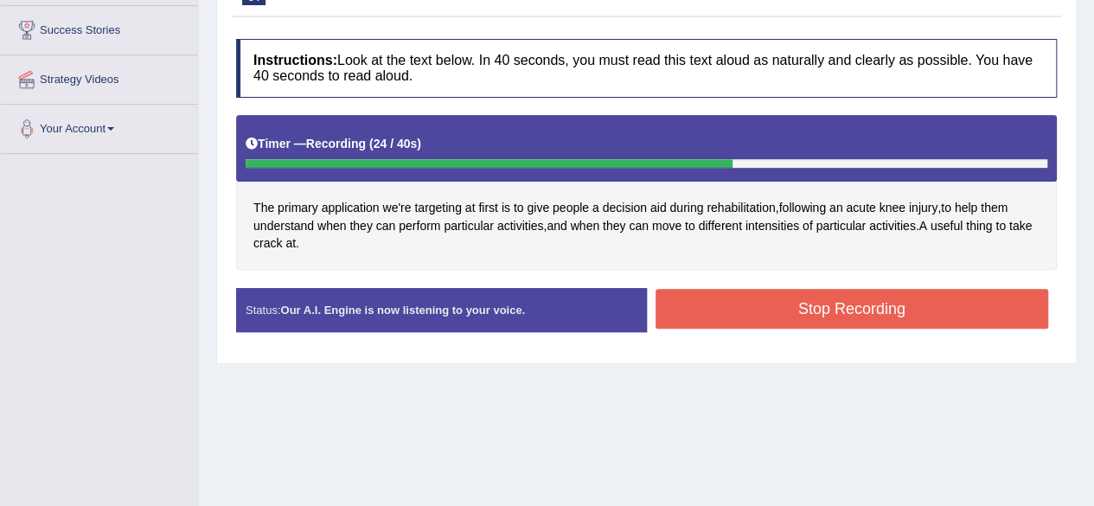
click at [828, 309] on button "Stop Recording" at bounding box center [853, 309] width 394 height 40
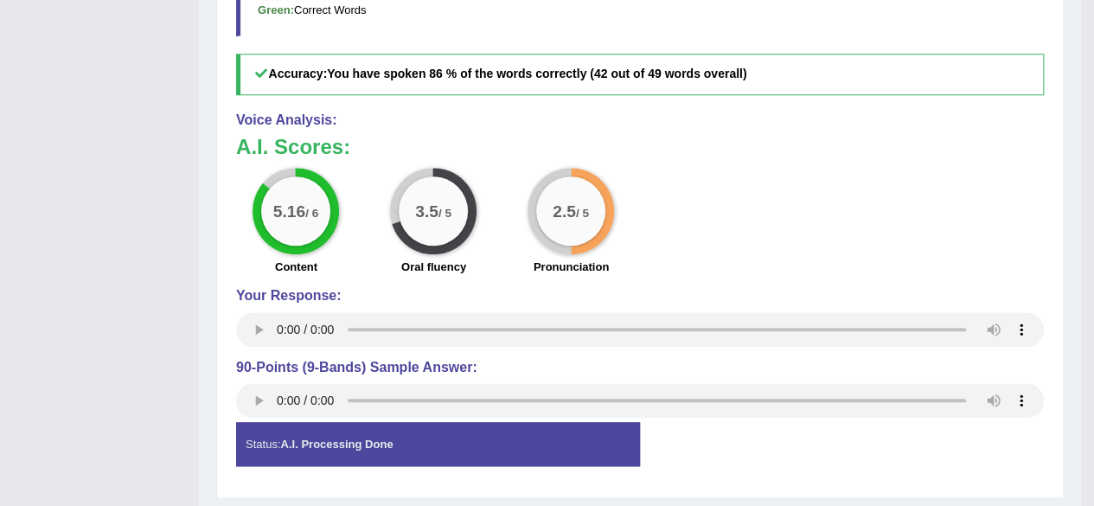
scroll to position [0, 0]
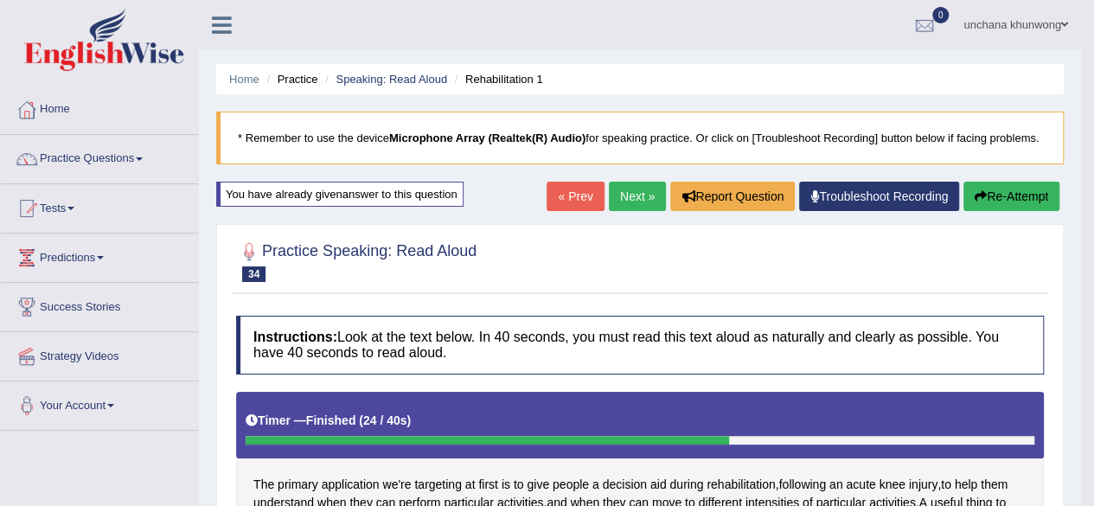
click at [639, 204] on link "Next »" at bounding box center [637, 196] width 57 height 29
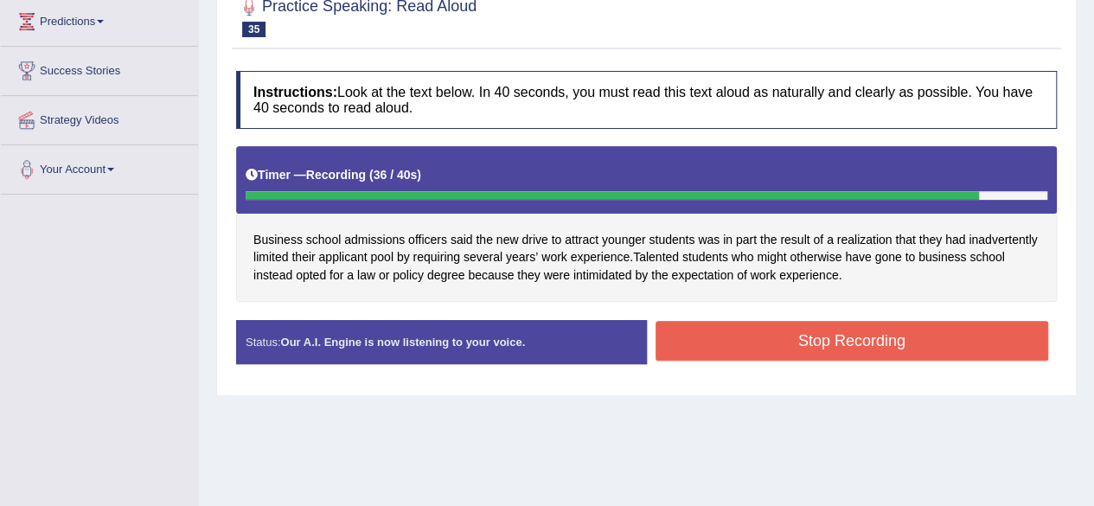
click at [888, 336] on button "Stop Recording" at bounding box center [853, 341] width 394 height 40
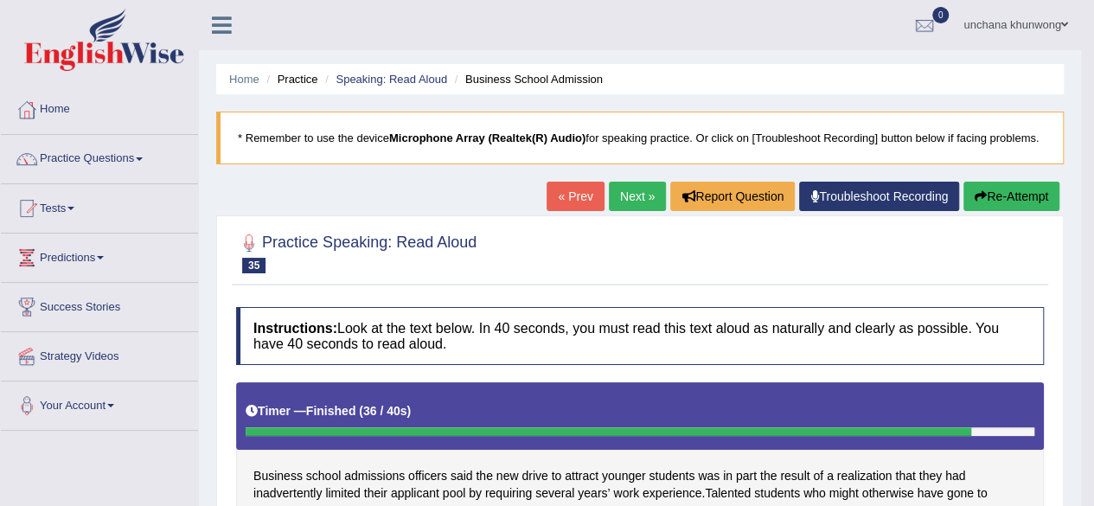
click at [417, 22] on div "unchana khunwong Toggle navigation Username: unchanakhunwong Access Type: Onlin…" at bounding box center [640, 25] width 882 height 50
click at [65, 112] on link "Home" at bounding box center [99, 107] width 197 height 43
